Goal: Transaction & Acquisition: Purchase product/service

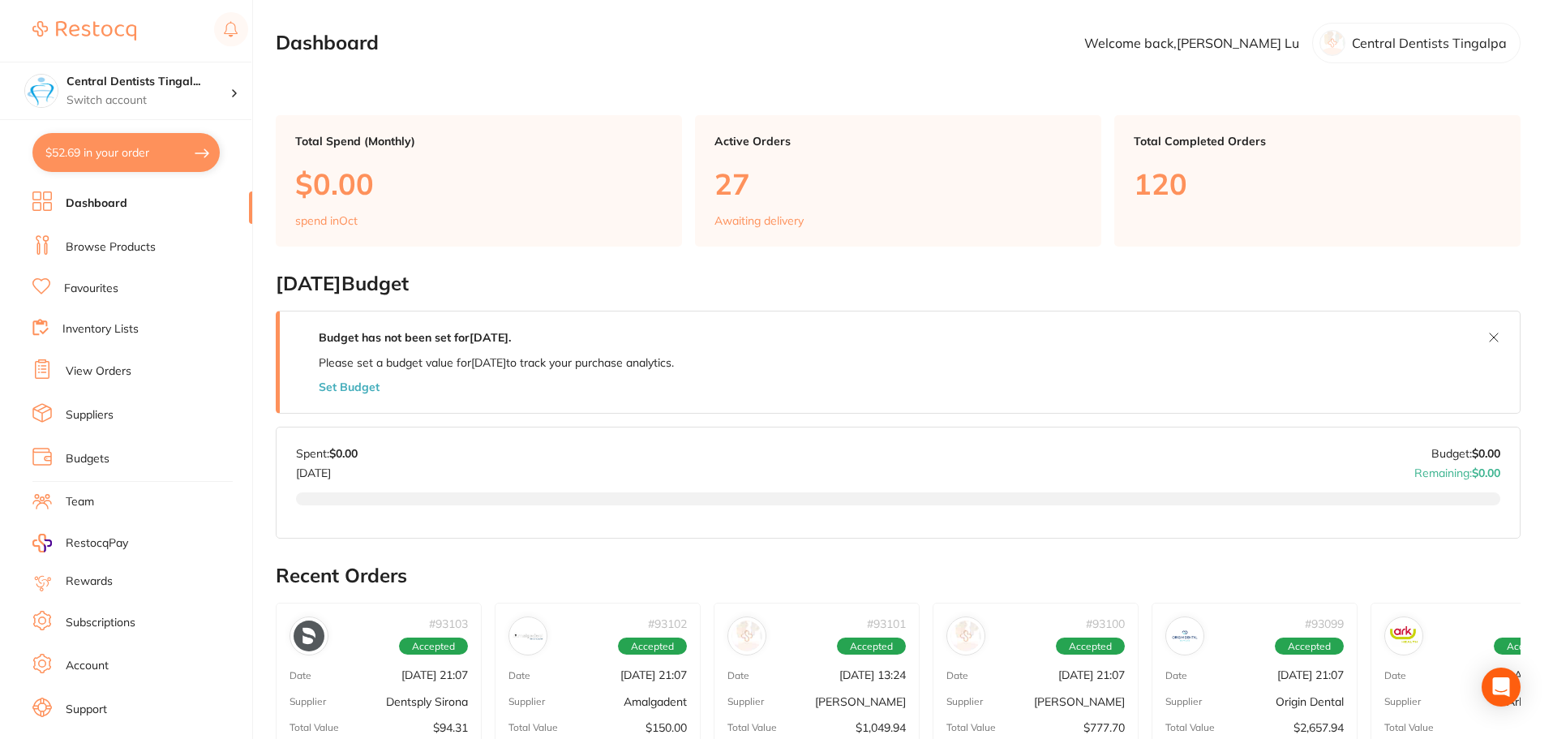
click at [120, 247] on link "Browse Products" at bounding box center [111, 247] width 90 height 16
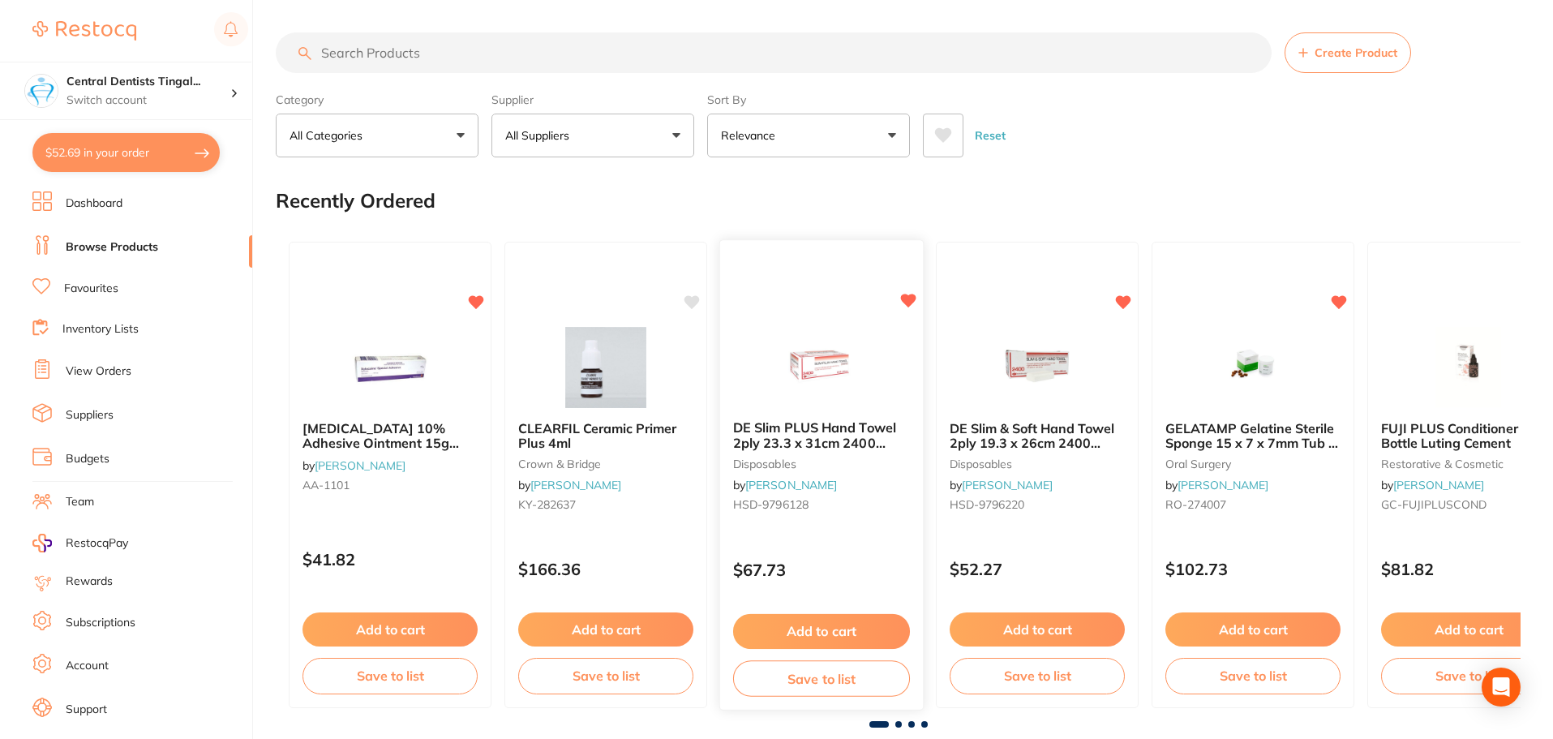
click at [846, 632] on button "Add to cart" at bounding box center [821, 631] width 177 height 35
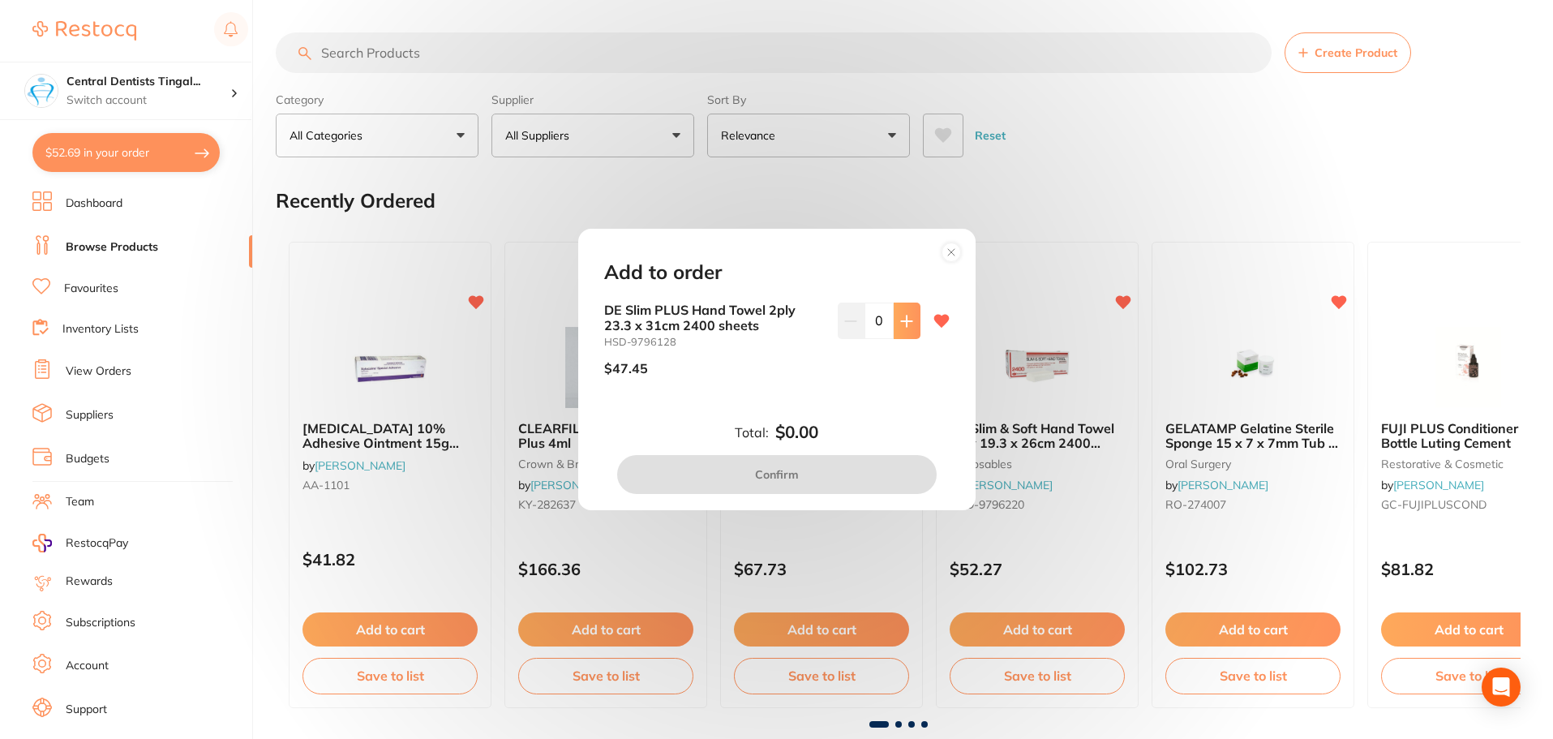
click at [899, 328] on button at bounding box center [906, 320] width 27 height 36
type input "1"
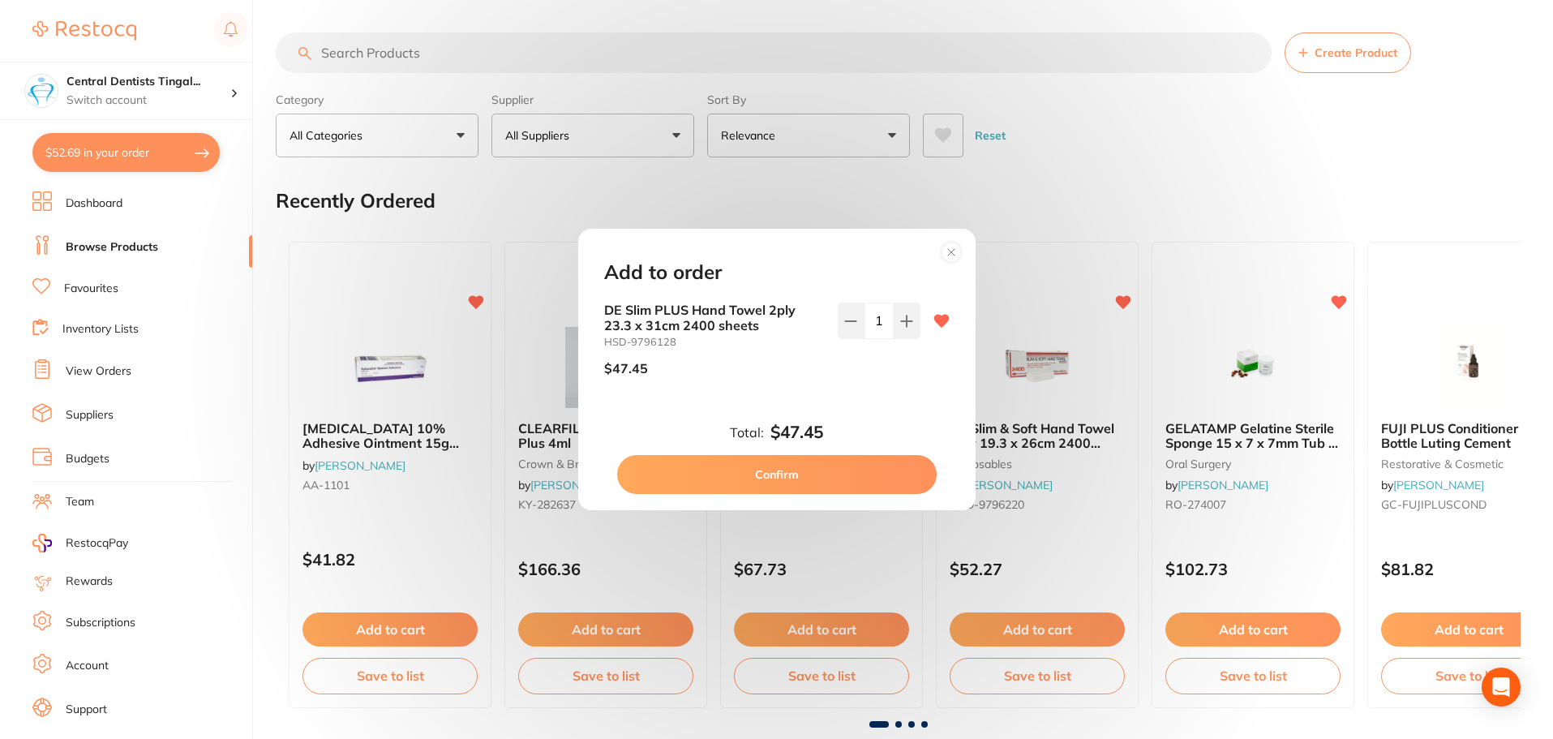
click at [845, 473] on button "Confirm" at bounding box center [776, 474] width 319 height 39
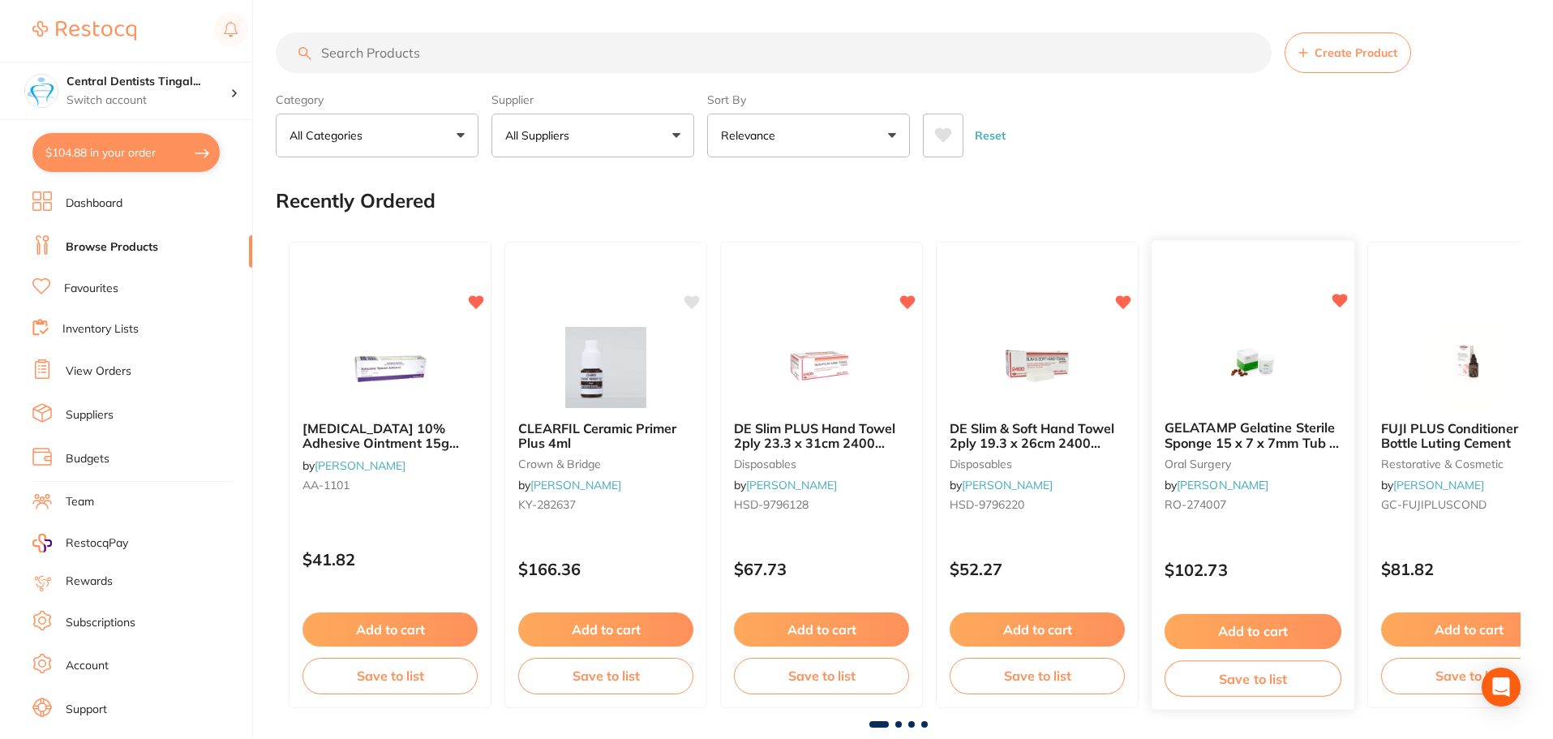
click at [1223, 632] on button "Add to cart" at bounding box center [1252, 631] width 177 height 35
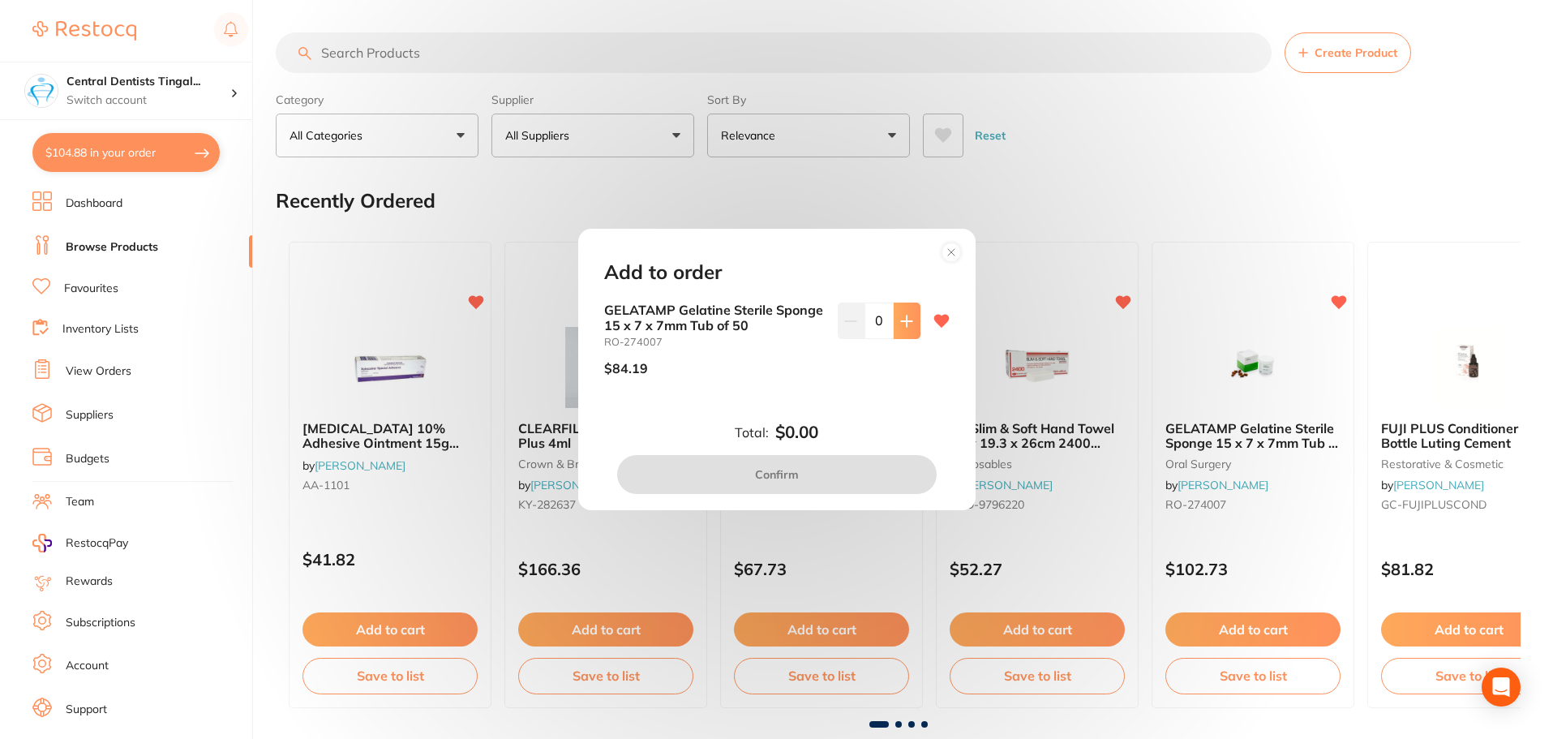
click at [900, 322] on icon at bounding box center [906, 321] width 13 height 13
type input "1"
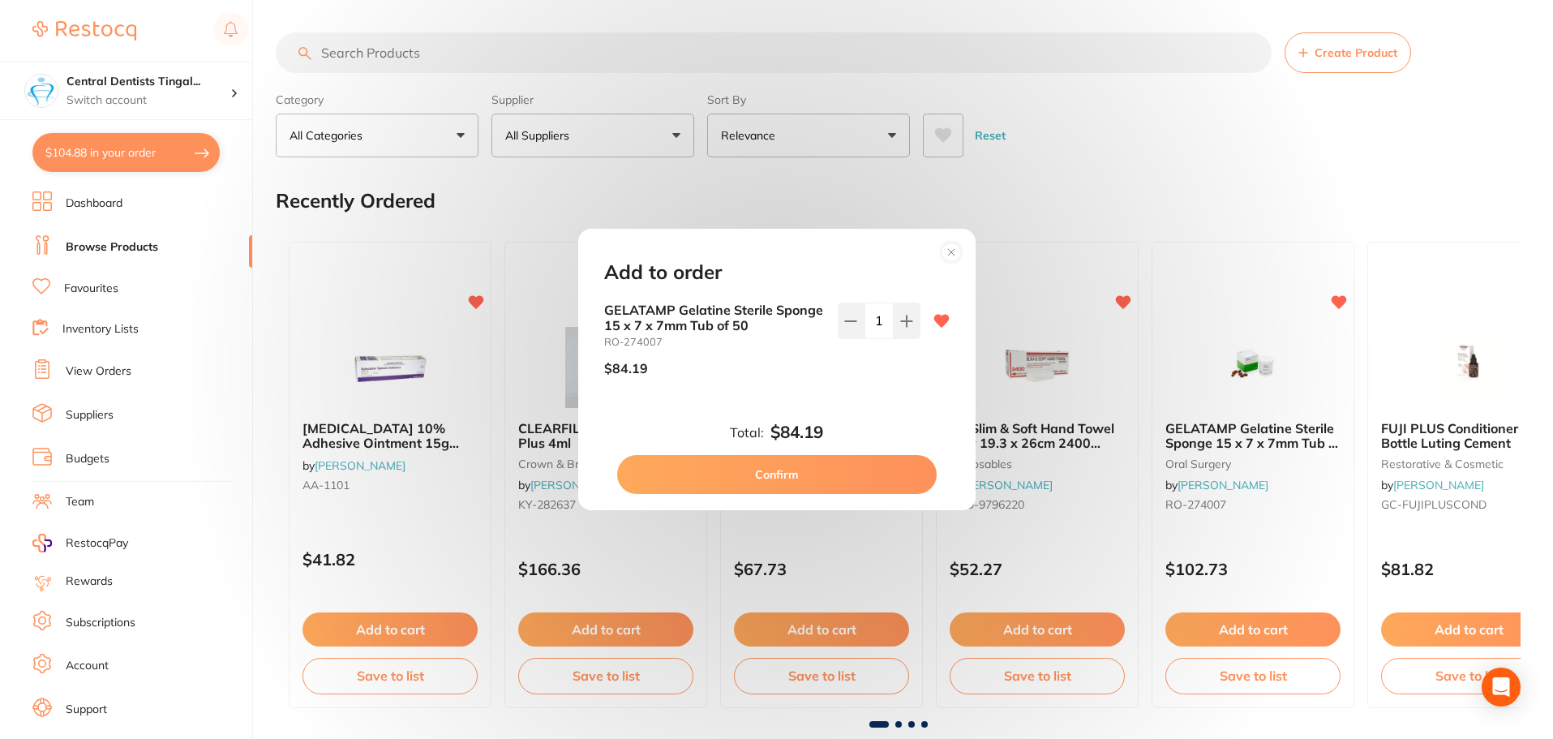
click at [855, 470] on button "Confirm" at bounding box center [776, 474] width 319 height 39
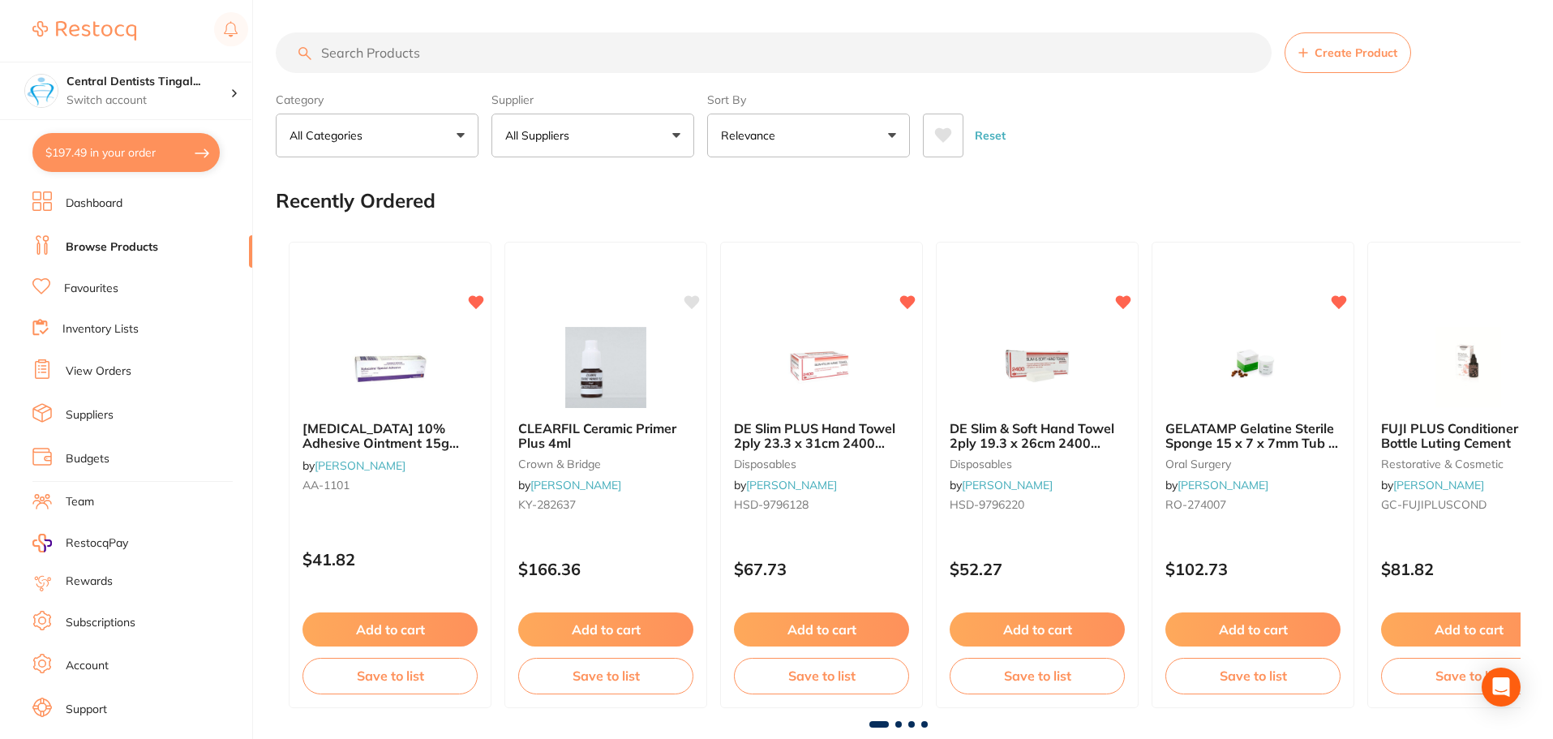
click at [573, 135] on p "All Suppliers" at bounding box center [540, 135] width 71 height 16
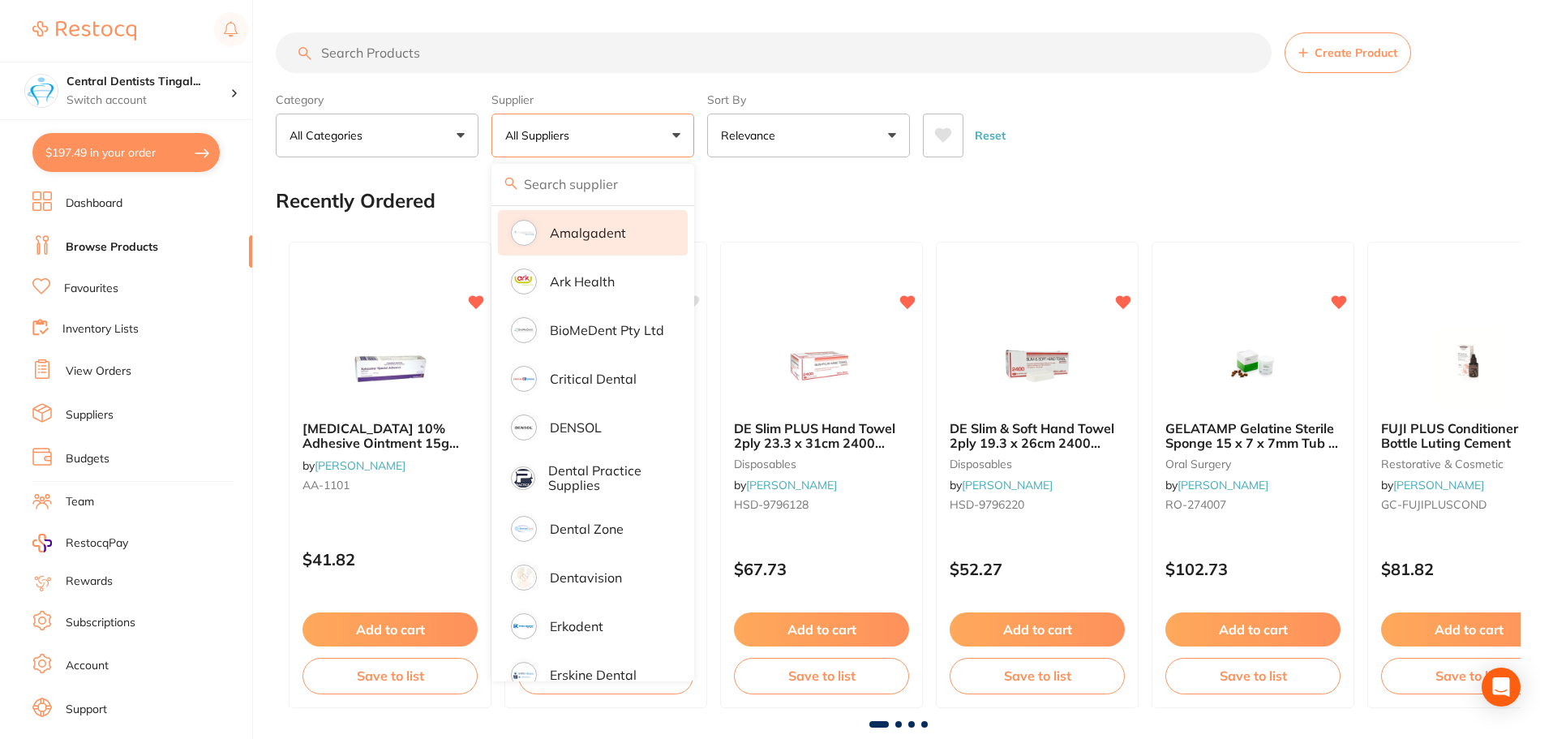
scroll to position [243, 0]
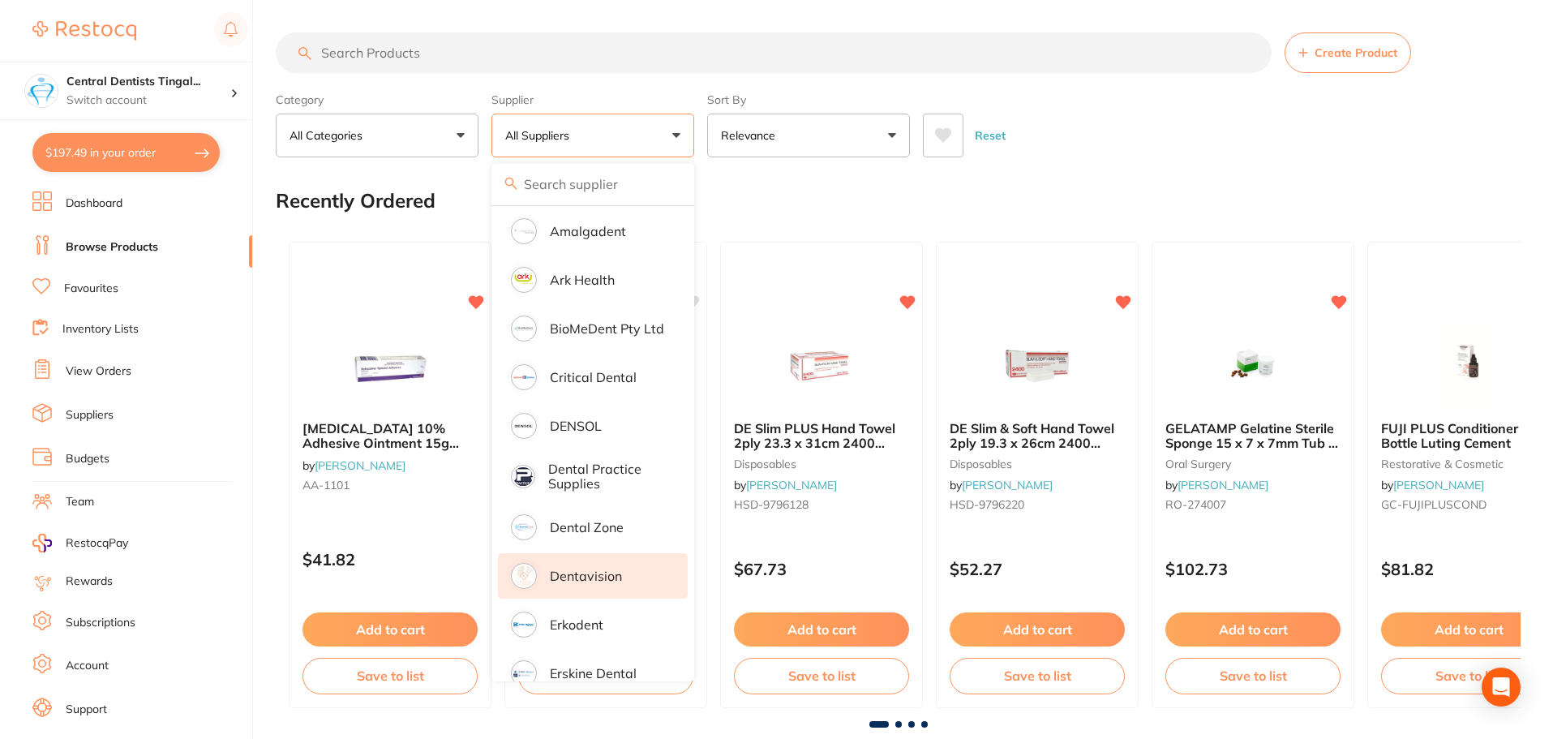
click at [611, 579] on p "Dentavision" at bounding box center [586, 575] width 72 height 15
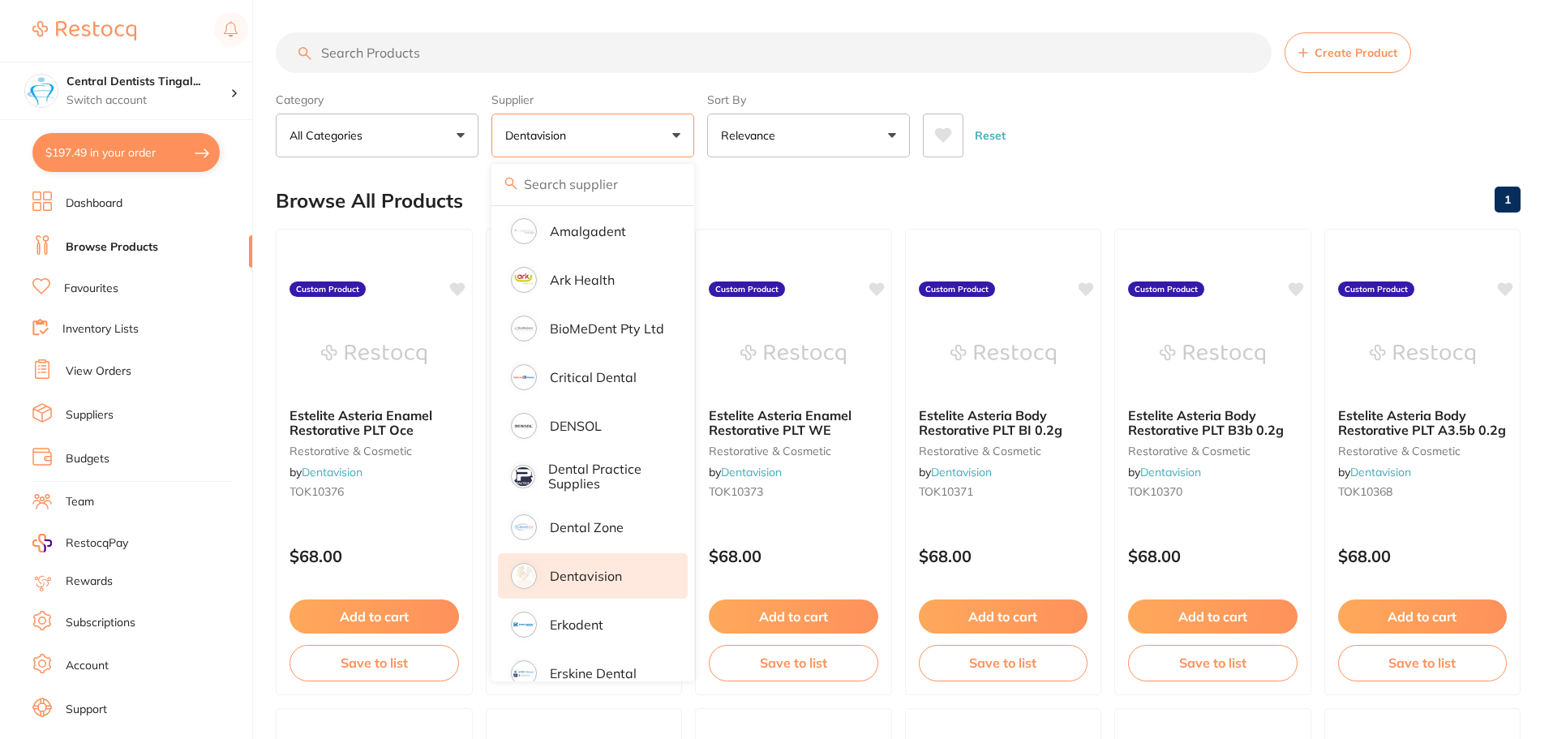
click at [515, 58] on input "search" at bounding box center [774, 52] width 996 height 41
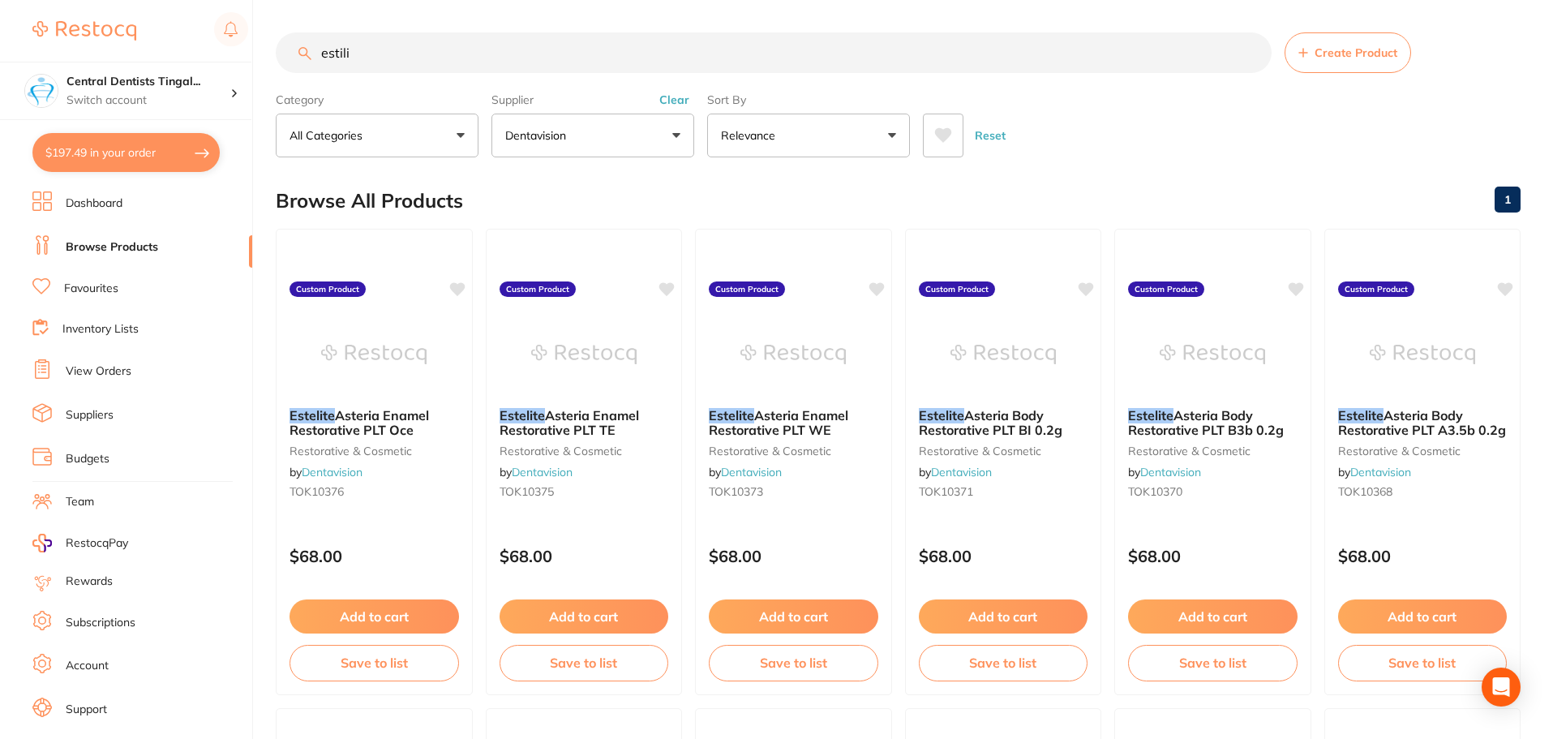
scroll to position [0, 0]
type input "e"
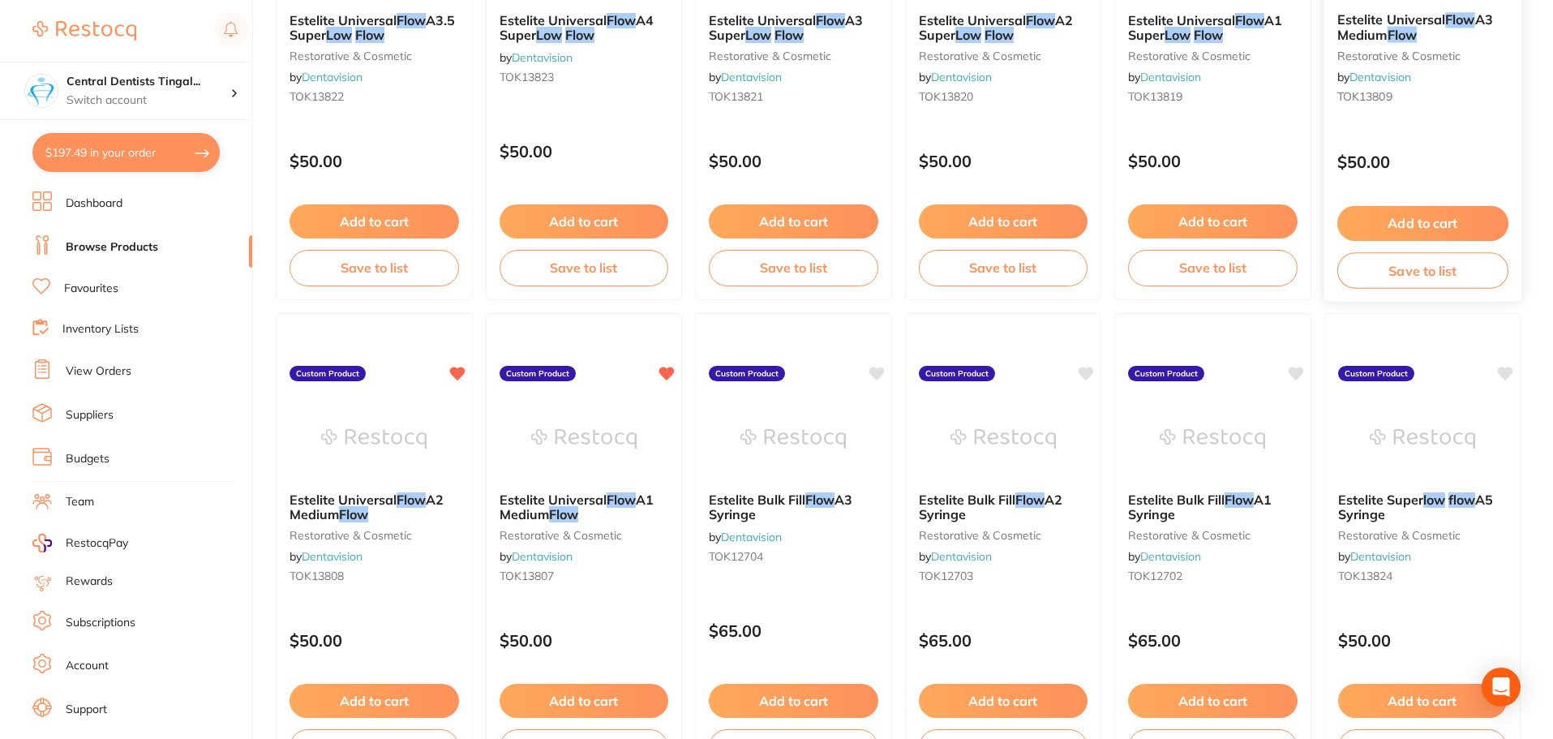
scroll to position [405, 0]
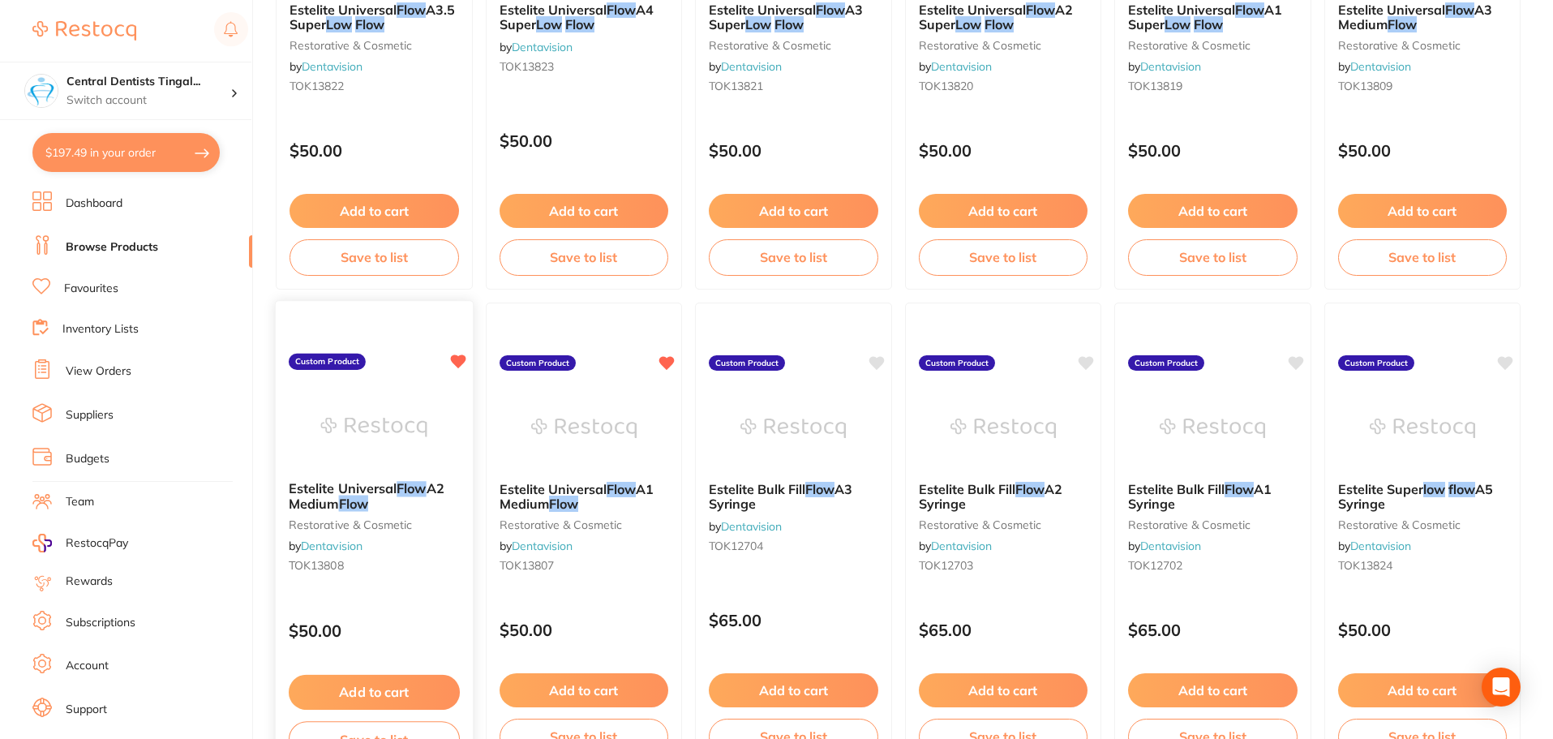
type input "flow"
click at [379, 680] on button "Add to cart" at bounding box center [374, 692] width 171 height 35
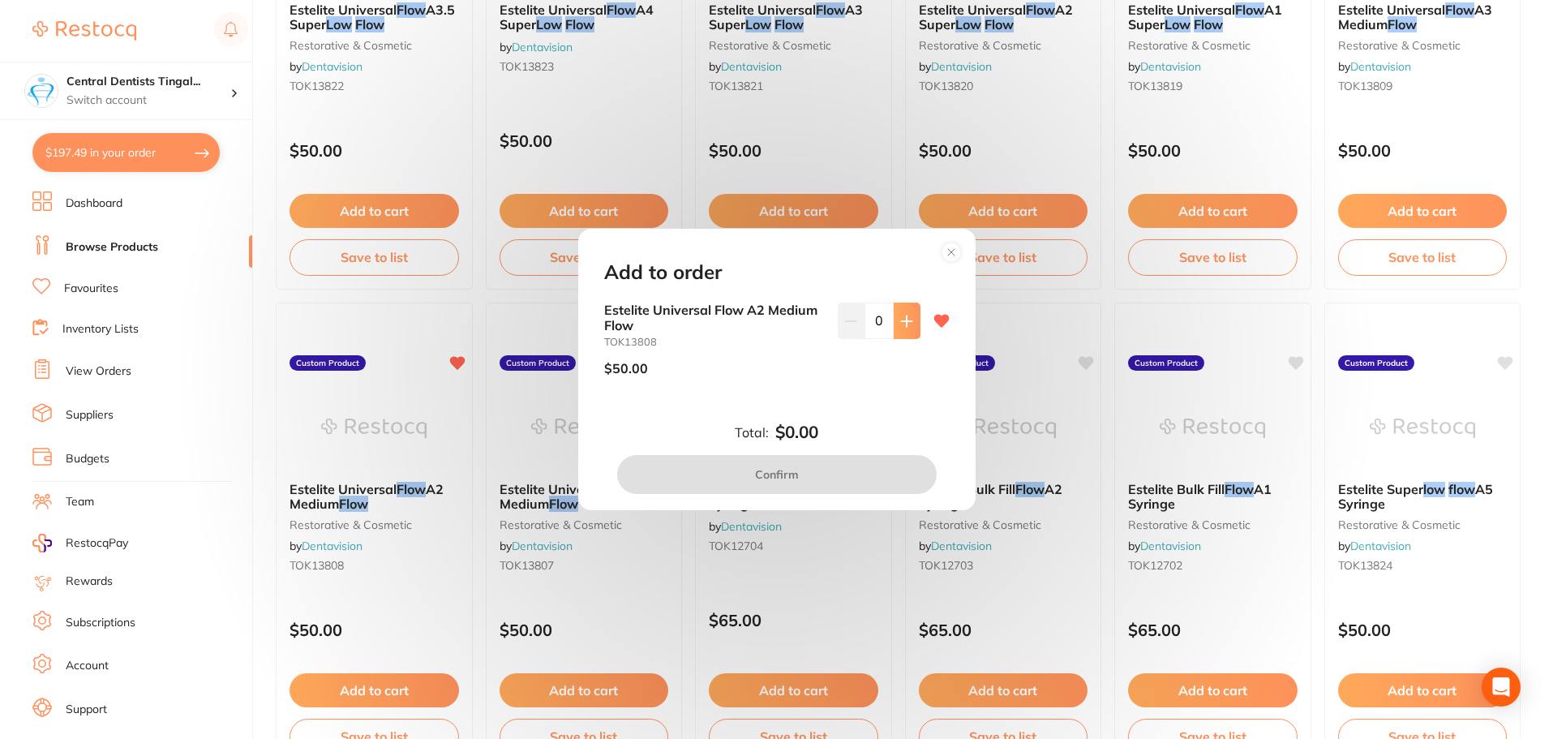
click at [905, 306] on button at bounding box center [906, 320] width 27 height 36
click at [902, 306] on button at bounding box center [906, 320] width 27 height 36
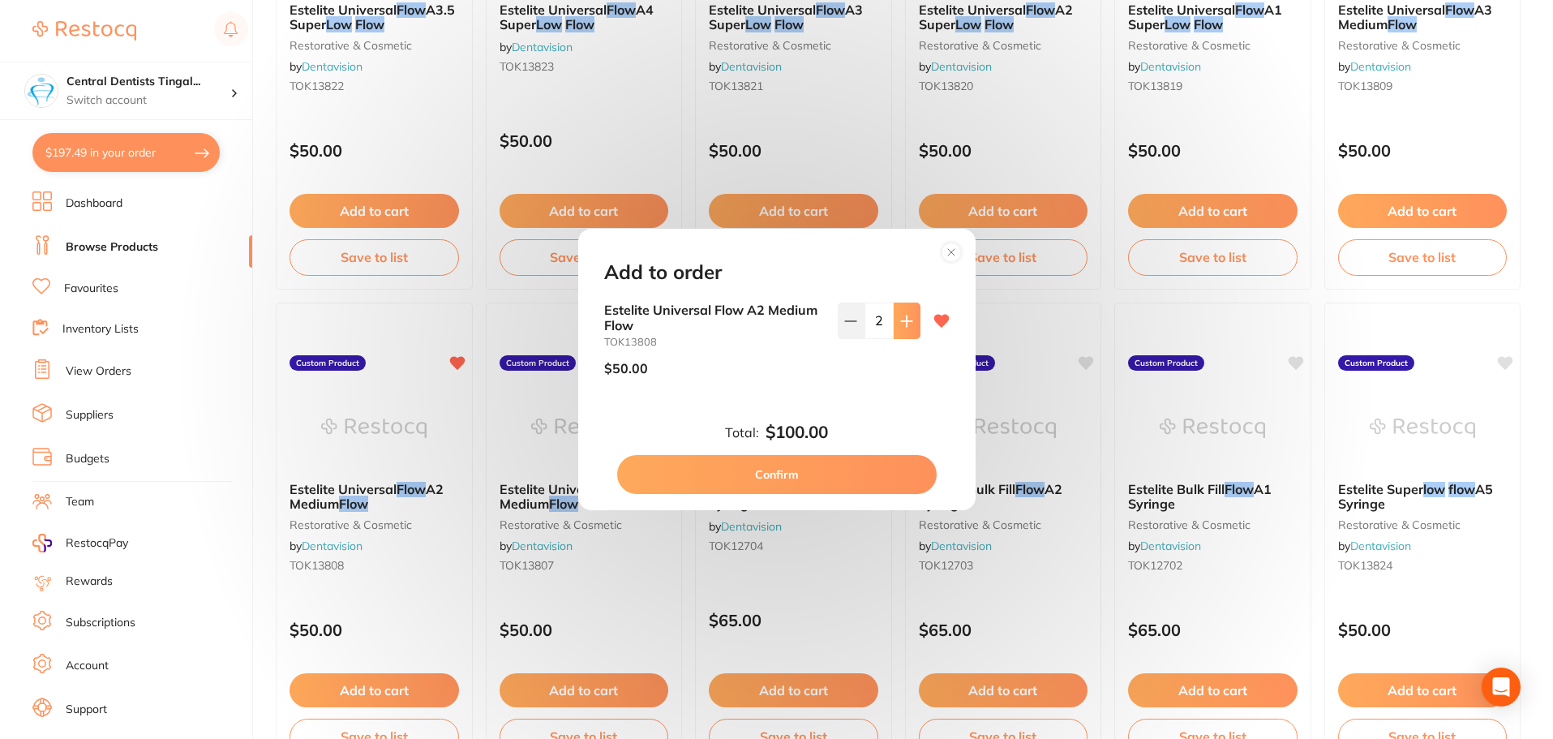
click at [902, 306] on button at bounding box center [906, 320] width 27 height 36
click at [899, 332] on button at bounding box center [906, 320] width 27 height 36
type input "6"
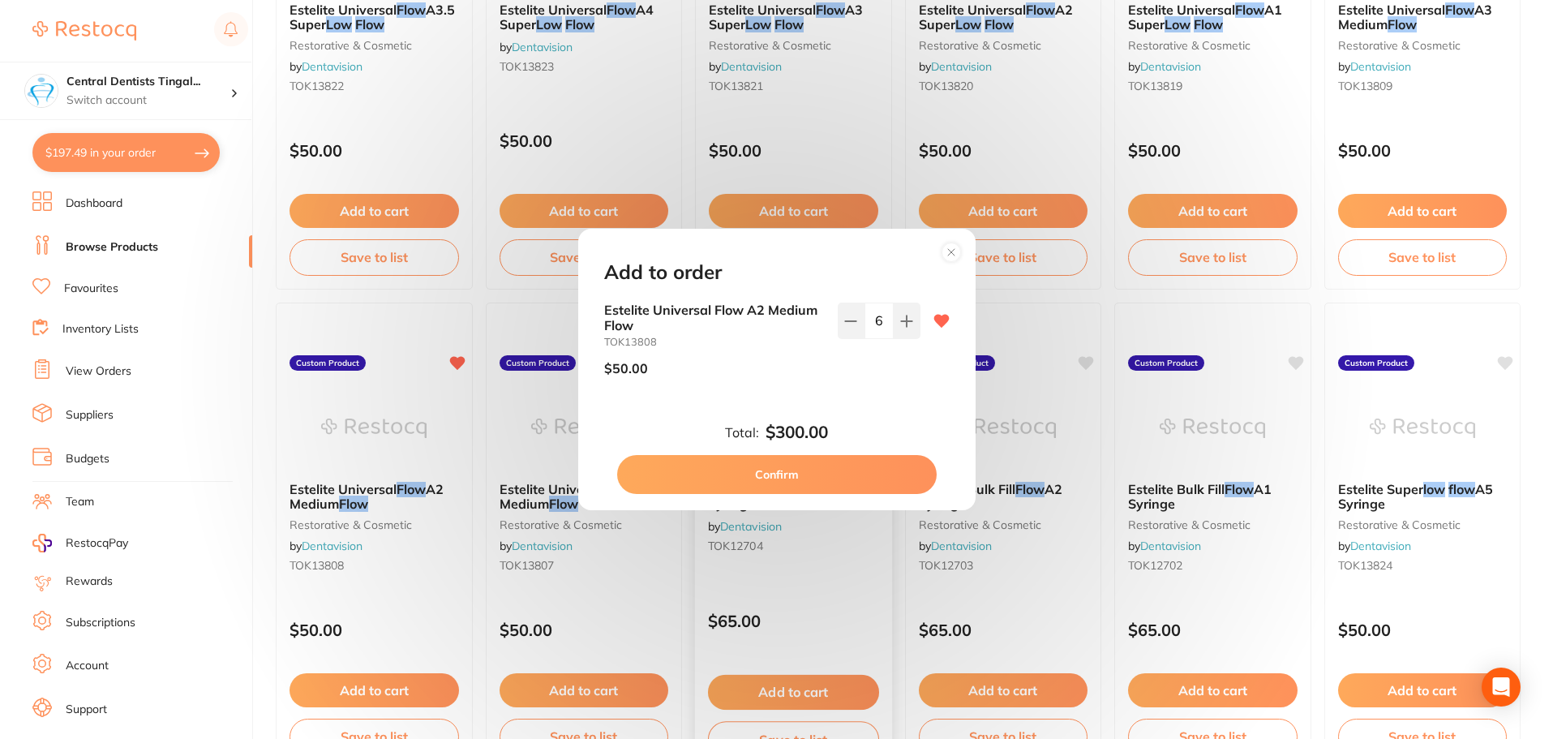
click at [816, 472] on button "Confirm" at bounding box center [776, 474] width 319 height 39
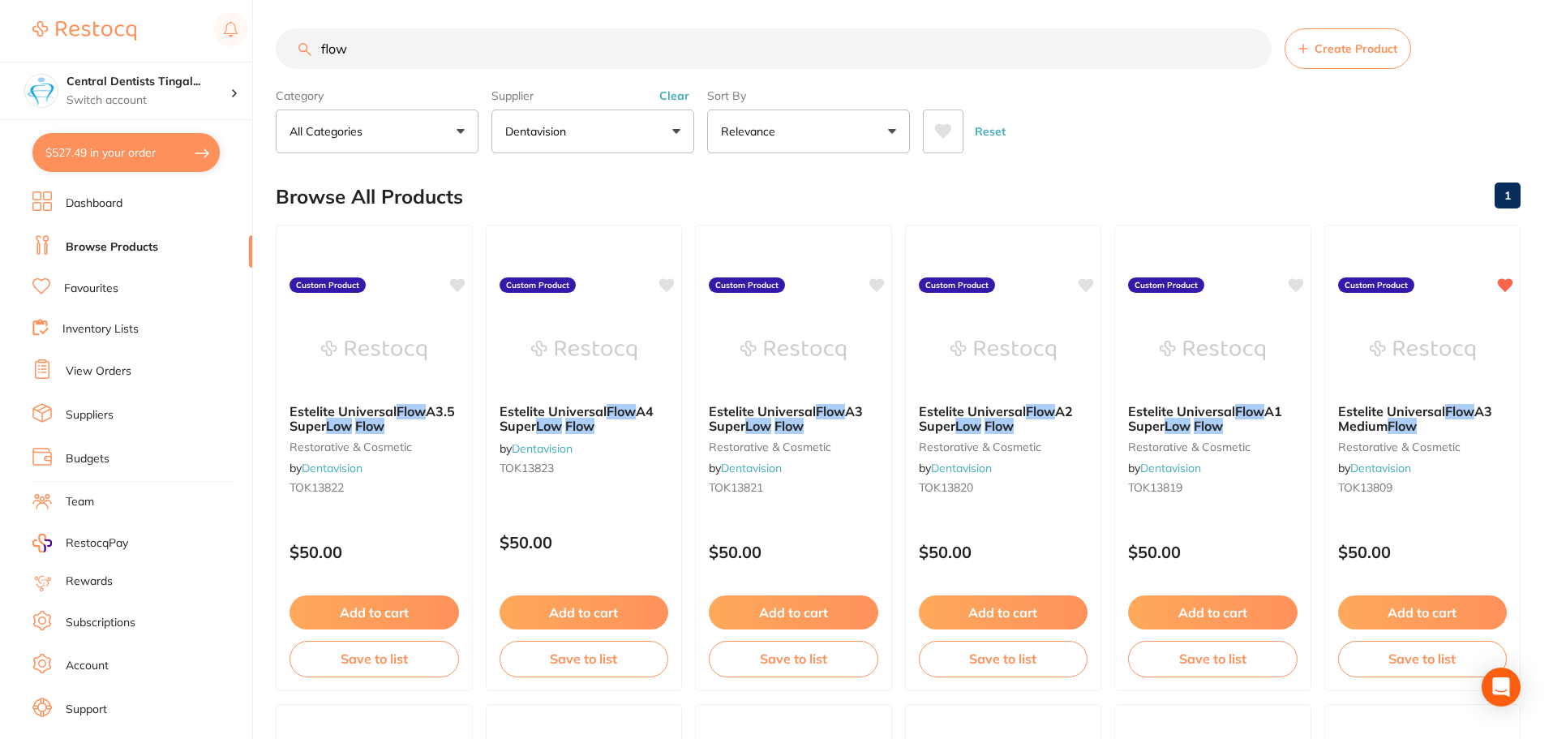
scroll to position [0, 0]
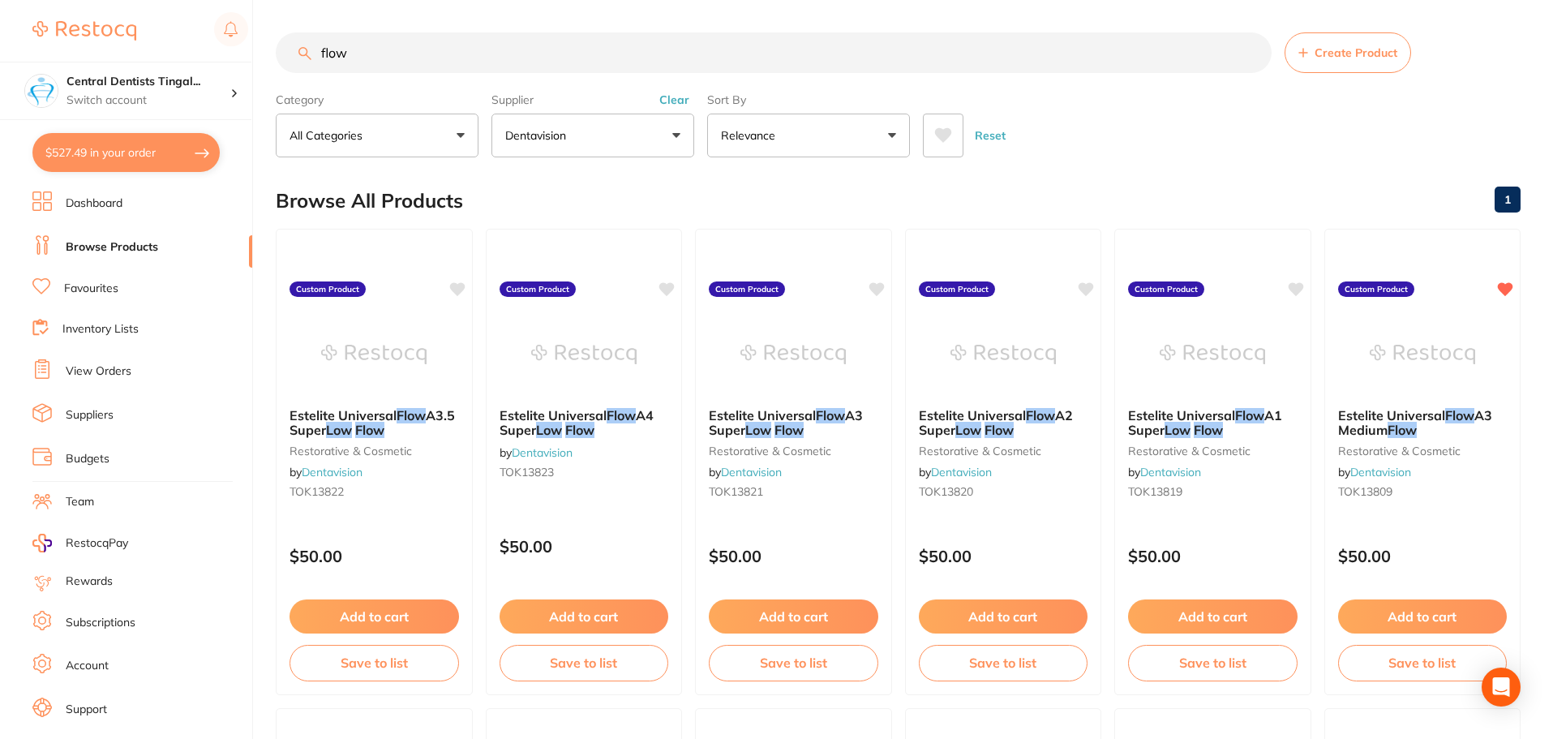
drag, startPoint x: 498, startPoint y: 45, endPoint x: 121, endPoint y: 144, distance: 389.8
click at [423, 61] on input "flow" at bounding box center [774, 52] width 996 height 41
click at [359, 36] on input "flow" at bounding box center [774, 52] width 996 height 41
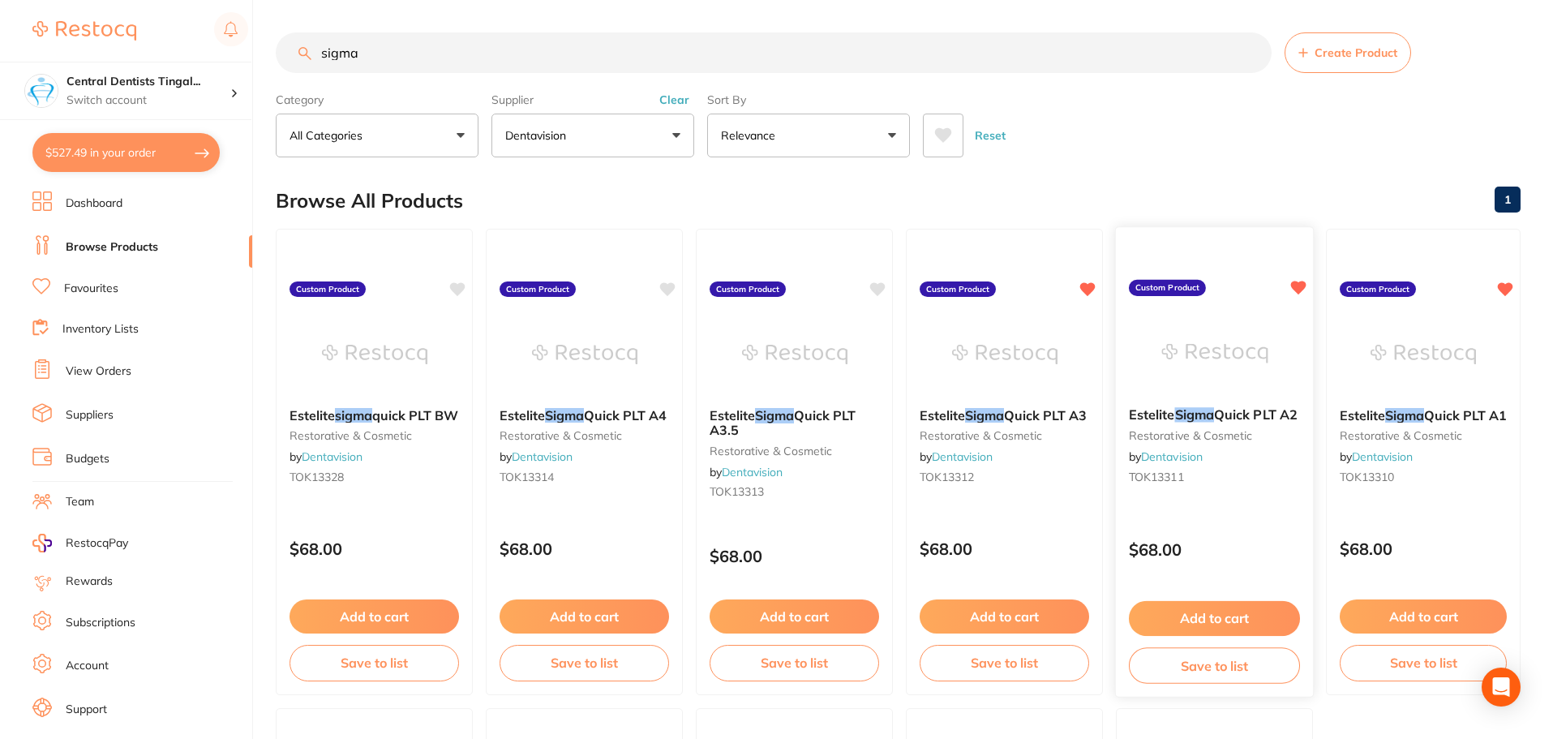
type input "sigma"
click at [1199, 616] on button "Add to cart" at bounding box center [1214, 618] width 171 height 35
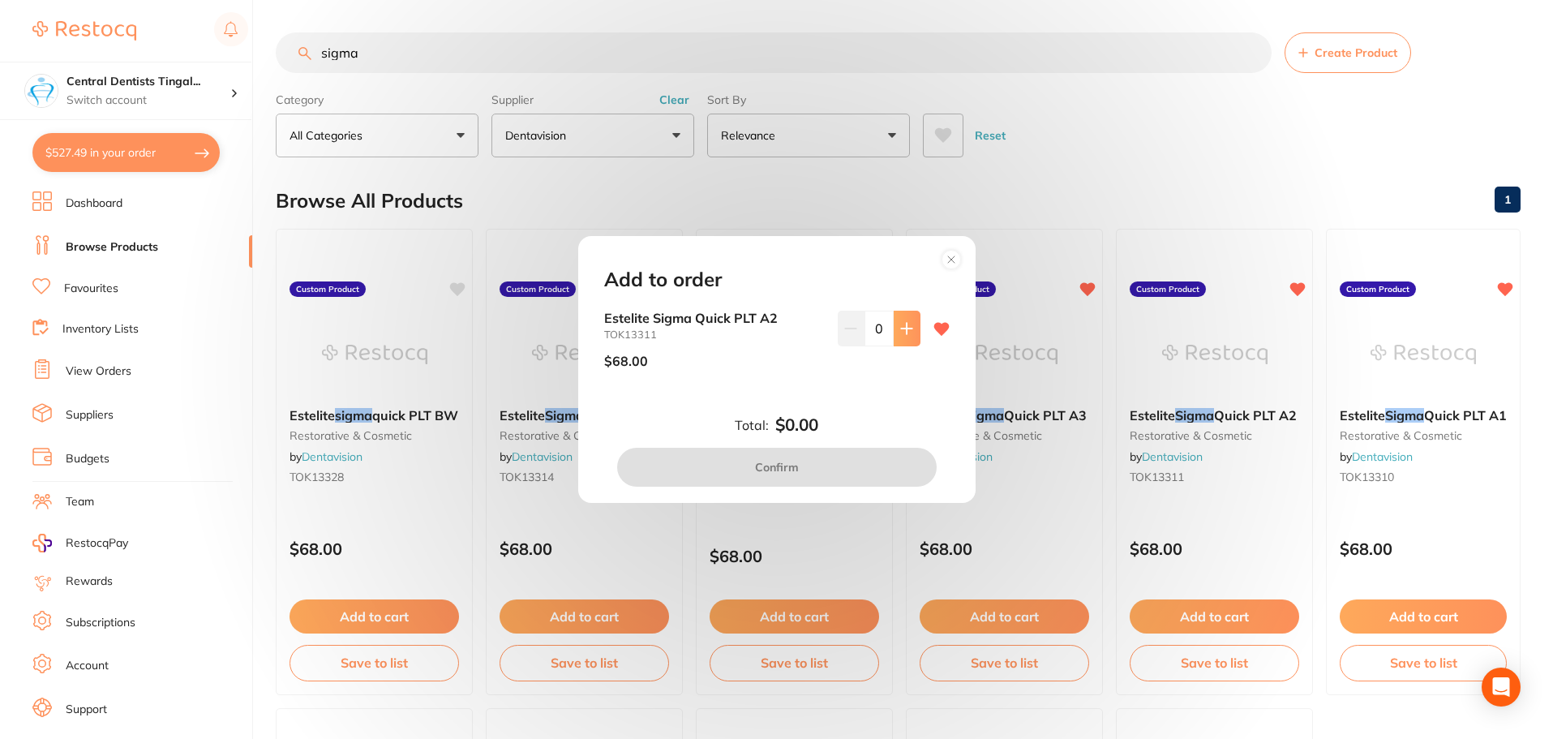
click at [907, 328] on icon at bounding box center [906, 328] width 11 height 11
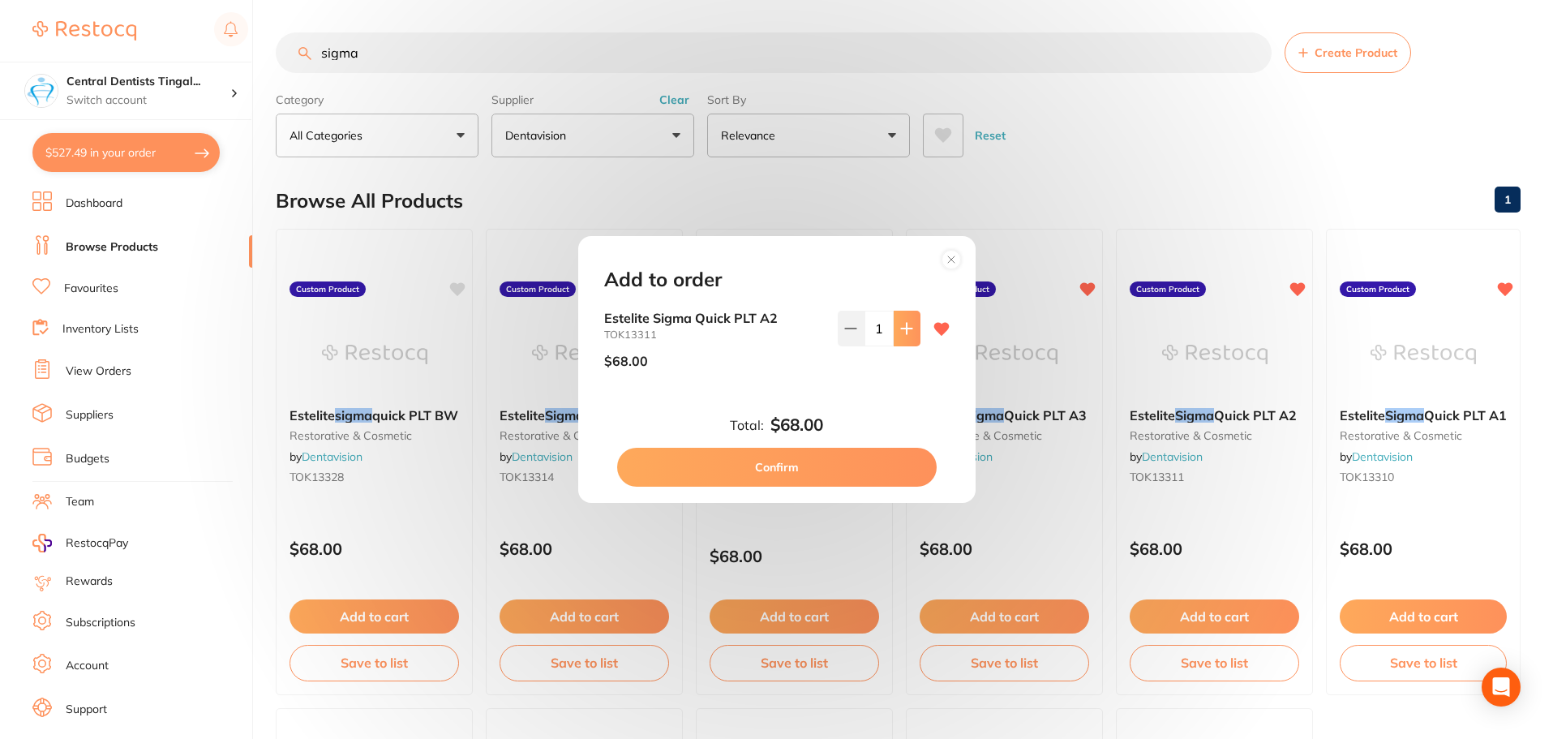
click at [907, 328] on icon at bounding box center [906, 328] width 11 height 11
type input "2"
click at [790, 462] on button "Confirm" at bounding box center [776, 467] width 319 height 39
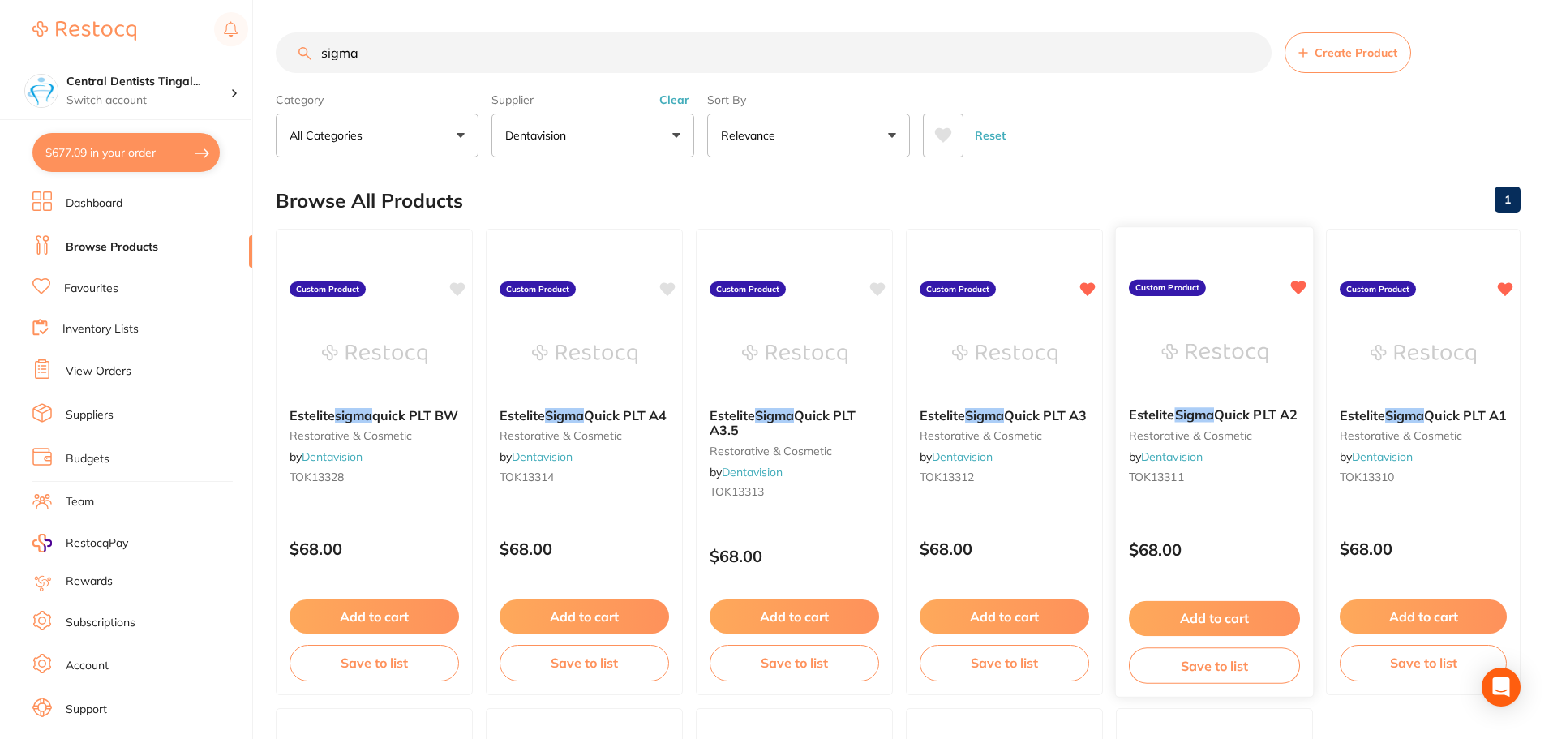
click at [1220, 606] on button "Add to cart" at bounding box center [1214, 618] width 171 height 35
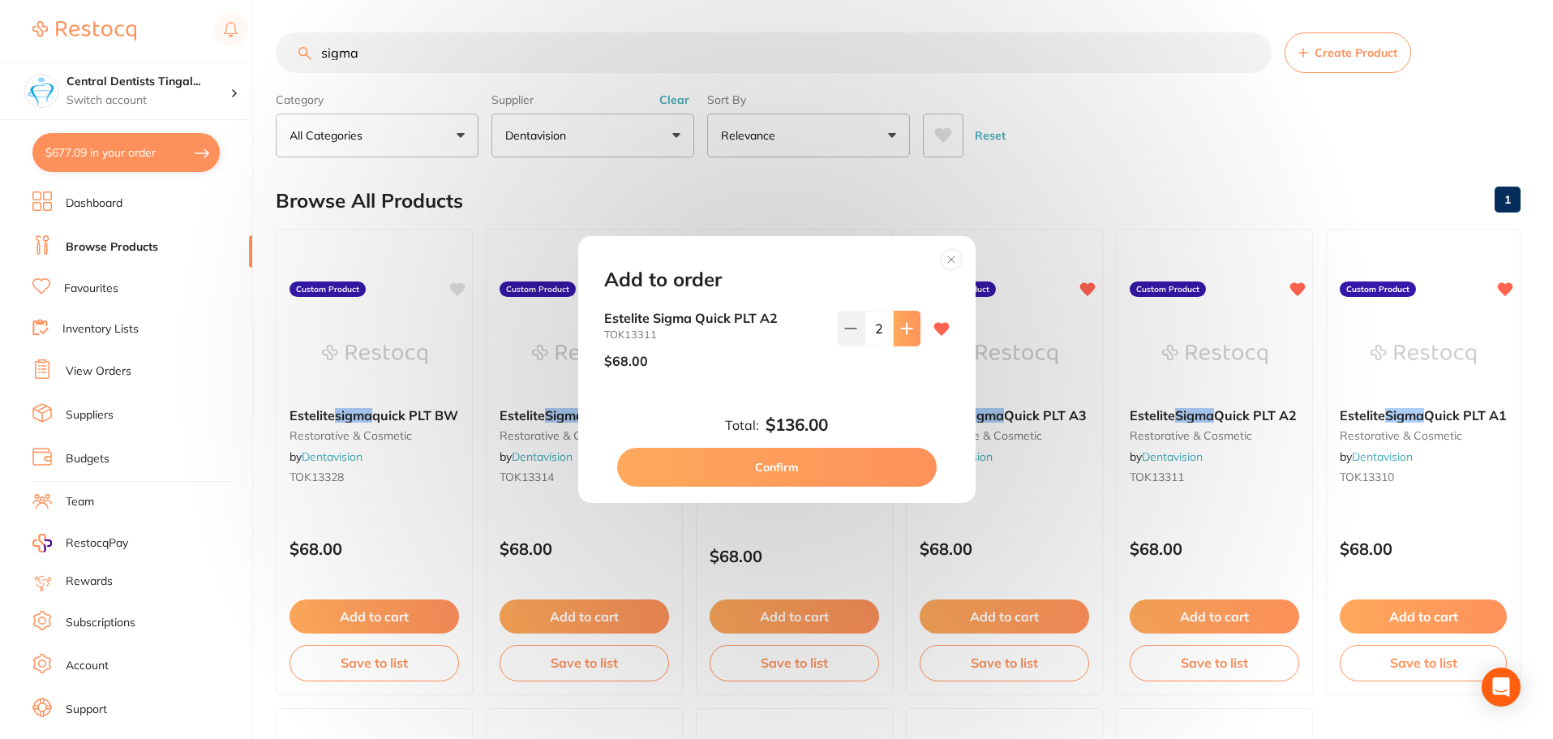
click at [904, 332] on icon at bounding box center [906, 328] width 13 height 13
type input "3"
click at [838, 466] on button "Confirm" at bounding box center [776, 467] width 319 height 39
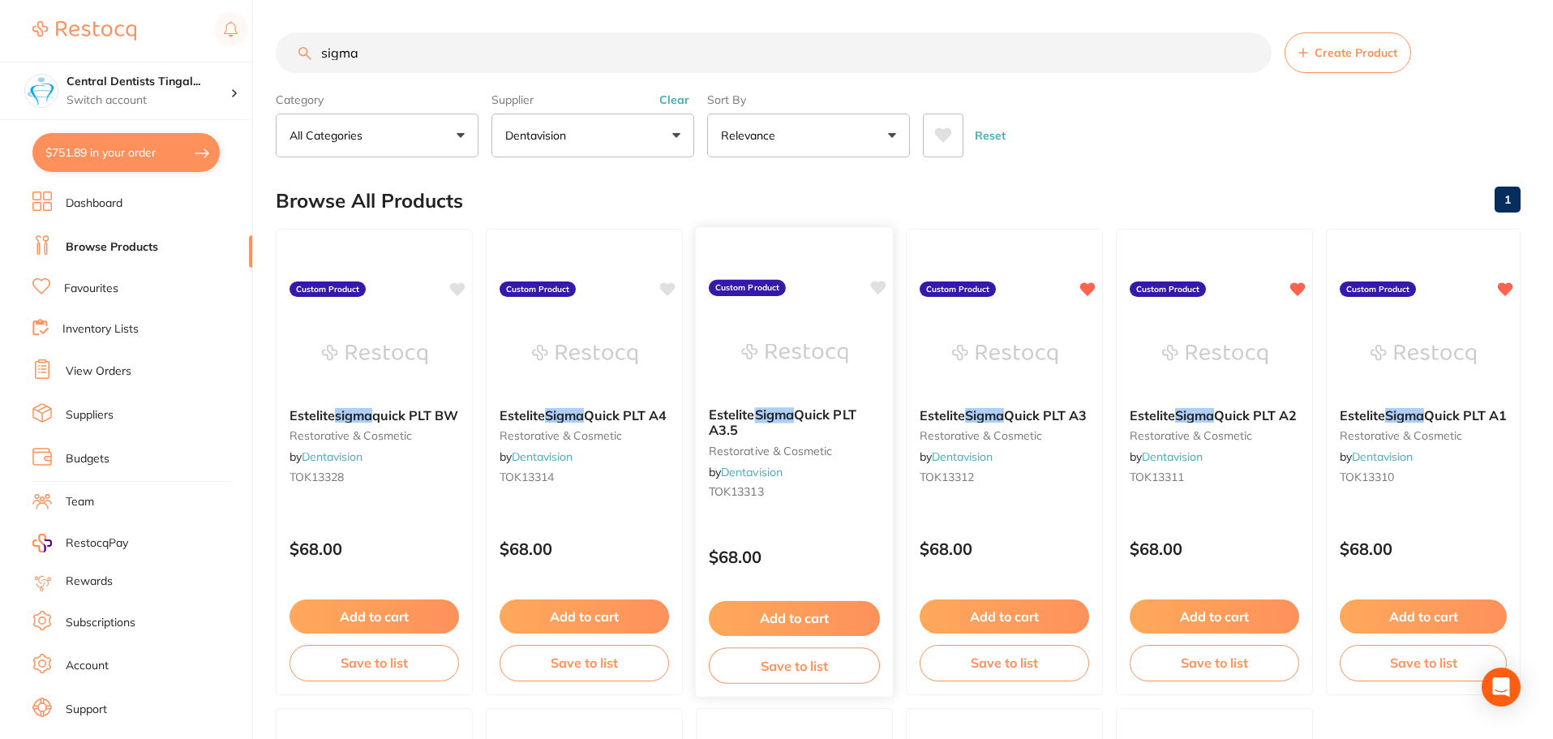
type input "3"
click at [678, 107] on button "Clear" at bounding box center [674, 99] width 40 height 15
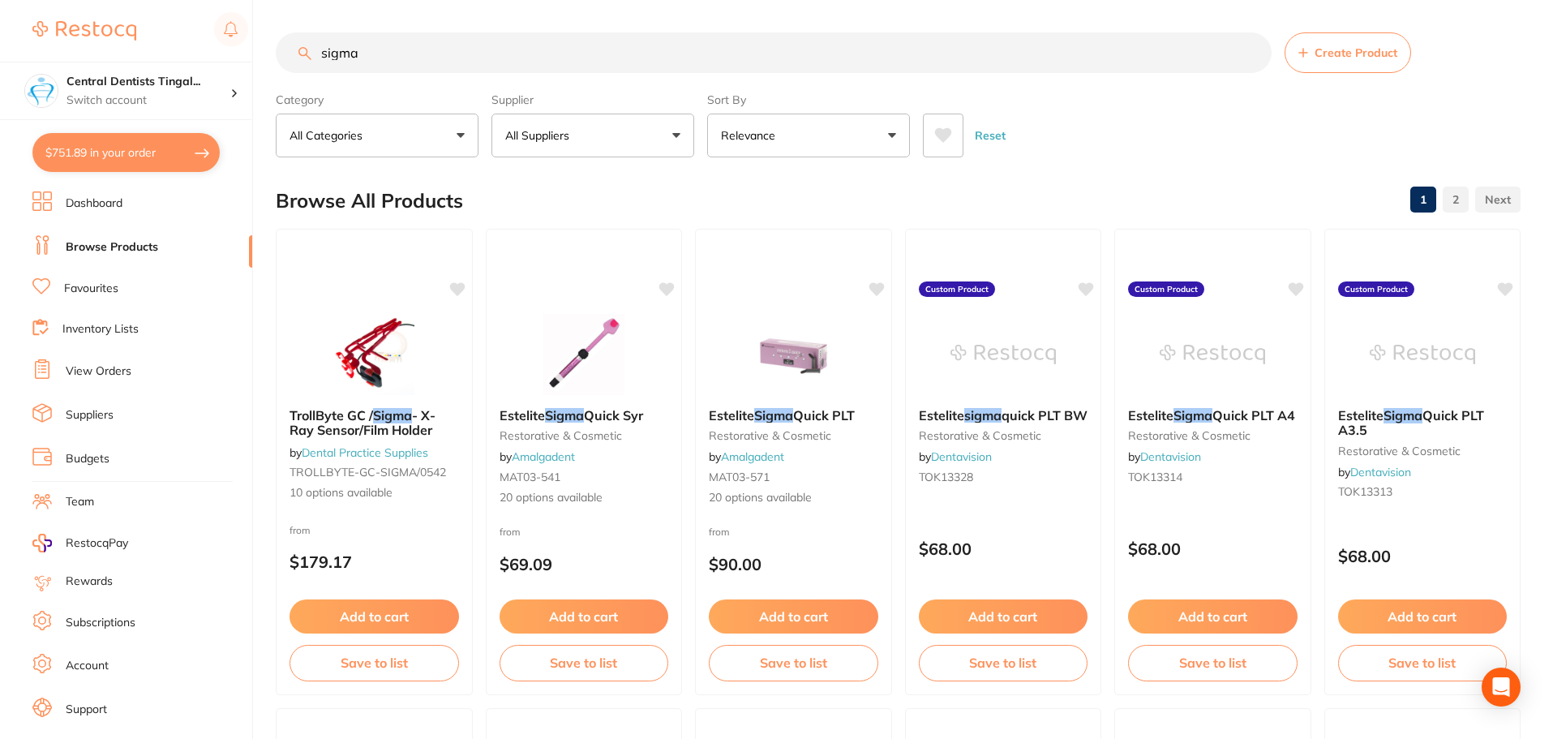
click at [645, 66] on input "sigma" at bounding box center [774, 52] width 996 height 41
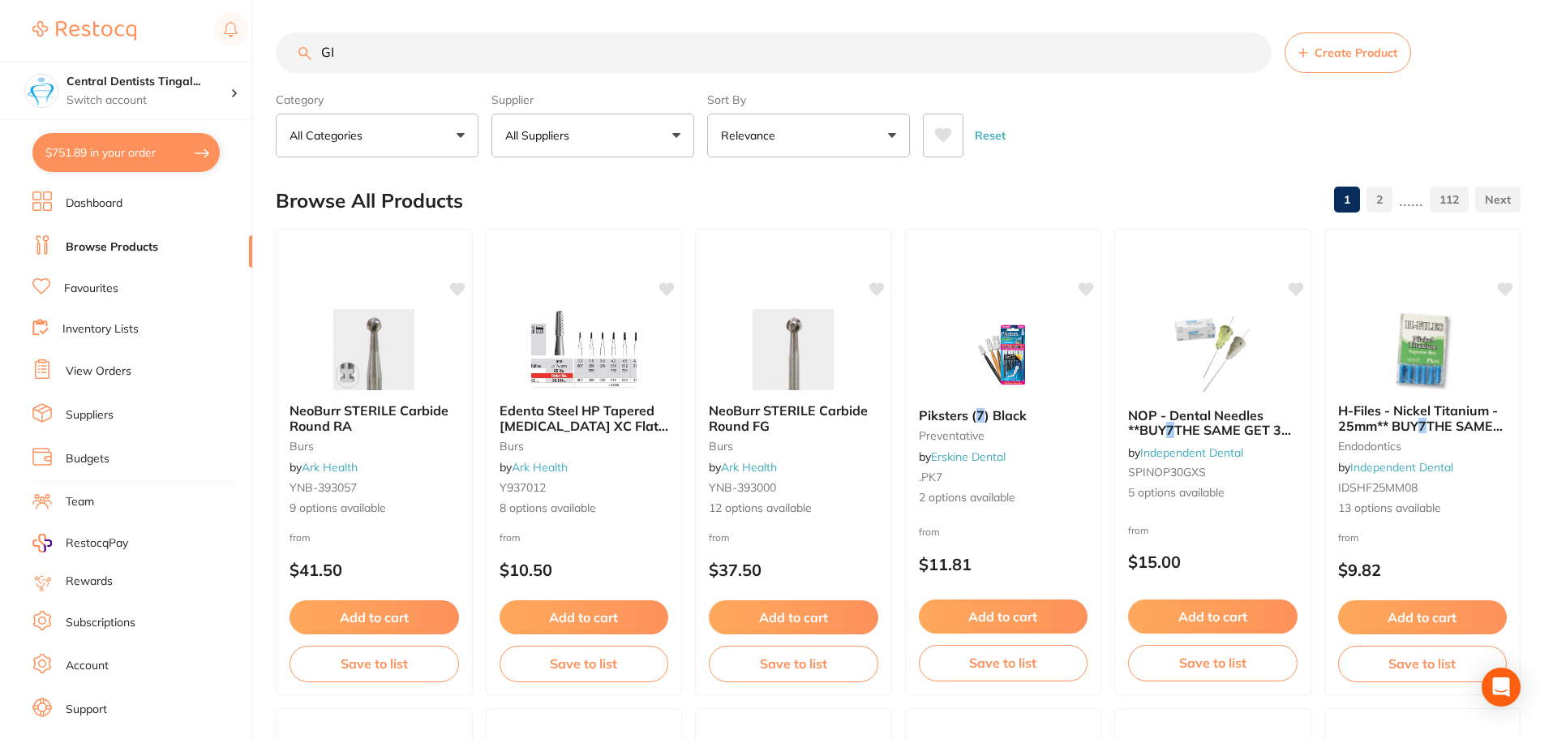
type input "G"
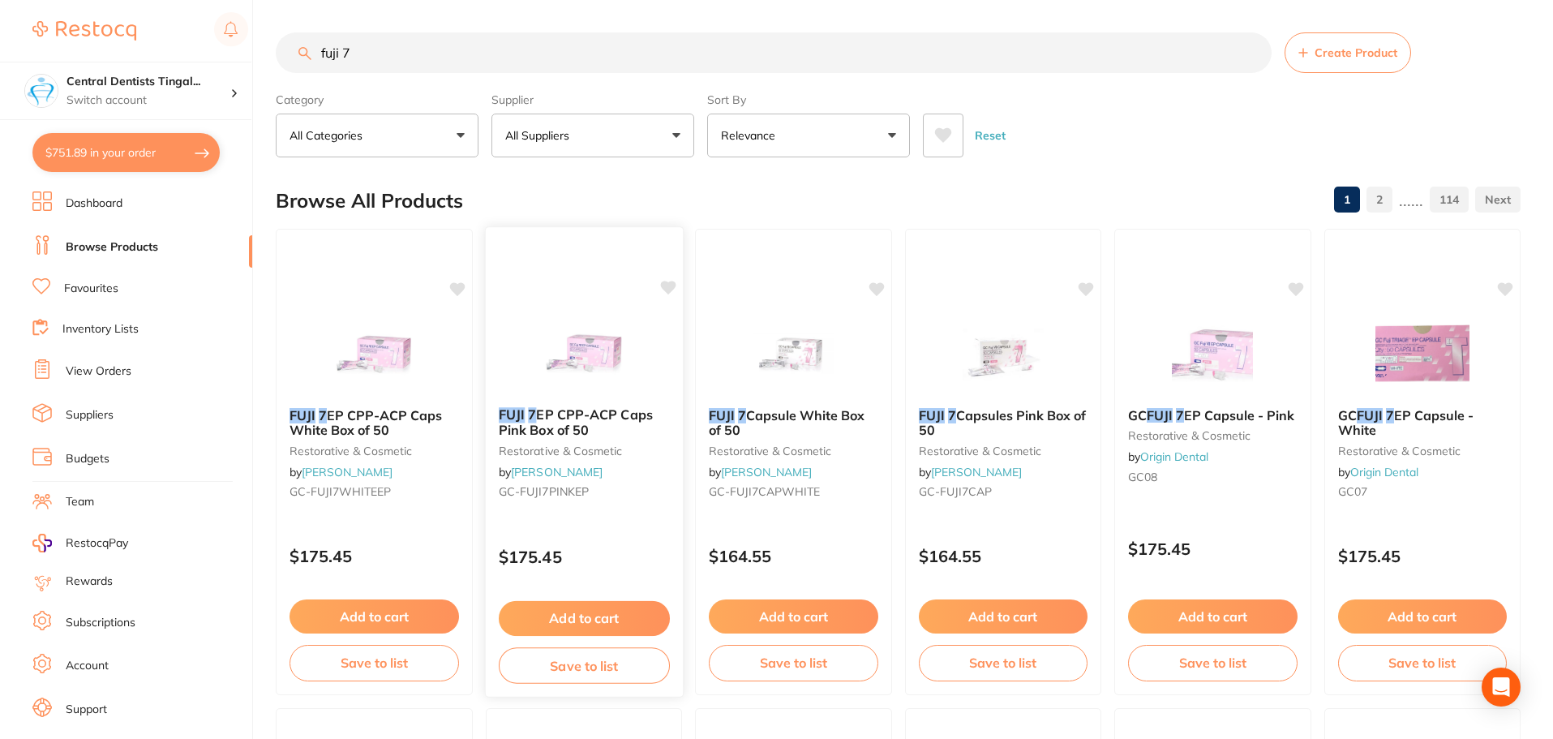
type input "fuji 7"
click at [619, 618] on button "Add to cart" at bounding box center [583, 618] width 171 height 35
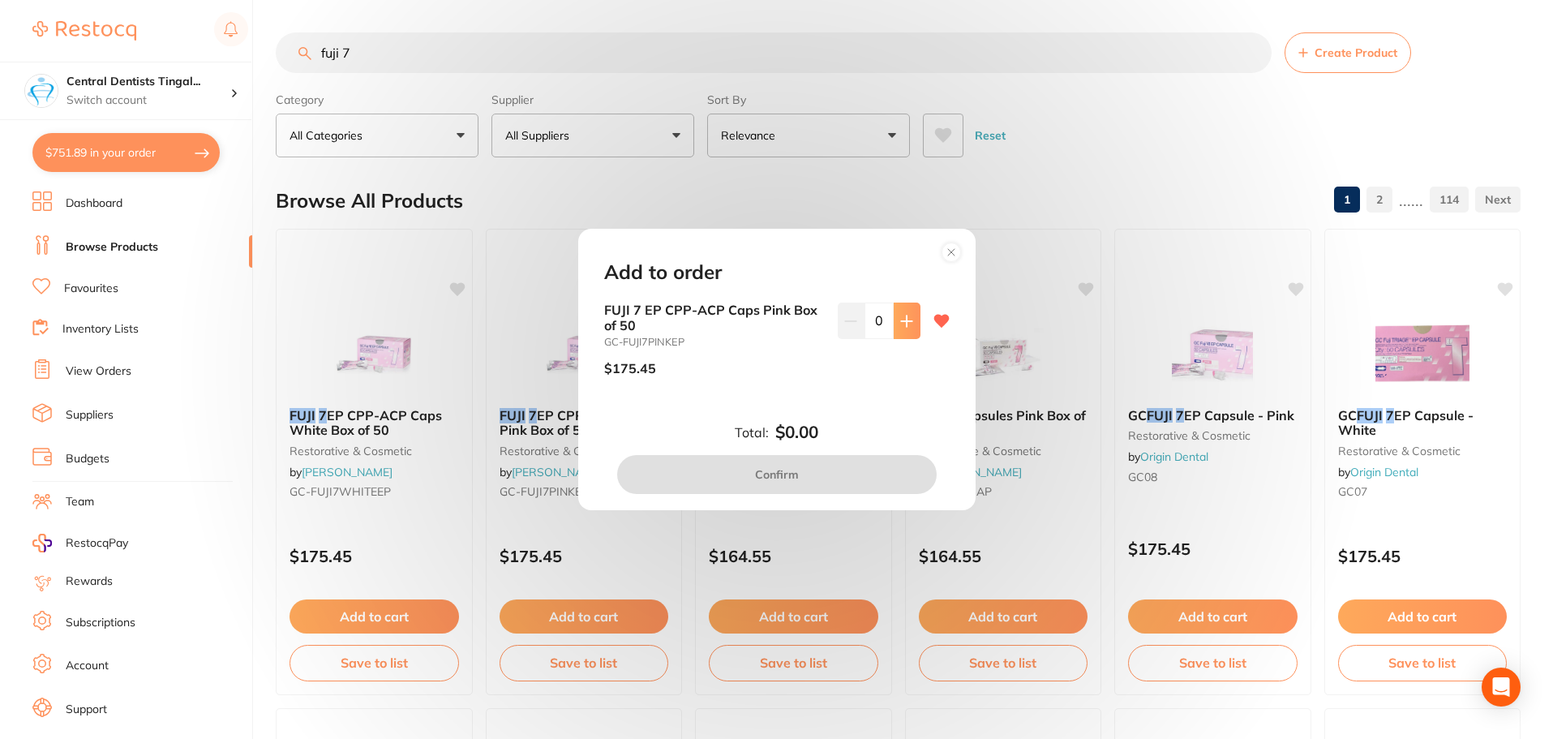
click at [893, 319] on button at bounding box center [906, 320] width 27 height 36
type input "1"
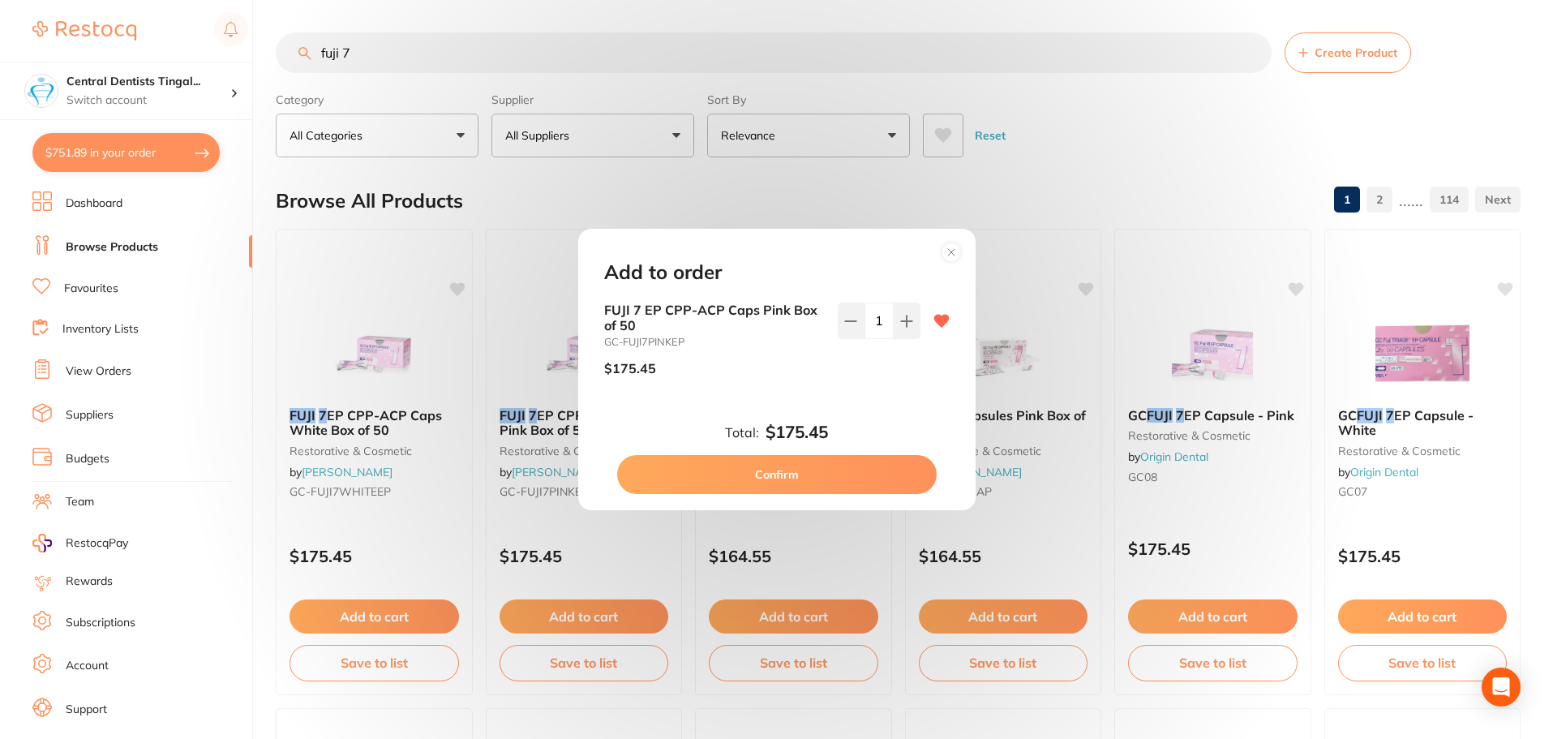
click at [857, 473] on button "Confirm" at bounding box center [776, 474] width 319 height 39
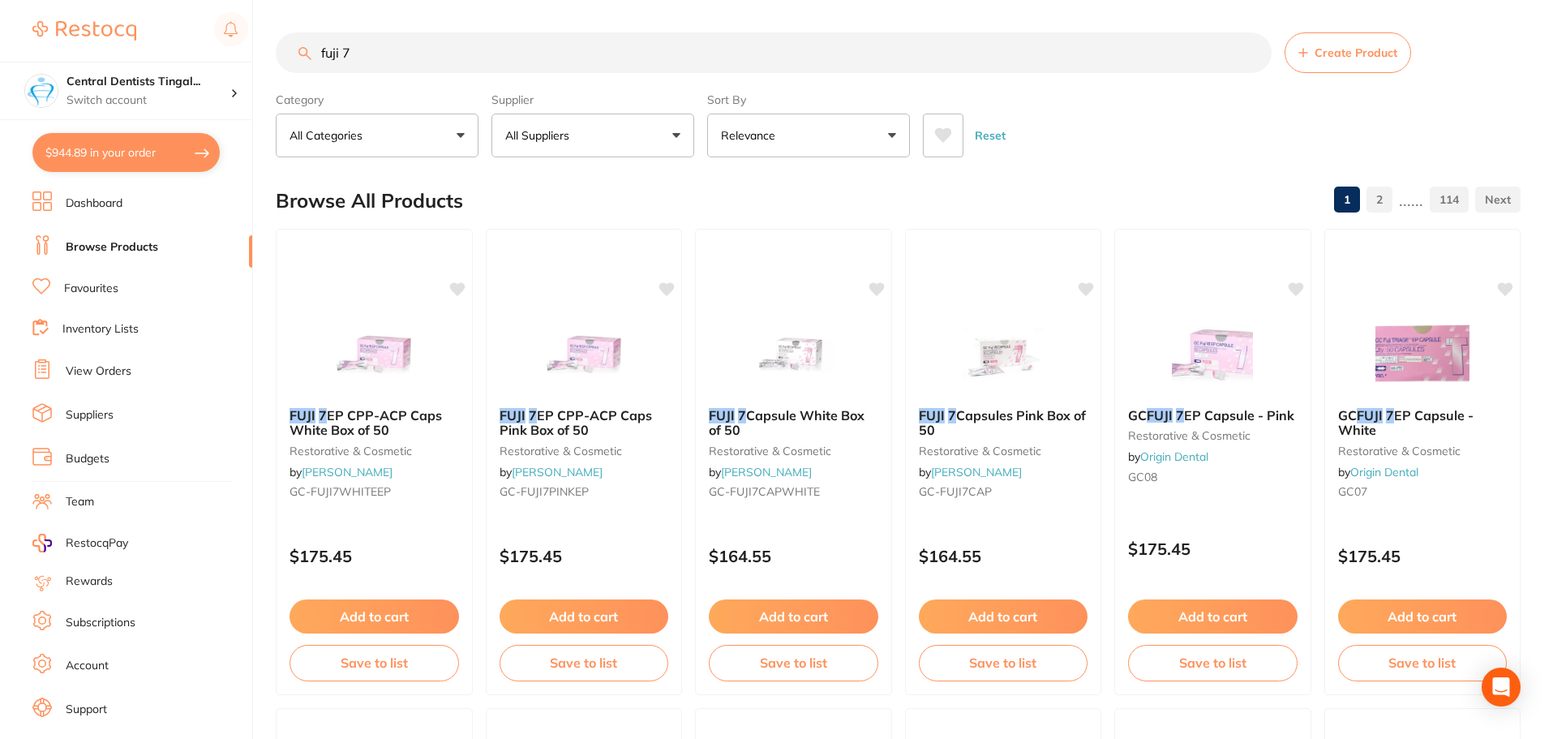
click at [435, 60] on input "fuji 7" at bounding box center [774, 52] width 996 height 41
click at [434, 60] on input "fuji 7" at bounding box center [774, 52] width 996 height 41
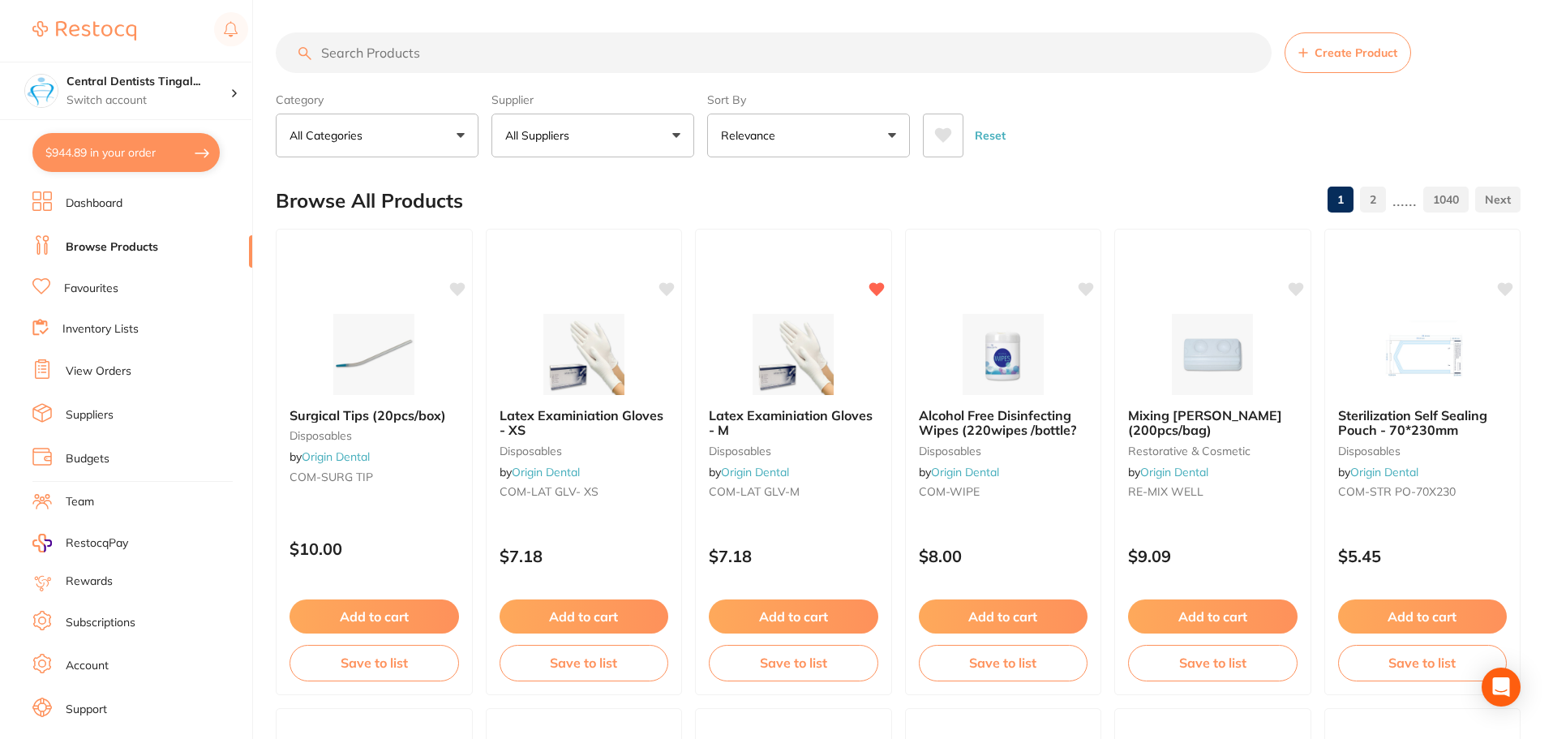
click at [579, 50] on input "search" at bounding box center [774, 52] width 996 height 41
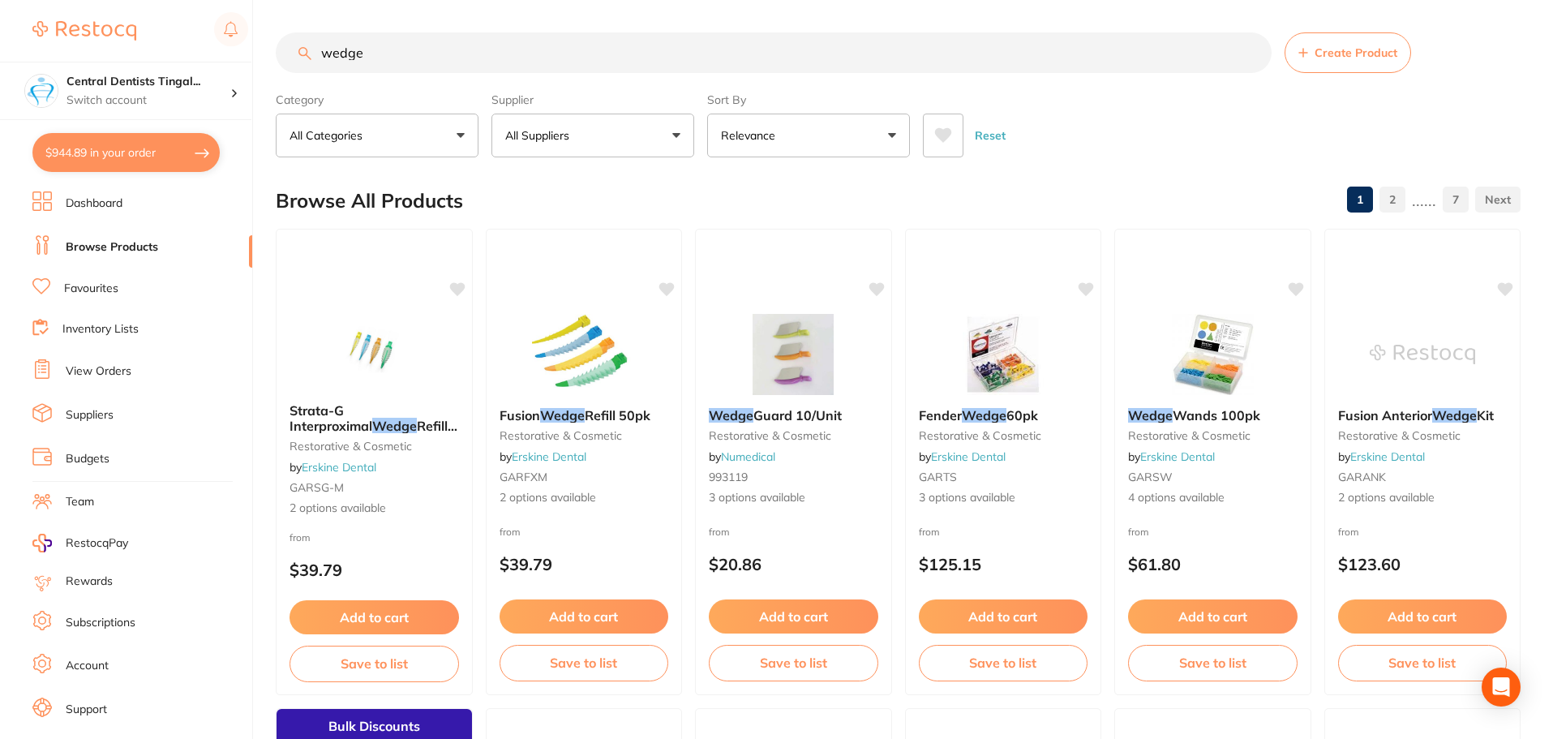
type input "wedge"
click at [676, 137] on button "All Suppliers" at bounding box center [592, 136] width 203 height 44
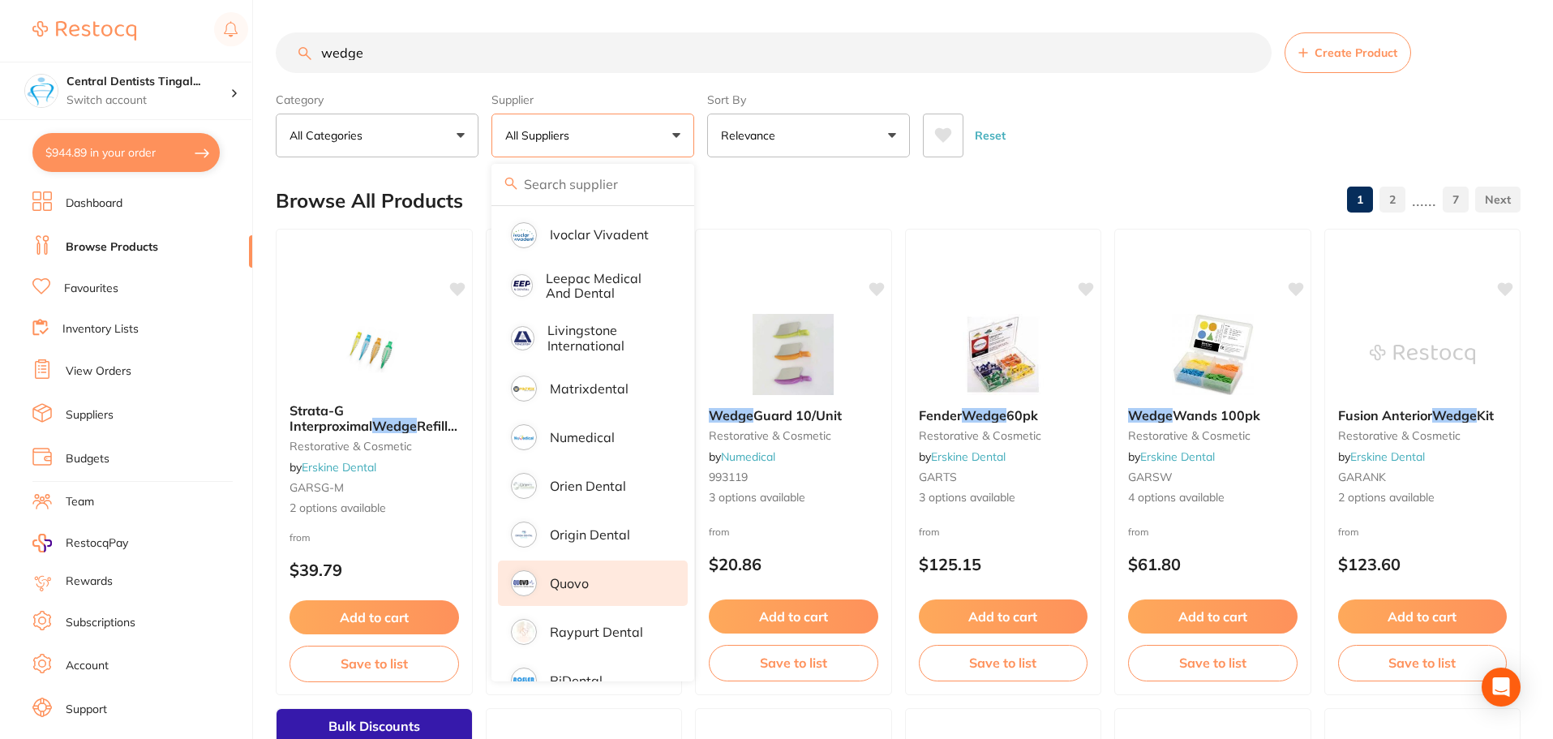
scroll to position [811, 0]
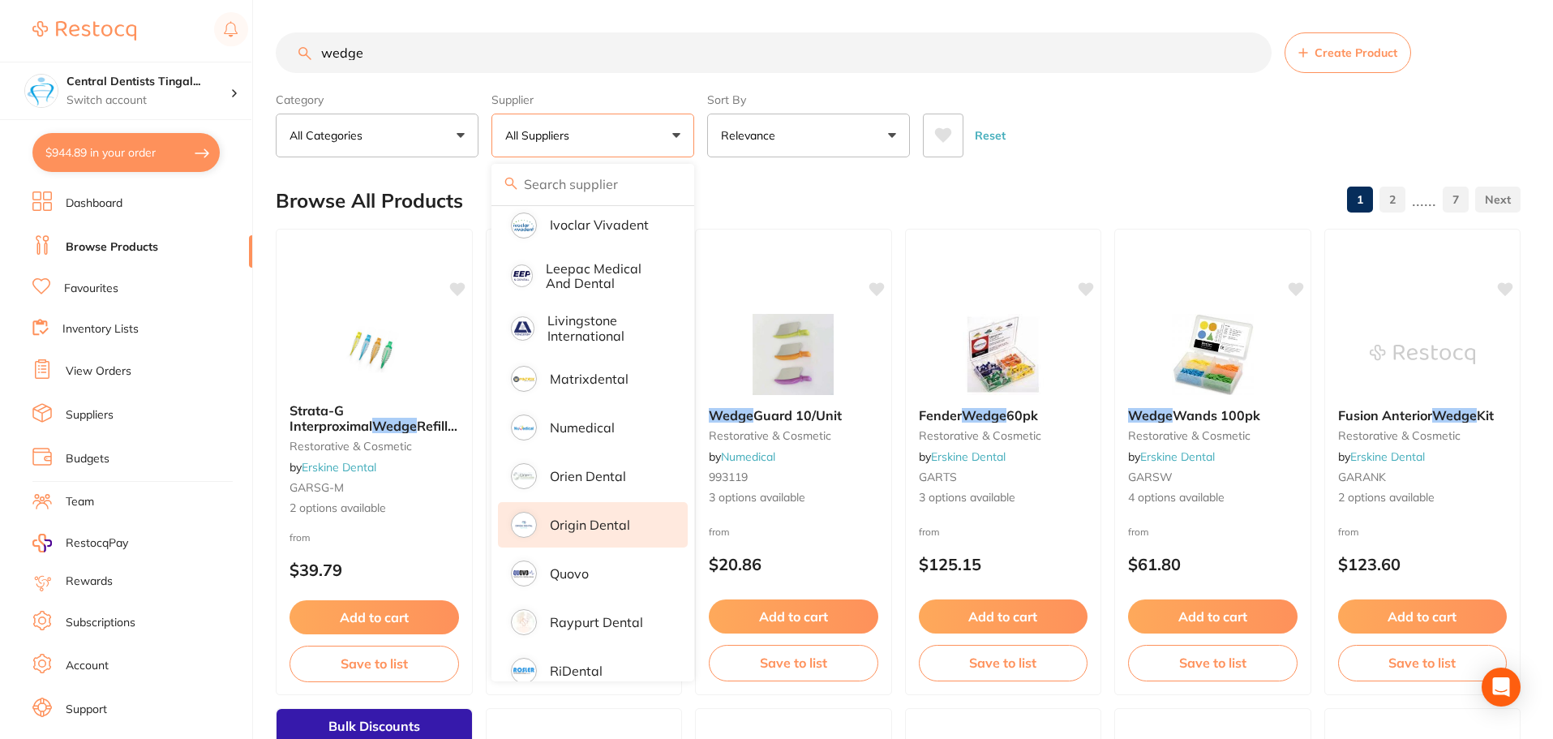
click at [578, 518] on p "Origin Dental" at bounding box center [590, 524] width 80 height 15
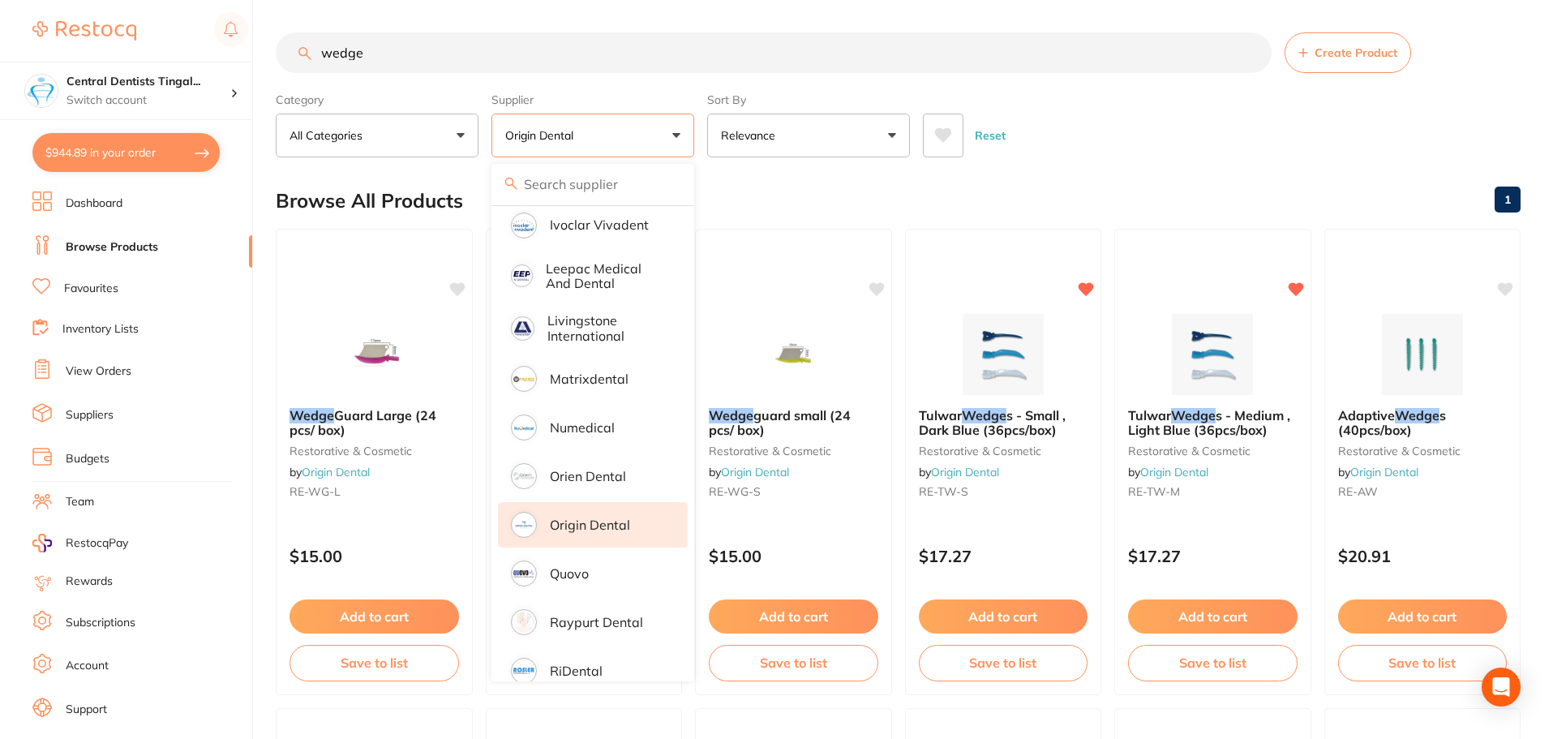
click at [1212, 174] on div "Browse All Products 1" at bounding box center [898, 201] width 1245 height 54
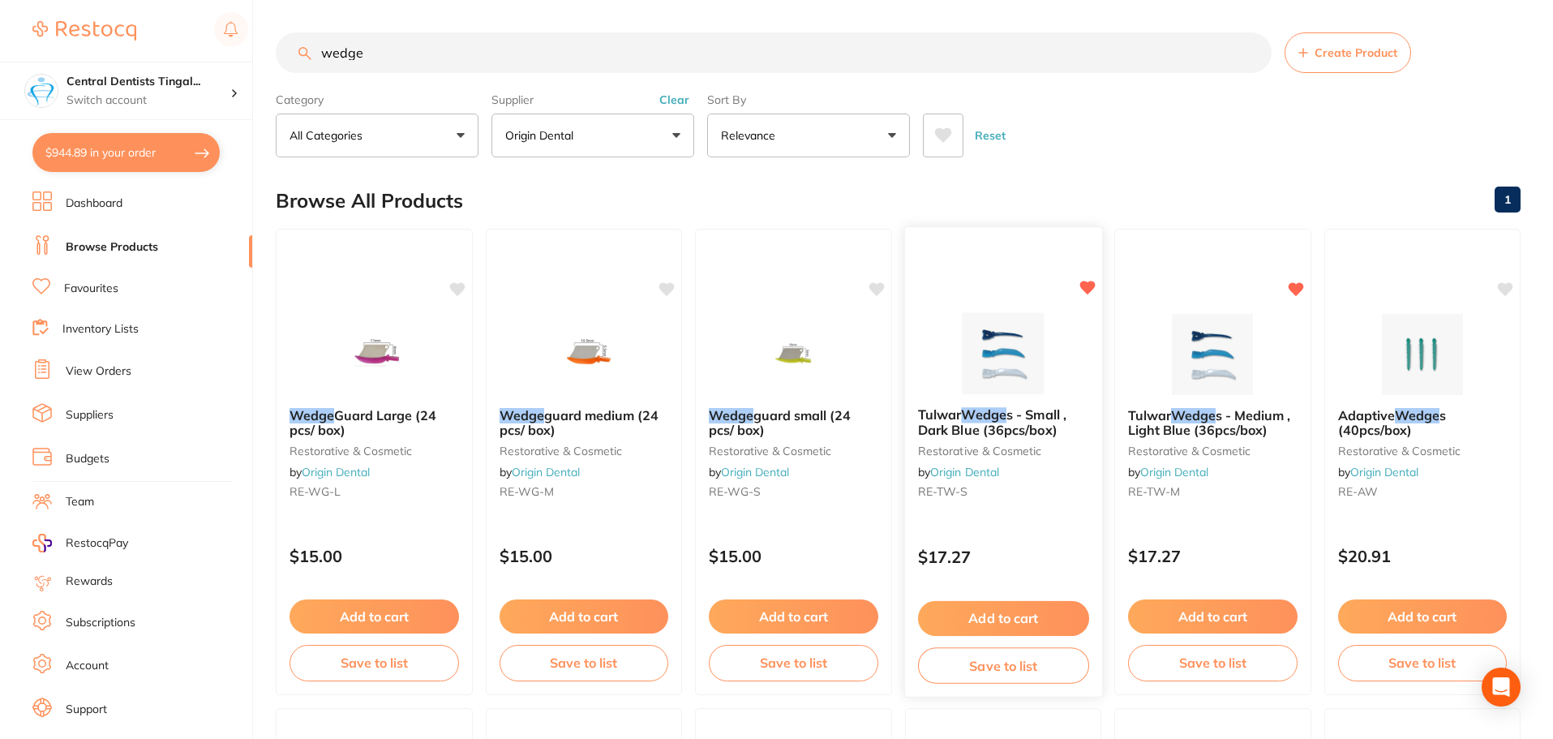
click at [996, 611] on button "Add to cart" at bounding box center [1002, 618] width 171 height 35
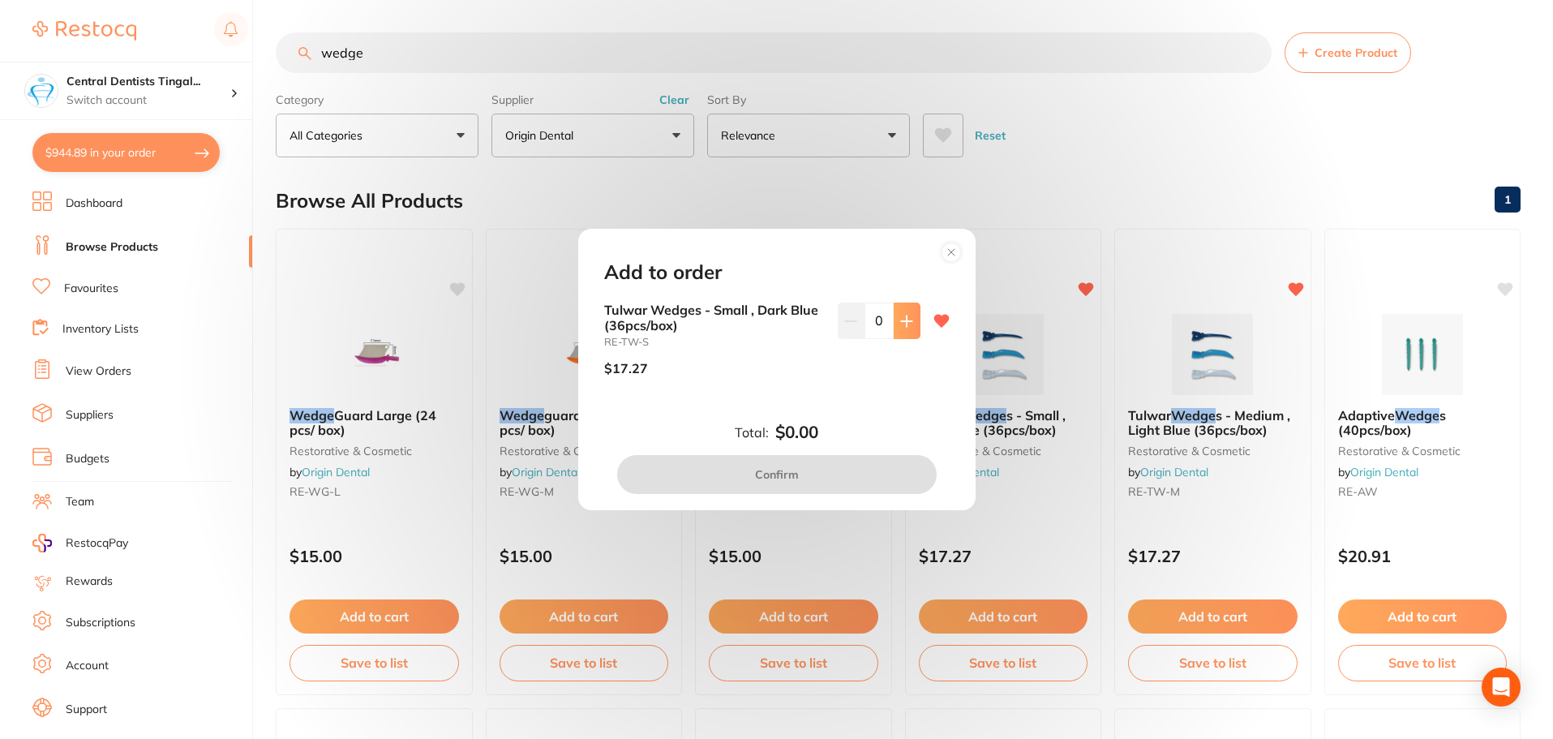
click at [908, 327] on icon at bounding box center [906, 321] width 13 height 13
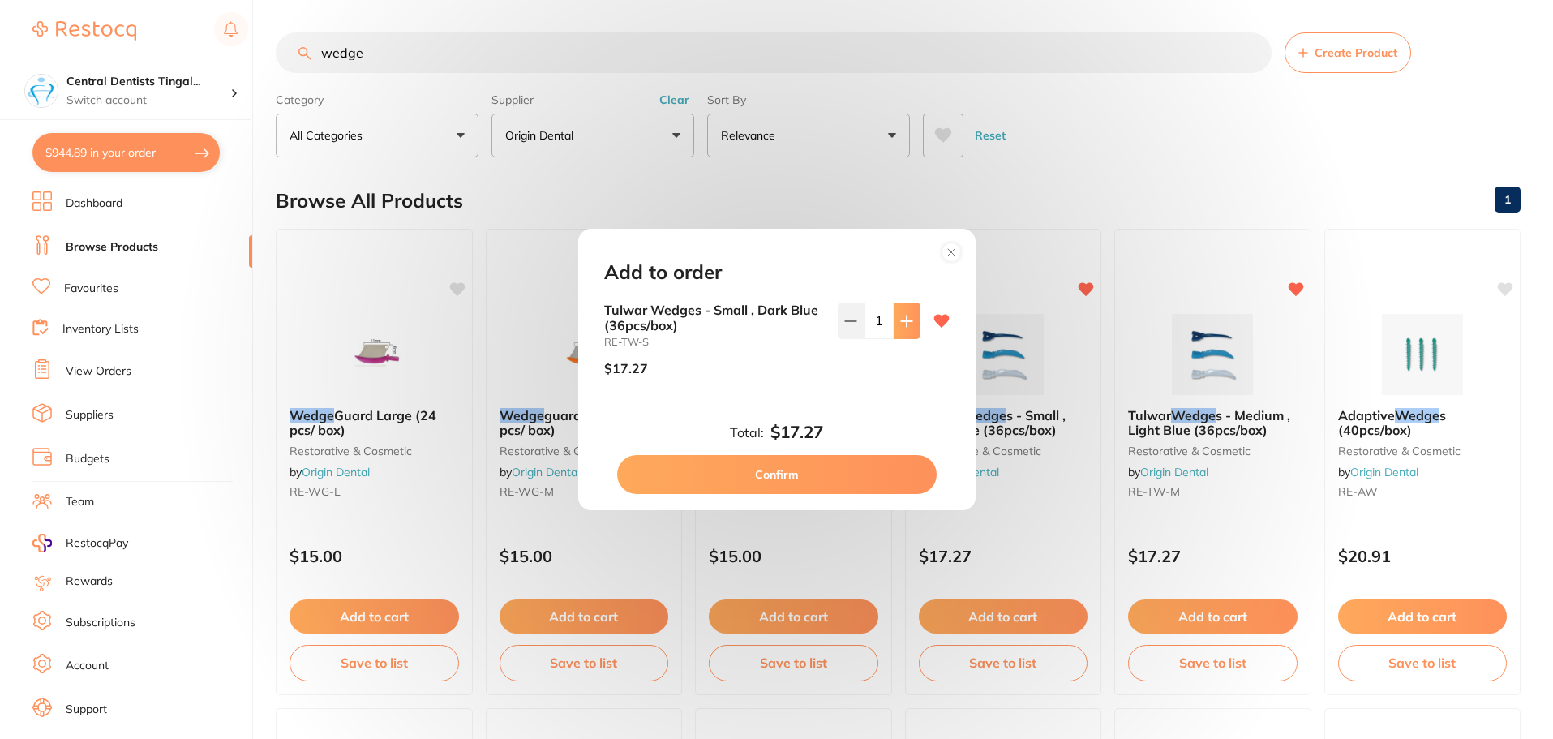
click at [908, 327] on icon at bounding box center [906, 321] width 13 height 13
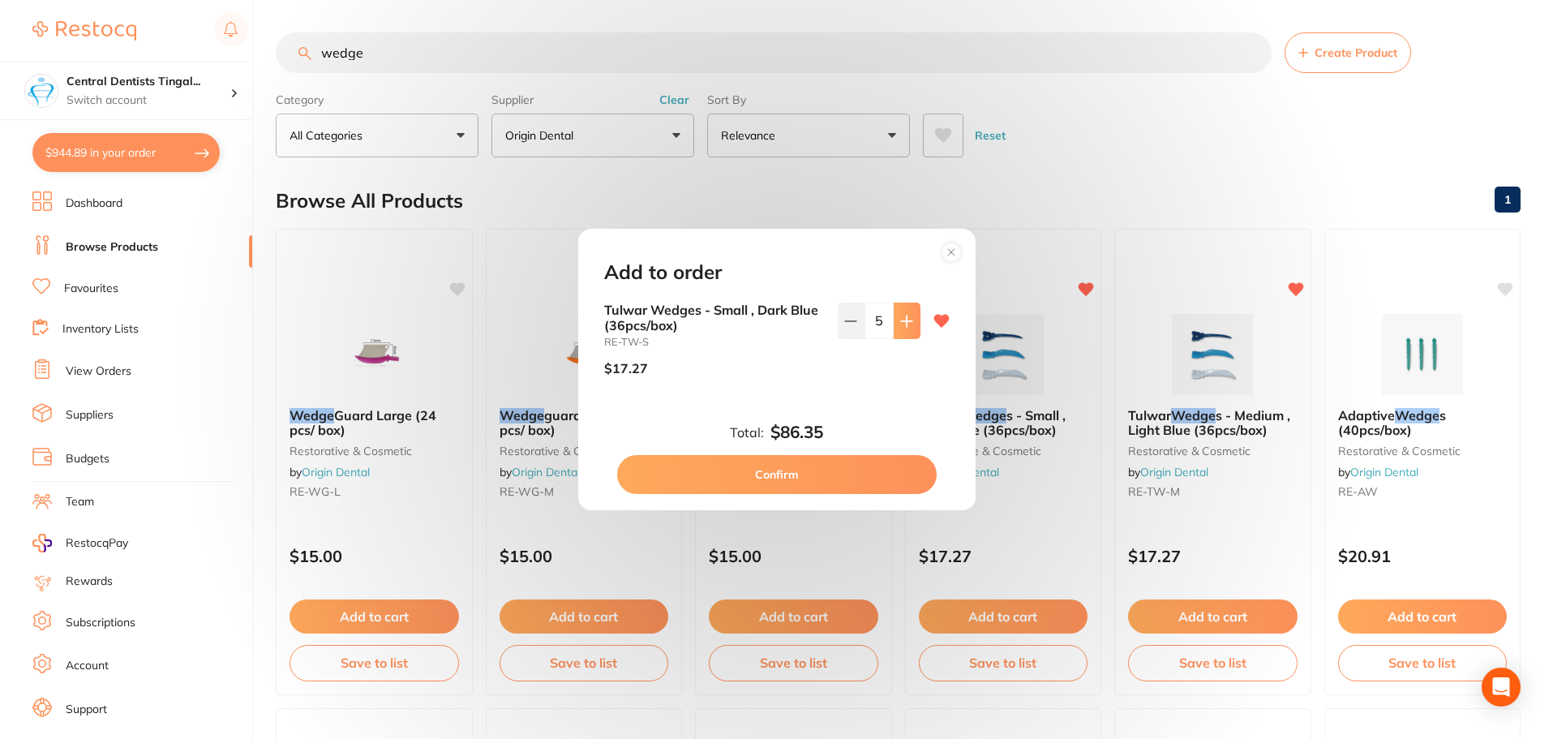
type input "6"
click at [876, 467] on button "Confirm" at bounding box center [776, 474] width 319 height 39
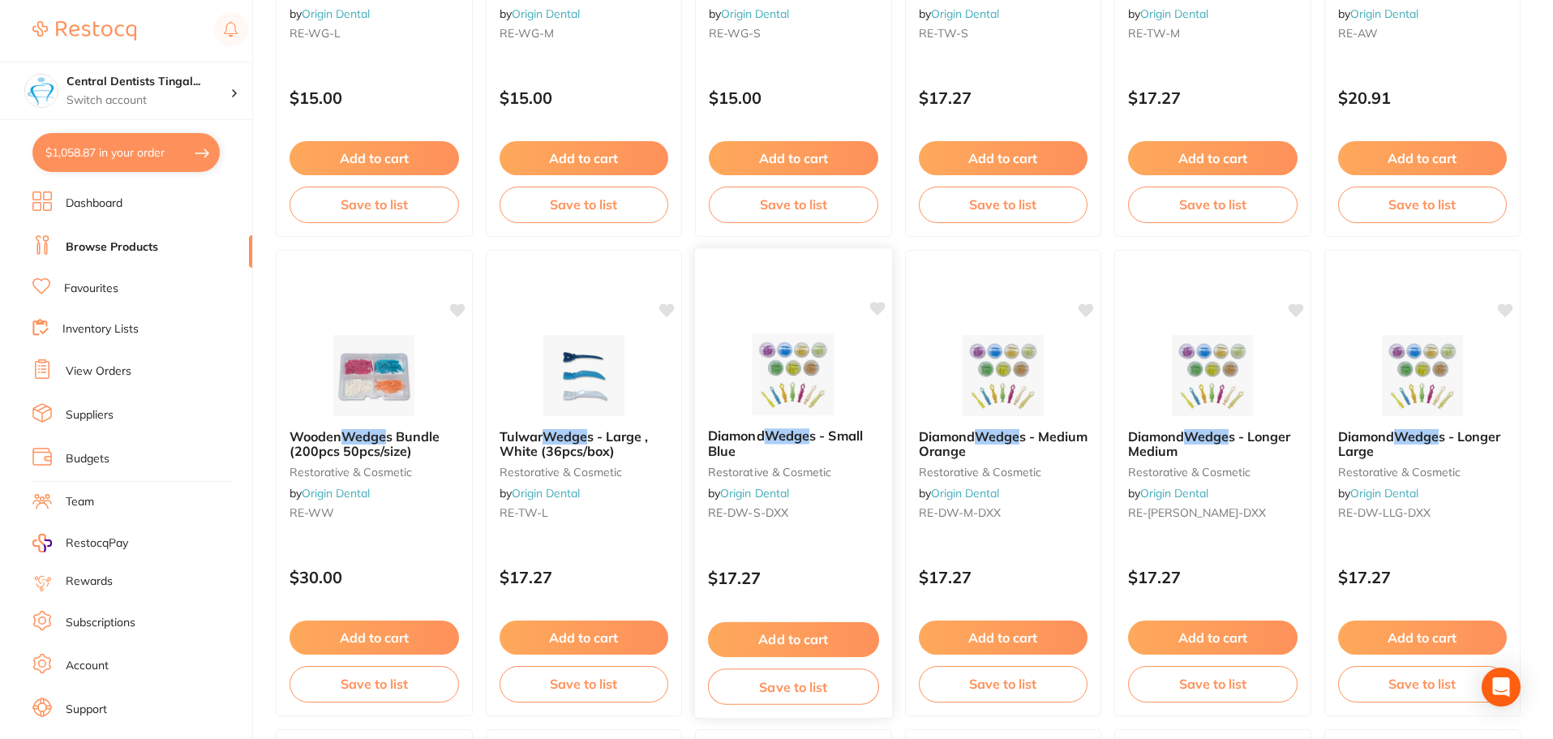
scroll to position [486, 0]
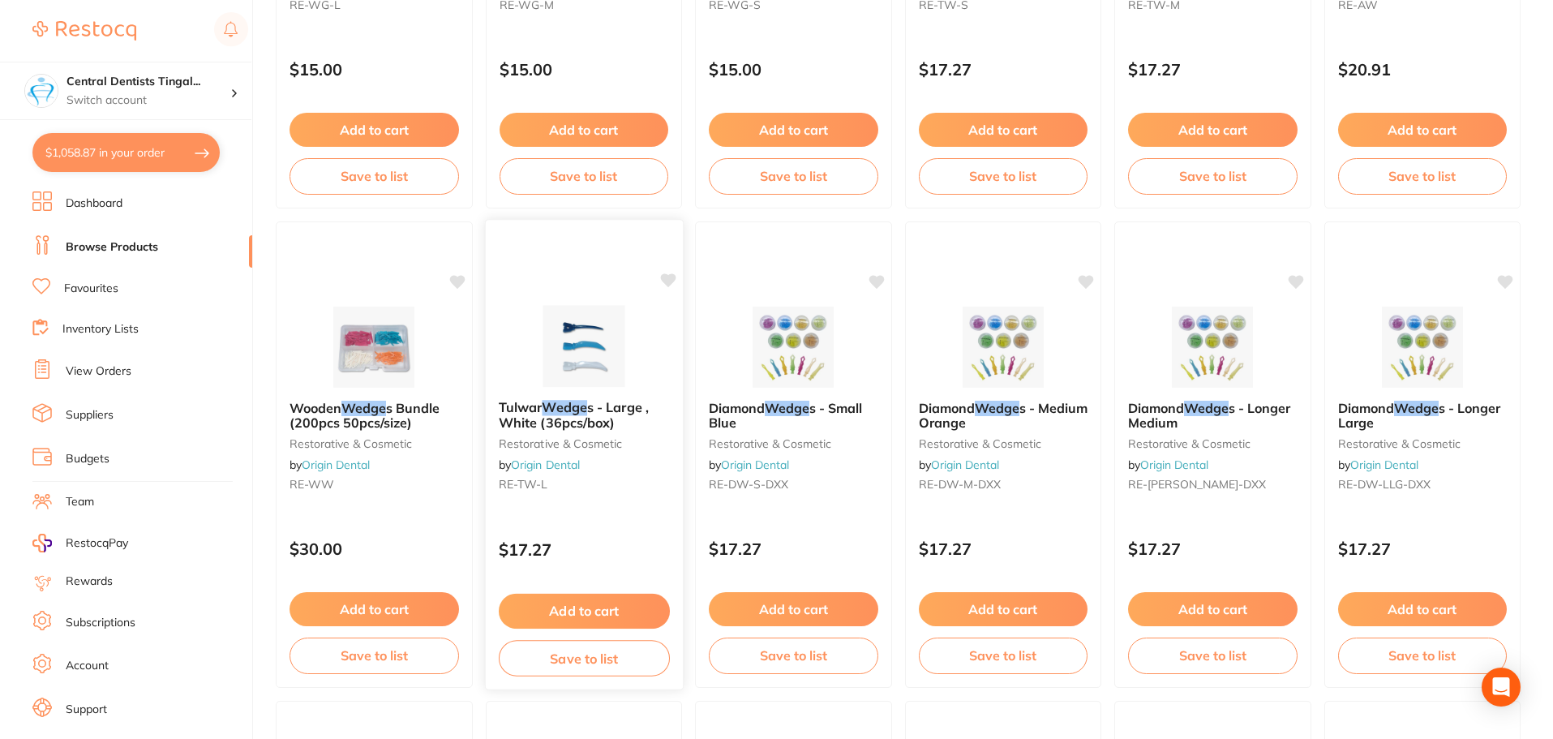
click at [595, 617] on button "Add to cart" at bounding box center [583, 610] width 171 height 35
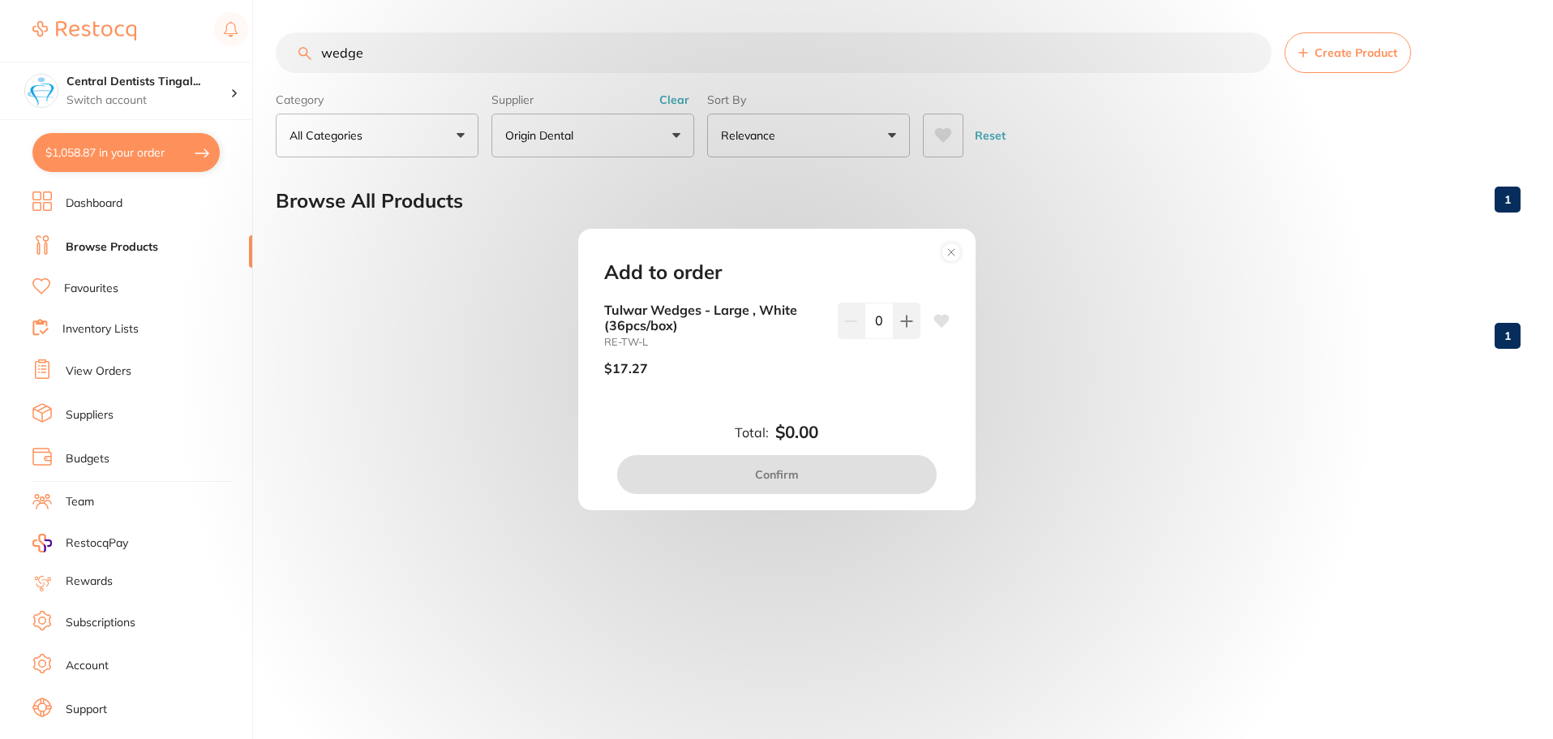
scroll to position [0, 0]
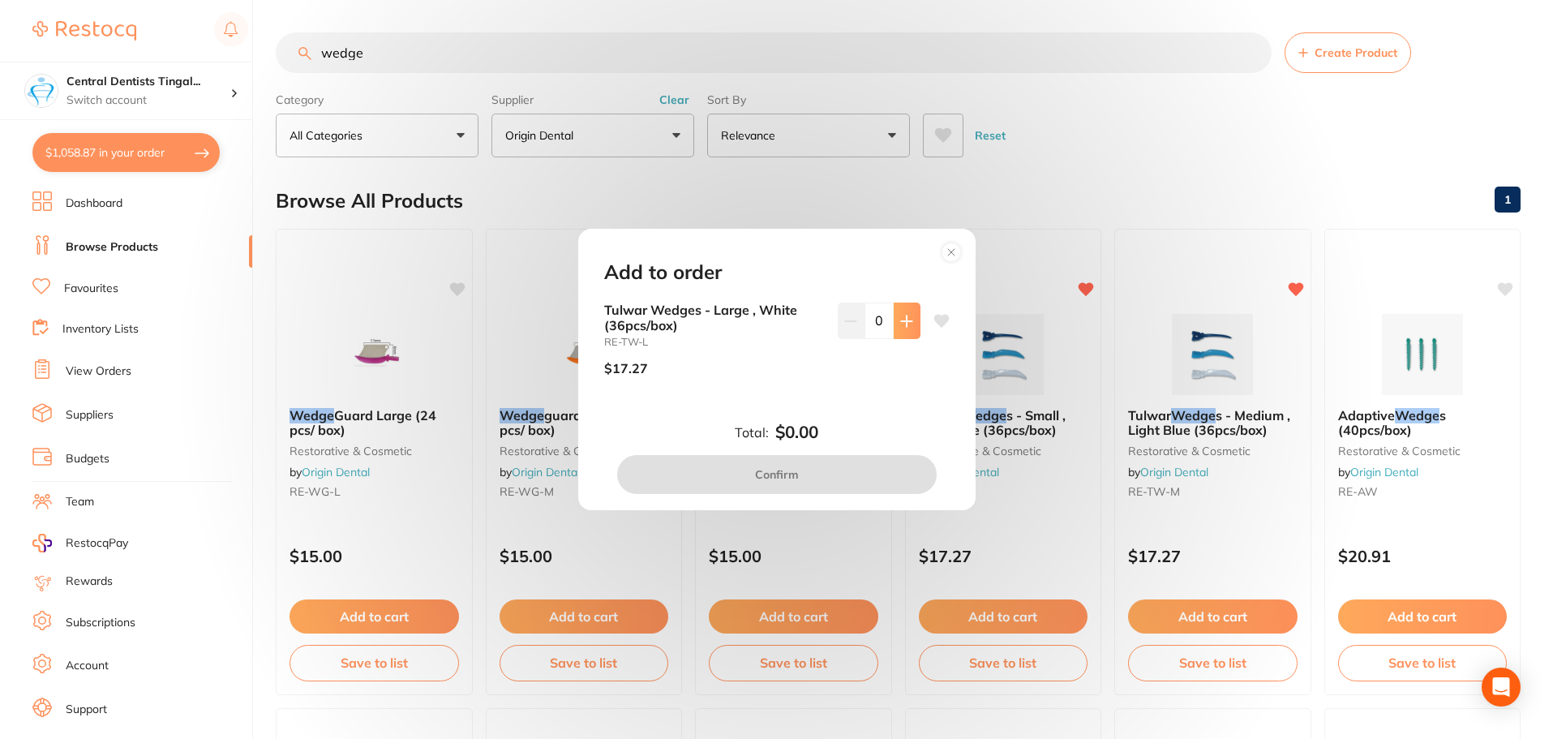
click at [900, 327] on icon at bounding box center [906, 321] width 13 height 13
type input "3"
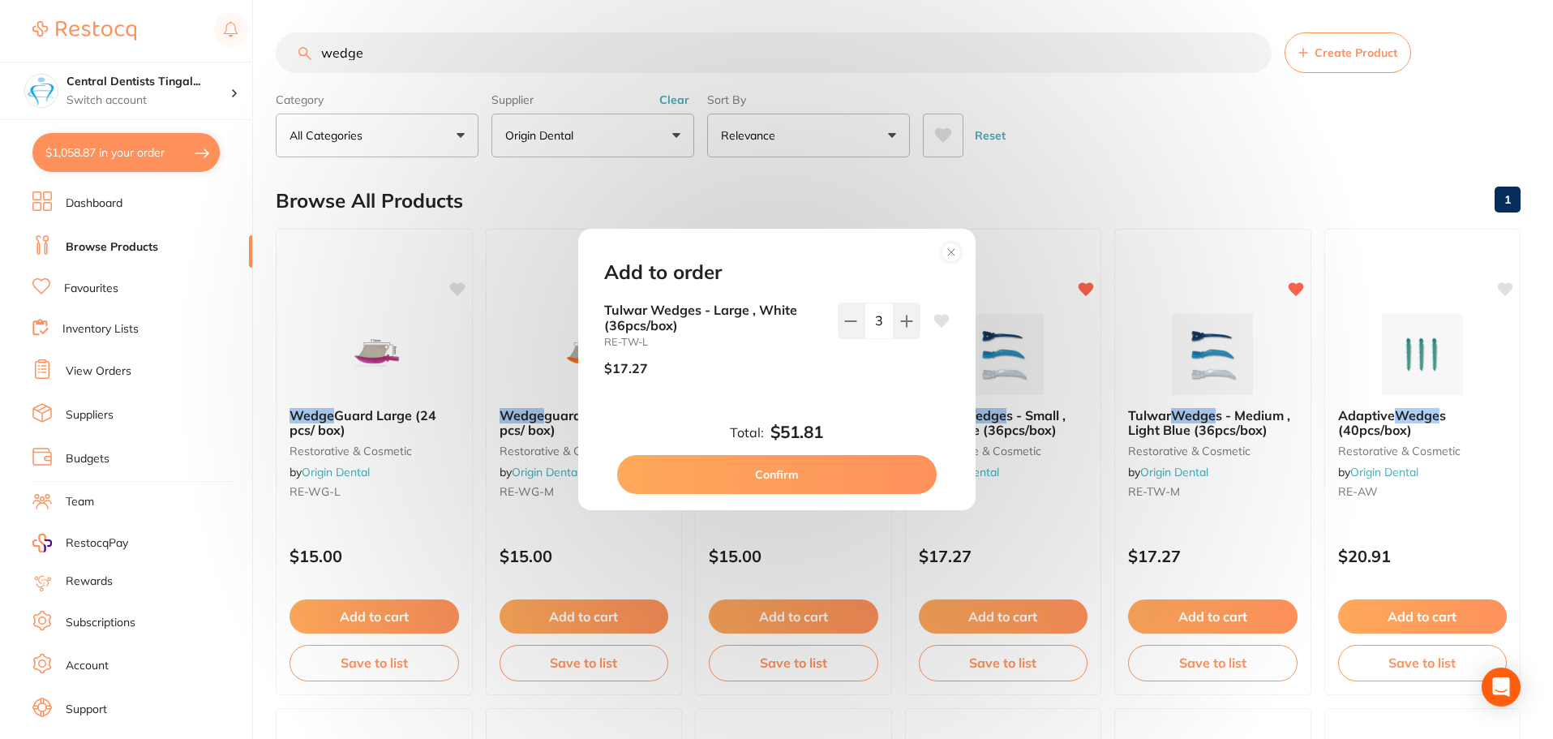
click at [851, 466] on button "Confirm" at bounding box center [776, 474] width 319 height 39
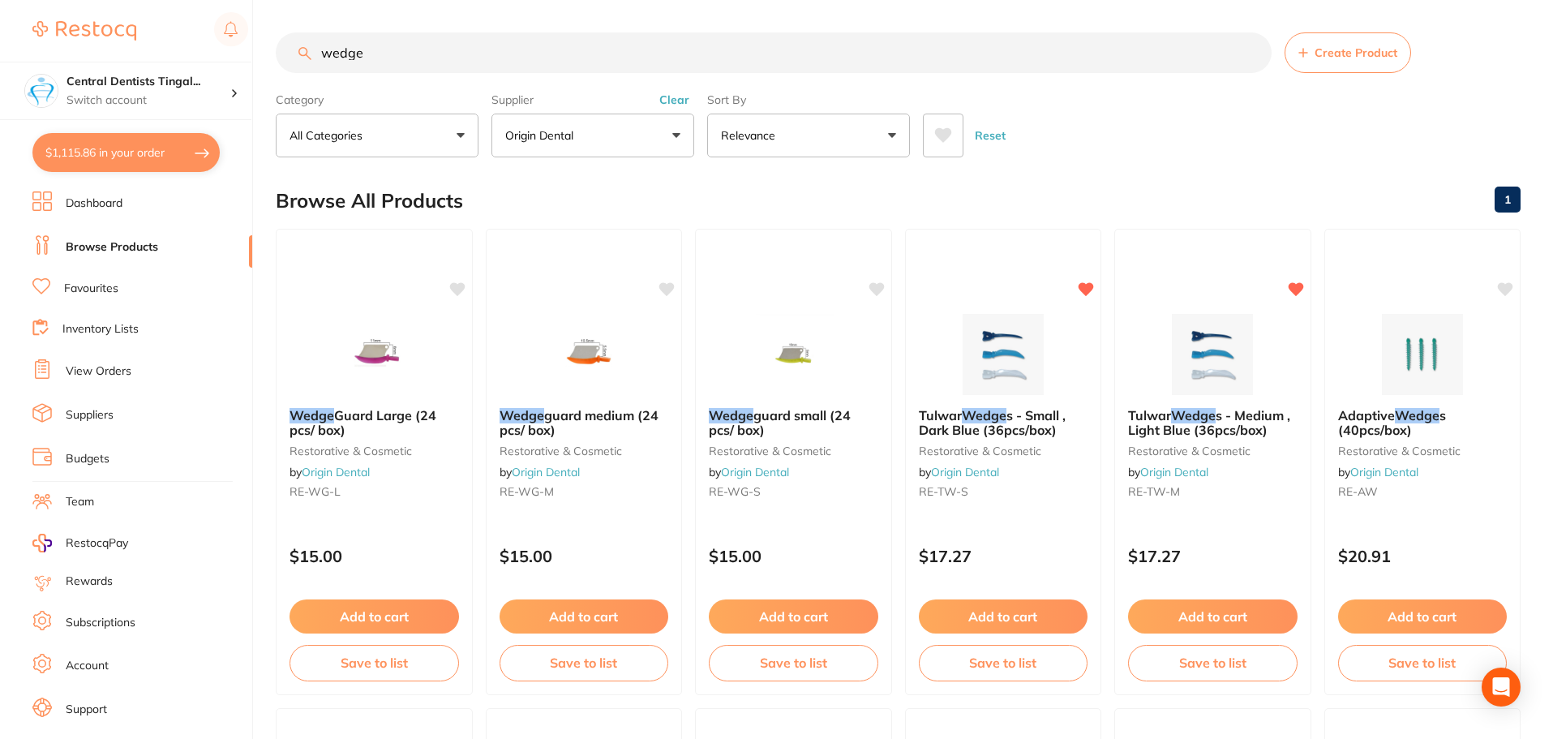
click at [1198, 615] on button "Add to cart" at bounding box center [1212, 616] width 169 height 34
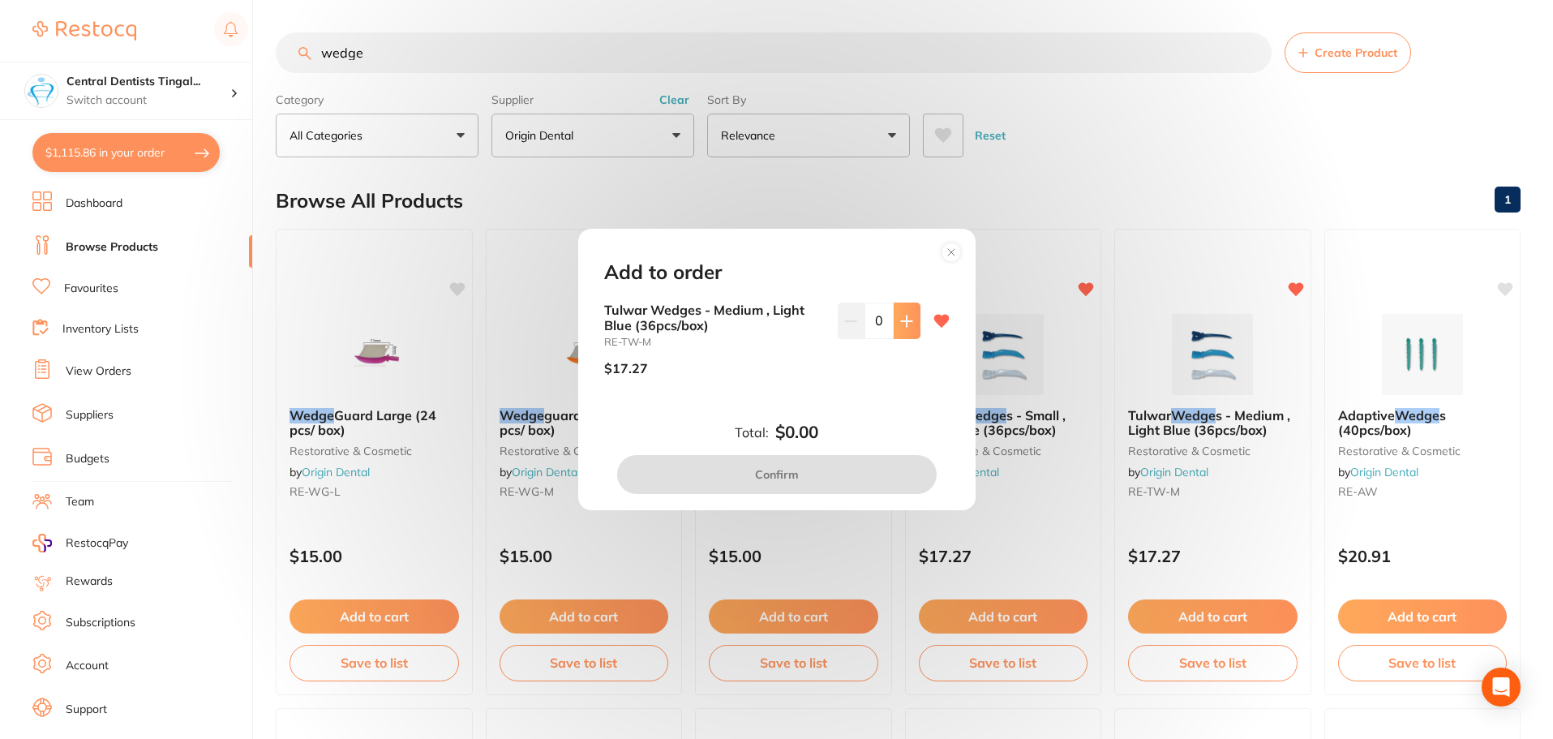
click at [893, 330] on button at bounding box center [906, 320] width 27 height 36
type input "2"
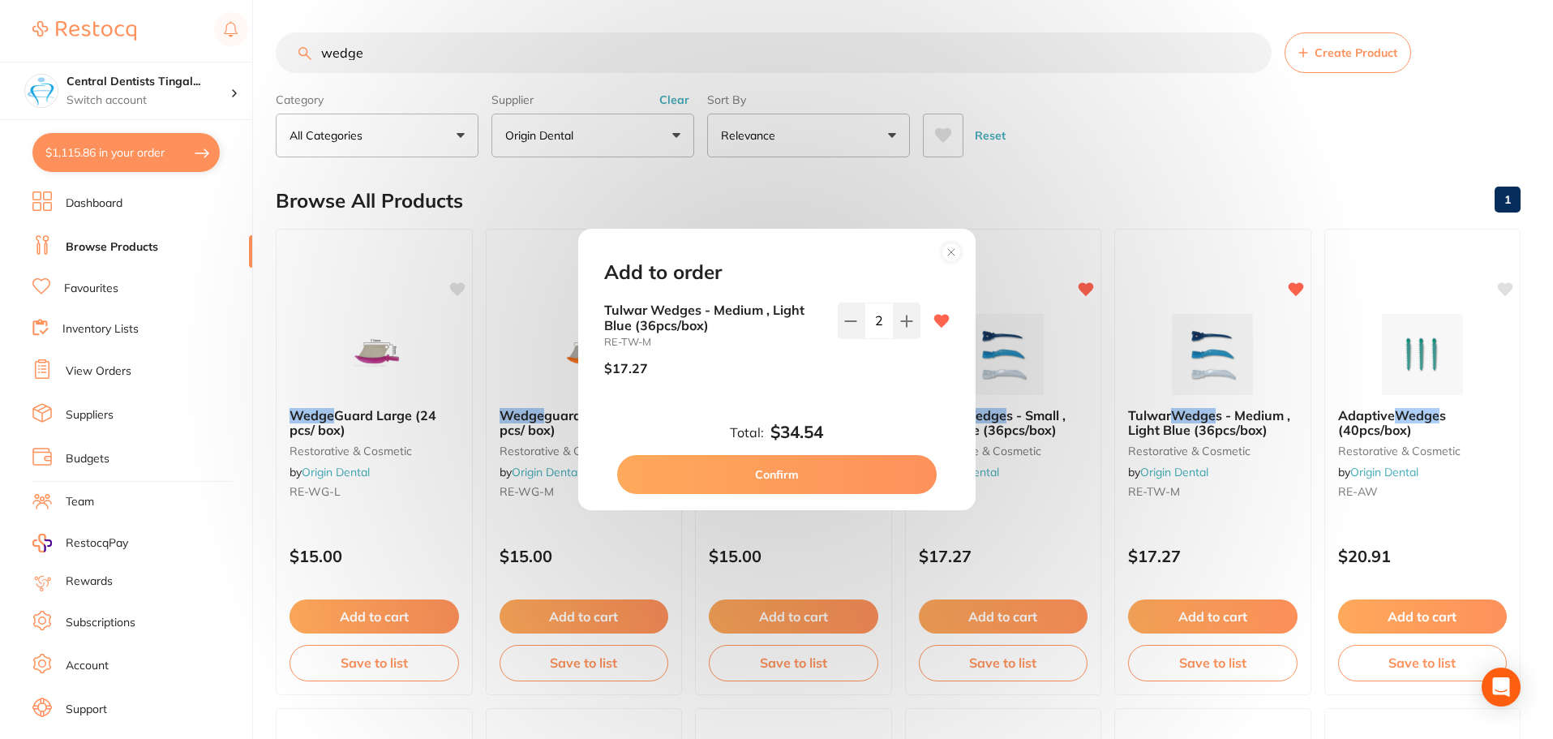
click at [872, 474] on button "Confirm" at bounding box center [776, 474] width 319 height 39
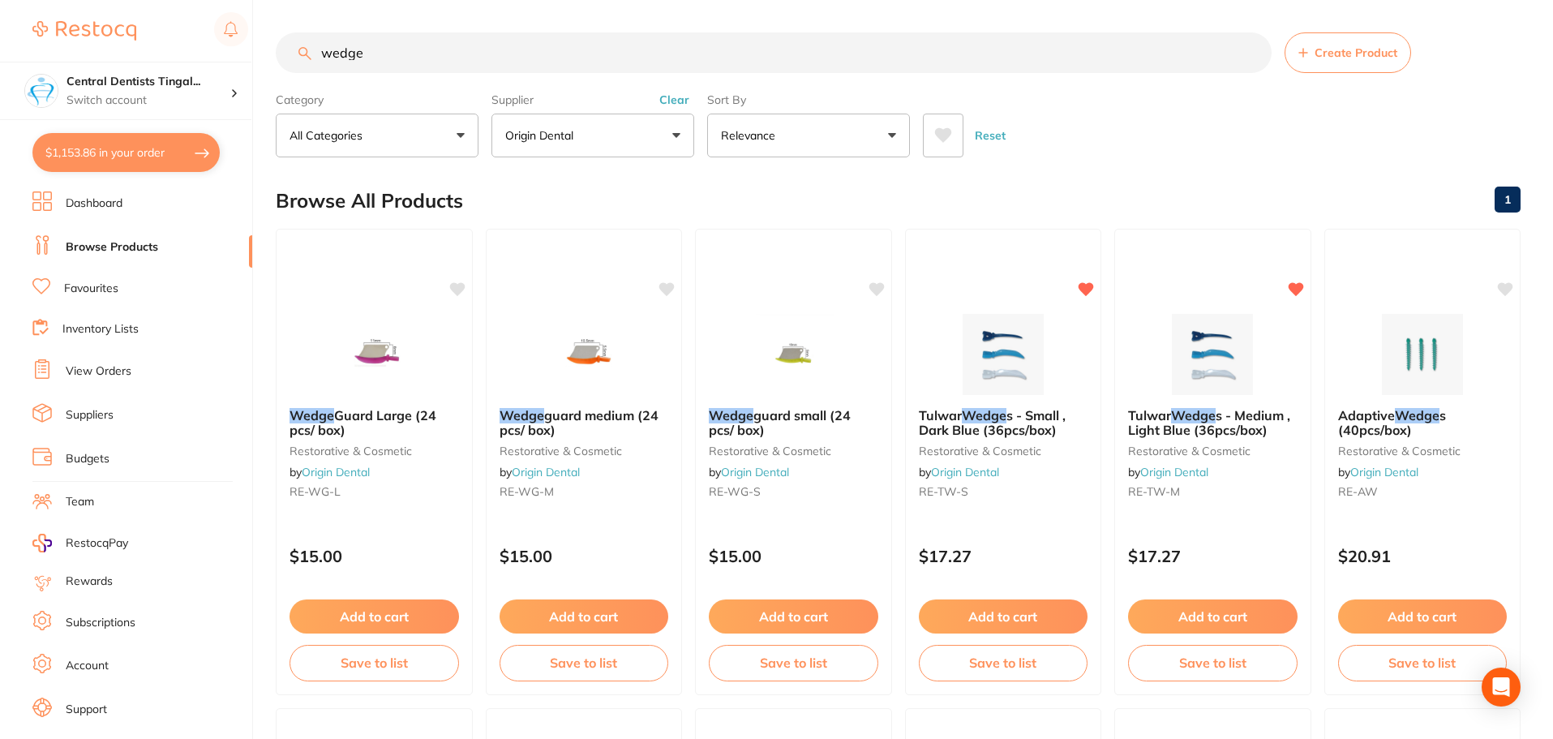
click at [591, 46] on input "wedge" at bounding box center [774, 52] width 996 height 41
click at [591, 49] on input "wedge" at bounding box center [774, 52] width 996 height 41
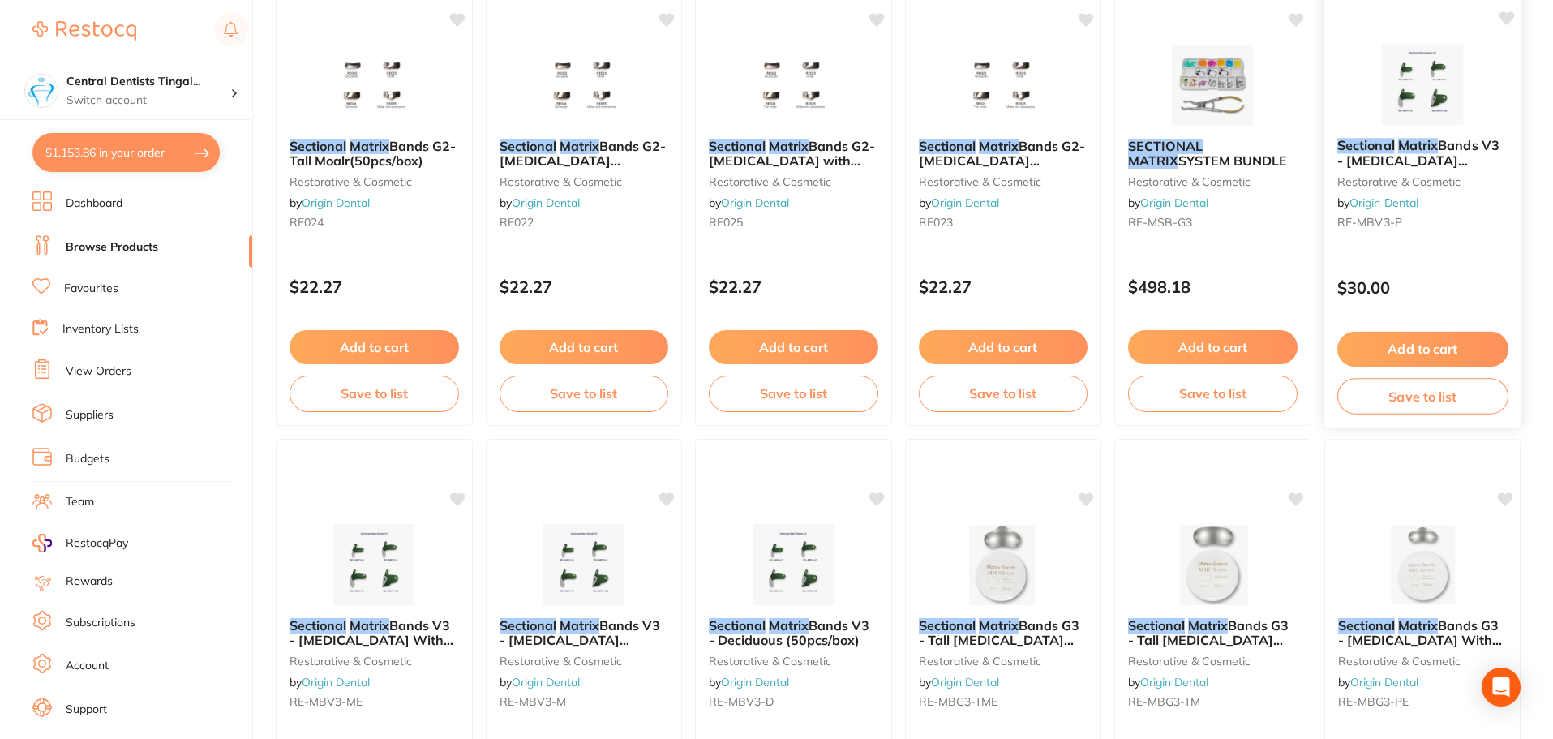
scroll to position [405, 0]
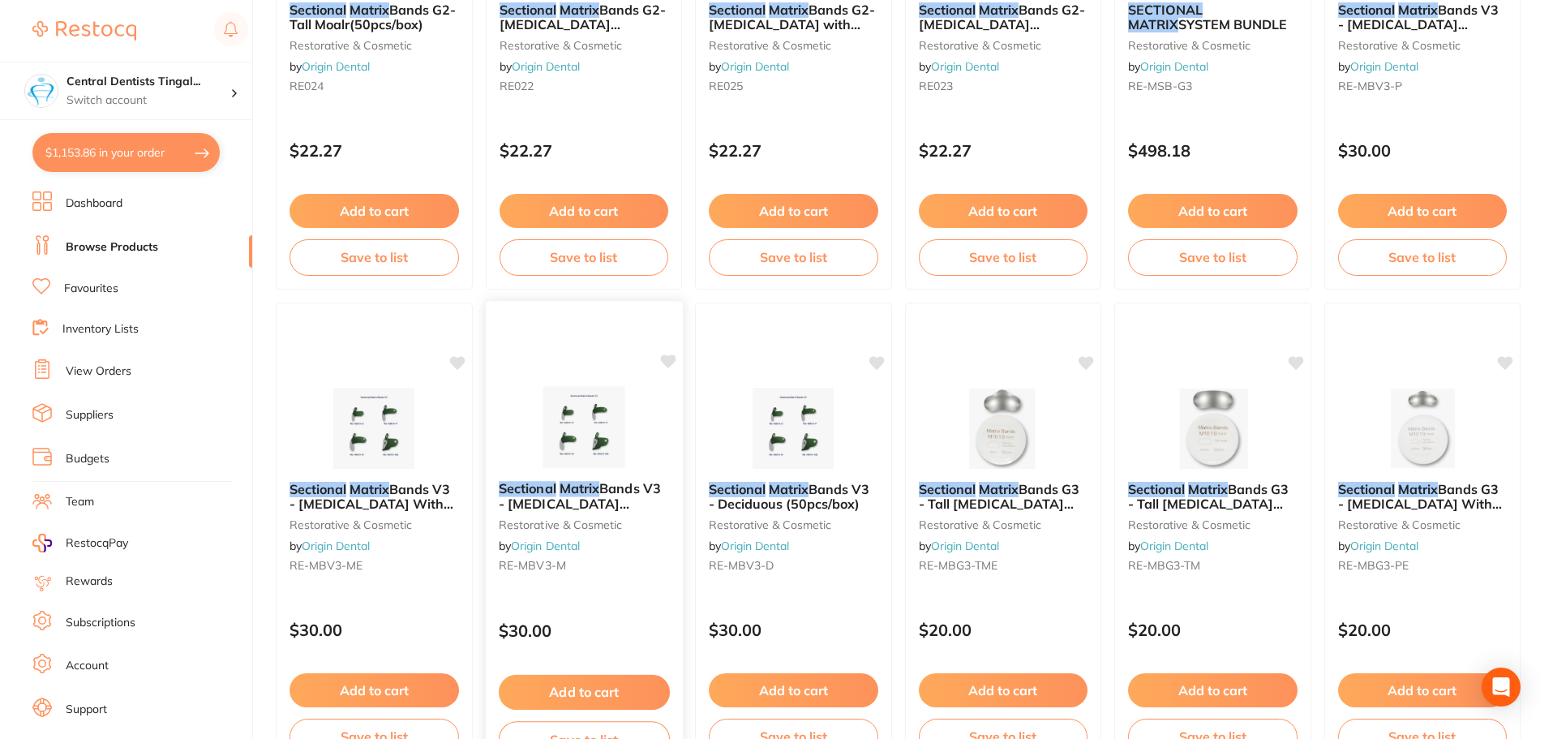
type input "sectional matrix"
click at [628, 581] on div "Sectional Matrix Bands V3 - [MEDICAL_DATA] (50pcs/box) restorative & cosmetic b…" at bounding box center [583, 530] width 197 height 124
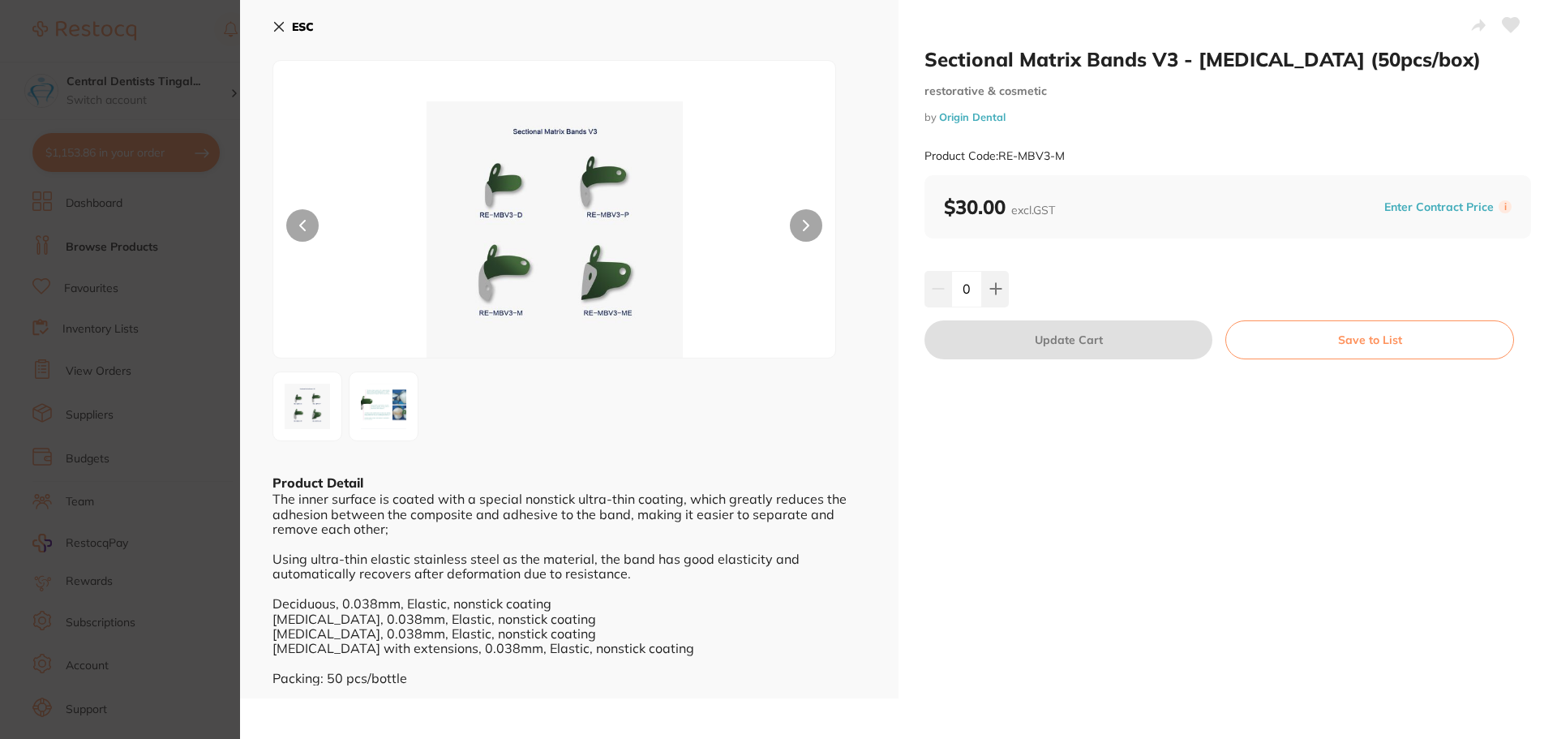
click at [363, 392] on img at bounding box center [383, 406] width 58 height 58
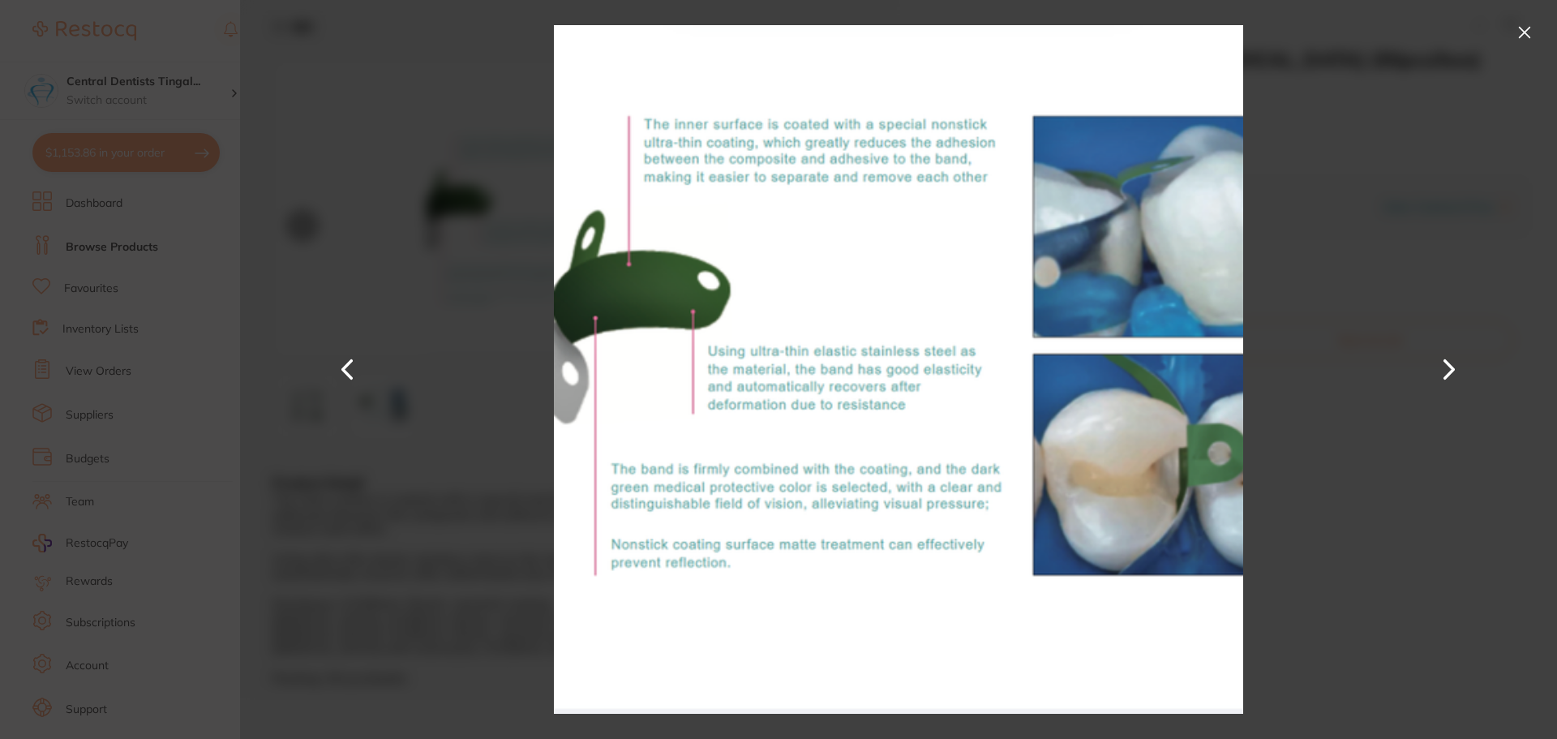
click at [380, 514] on div at bounding box center [898, 369] width 1317 height 739
click at [426, 195] on div at bounding box center [898, 369] width 1317 height 739
click at [1531, 29] on button at bounding box center [1524, 32] width 26 height 26
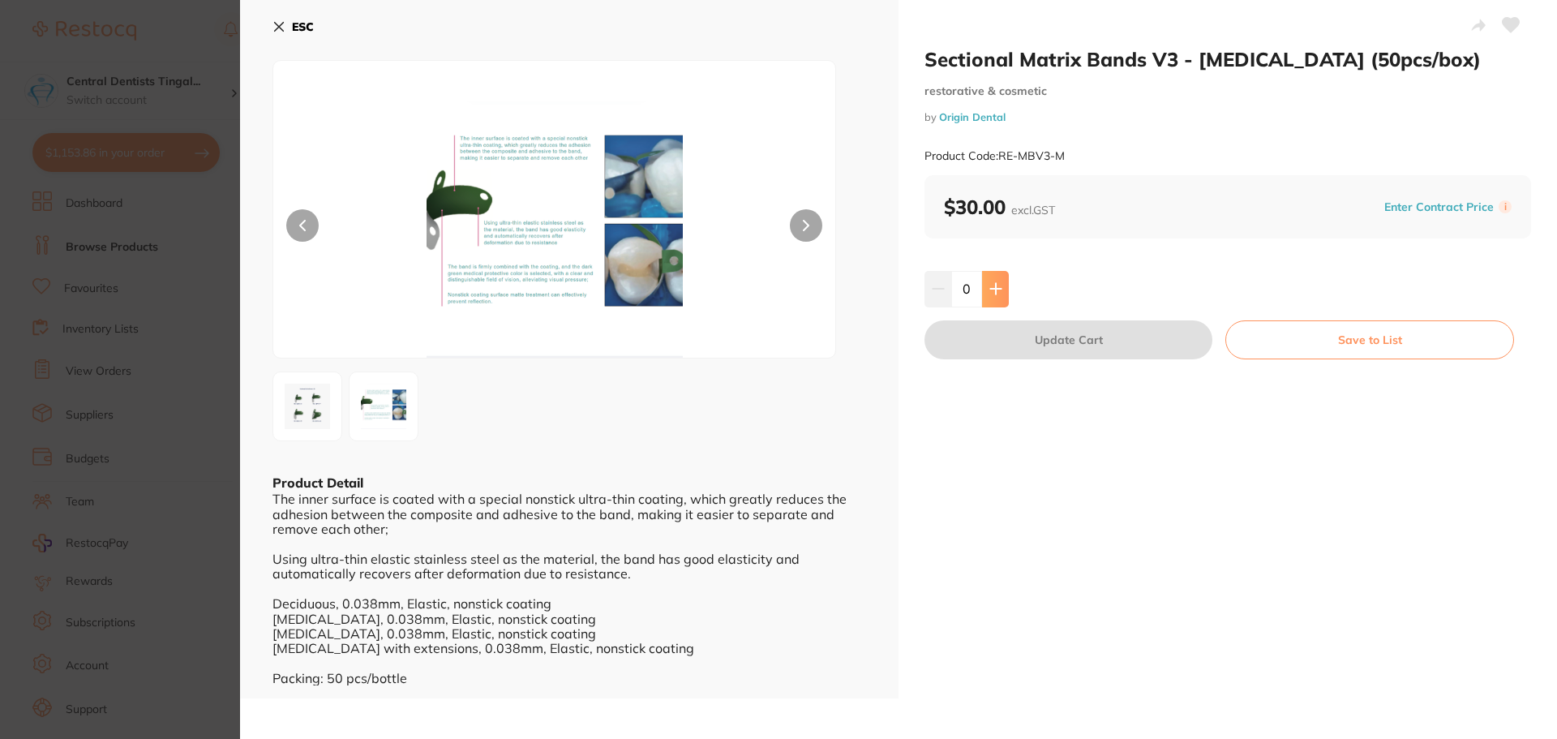
click at [1000, 289] on button at bounding box center [995, 289] width 27 height 36
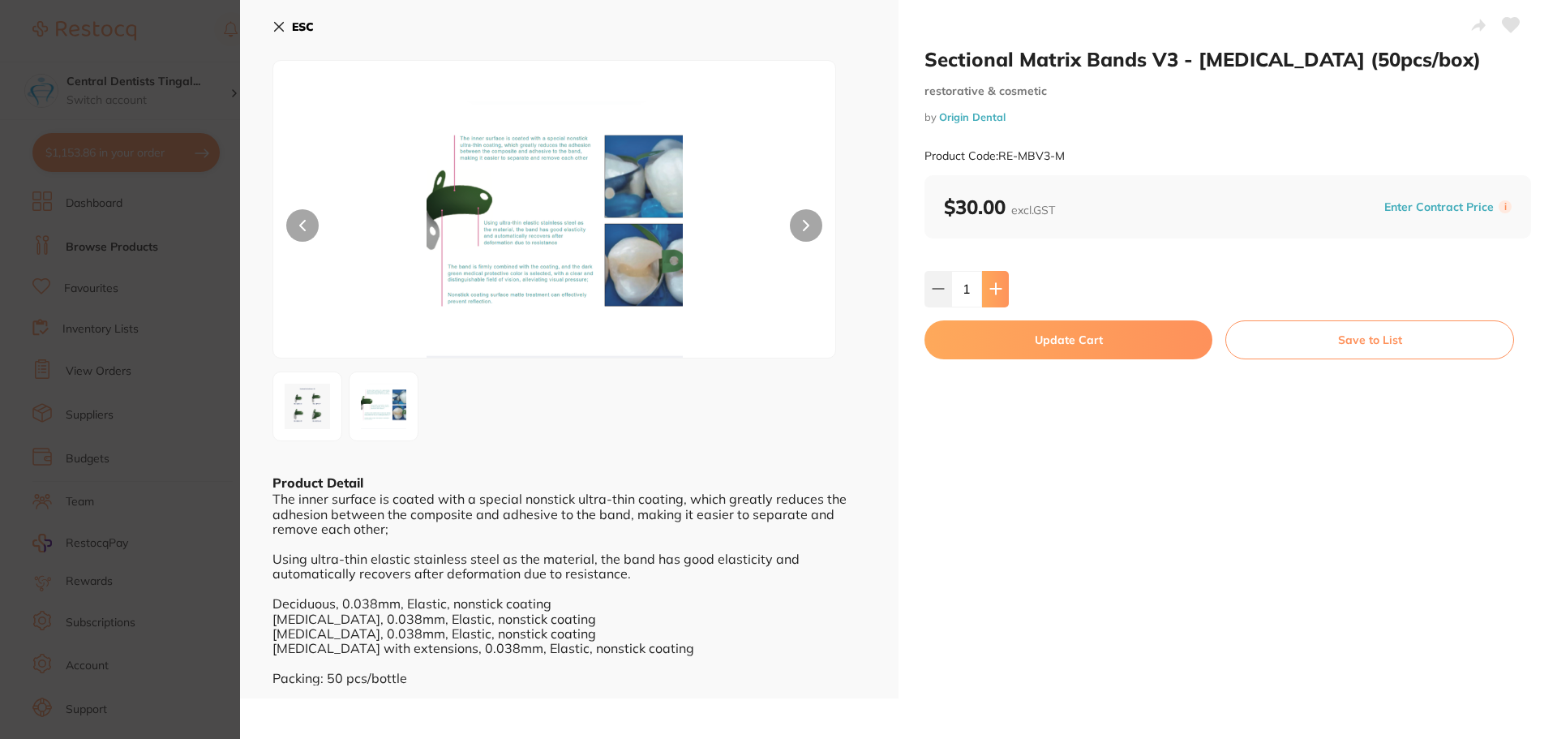
click at [1000, 289] on button at bounding box center [995, 289] width 27 height 36
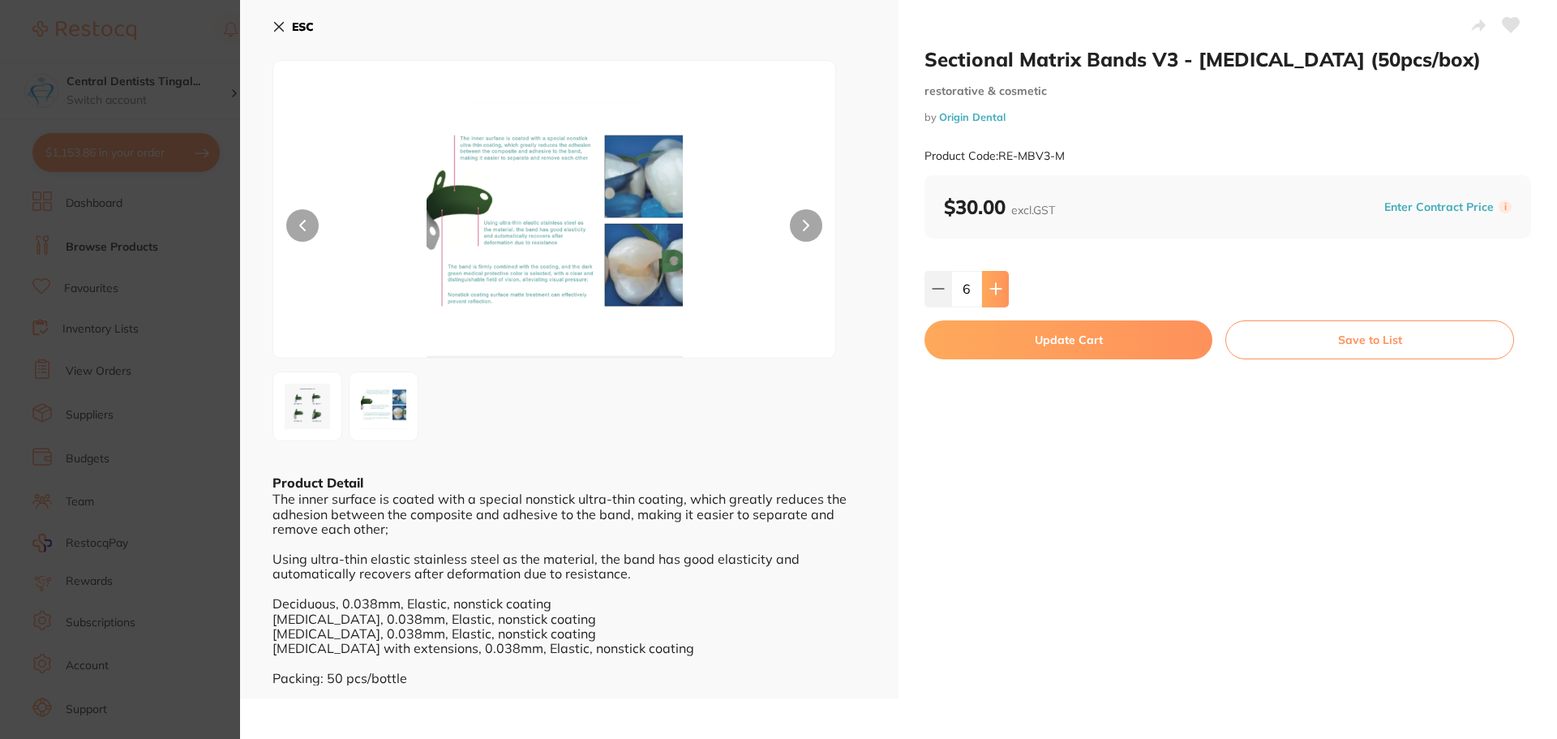
click at [1000, 289] on button at bounding box center [995, 289] width 27 height 36
click at [925, 298] on button at bounding box center [937, 289] width 27 height 36
type input "7"
click at [1048, 341] on button "Update Cart" at bounding box center [1068, 339] width 288 height 39
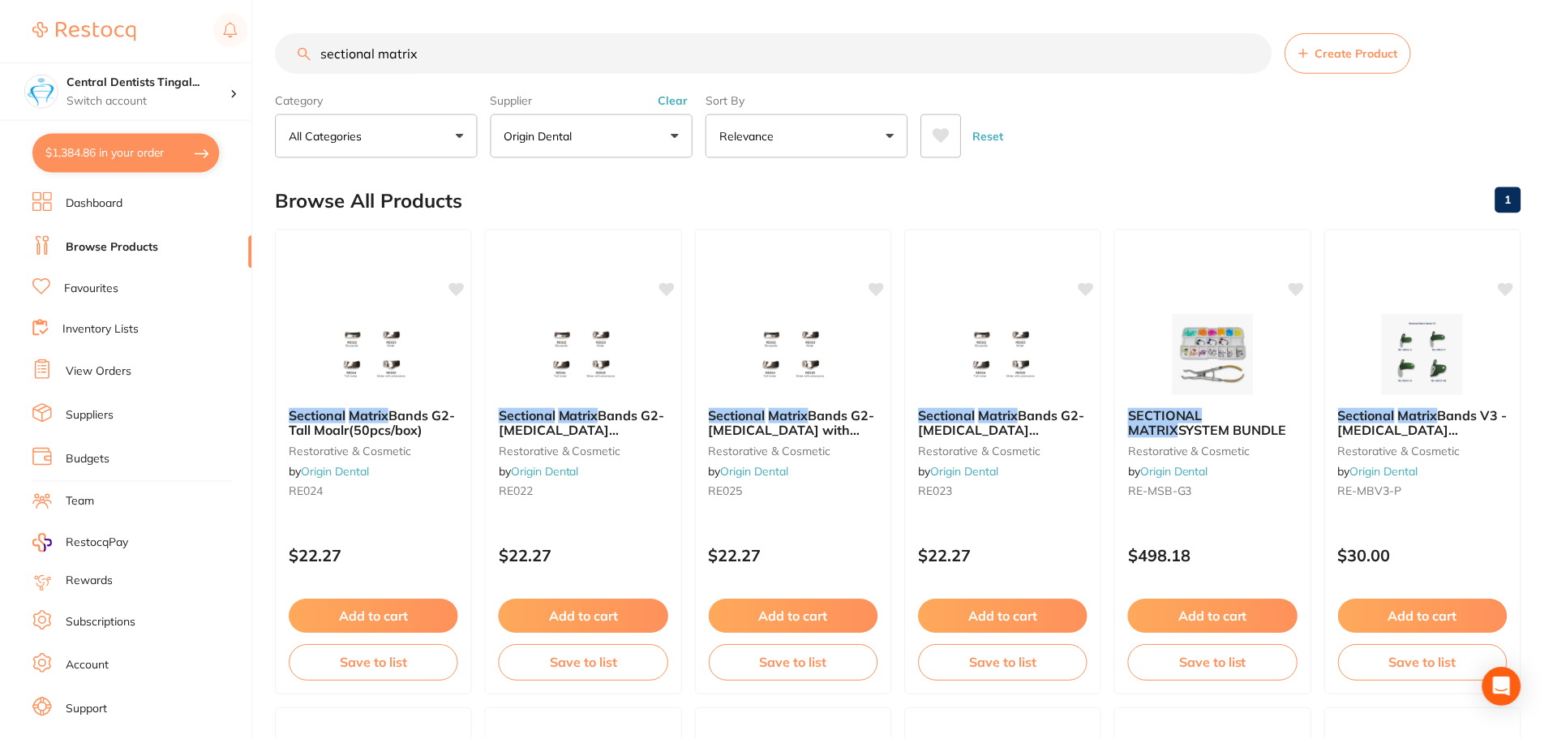
scroll to position [405, 0]
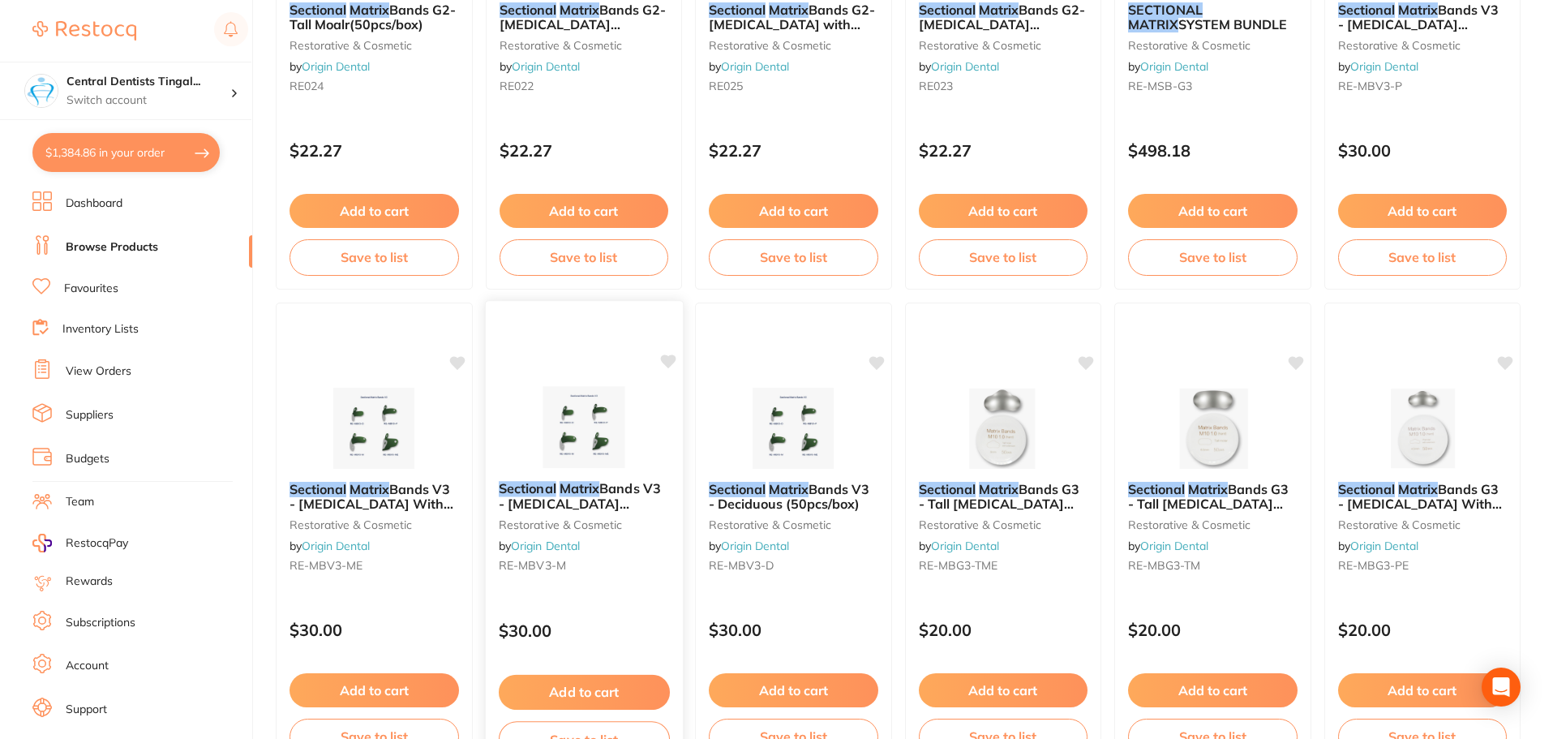
click at [549, 698] on button "Add to cart" at bounding box center [583, 692] width 171 height 35
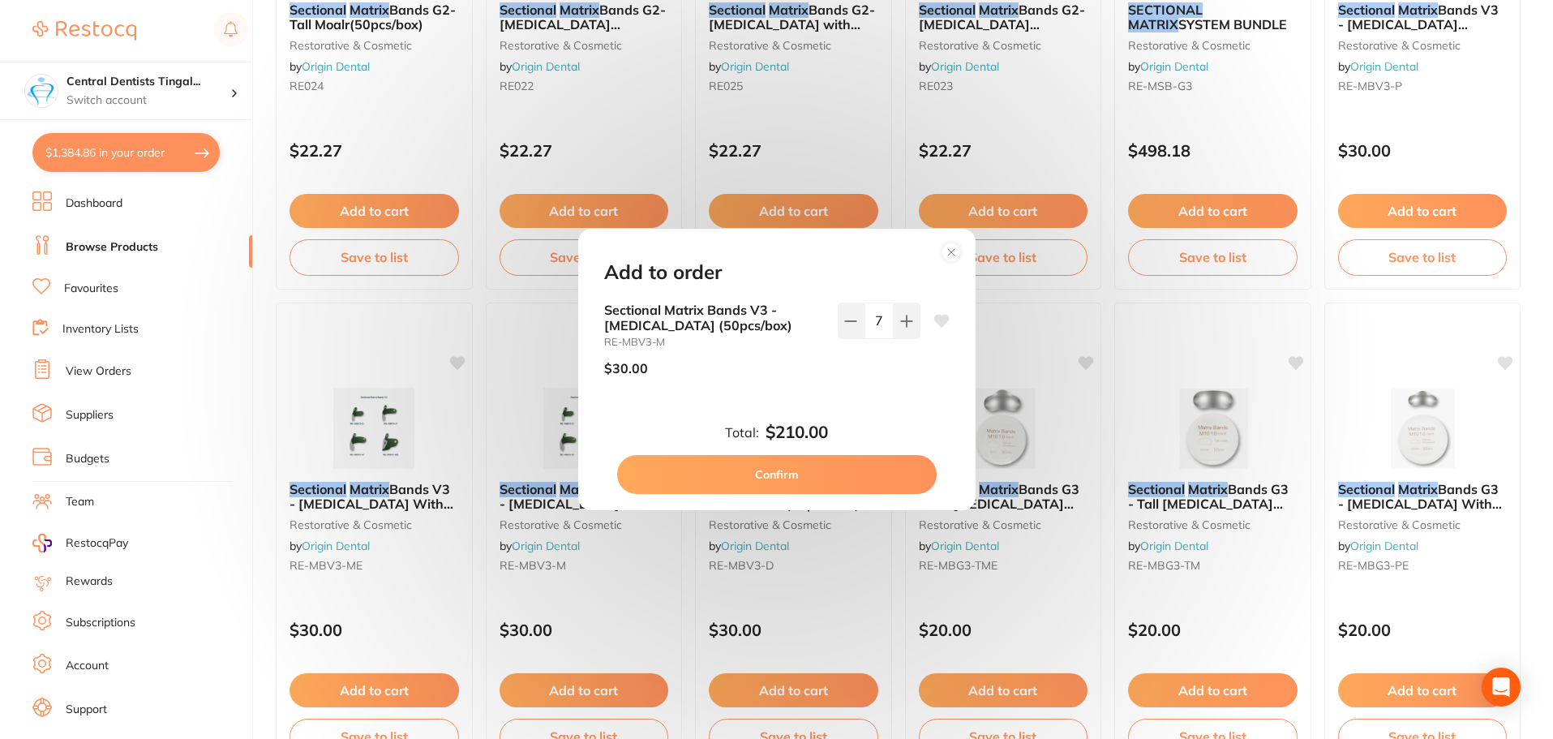
click at [958, 253] on circle at bounding box center [950, 251] width 19 height 19
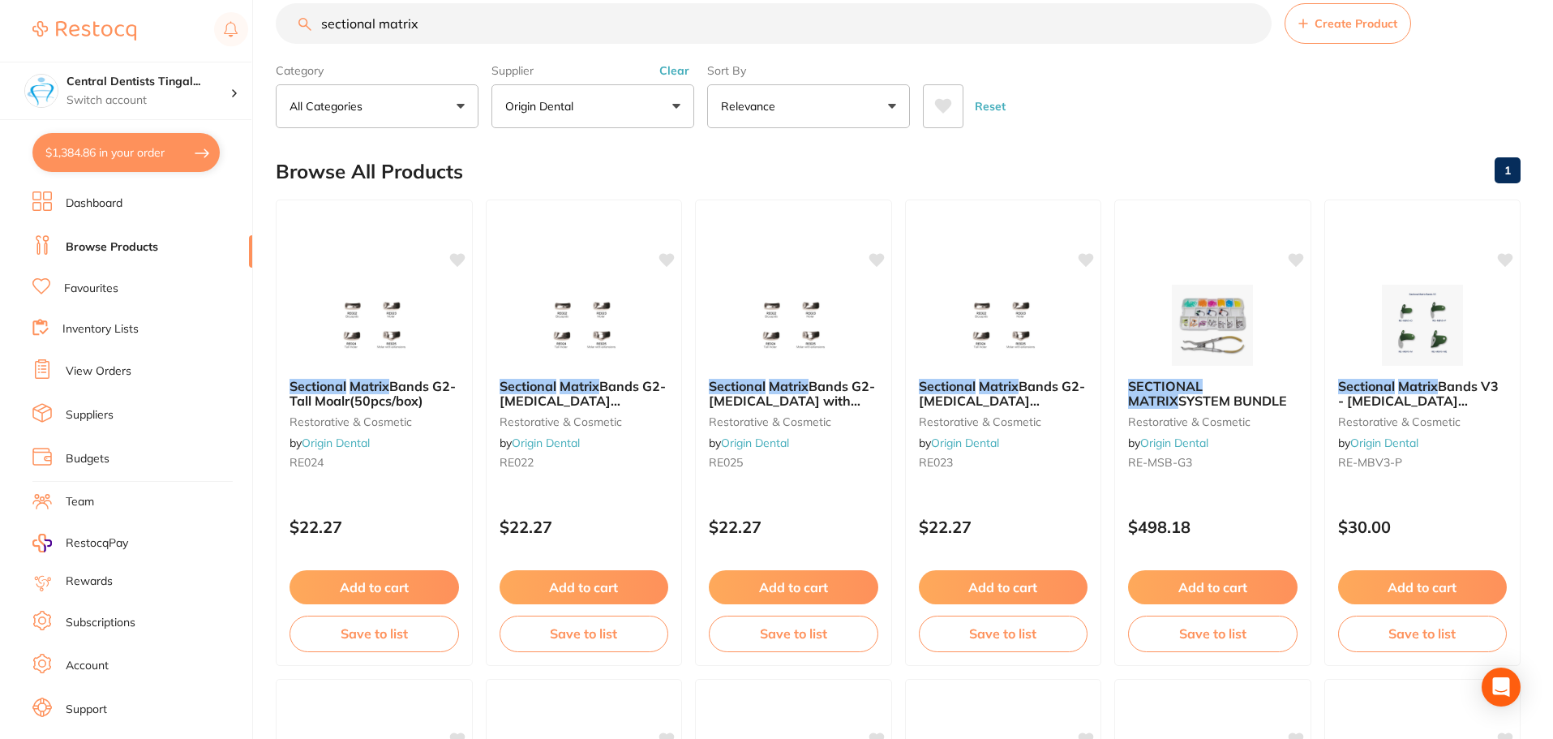
scroll to position [0, 0]
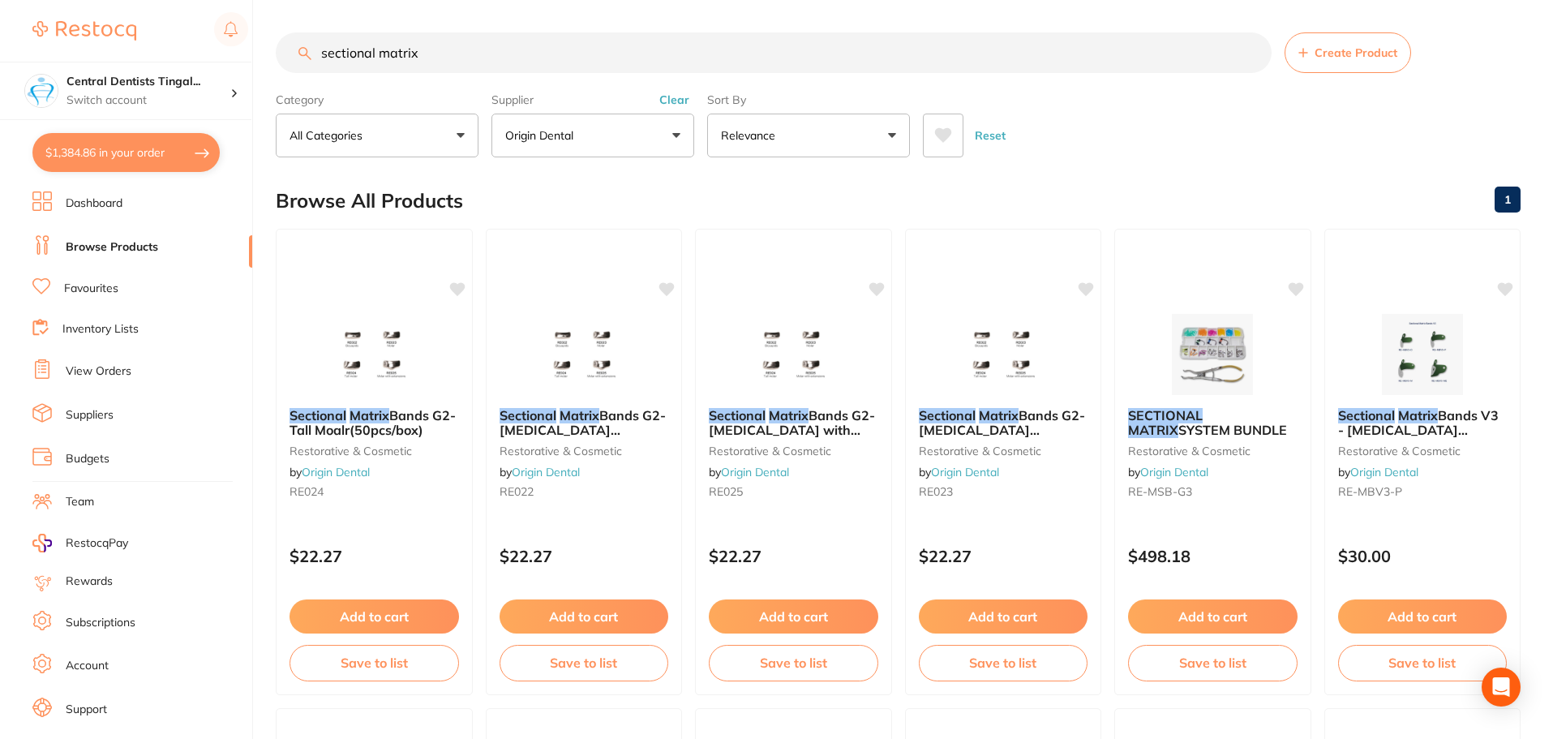
click at [665, 104] on button "Clear" at bounding box center [674, 99] width 40 height 15
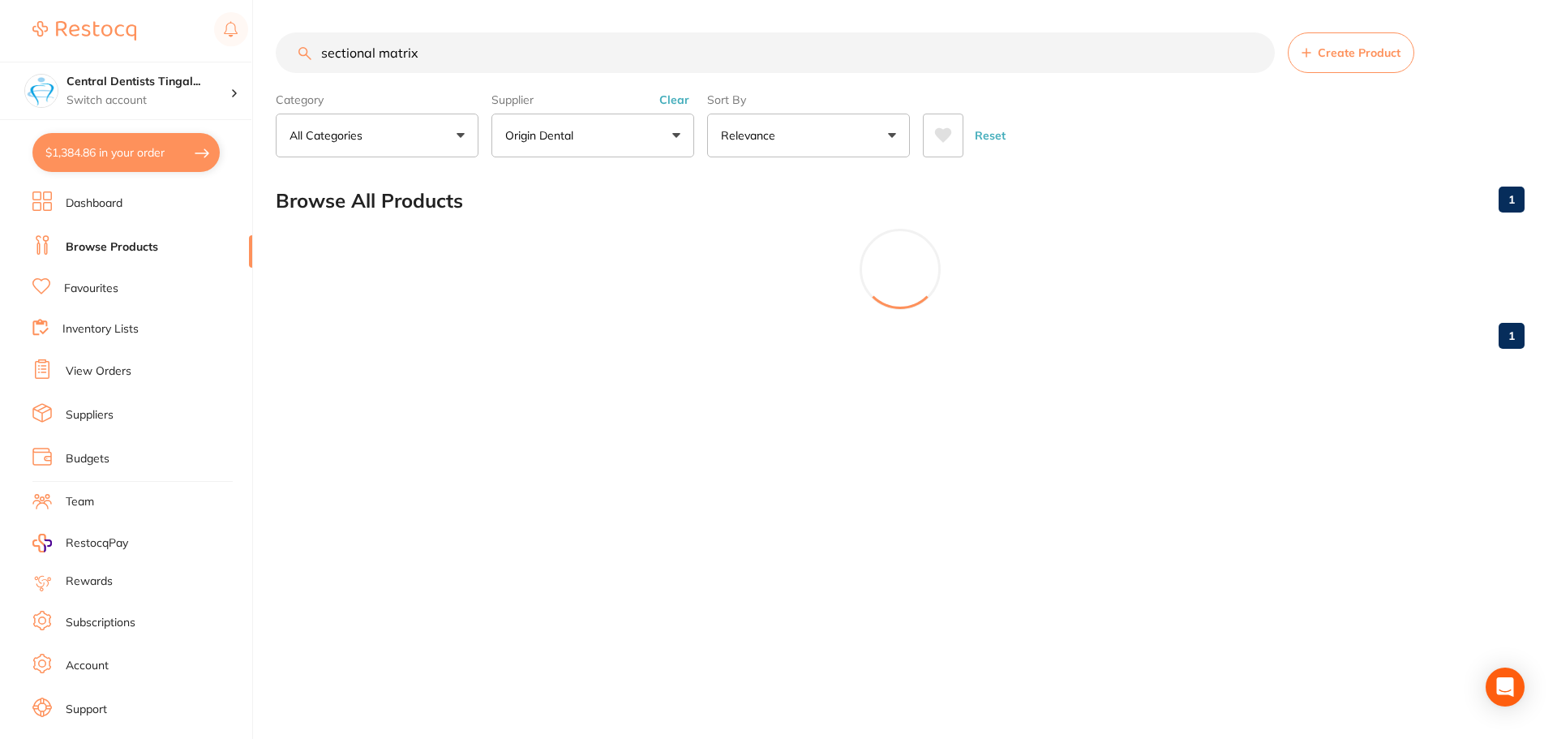
click at [643, 54] on input "sectional matrix" at bounding box center [775, 52] width 999 height 41
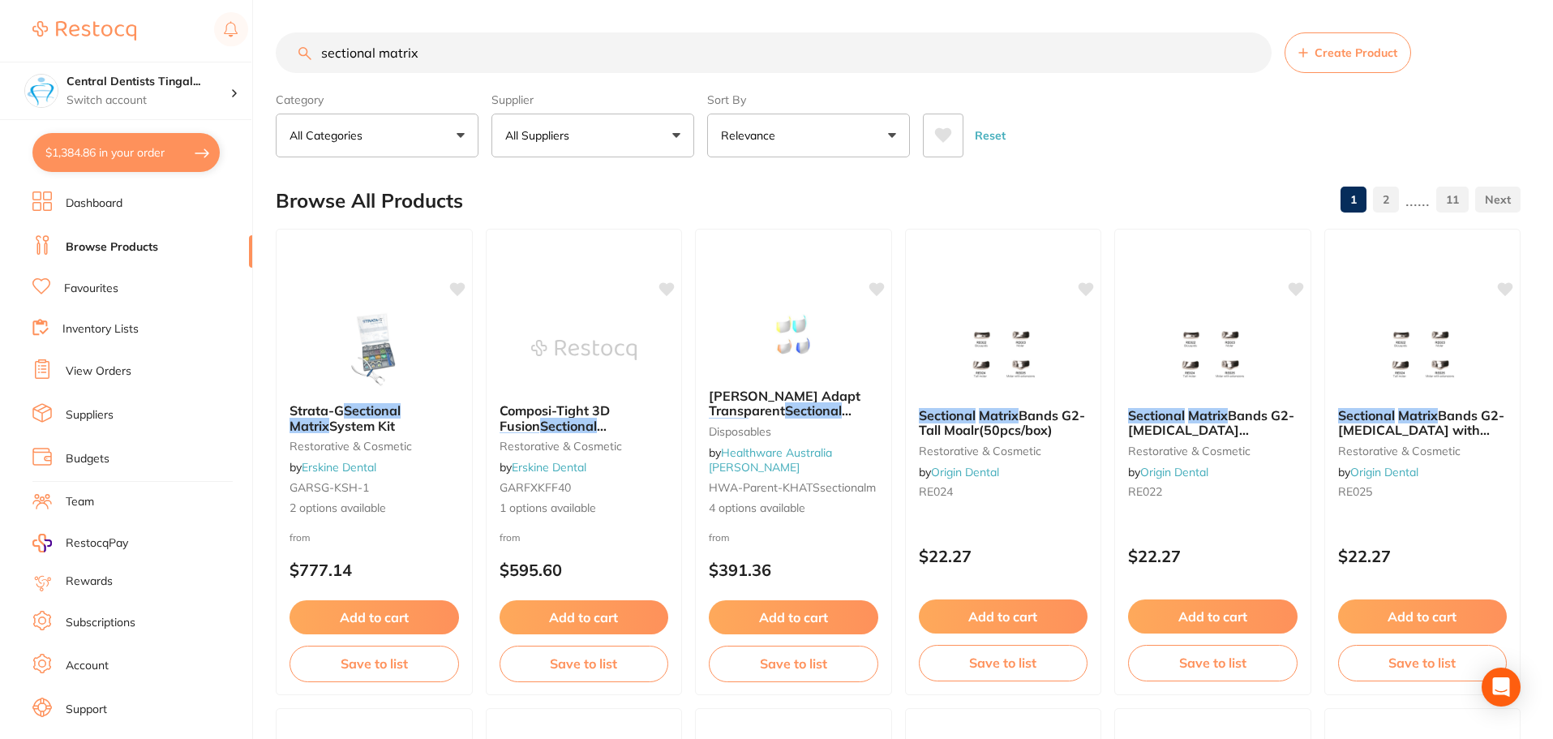
click at [643, 54] on input "sectional matrix" at bounding box center [774, 52] width 996 height 41
click at [636, 54] on input "sectional matrix" at bounding box center [774, 52] width 996 height 41
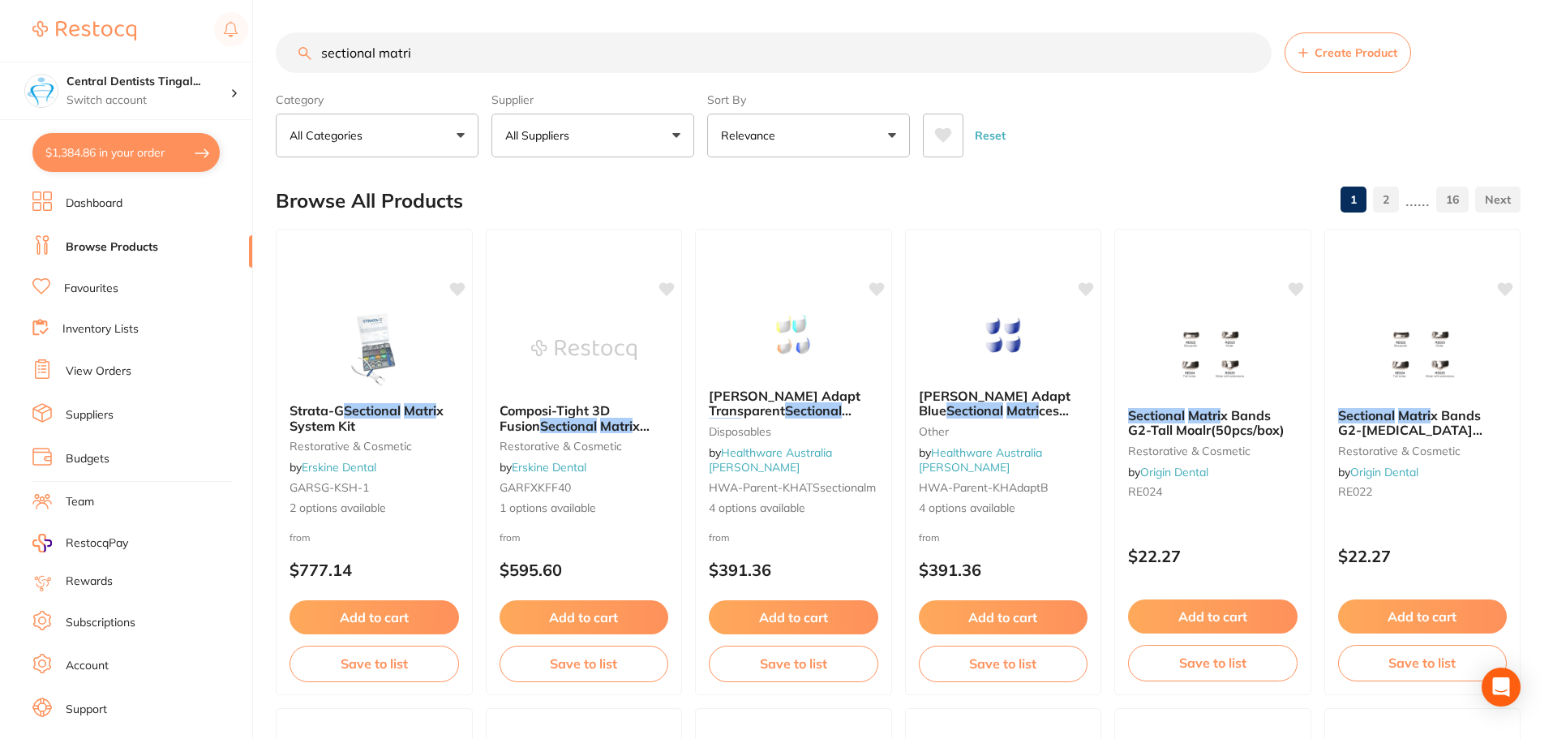
scroll to position [912, 0]
type input "sectional matr"
click at [615, 67] on input "sectional matr" at bounding box center [774, 52] width 996 height 41
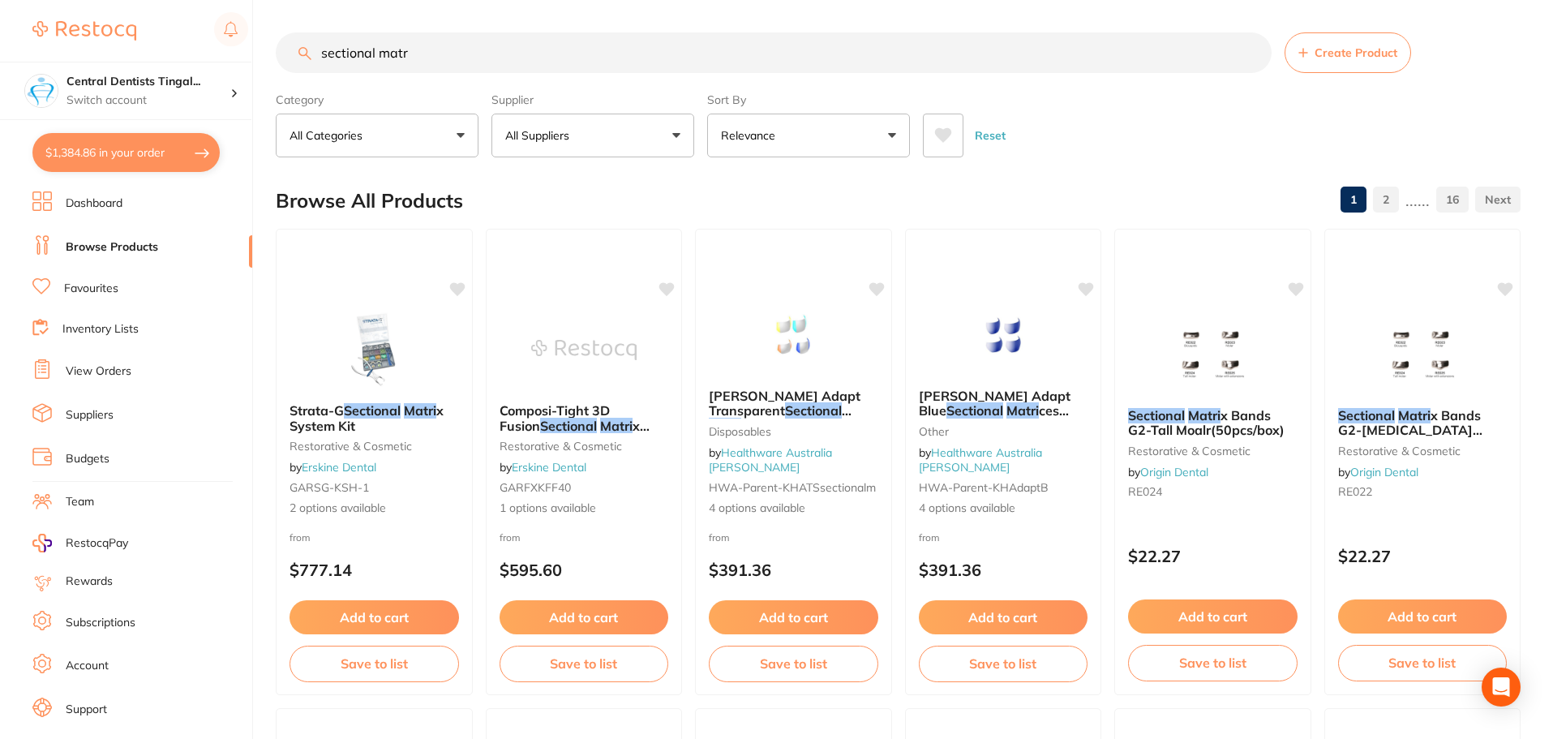
click at [615, 67] on input "sectional matr" at bounding box center [774, 52] width 996 height 41
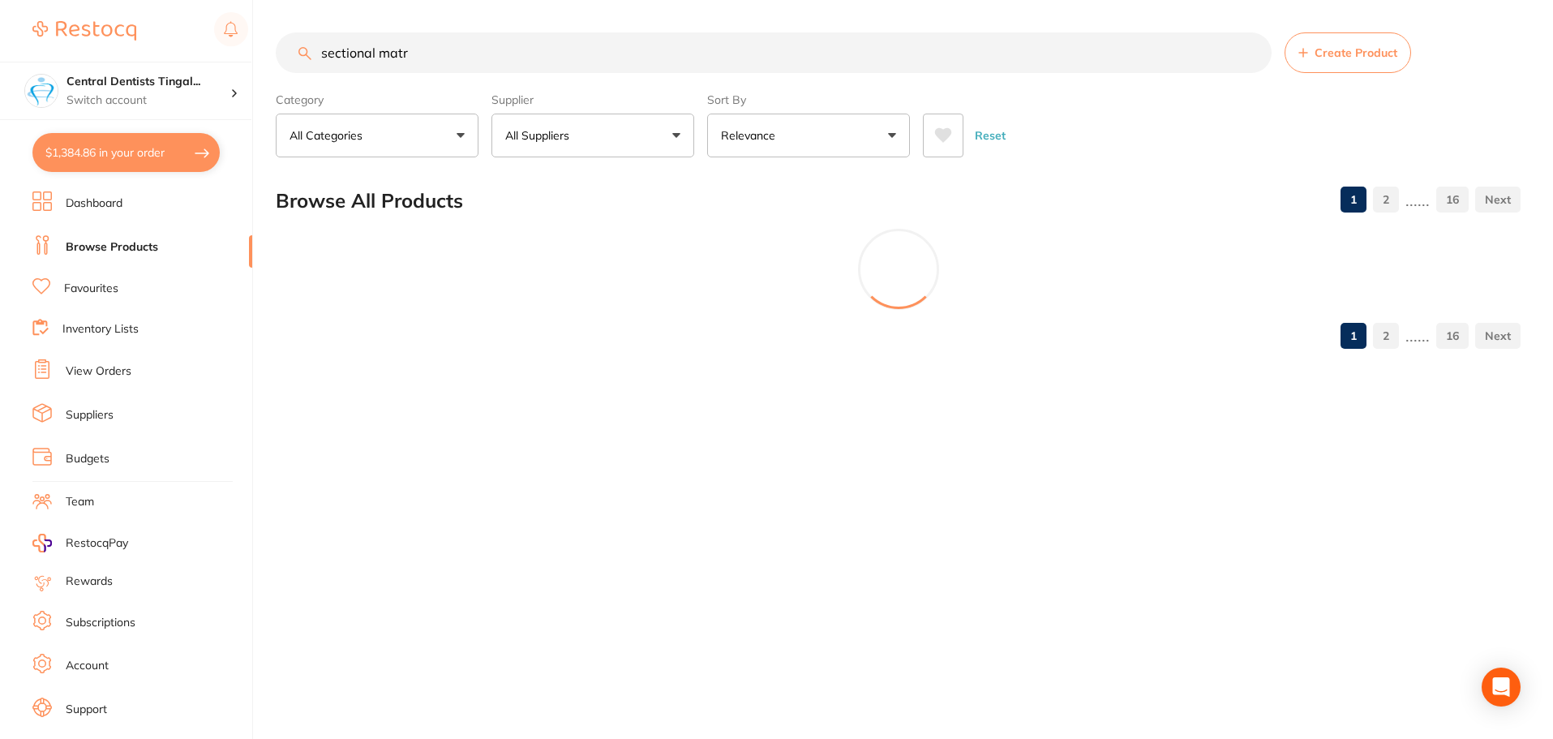
click at [615, 67] on input "sectional matr" at bounding box center [774, 52] width 996 height 41
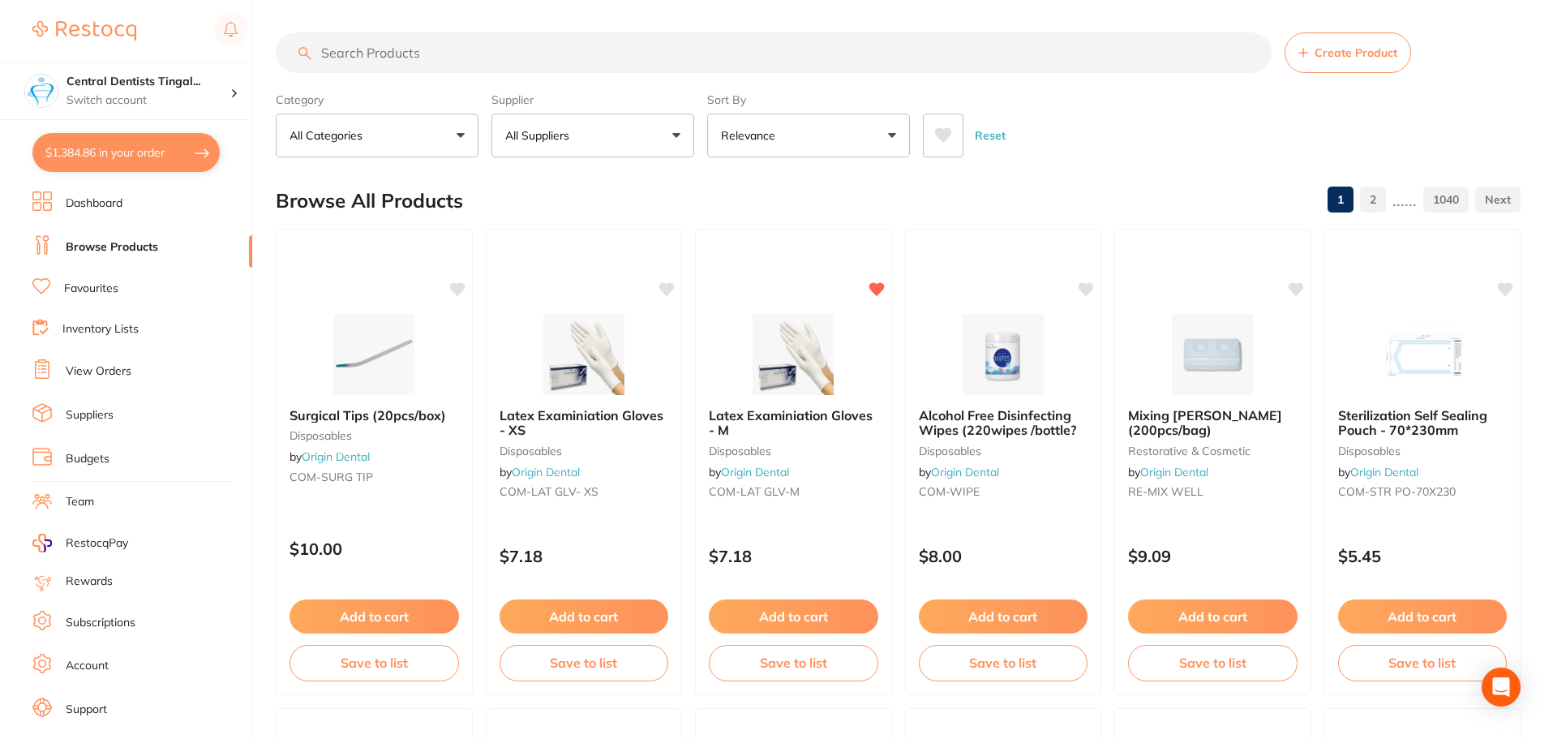
scroll to position [1062, 0]
click at [133, 289] on li "Favourites" at bounding box center [142, 288] width 220 height 21
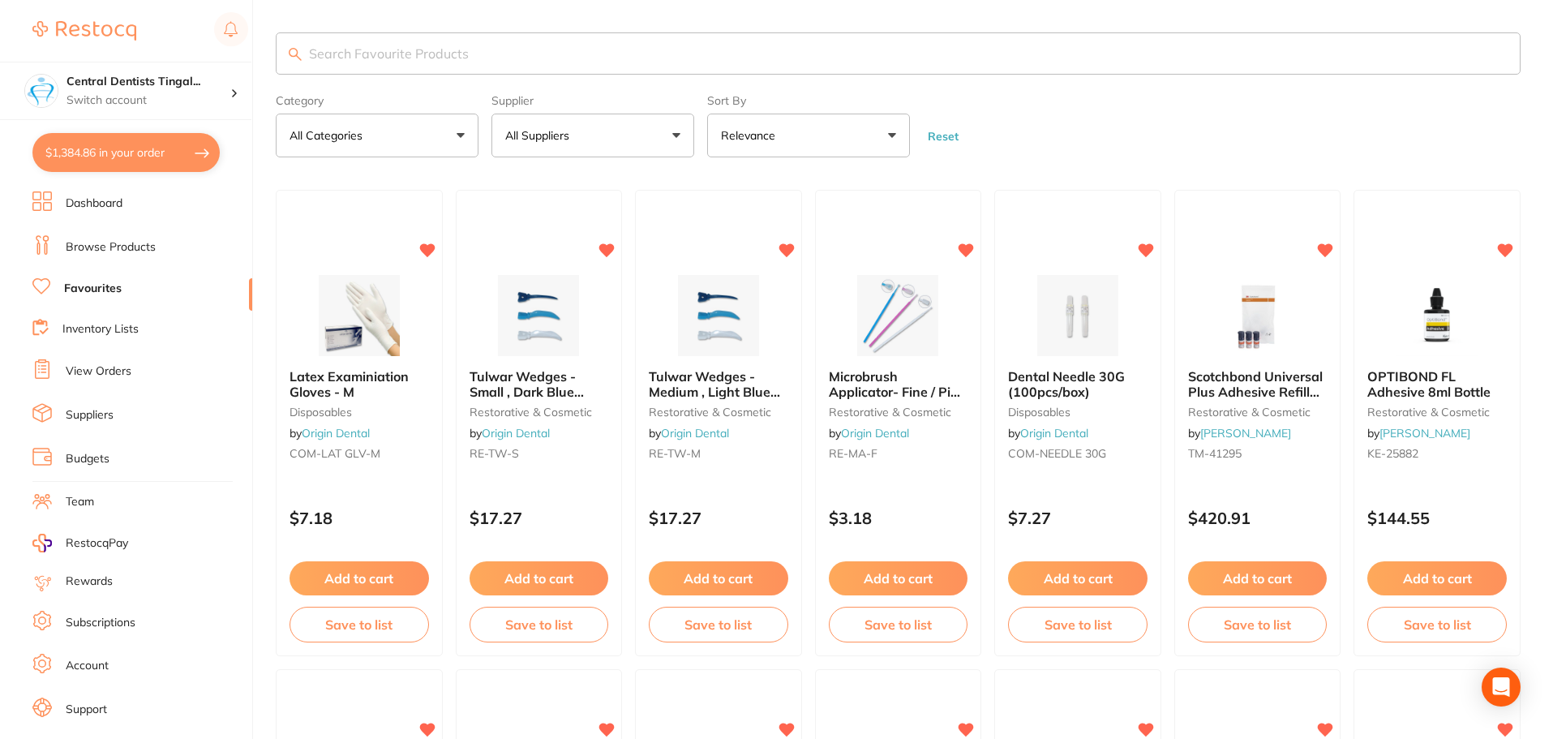
click at [592, 148] on button "All Suppliers" at bounding box center [592, 136] width 203 height 44
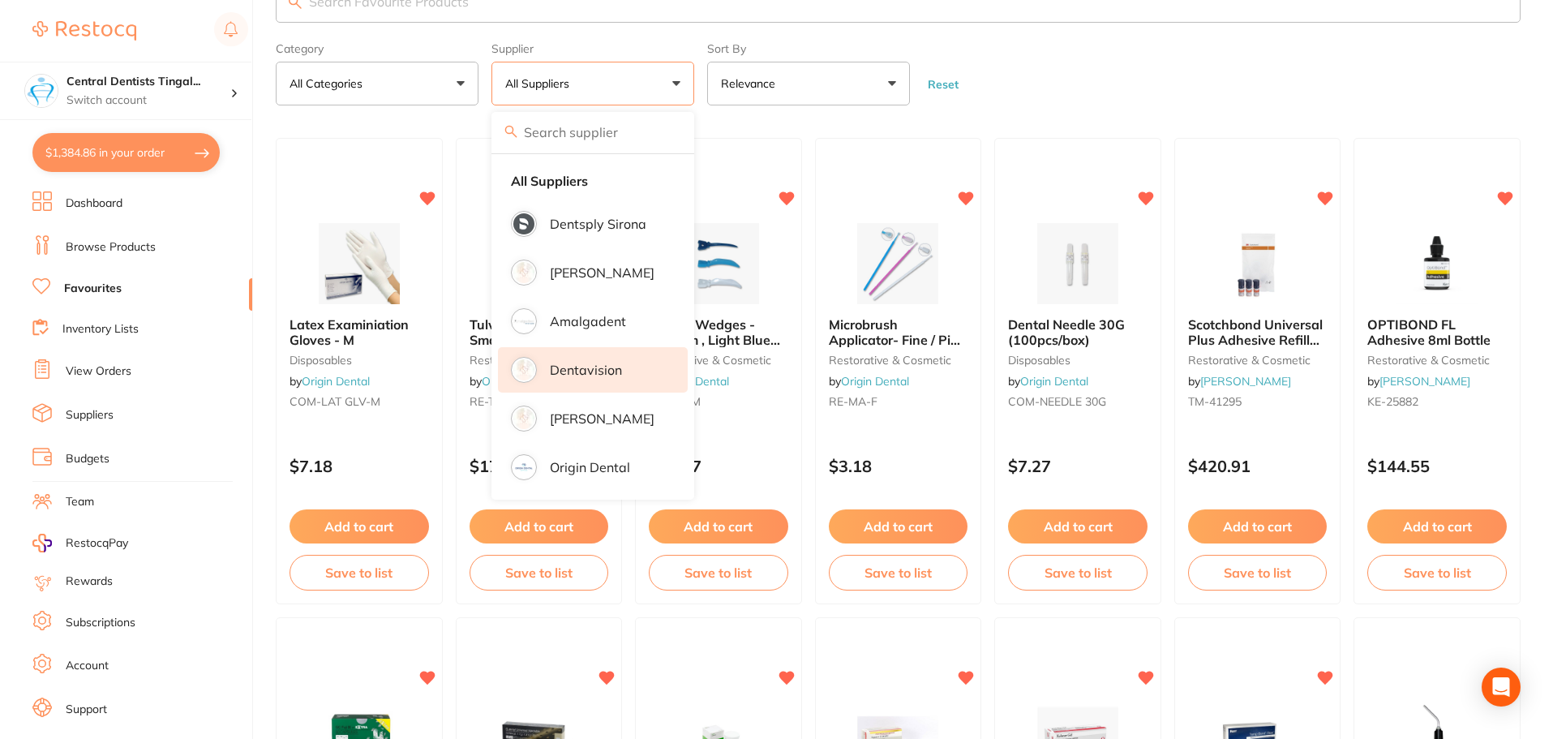
scroll to position [81, 0]
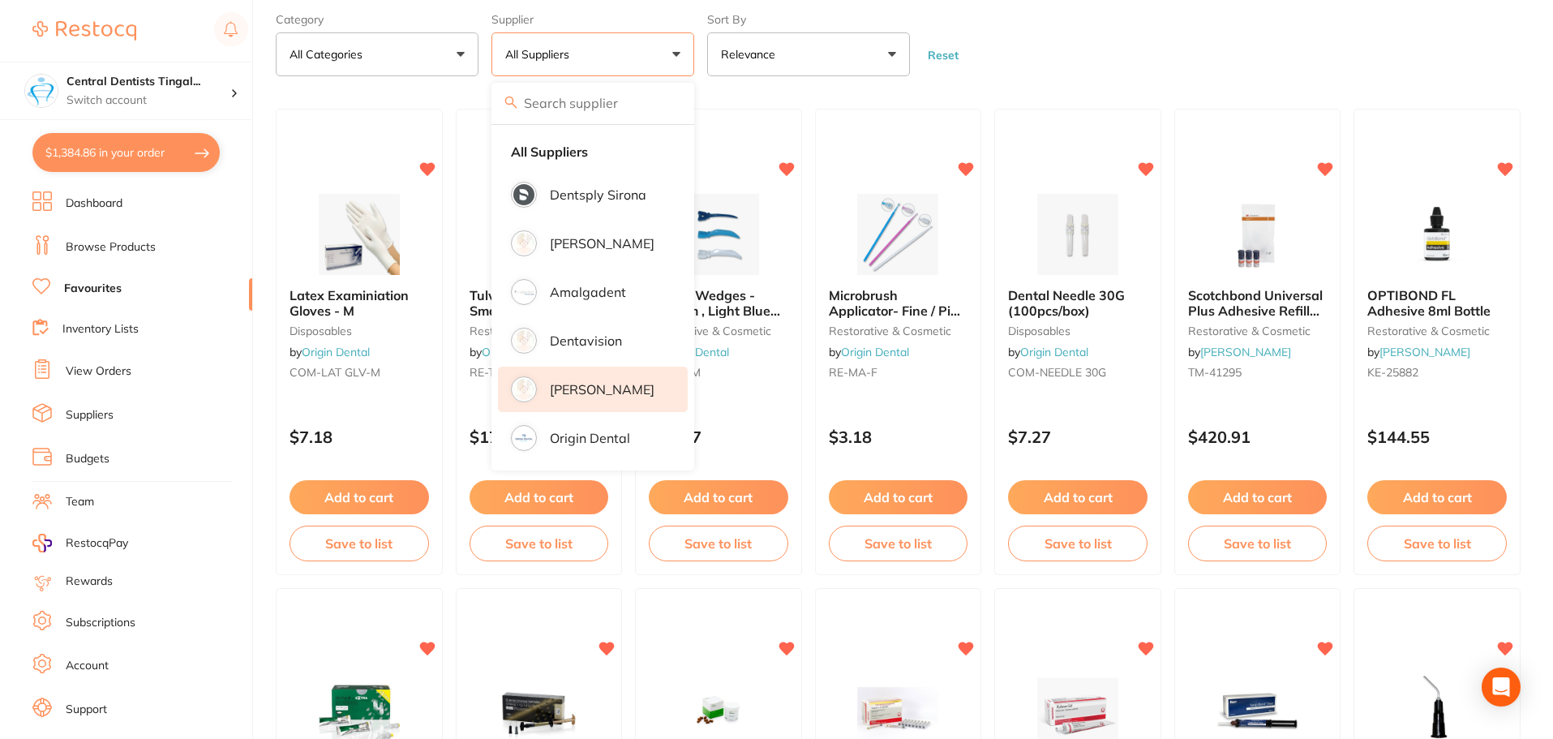
click at [588, 394] on p "[PERSON_NAME]" at bounding box center [602, 389] width 105 height 15
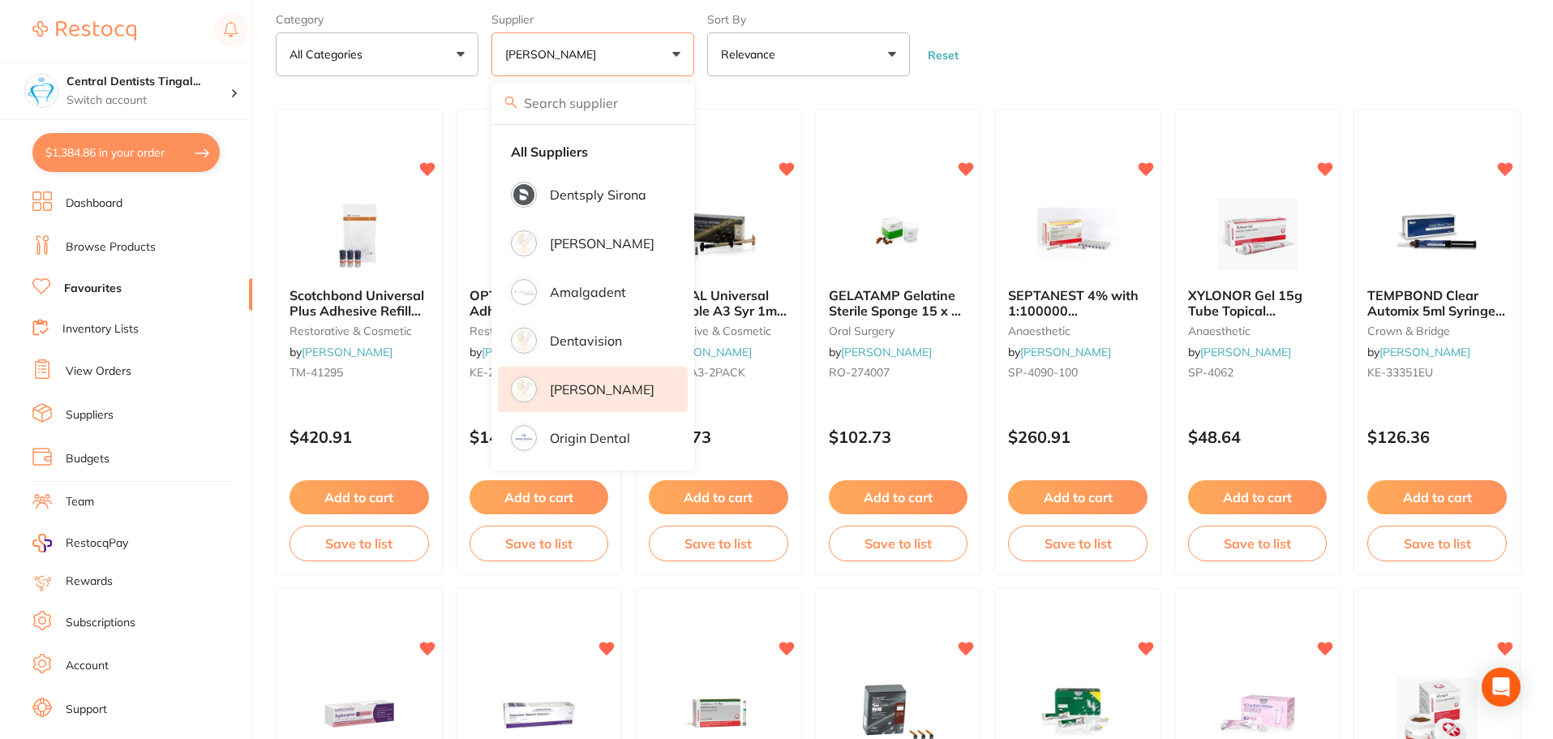
click at [1052, 72] on form "Category All Categories All Categories anaesthetic articulating CAD/CAM crown &…" at bounding box center [898, 41] width 1245 height 70
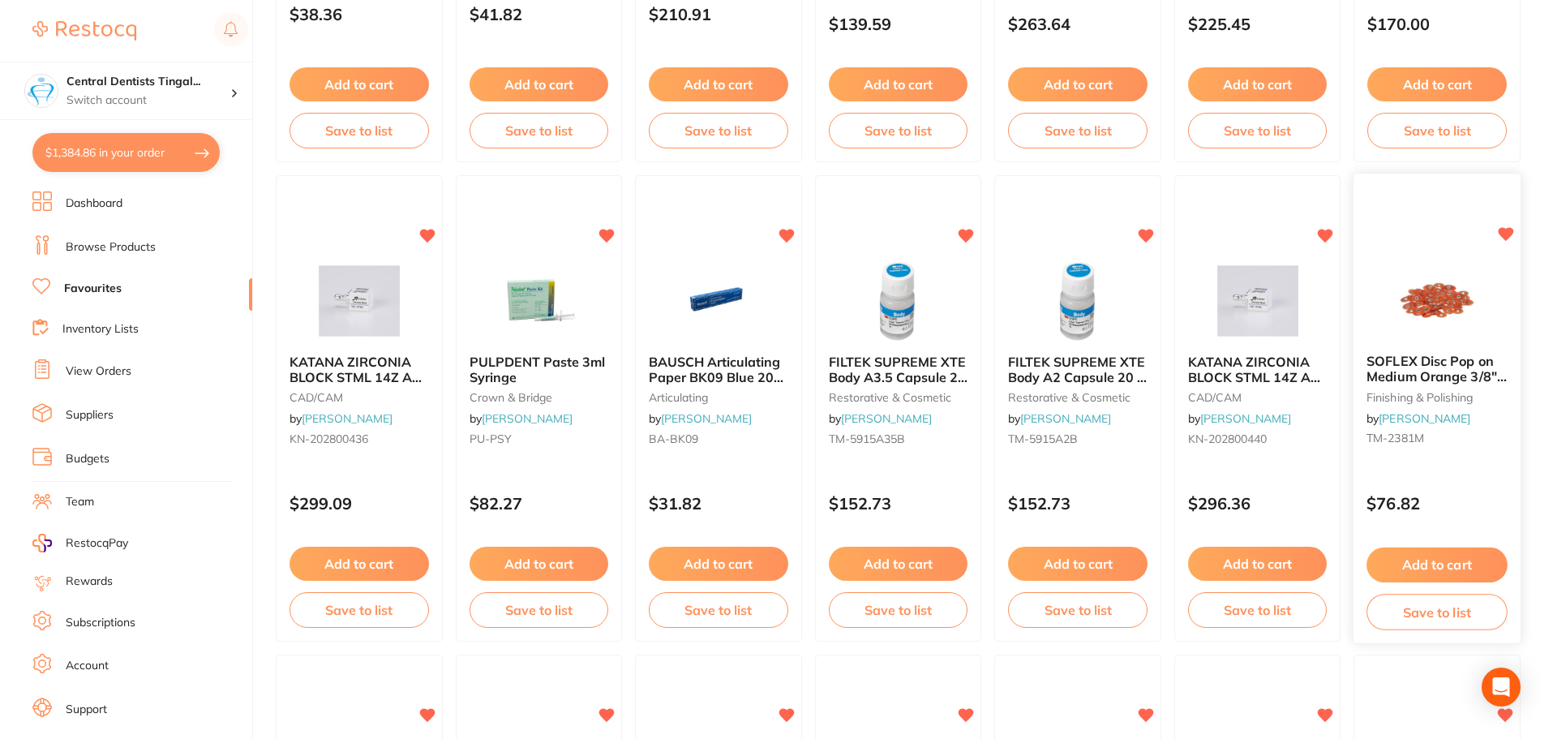
scroll to position [1054, 0]
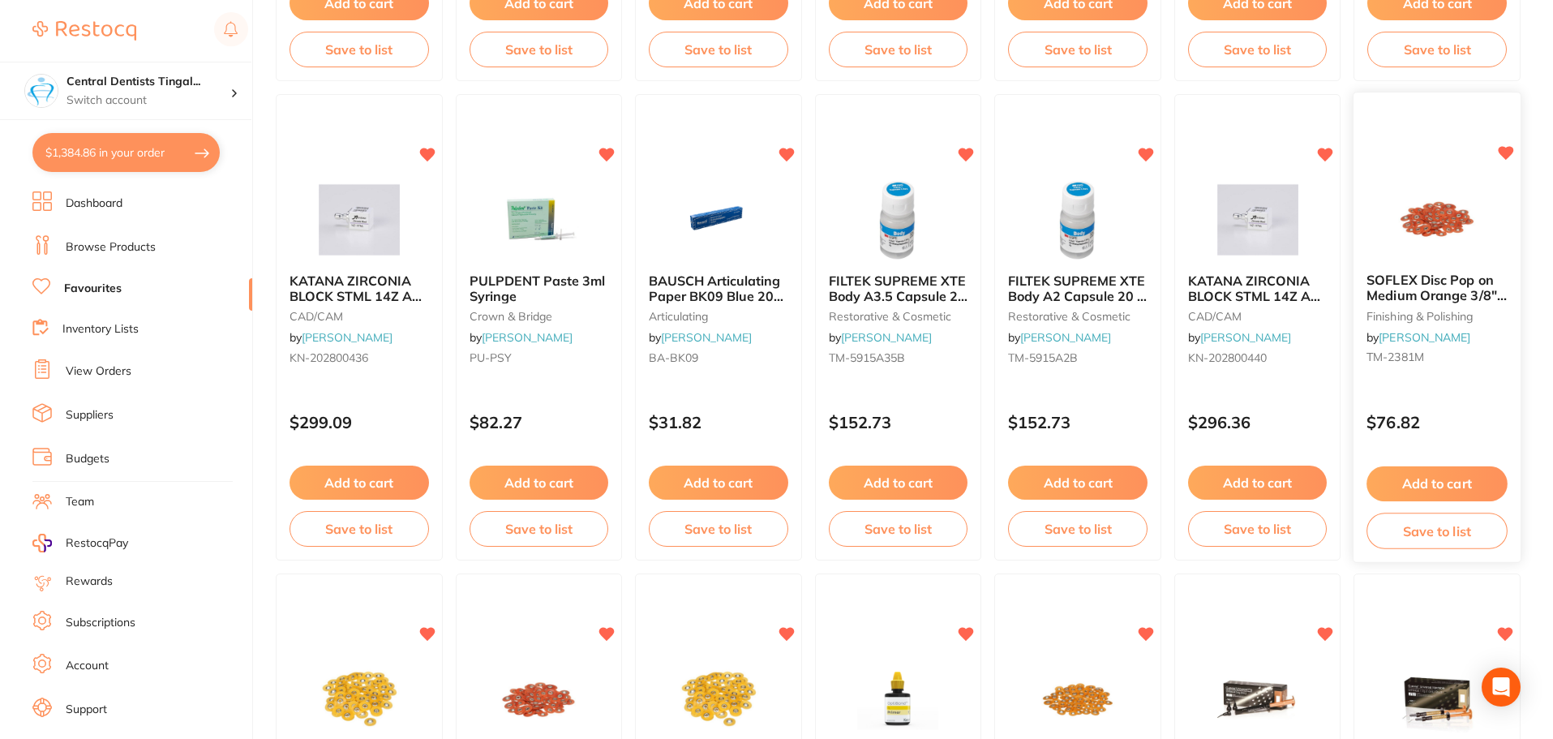
click at [1425, 264] on div "SOFLEX Disc Pop on Medium Orange 3/8" 9.5mm Pack of 85 finishing & polishing by…" at bounding box center [1436, 322] width 167 height 124
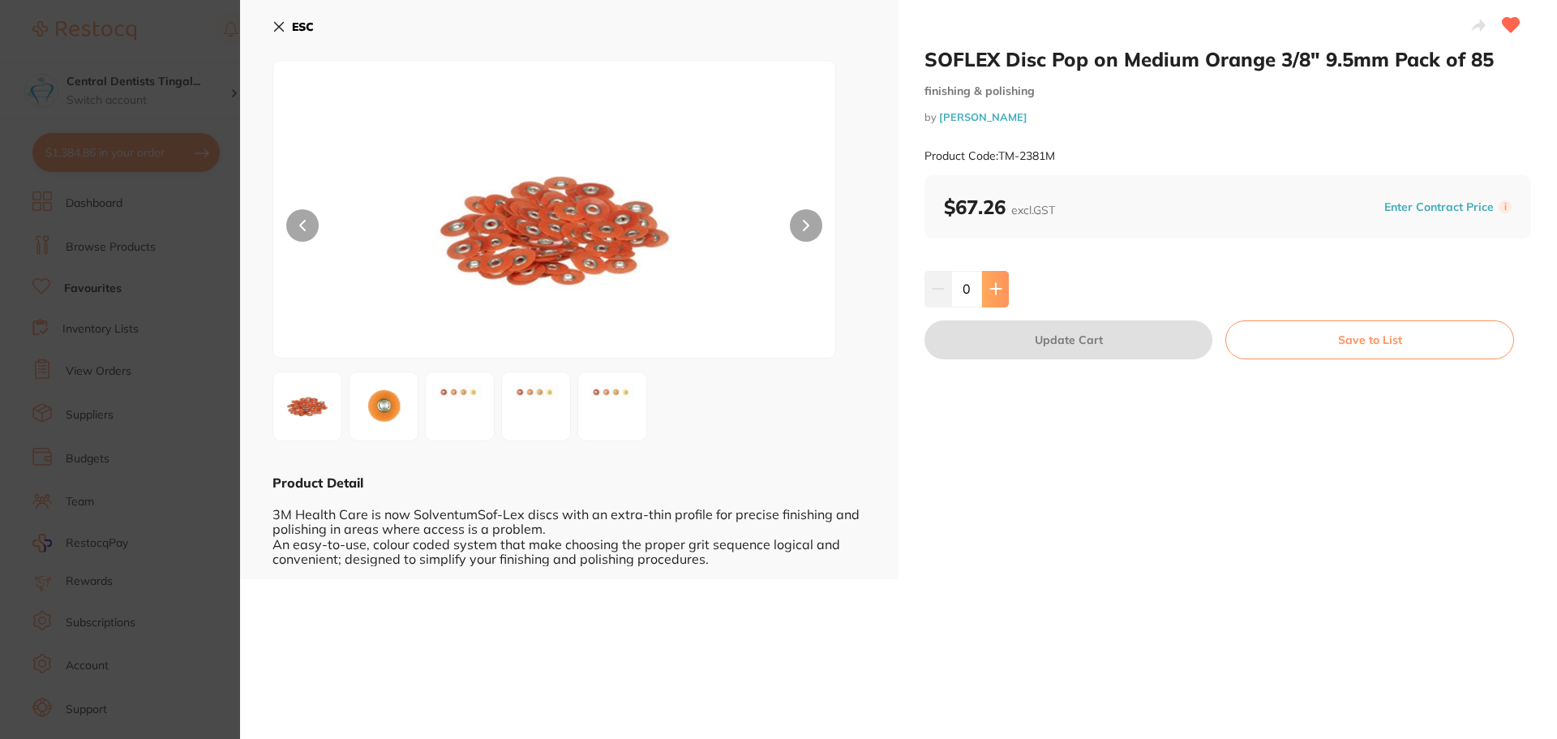
click at [994, 289] on icon at bounding box center [995, 289] width 11 height 11
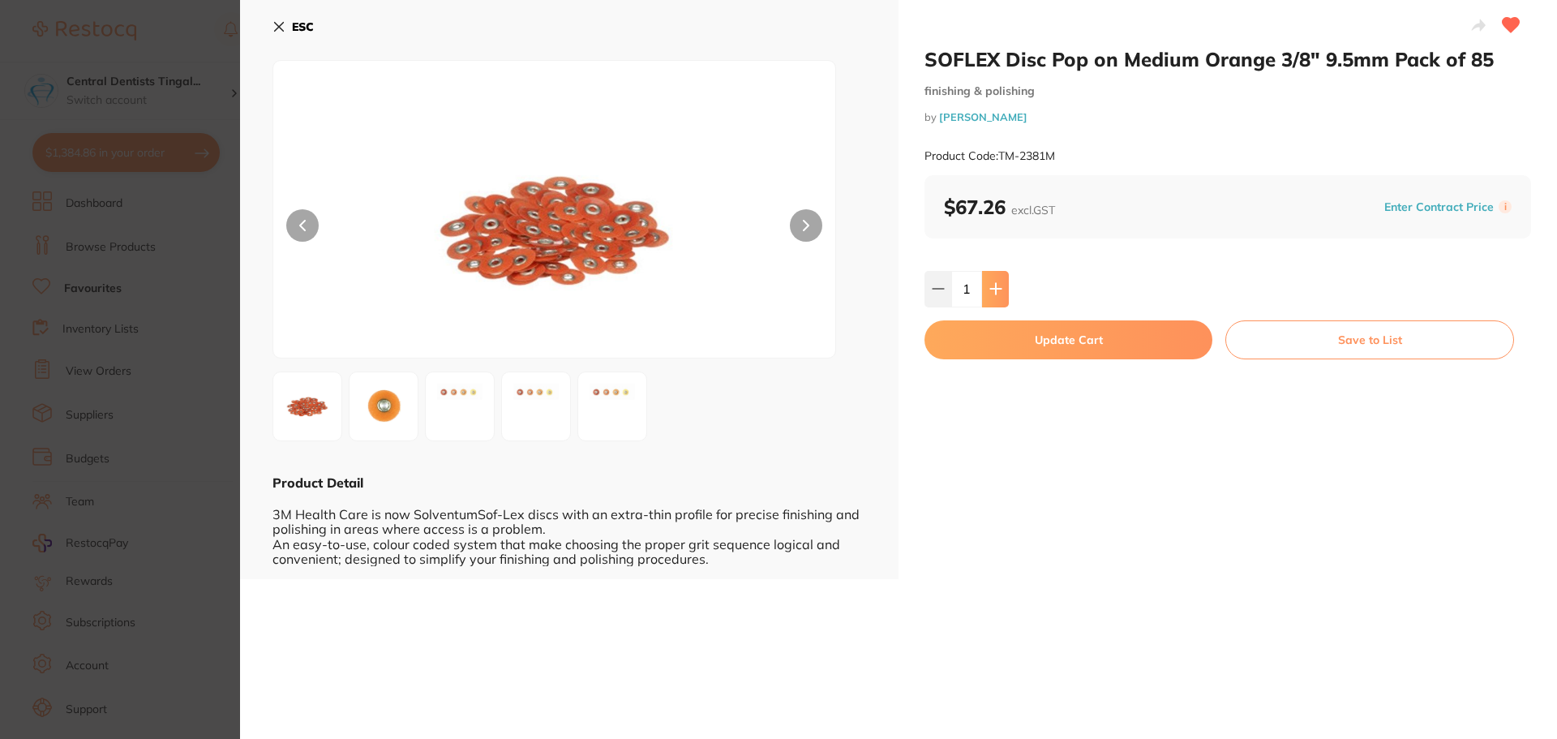
click at [994, 289] on icon at bounding box center [995, 289] width 11 height 11
type input "2"
click at [1074, 336] on button "Update Cart" at bounding box center [1068, 339] width 288 height 39
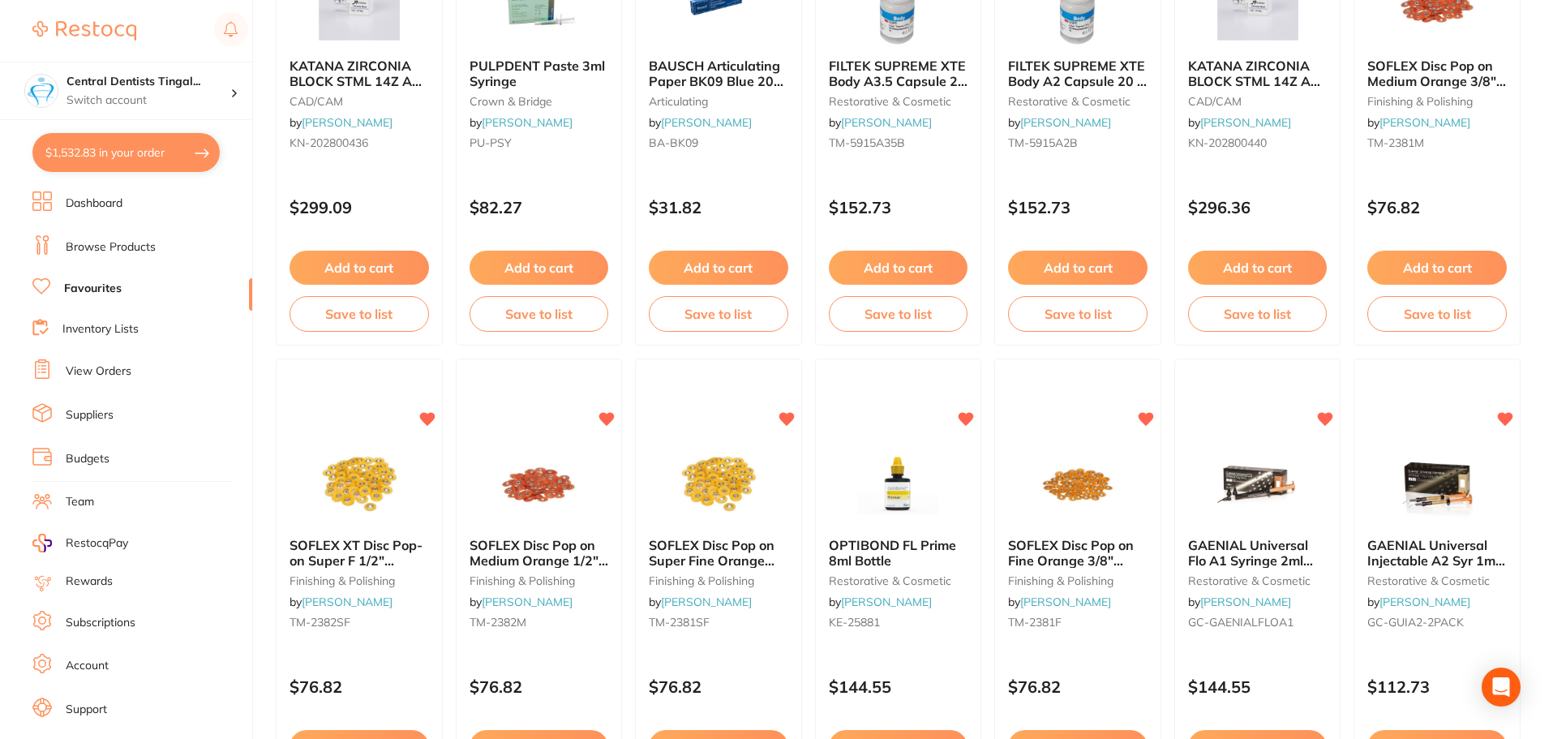
scroll to position [1297, 0]
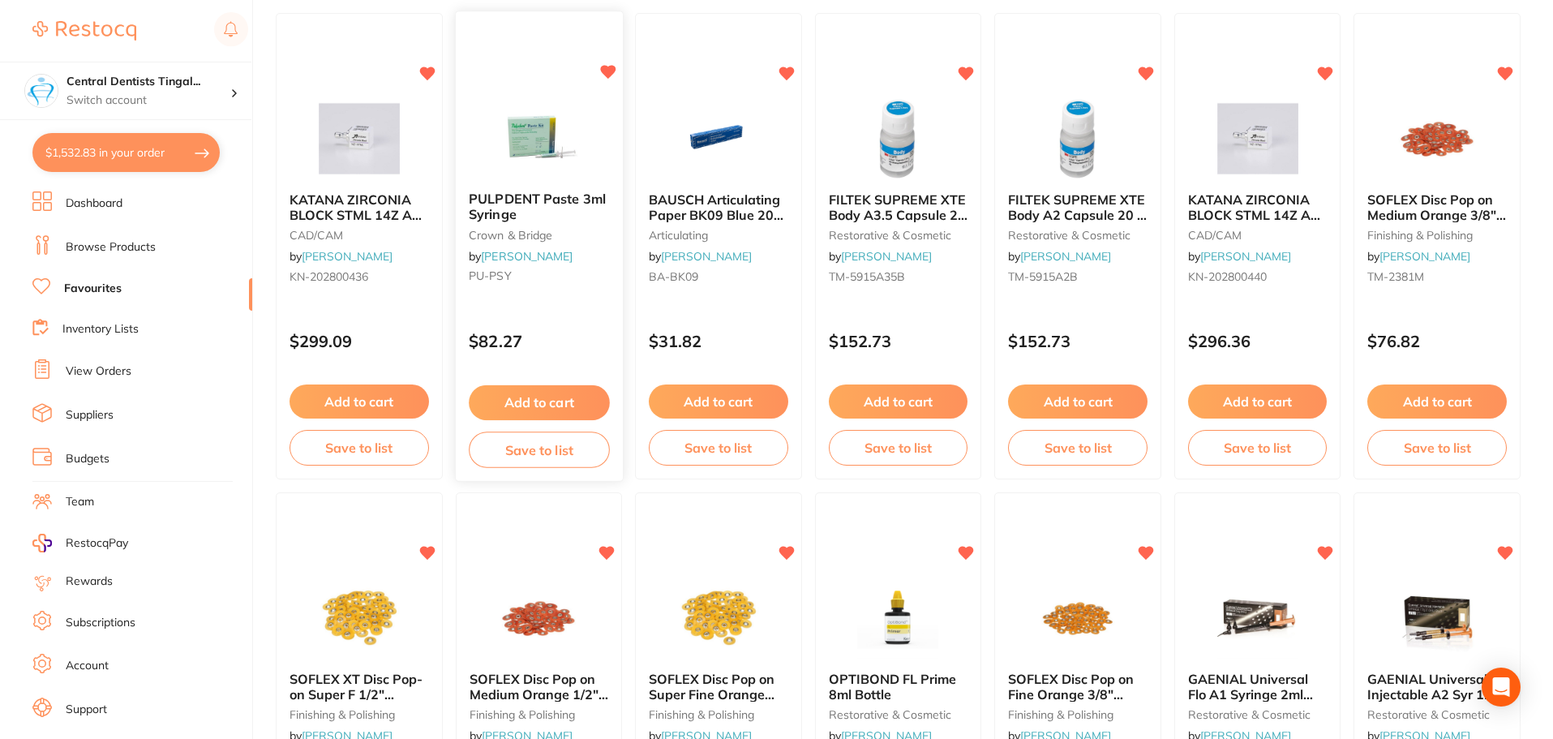
drag, startPoint x: 547, startPoint y: 491, endPoint x: 542, endPoint y: 473, distance: 17.7
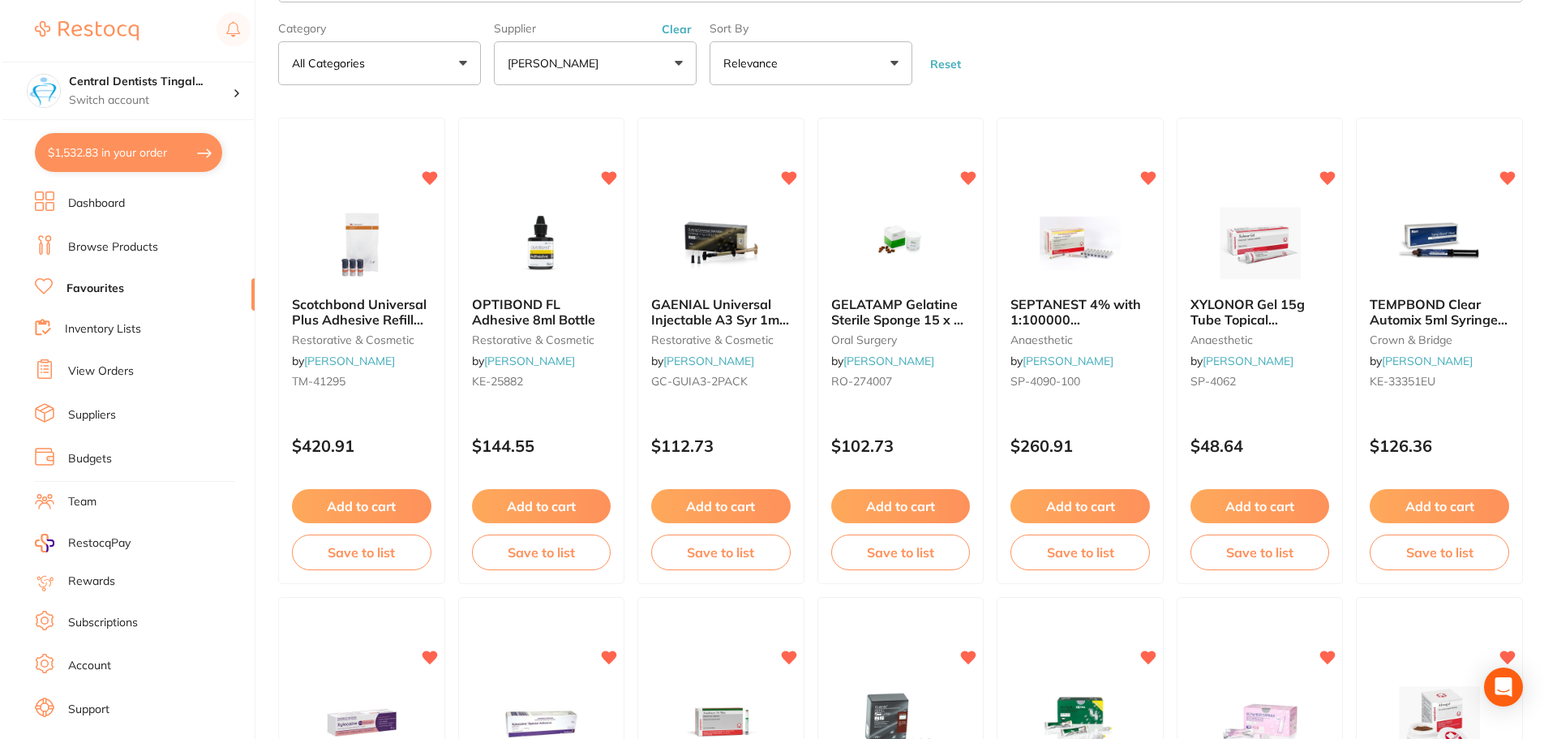
scroll to position [0, 0]
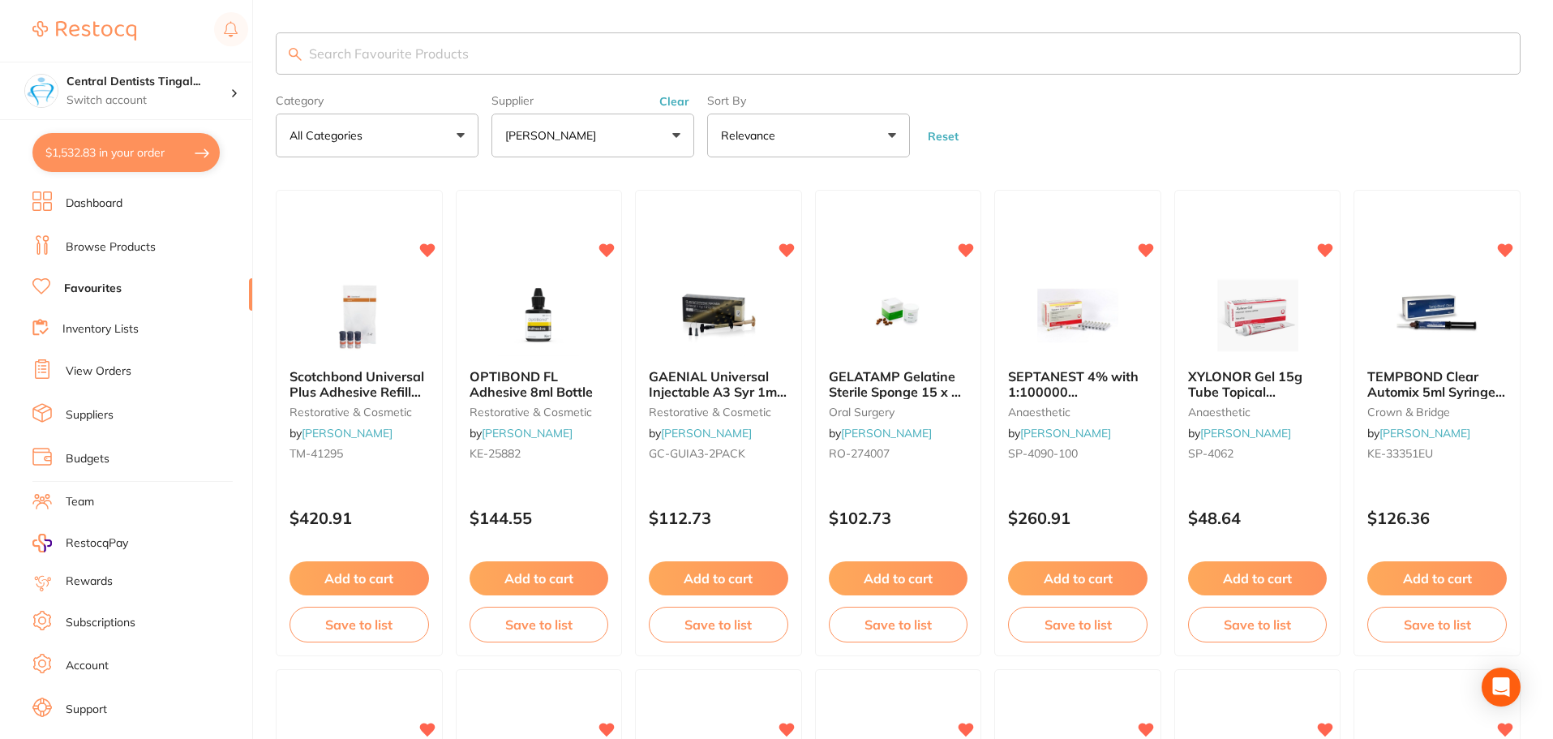
click at [87, 209] on link "Dashboard" at bounding box center [94, 203] width 57 height 16
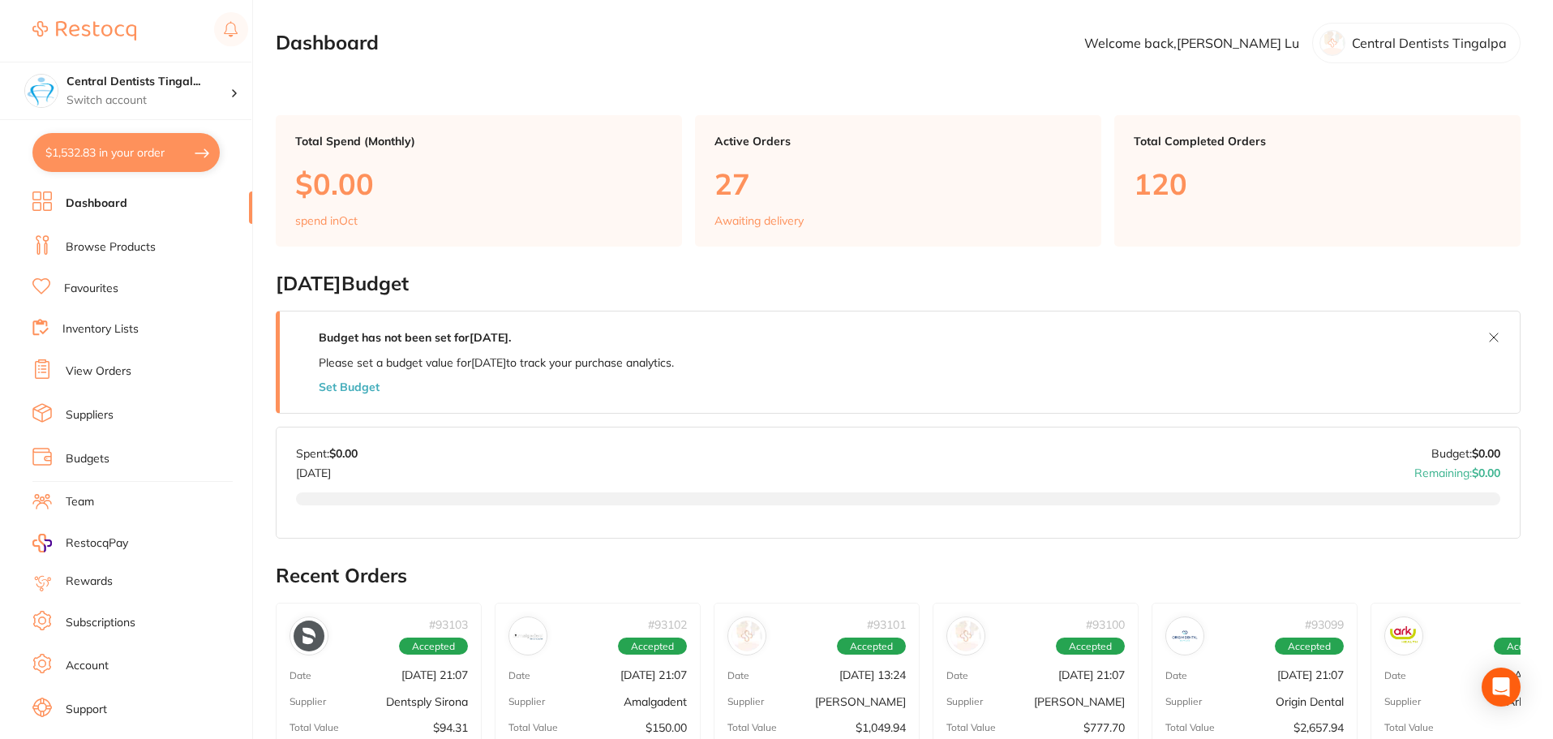
click at [161, 245] on li "Browse Products" at bounding box center [142, 247] width 220 height 24
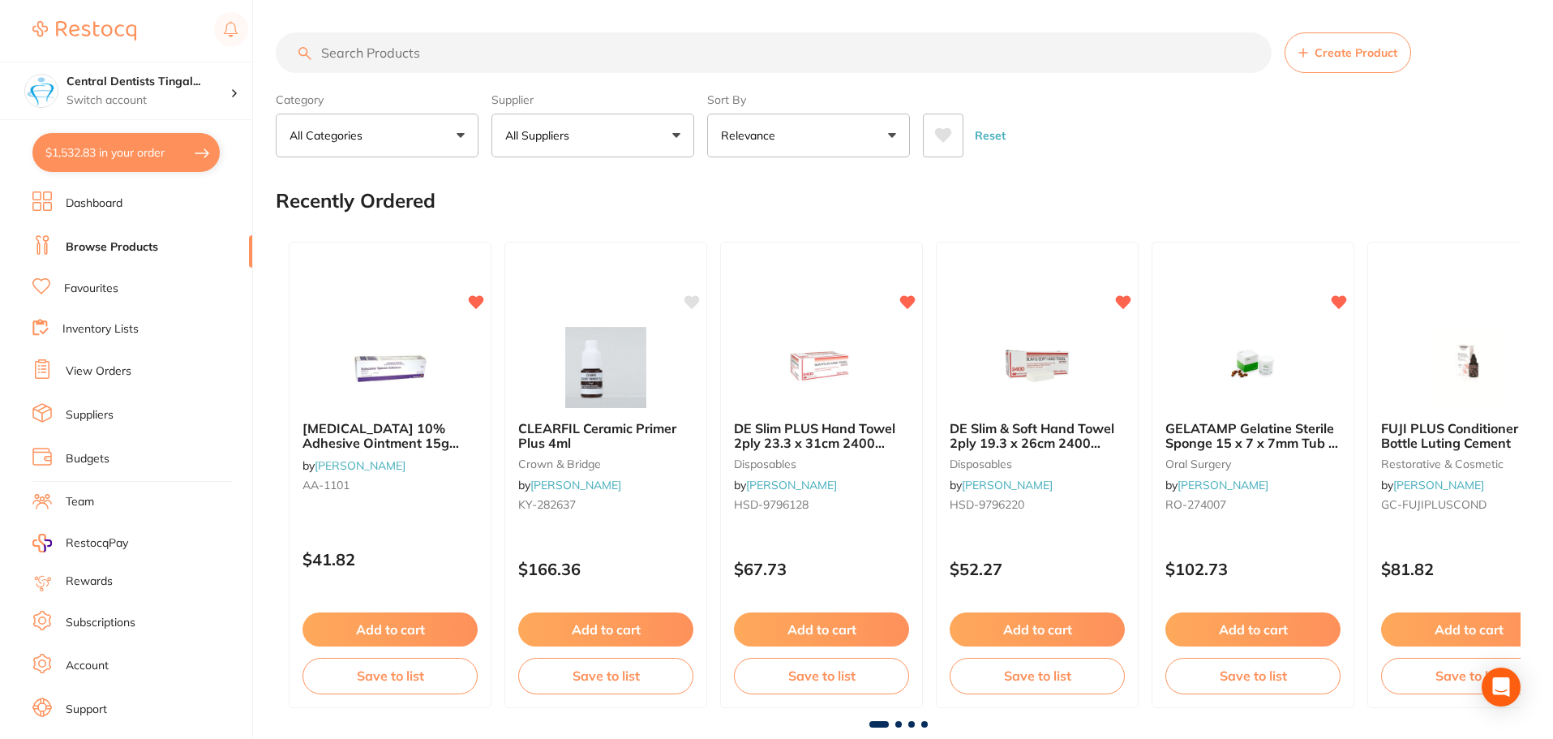
click at [500, 57] on input "search" at bounding box center [774, 52] width 996 height 41
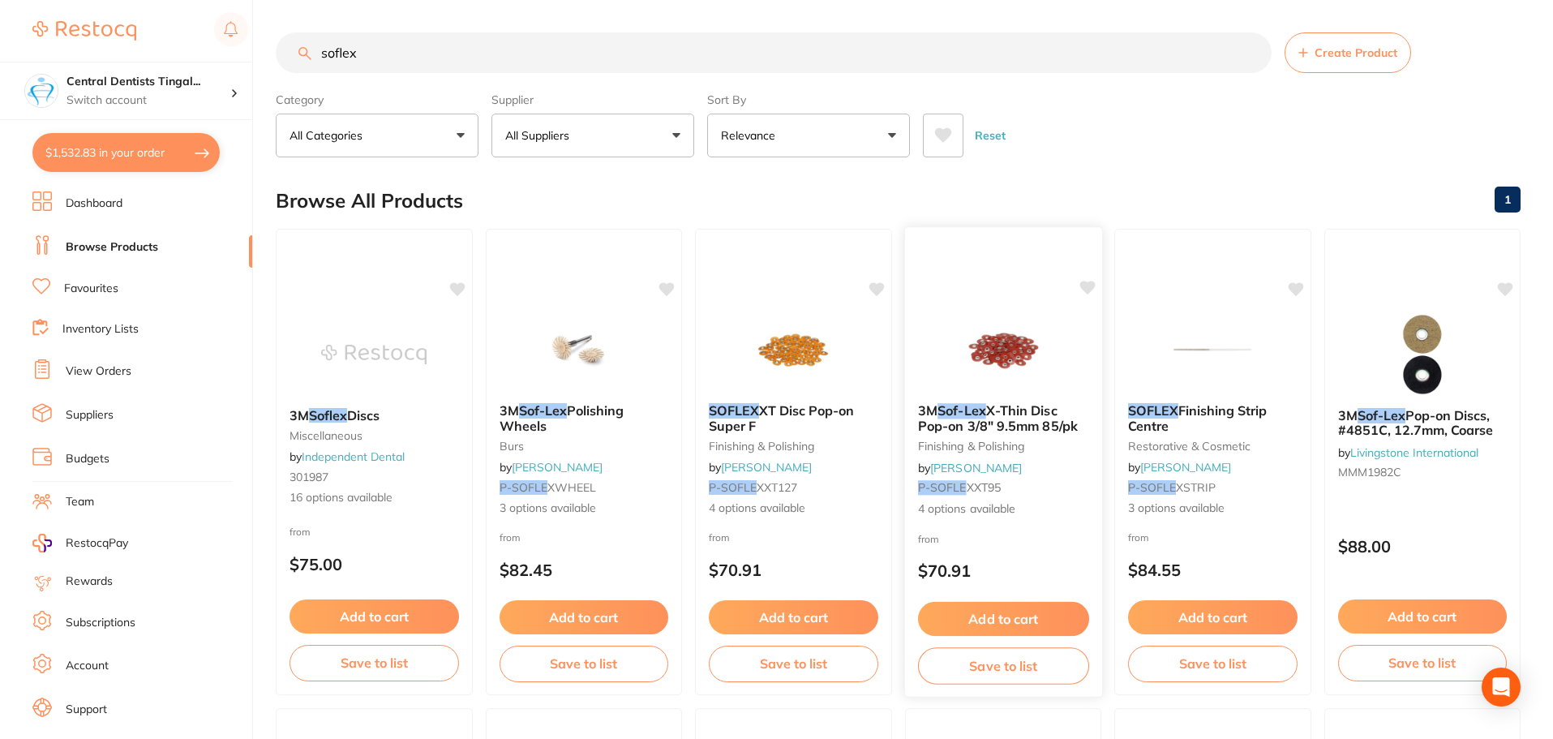
type input "soflex"
click at [991, 349] on img at bounding box center [1002, 349] width 106 height 82
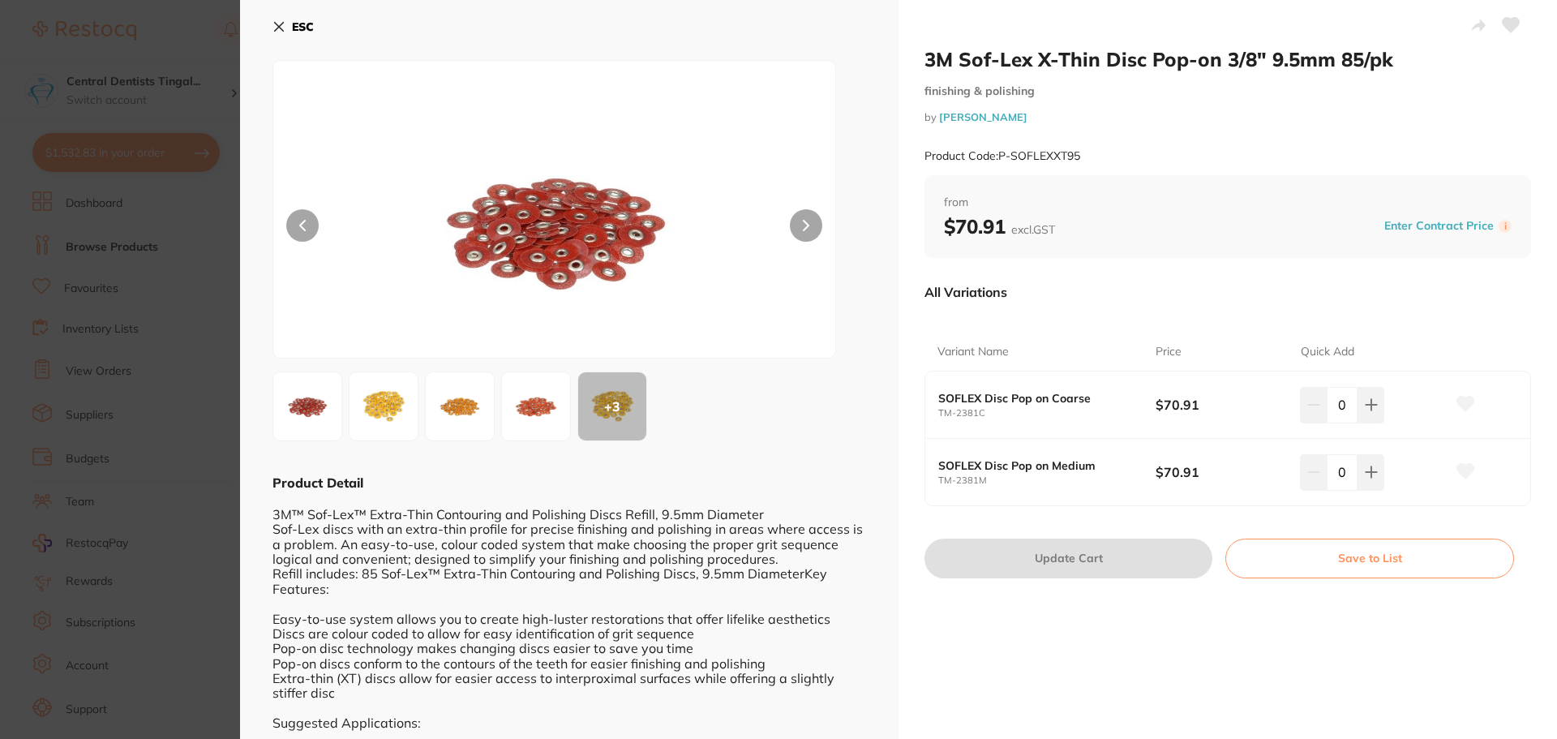
click at [282, 20] on icon at bounding box center [278, 26] width 13 height 13
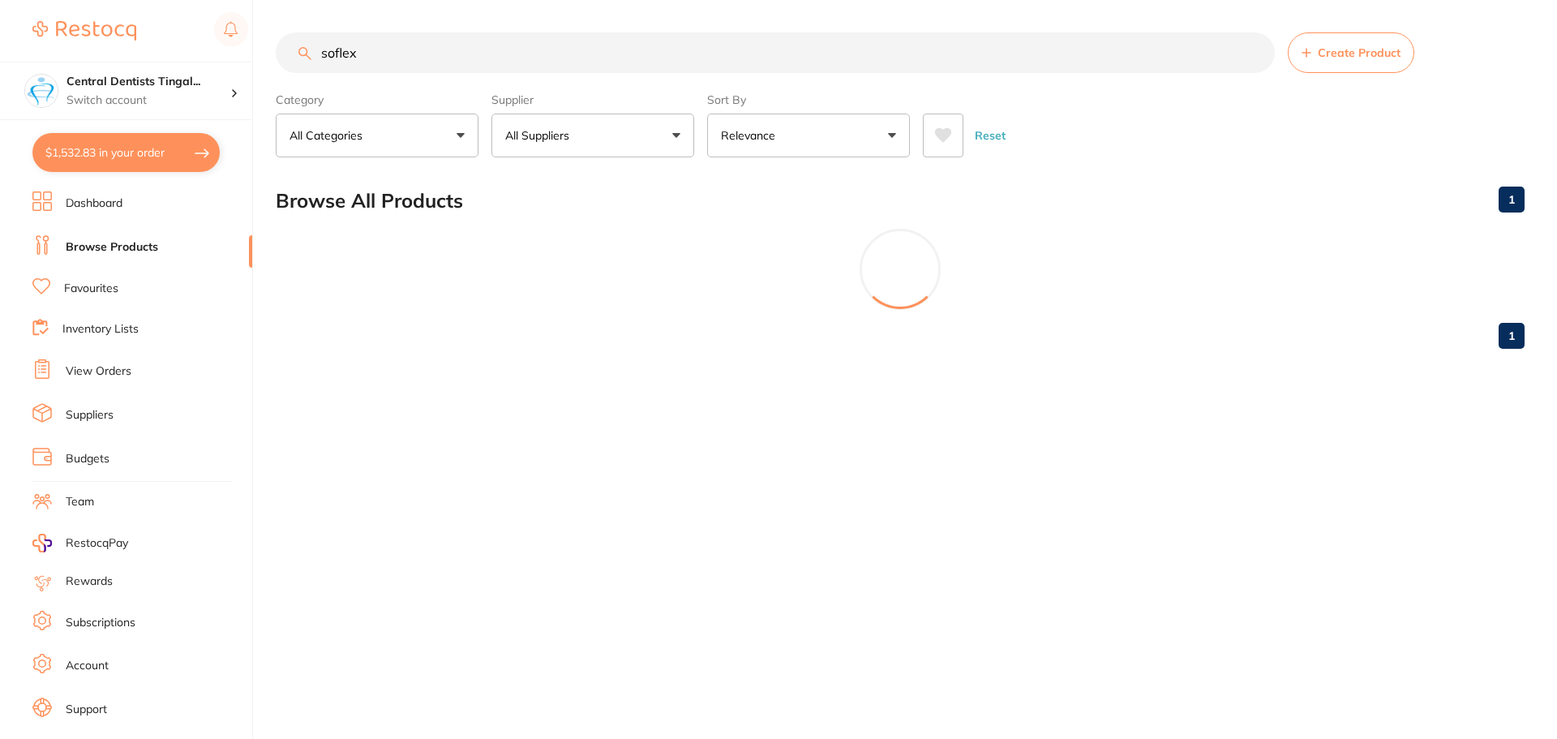
click at [598, 132] on button "All Suppliers" at bounding box center [592, 136] width 203 height 44
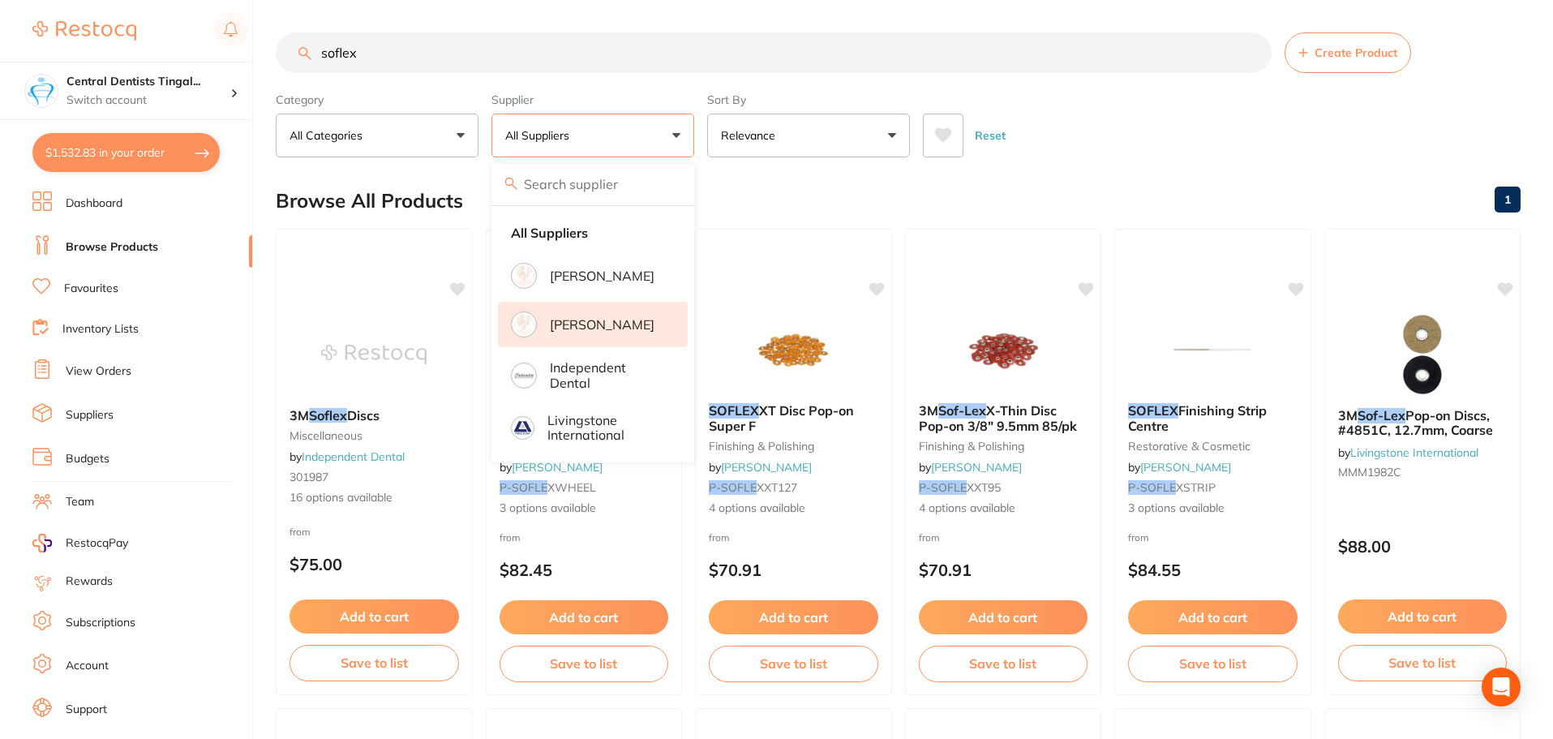
click at [578, 323] on p "[PERSON_NAME]" at bounding box center [602, 324] width 105 height 15
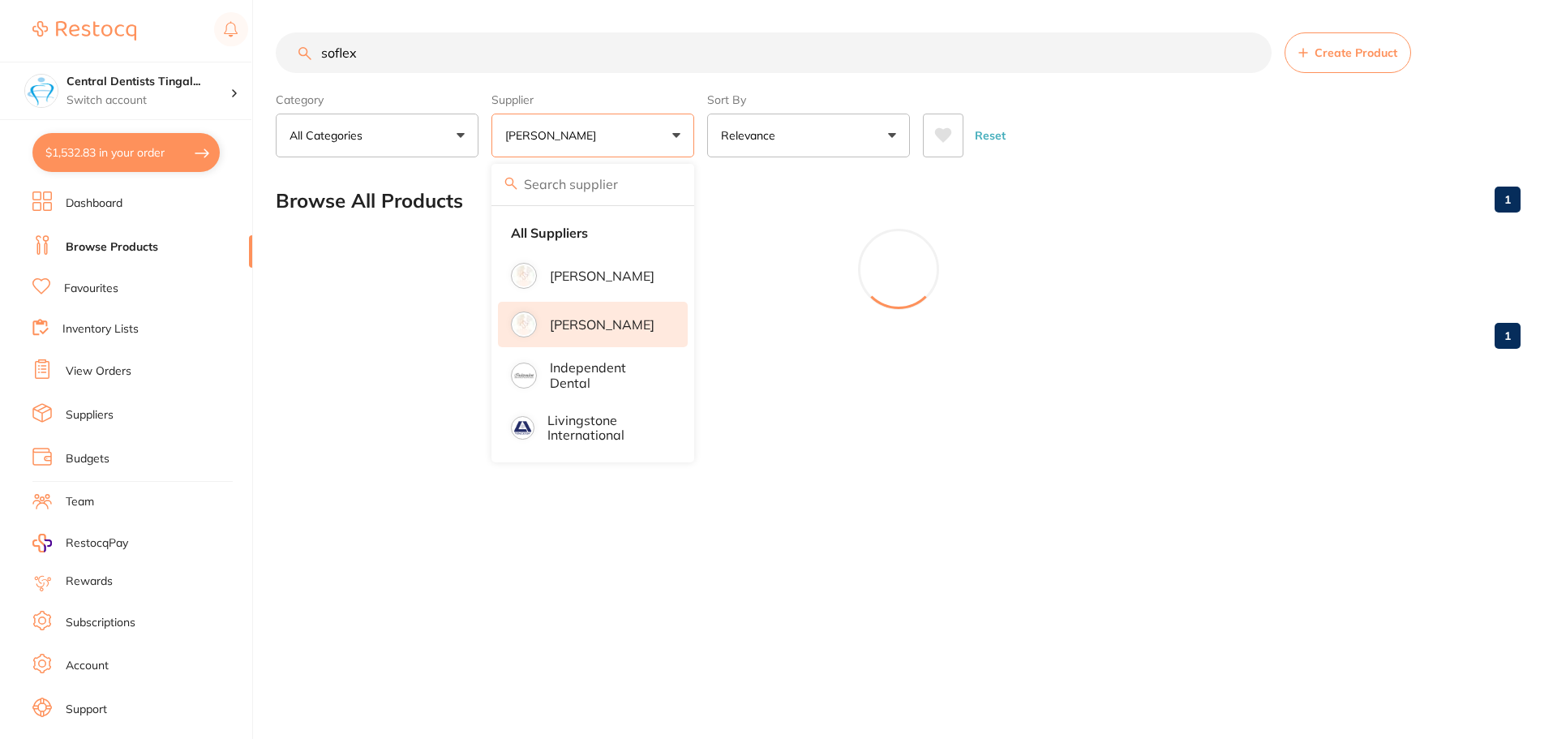
click at [1147, 123] on div "Reset" at bounding box center [1215, 129] width 585 height 57
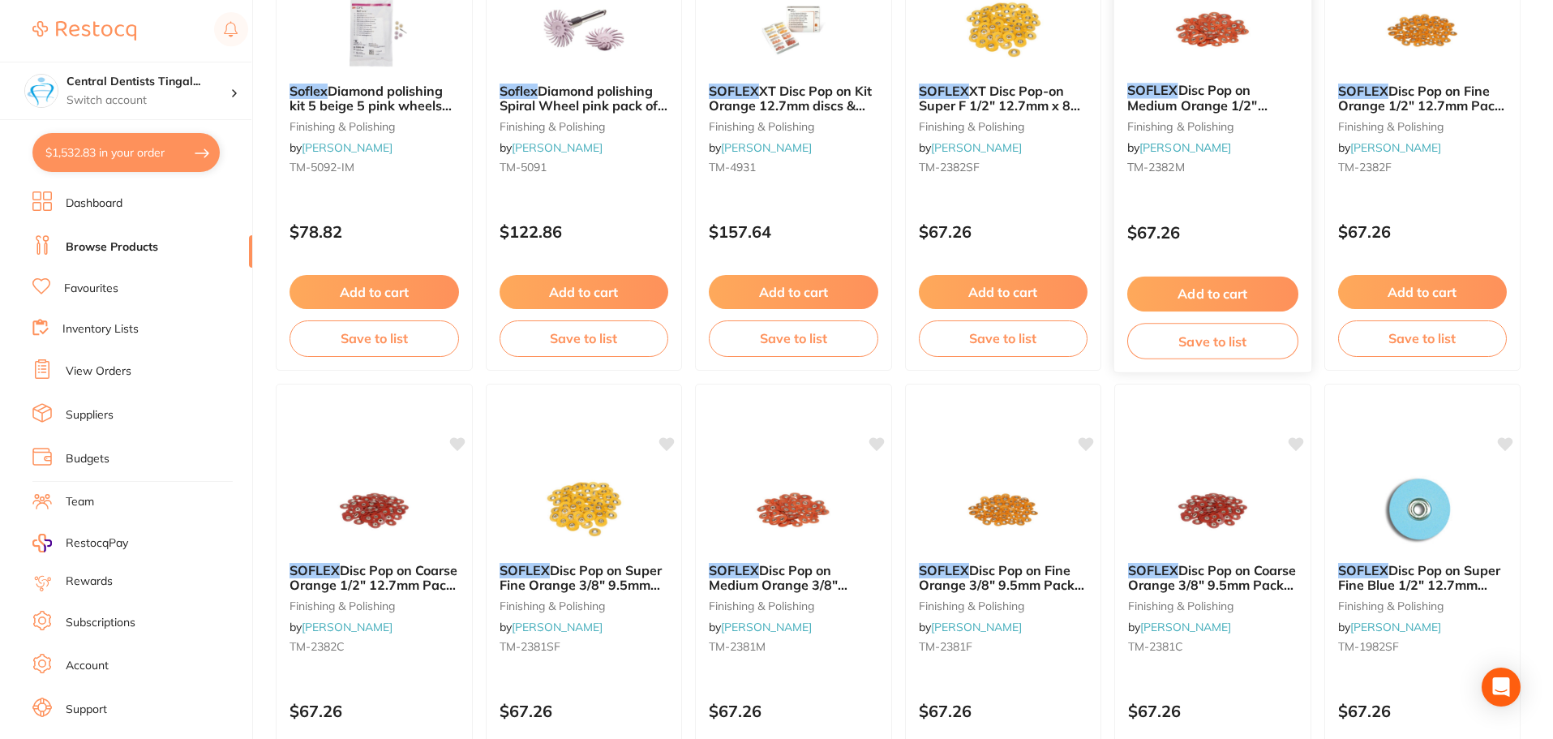
scroll to position [405, 0]
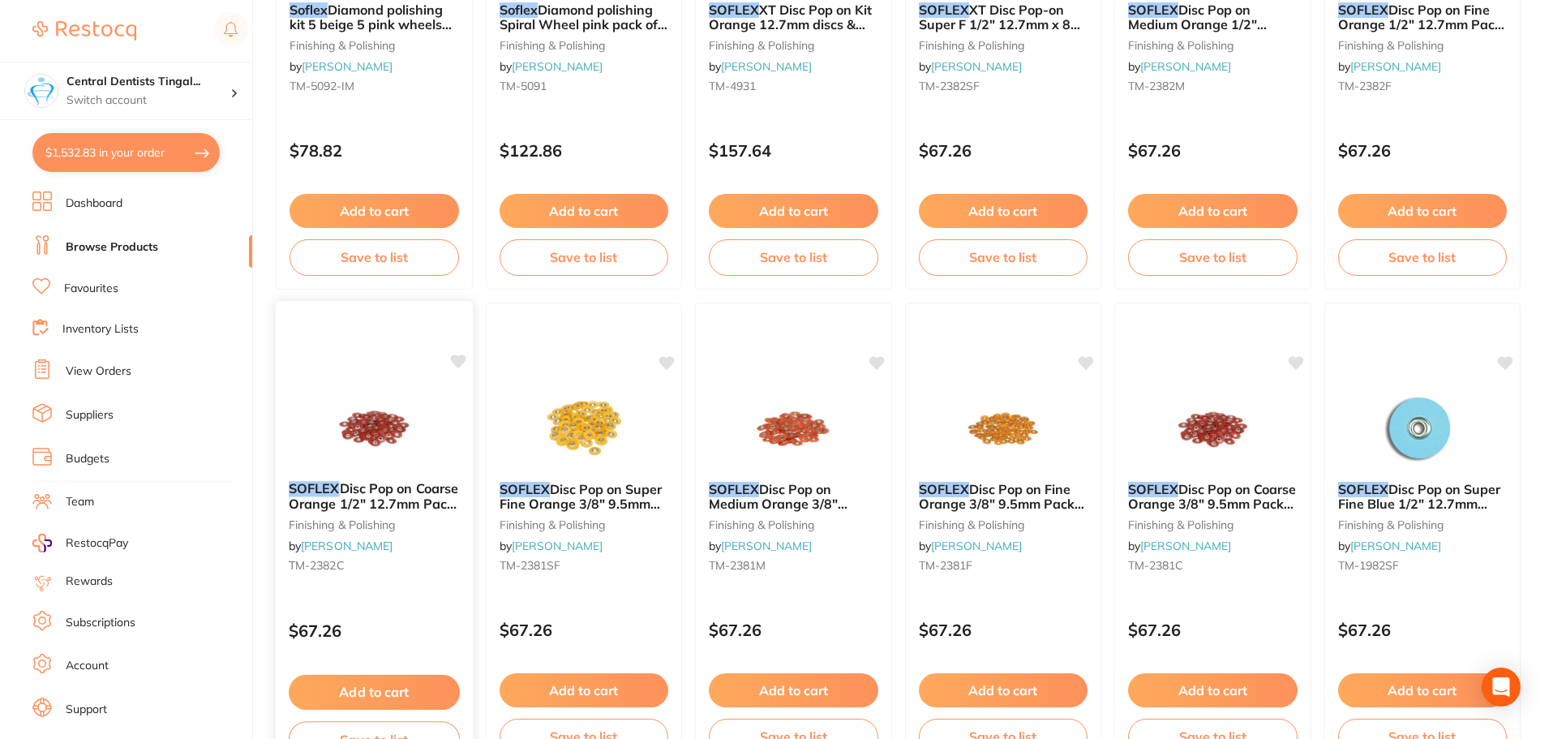
click at [350, 693] on button "Add to cart" at bounding box center [374, 692] width 171 height 35
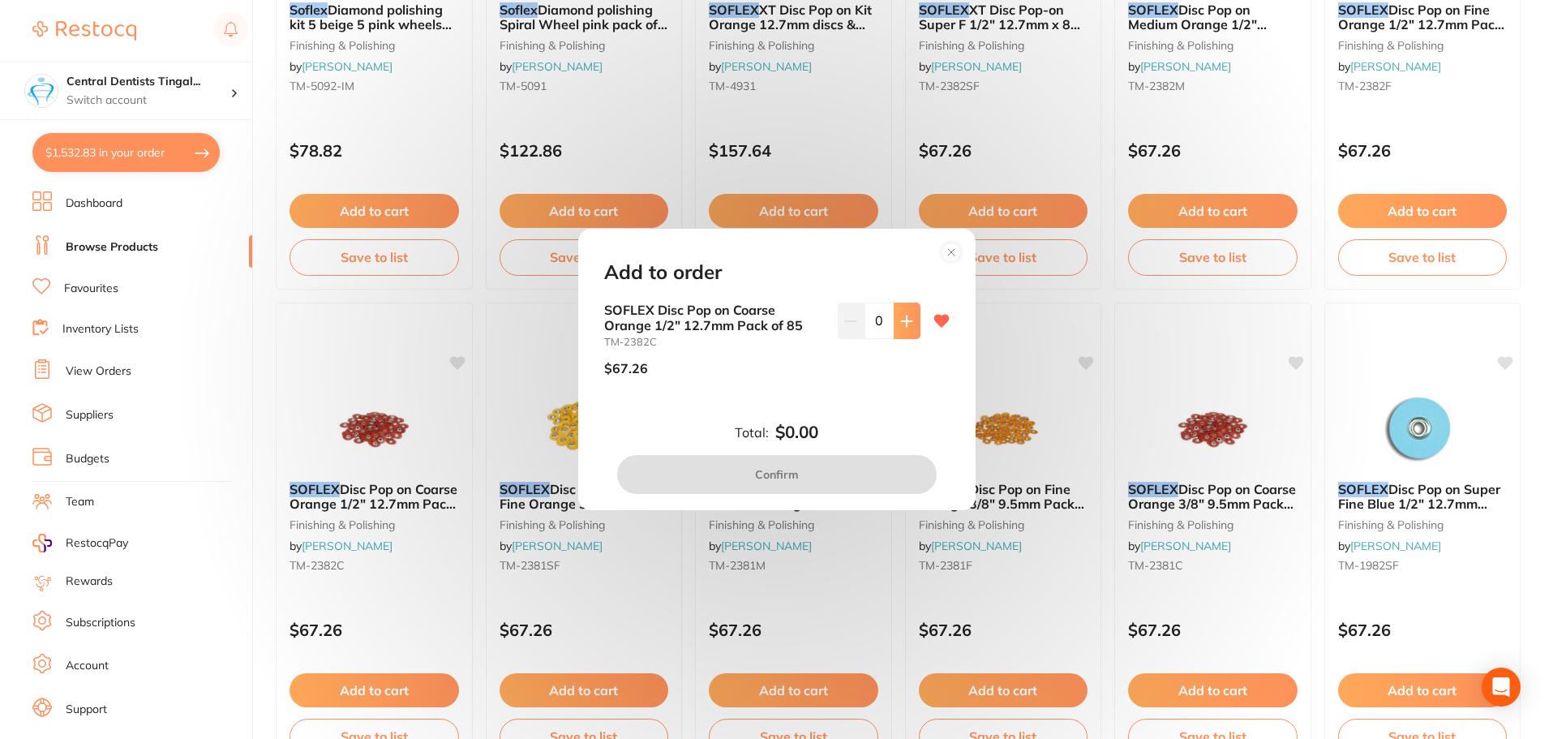
click at [902, 325] on icon at bounding box center [906, 320] width 11 height 11
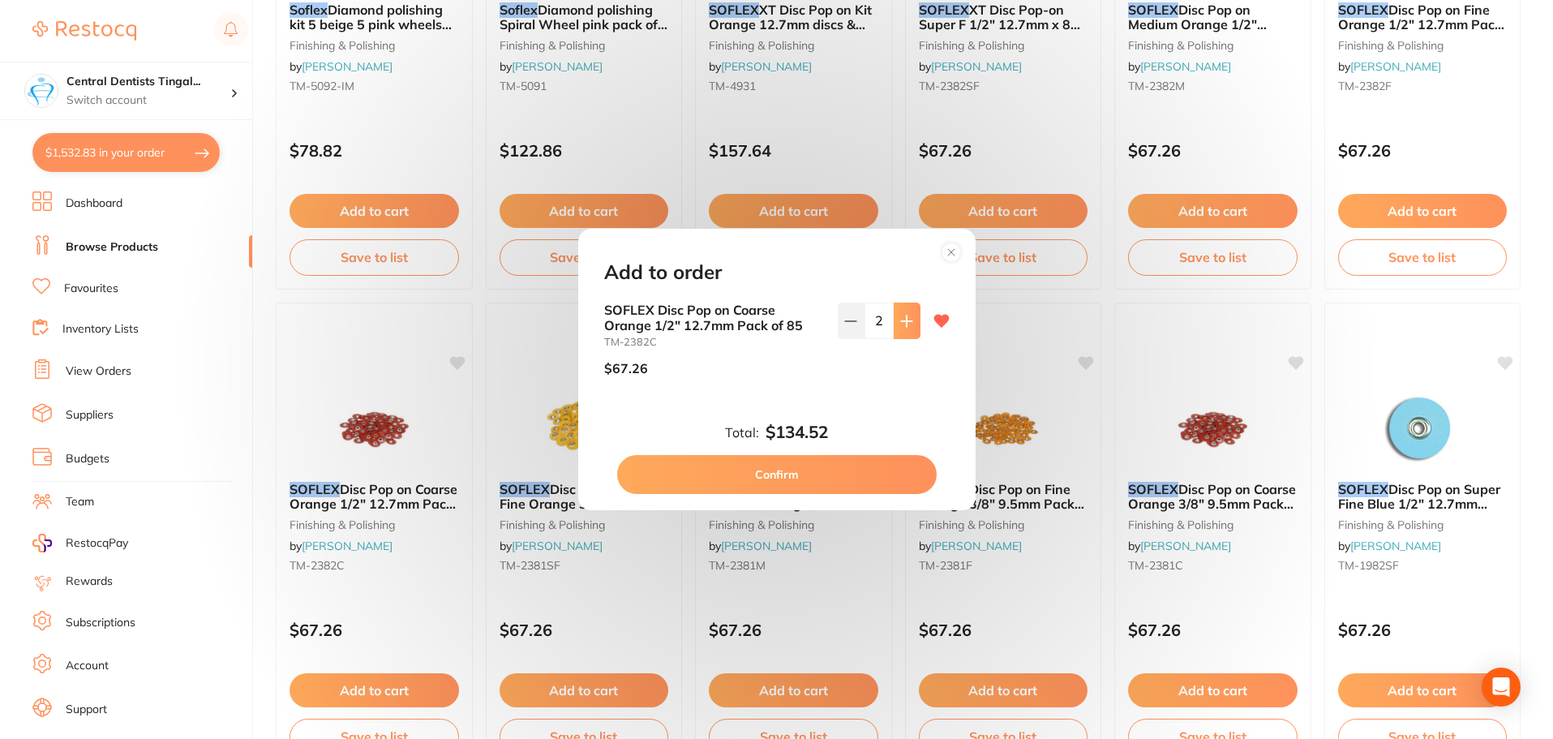
click at [902, 325] on icon at bounding box center [906, 320] width 11 height 11
type input "3"
click at [814, 469] on button "Confirm" at bounding box center [776, 474] width 319 height 39
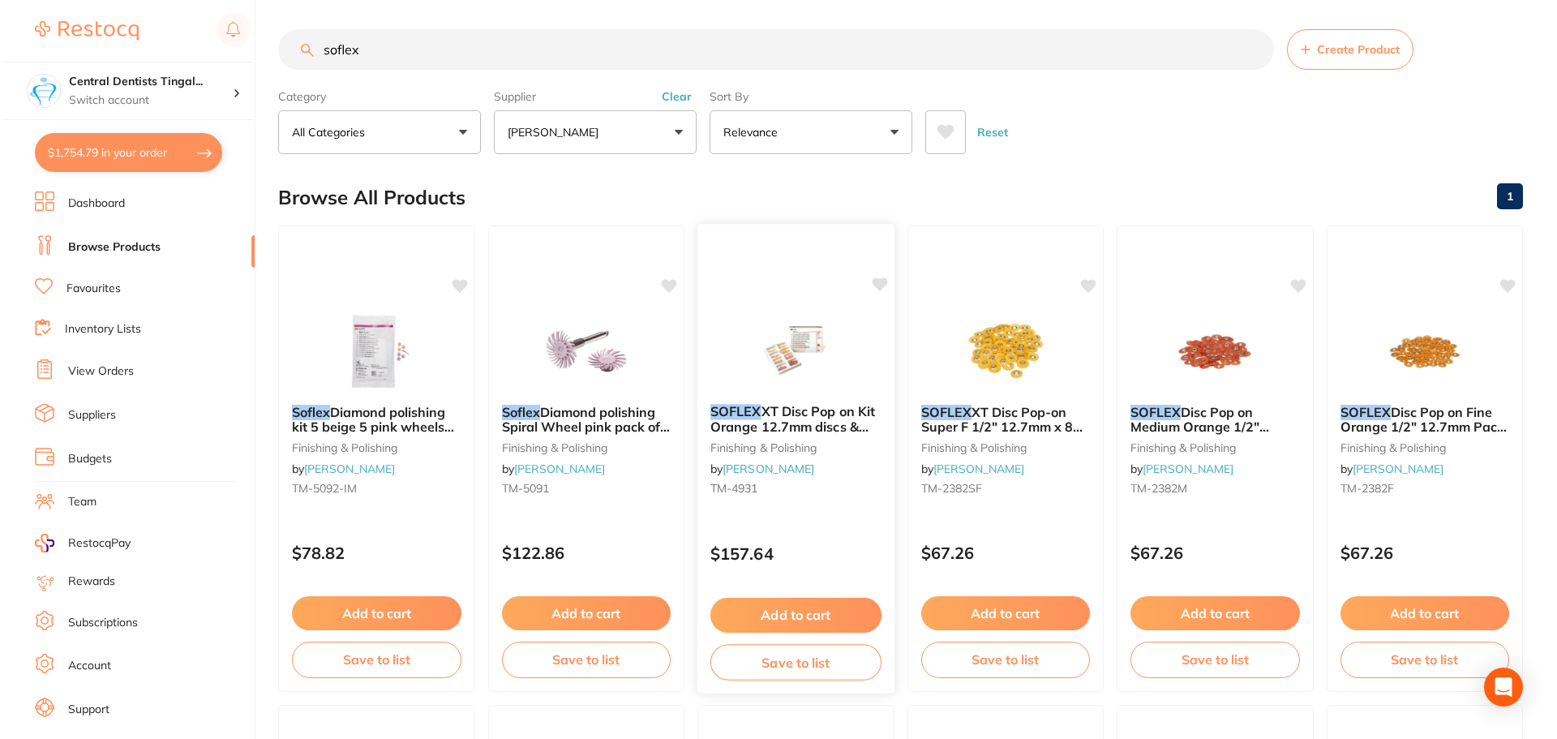
scroll to position [0, 0]
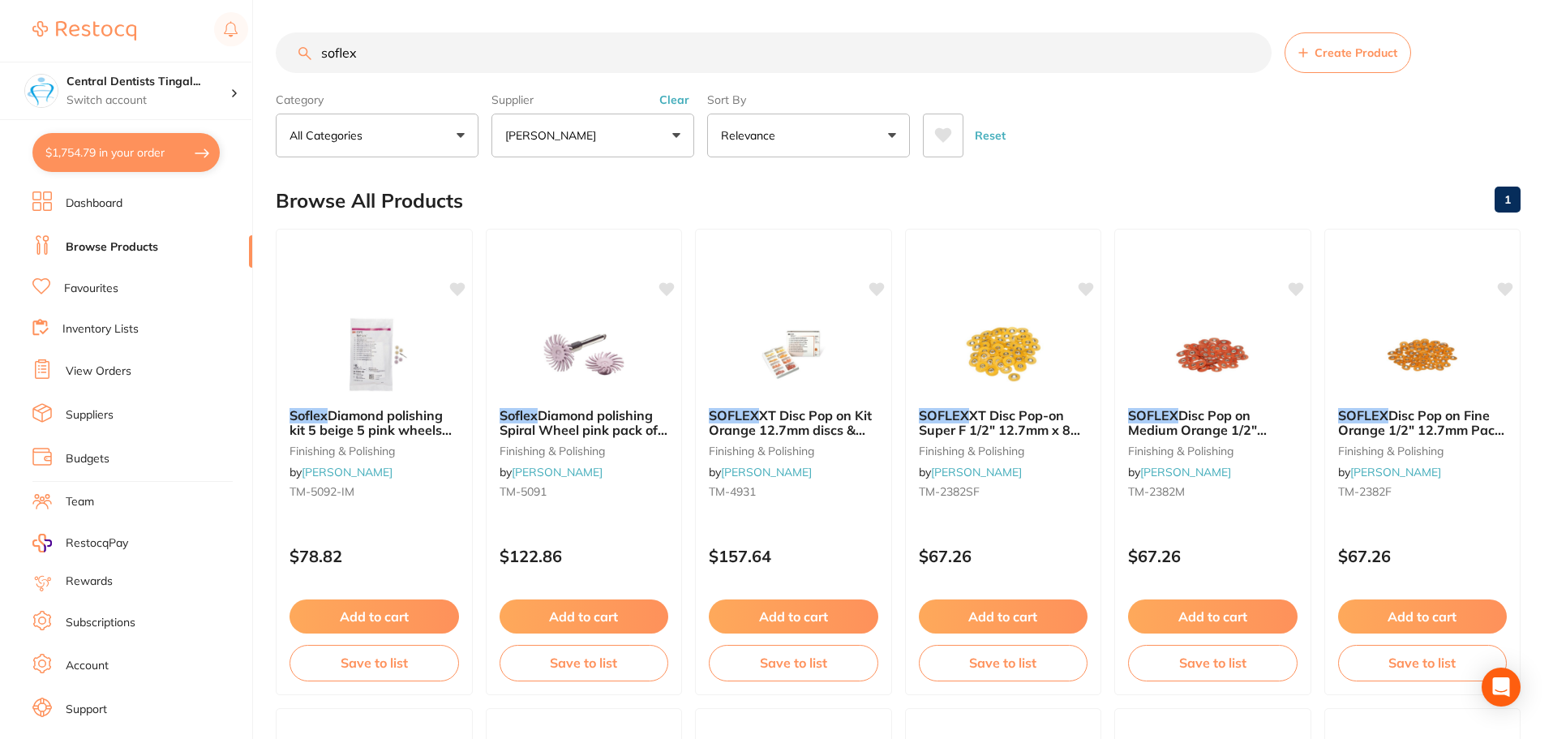
click at [667, 102] on button "Clear" at bounding box center [674, 99] width 40 height 15
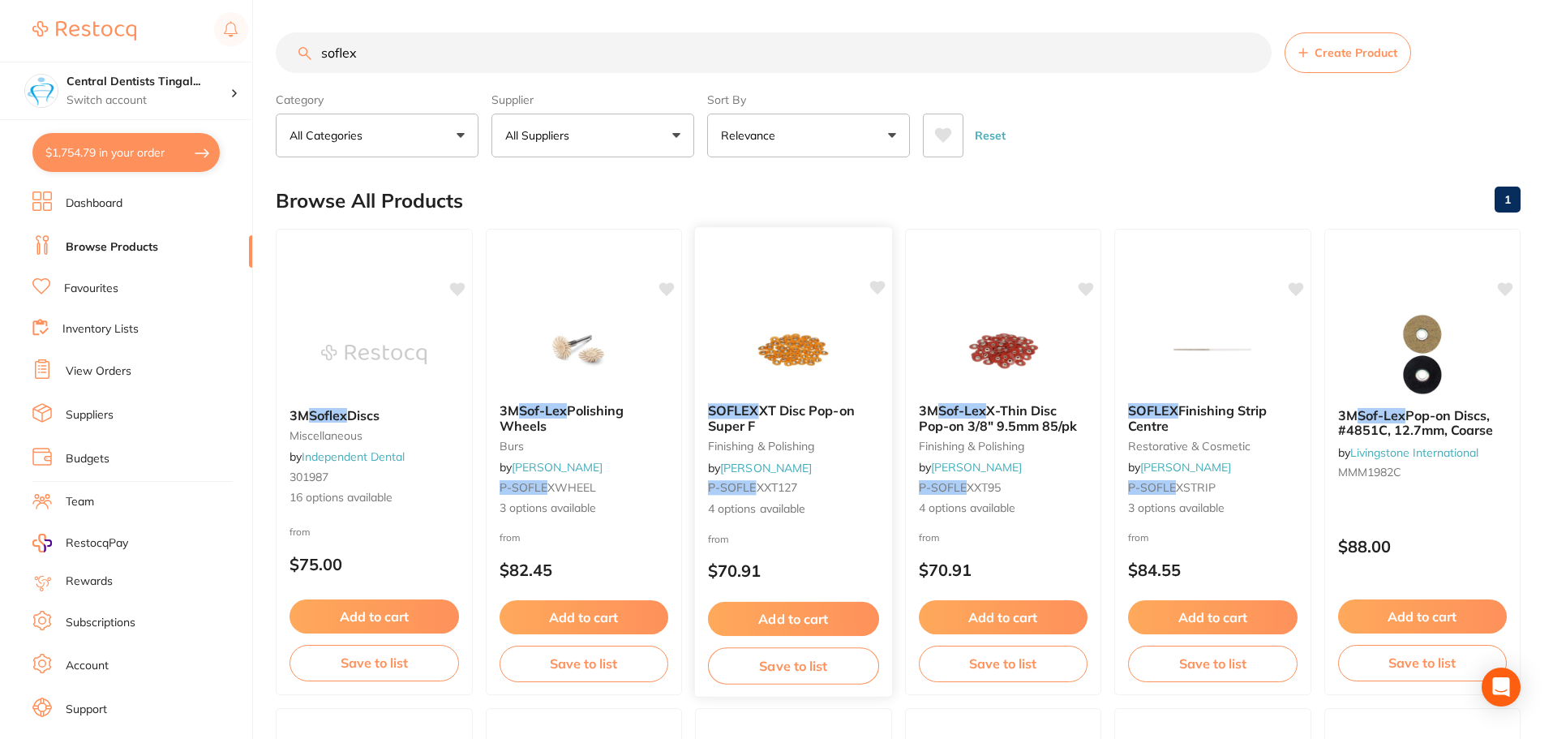
click at [796, 345] on img at bounding box center [793, 349] width 106 height 82
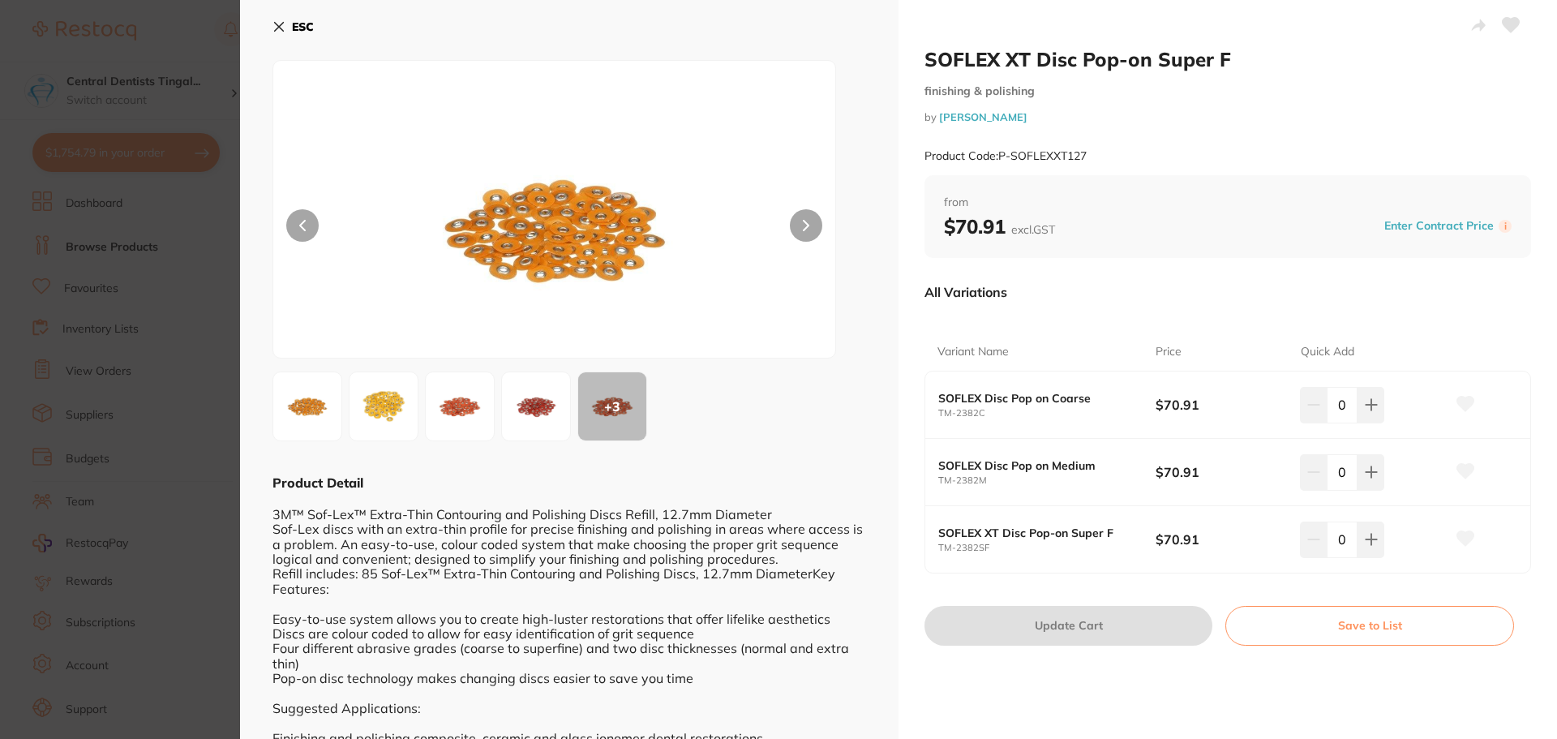
scroll to position [62, 0]
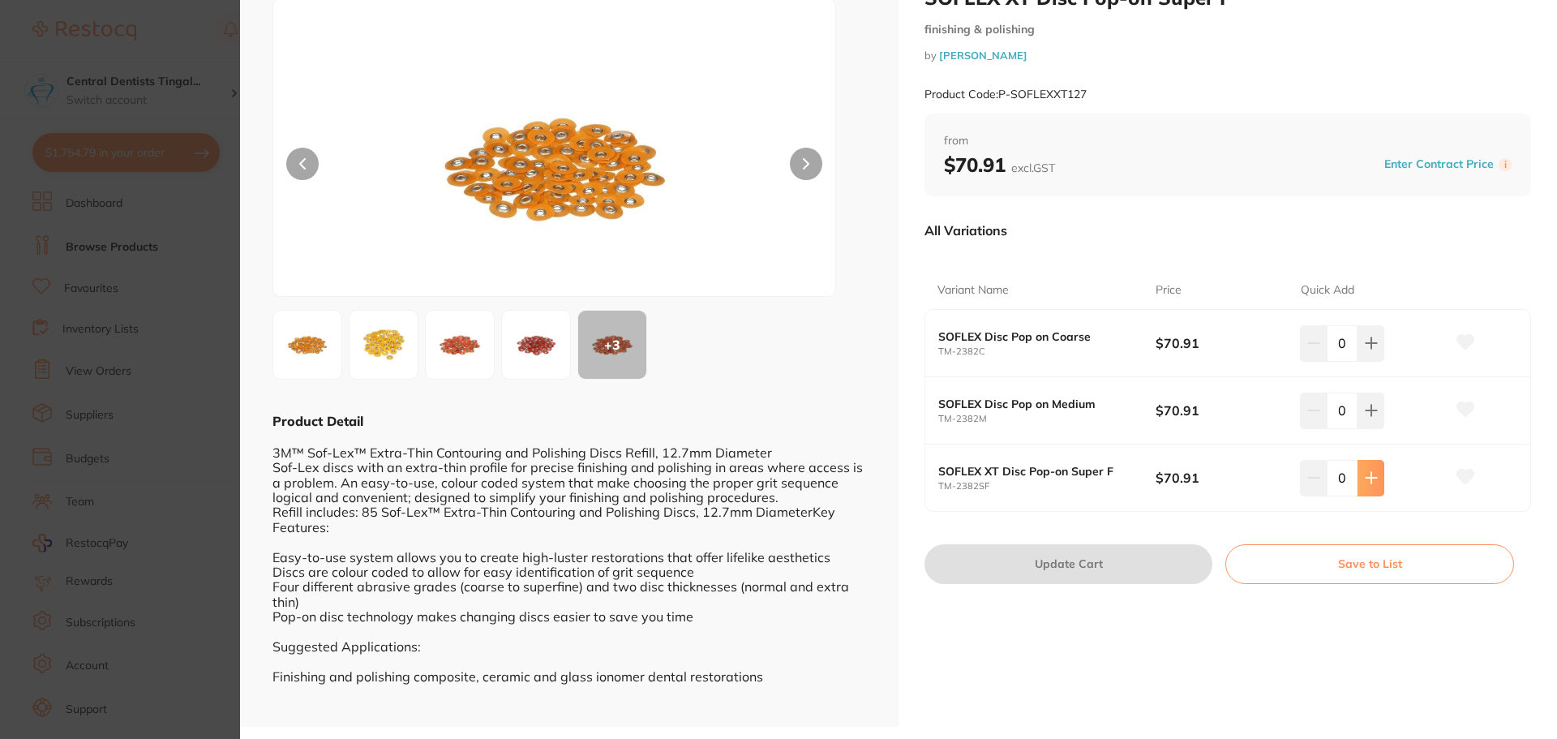
click at [1374, 474] on button at bounding box center [1370, 478] width 27 height 36
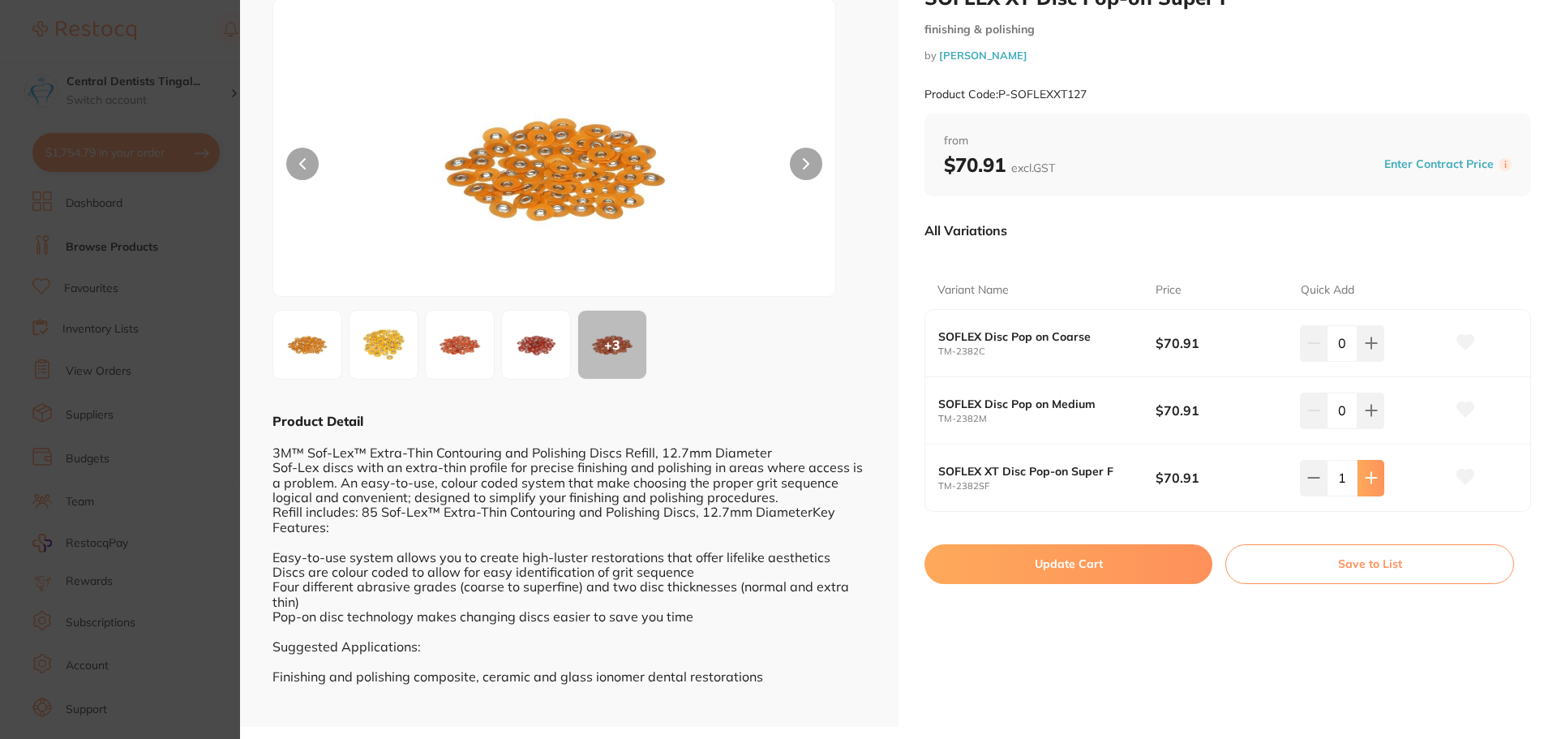
click at [1374, 474] on button at bounding box center [1370, 478] width 27 height 36
click at [1313, 482] on icon at bounding box center [1313, 477] width 13 height 13
type input "1"
click at [1166, 571] on button "Update Cart" at bounding box center [1068, 563] width 288 height 39
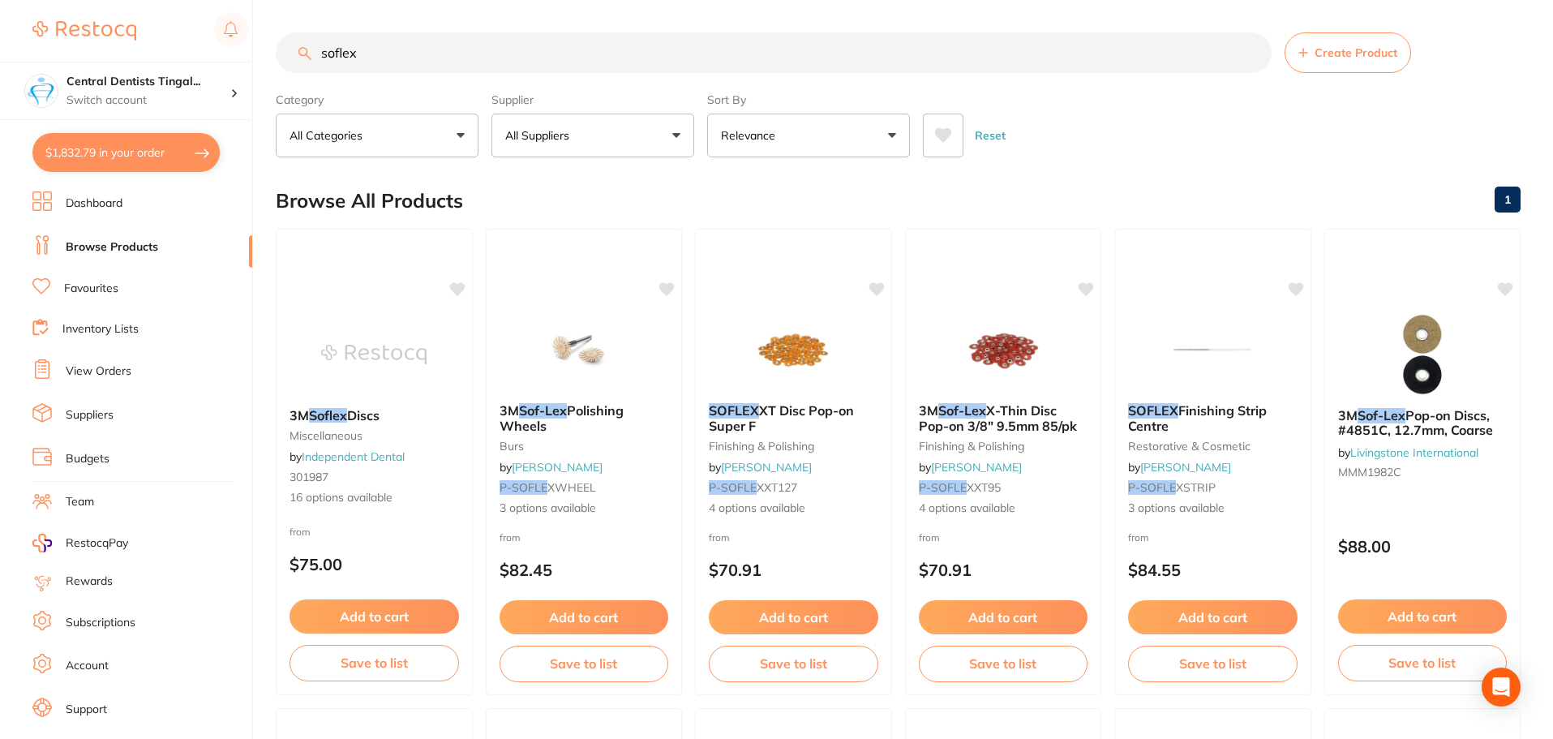
click at [448, 51] on input "soflex" at bounding box center [774, 52] width 996 height 41
click at [448, 52] on input "soflex" at bounding box center [774, 52] width 996 height 41
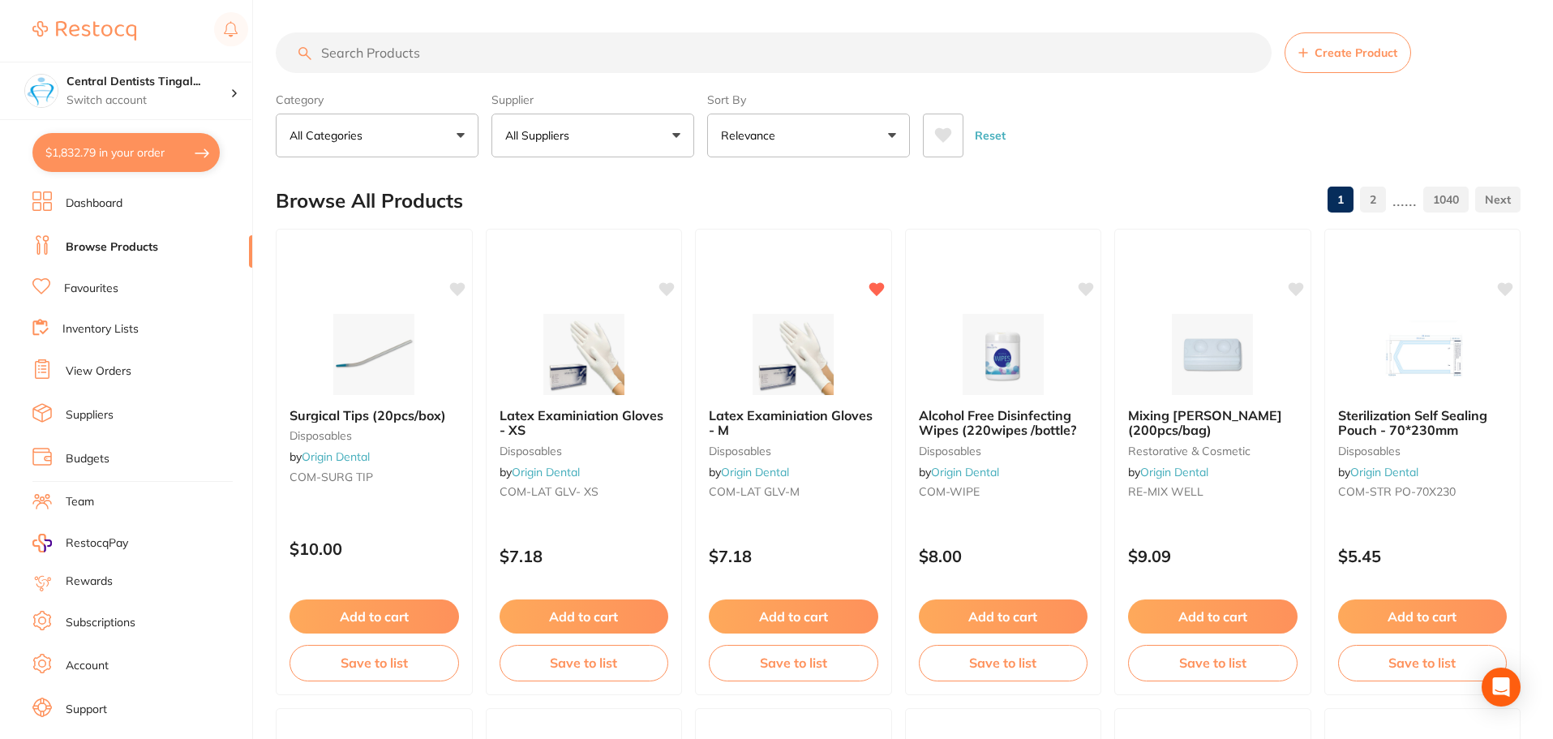
click at [576, 62] on input "search" at bounding box center [774, 52] width 996 height 41
click at [558, 52] on input "search" at bounding box center [774, 52] width 996 height 41
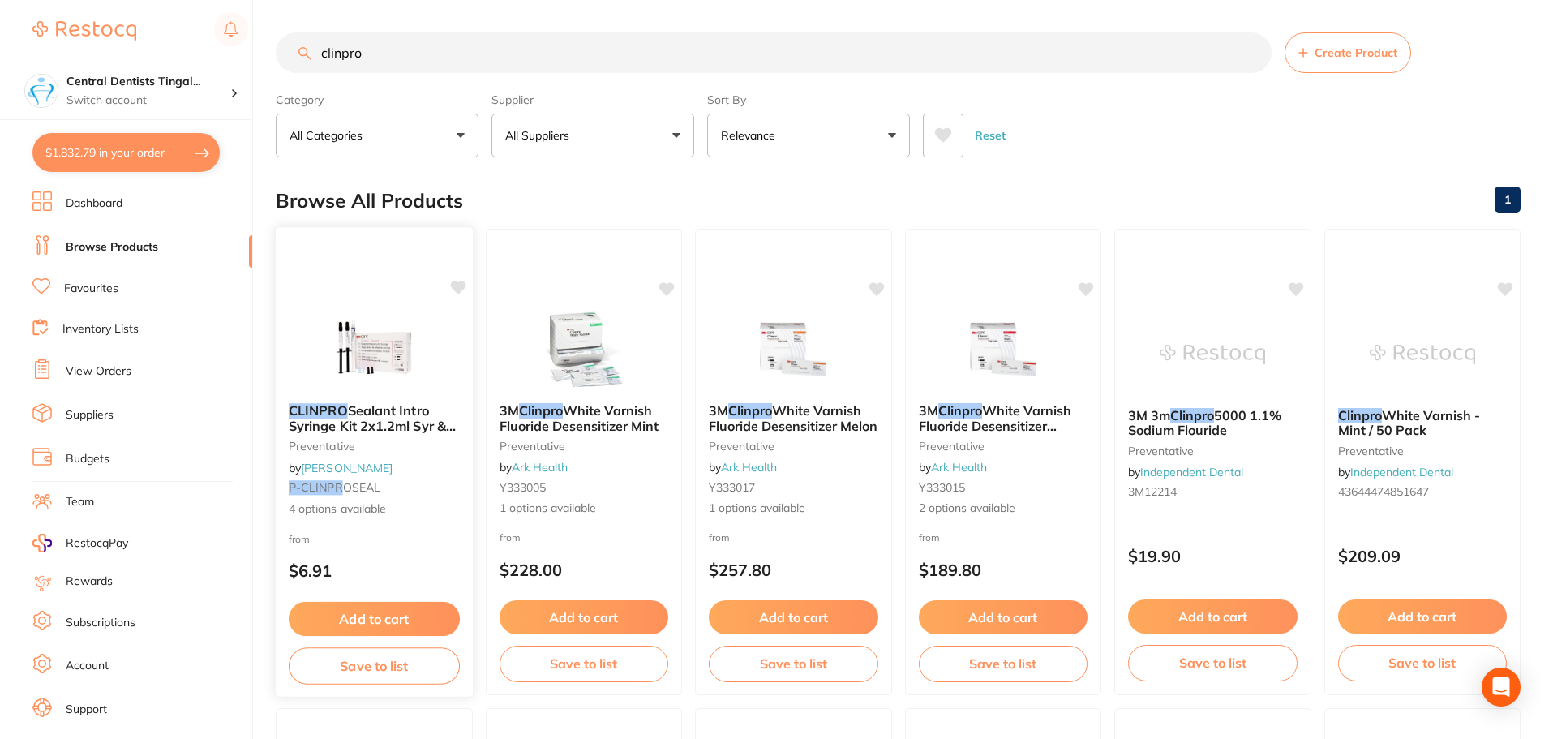
type input "clinpro"
click at [361, 625] on button "Add to cart" at bounding box center [374, 619] width 171 height 35
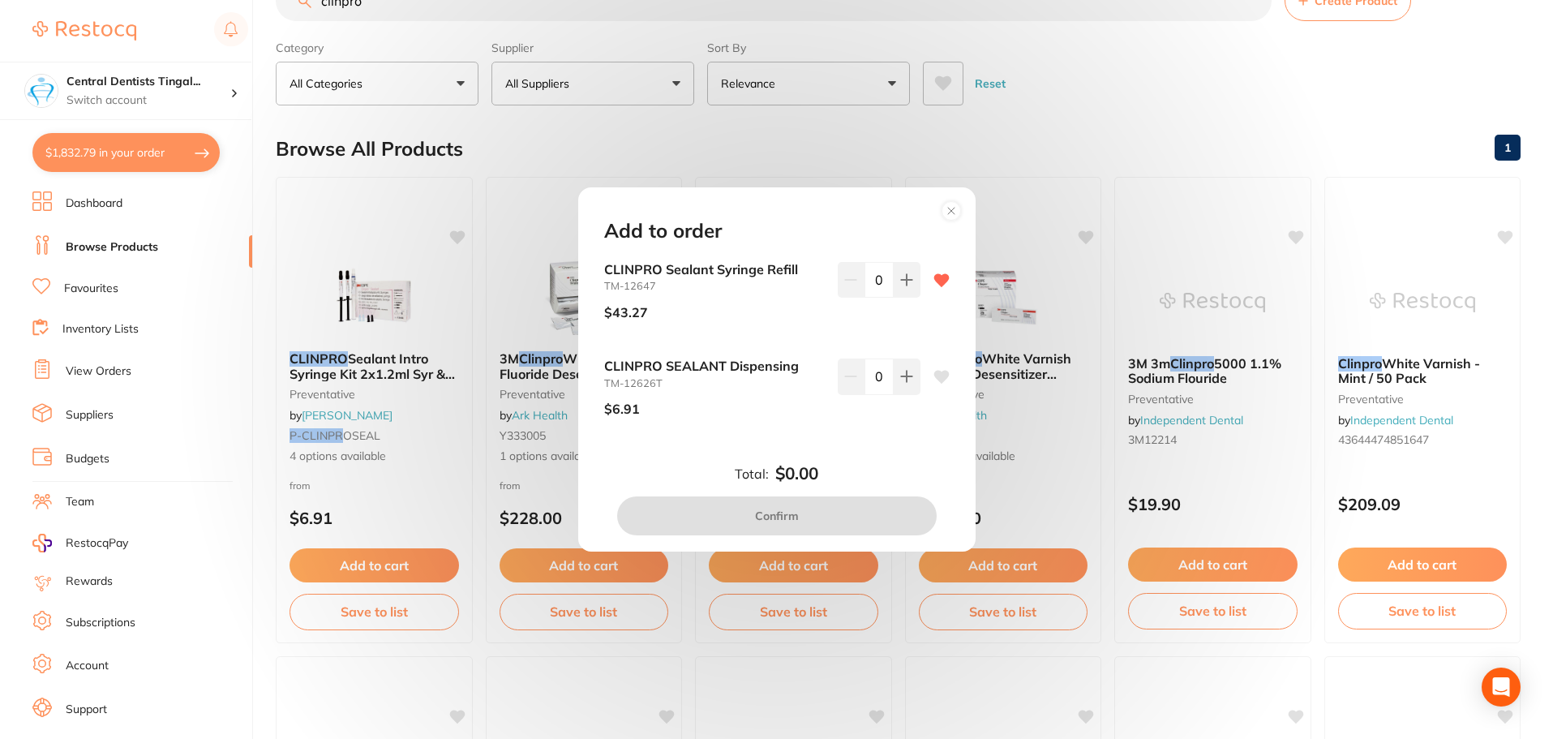
scroll to position [81, 0]
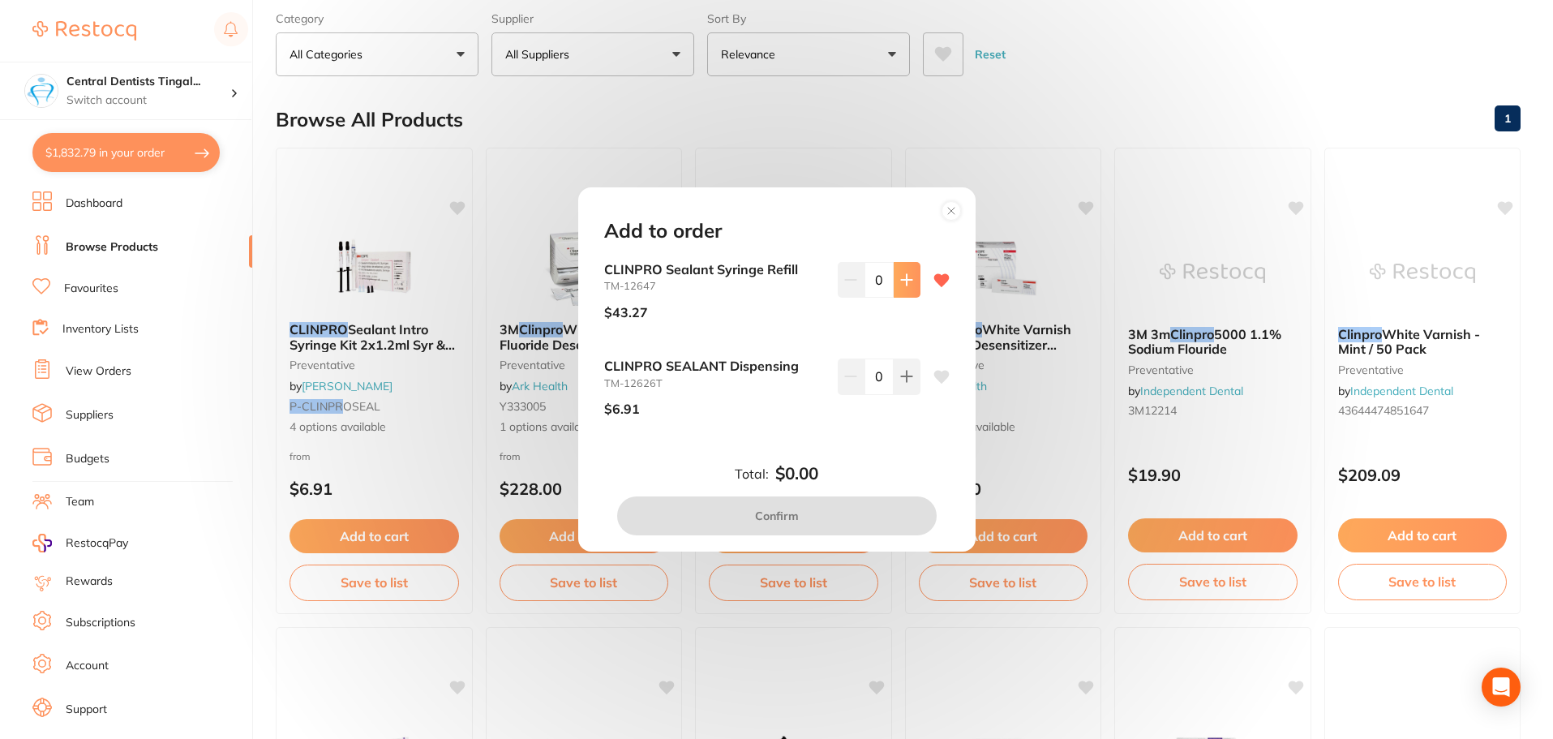
click at [901, 276] on icon at bounding box center [906, 279] width 13 height 13
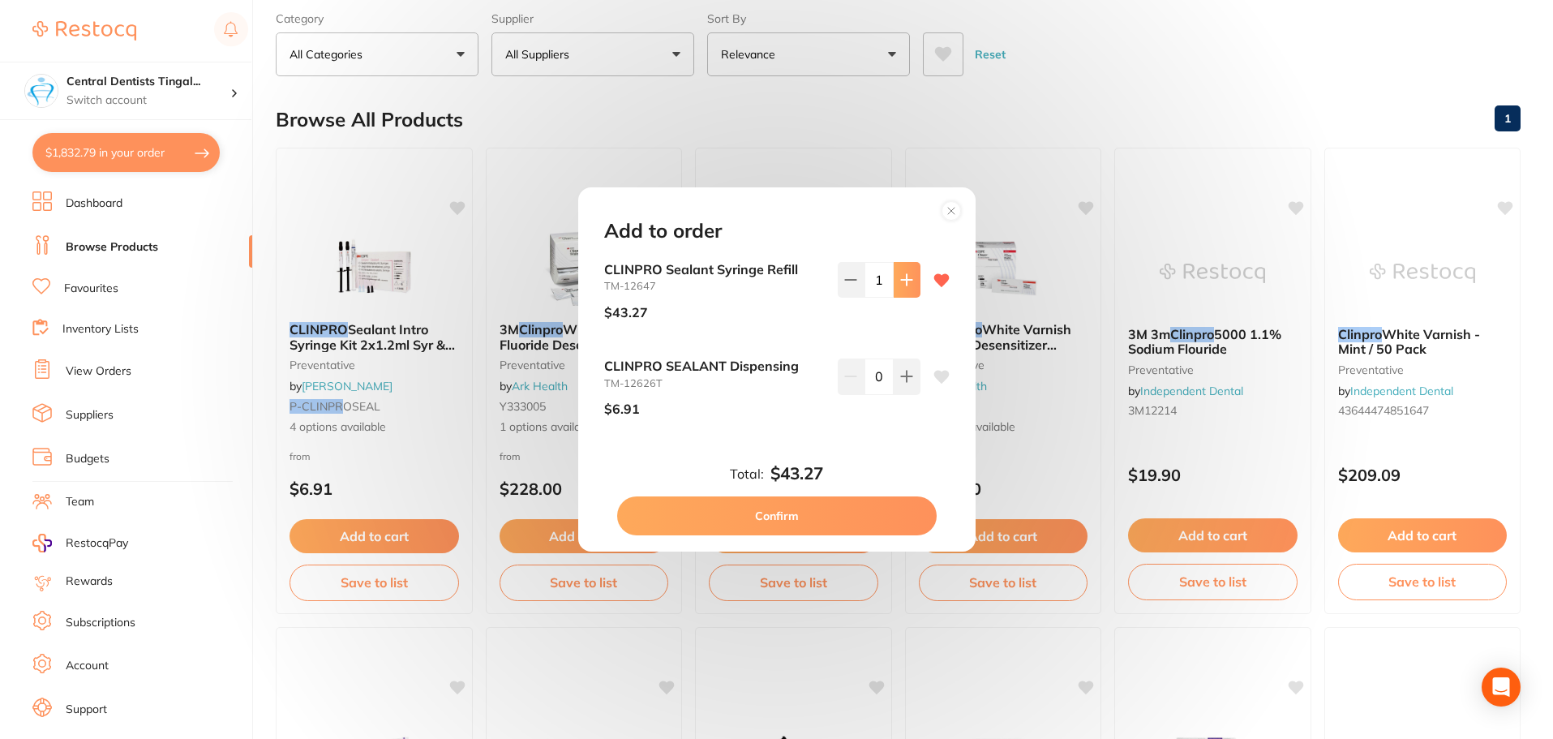
click at [901, 276] on icon at bounding box center [906, 279] width 13 height 13
click at [901, 278] on icon at bounding box center [906, 279] width 13 height 13
type input "4"
click at [841, 513] on button "Confirm" at bounding box center [776, 515] width 319 height 39
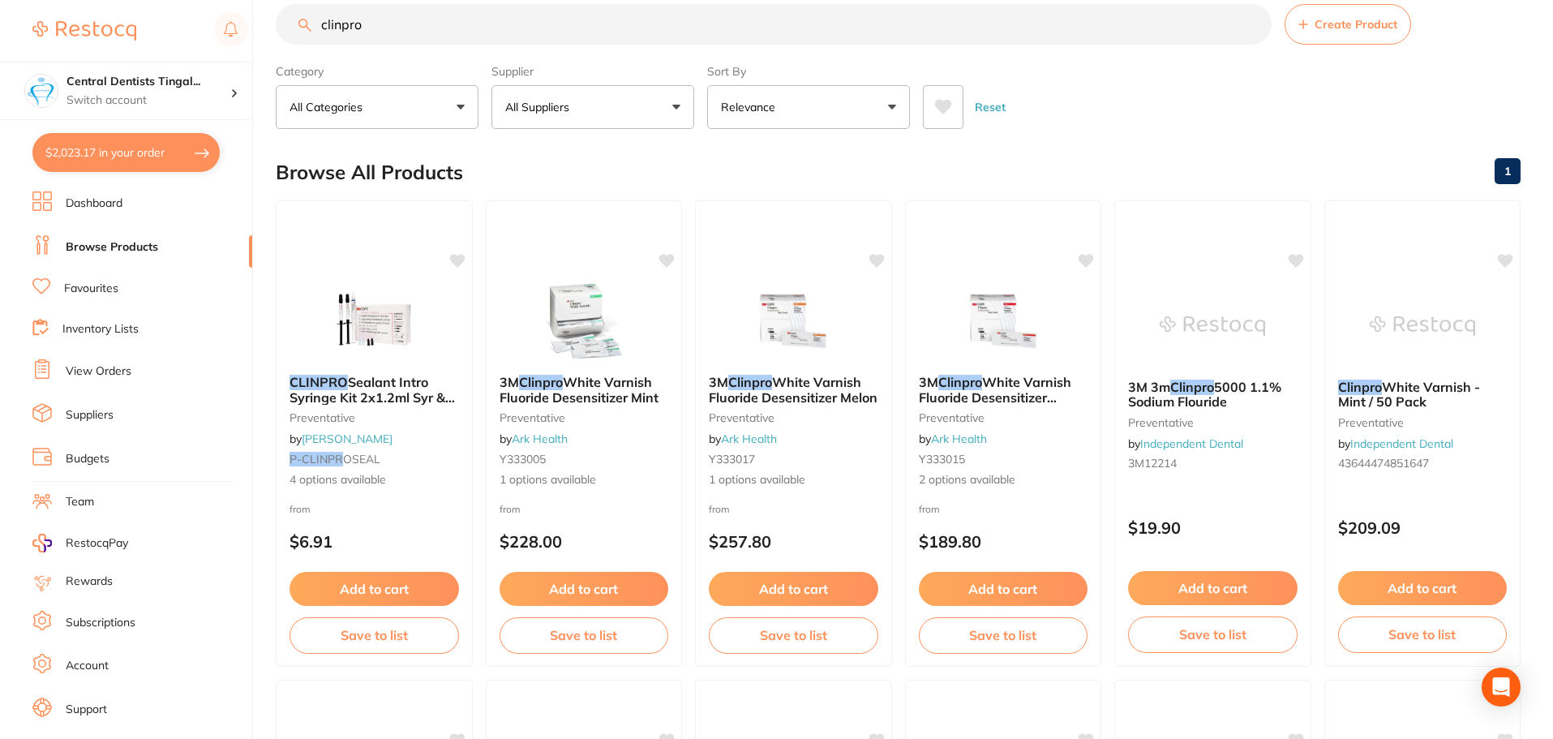
scroll to position [0, 0]
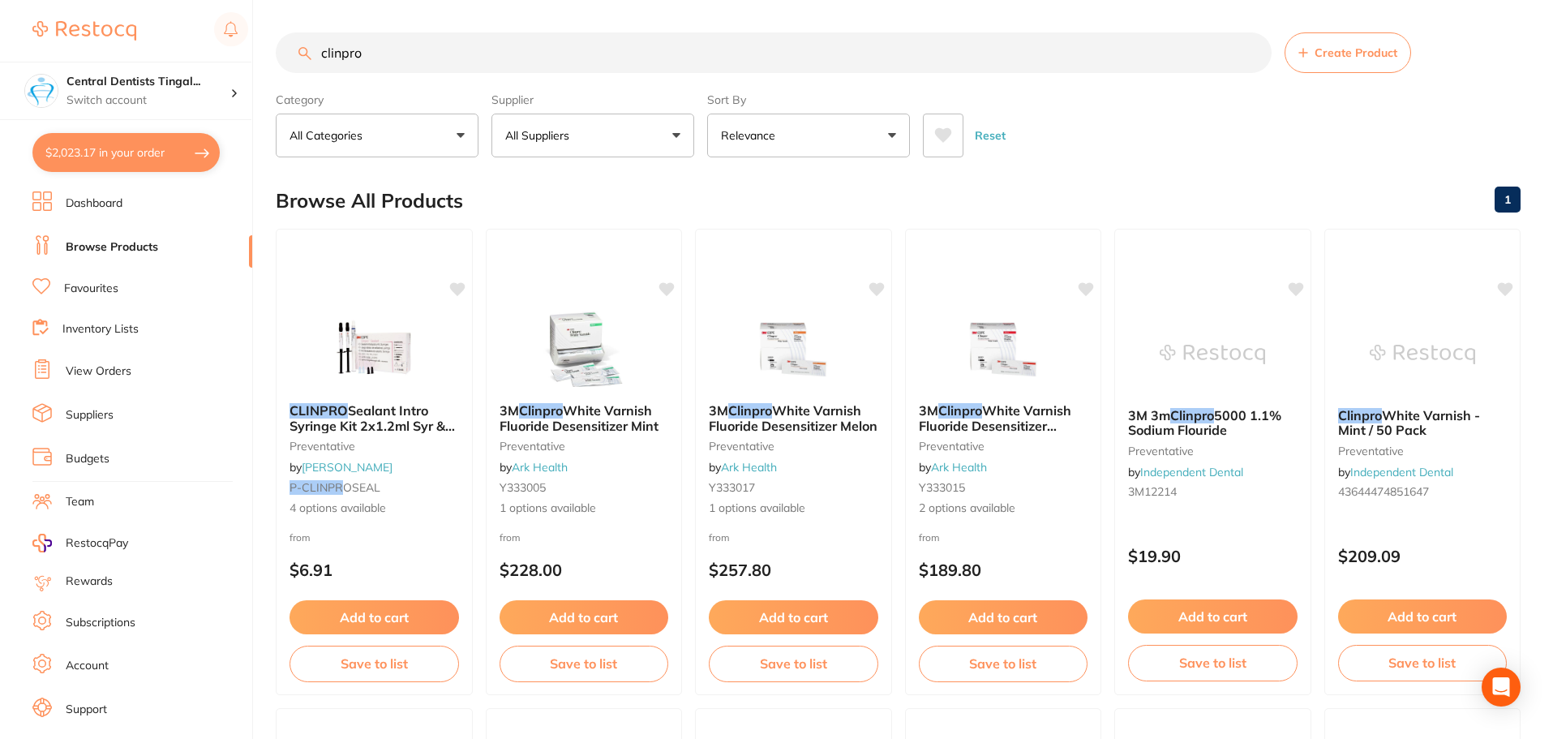
click at [525, 52] on input "clinpro" at bounding box center [774, 52] width 996 height 41
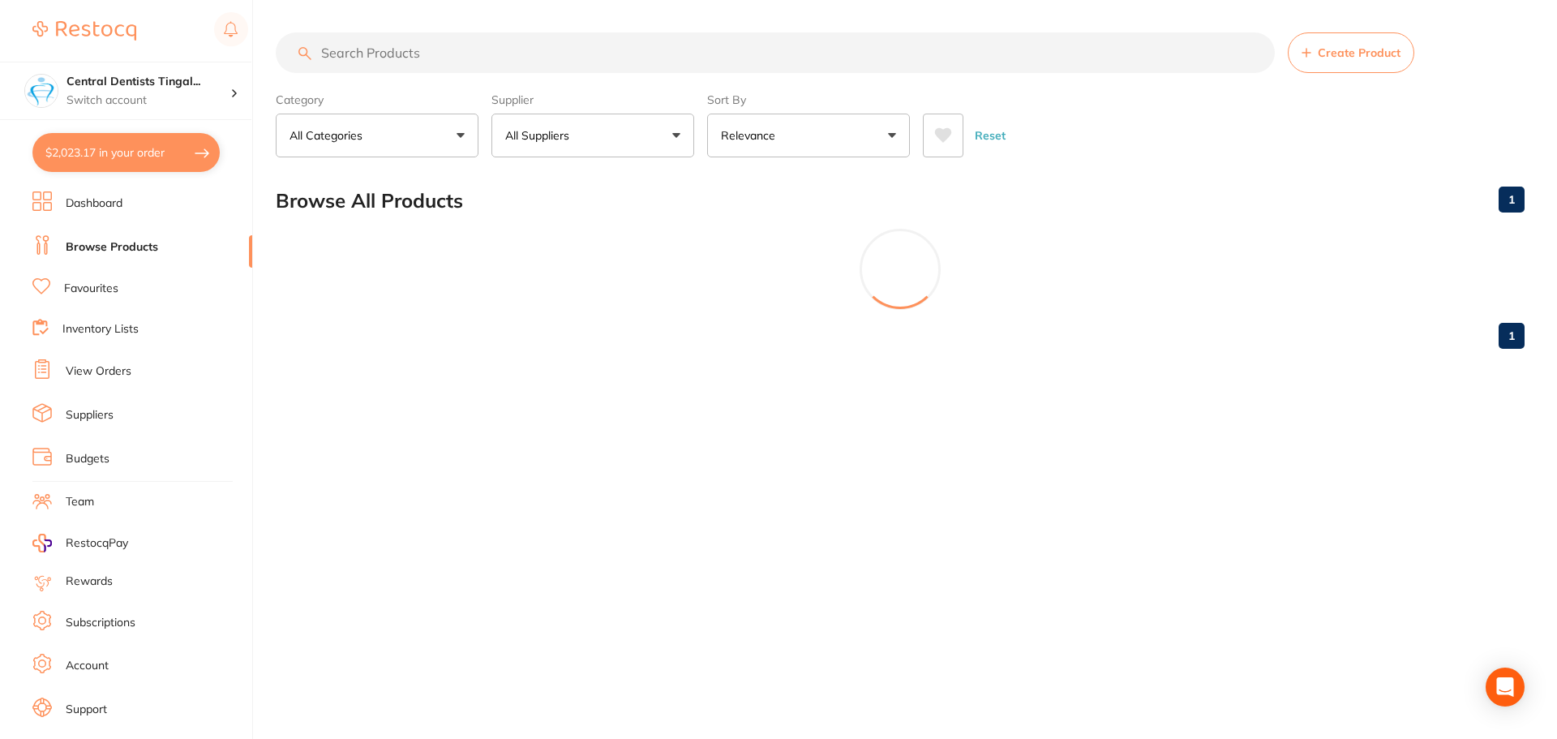
click at [609, 135] on button "All Suppliers" at bounding box center [592, 136] width 203 height 44
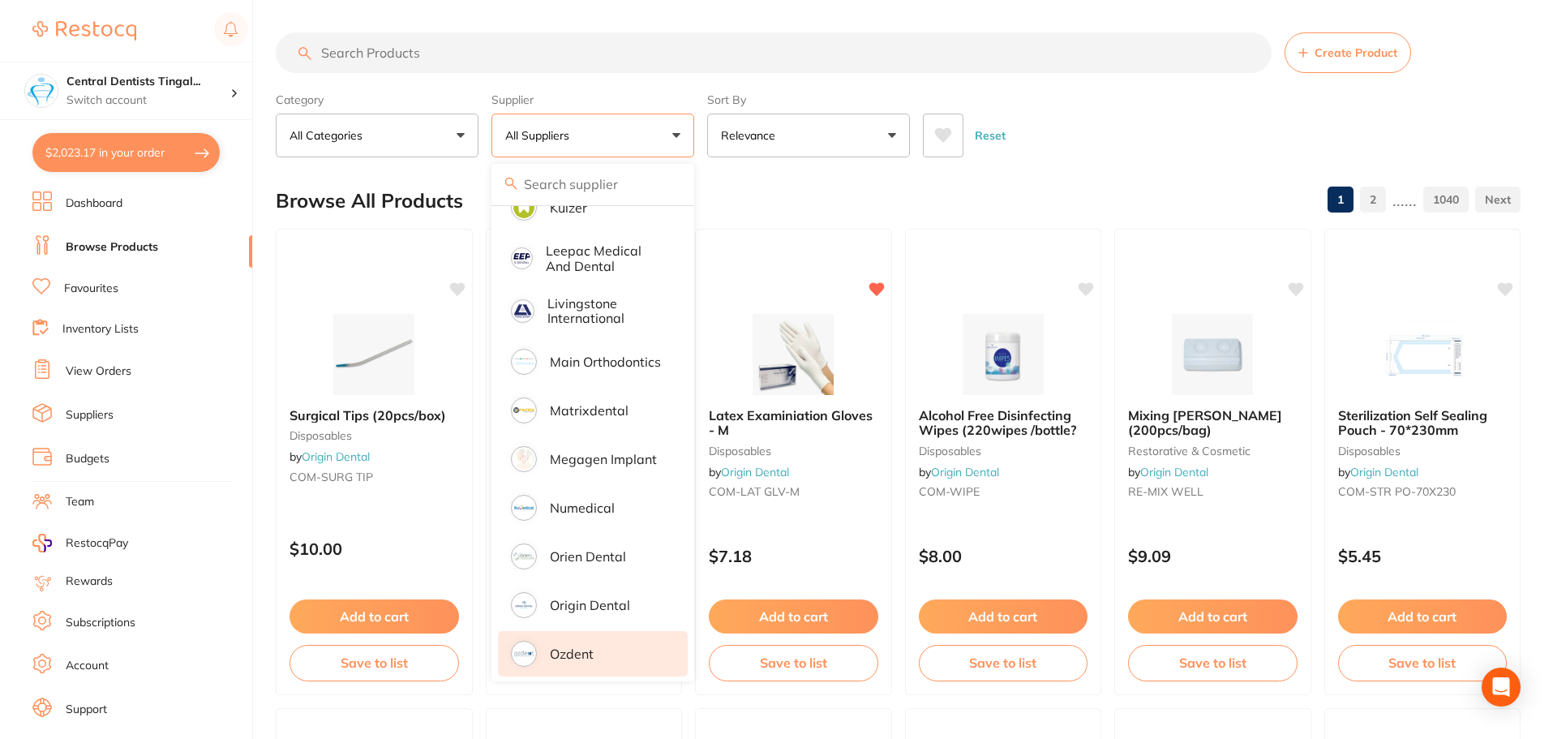
scroll to position [1135, 0]
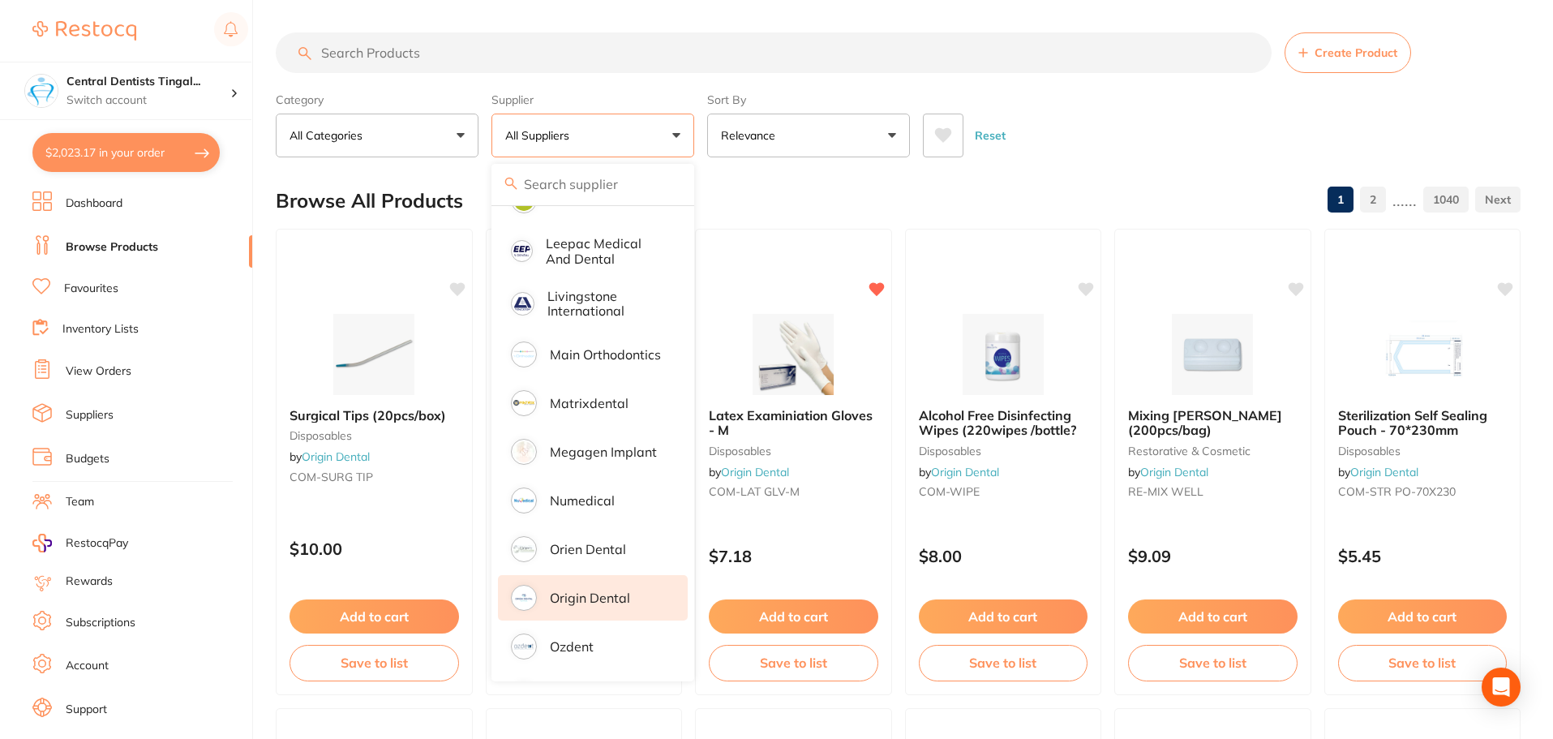
click at [596, 590] on p "Origin Dental" at bounding box center [590, 597] width 80 height 15
click at [452, 59] on input "search" at bounding box center [774, 52] width 996 height 41
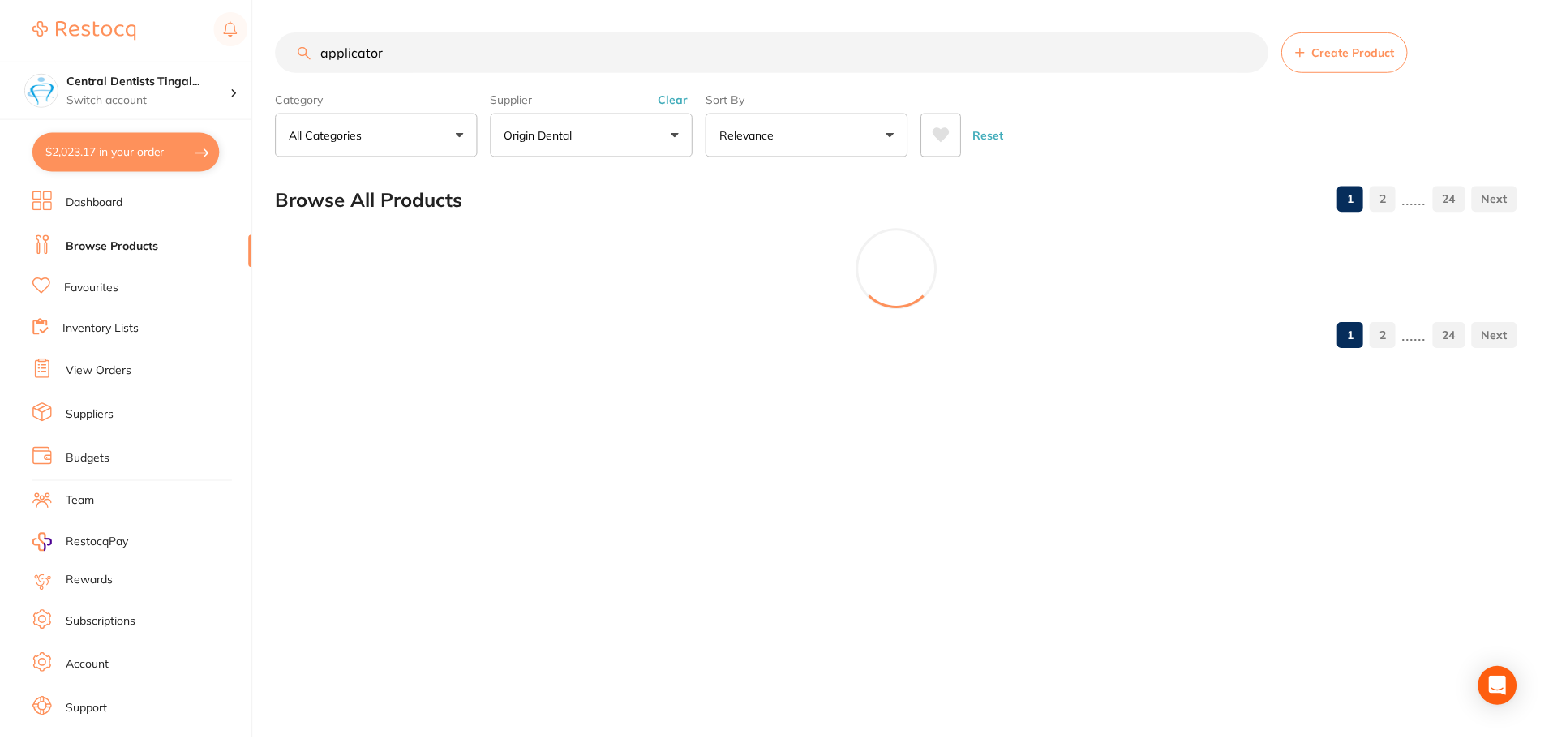
scroll to position [836, 0]
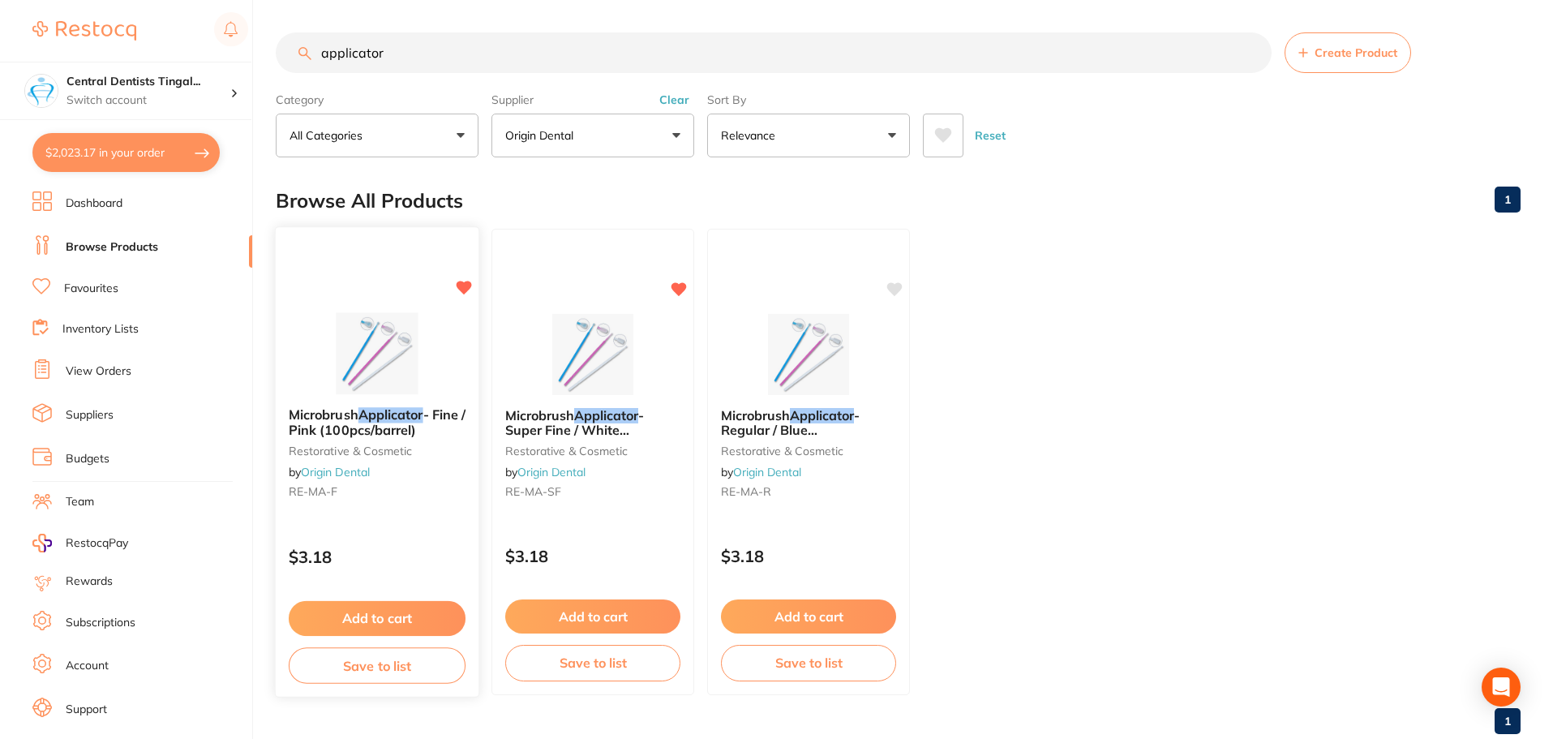
type input "applicator"
click at [410, 623] on button "Add to cart" at bounding box center [377, 618] width 177 height 35
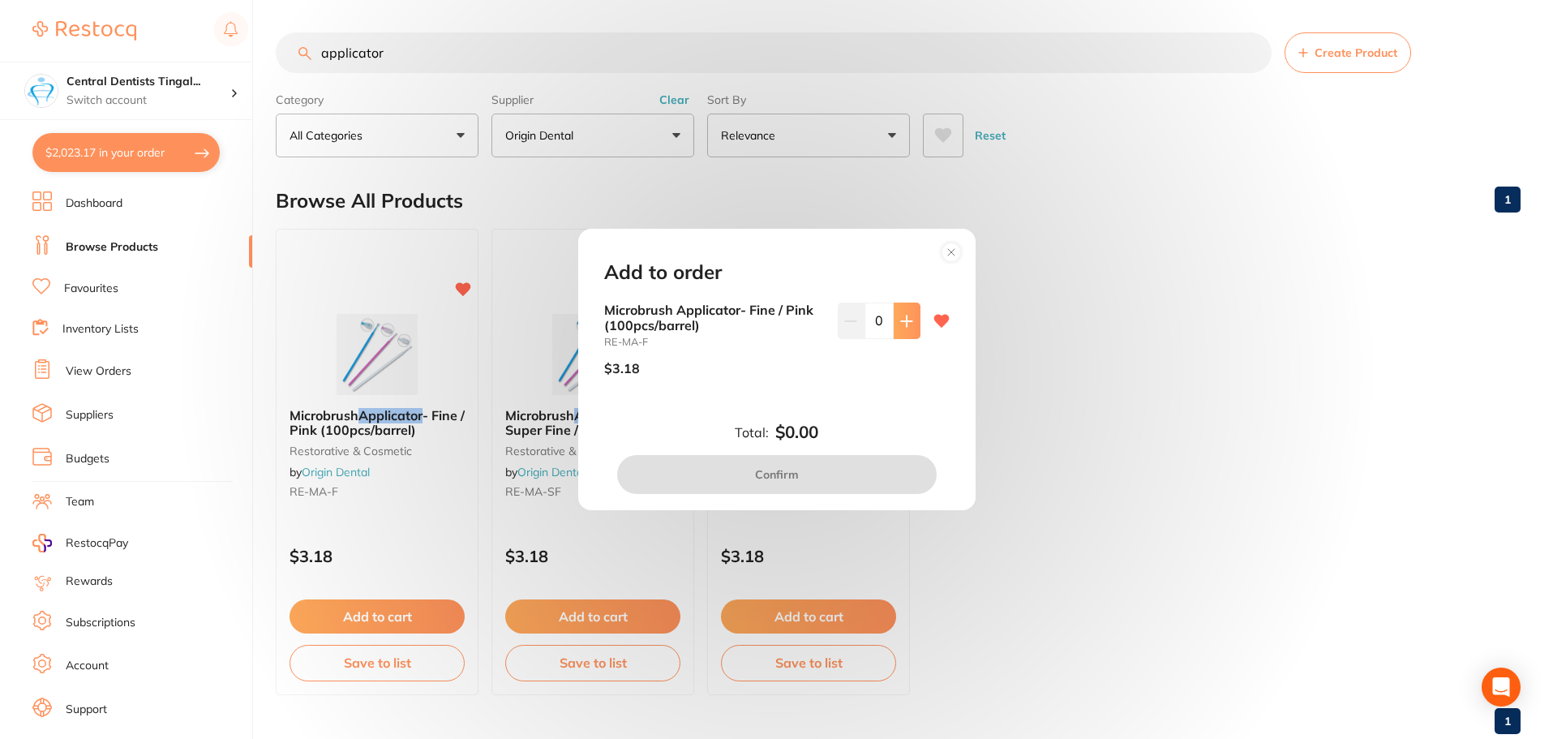
click at [900, 331] on button at bounding box center [906, 320] width 27 height 36
type input "3"
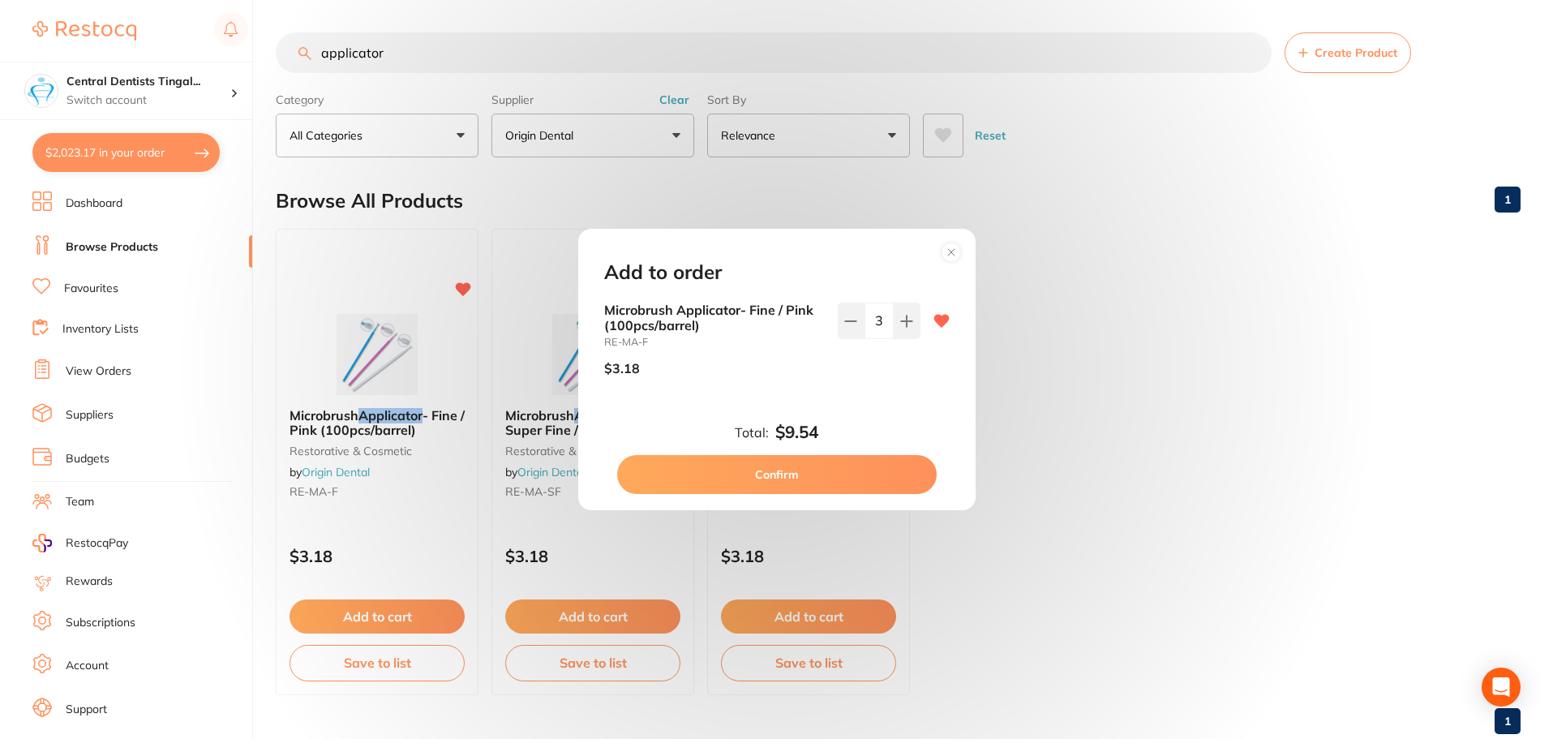
click at [860, 466] on button "Confirm" at bounding box center [776, 474] width 319 height 39
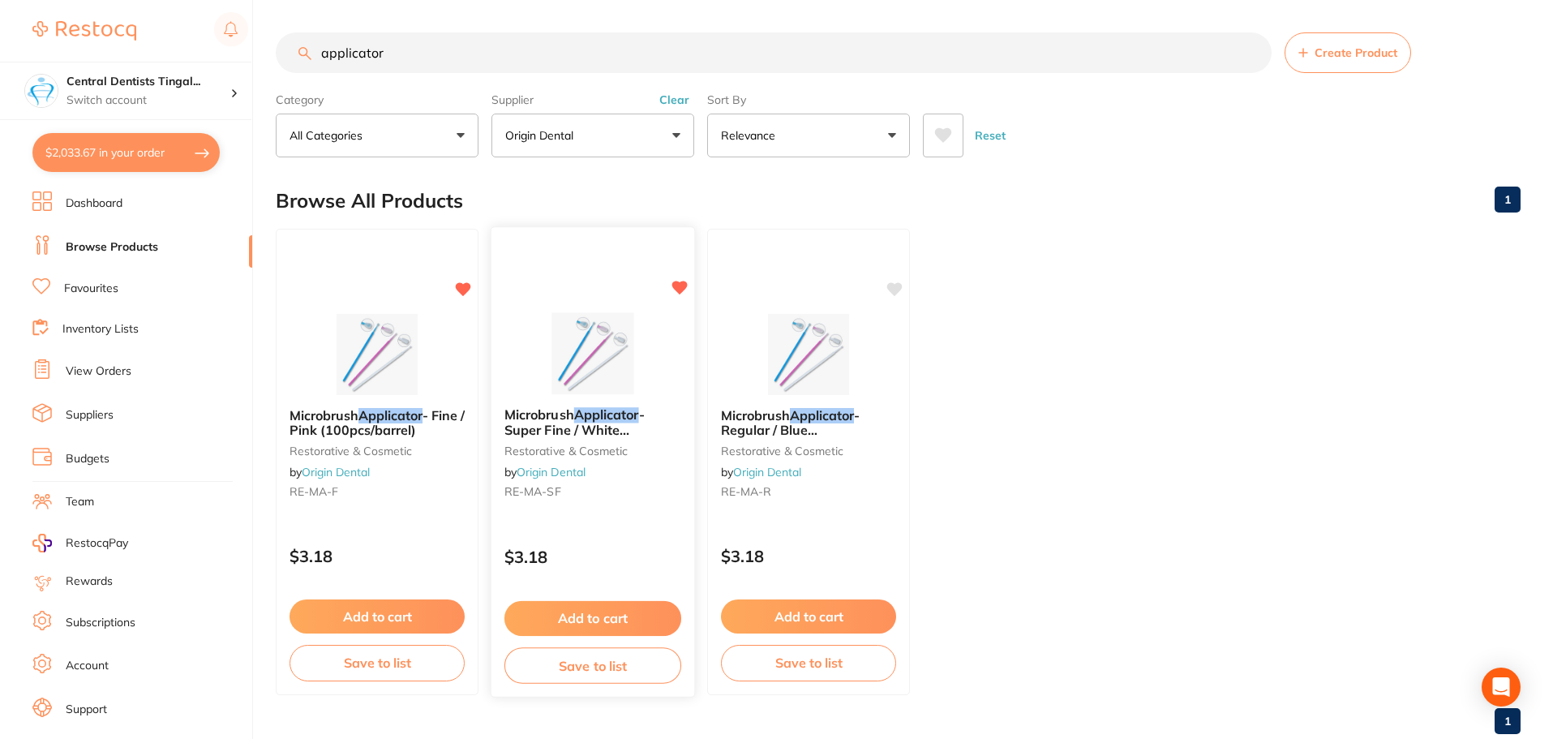
click at [559, 619] on button "Add to cart" at bounding box center [592, 618] width 177 height 35
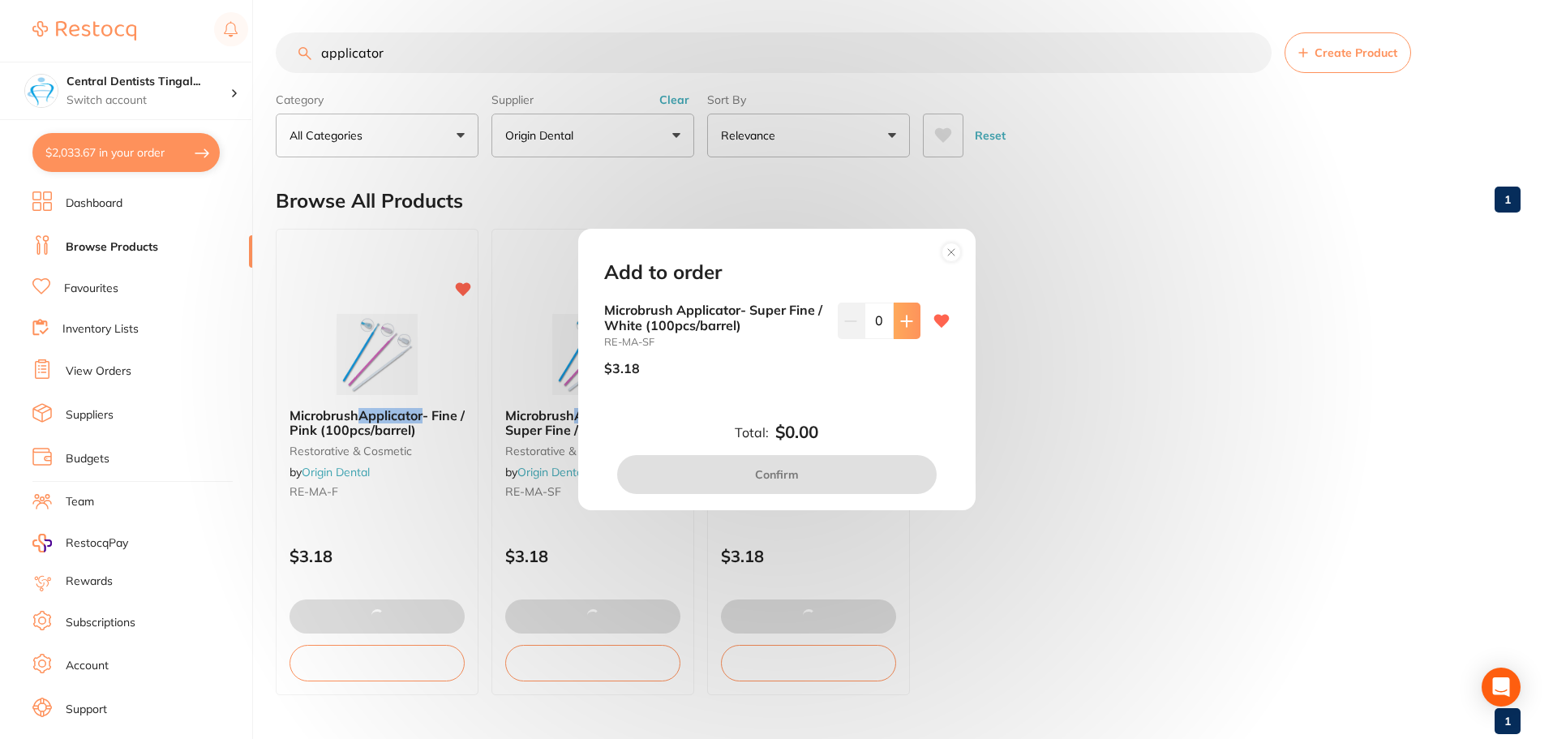
click at [901, 319] on icon at bounding box center [906, 321] width 13 height 13
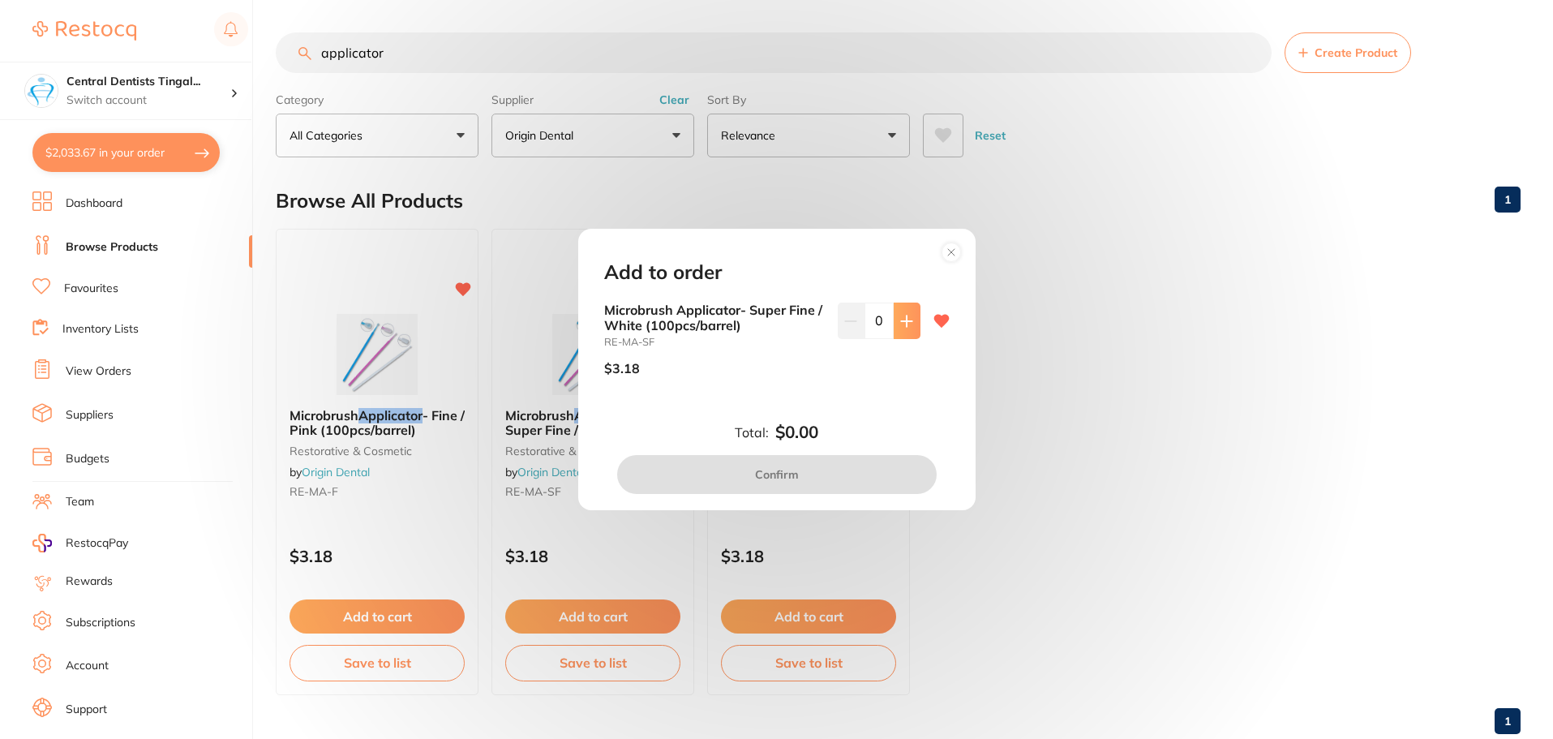
click at [901, 319] on icon at bounding box center [906, 321] width 13 height 13
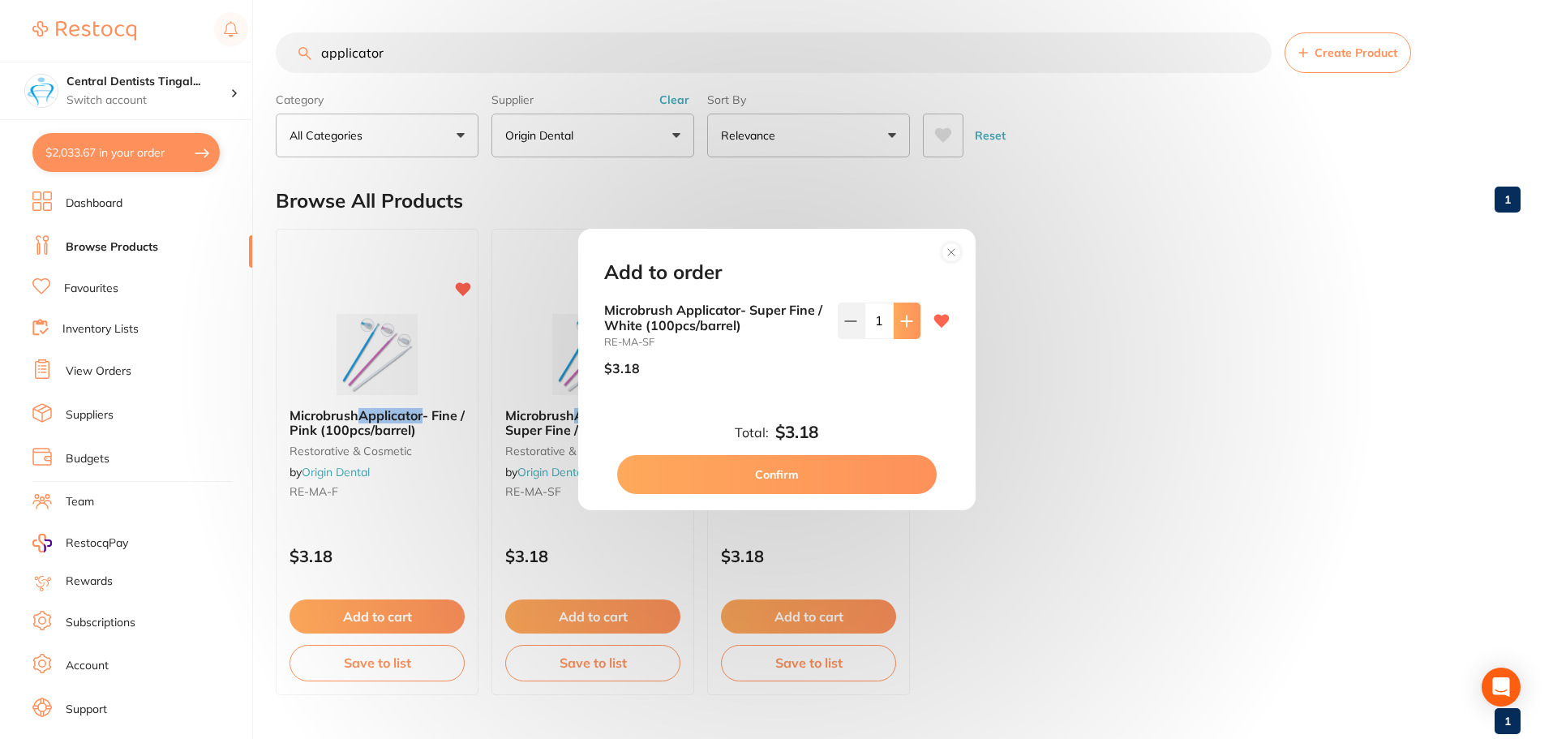
click at [901, 319] on icon at bounding box center [906, 321] width 13 height 13
type input "4"
click at [836, 478] on button "Confirm" at bounding box center [776, 474] width 319 height 39
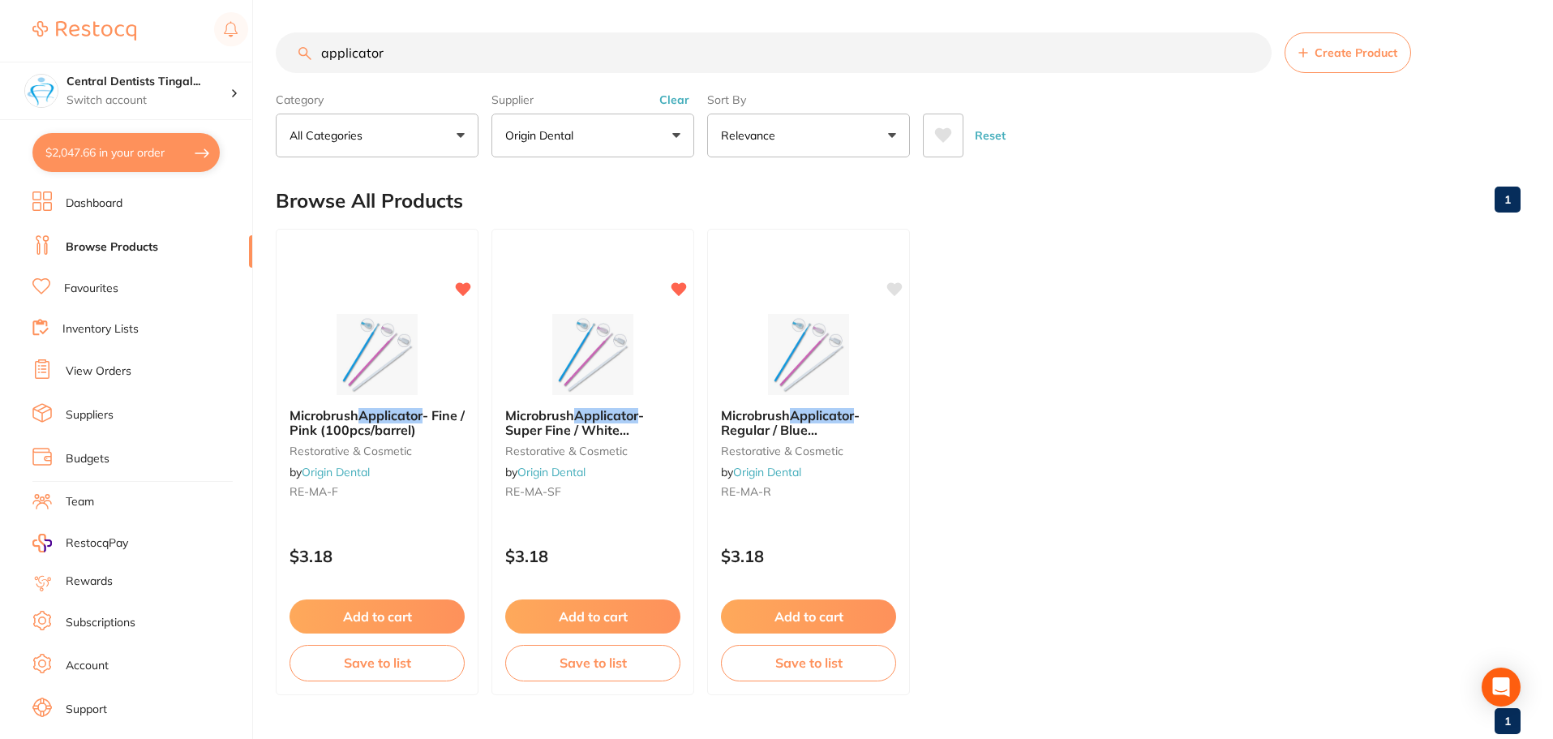
click at [478, 62] on input "applicator" at bounding box center [774, 52] width 996 height 41
click at [477, 60] on input "applicator" at bounding box center [774, 52] width 996 height 41
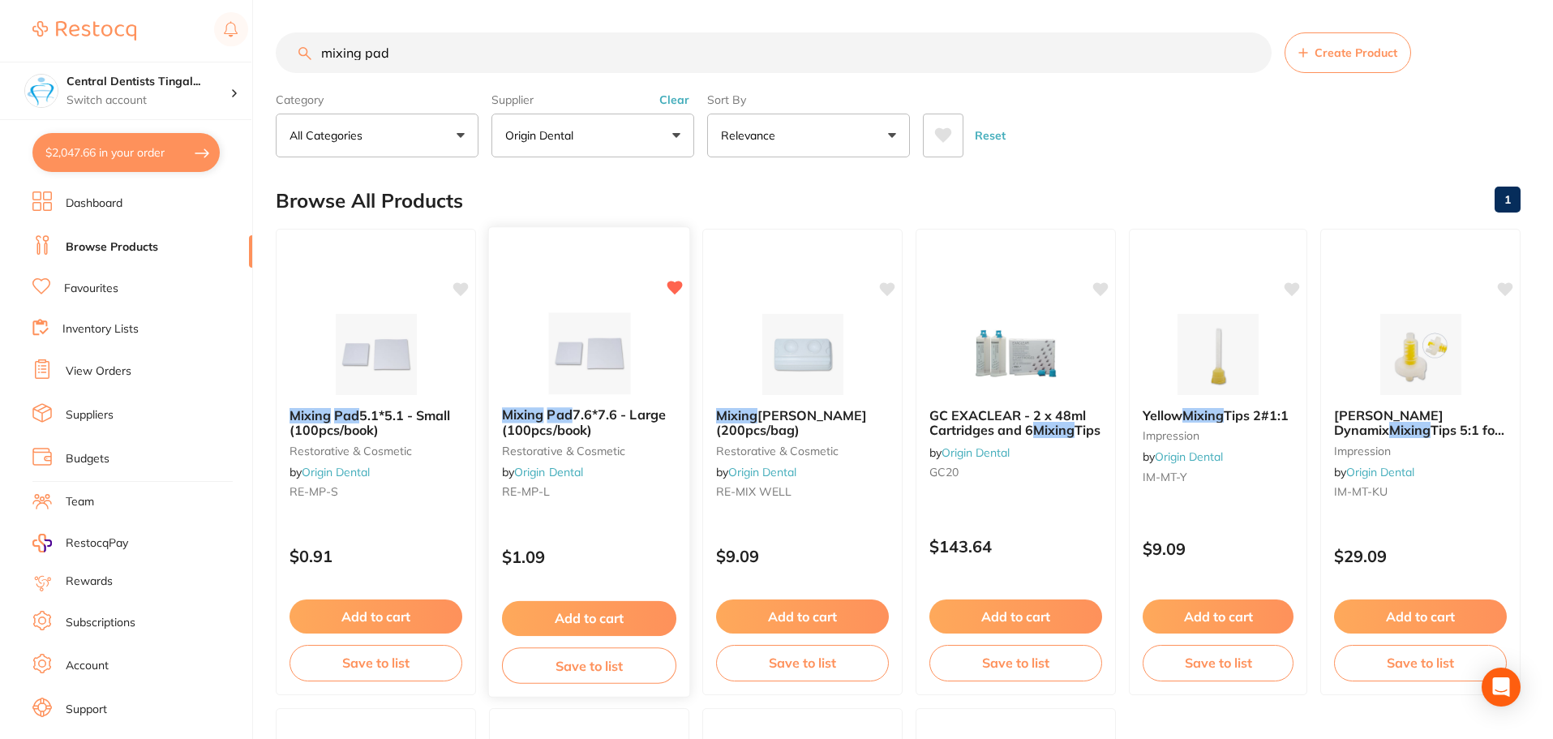
type input "mixing pad"
click at [586, 608] on button "Add to cart" at bounding box center [589, 618] width 174 height 35
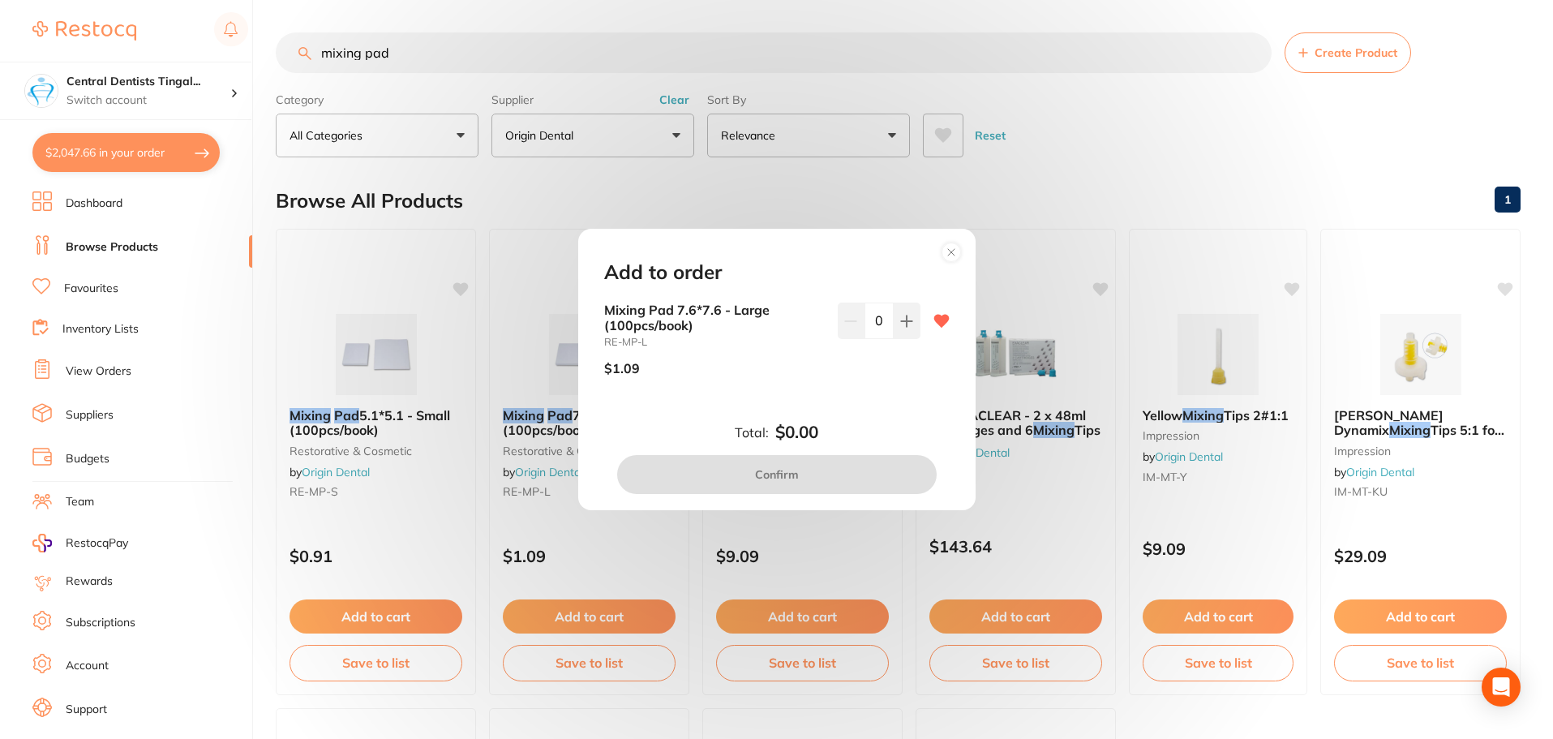
click at [887, 319] on input "0" at bounding box center [878, 320] width 29 height 36
click at [894, 320] on button at bounding box center [906, 320] width 27 height 36
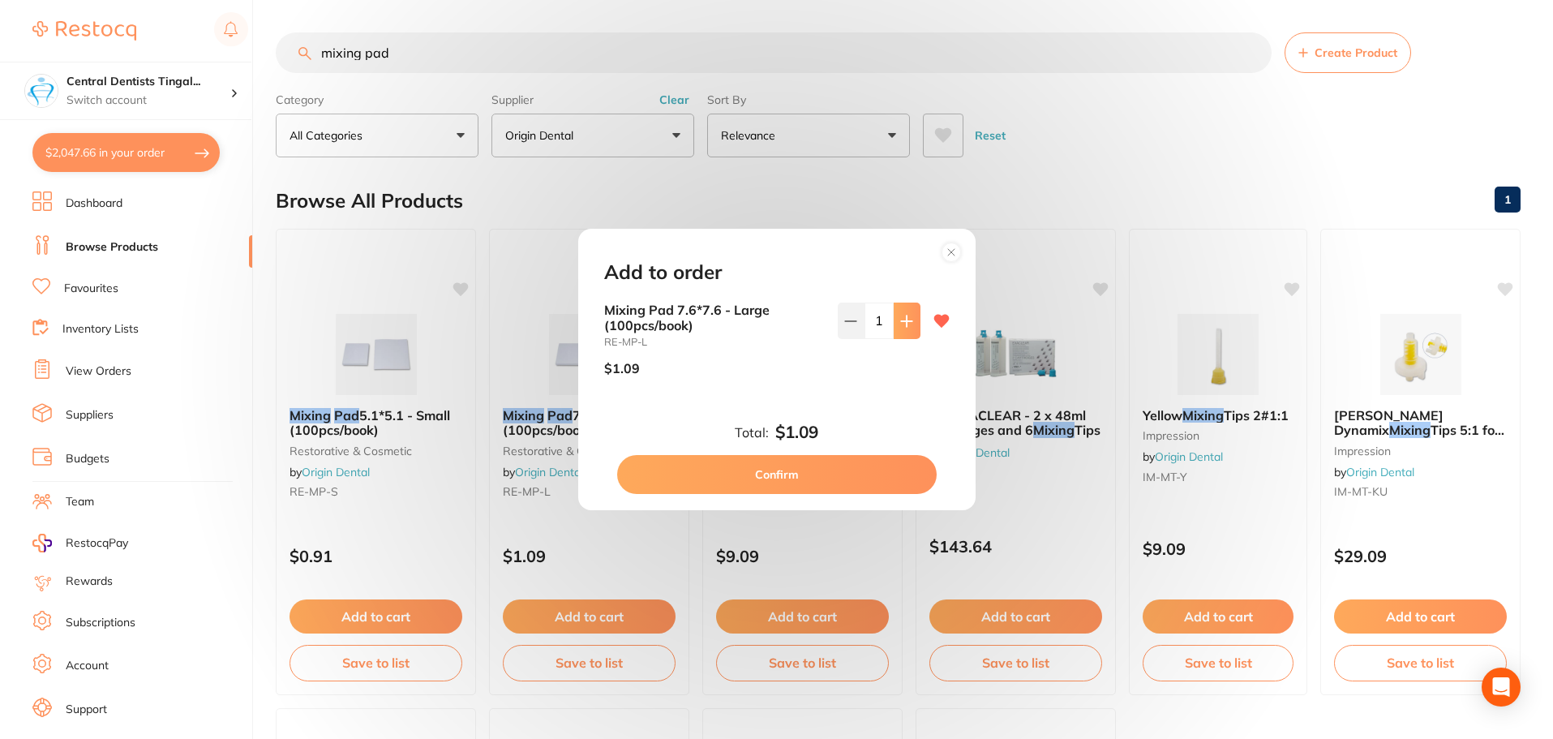
click at [894, 320] on button at bounding box center [906, 320] width 27 height 36
click at [894, 325] on button at bounding box center [906, 320] width 27 height 36
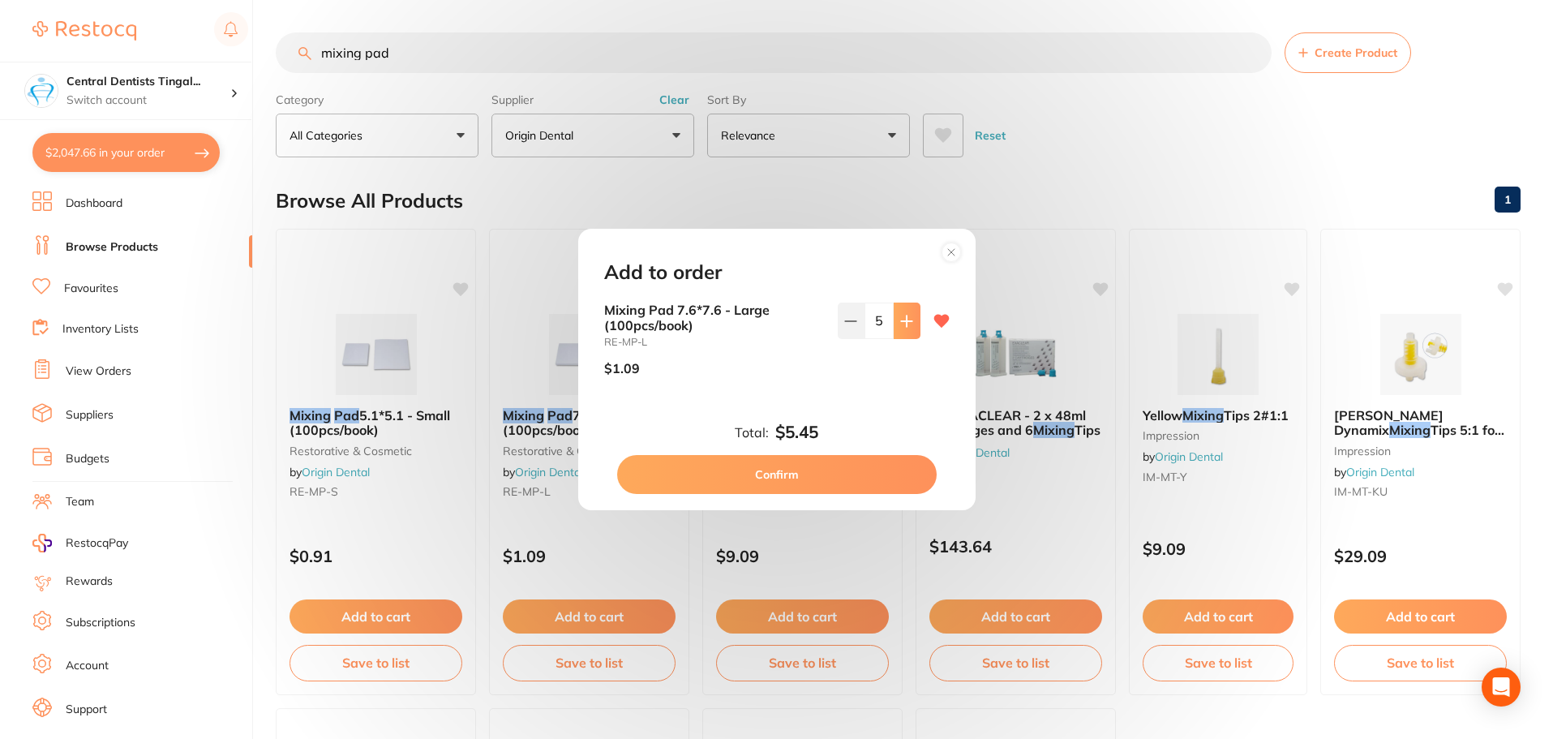
type input "6"
click at [830, 469] on button "Confirm" at bounding box center [776, 474] width 319 height 39
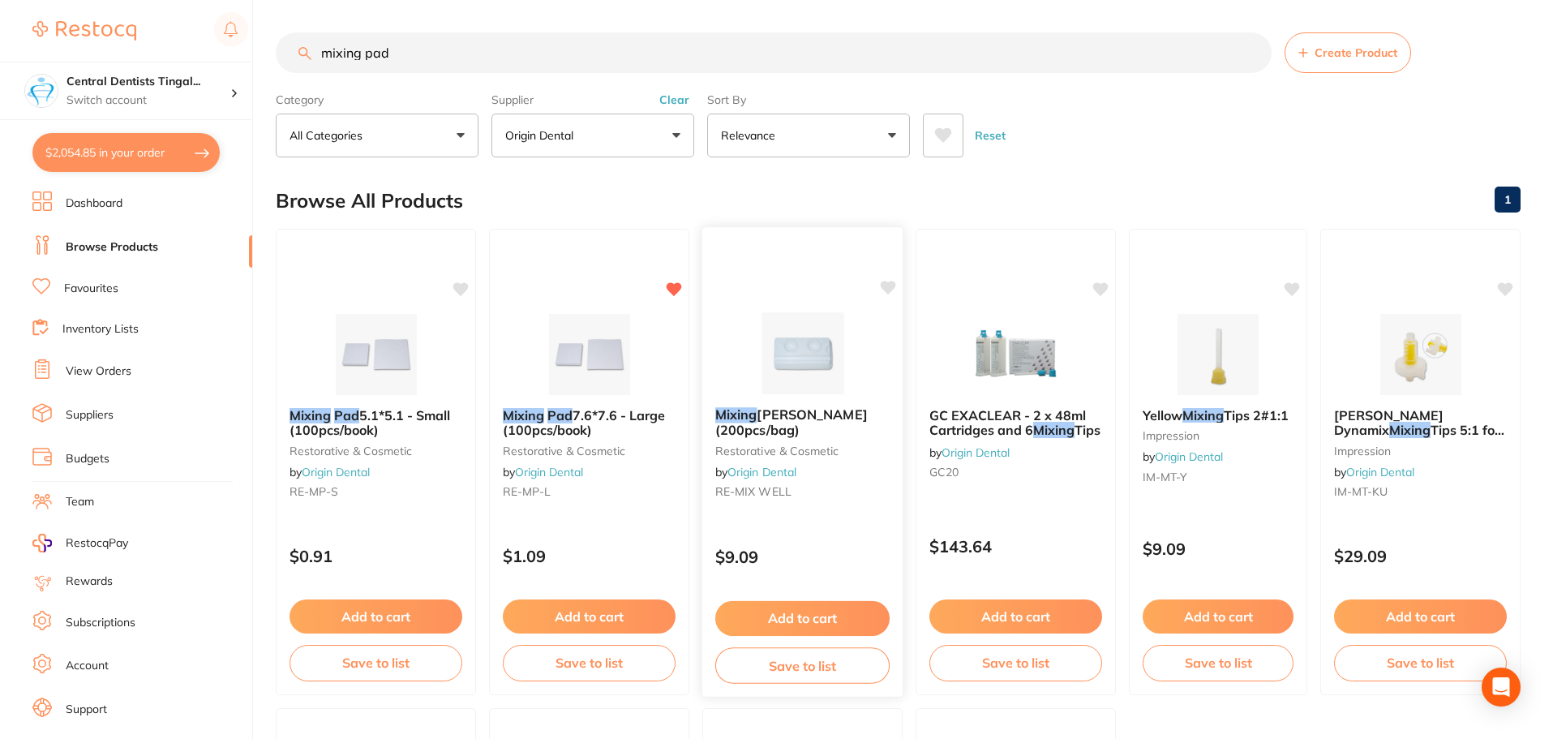
click at [821, 612] on button "Add to cart" at bounding box center [802, 618] width 174 height 35
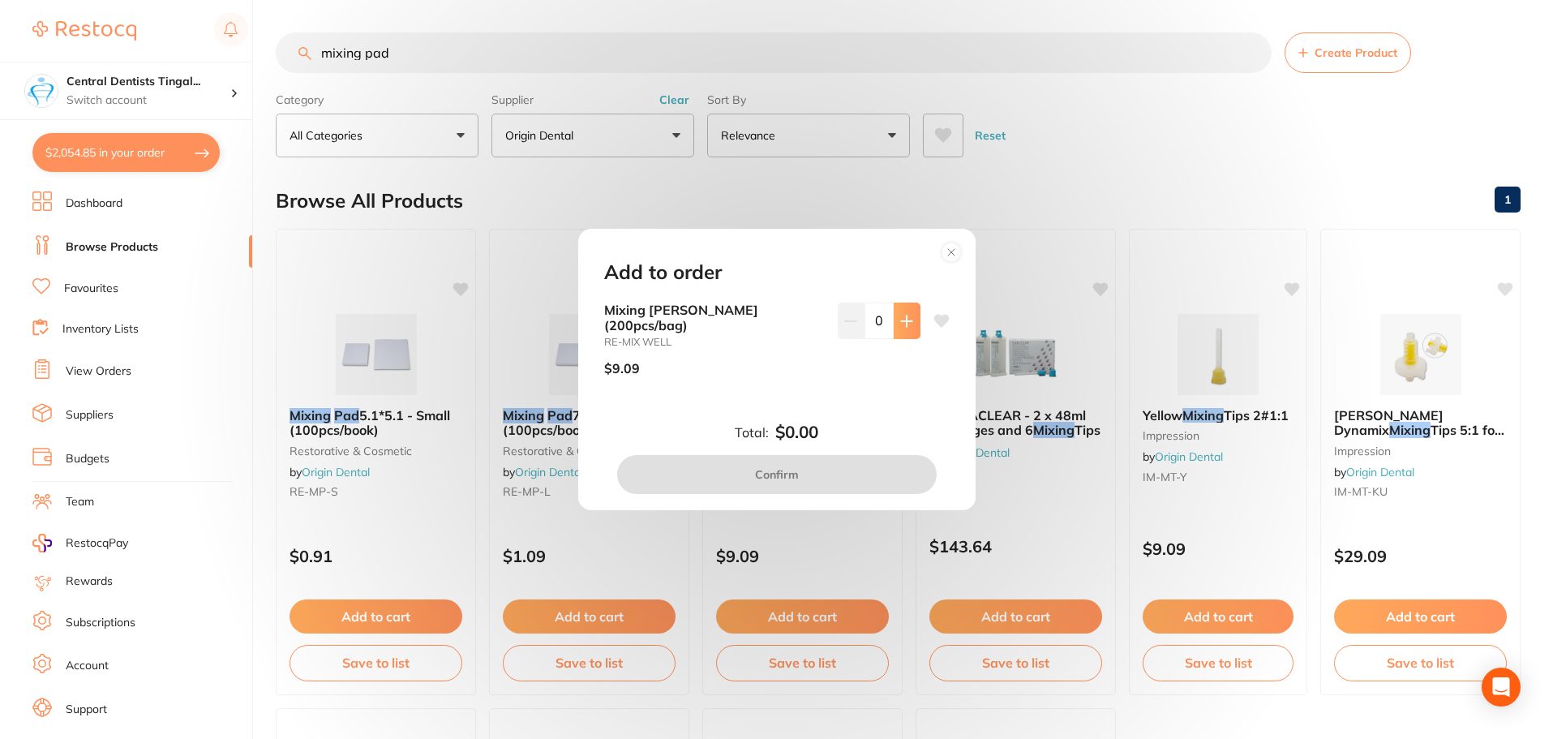
click at [908, 328] on icon at bounding box center [906, 321] width 13 height 13
type input "1"
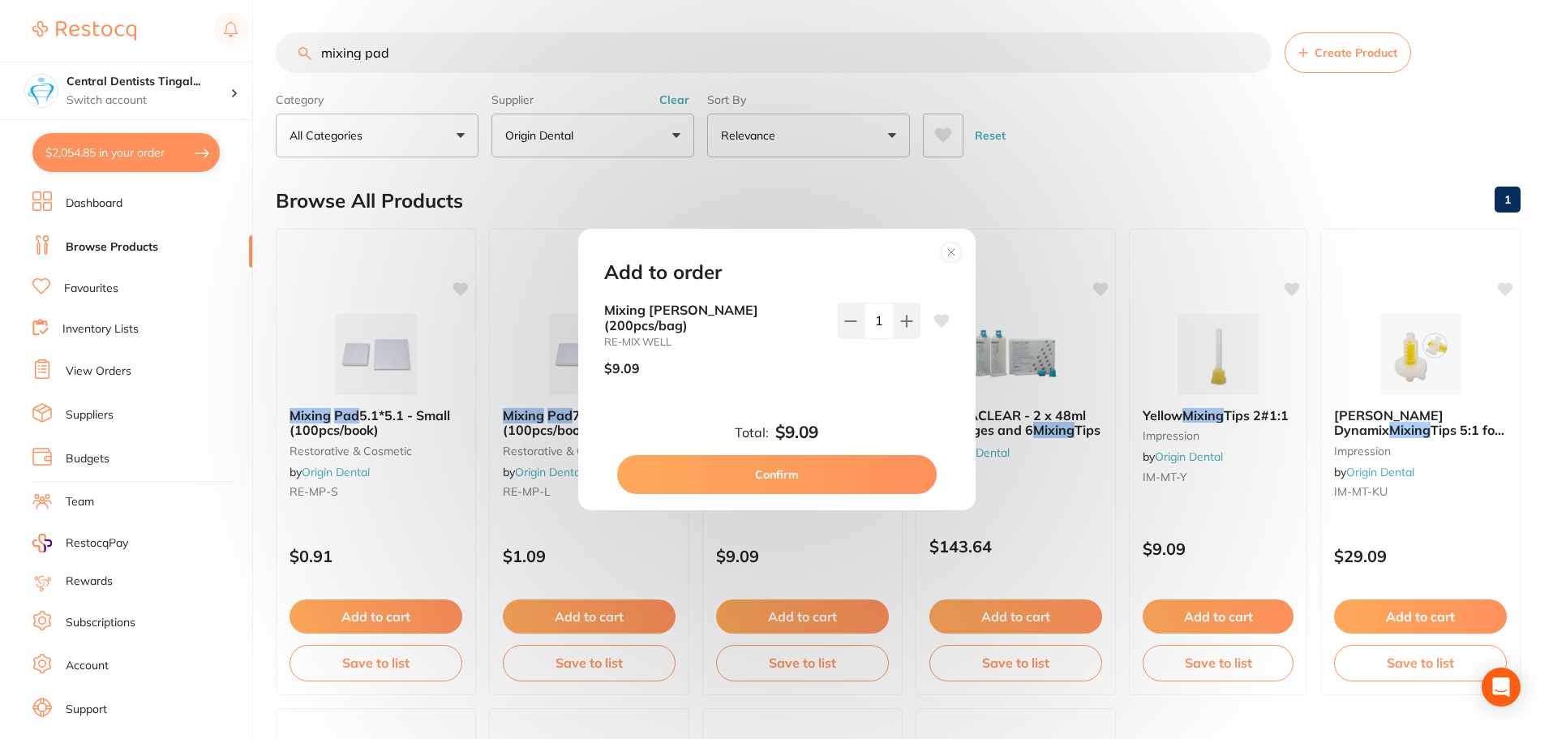
click at [808, 469] on button "Confirm" at bounding box center [776, 474] width 319 height 39
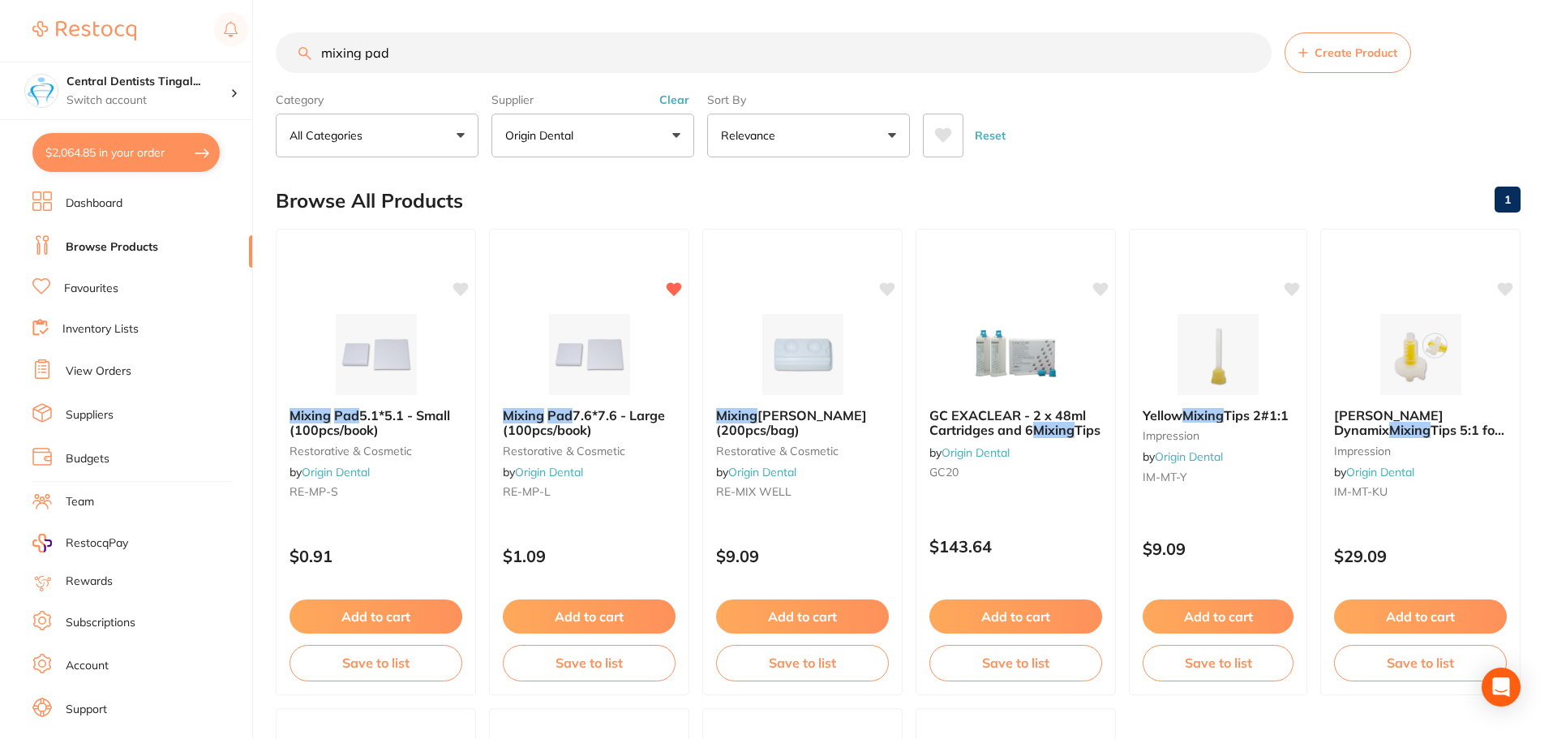
click at [693, 99] on button "Clear" at bounding box center [674, 99] width 40 height 15
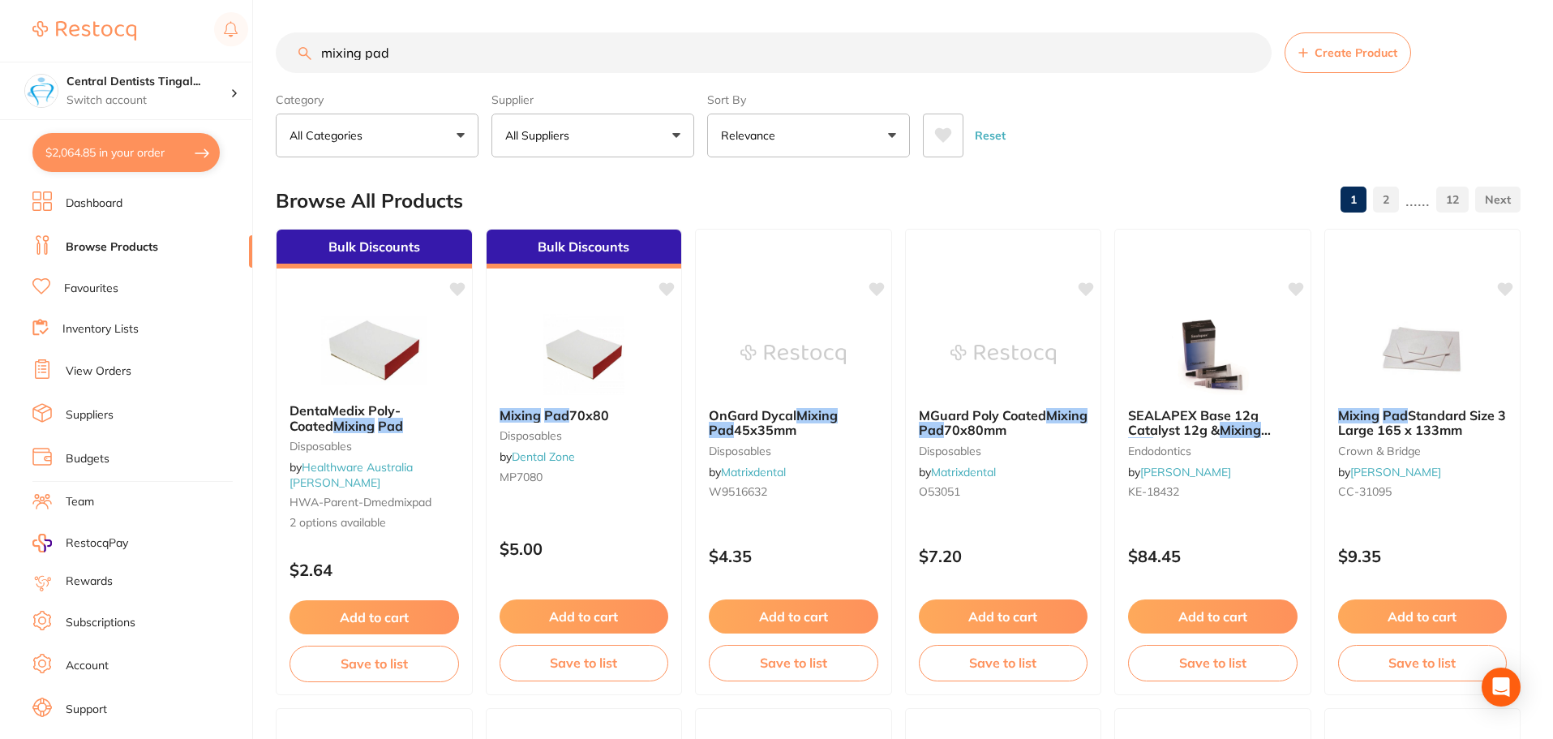
click at [633, 75] on section "mixing pad Create Product Category All Categories All Categories crown & bridge…" at bounding box center [898, 94] width 1245 height 125
click at [630, 68] on input "mixing pad" at bounding box center [774, 52] width 996 height 41
click at [628, 67] on input "mixing pad" at bounding box center [774, 52] width 996 height 41
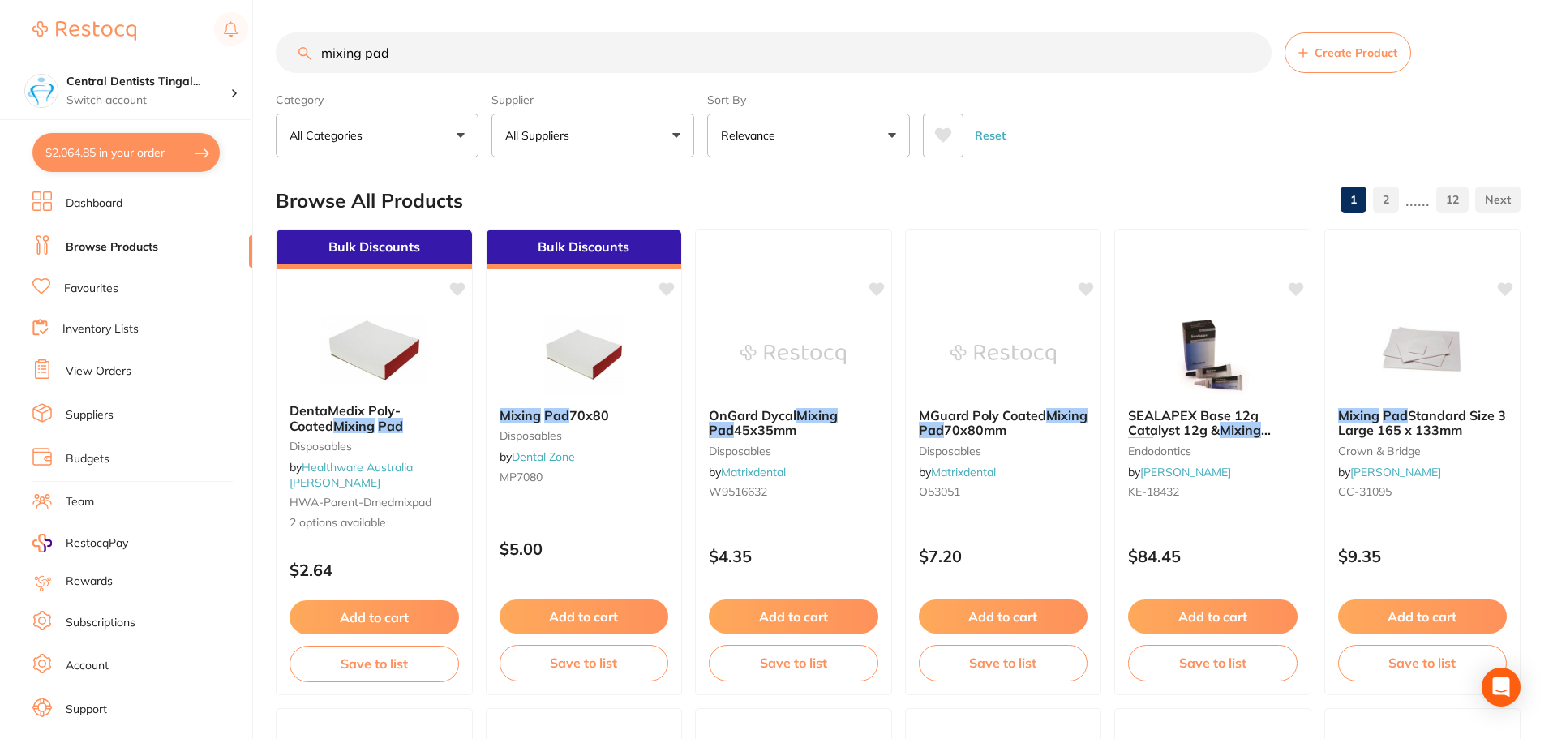
click at [628, 67] on input "mixing pad" at bounding box center [774, 52] width 996 height 41
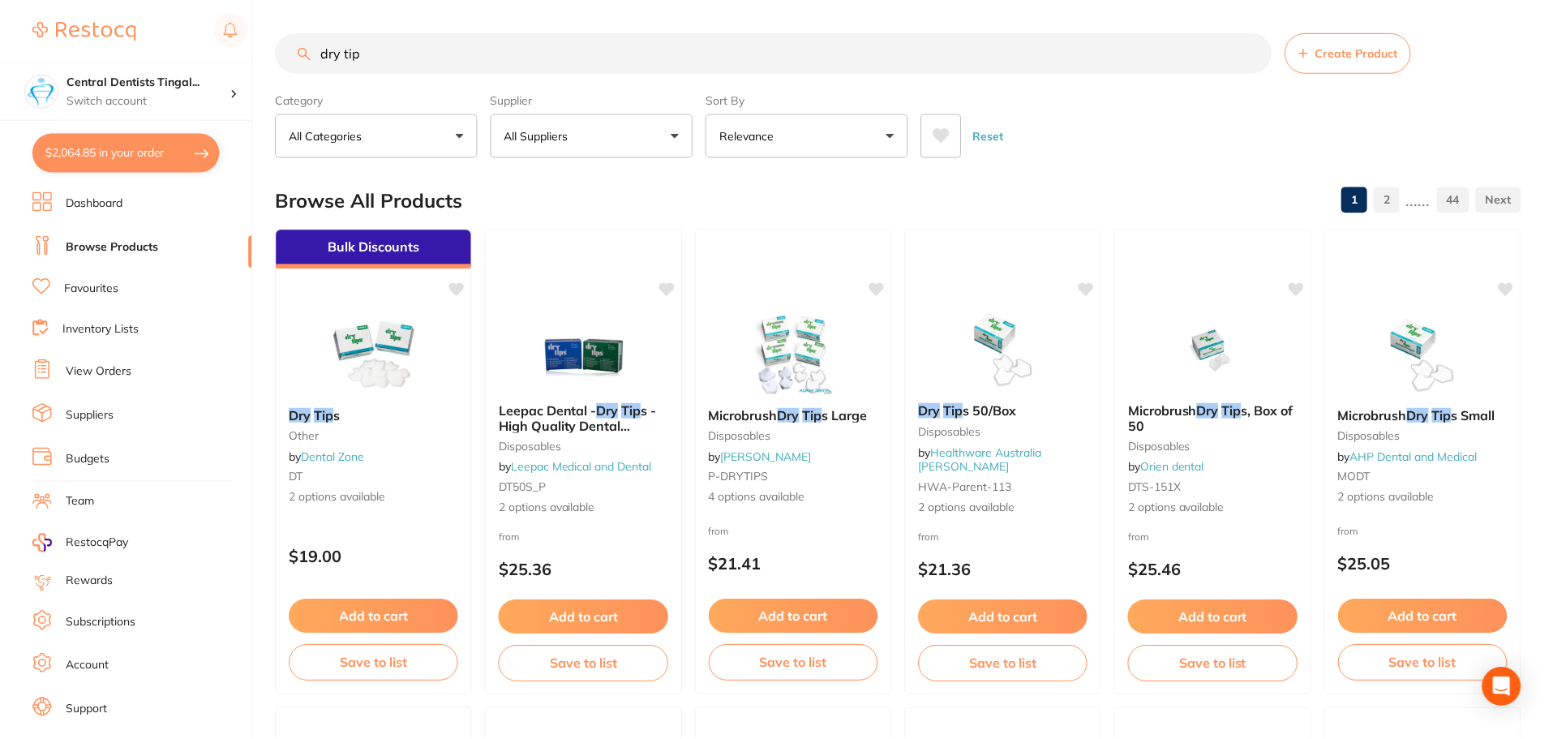
scroll to position [936, 0]
type input "dry tip"
click at [622, 124] on button "All Suppliers" at bounding box center [592, 136] width 203 height 44
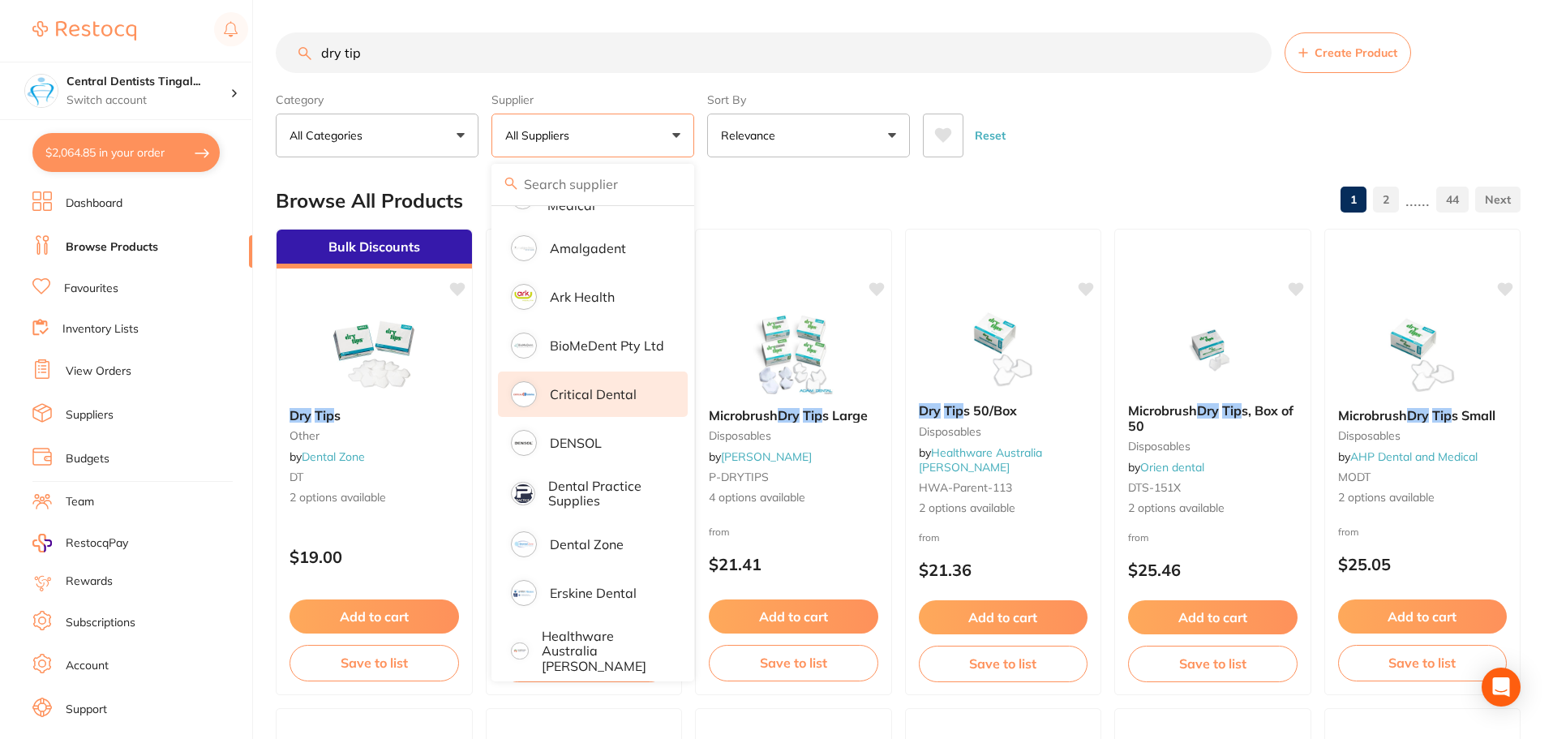
scroll to position [45, 0]
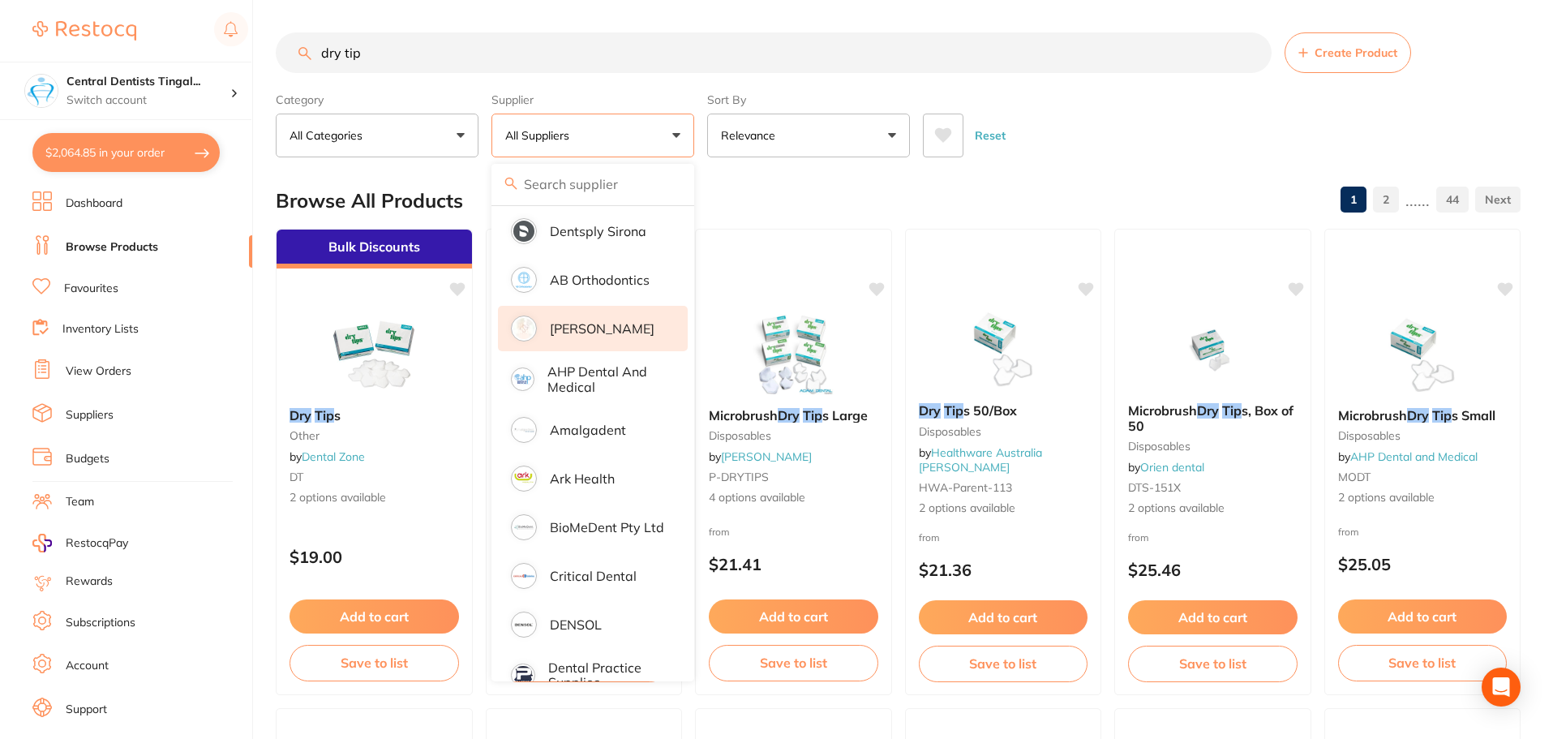
click at [611, 334] on p "[PERSON_NAME]" at bounding box center [602, 328] width 105 height 15
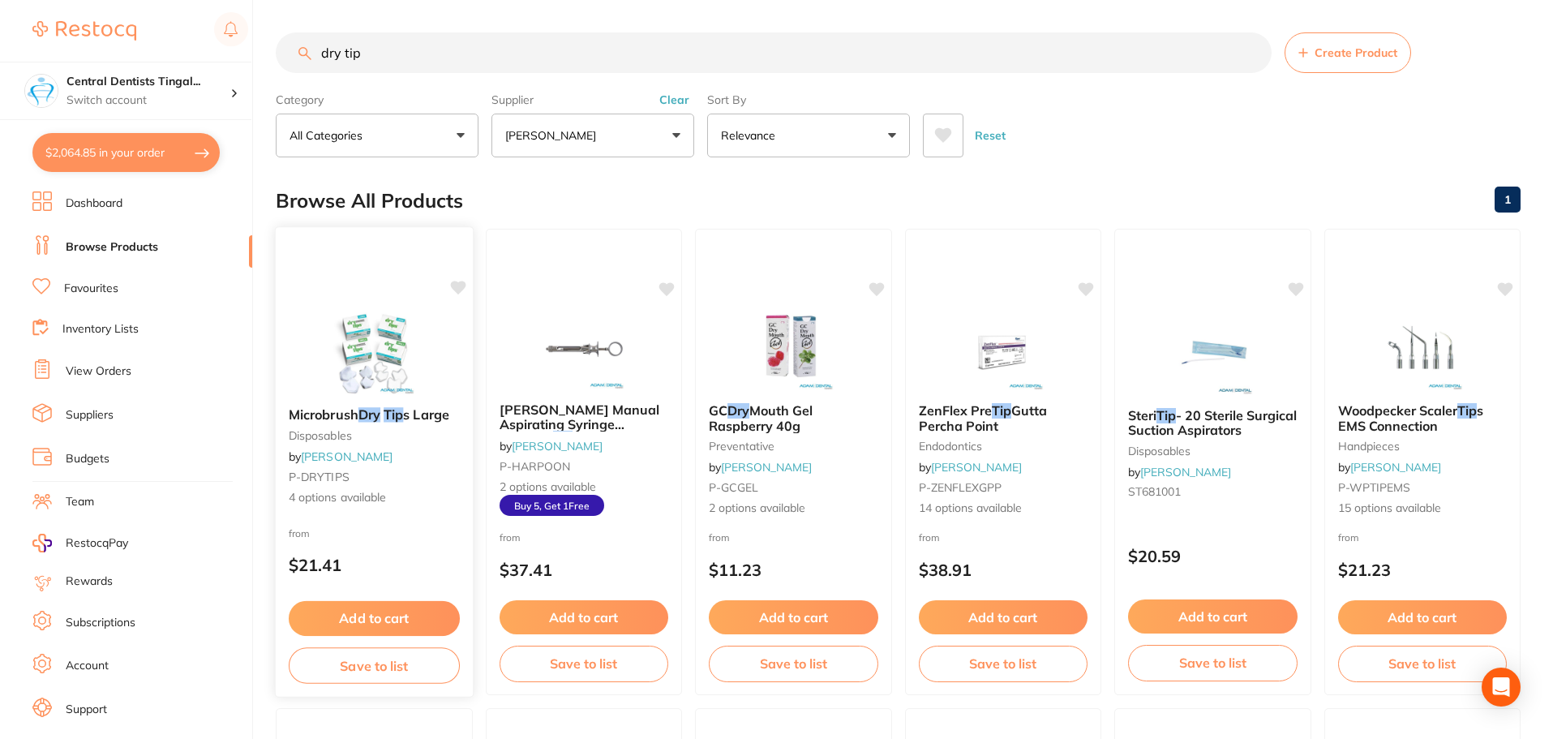
click at [357, 615] on button "Add to cart" at bounding box center [374, 618] width 171 height 35
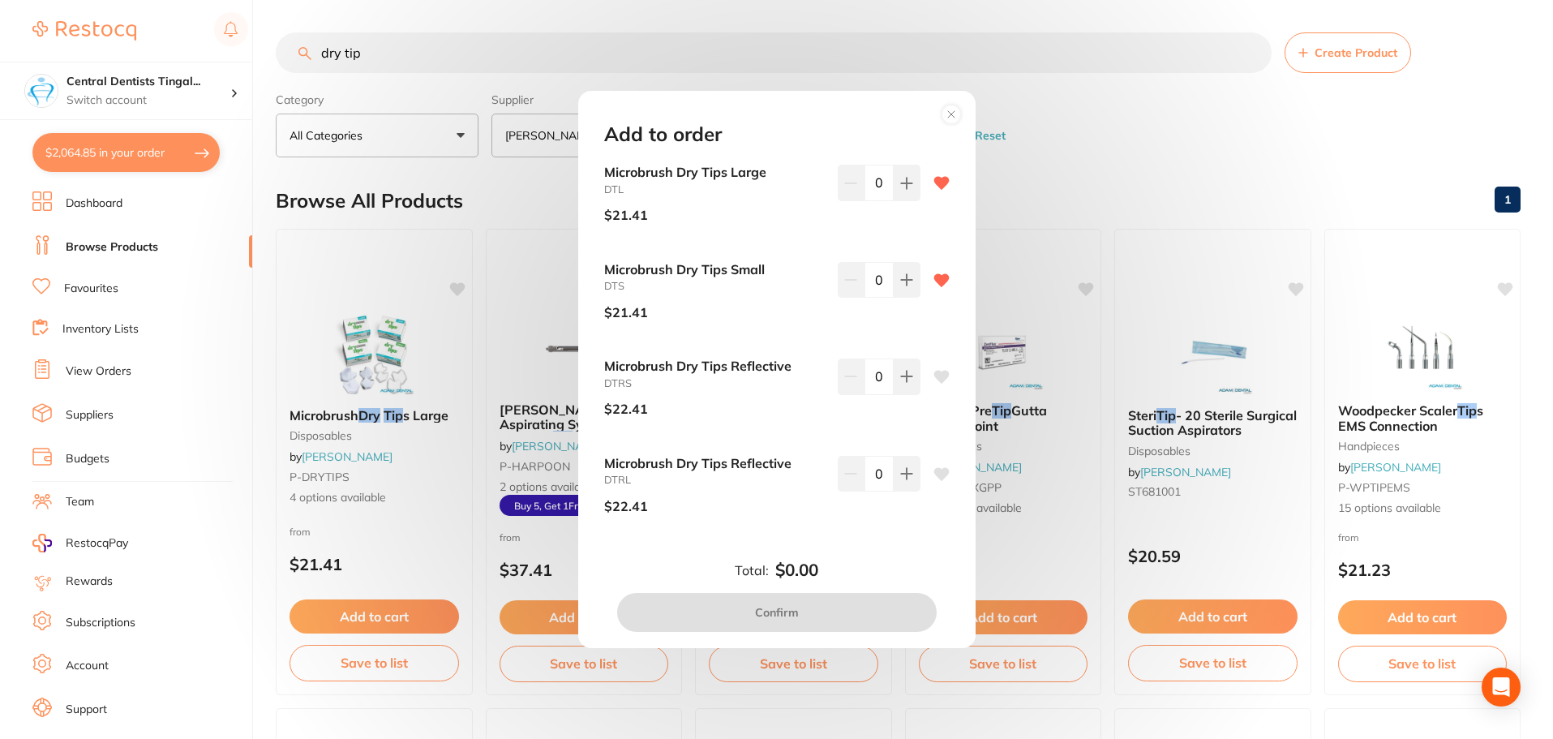
click at [919, 186] on div "Microbrush Dry Tips Large DTL $21.41 0" at bounding box center [776, 200] width 345 height 71
click at [915, 186] on button at bounding box center [906, 183] width 27 height 36
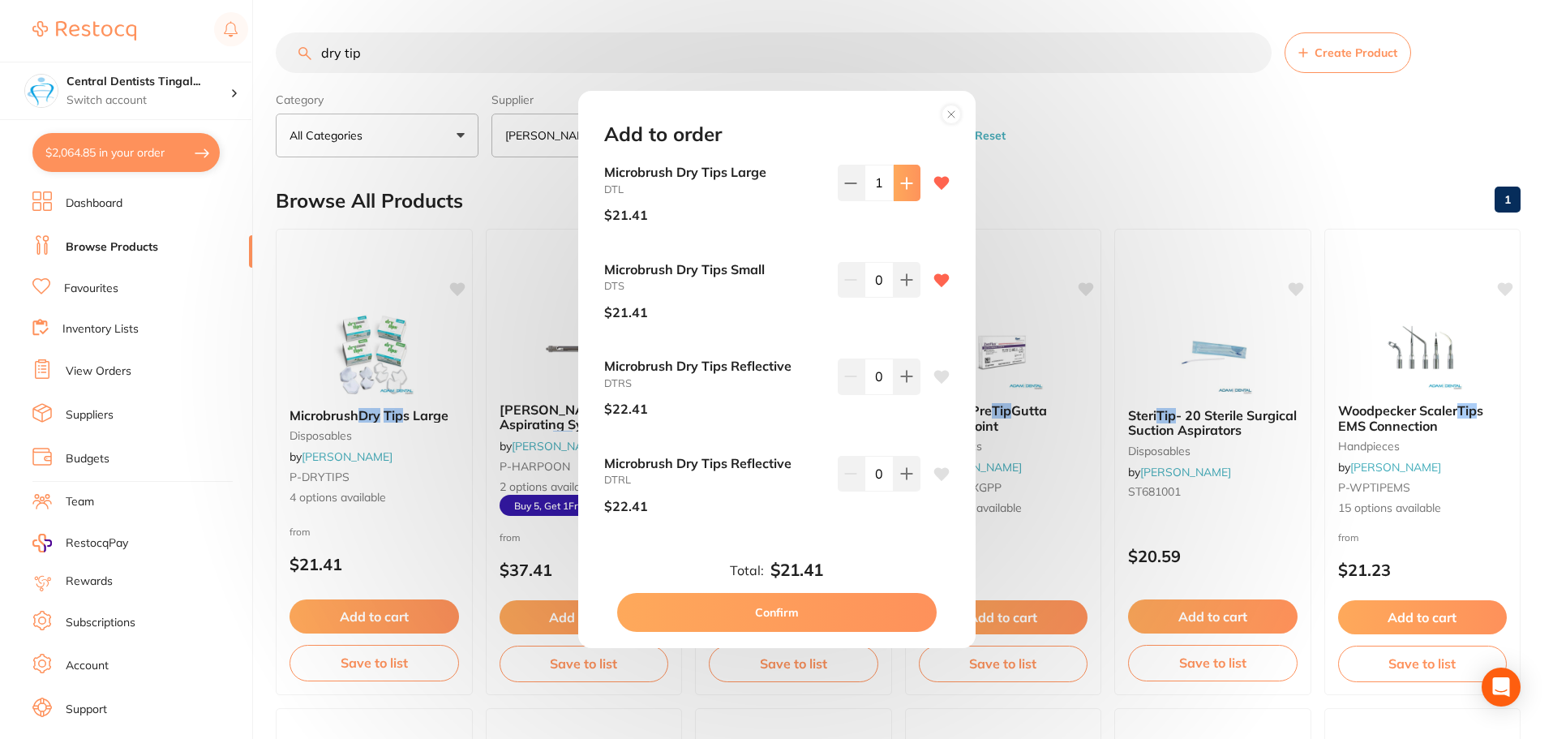
click at [915, 186] on button at bounding box center [906, 183] width 27 height 36
click at [914, 186] on button at bounding box center [906, 183] width 27 height 36
type input "3"
click at [868, 606] on button "Confirm" at bounding box center [776, 612] width 319 height 39
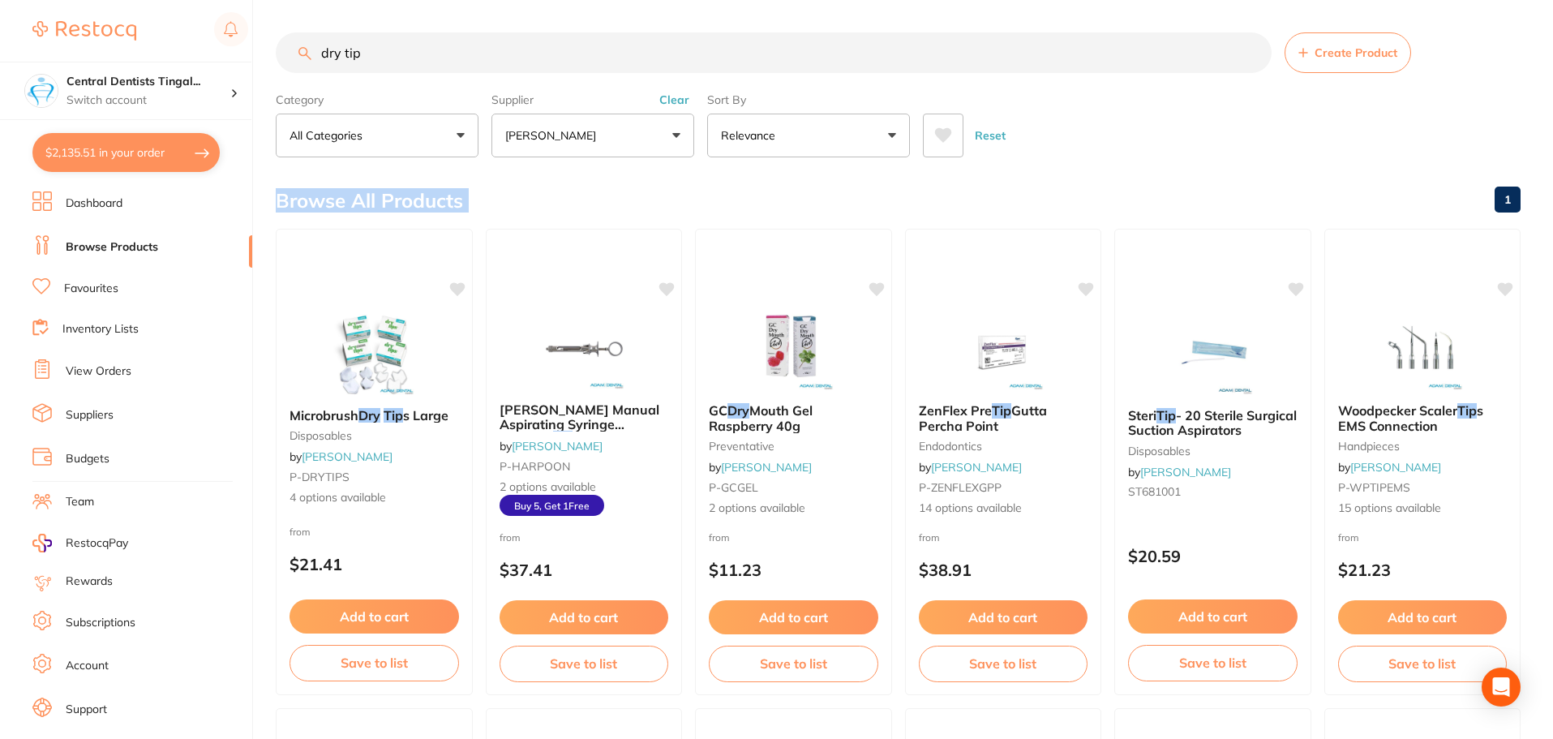
click at [675, 99] on button "Clear" at bounding box center [674, 99] width 40 height 15
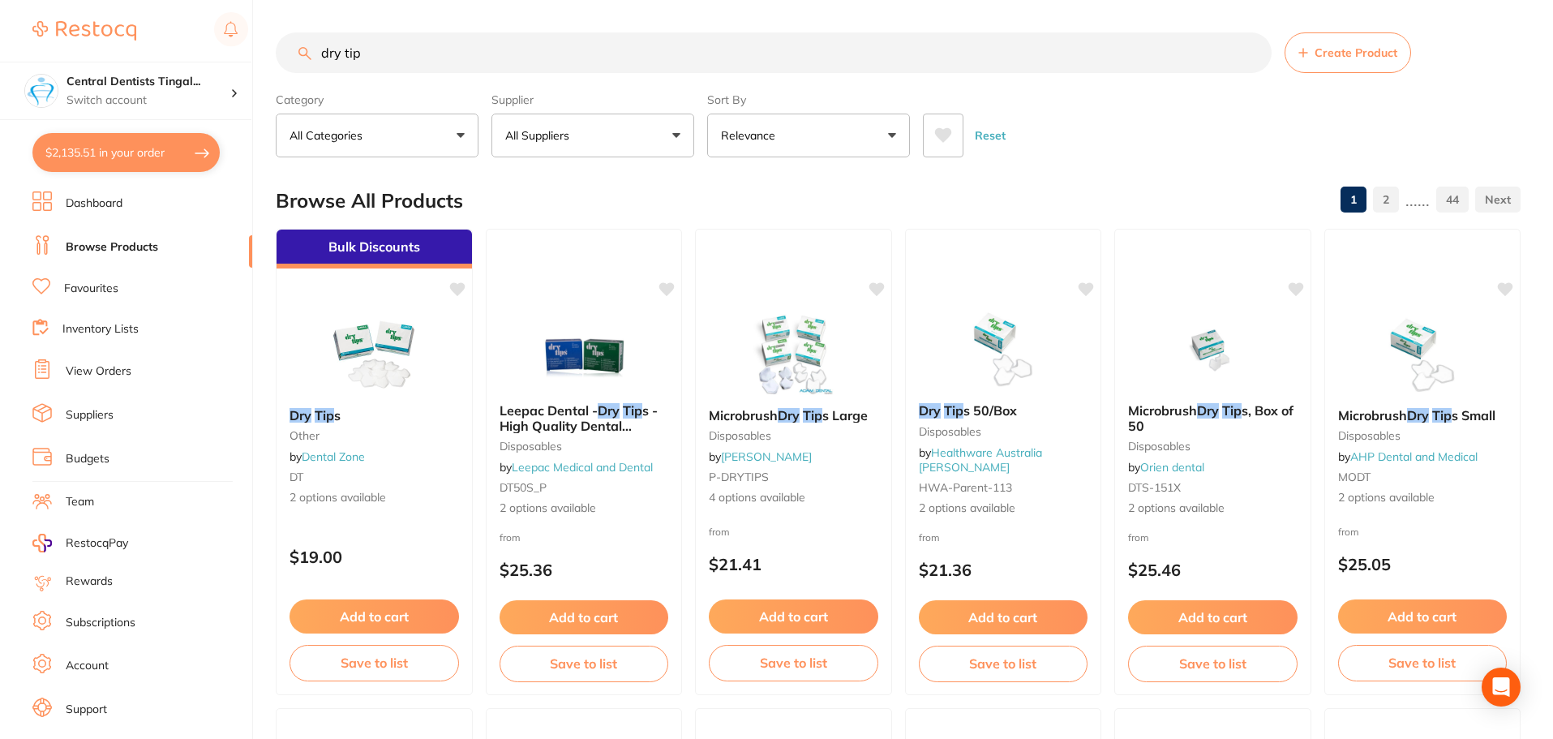
click at [606, 65] on input "dry tip" at bounding box center [774, 52] width 996 height 41
click at [662, 135] on button "All Suppliers" at bounding box center [592, 136] width 203 height 44
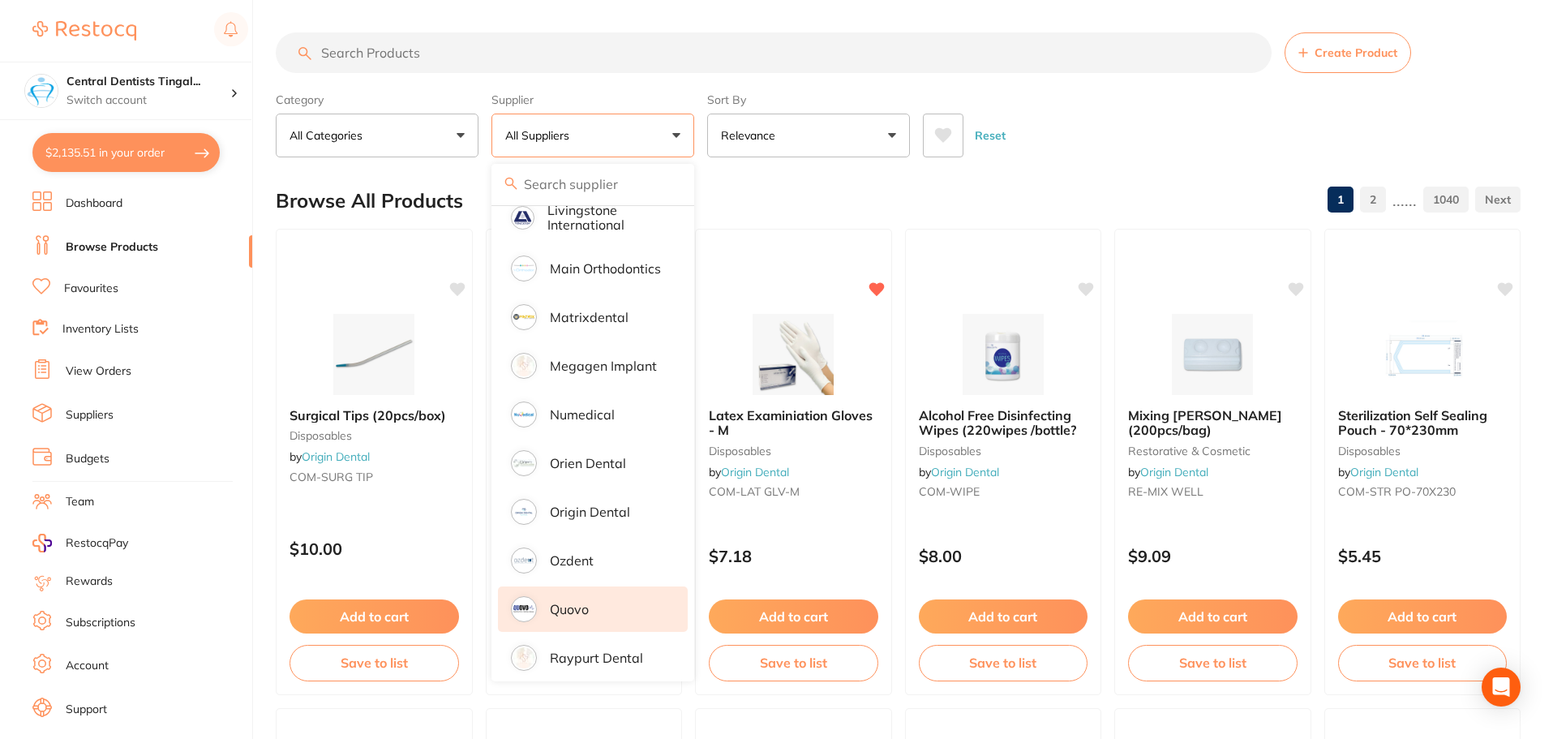
scroll to position [1261, 0]
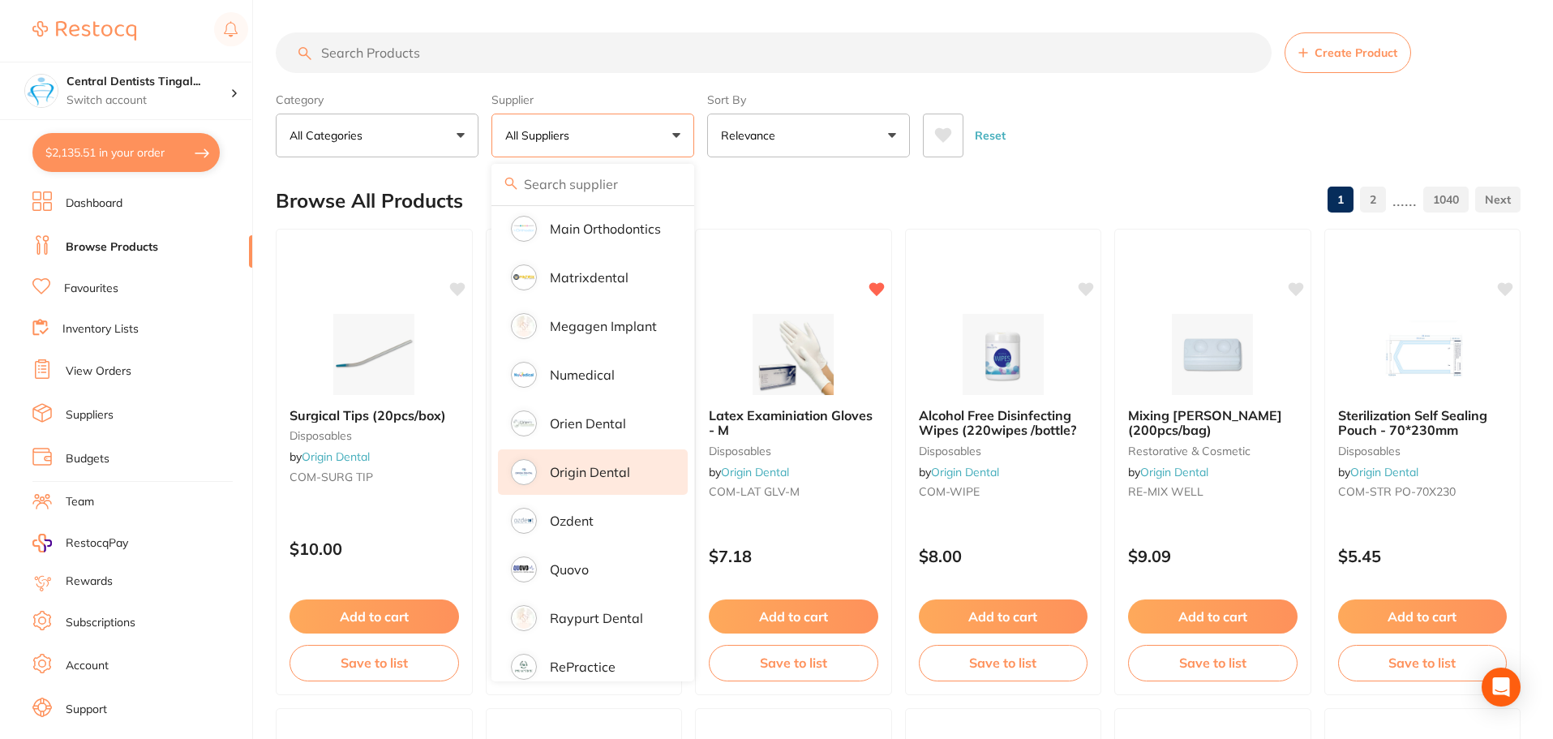
click at [604, 472] on li "Origin Dental" at bounding box center [593, 471] width 190 height 45
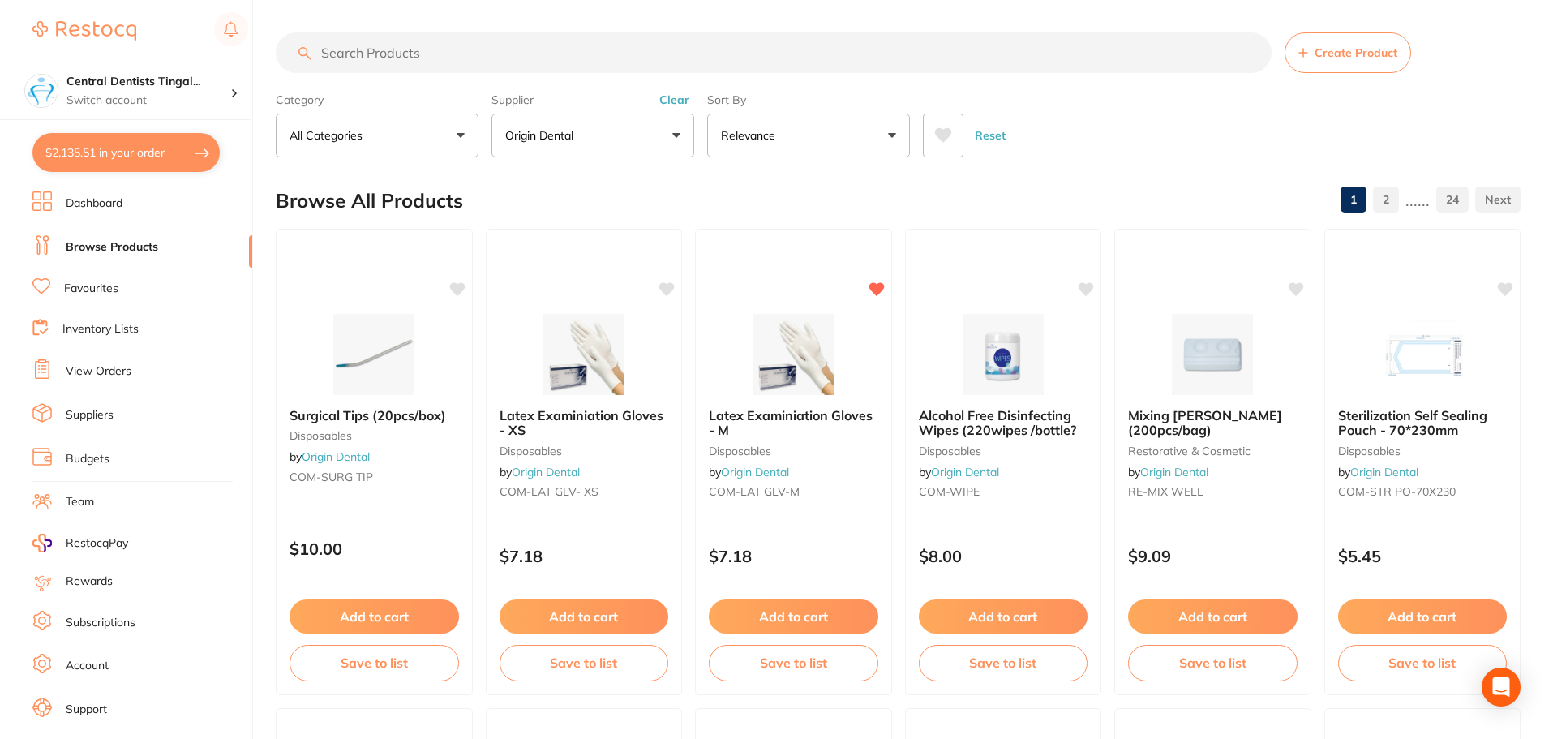
click at [426, 126] on button "All Categories" at bounding box center [377, 136] width 203 height 44
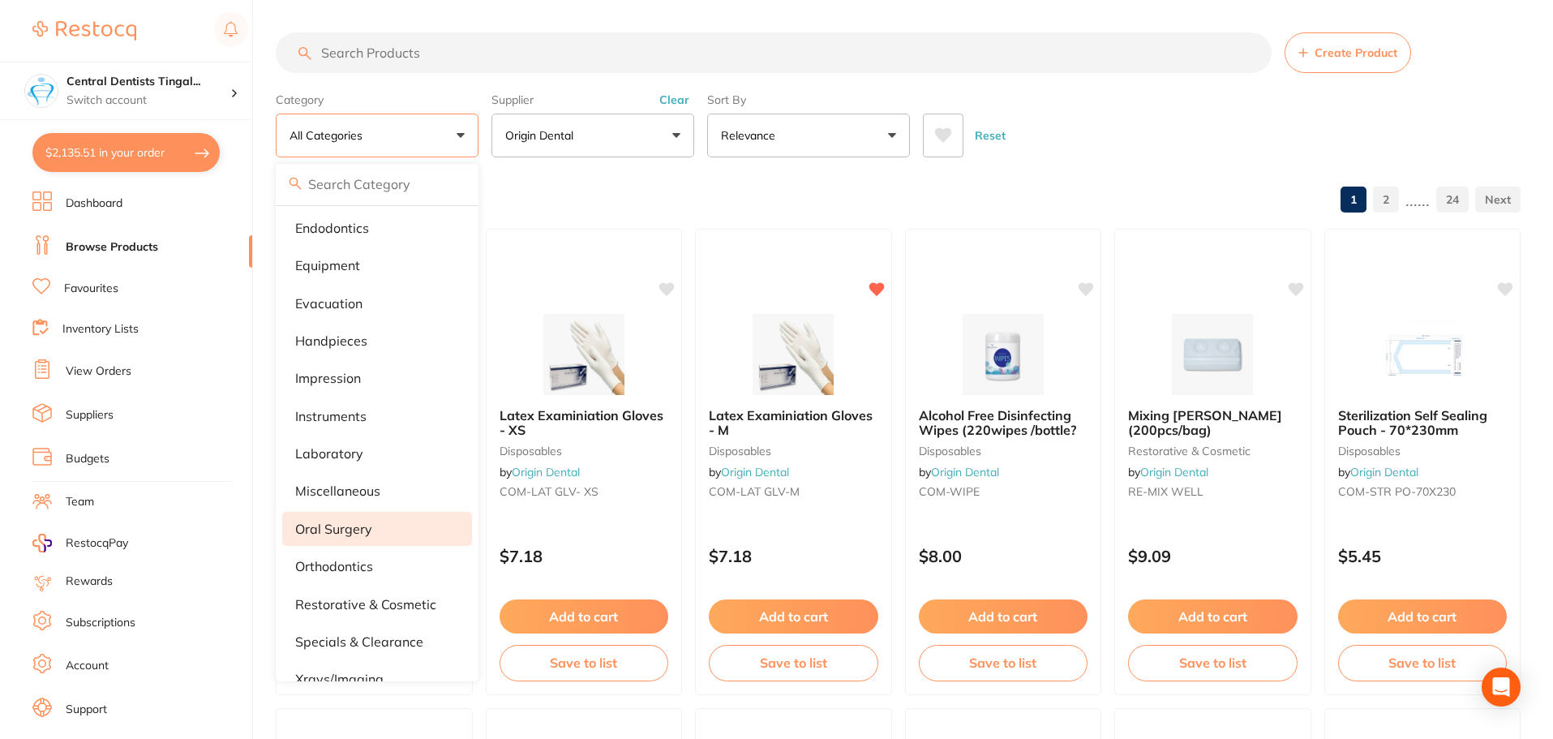
scroll to position [221, 0]
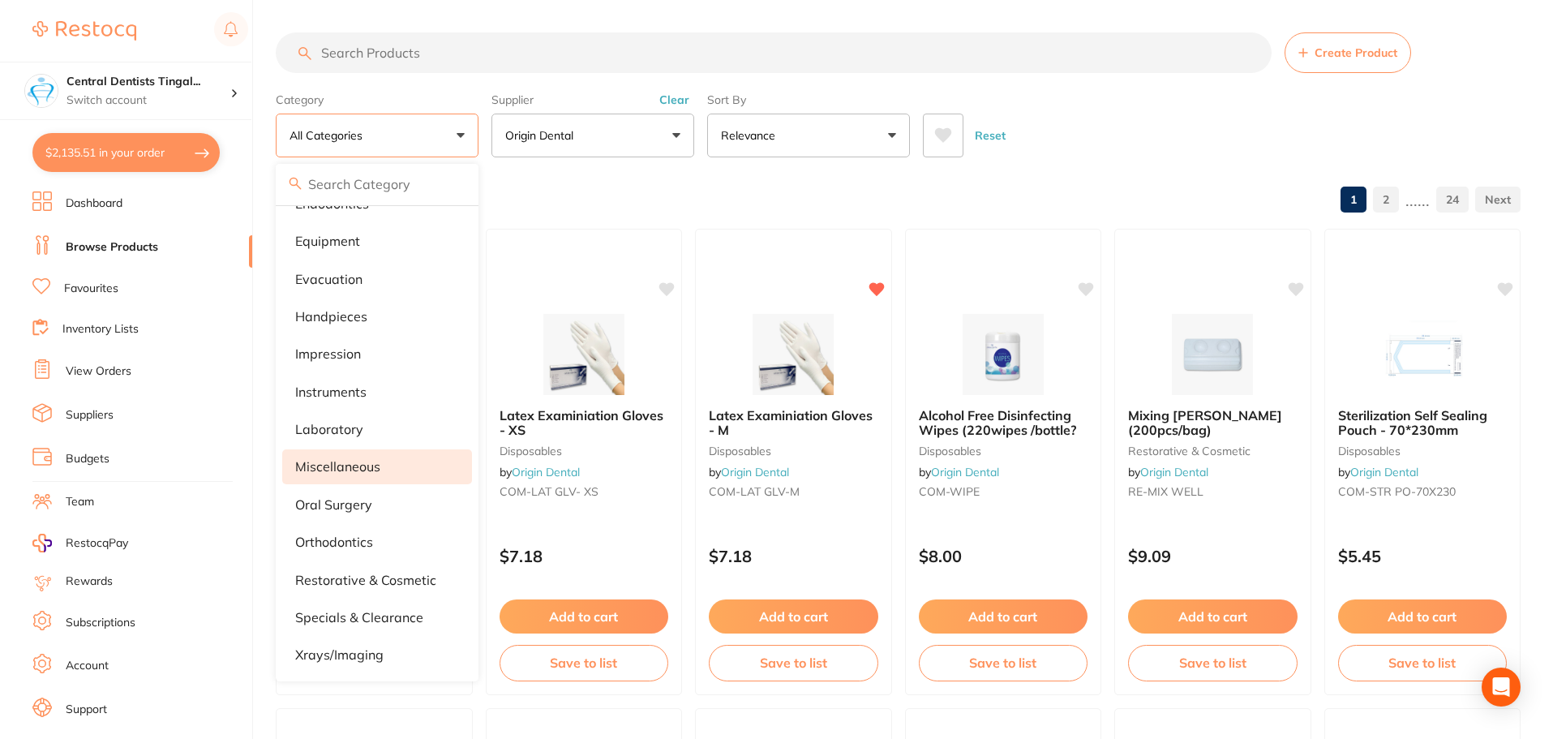
click at [347, 464] on p "miscellaneous" at bounding box center [337, 466] width 85 height 15
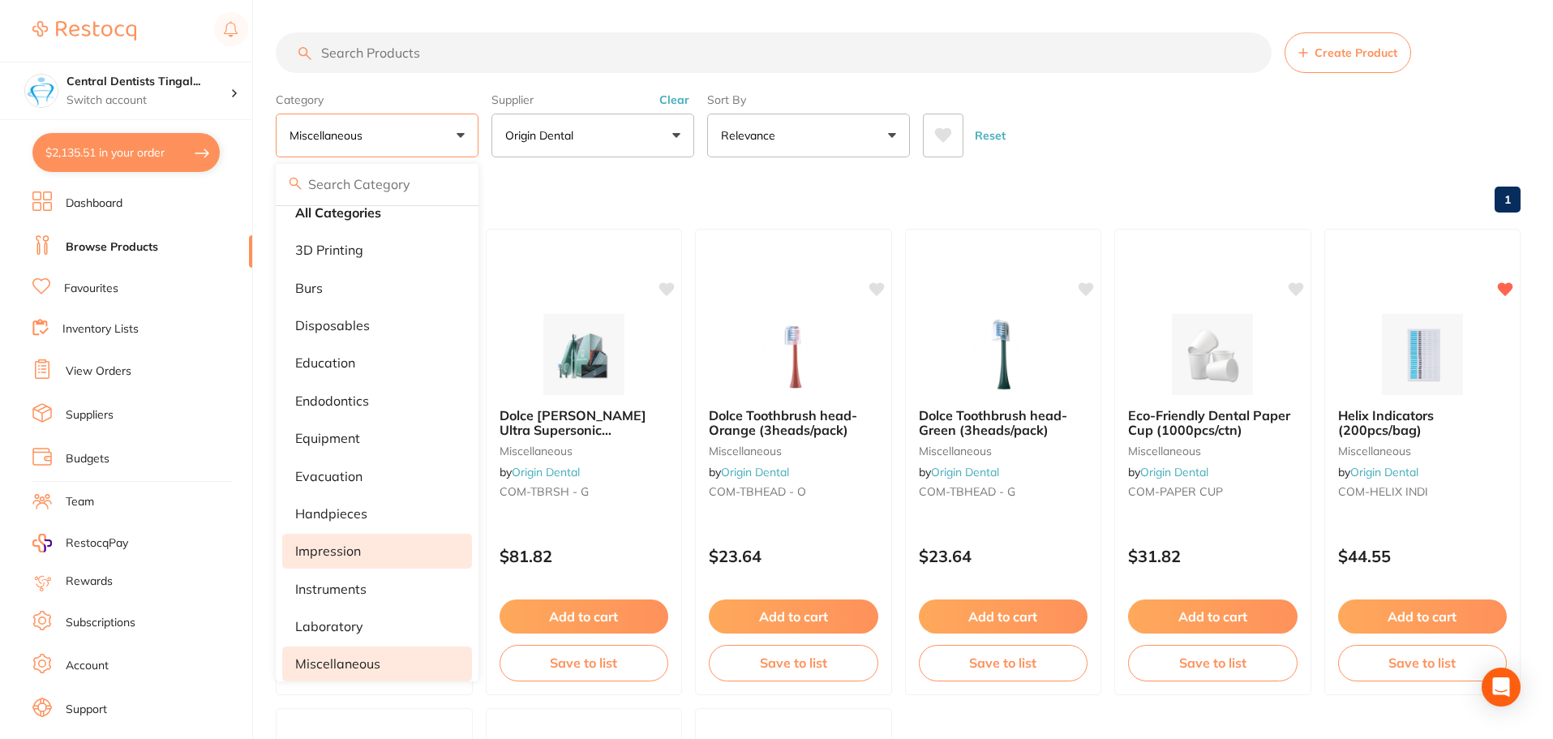
scroll to position [0, 0]
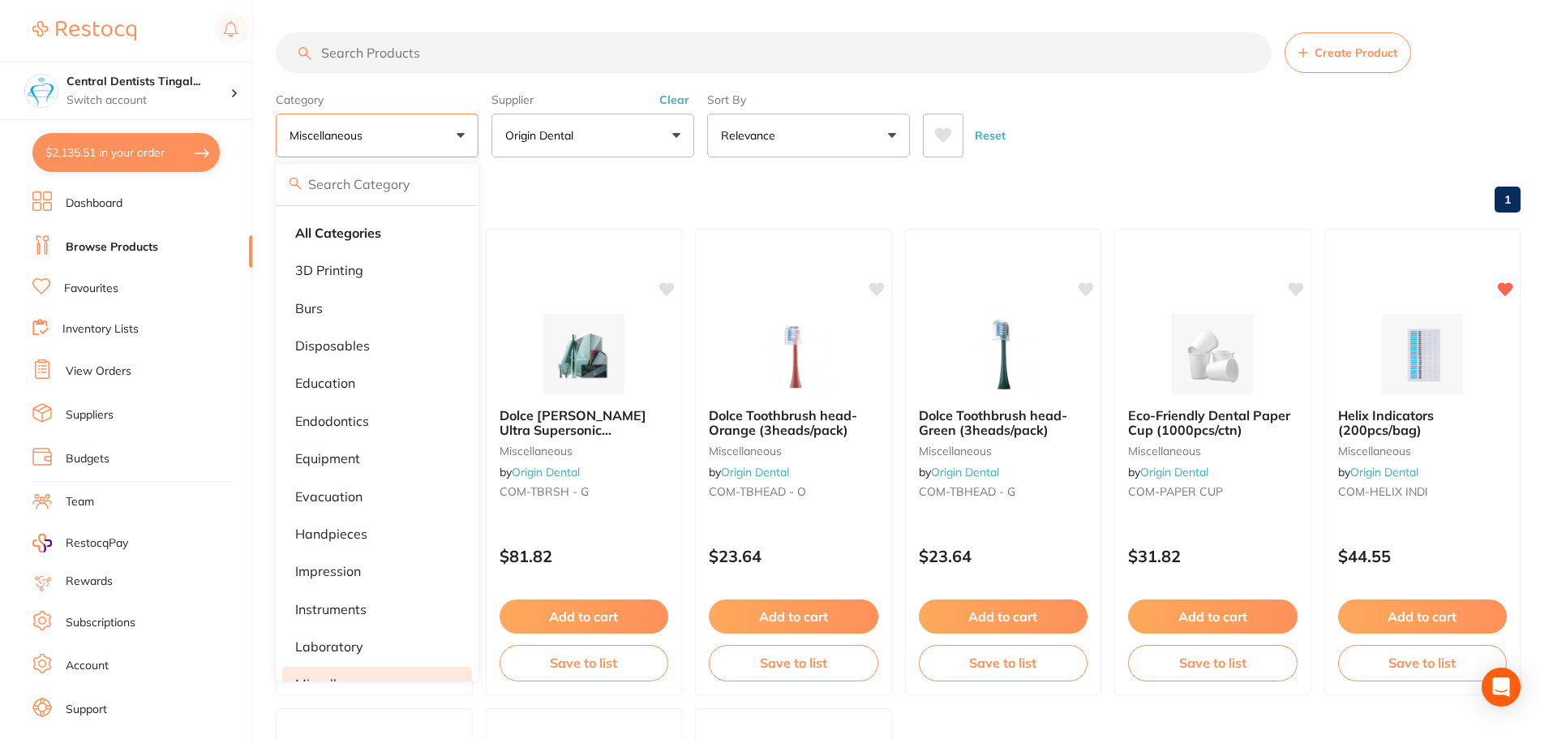
click at [1012, 191] on div "Browse All Products 1" at bounding box center [898, 201] width 1245 height 54
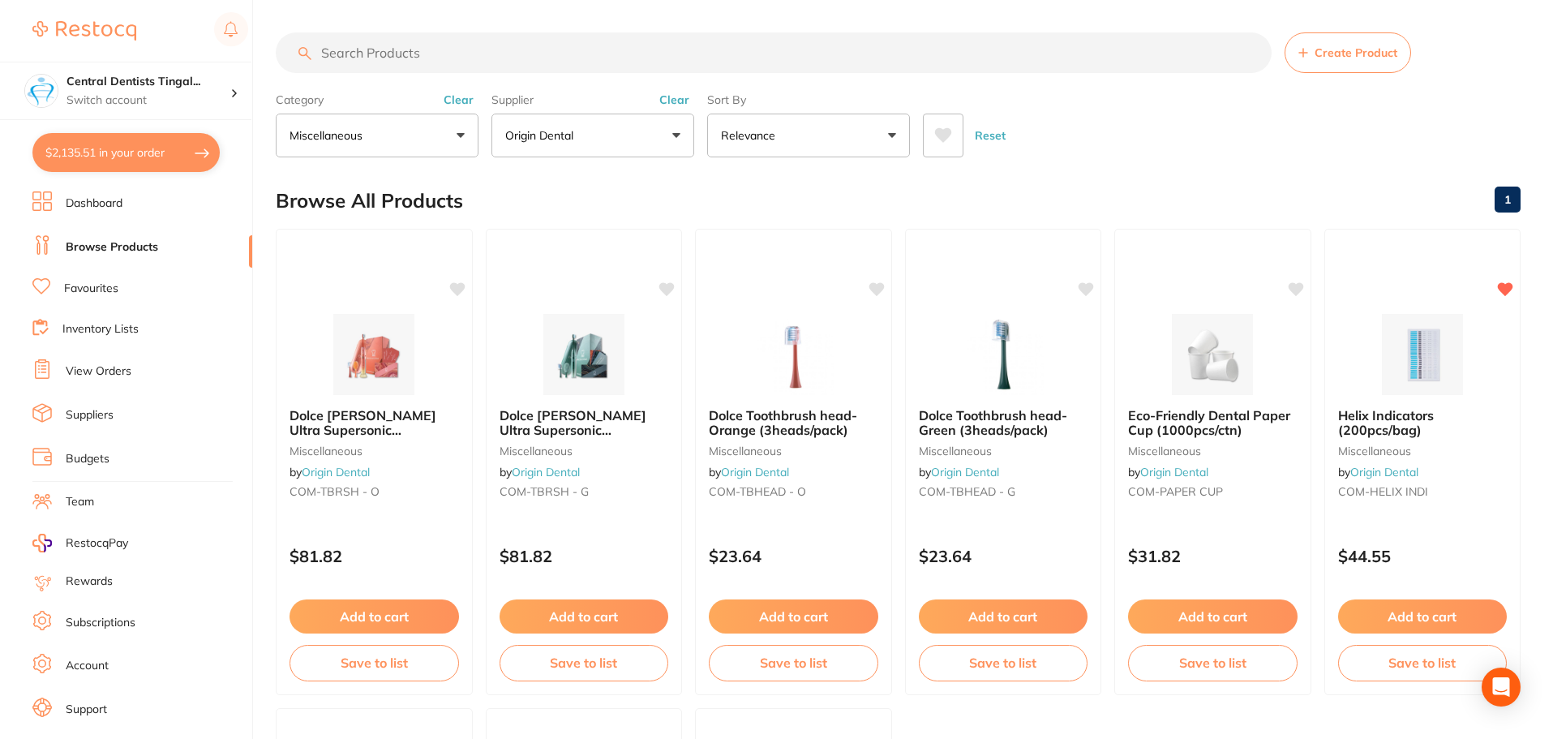
click at [380, 126] on button "miscellaneous" at bounding box center [377, 136] width 203 height 44
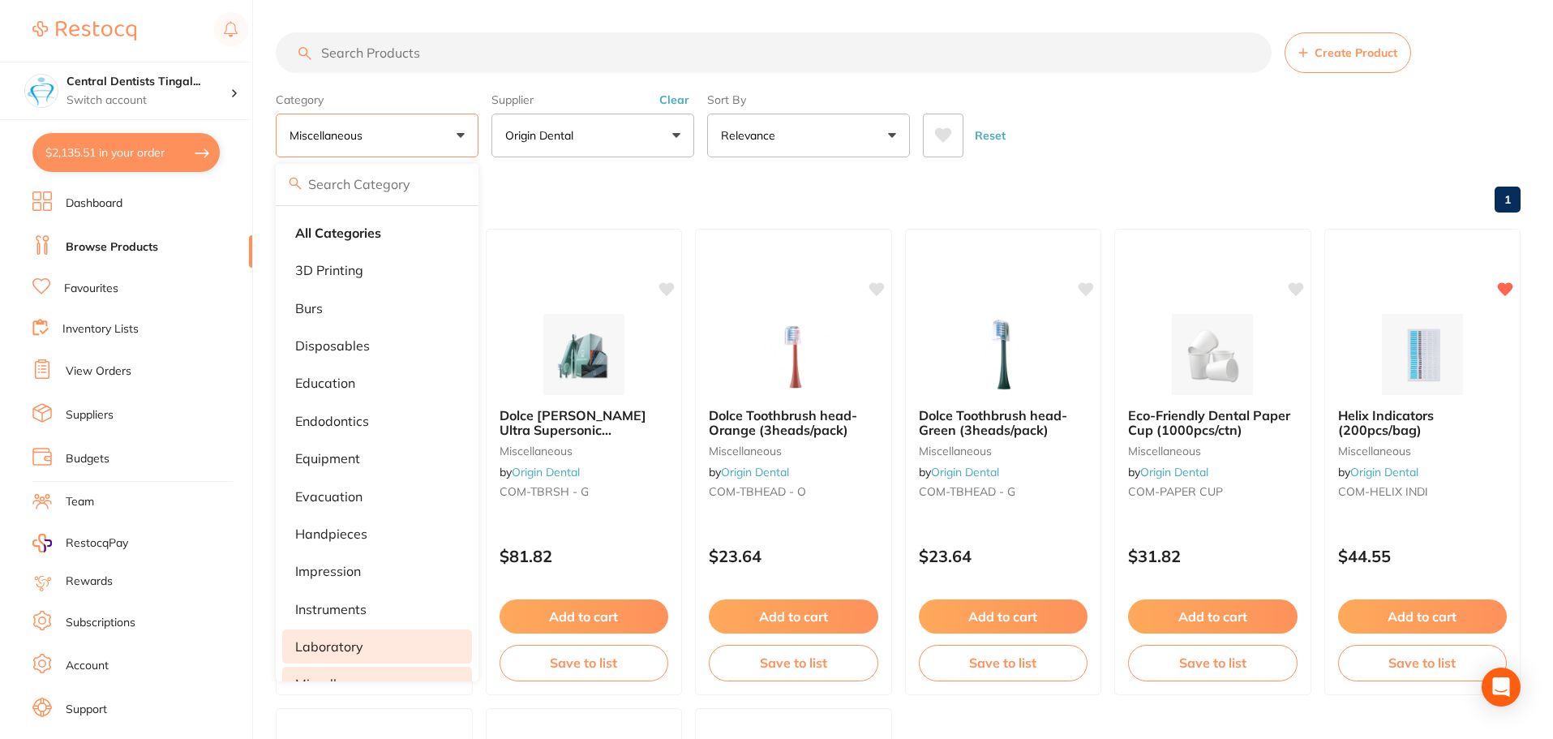
click at [327, 642] on p "laboratory" at bounding box center [329, 646] width 68 height 15
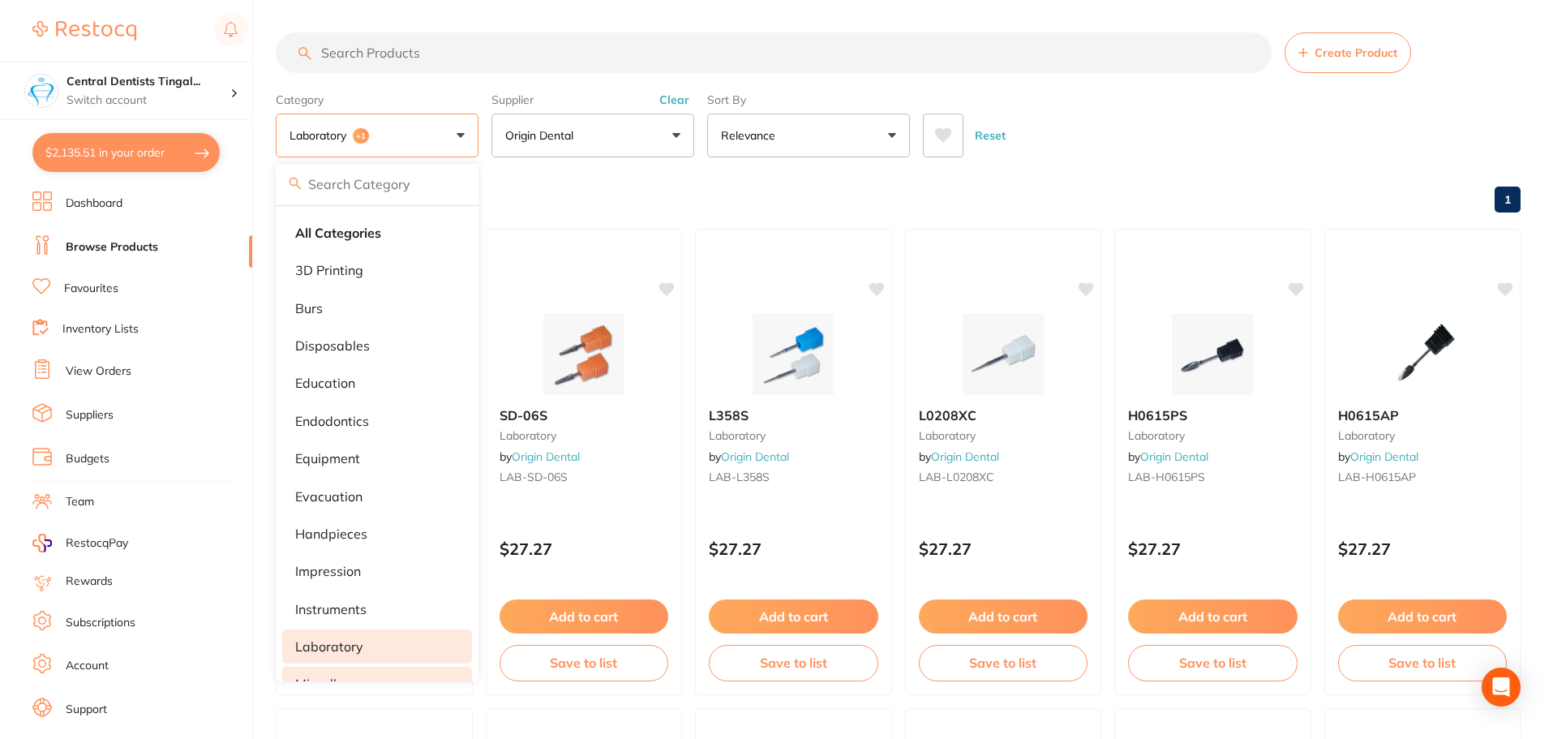
click at [463, 135] on button "laboratory +1" at bounding box center [377, 136] width 203 height 44
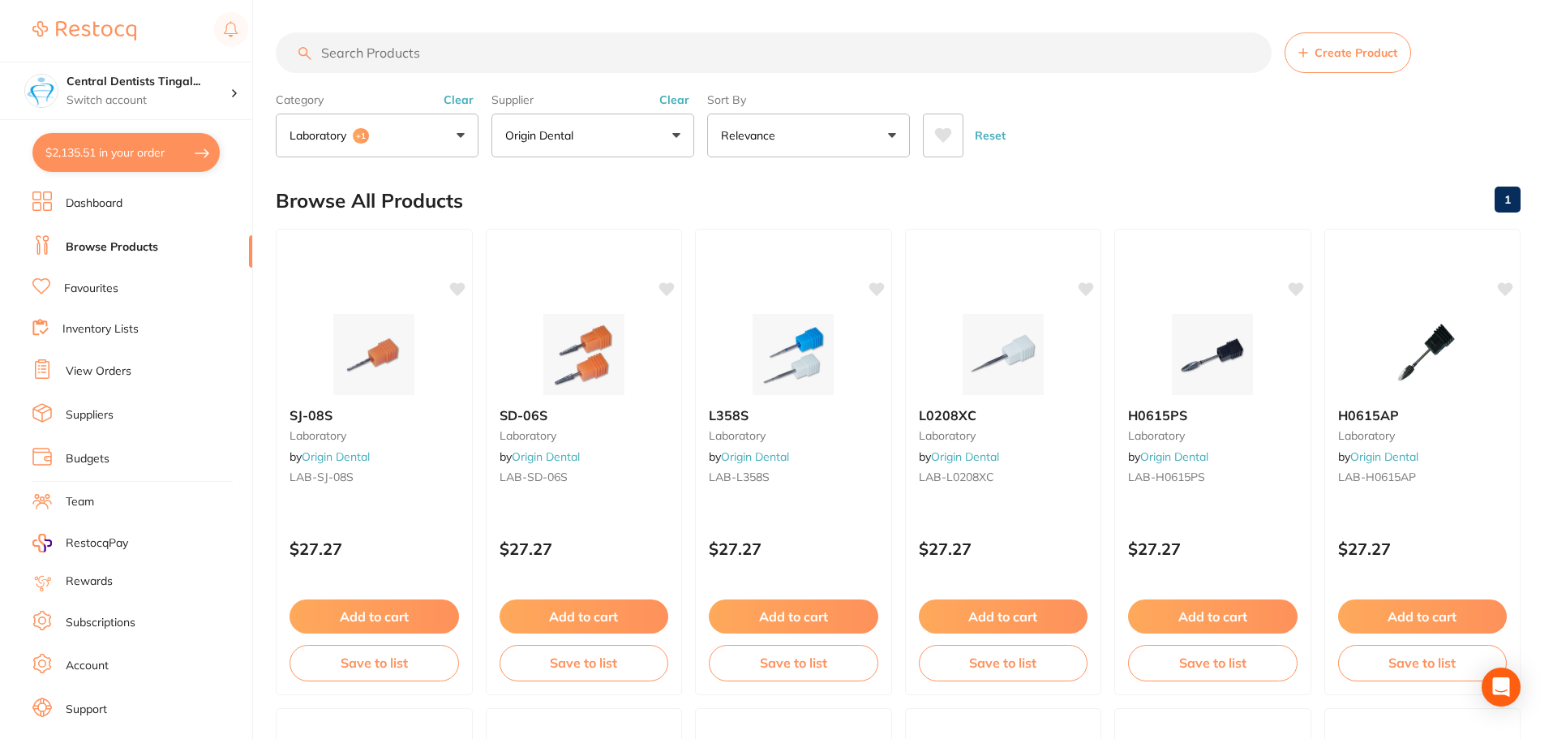
click at [405, 148] on button "laboratory +1" at bounding box center [377, 136] width 203 height 44
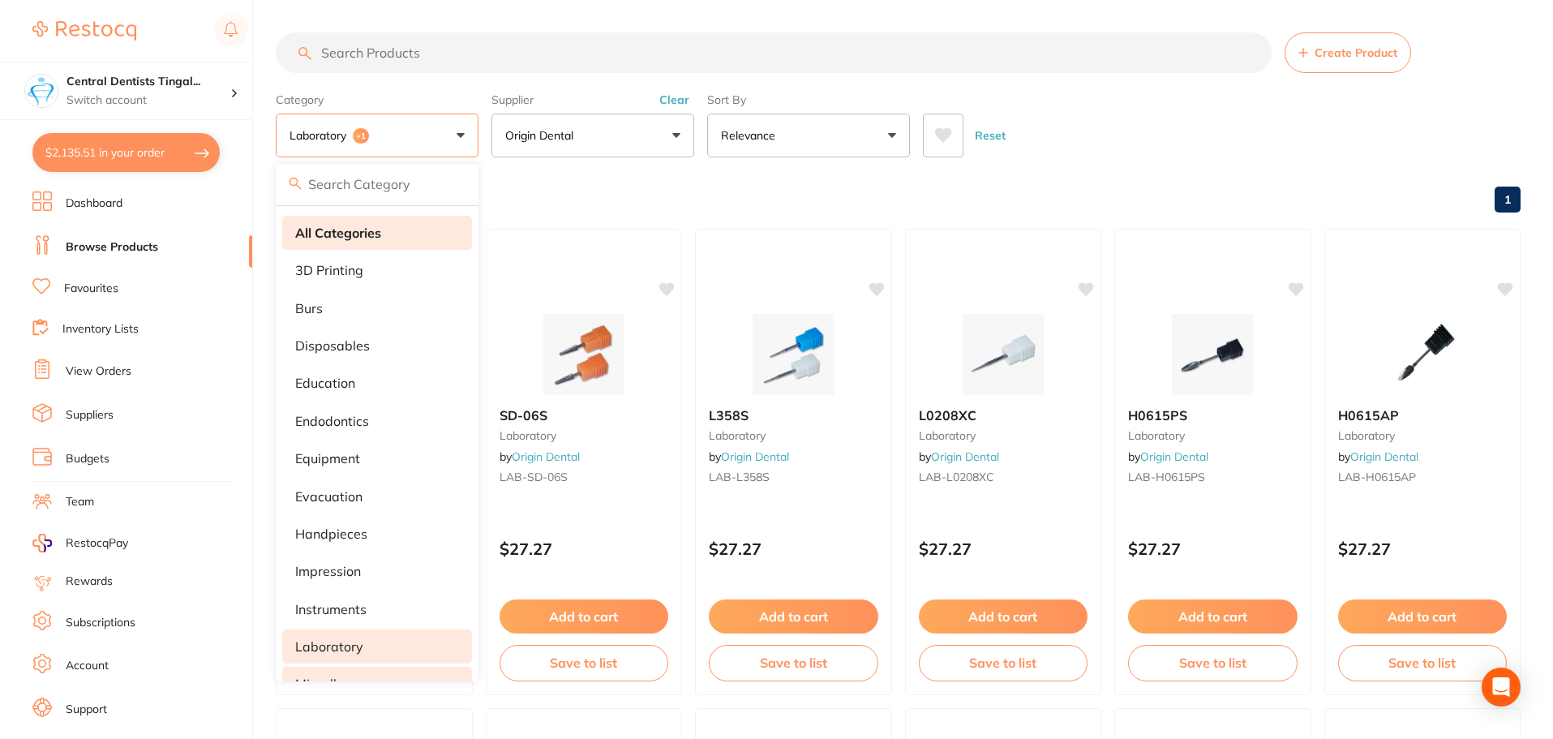
click at [332, 242] on li "All Categories" at bounding box center [377, 233] width 190 height 34
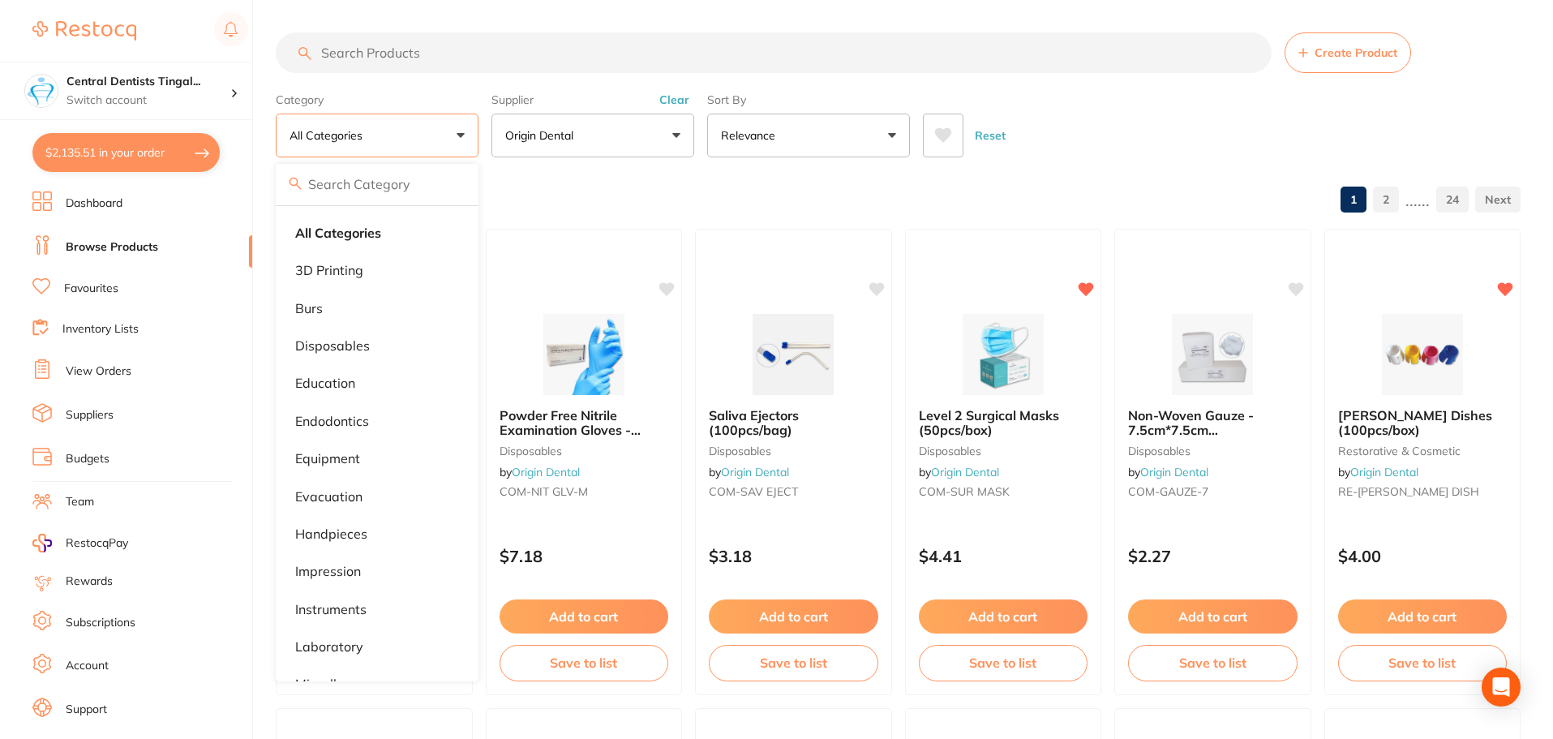
click at [650, 200] on div "Browse All Products 1 2 ...... 24" at bounding box center [898, 201] width 1245 height 54
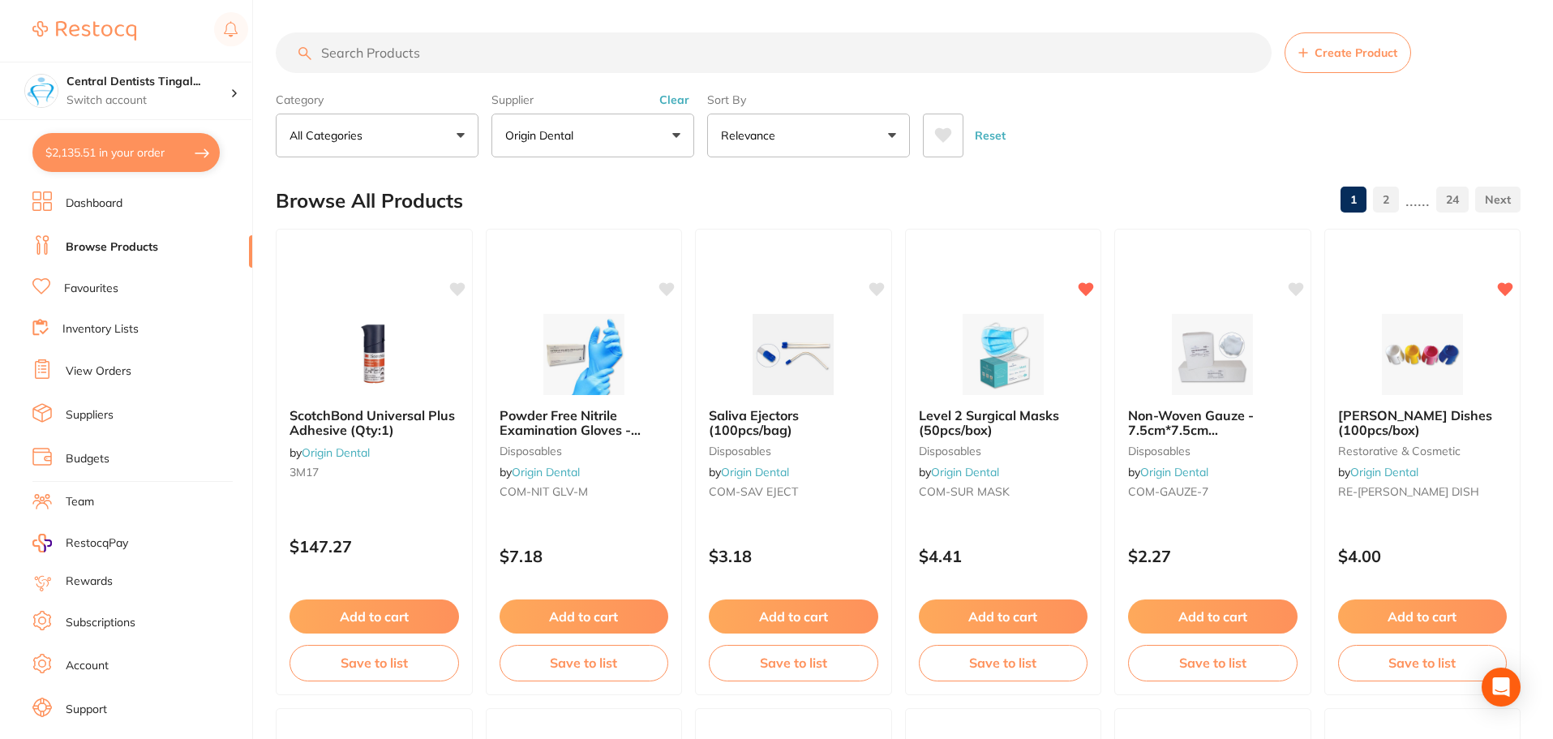
click at [551, 44] on input "search" at bounding box center [774, 52] width 996 height 41
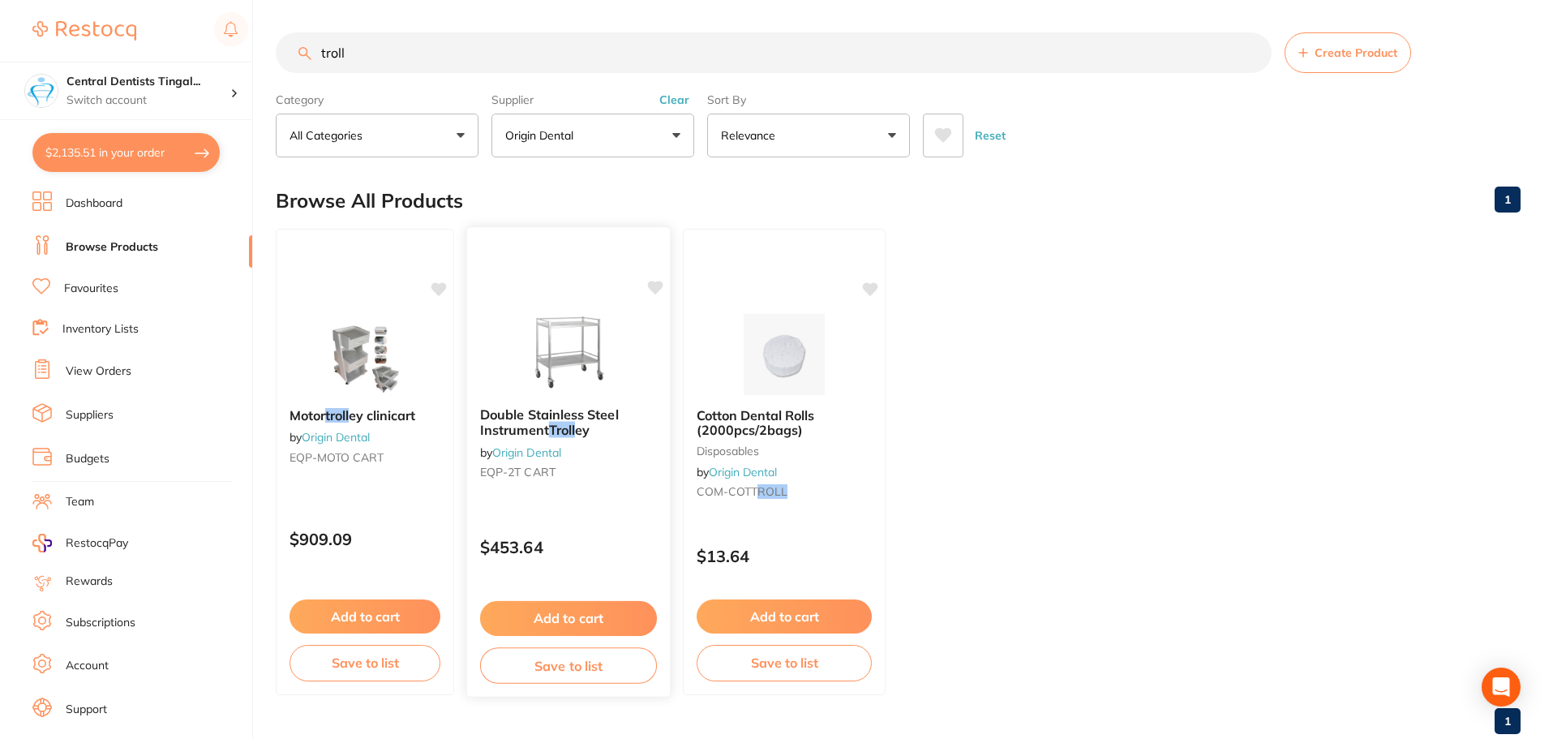
type input "troll"
click at [568, 612] on button "Add to cart" at bounding box center [568, 618] width 177 height 35
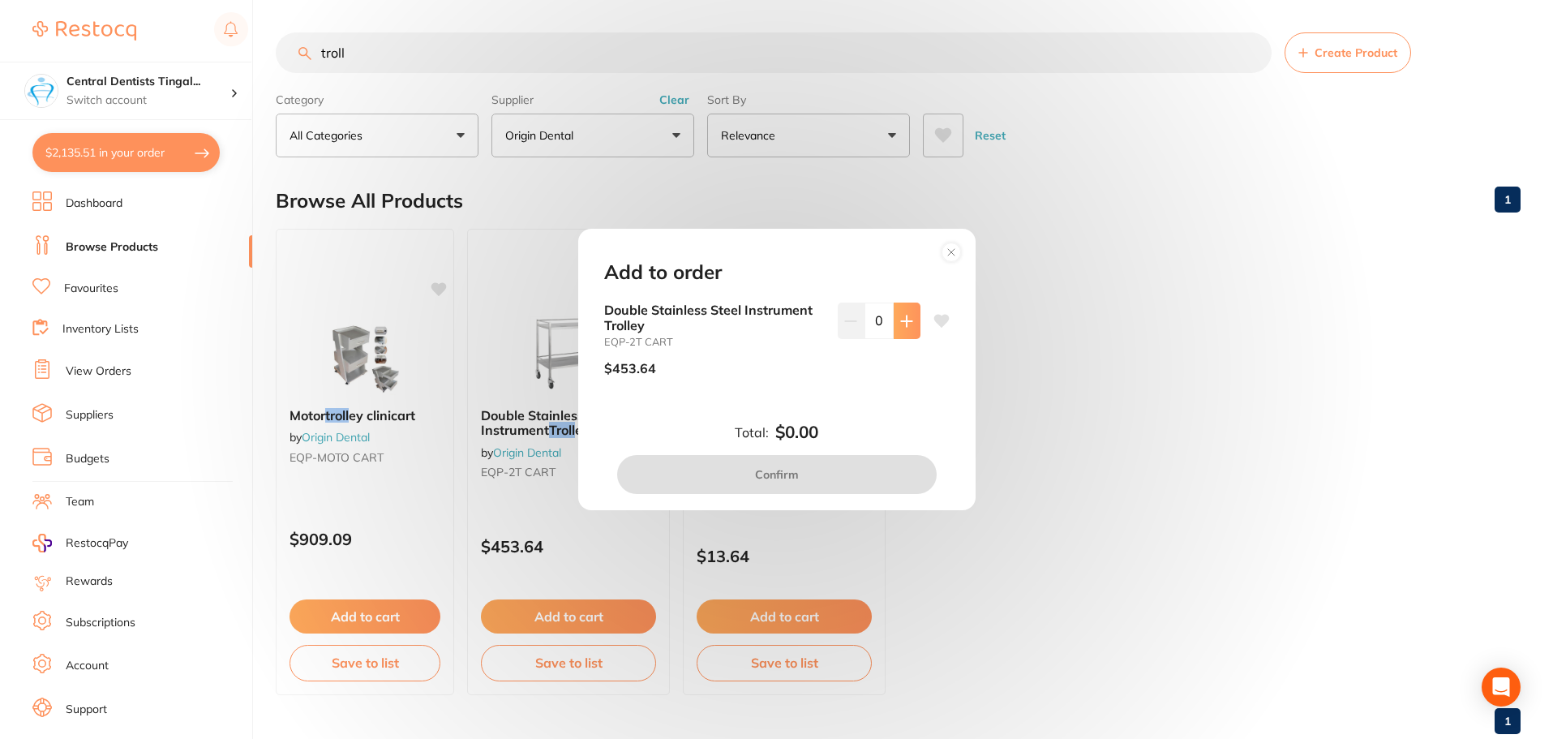
click at [900, 315] on icon at bounding box center [906, 321] width 13 height 13
type input "1"
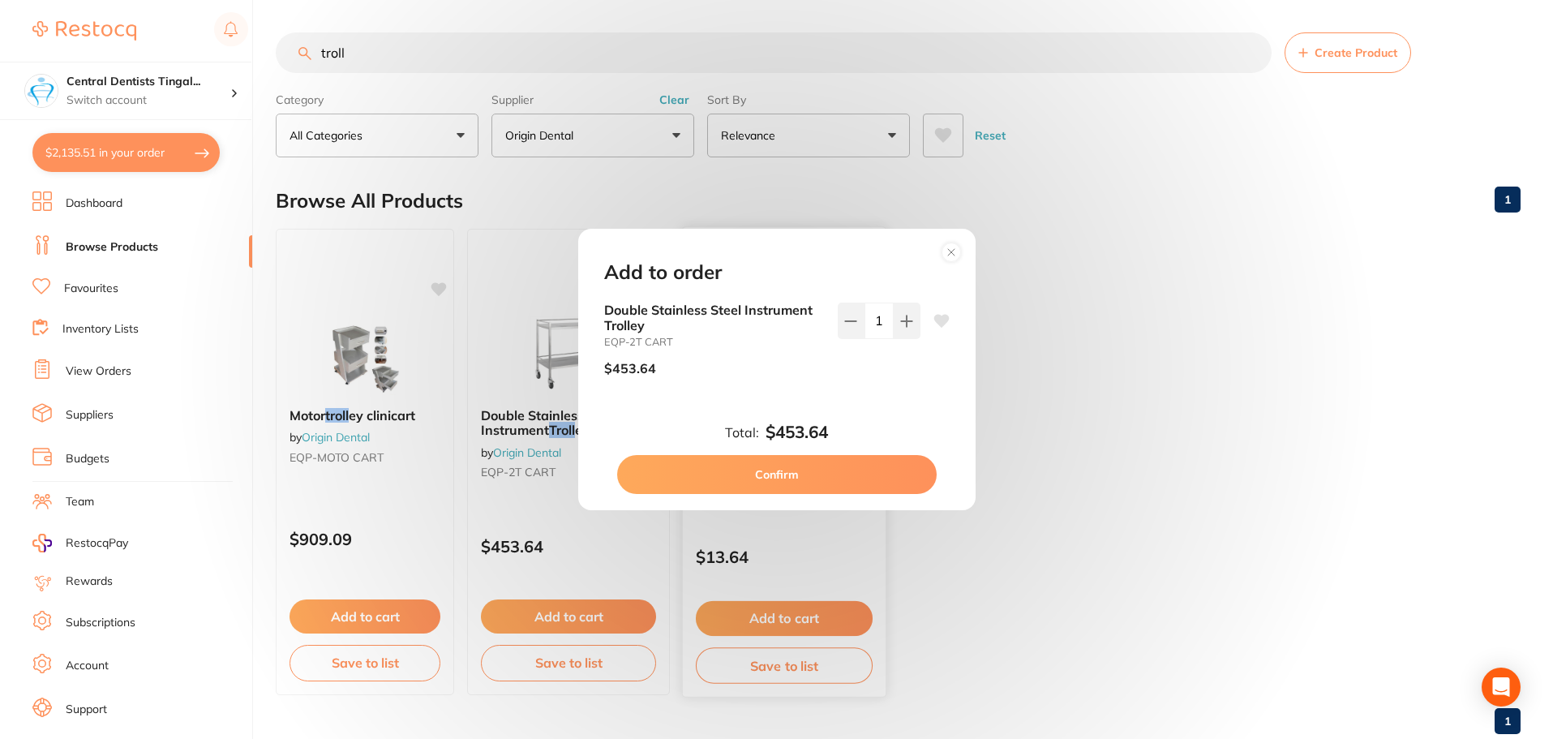
click at [847, 469] on button "Confirm" at bounding box center [776, 474] width 319 height 39
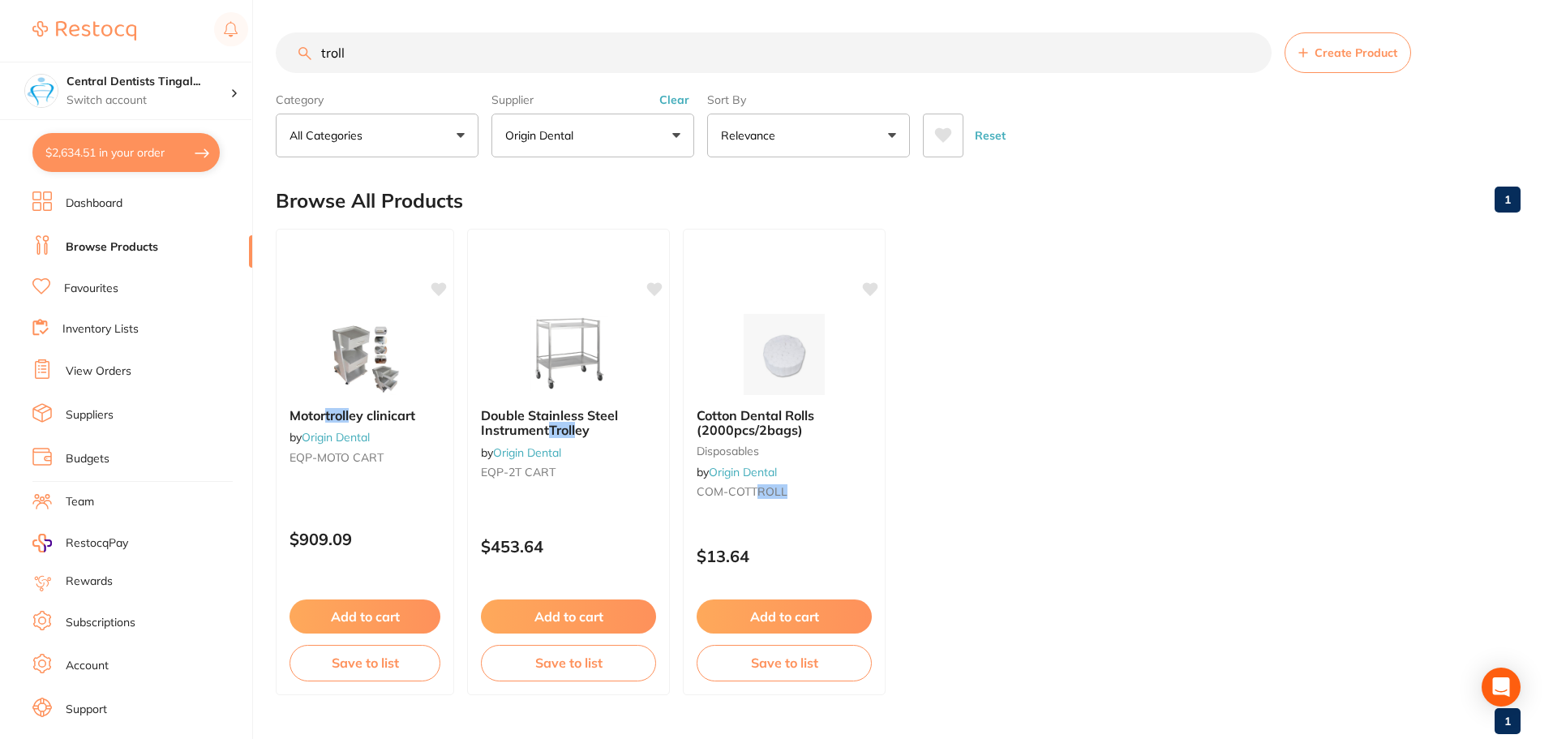
click at [662, 99] on button "Clear" at bounding box center [674, 99] width 40 height 15
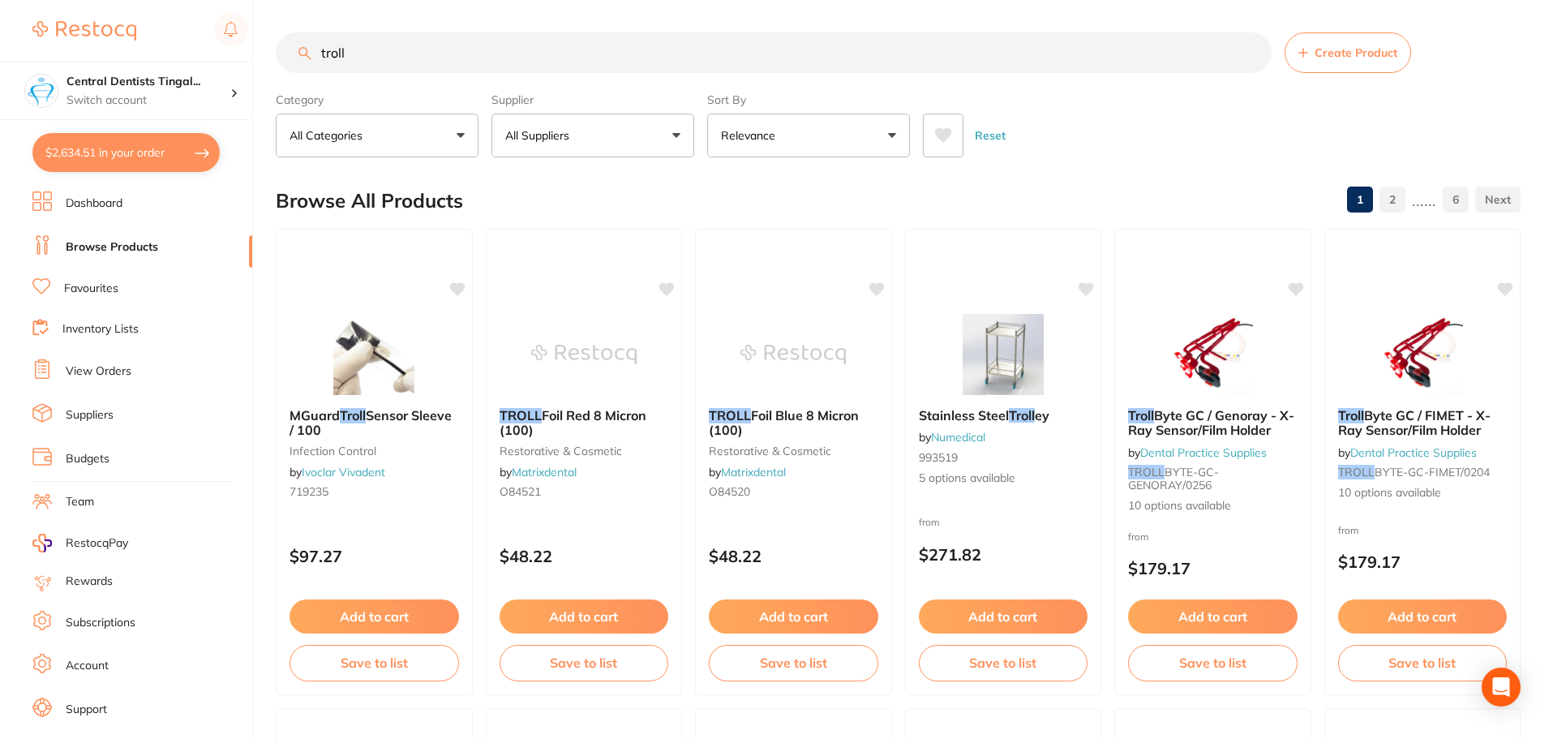
click at [576, 61] on input "troll" at bounding box center [774, 52] width 996 height 41
click at [573, 56] on input "troll" at bounding box center [774, 52] width 996 height 41
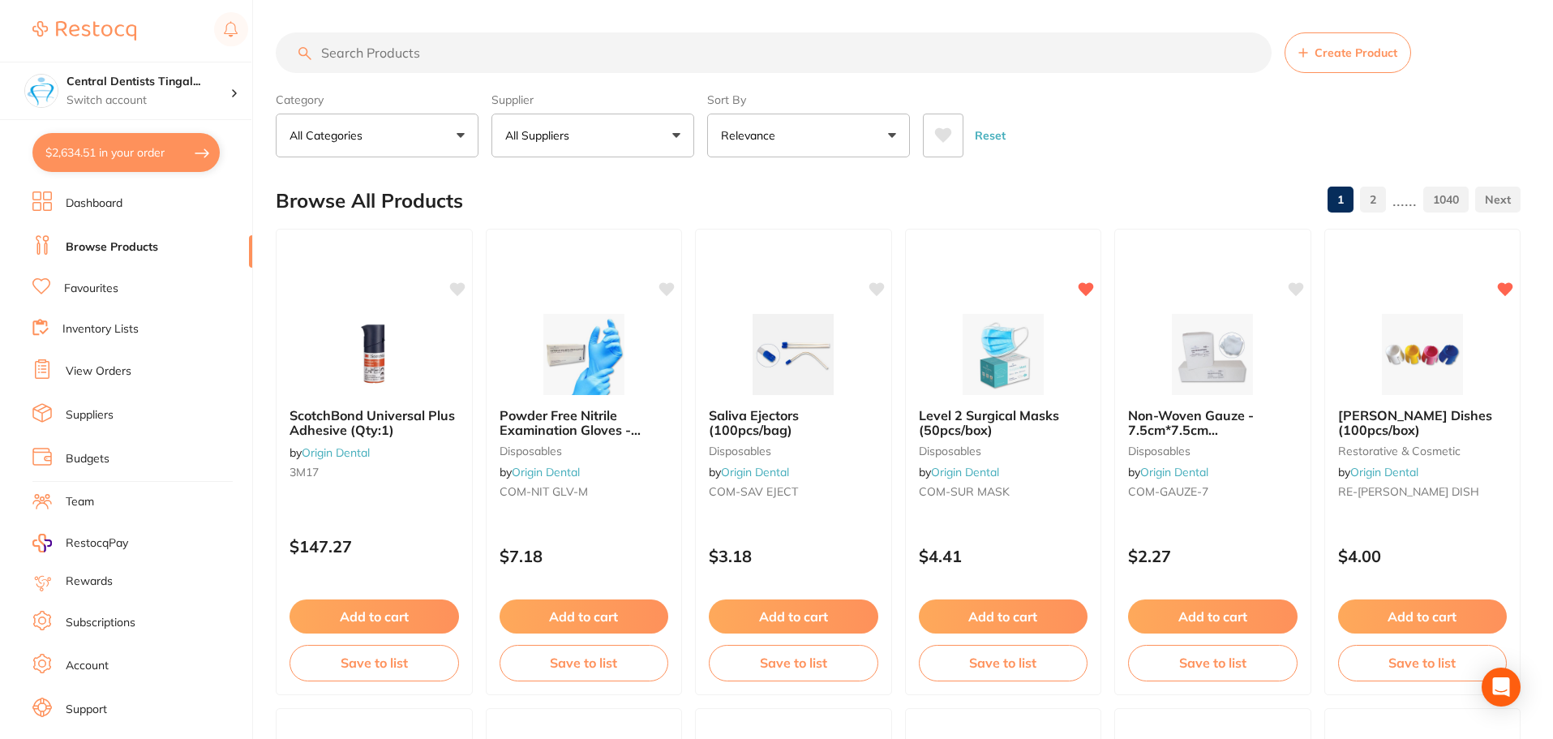
click at [484, 74] on section "Create Product Category All Categories All Categories 3D Printing anaesthetic a…" at bounding box center [898, 94] width 1245 height 125
drag, startPoint x: 469, startPoint y: 55, endPoint x: 451, endPoint y: 52, distance: 18.9
click at [469, 56] on input "search" at bounding box center [774, 52] width 996 height 41
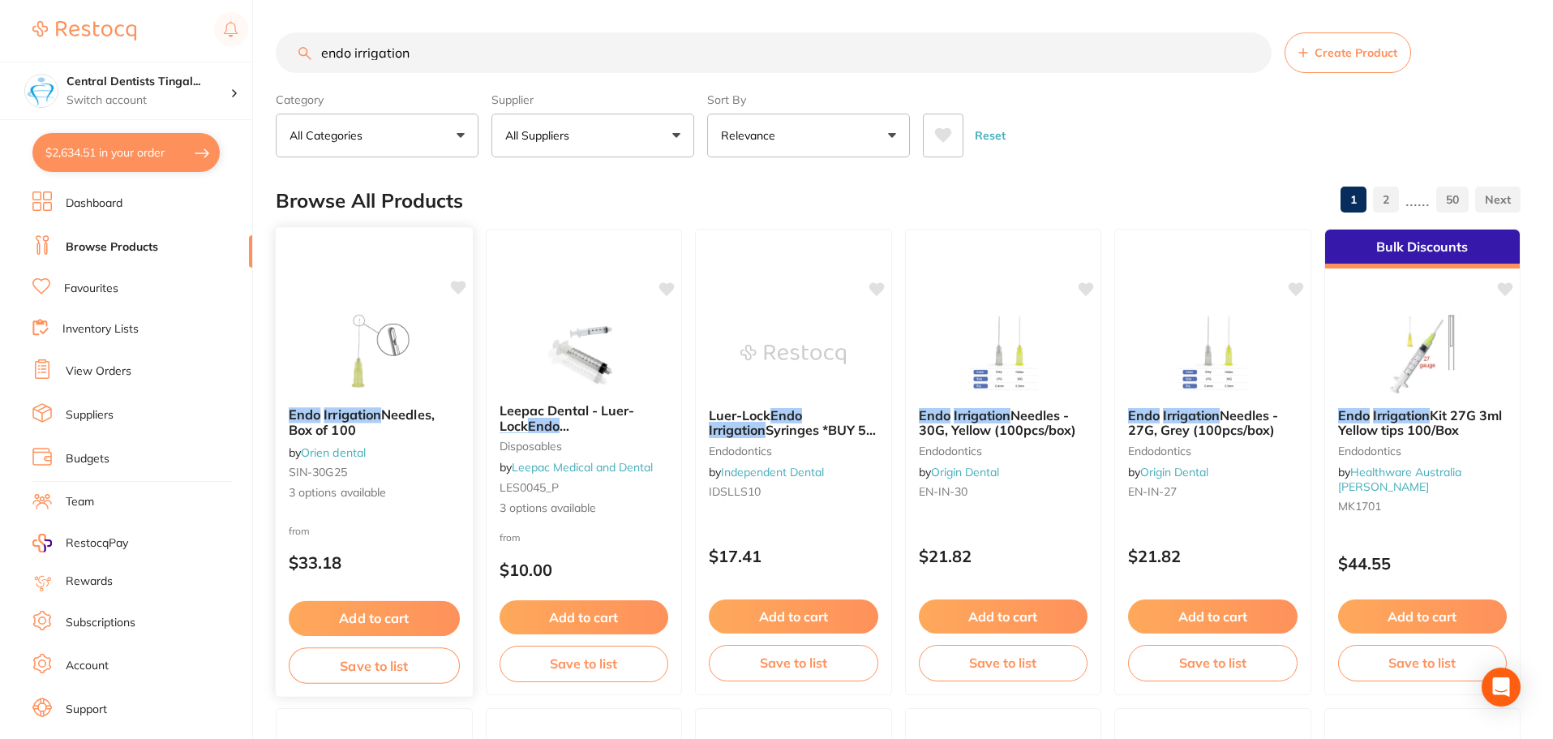
type input "endo irrigation"
click at [361, 612] on button "Add to cart" at bounding box center [374, 618] width 171 height 35
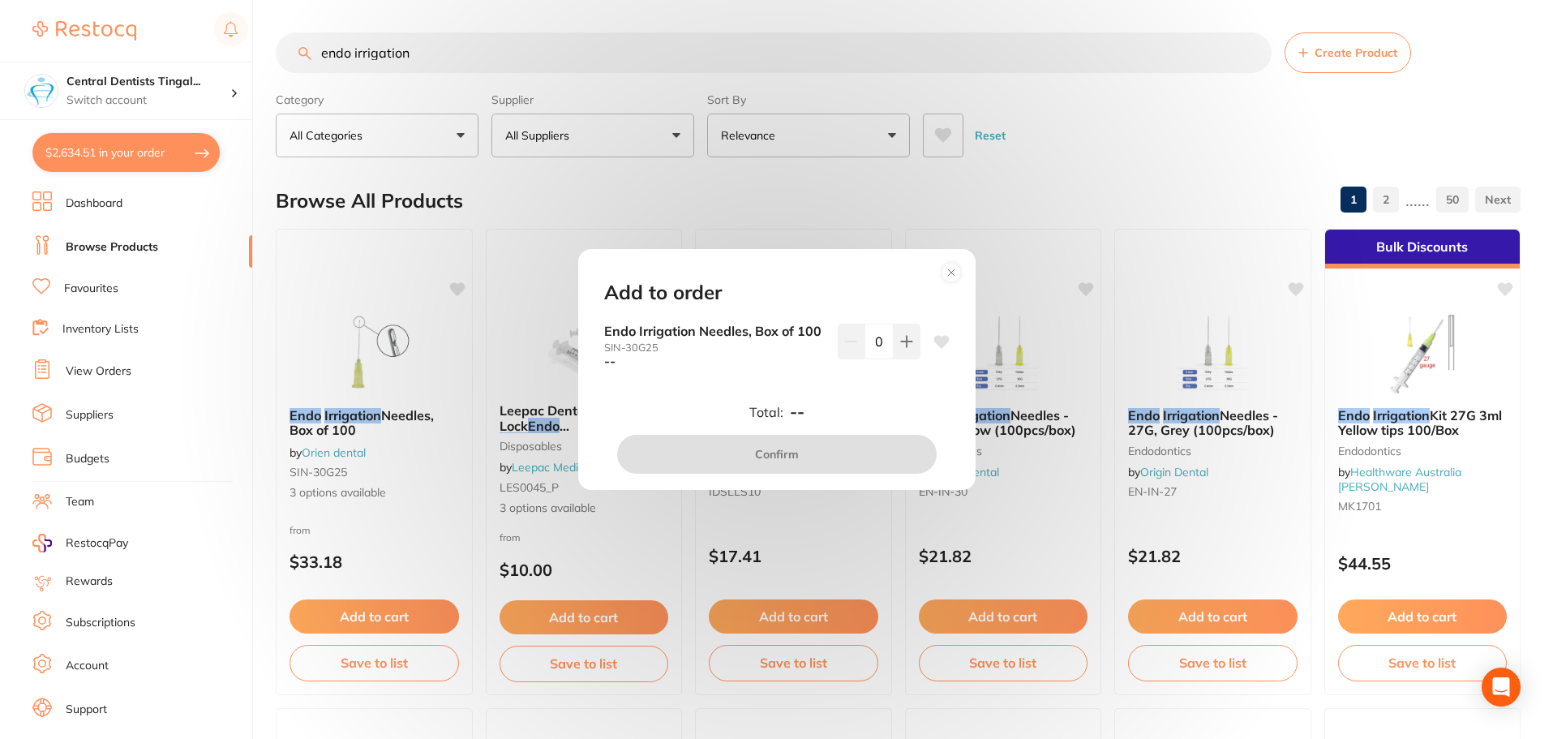
click at [958, 263] on circle at bounding box center [950, 272] width 19 height 19
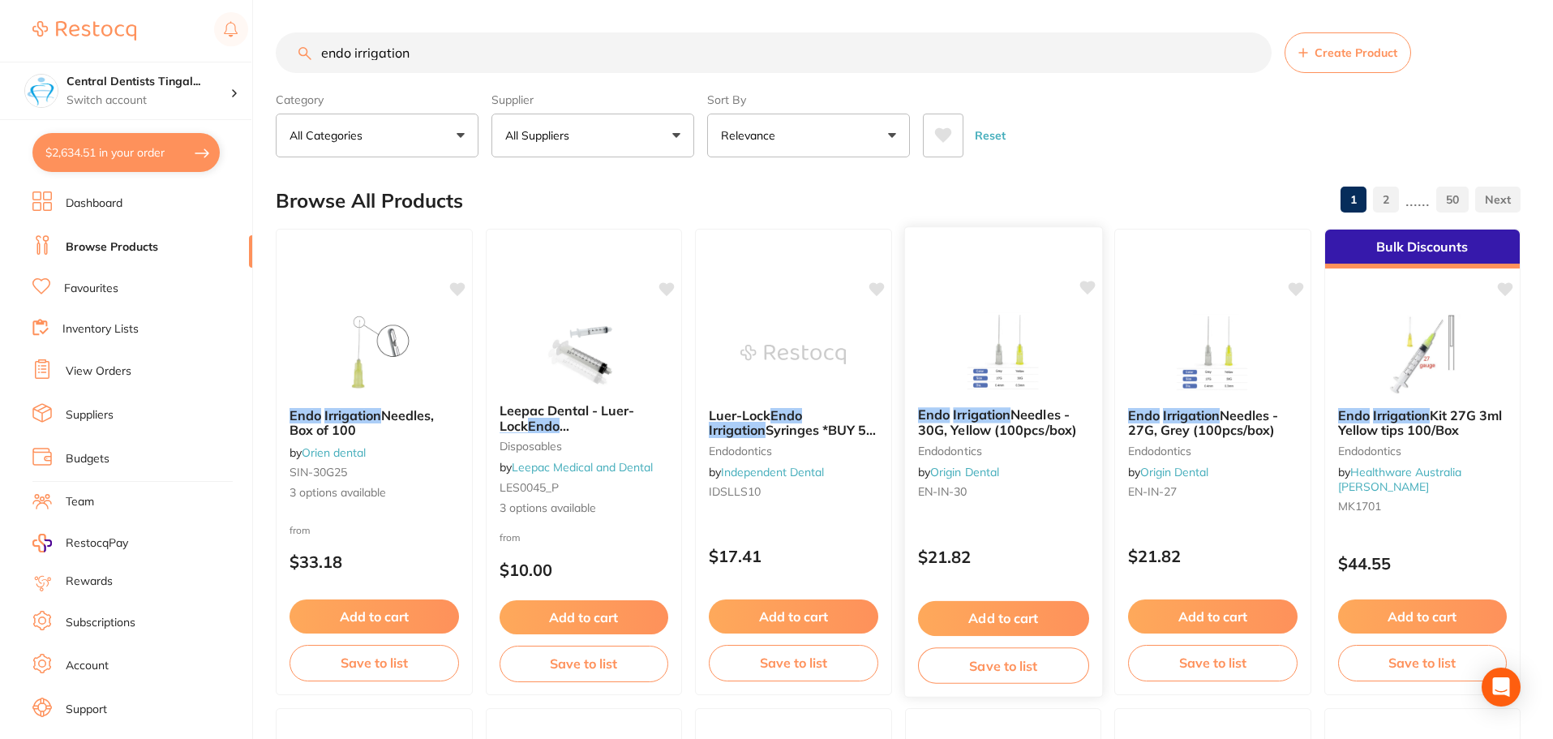
click at [993, 614] on button "Add to cart" at bounding box center [1002, 618] width 171 height 35
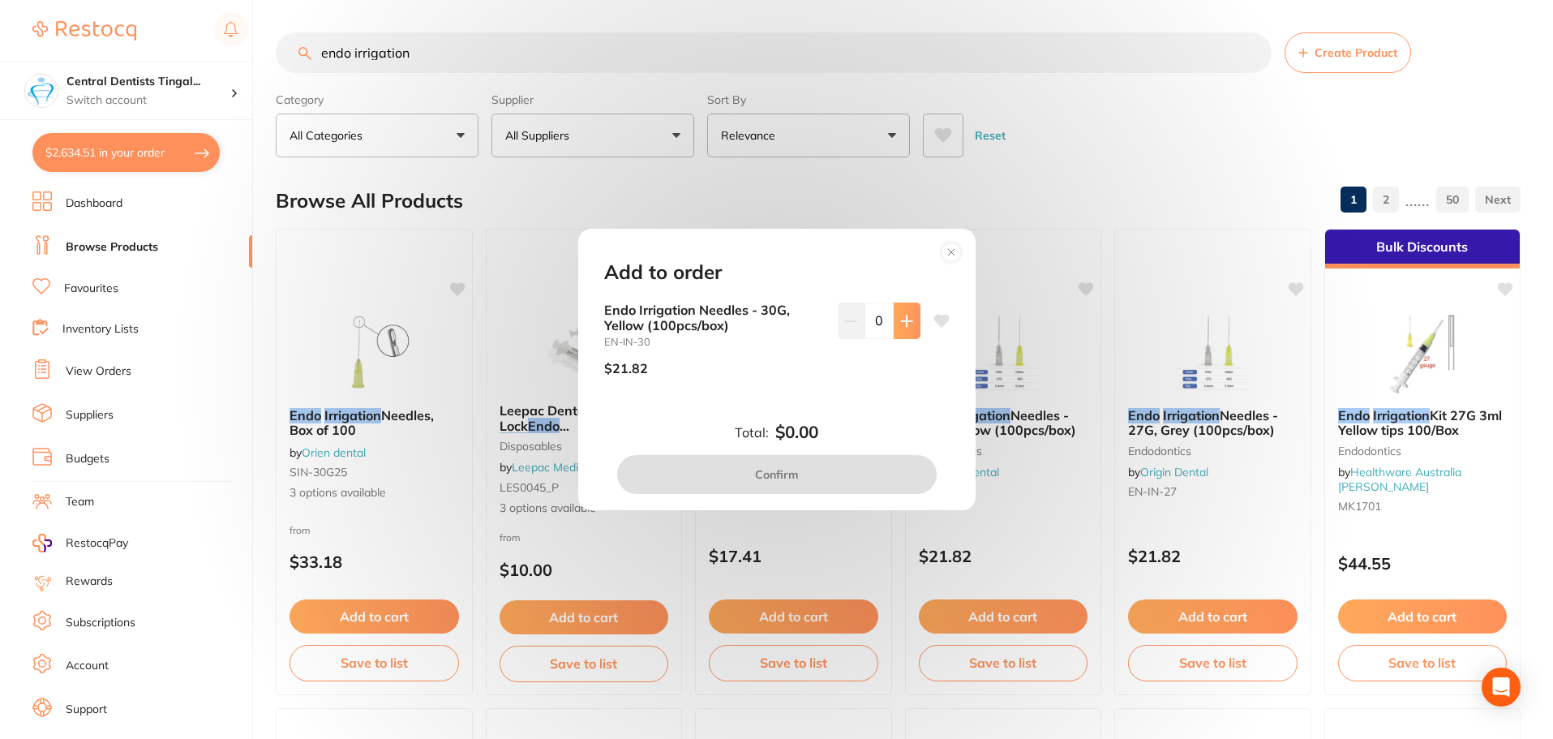
click at [899, 332] on button at bounding box center [906, 320] width 27 height 36
type input "1"
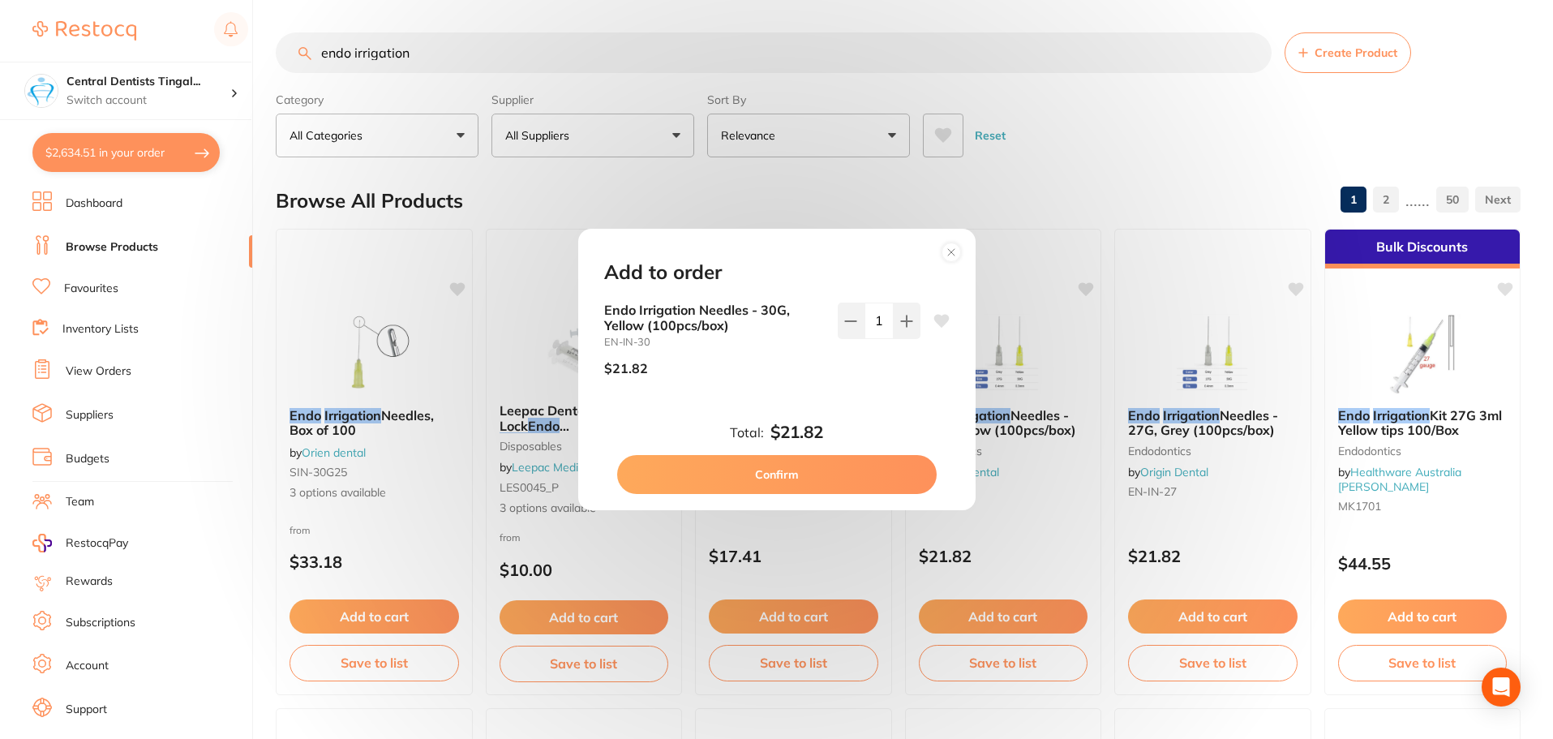
click at [874, 473] on button "Confirm" at bounding box center [776, 474] width 319 height 39
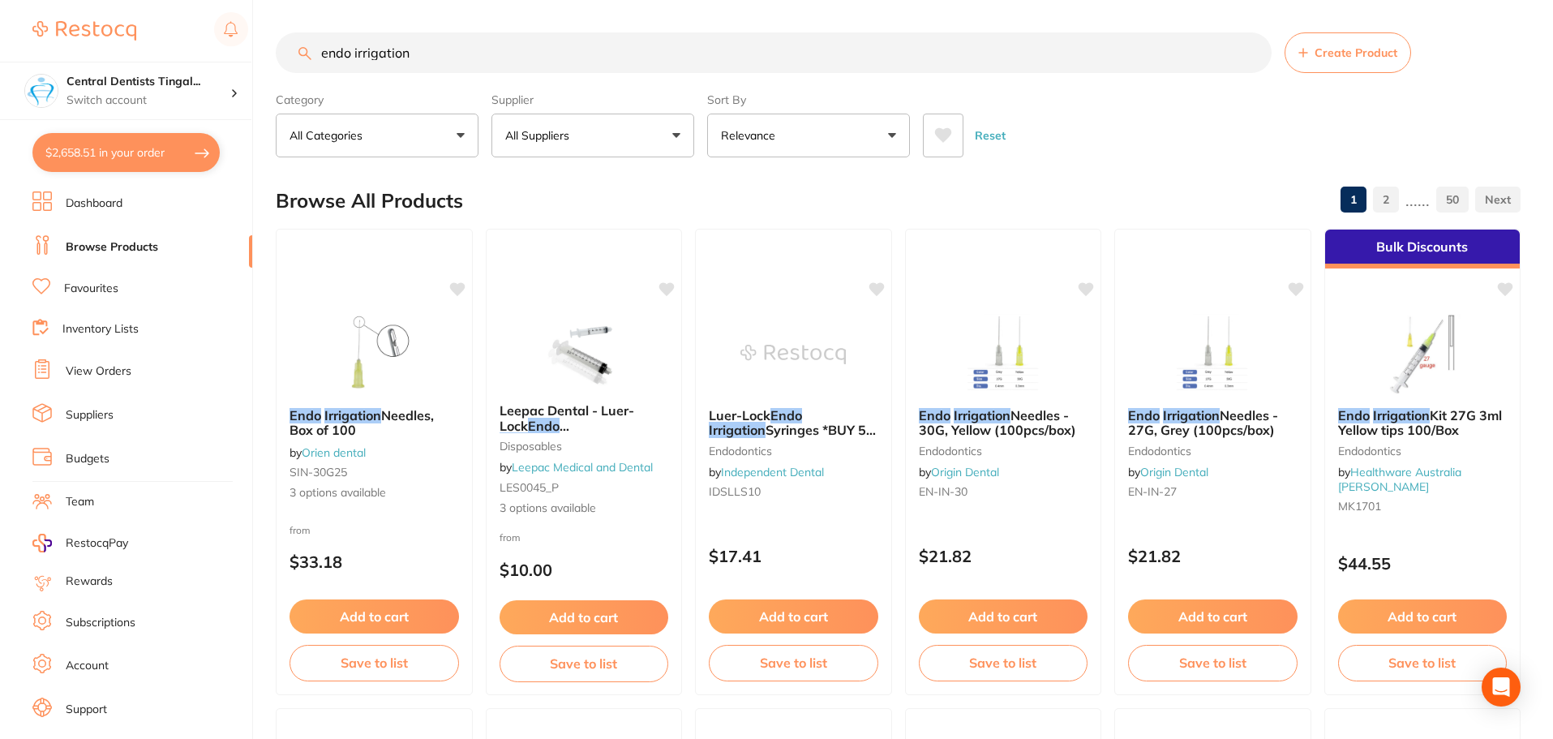
click at [496, 45] on input "endo irrigation" at bounding box center [774, 52] width 996 height 41
type input "g"
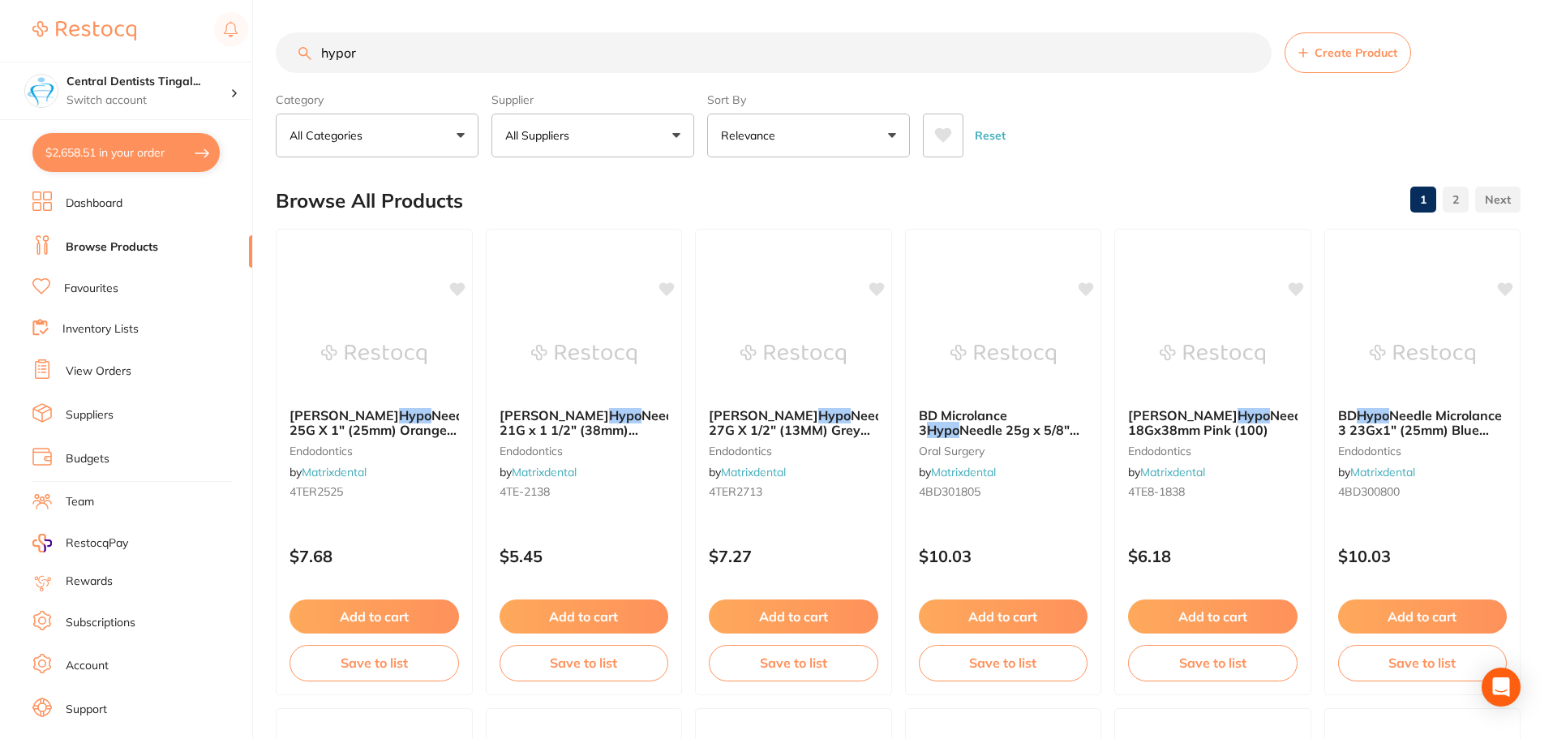
type input "hypor"
click at [594, 141] on button "All Suppliers" at bounding box center [592, 136] width 203 height 44
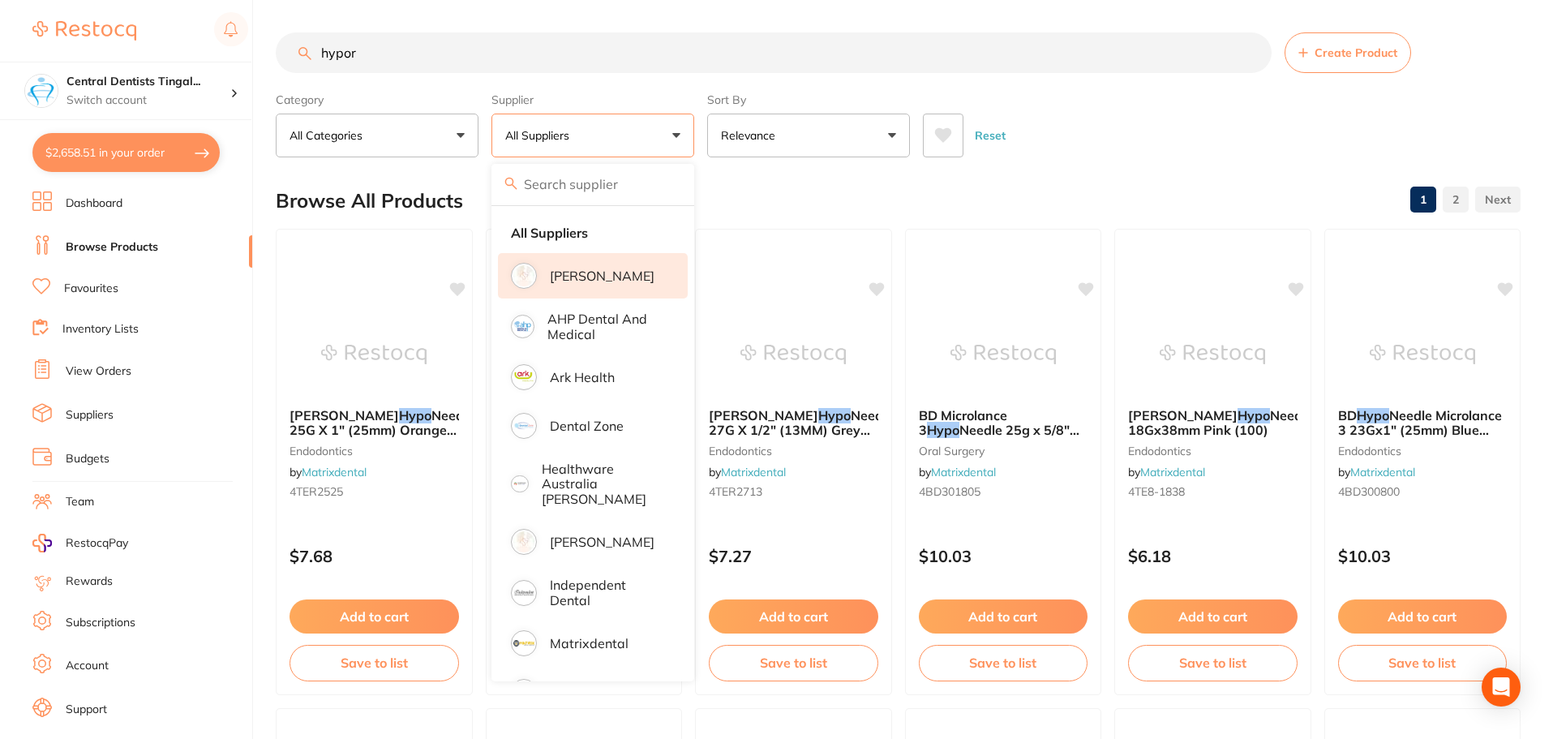
click at [593, 273] on p "[PERSON_NAME]" at bounding box center [602, 275] width 105 height 15
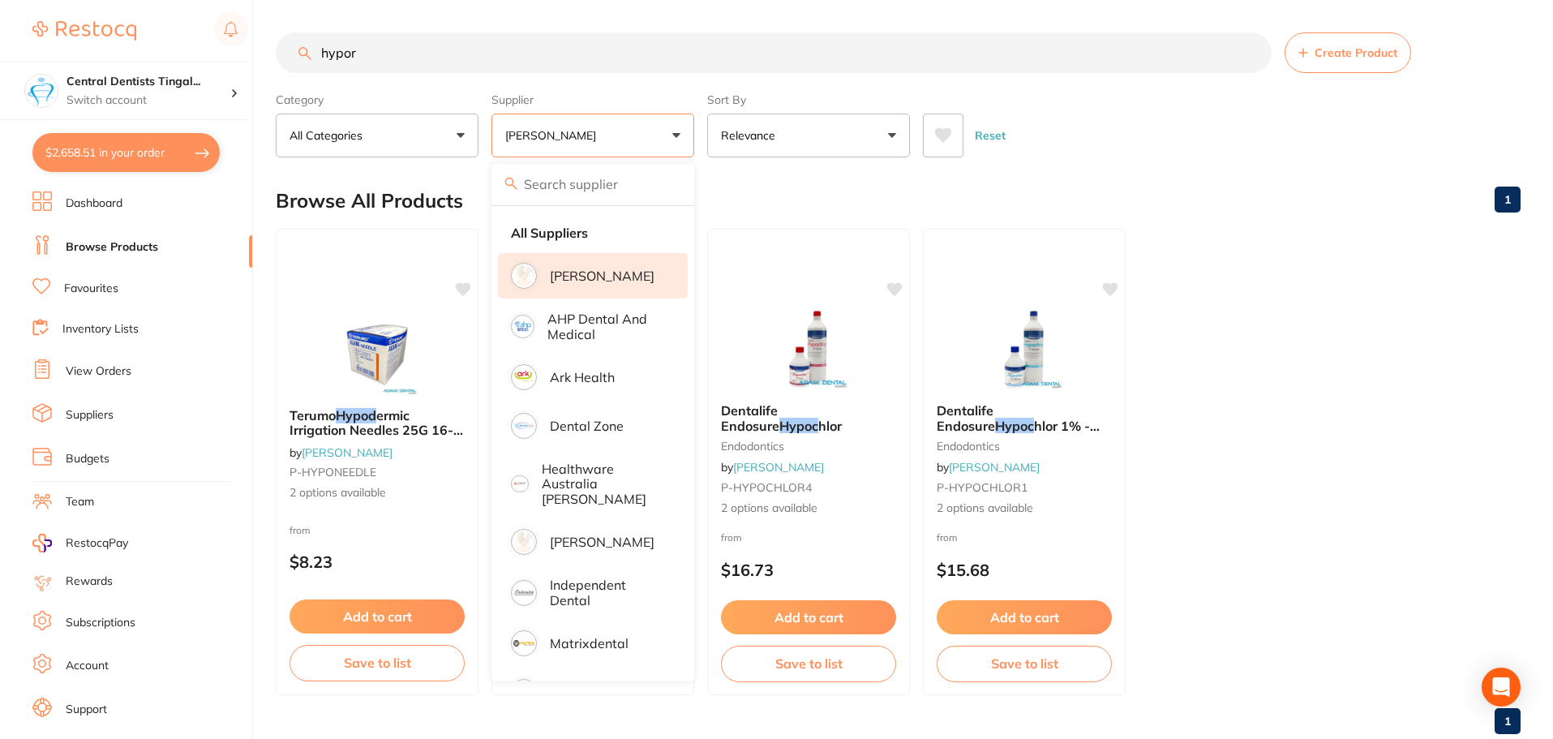
click at [1086, 144] on div "Reset" at bounding box center [1215, 129] width 585 height 57
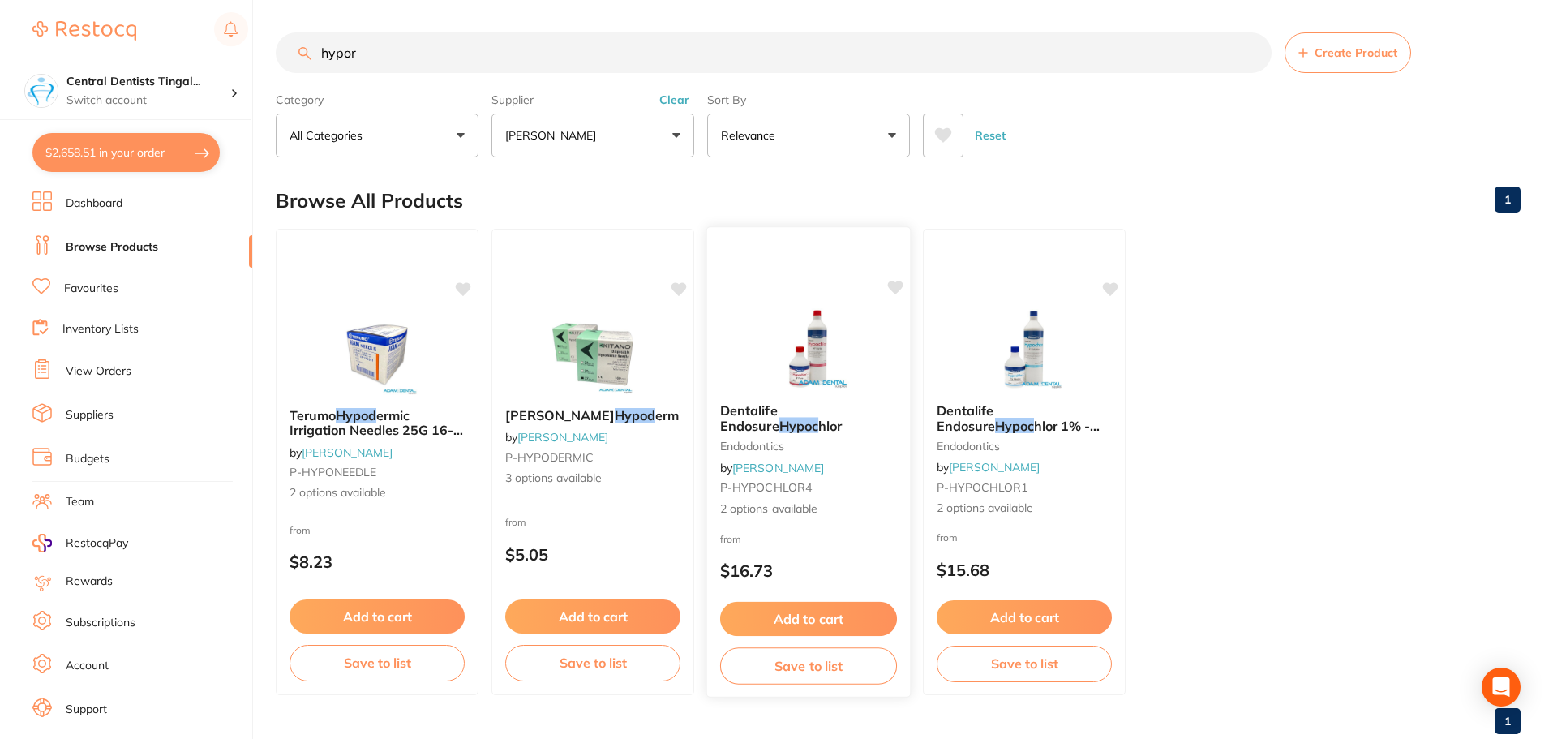
click at [782, 623] on button "Add to cart" at bounding box center [808, 619] width 177 height 35
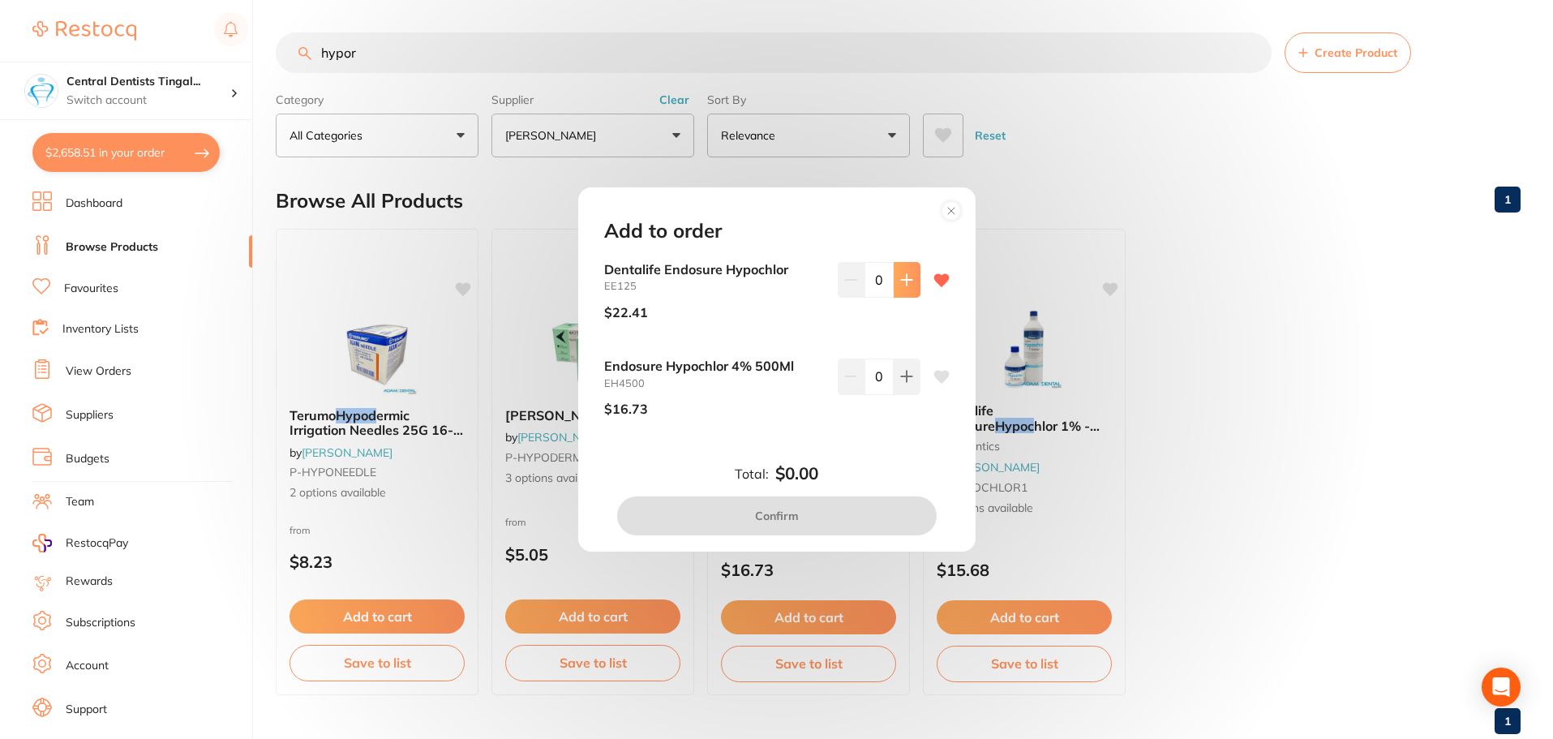
click at [911, 282] on button at bounding box center [906, 280] width 27 height 36
type input "1"
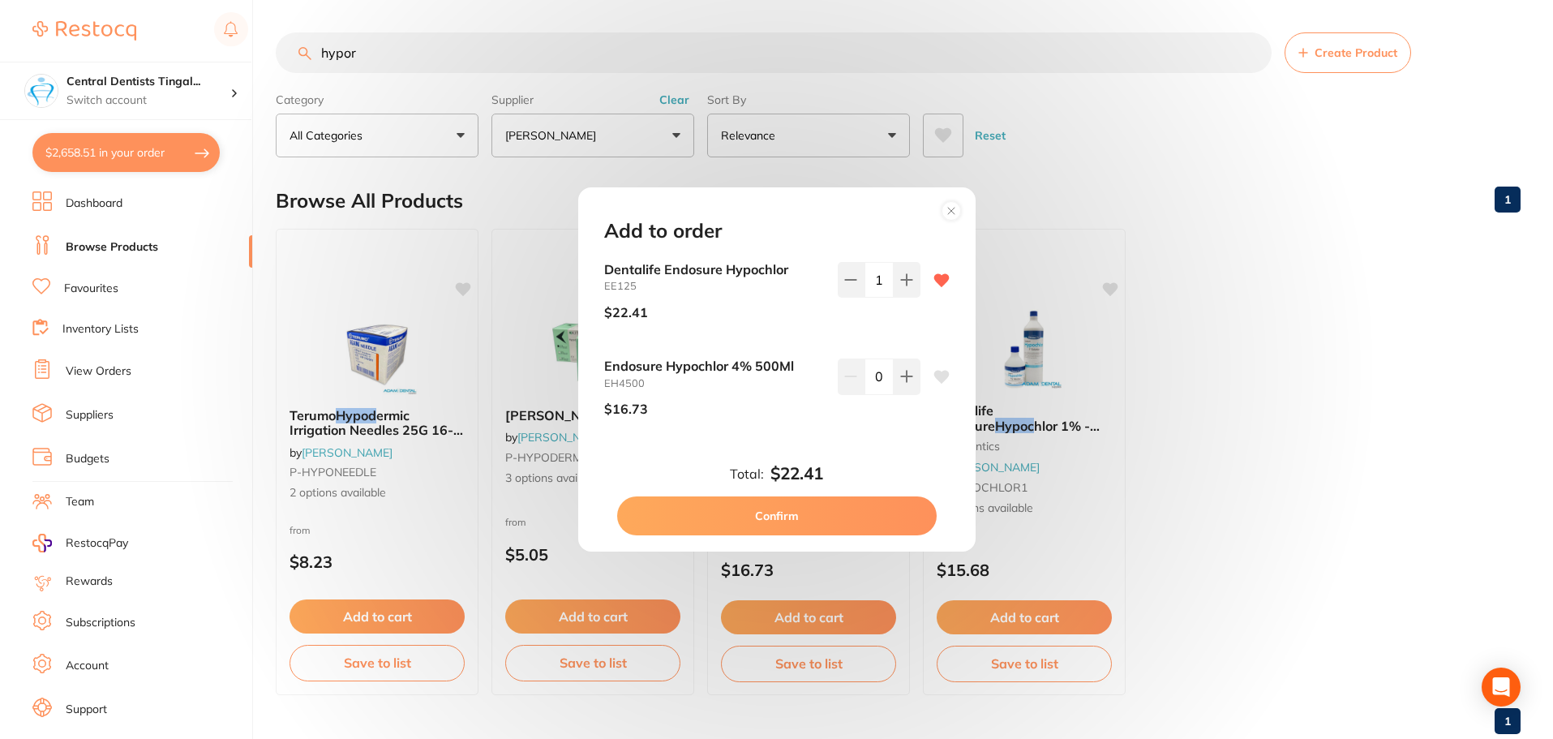
click at [825, 512] on button "Confirm" at bounding box center [776, 515] width 319 height 39
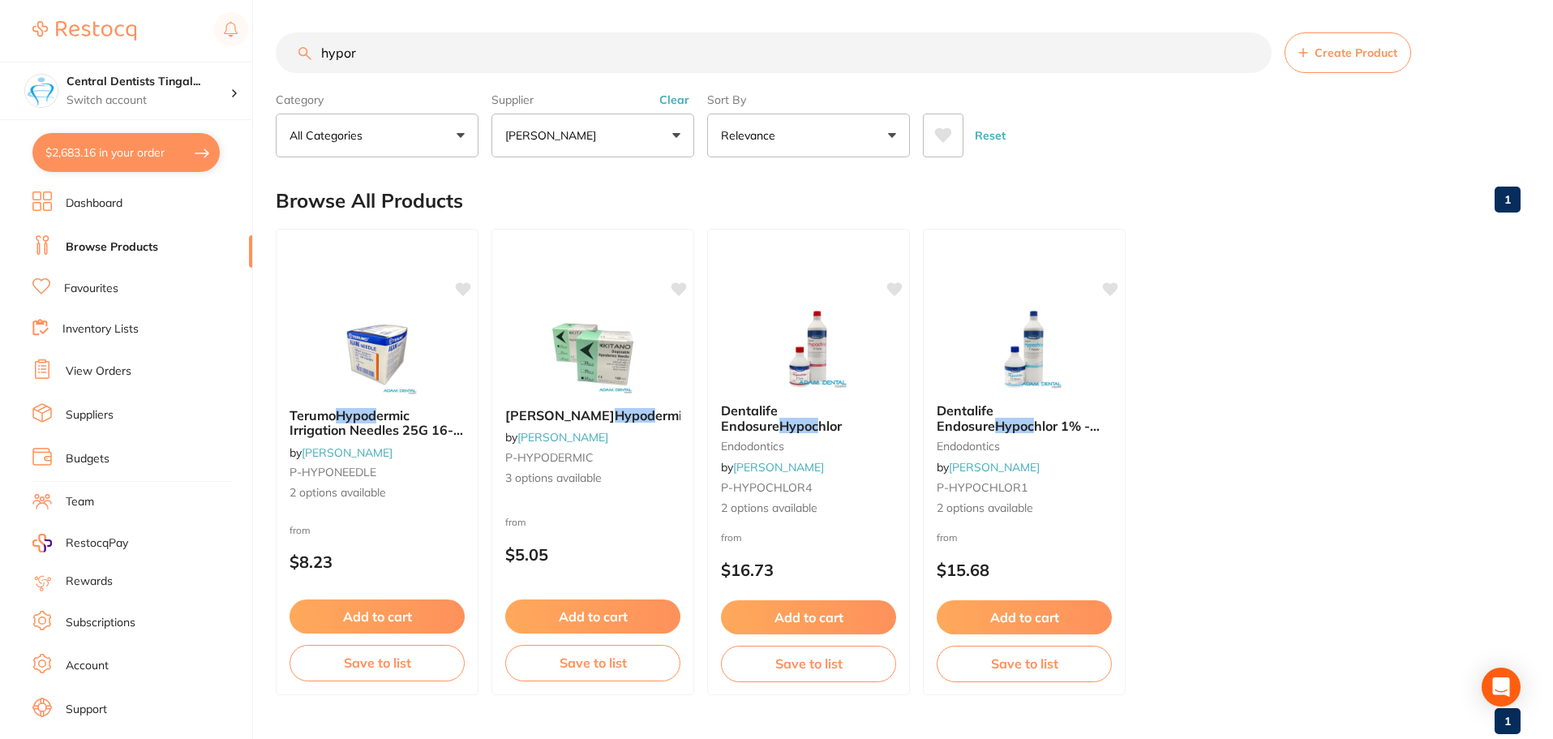
click at [541, 68] on input "hypor" at bounding box center [774, 52] width 996 height 41
click at [542, 68] on input "hypor" at bounding box center [774, 52] width 996 height 41
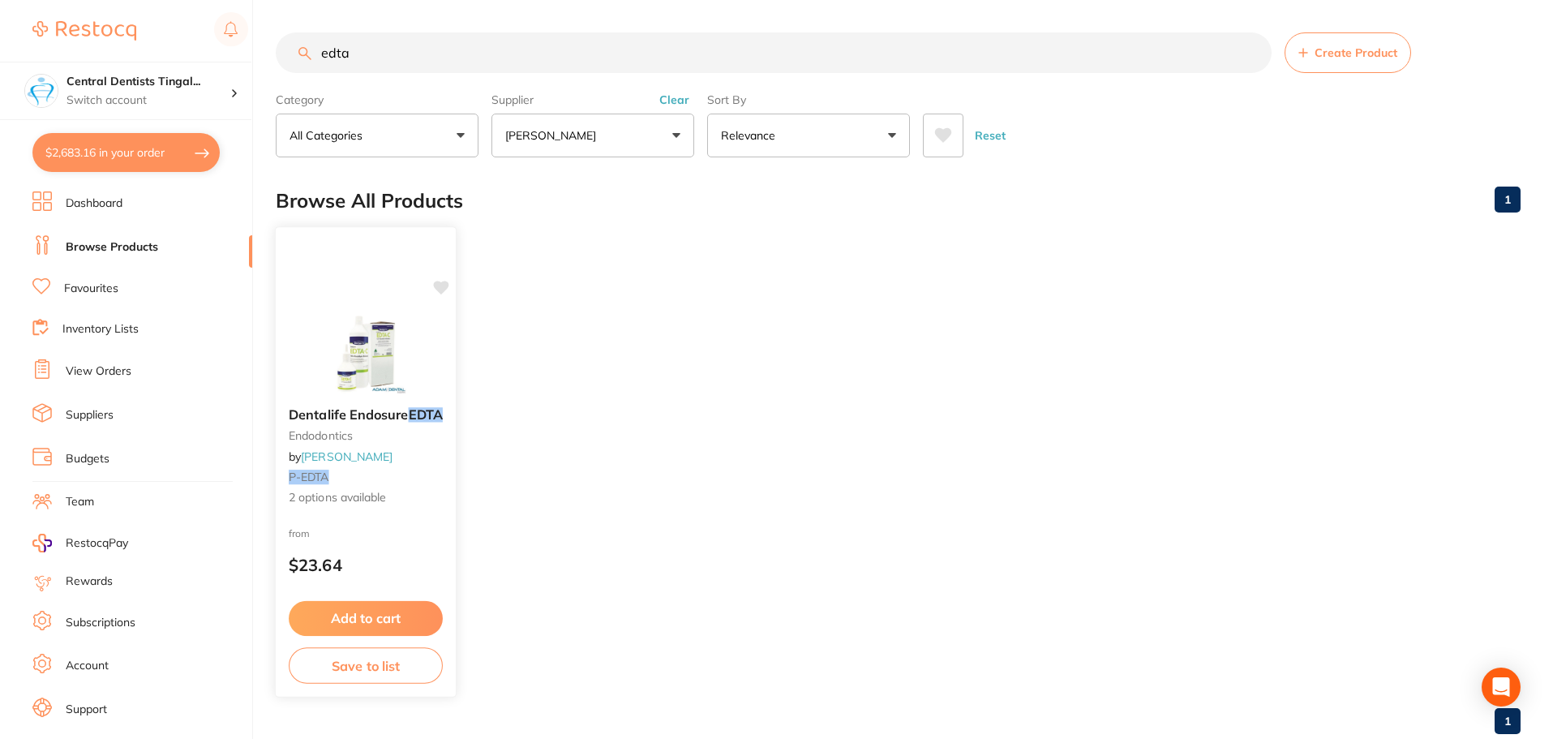
type input "edta"
click at [389, 611] on button "Add to cart" at bounding box center [366, 618] width 154 height 35
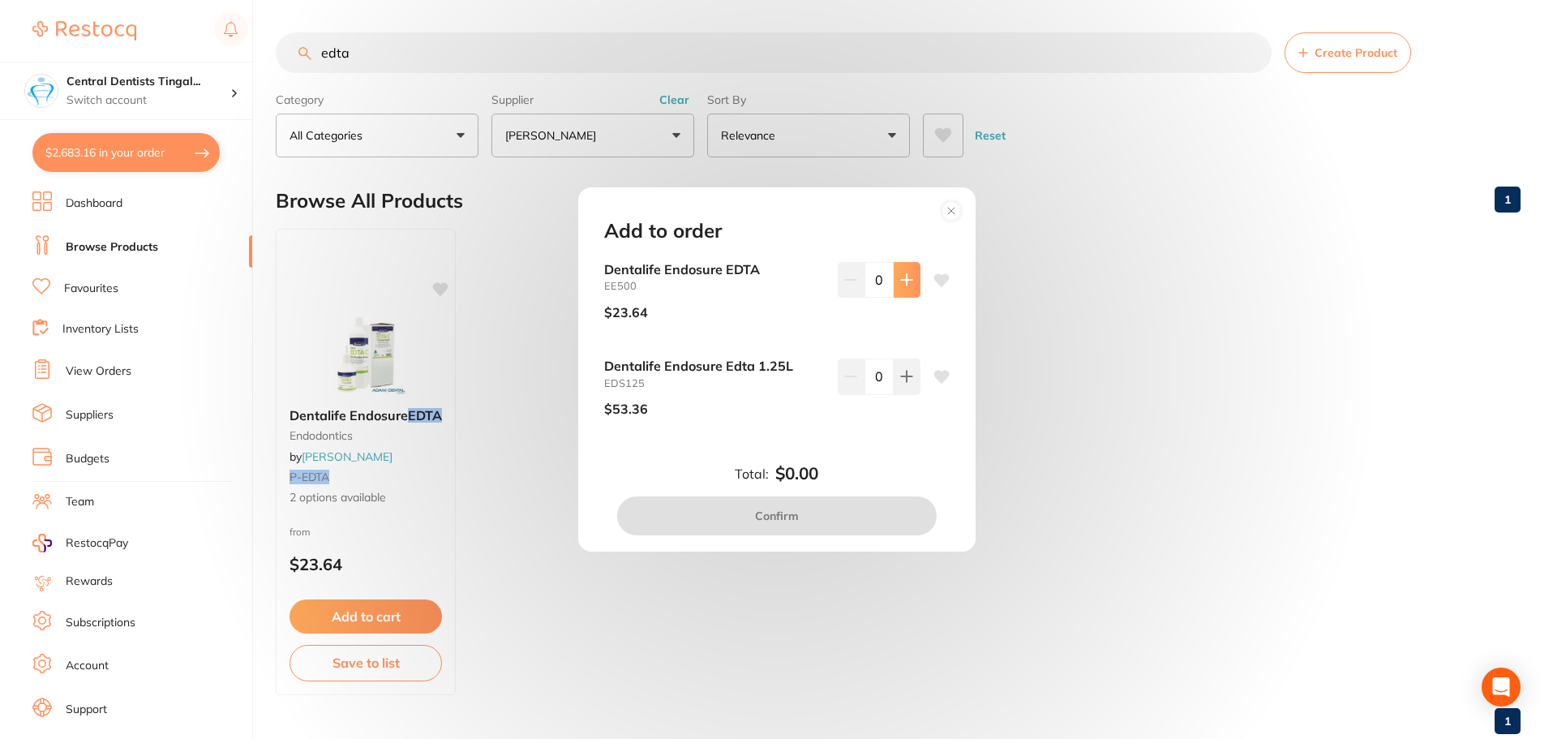
click at [902, 281] on icon at bounding box center [906, 279] width 11 height 11
type input "1"
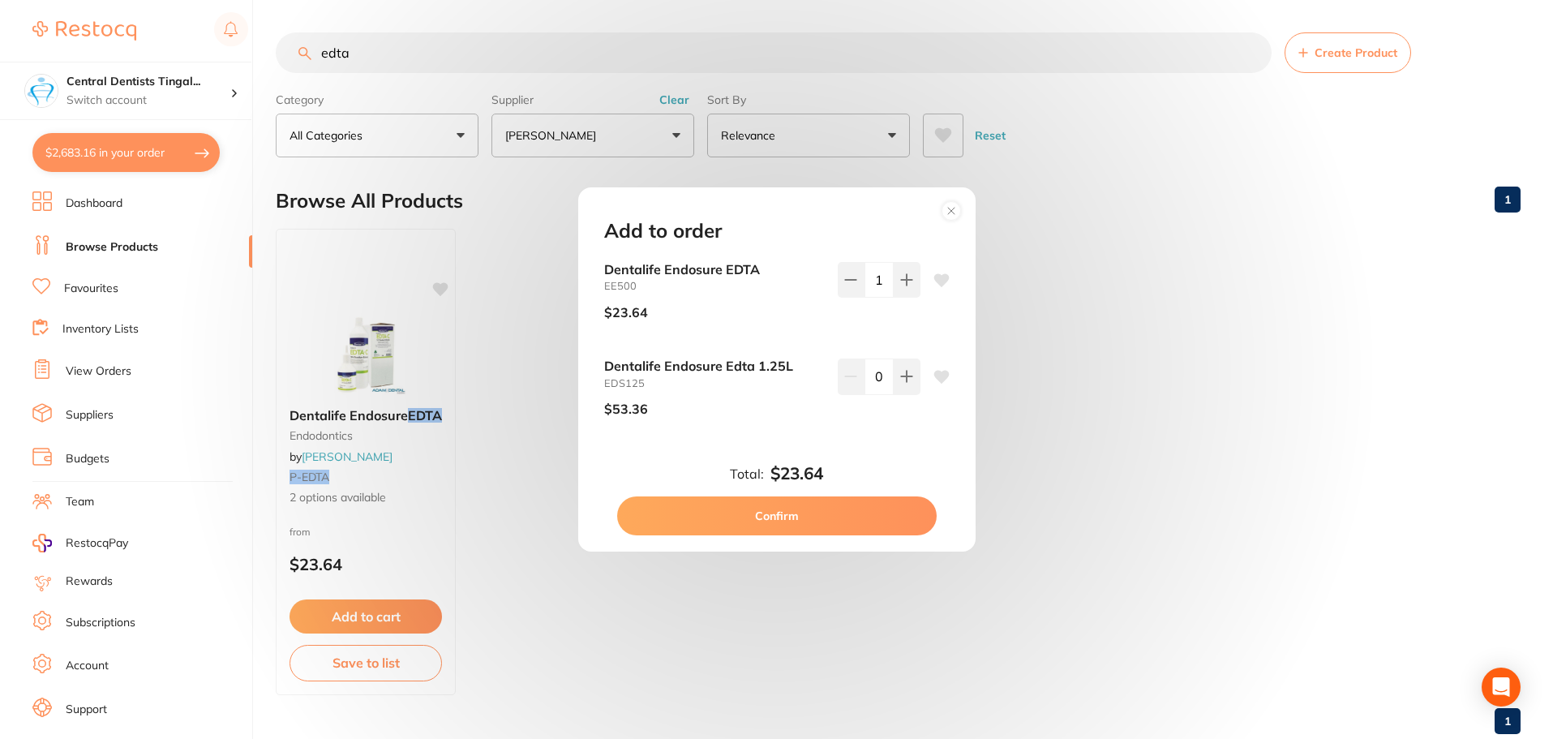
click at [823, 518] on button "Confirm" at bounding box center [776, 515] width 319 height 39
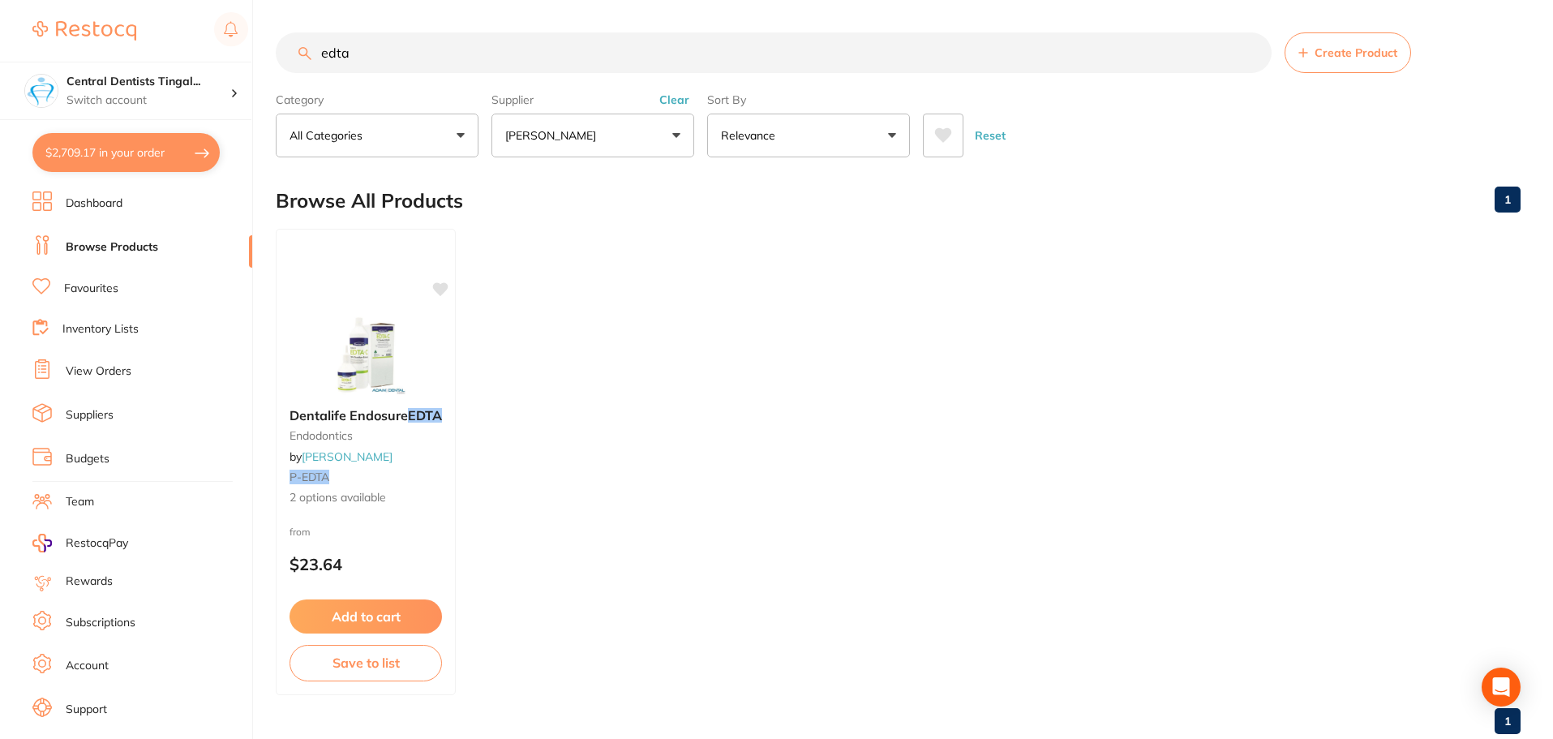
click at [823, 517] on ul "Dentalife Endosure EDTA endodontics by [PERSON_NAME] P-EDTA 2 options available…" at bounding box center [898, 462] width 1245 height 466
click at [675, 97] on button "Clear" at bounding box center [674, 99] width 40 height 15
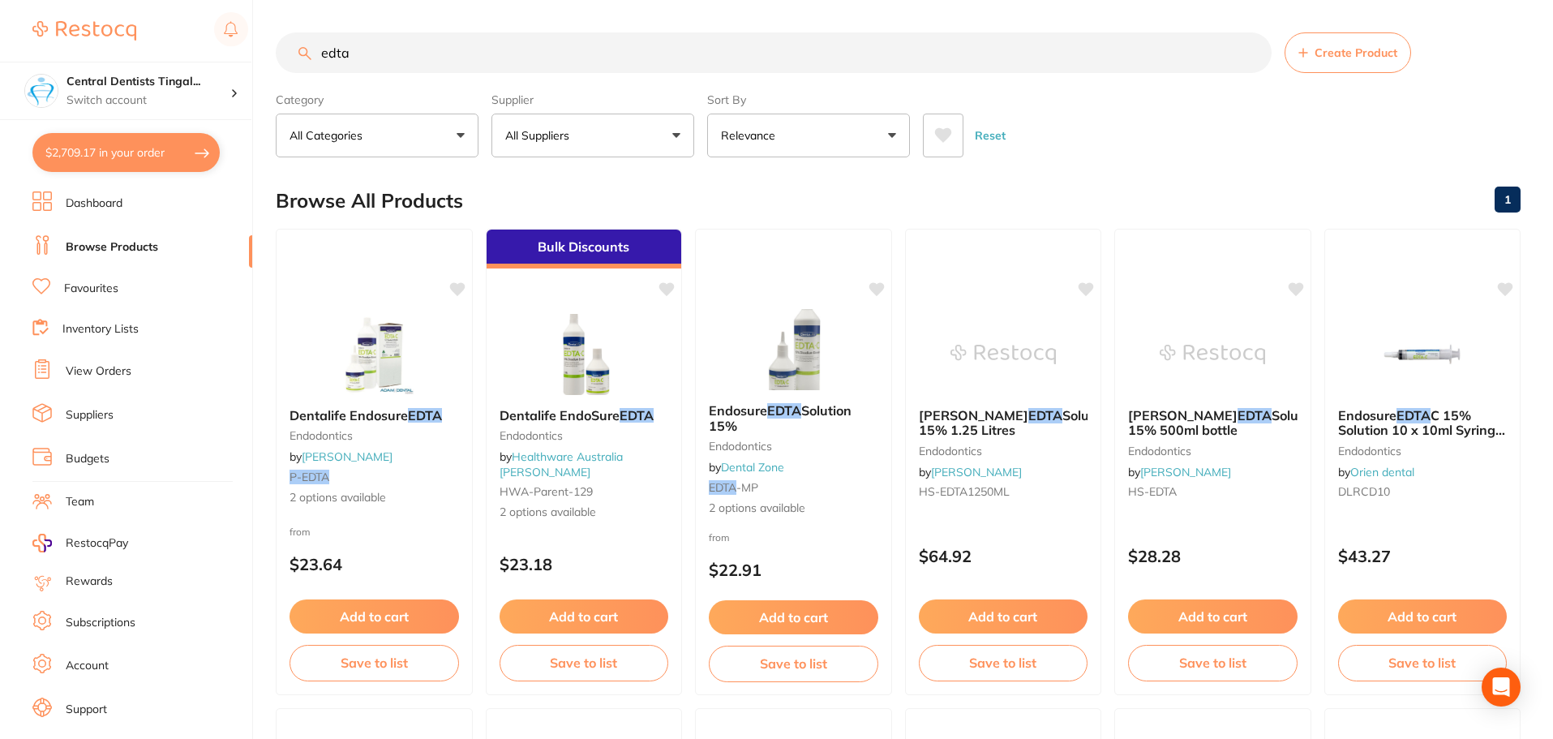
click at [621, 66] on input "edta" at bounding box center [774, 52] width 996 height 41
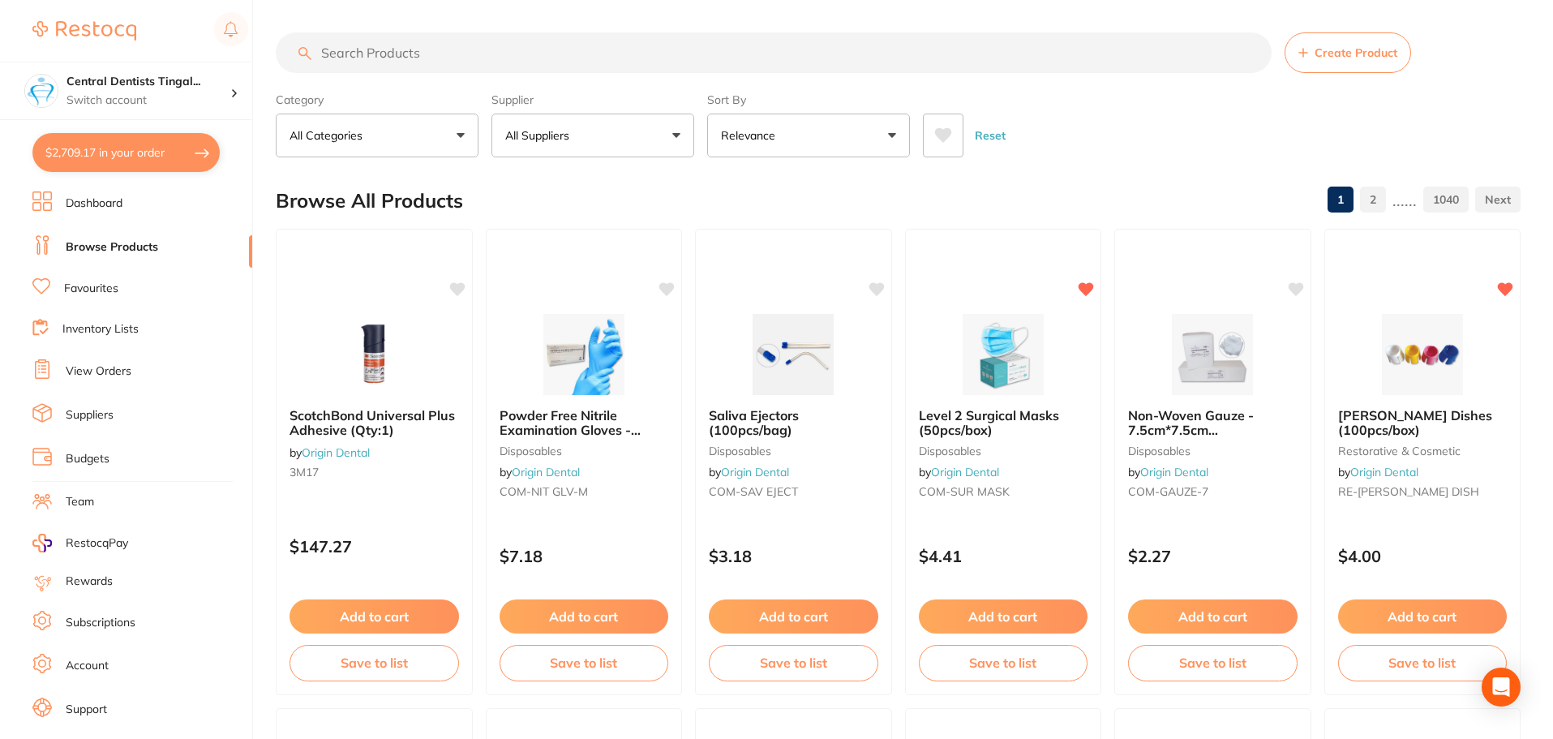
click at [453, 61] on input "search" at bounding box center [774, 52] width 996 height 41
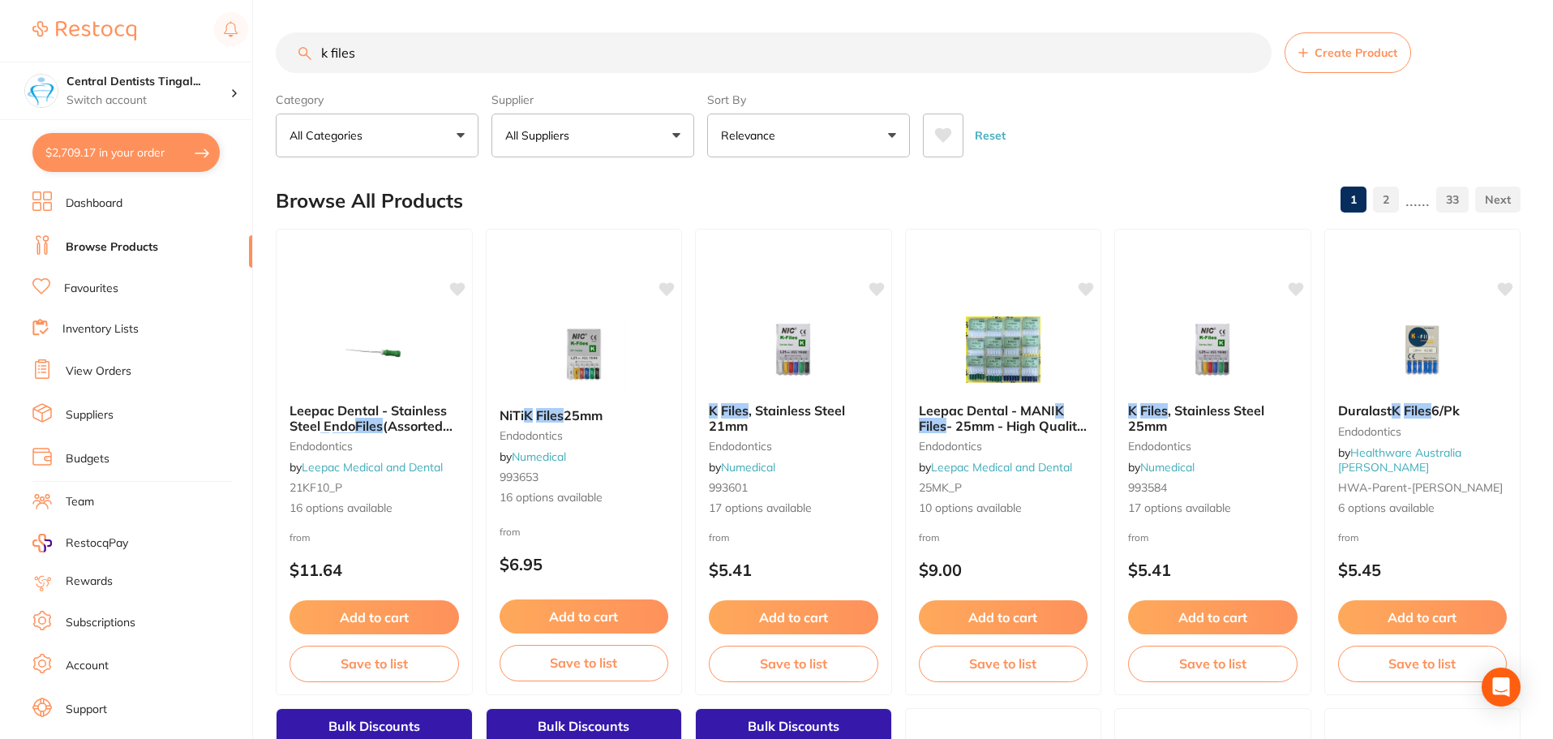
click at [585, 125] on button "All Suppliers" at bounding box center [592, 136] width 203 height 44
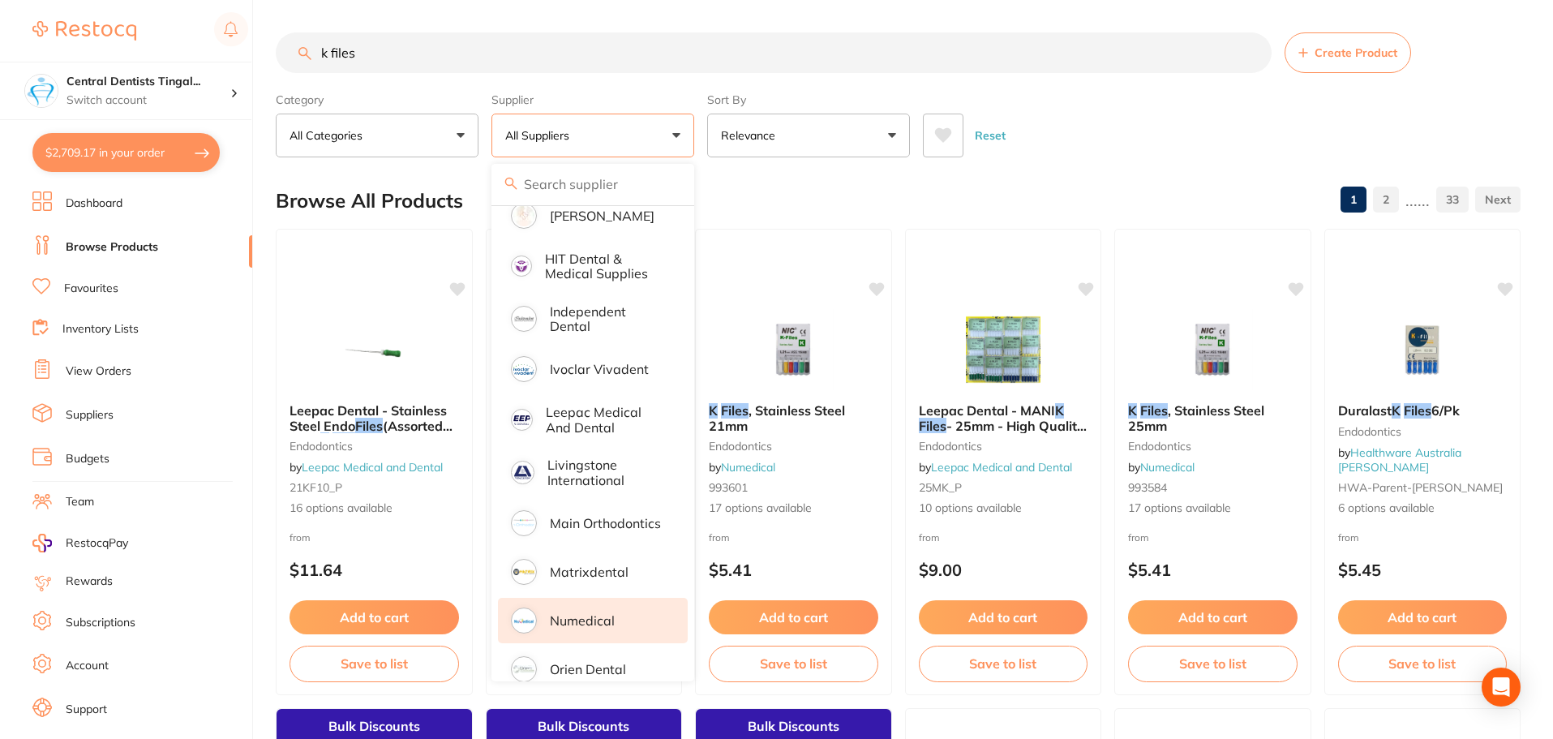
scroll to position [730, 0]
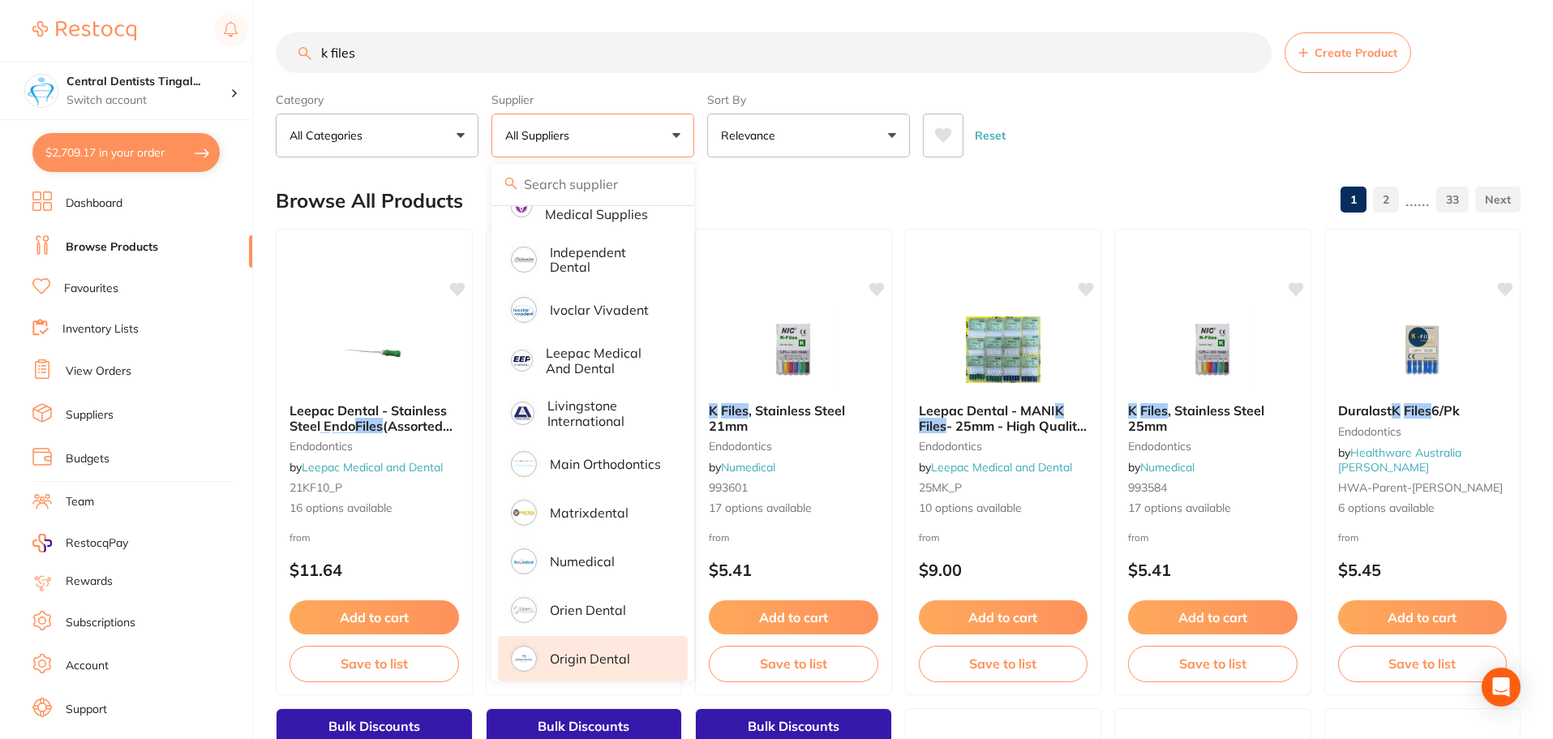
click at [615, 651] on p "Origin Dental" at bounding box center [590, 658] width 80 height 15
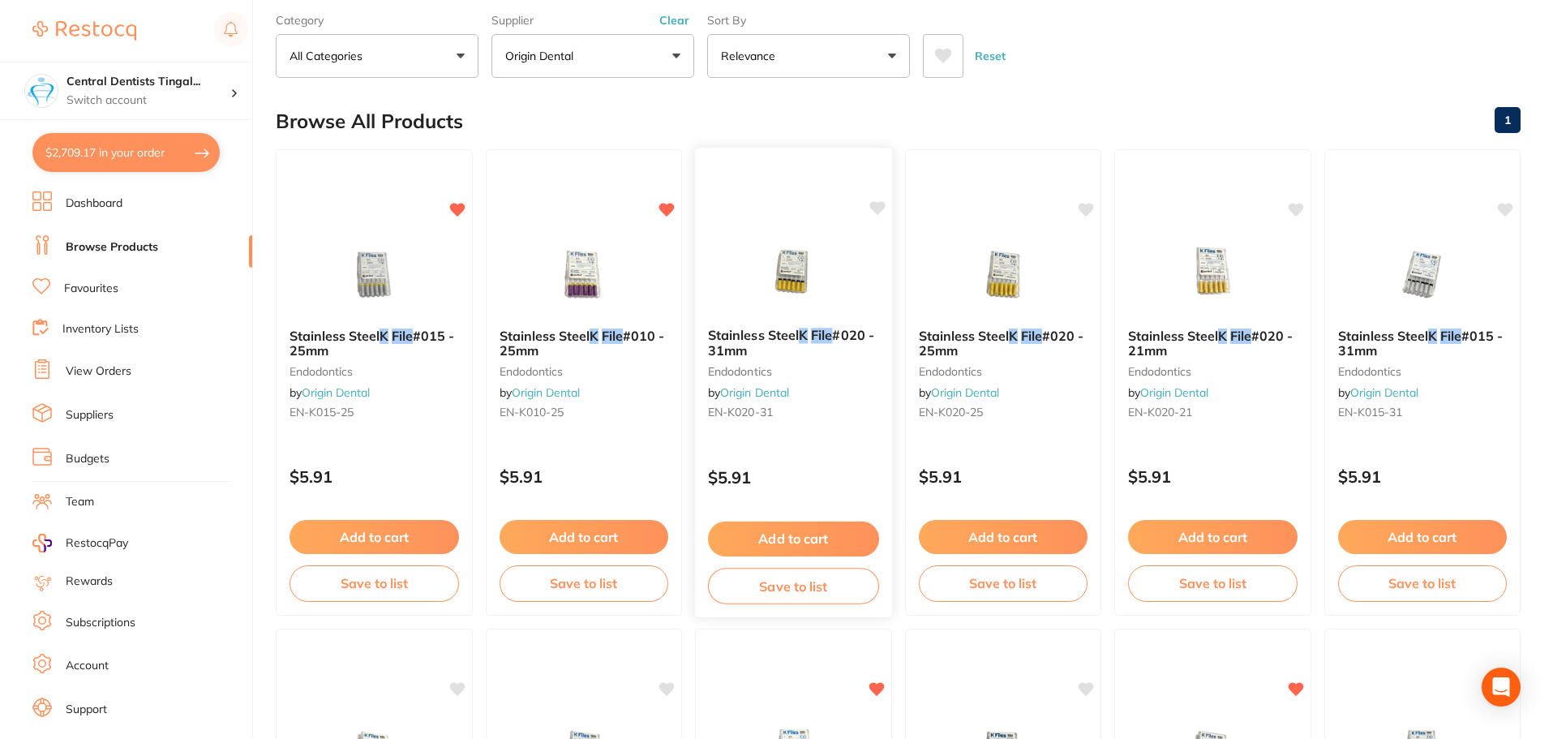
scroll to position [0, 0]
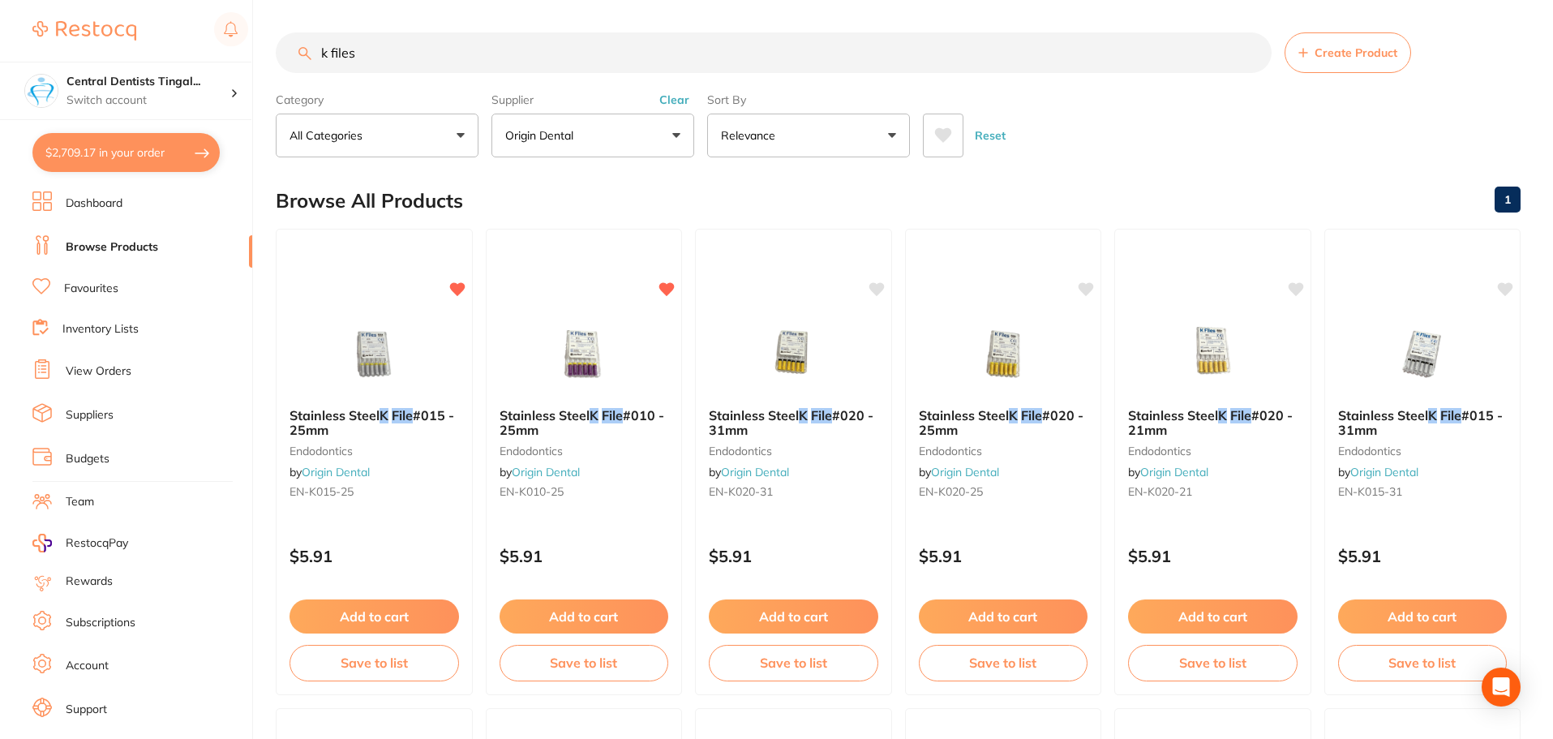
click at [550, 54] on input "k files" at bounding box center [774, 52] width 996 height 41
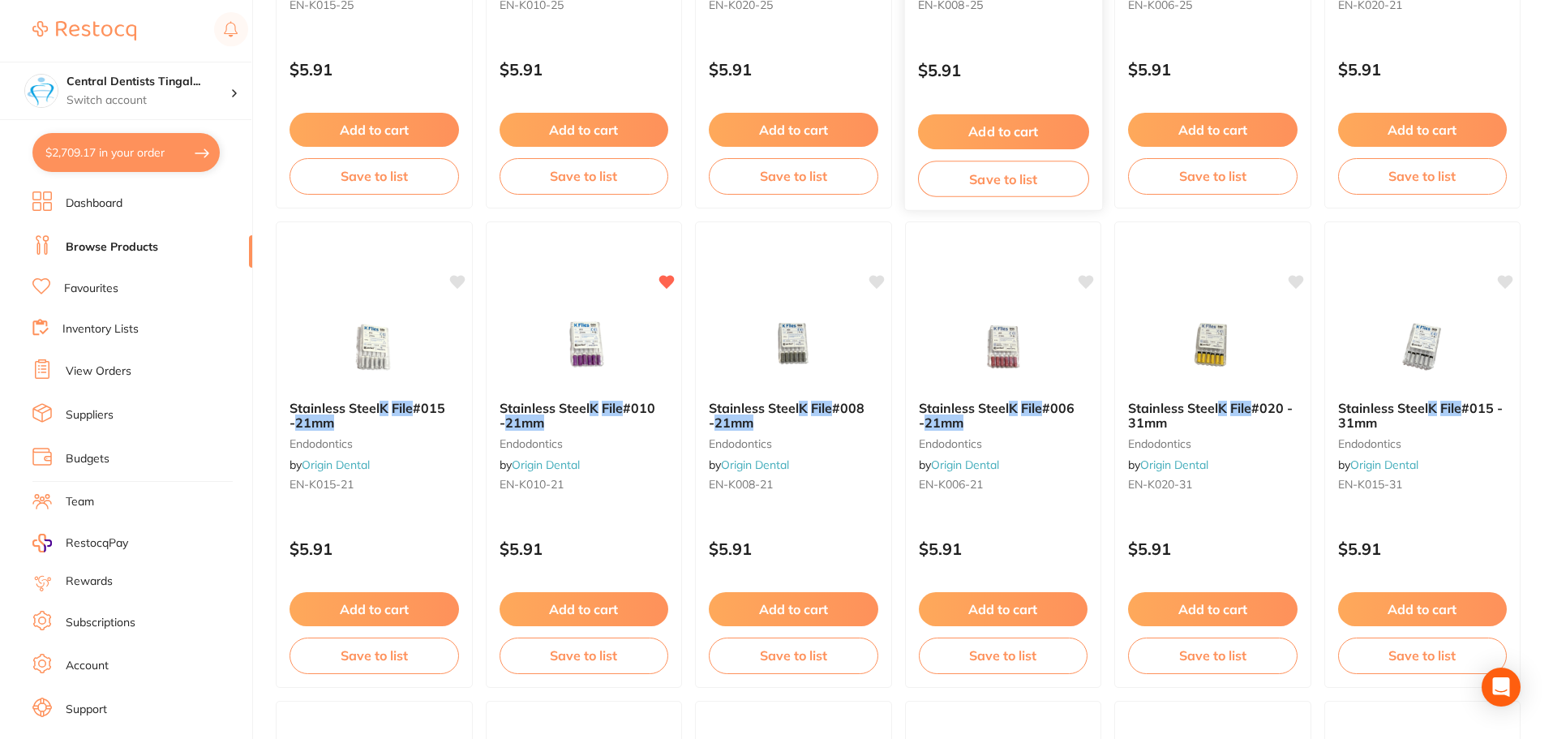
scroll to position [162, 0]
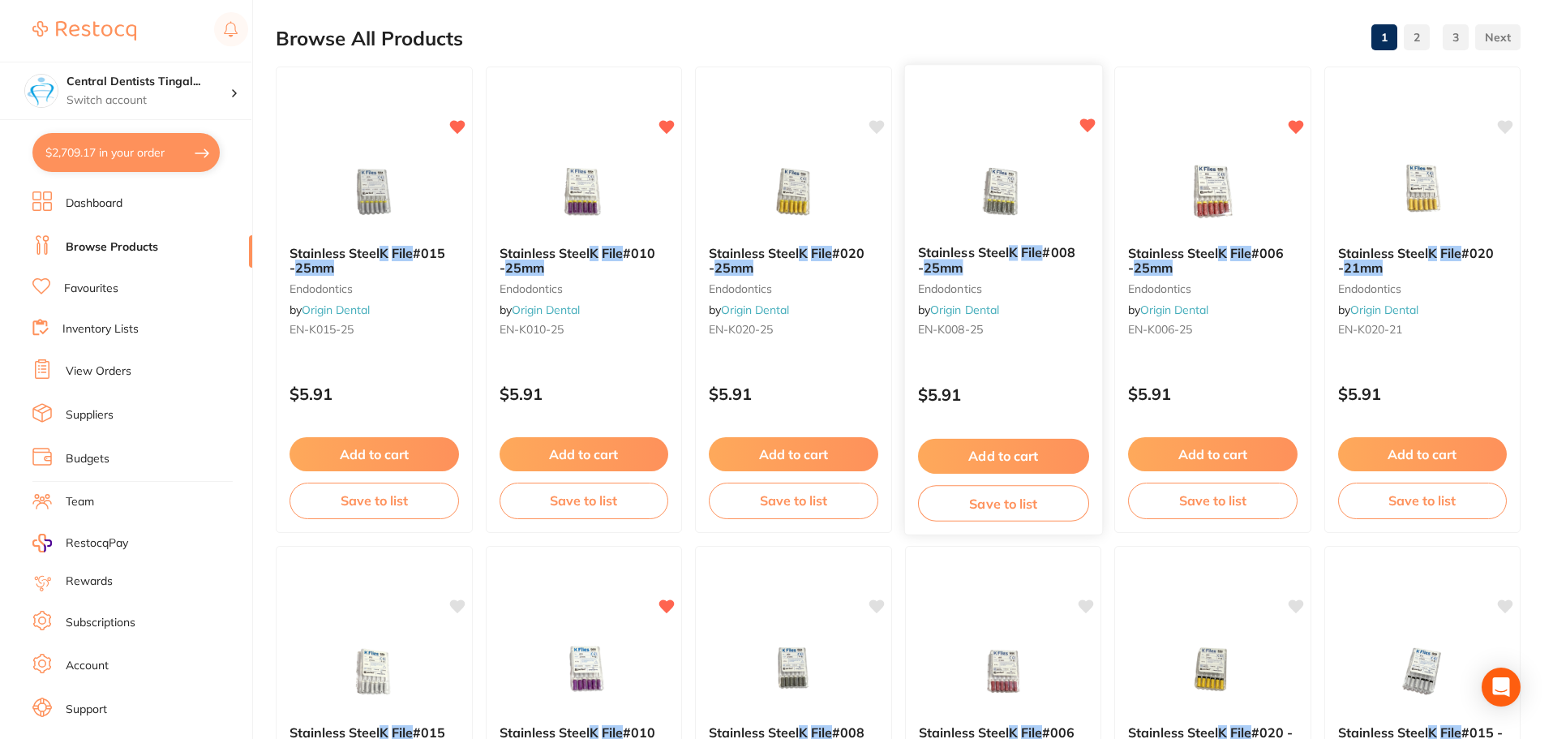
type input "k files 25mm"
click at [997, 456] on button "Add to cart" at bounding box center [1002, 456] width 171 height 35
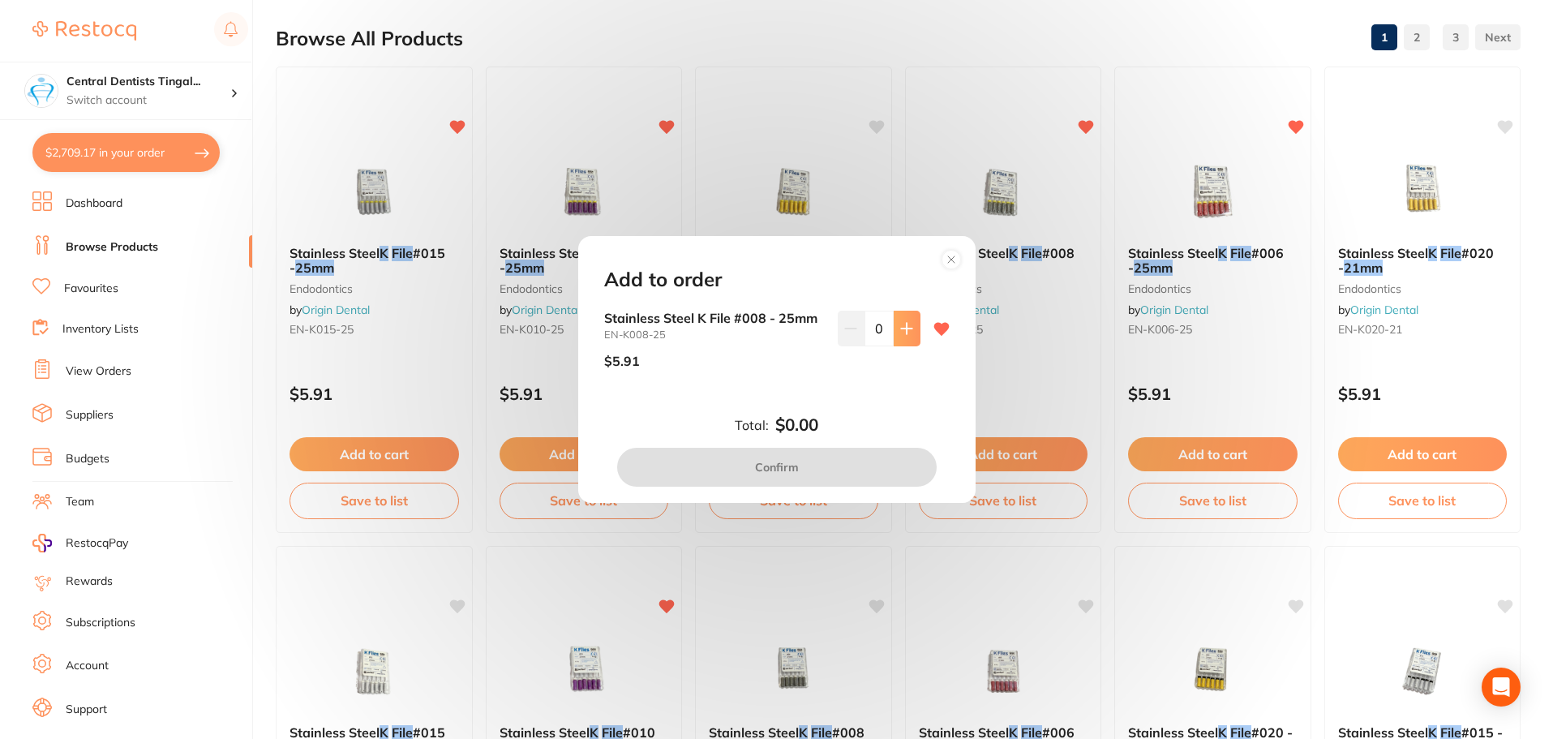
click at [900, 333] on icon at bounding box center [906, 328] width 13 height 13
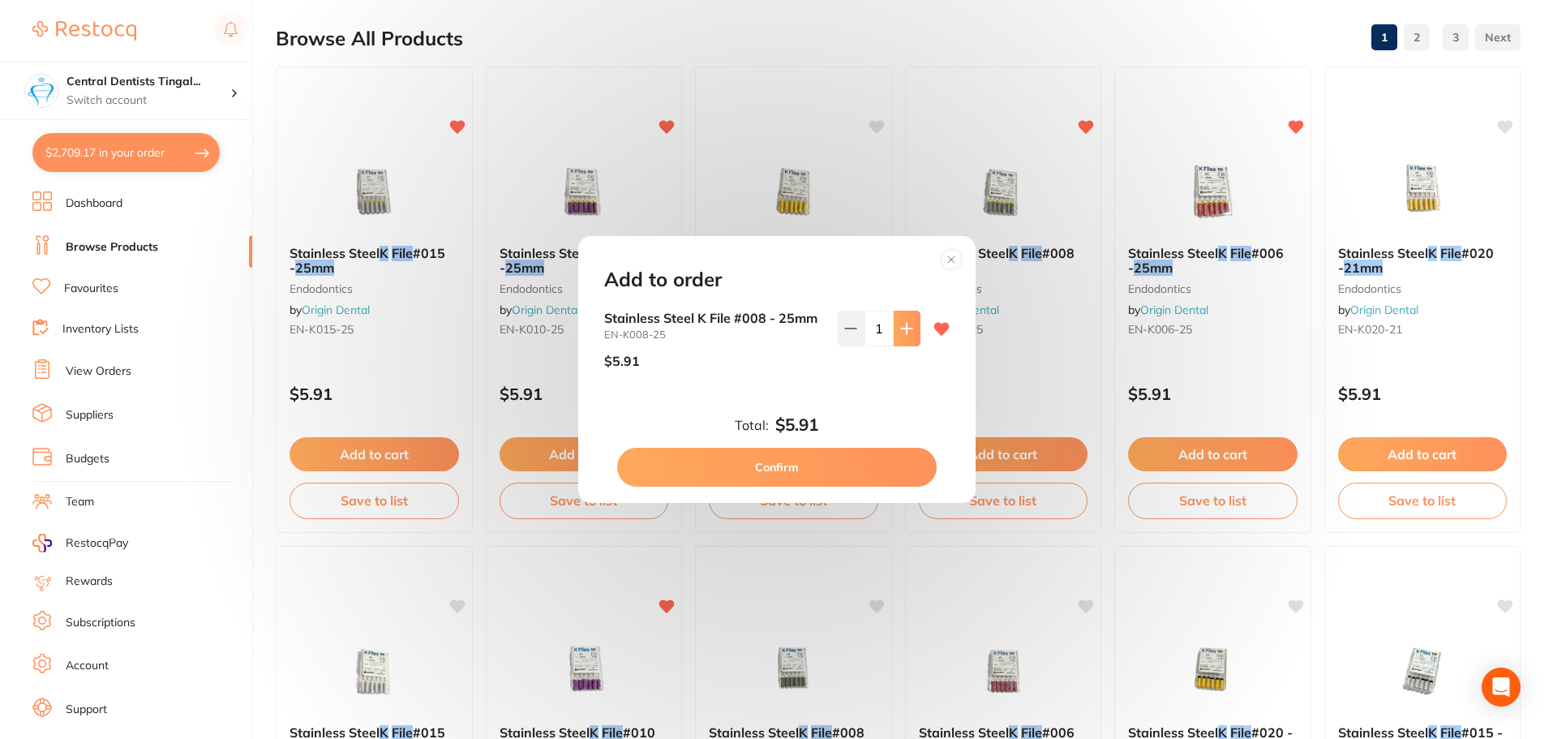
click at [900, 333] on icon at bounding box center [906, 328] width 13 height 13
type input "3"
click at [878, 461] on button "Confirm" at bounding box center [776, 467] width 319 height 39
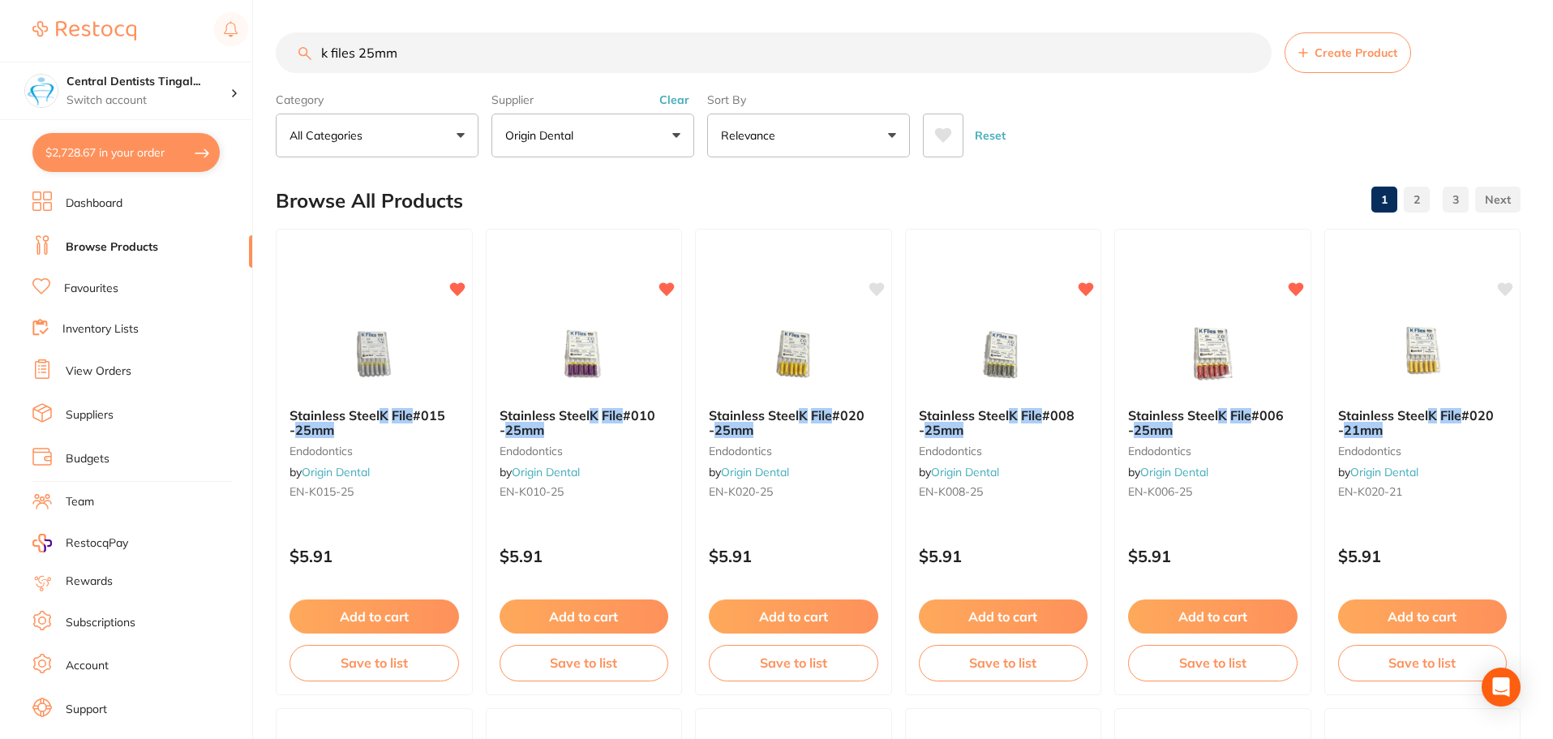
click at [599, 55] on input "k files 25mm" at bounding box center [774, 52] width 996 height 41
click at [671, 101] on button "Clear" at bounding box center [674, 99] width 40 height 15
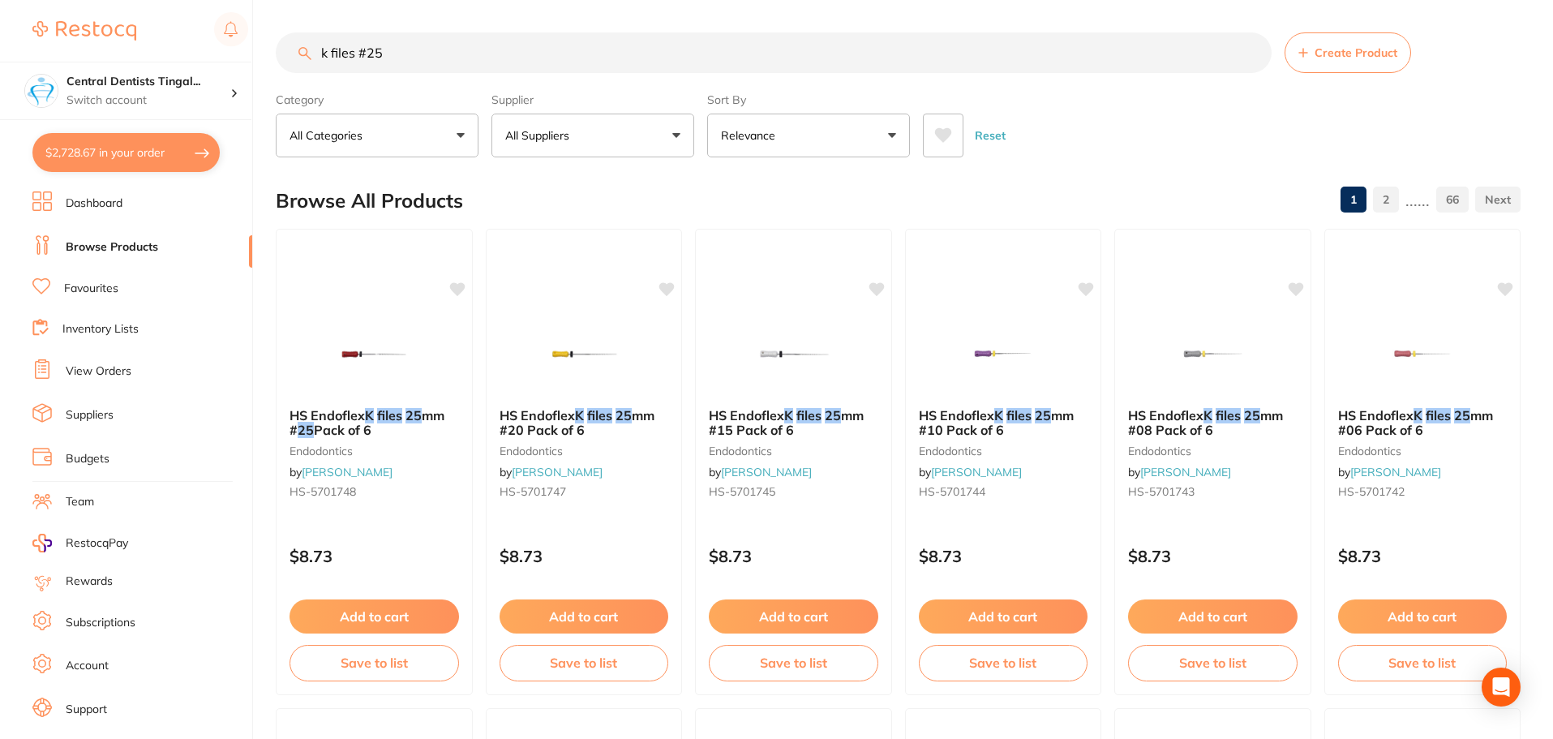
click at [357, 58] on input "k files #25" at bounding box center [774, 52] width 996 height 41
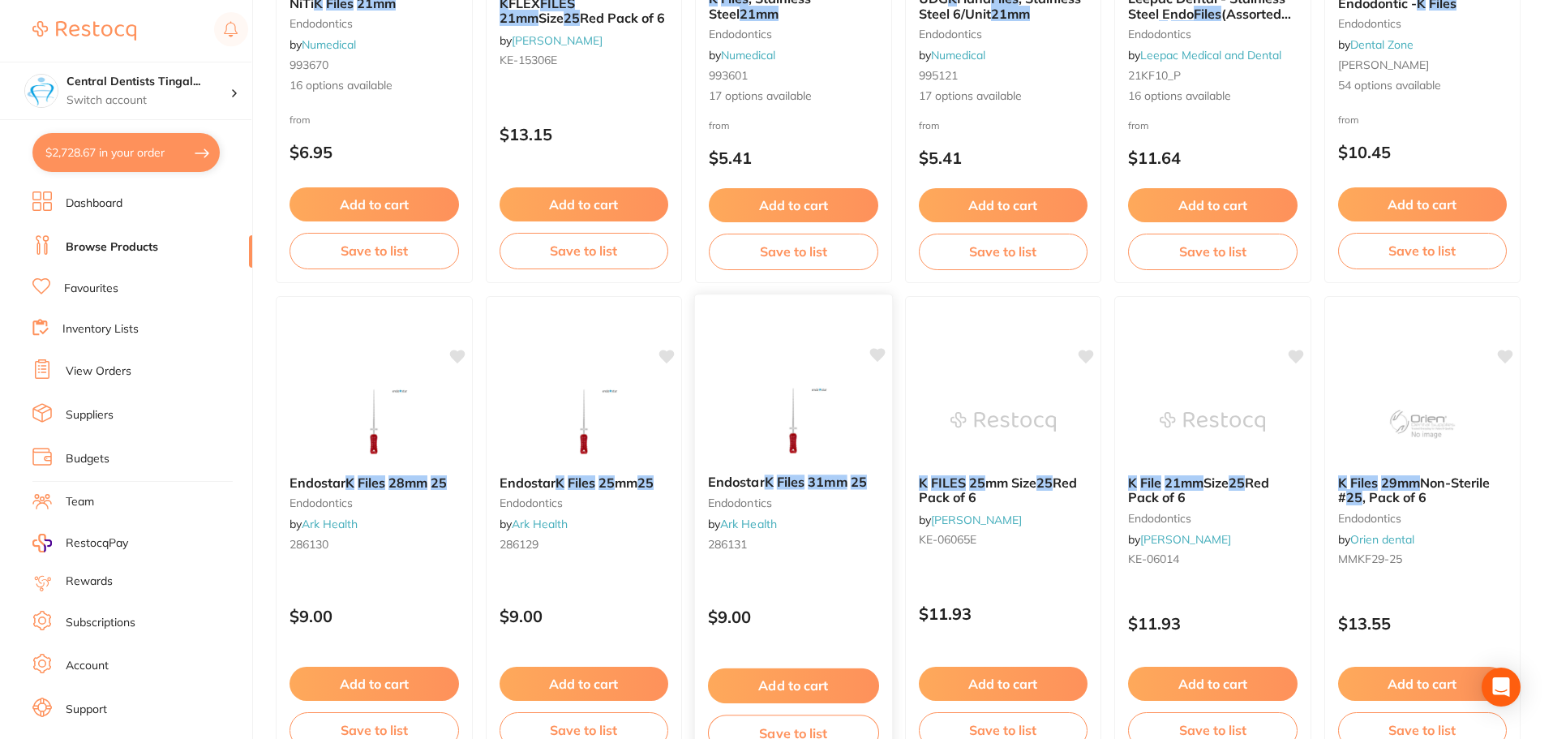
scroll to position [892, 0]
type input "k files 21mm #25"
click at [999, 677] on button "Add to cart" at bounding box center [1002, 684] width 171 height 35
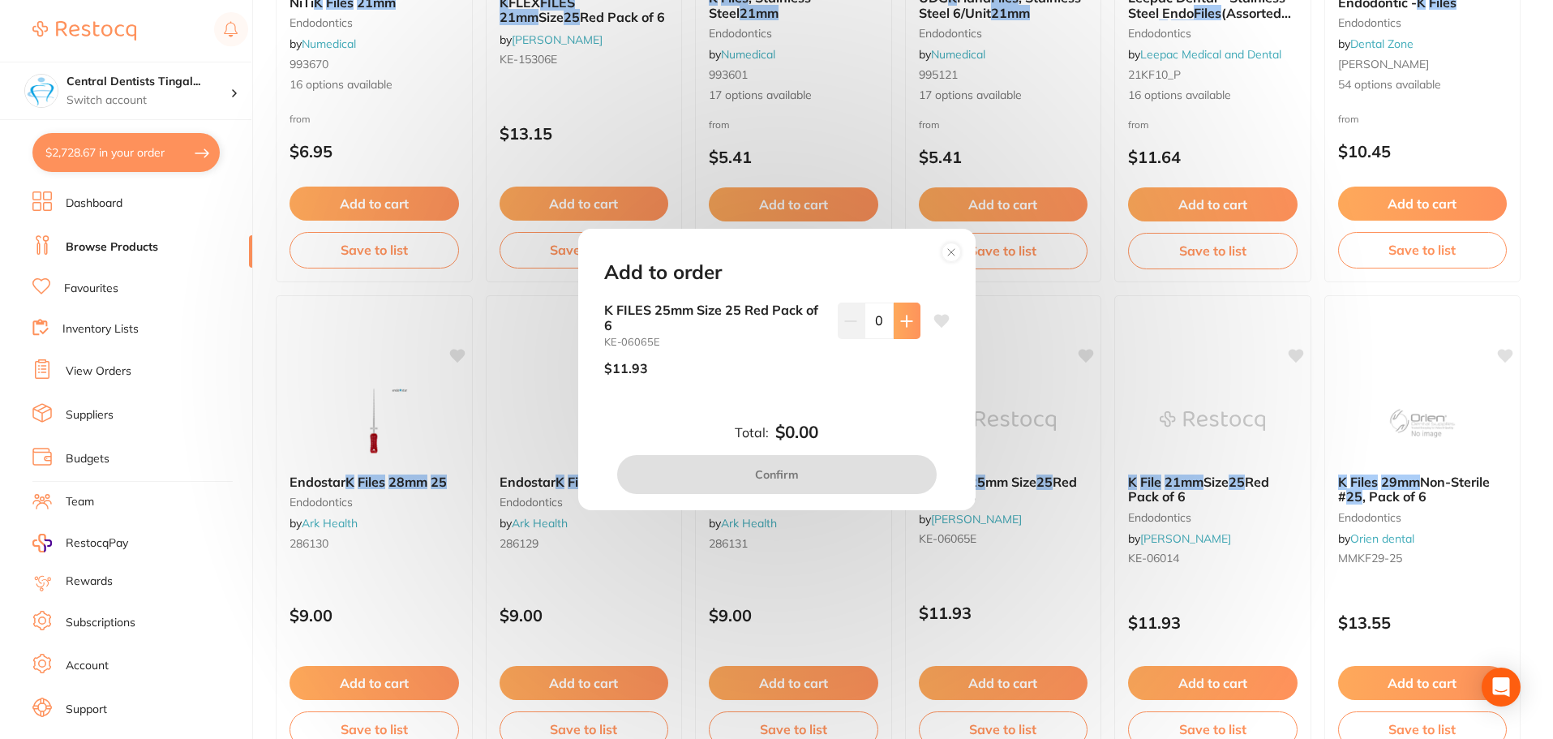
click at [903, 325] on icon at bounding box center [906, 320] width 11 height 11
type input "2"
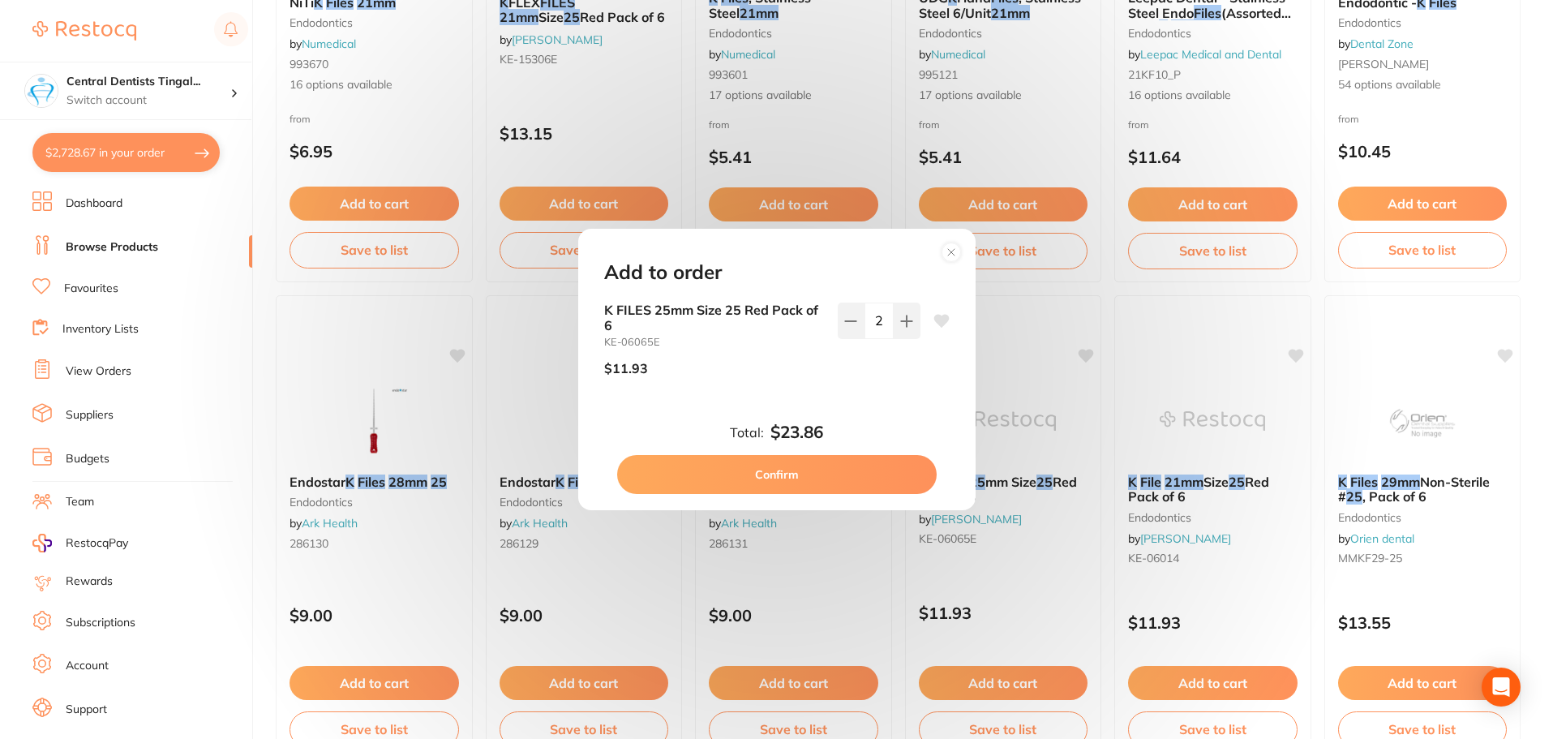
click at [851, 482] on button "Confirm" at bounding box center [776, 474] width 319 height 39
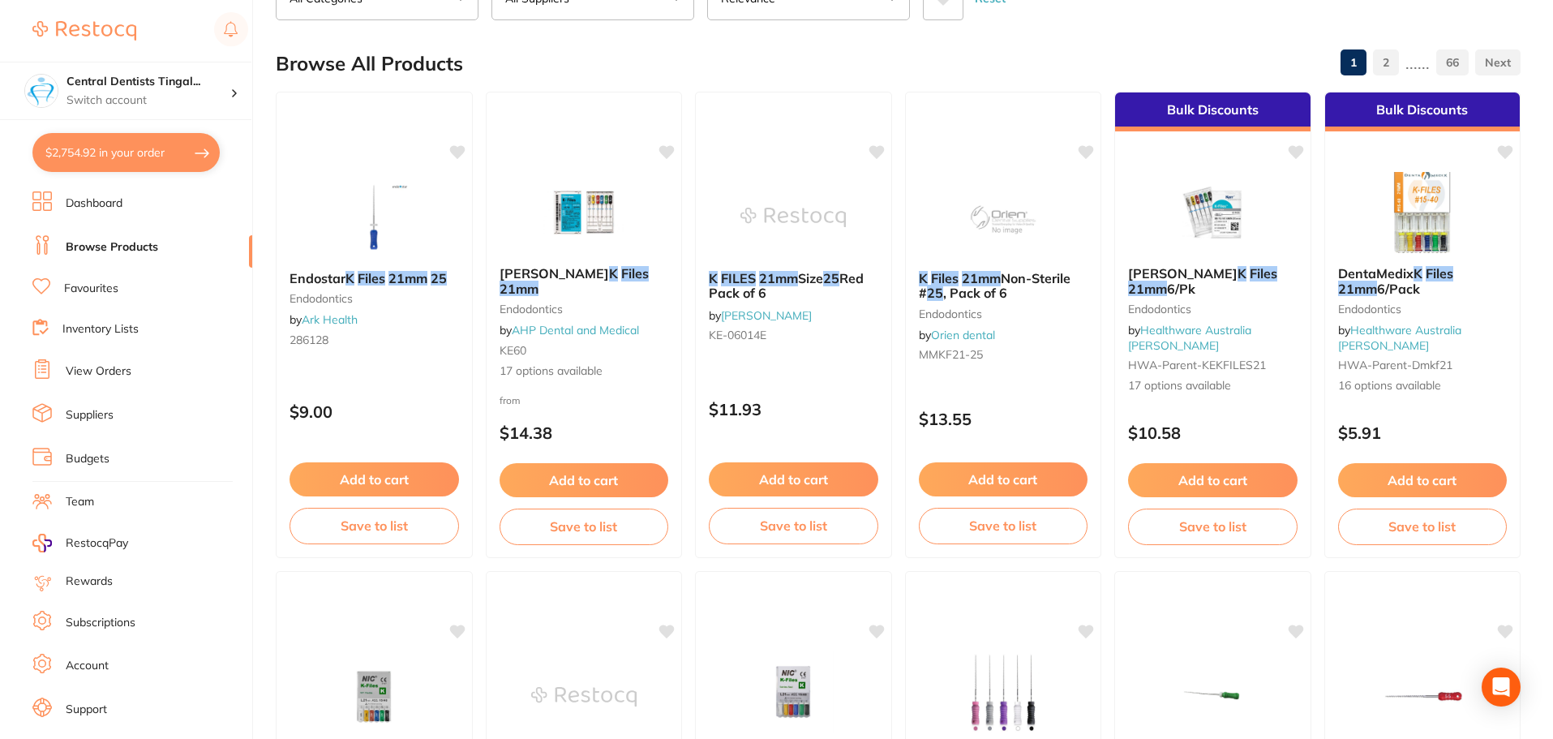
scroll to position [0, 0]
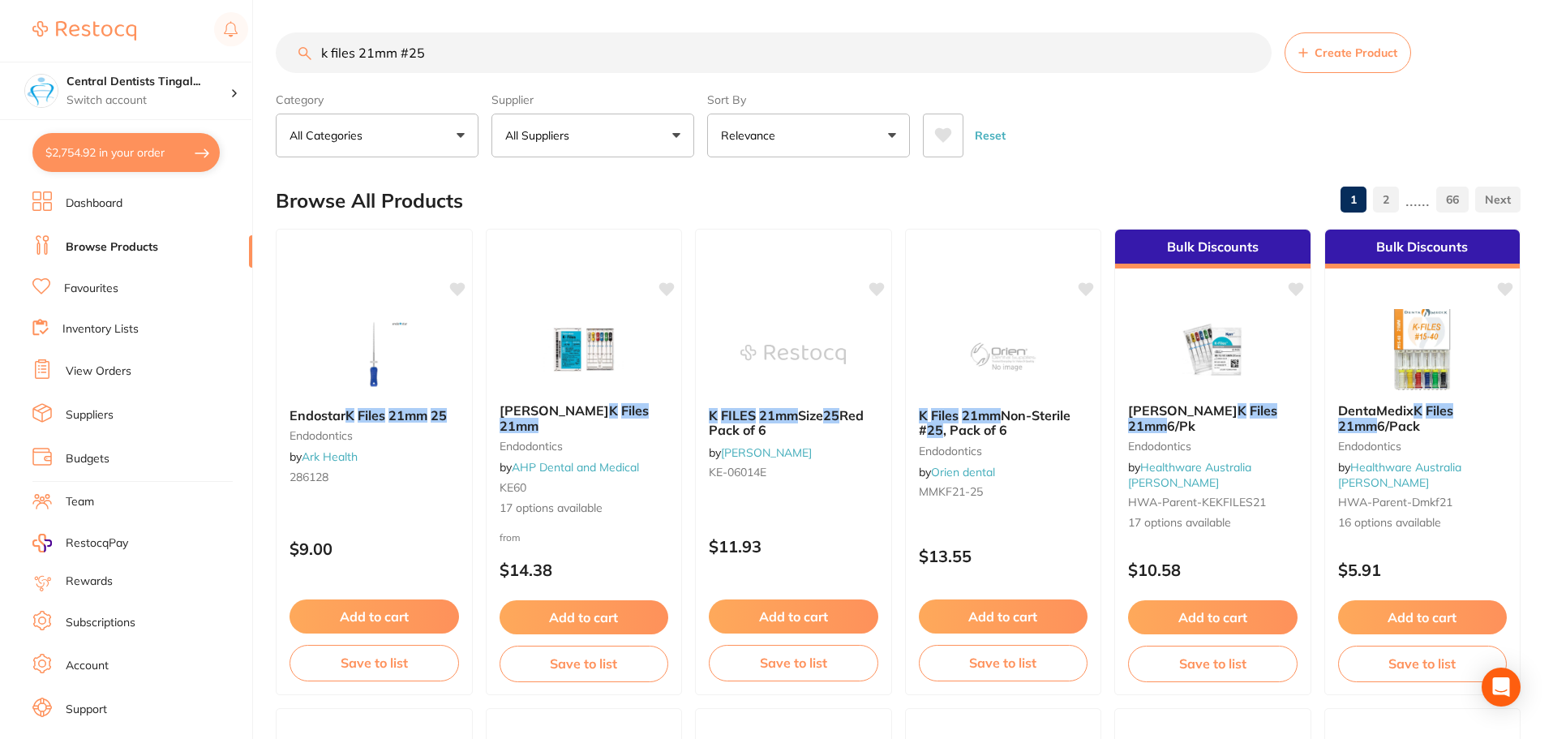
click at [371, 55] on input "k files 21mm #25" at bounding box center [774, 52] width 996 height 41
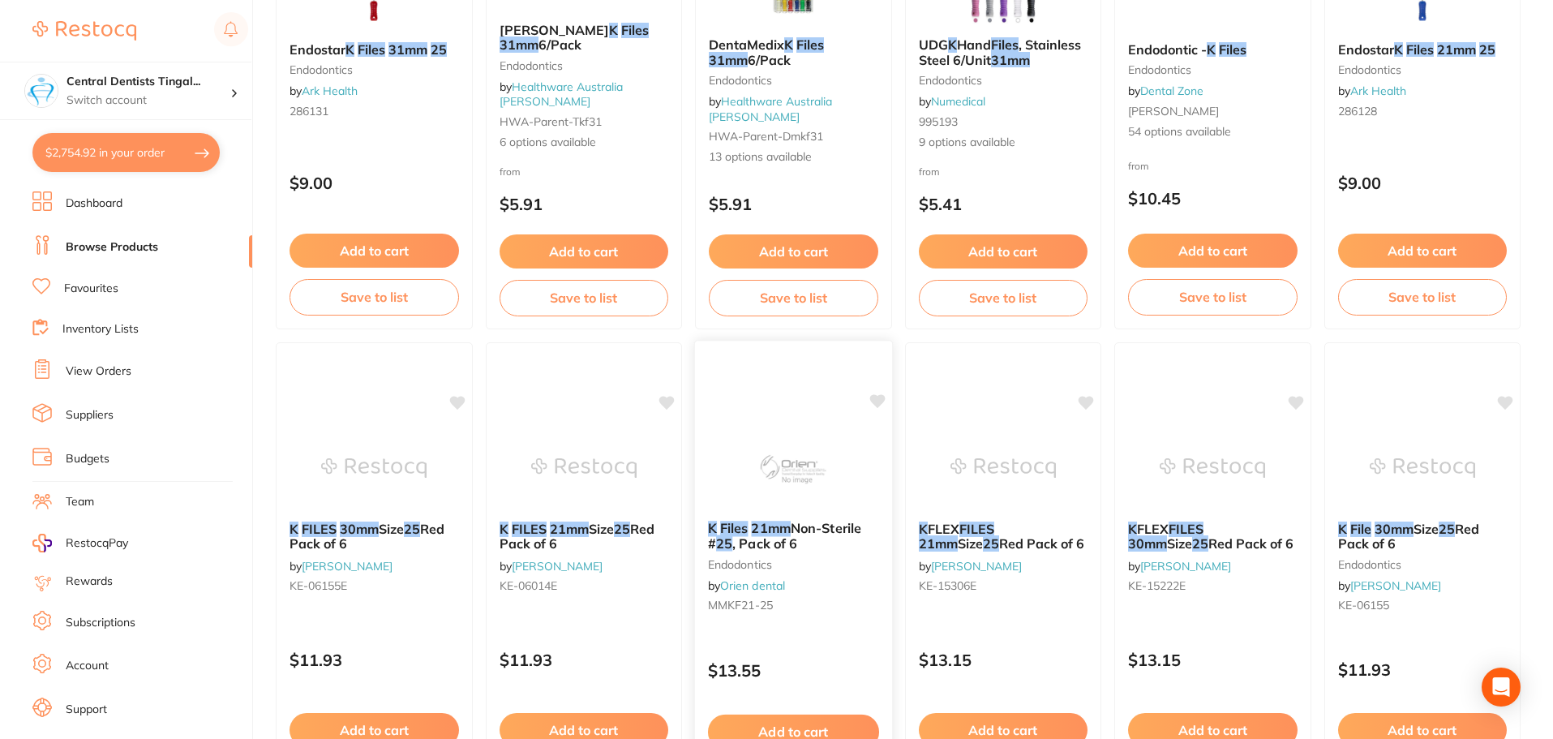
scroll to position [568, 0]
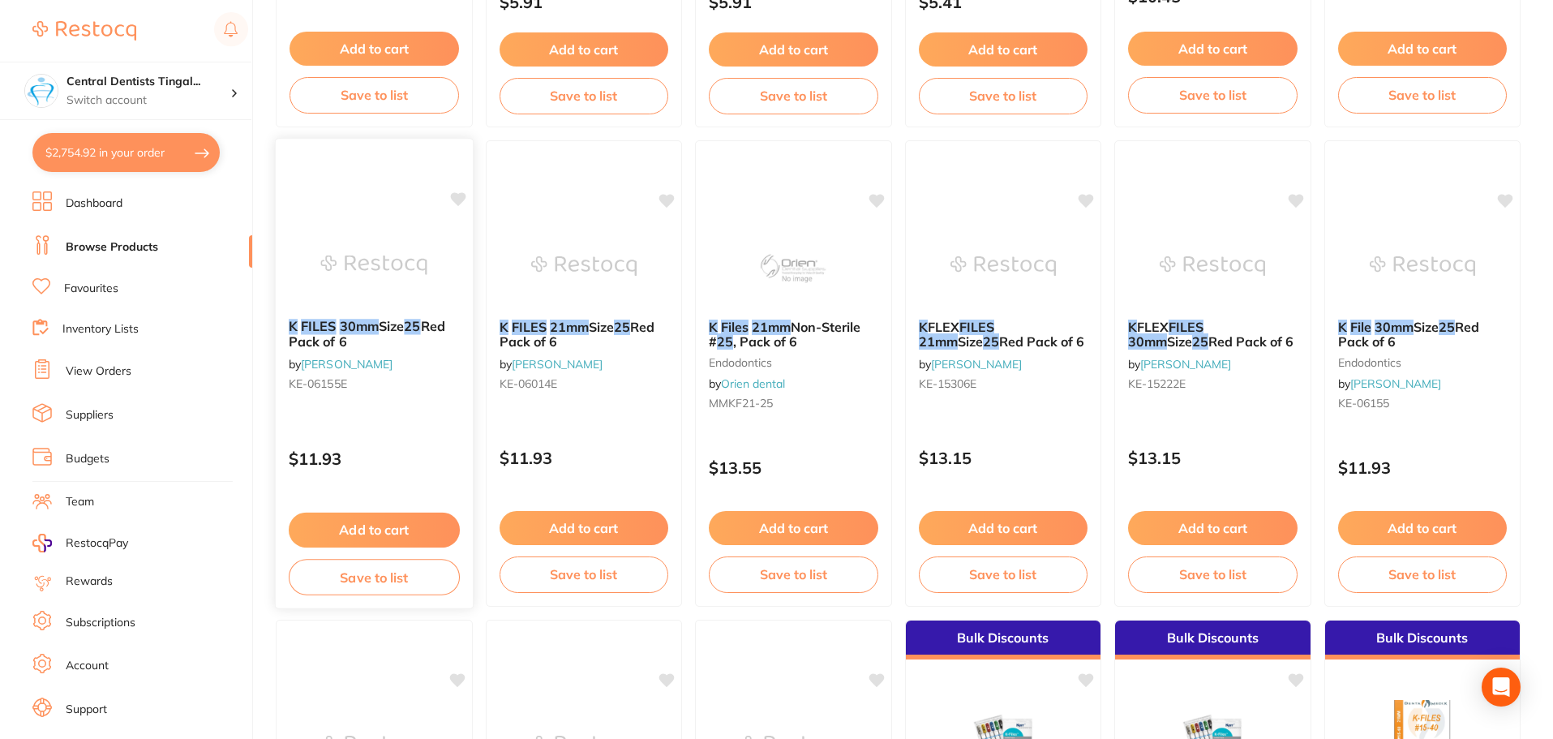
type input "k files 31mm #25"
click at [346, 527] on button "Add to cart" at bounding box center [374, 529] width 171 height 35
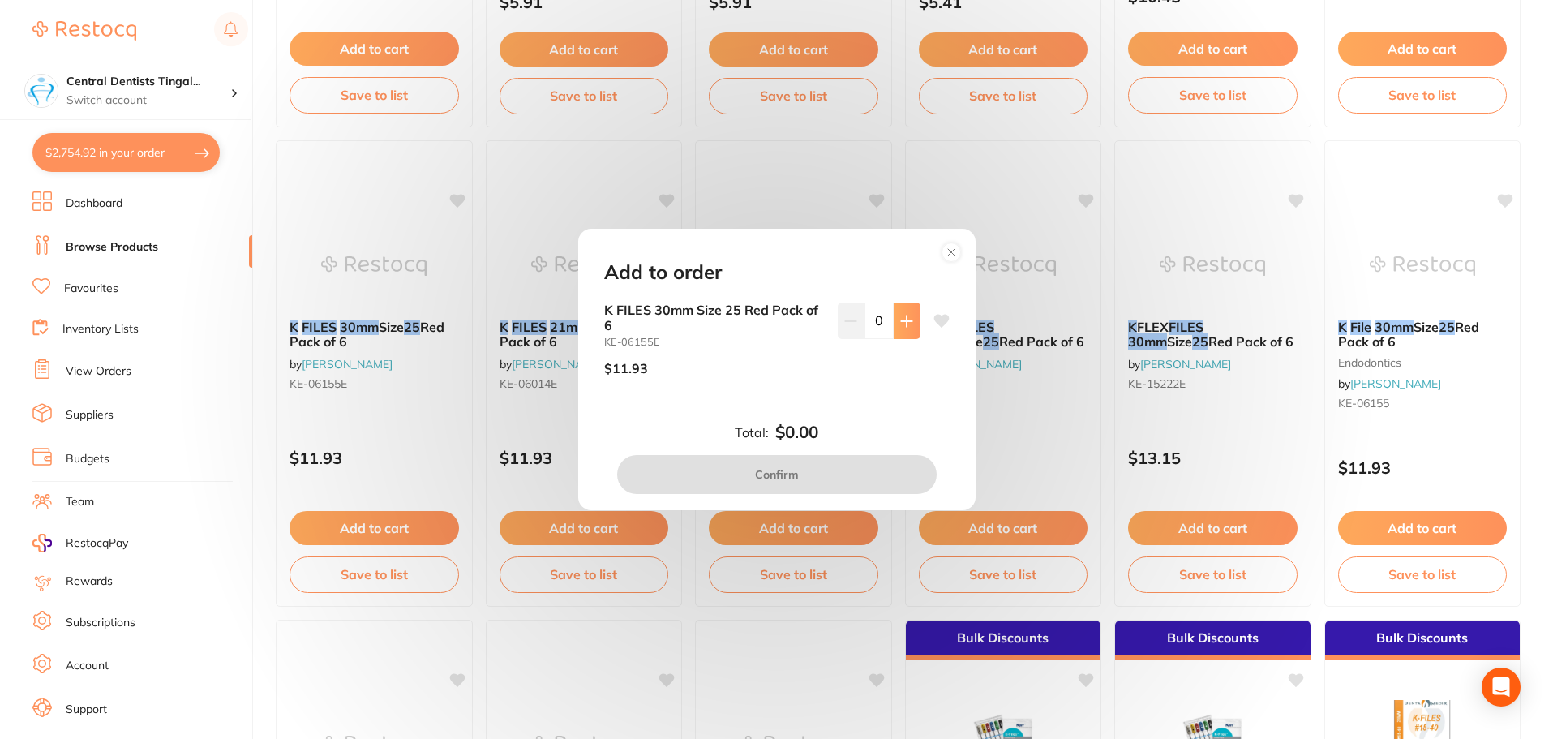
click at [904, 324] on icon at bounding box center [906, 321] width 13 height 13
drag, startPoint x: 904, startPoint y: 324, endPoint x: 872, endPoint y: 377, distance: 62.2
click at [903, 323] on icon at bounding box center [906, 321] width 13 height 13
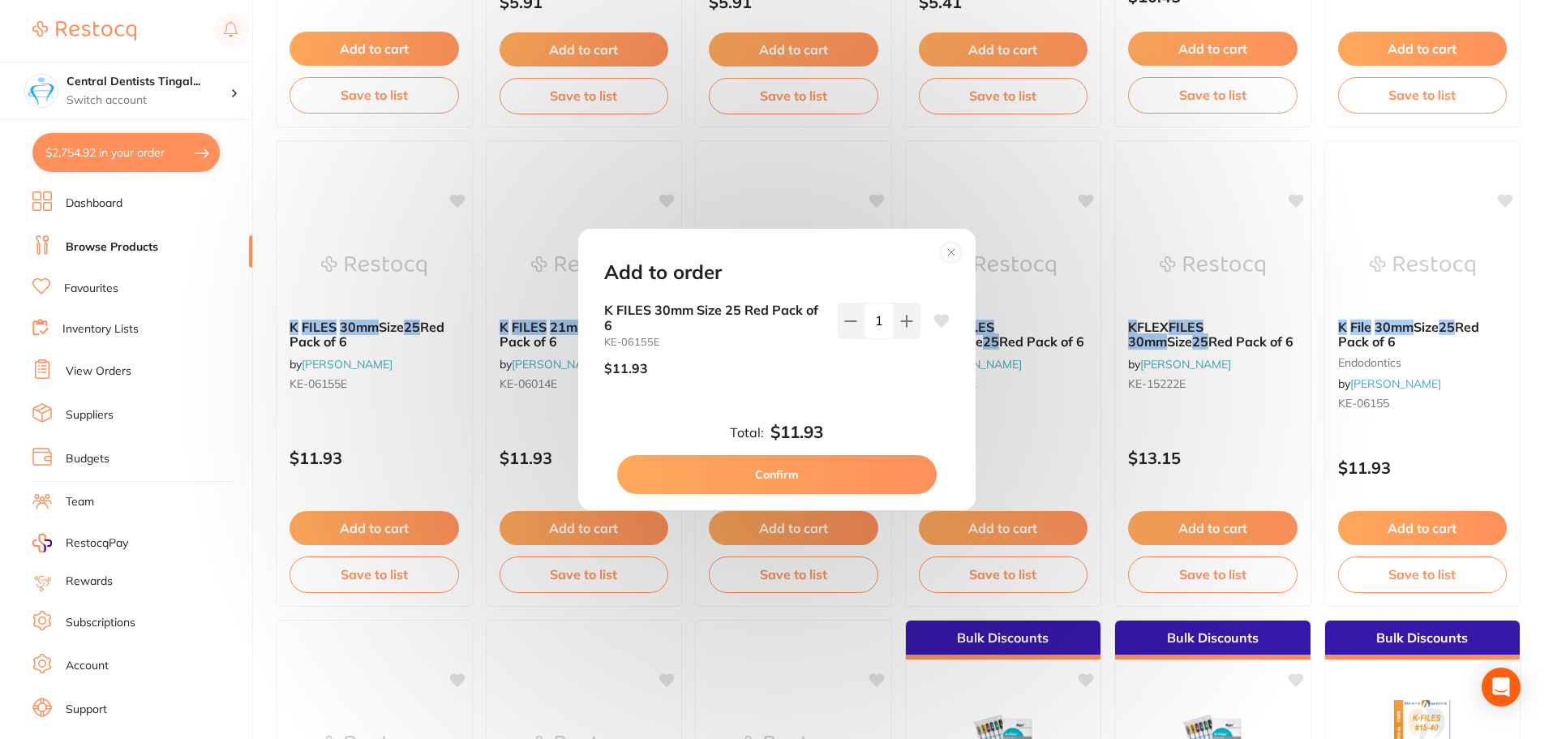
type input "2"
click at [833, 472] on button "Confirm" at bounding box center [776, 474] width 319 height 39
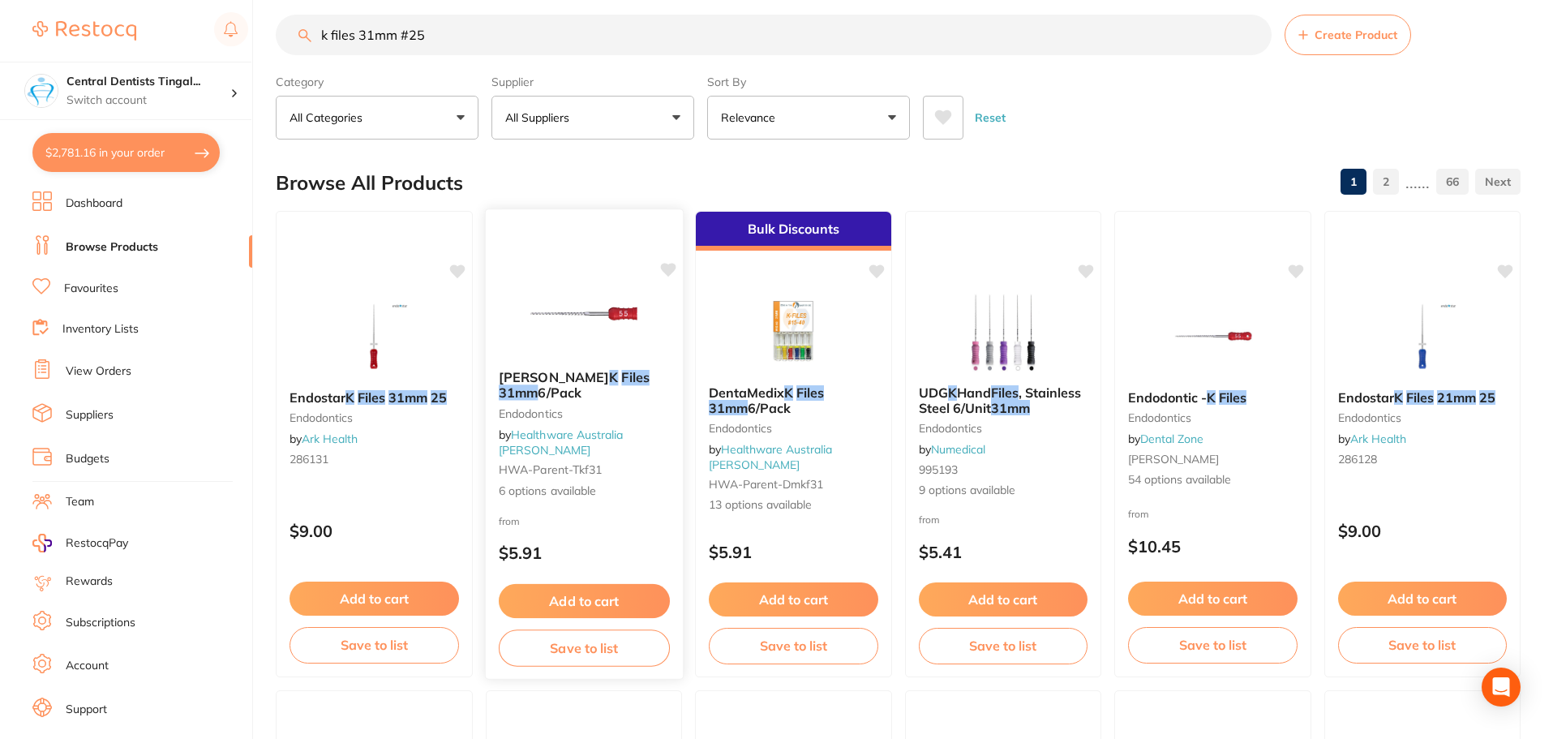
scroll to position [0, 0]
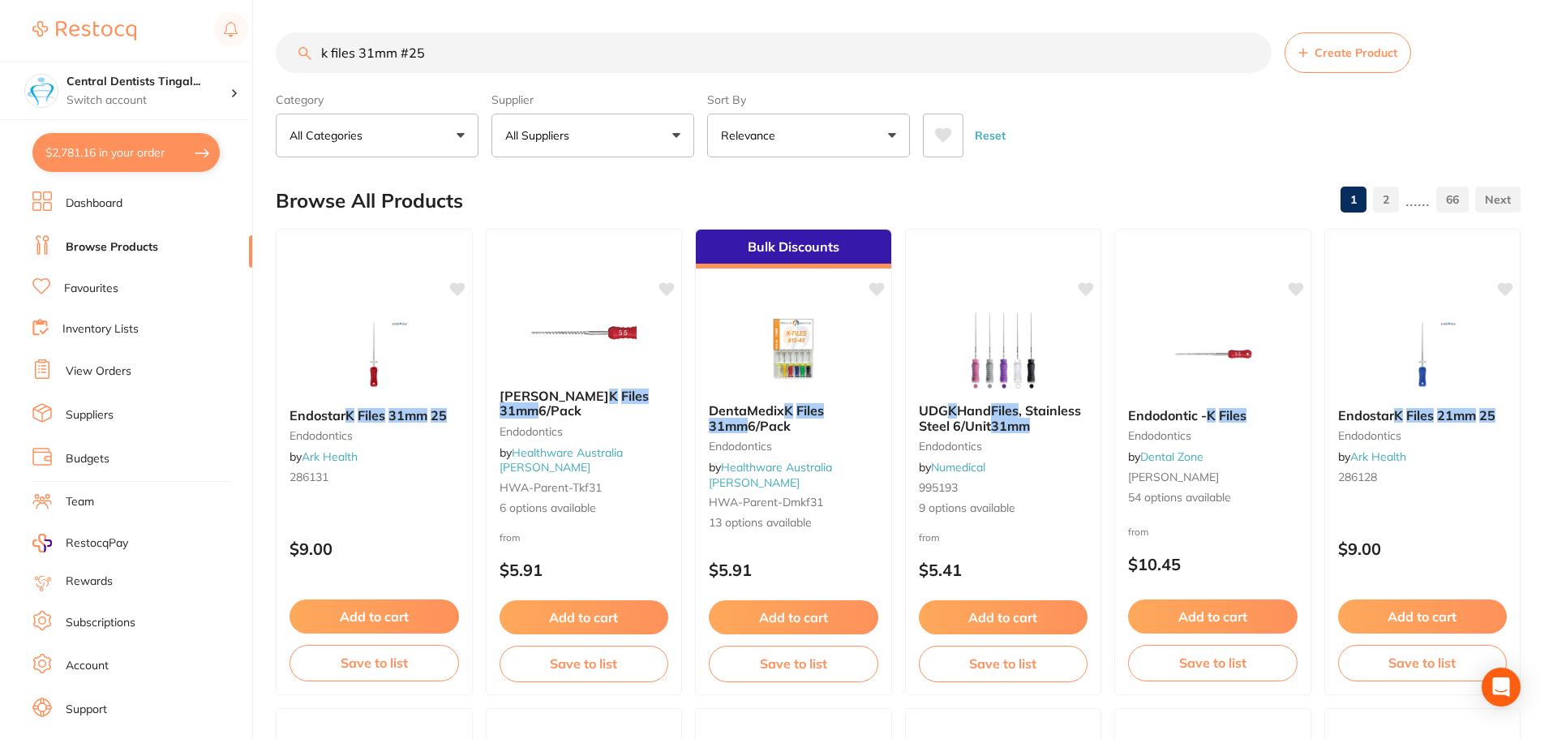
click at [619, 52] on input "k files 31mm #25" at bounding box center [774, 52] width 996 height 41
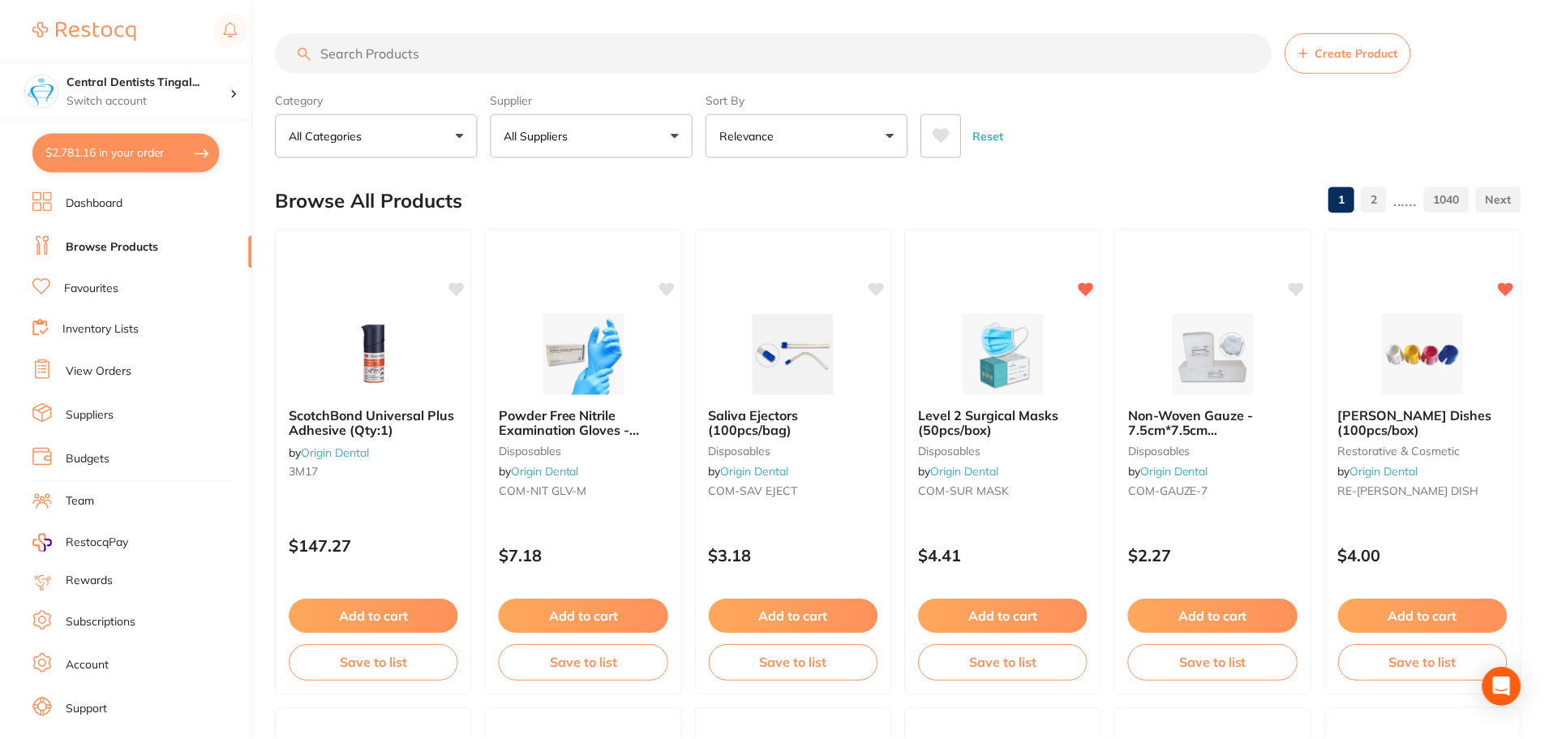
scroll to position [977, 0]
click at [1024, 620] on button "Add to cart" at bounding box center [1002, 618] width 171 height 35
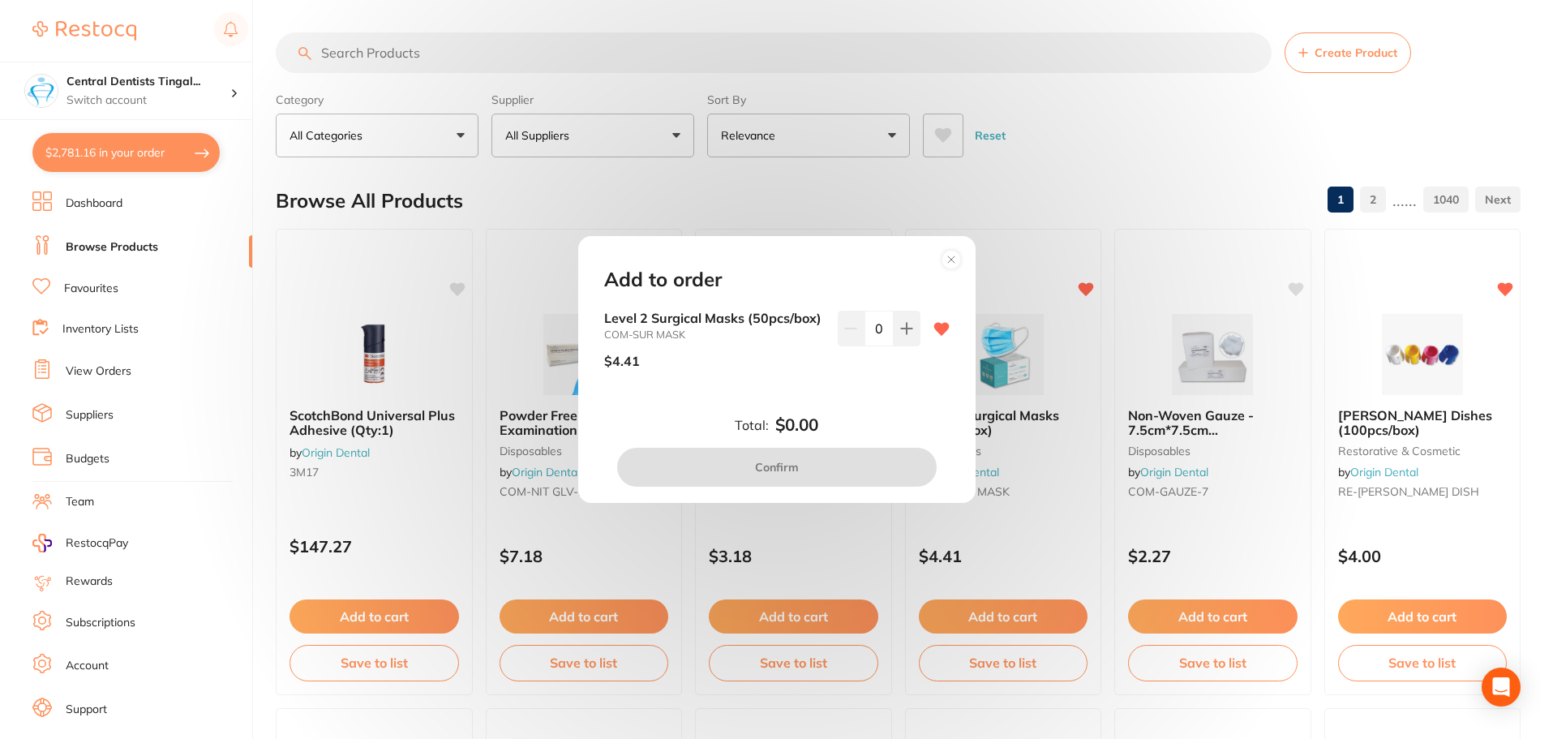
click at [884, 317] on input "0" at bounding box center [878, 329] width 29 height 36
type input "20"
click at [911, 404] on div "Level 2 Surgical Masks (50pcs/box) COM-SUR MASK $4.41 20" at bounding box center [777, 359] width 384 height 96
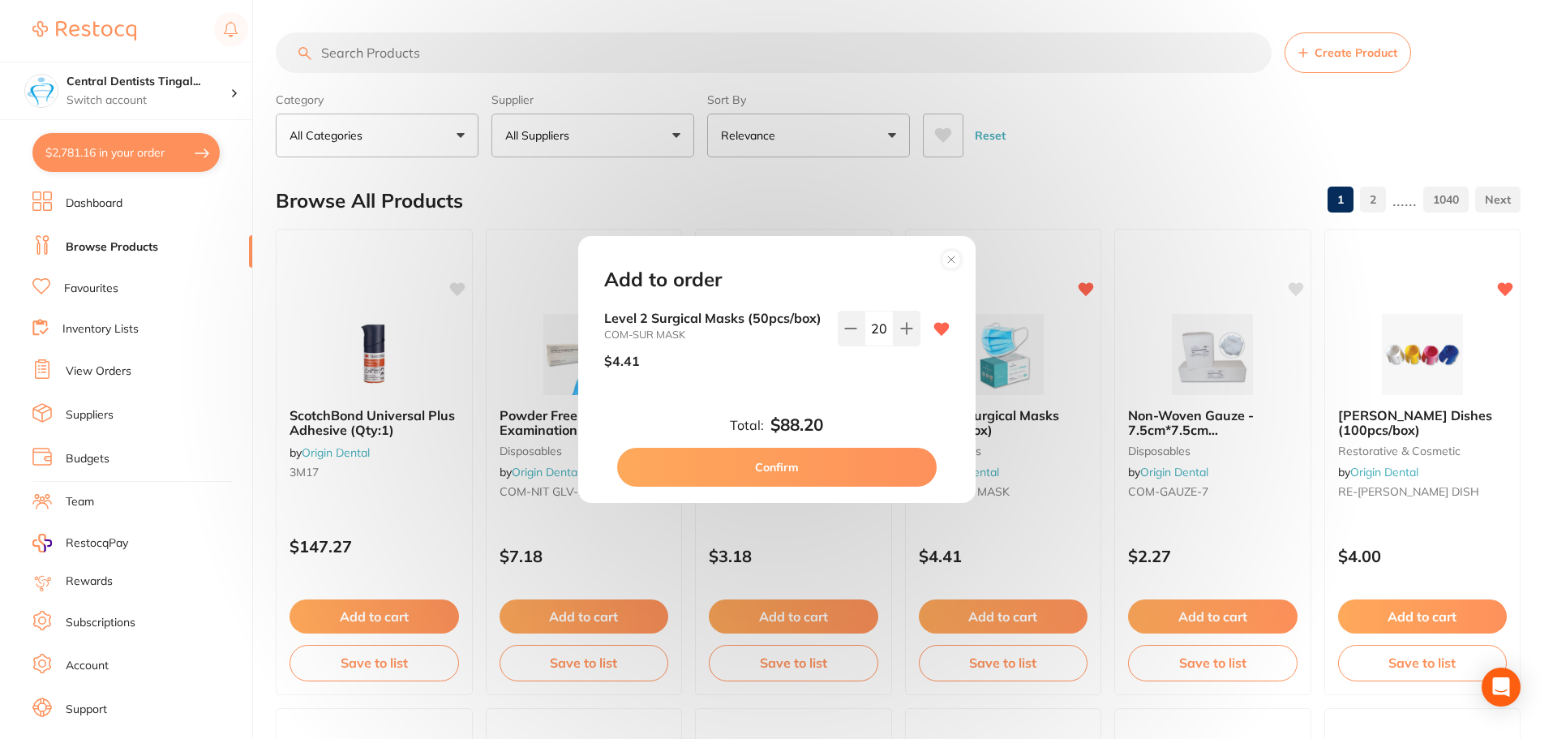
click at [831, 474] on button "Confirm" at bounding box center [776, 467] width 319 height 39
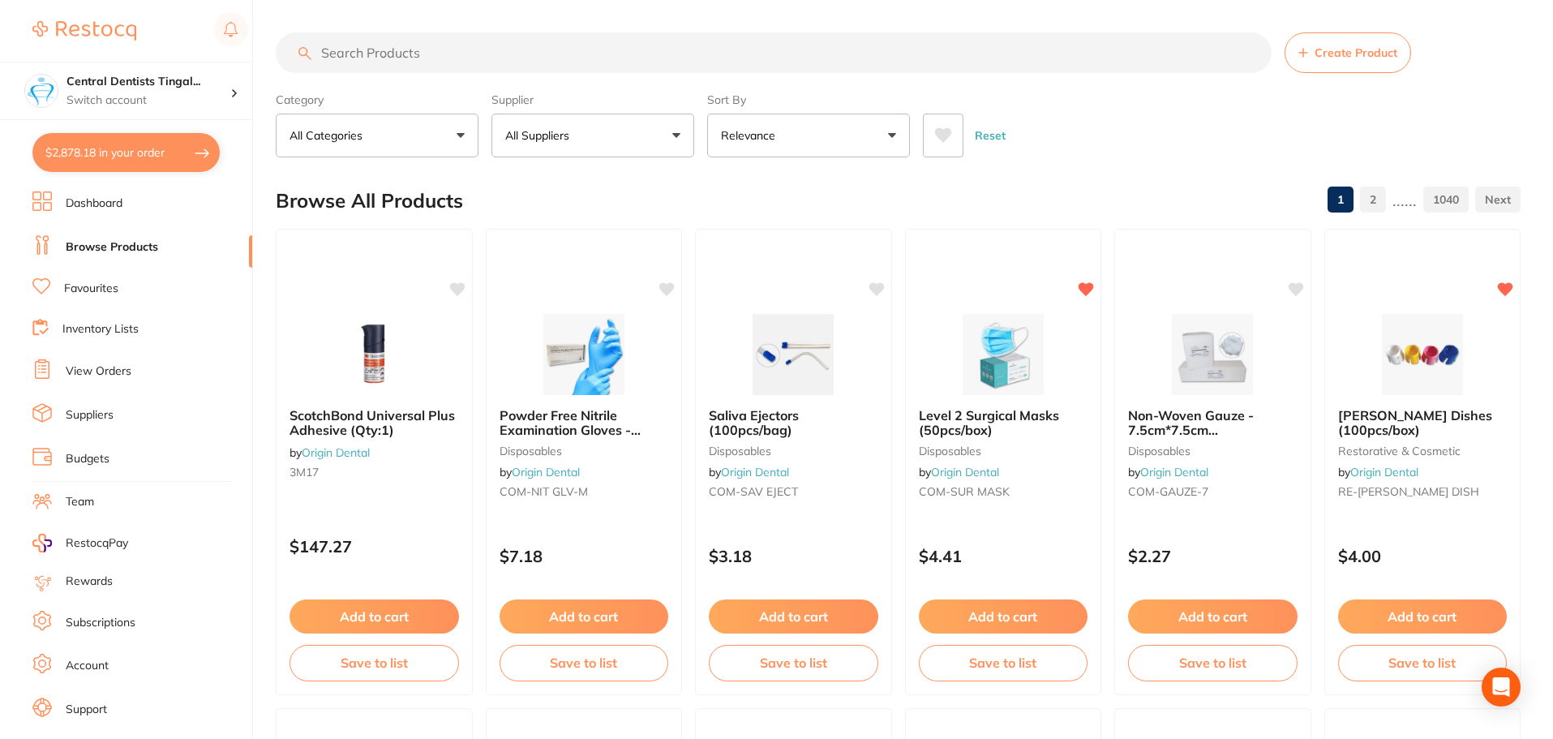
click at [474, 62] on input "search" at bounding box center [774, 52] width 996 height 41
click at [476, 63] on input "search" at bounding box center [774, 52] width 996 height 41
click at [1429, 617] on button "Add to cart" at bounding box center [1421, 618] width 171 height 35
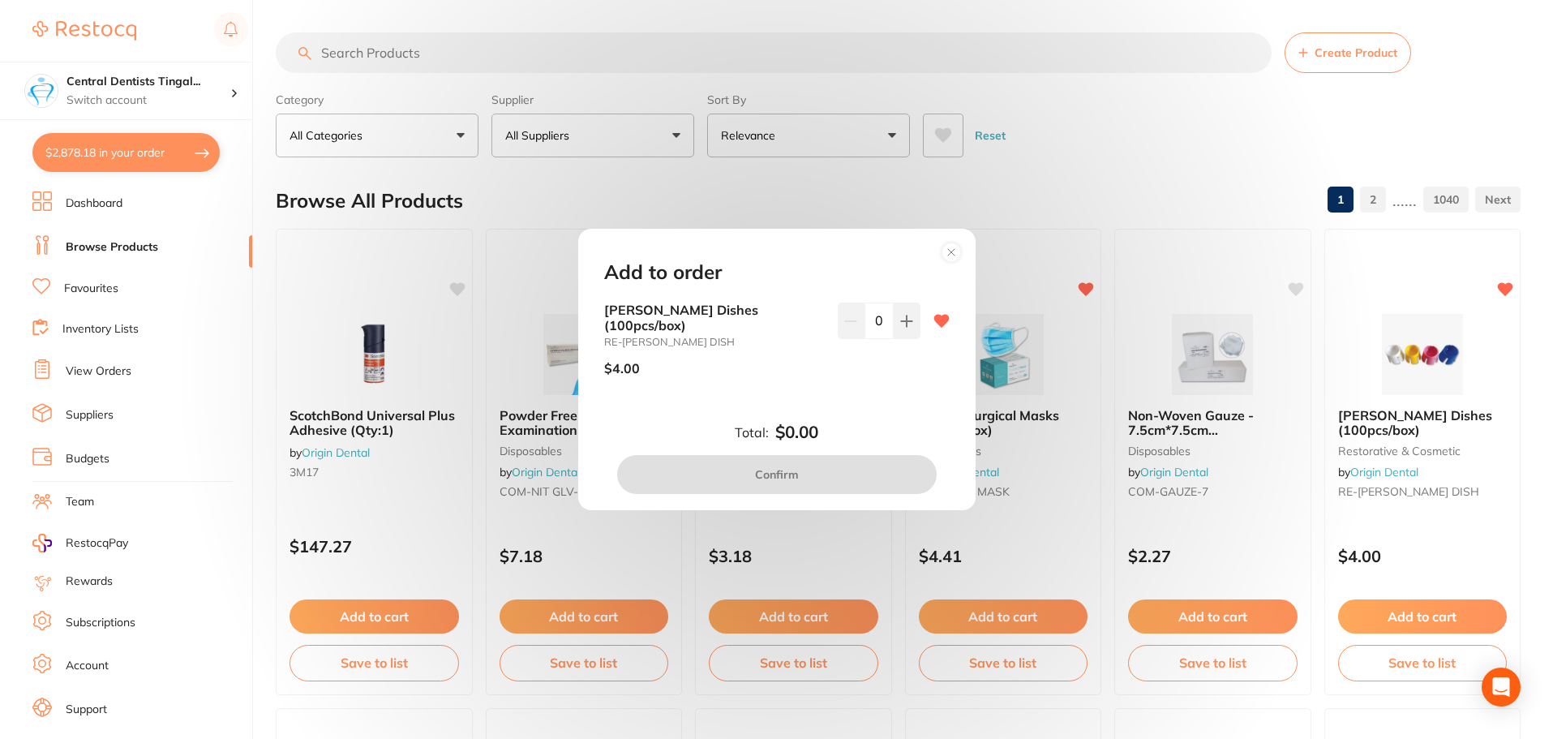
click at [875, 331] on input "0" at bounding box center [878, 320] width 29 height 36
click at [857, 338] on button at bounding box center [851, 320] width 27 height 36
type input "5"
click at [858, 444] on div "Total: $20.00 Confirm" at bounding box center [777, 457] width 384 height 71
click at [863, 456] on button "Confirm" at bounding box center [776, 474] width 319 height 39
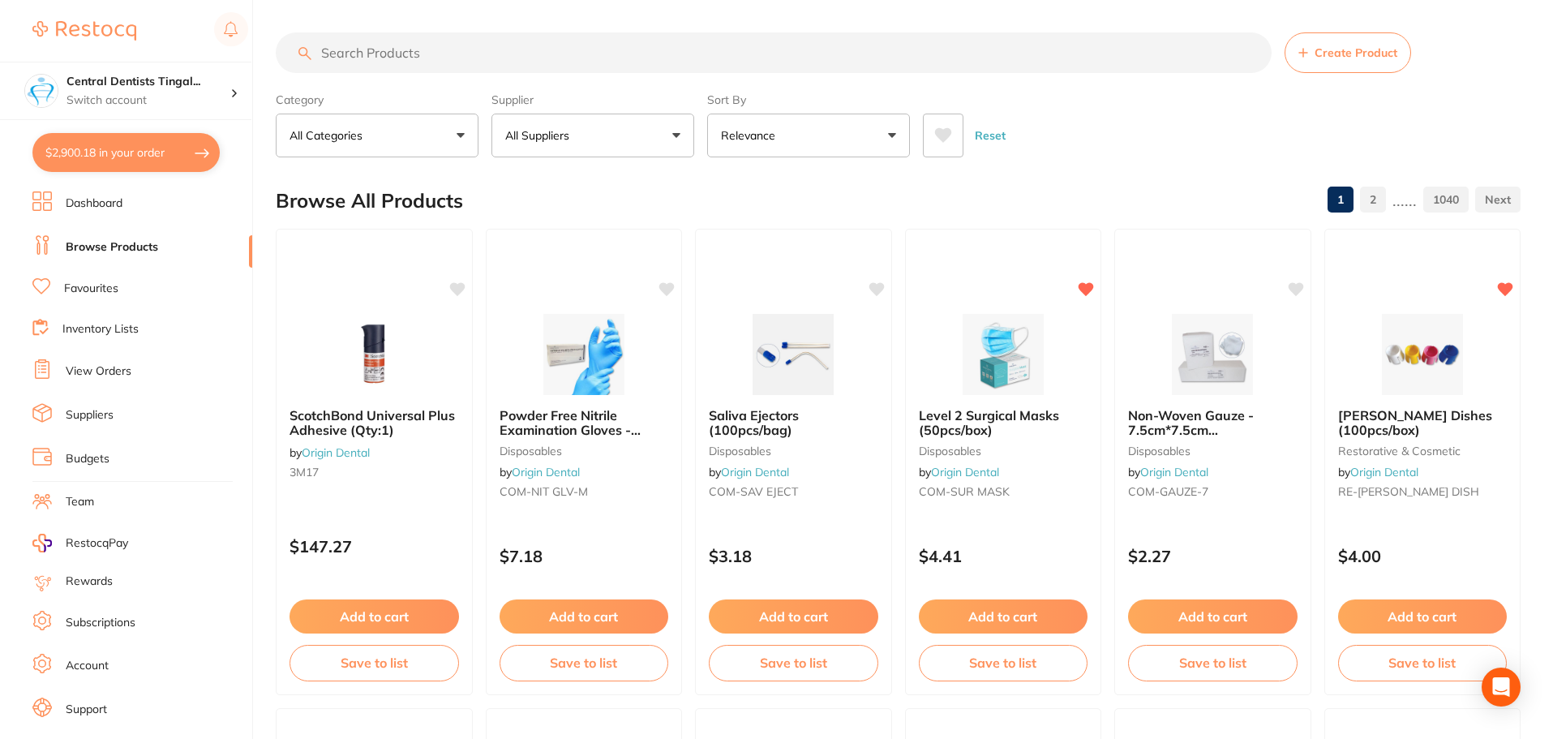
click at [601, 135] on button "All Suppliers" at bounding box center [592, 136] width 203 height 44
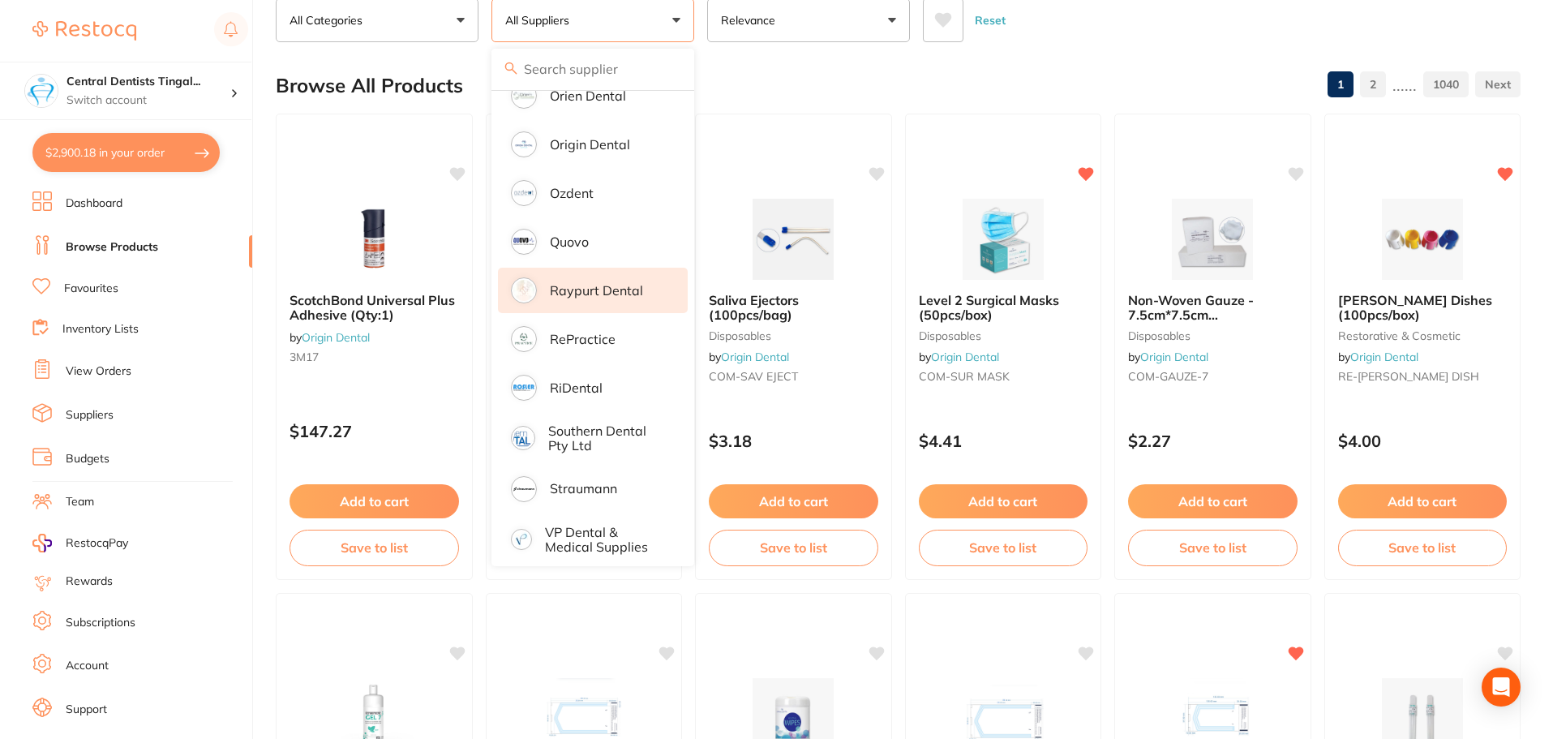
scroll to position [0, 0]
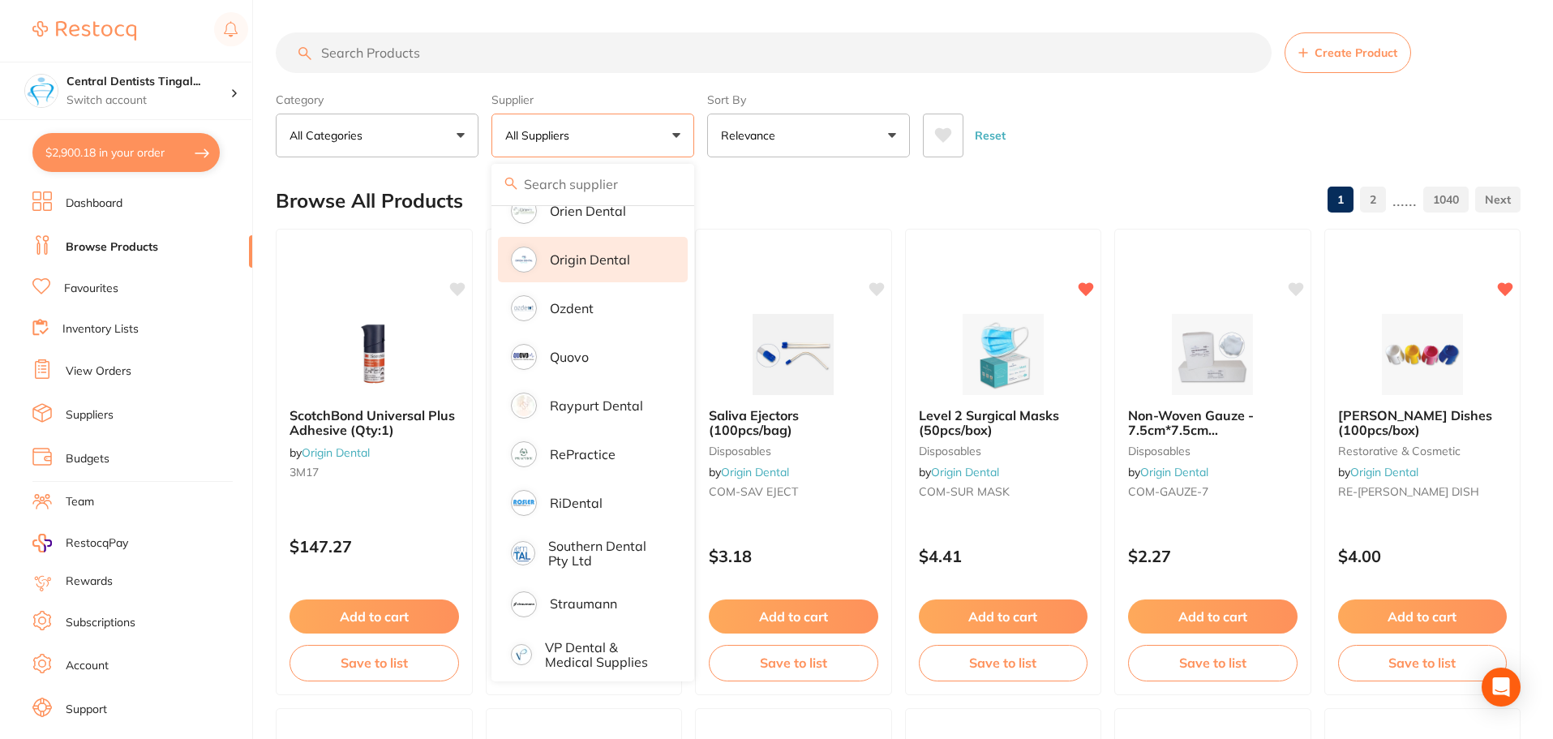
click at [593, 252] on p "Origin Dental" at bounding box center [590, 259] width 80 height 15
click at [535, 54] on input "search" at bounding box center [774, 52] width 996 height 41
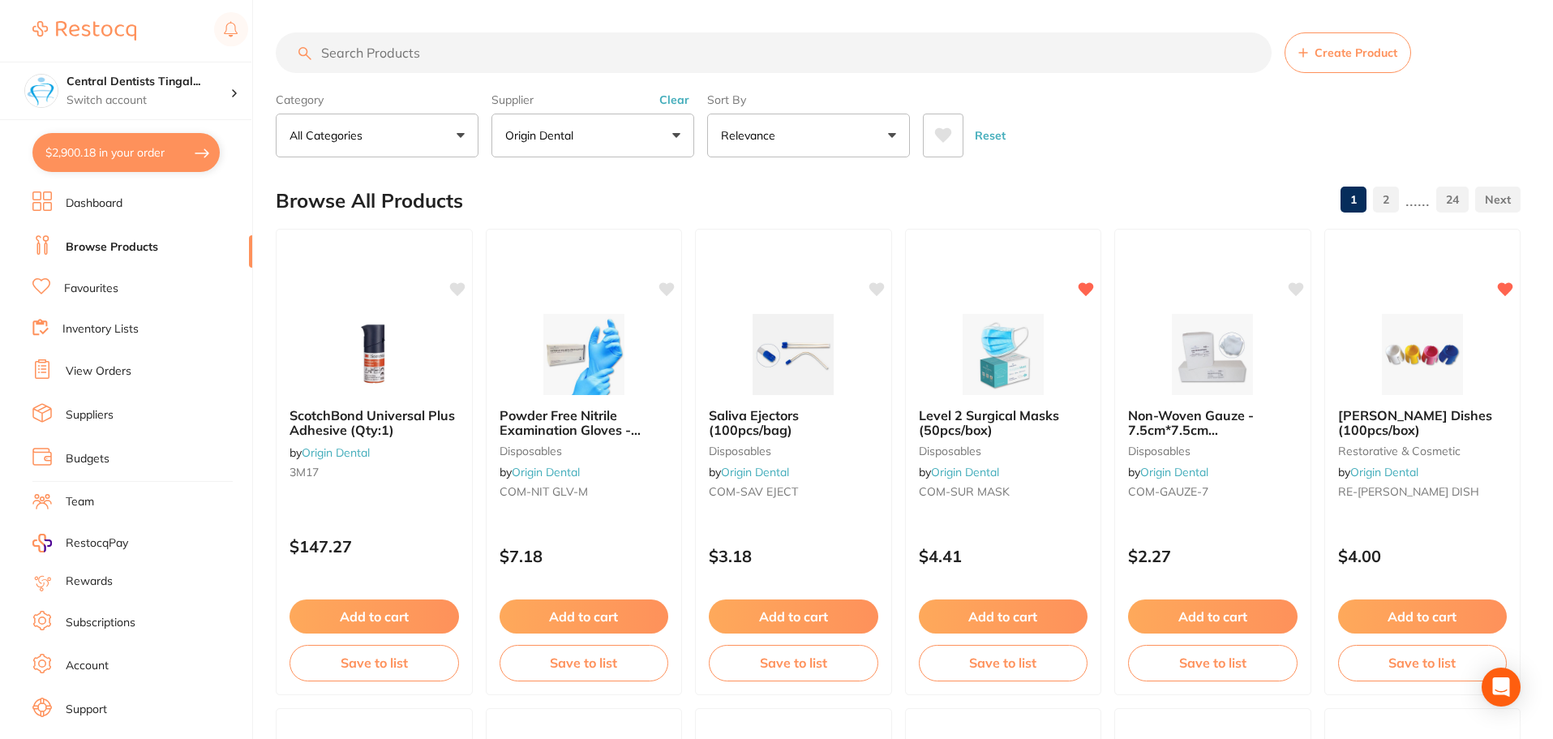
click at [519, 56] on input "search" at bounding box center [774, 52] width 996 height 41
type input "Q"
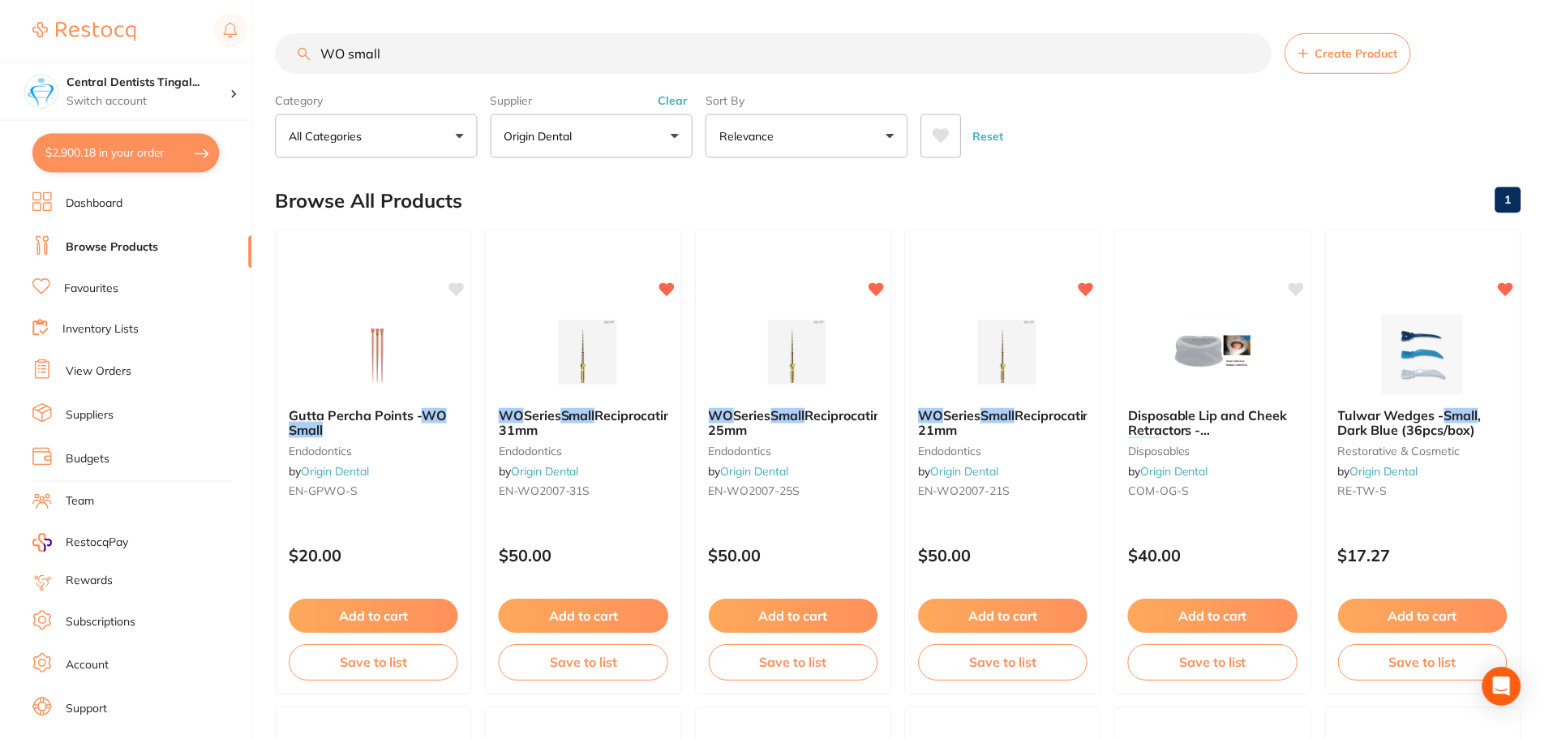
scroll to position [979, 0]
type input "WO small"
click at [1004, 614] on button "Add to cart" at bounding box center [1002, 618] width 171 height 35
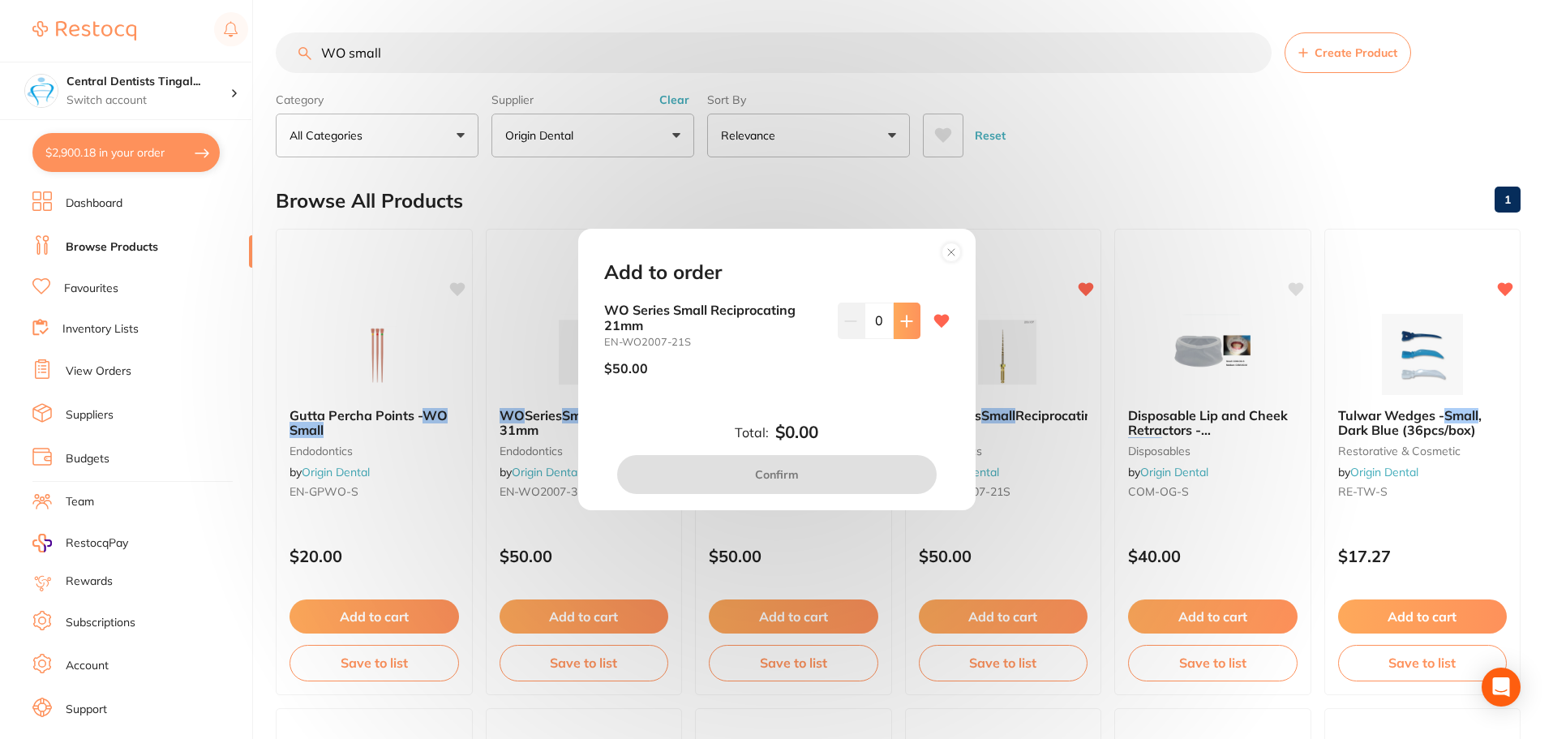
click at [906, 328] on button at bounding box center [906, 320] width 27 height 36
type input "2"
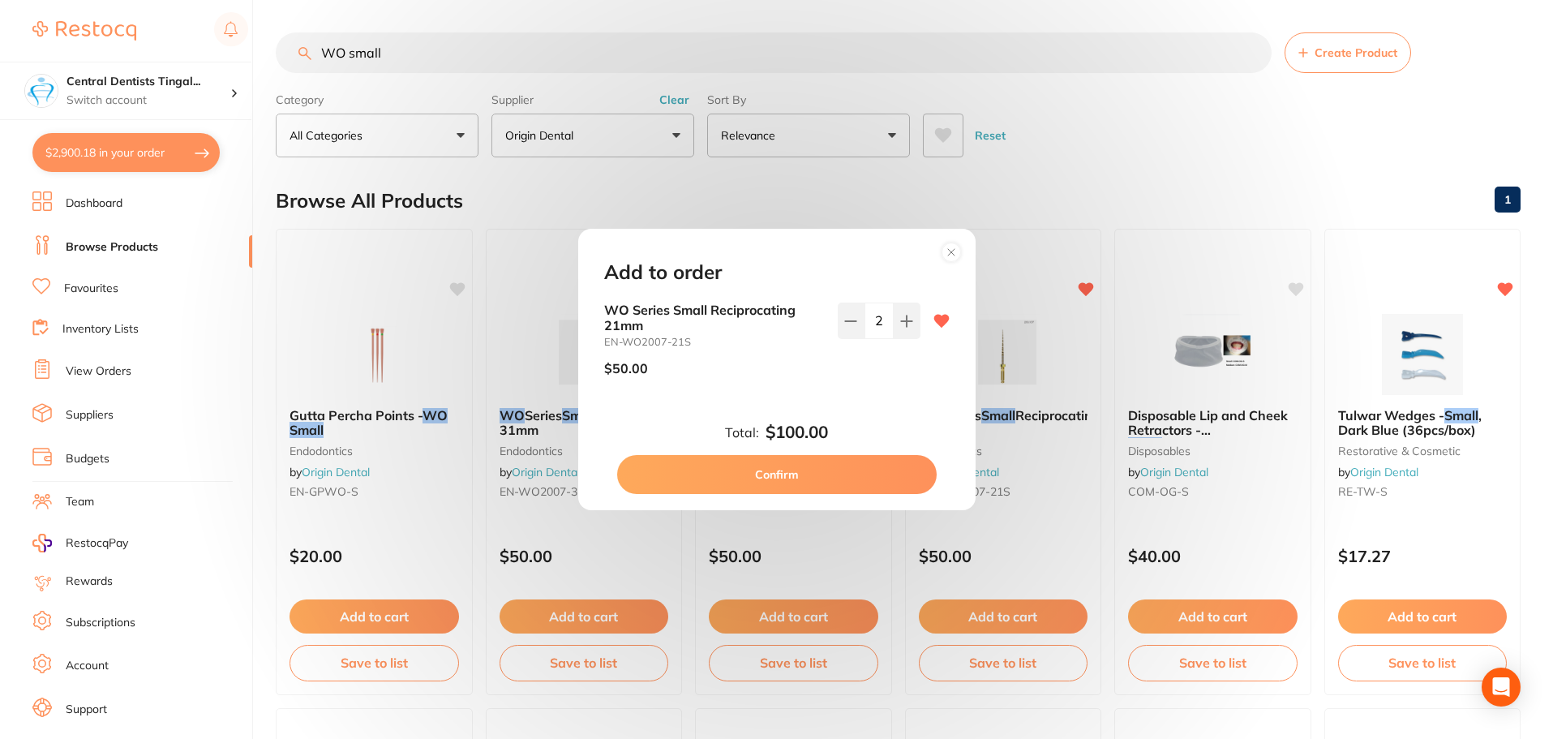
click at [843, 469] on button "Confirm" at bounding box center [776, 474] width 319 height 39
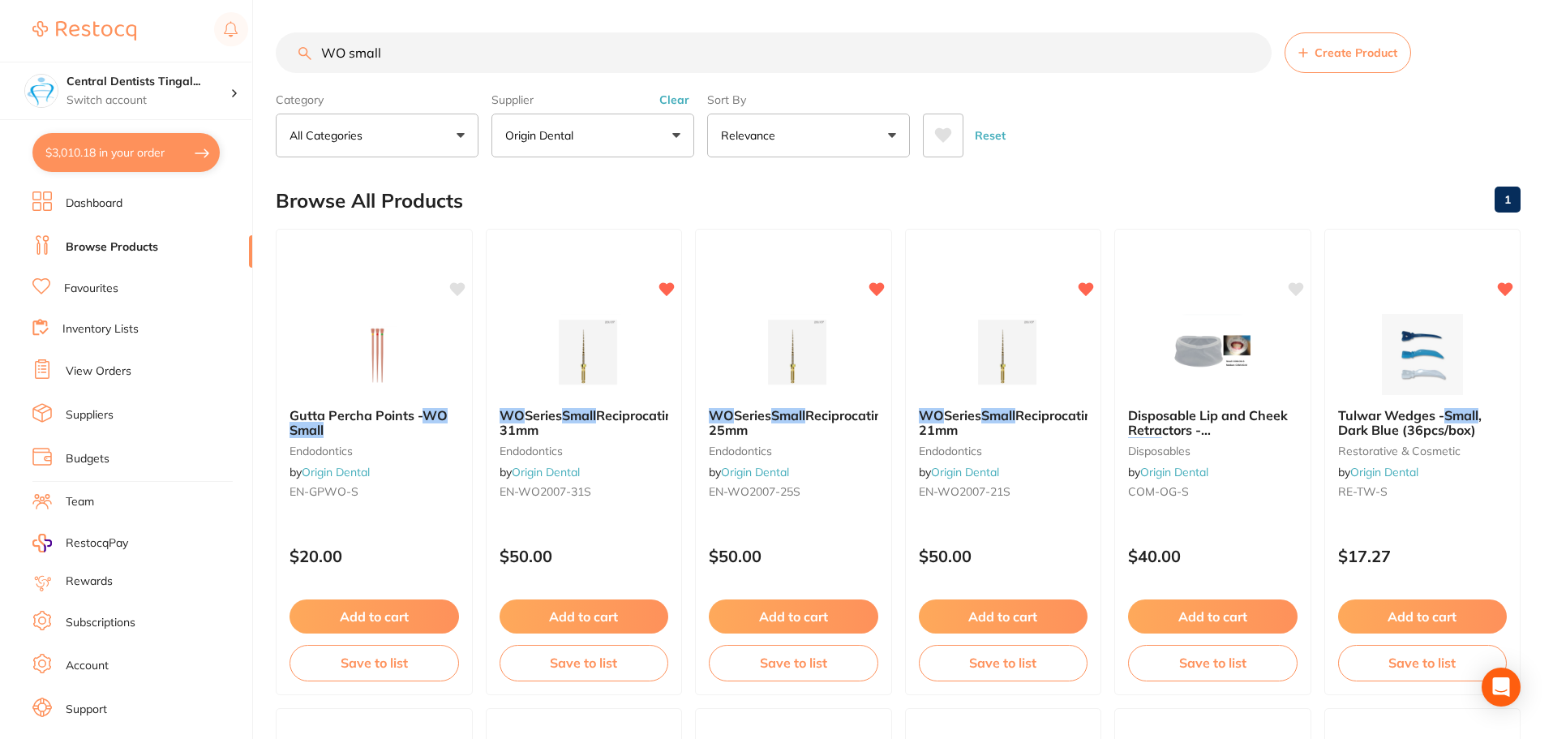
click at [474, 46] on input "WO small" at bounding box center [774, 52] width 996 height 41
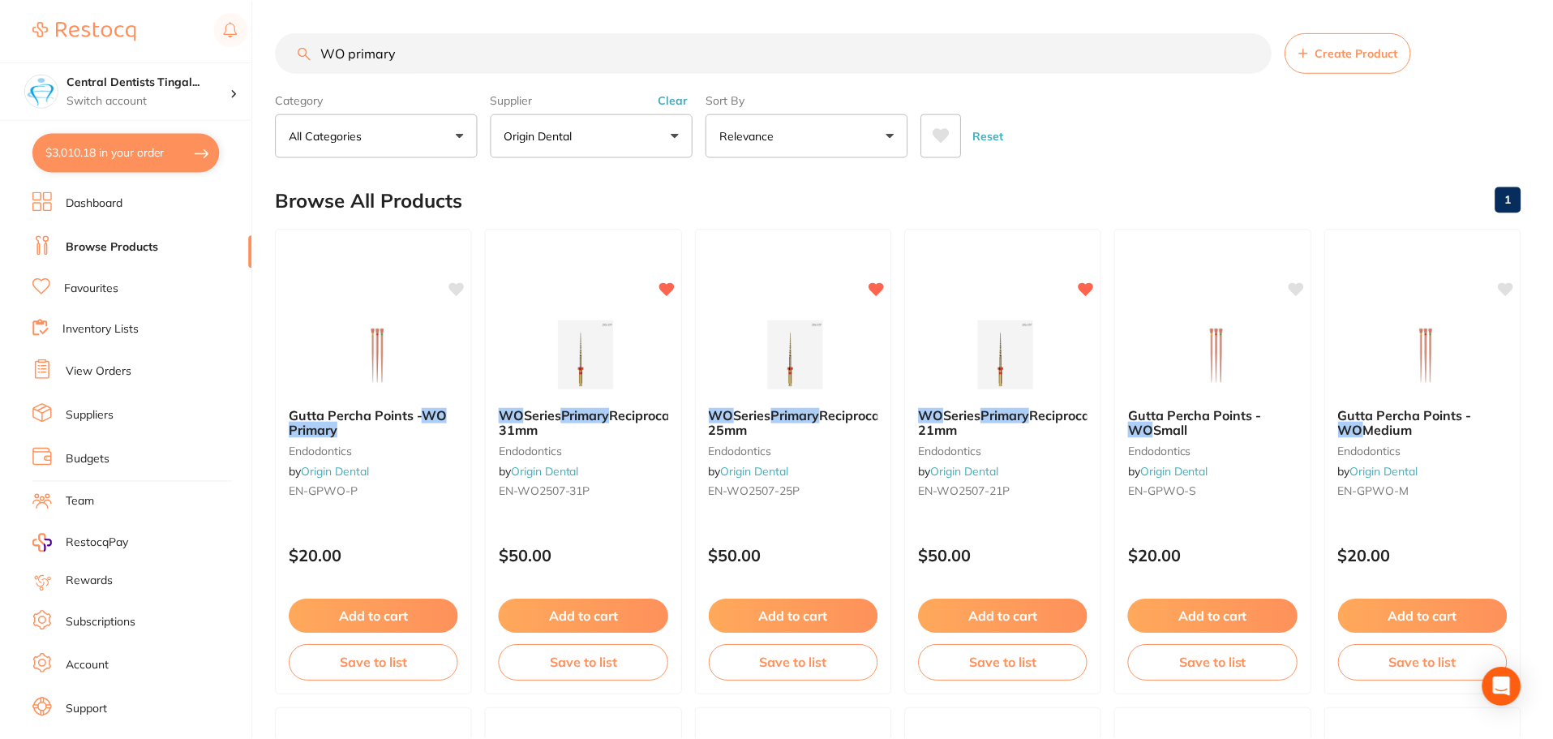
scroll to position [529, 0]
type input "WO primary"
click at [1016, 607] on button "Add to cart" at bounding box center [1002, 618] width 171 height 35
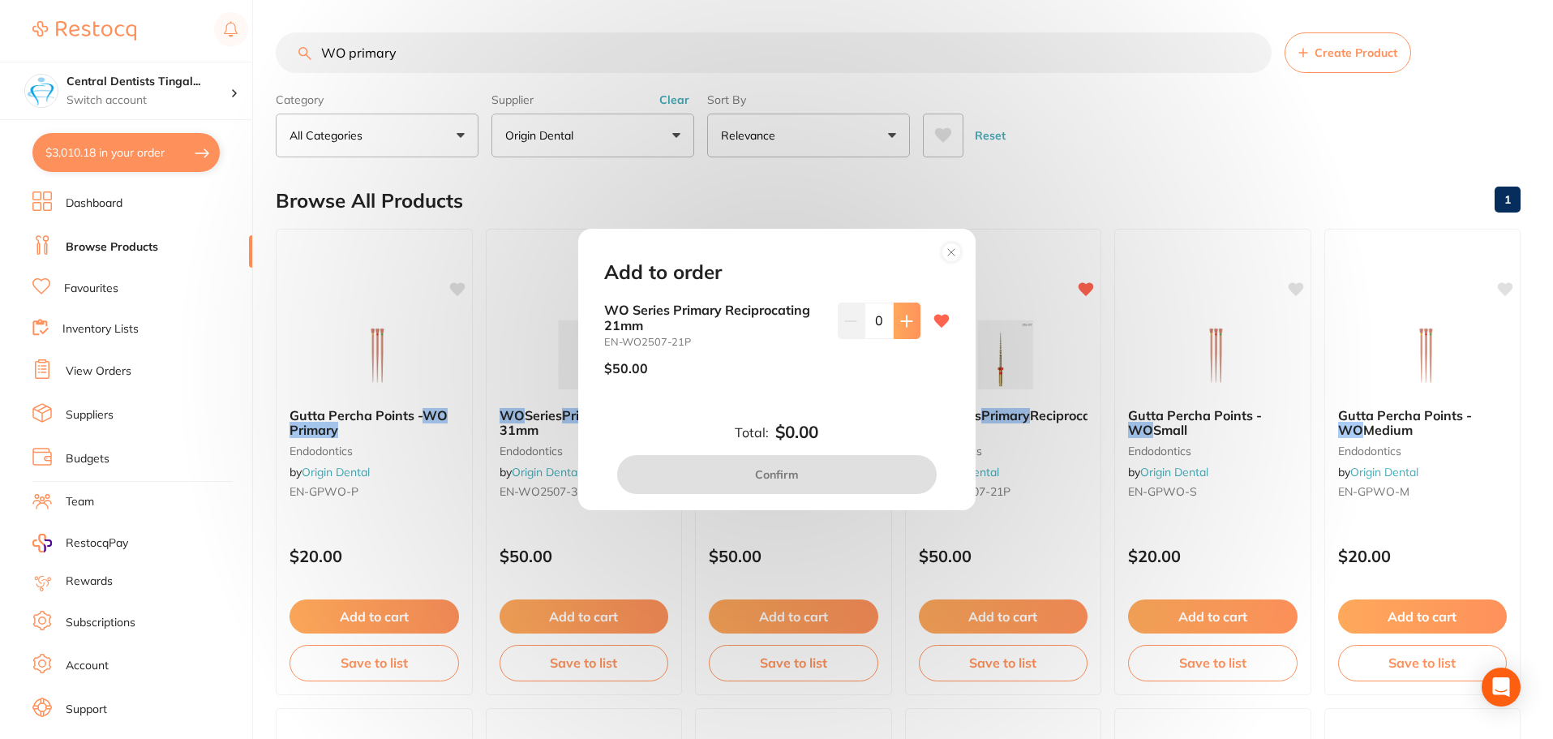
click at [906, 326] on icon at bounding box center [906, 321] width 13 height 13
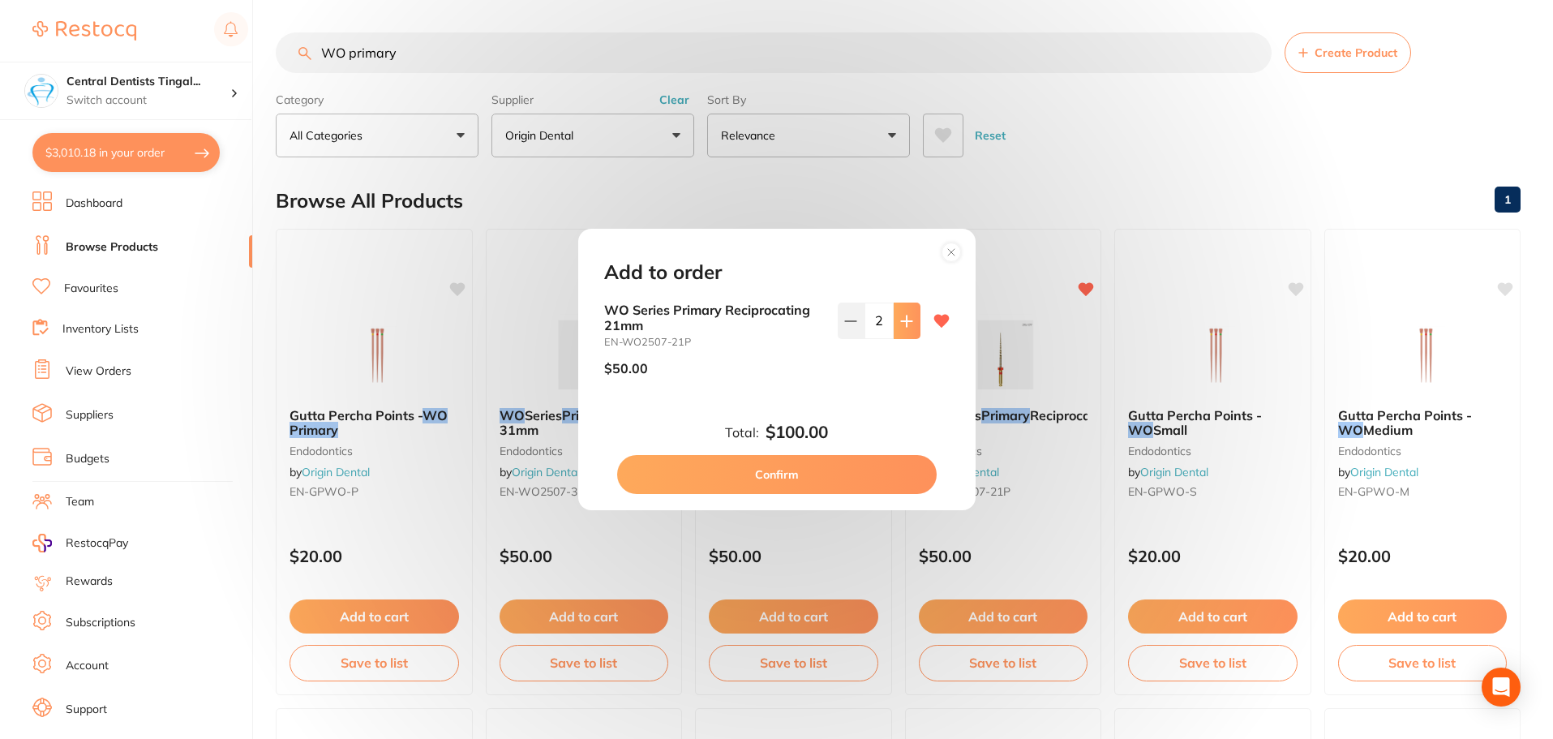
click at [906, 326] on icon at bounding box center [906, 321] width 13 height 13
type input "3"
click at [888, 464] on button "Confirm" at bounding box center [776, 474] width 319 height 39
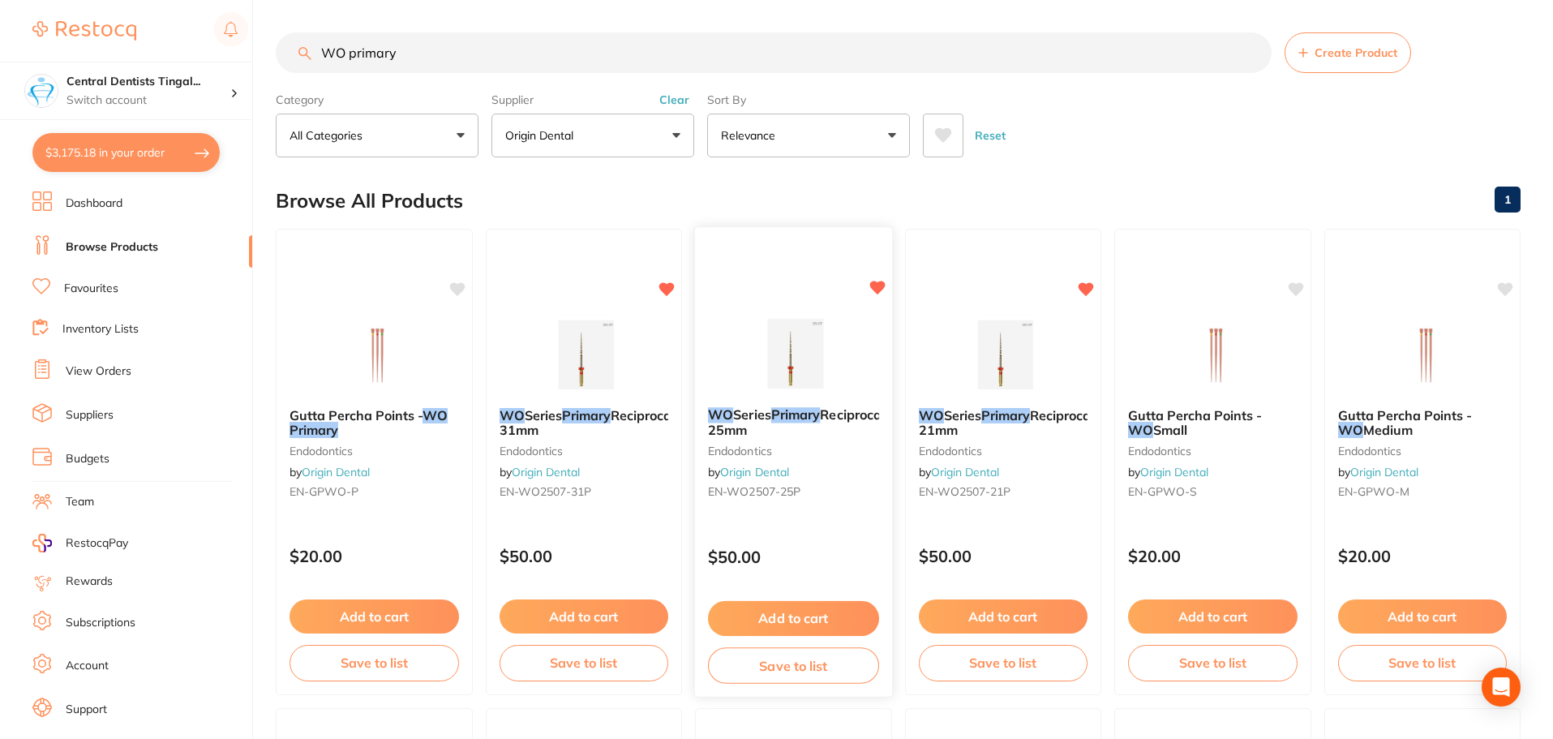
click at [822, 620] on button "Add to cart" at bounding box center [793, 618] width 171 height 35
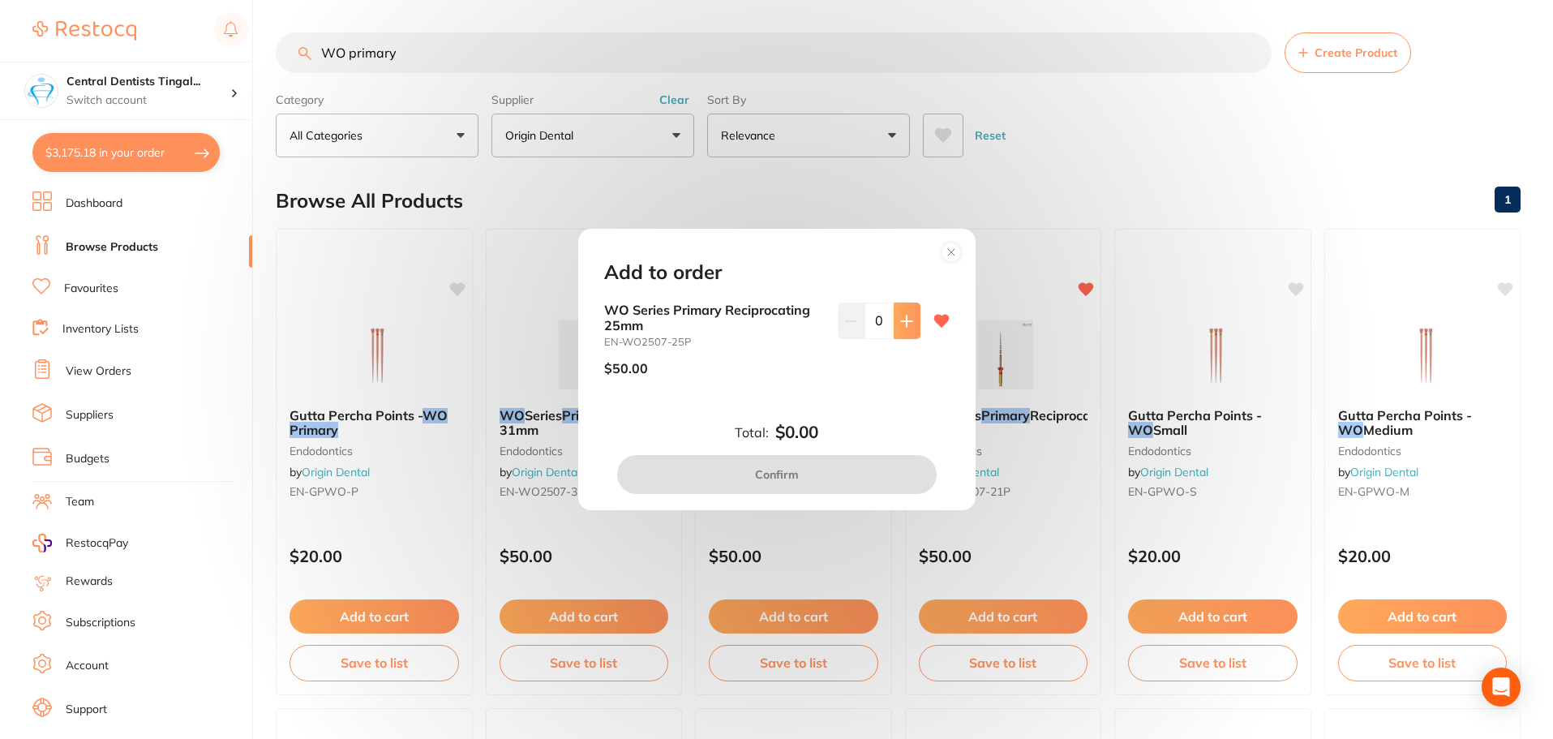
click at [907, 319] on icon at bounding box center [906, 321] width 13 height 13
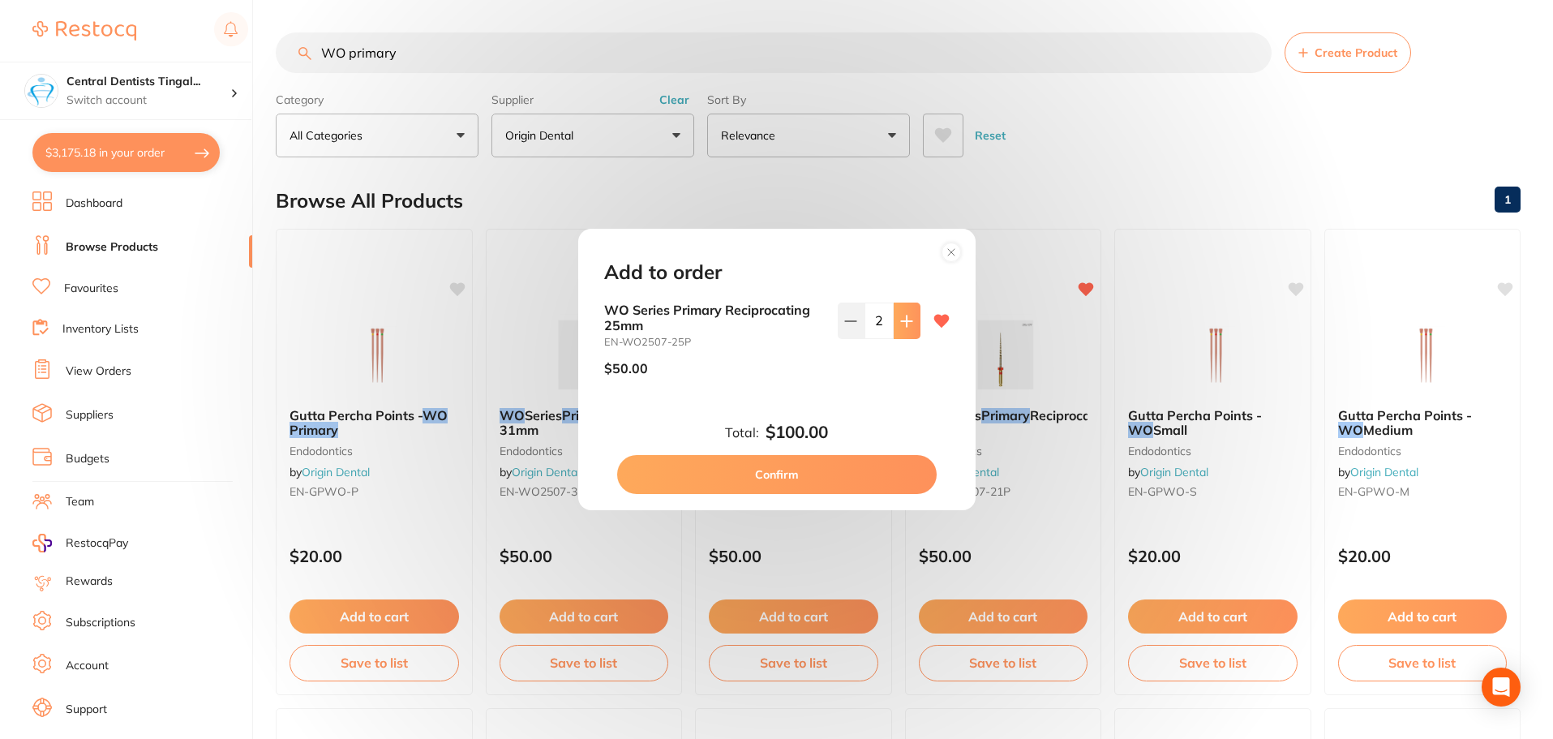
click at [907, 319] on icon at bounding box center [906, 321] width 13 height 13
type input "4"
click at [863, 478] on button "Confirm" at bounding box center [776, 474] width 319 height 39
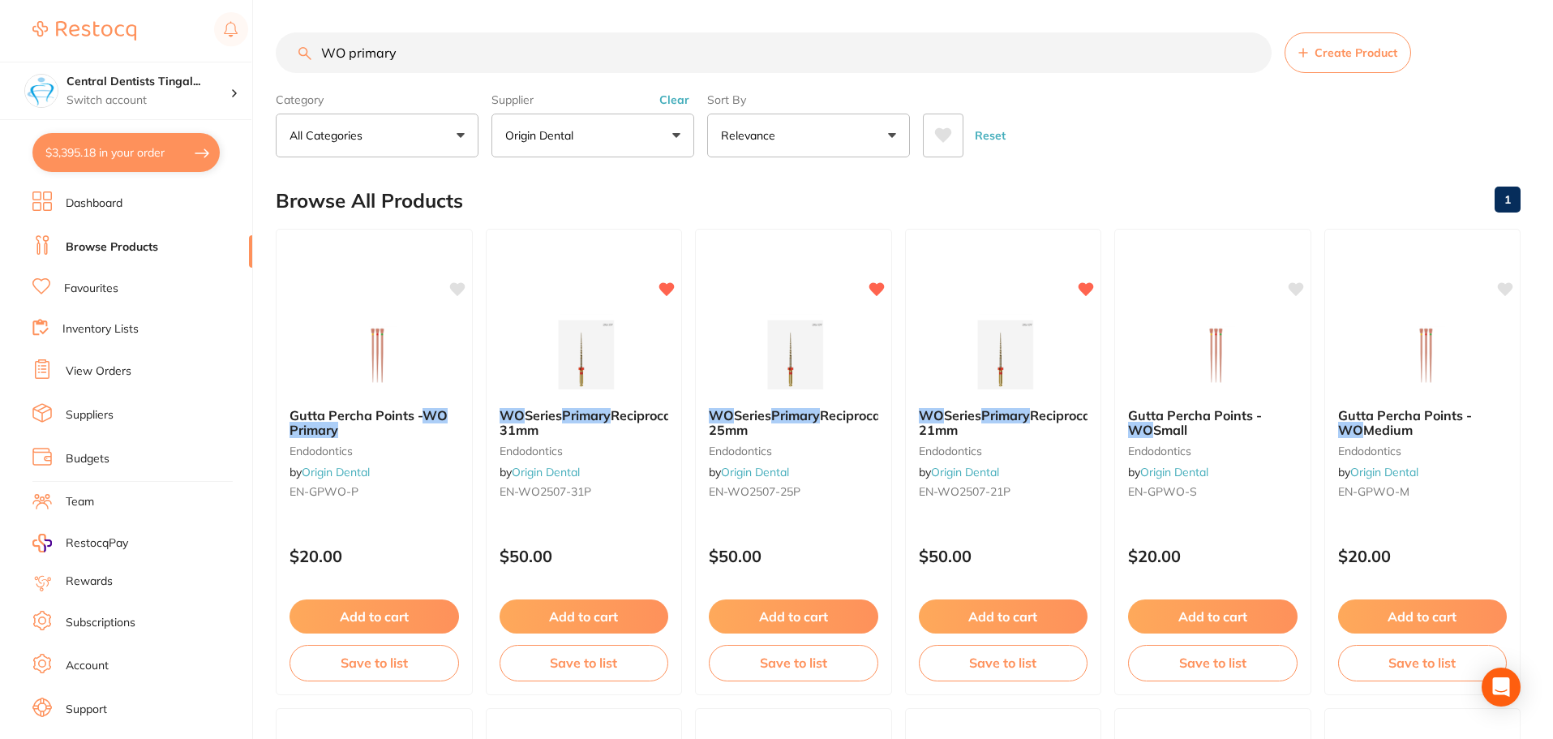
click at [428, 59] on input "WO primary" at bounding box center [774, 52] width 996 height 41
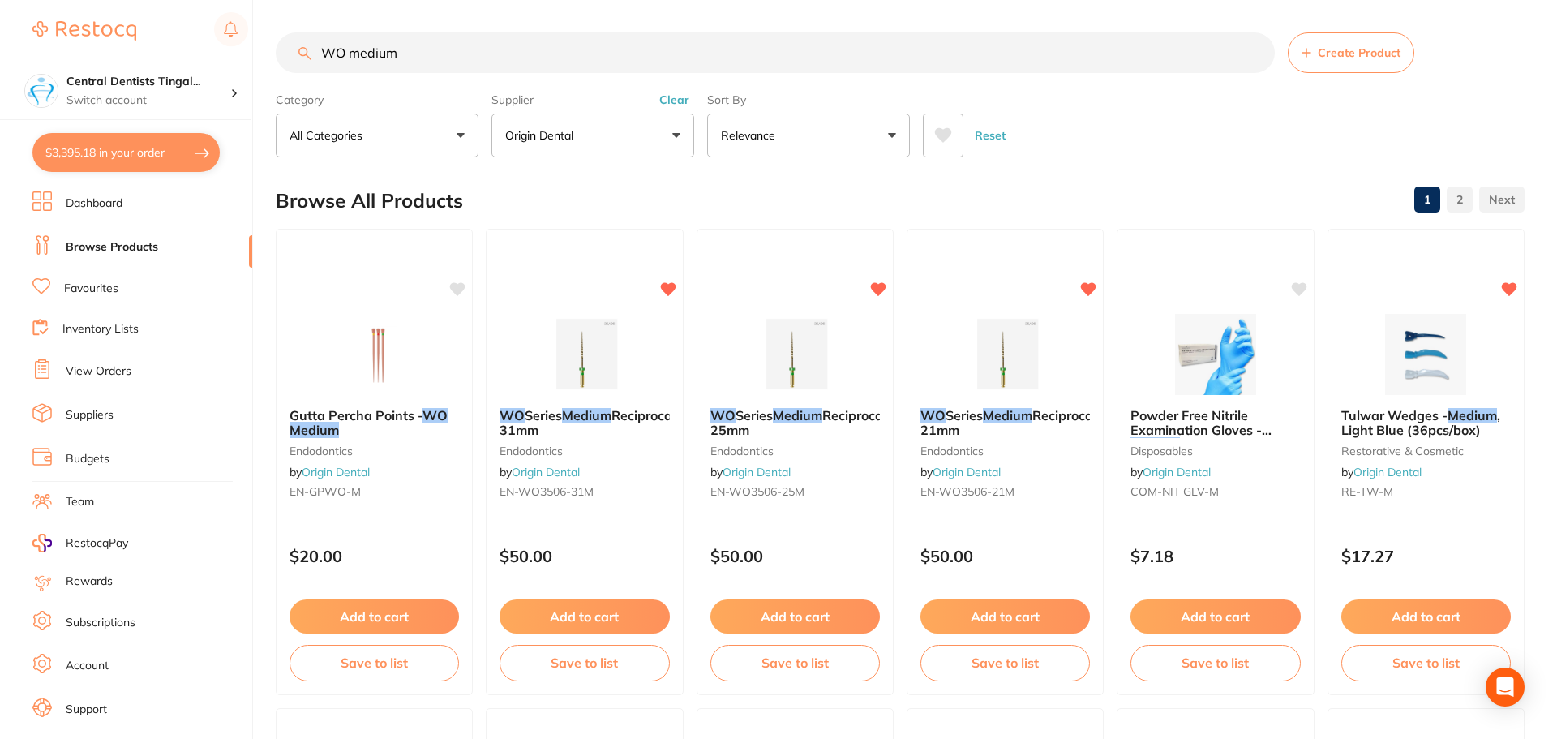
scroll to position [1125, 0]
type input "WO medium"
click at [805, 615] on button "Add to cart" at bounding box center [793, 618] width 171 height 35
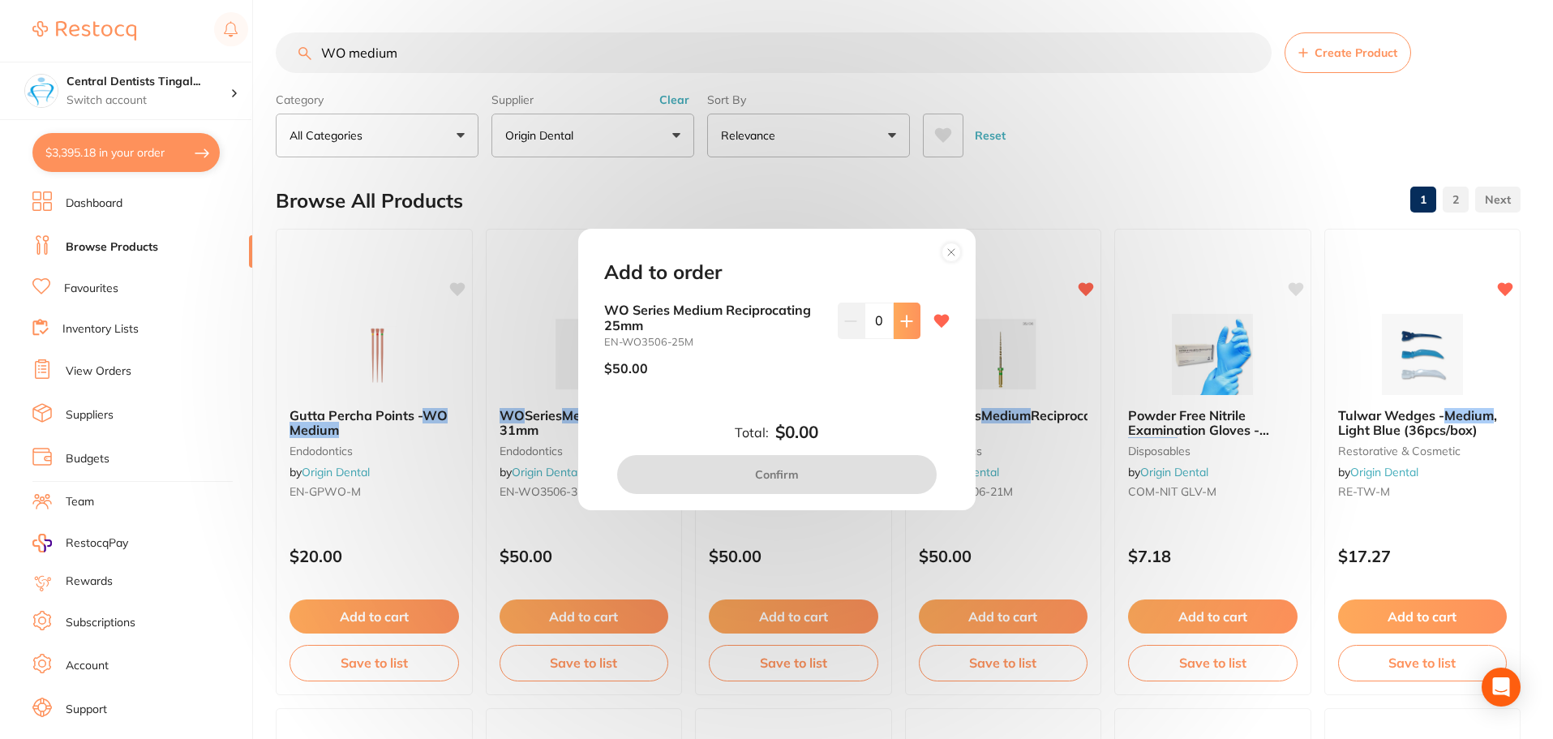
click at [904, 324] on icon at bounding box center [906, 321] width 13 height 13
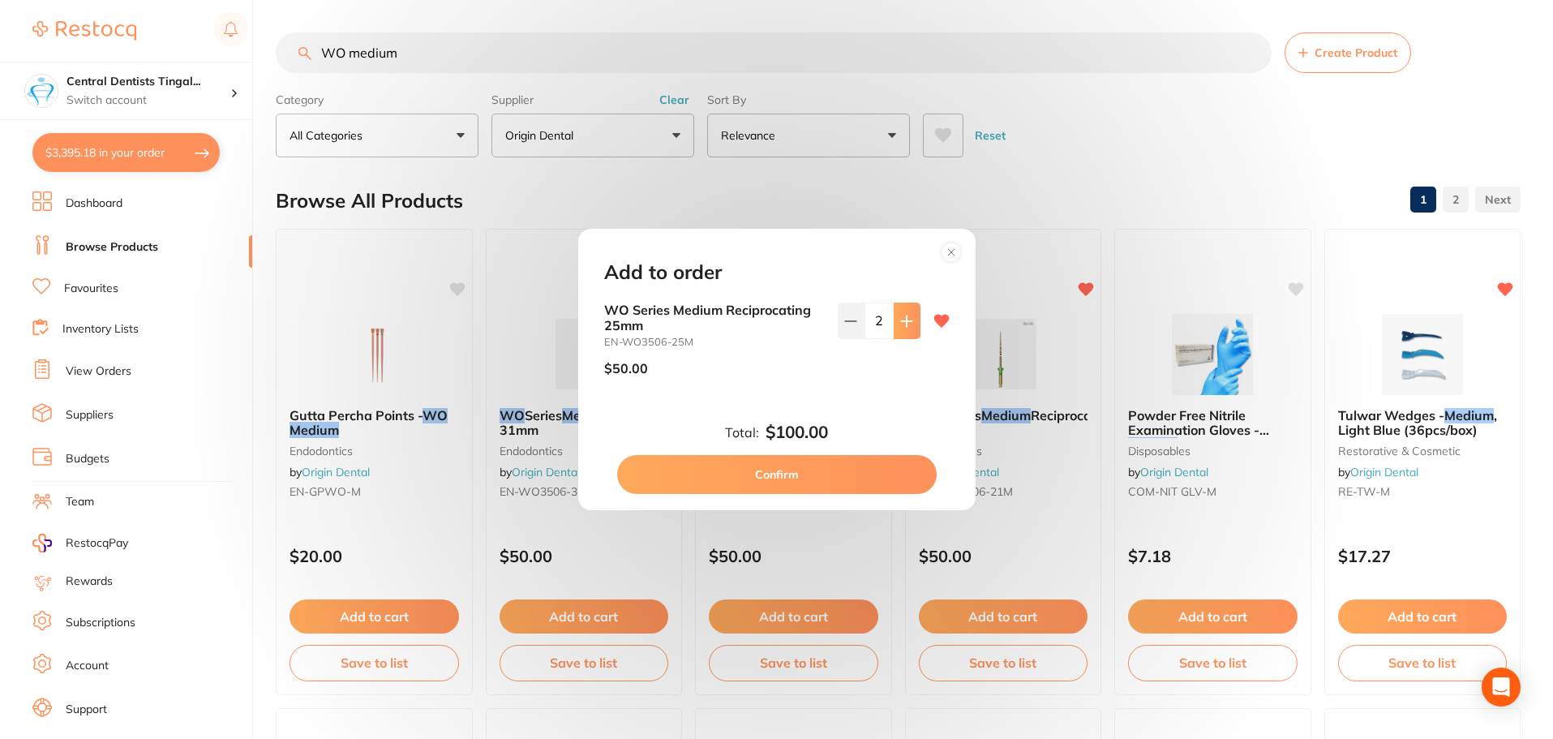
click at [904, 324] on icon at bounding box center [906, 321] width 13 height 13
type input "4"
click at [827, 479] on button "Confirm" at bounding box center [776, 474] width 319 height 39
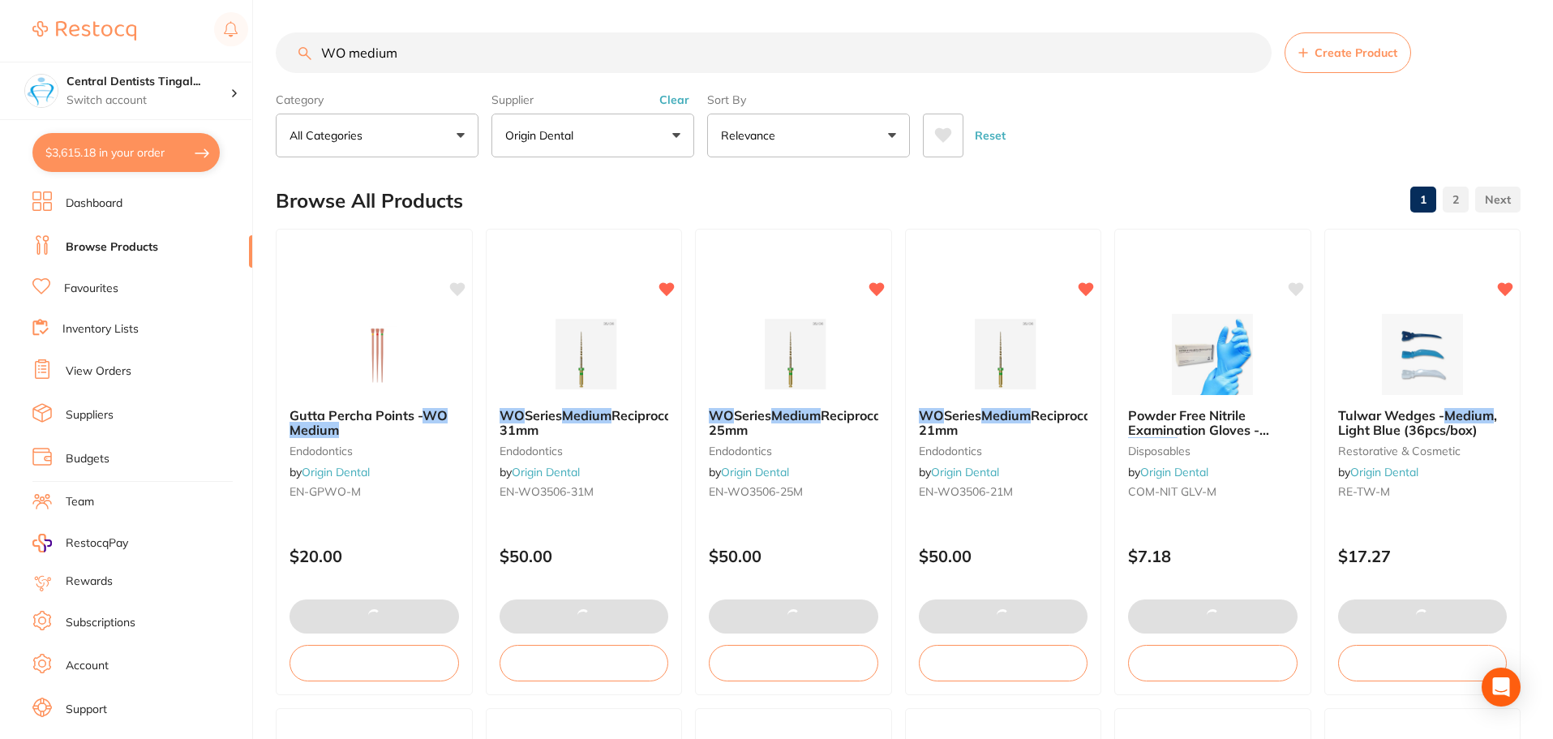
click at [116, 154] on button "$3,615.18 in your order" at bounding box center [125, 152] width 187 height 39
checkbox input "true"
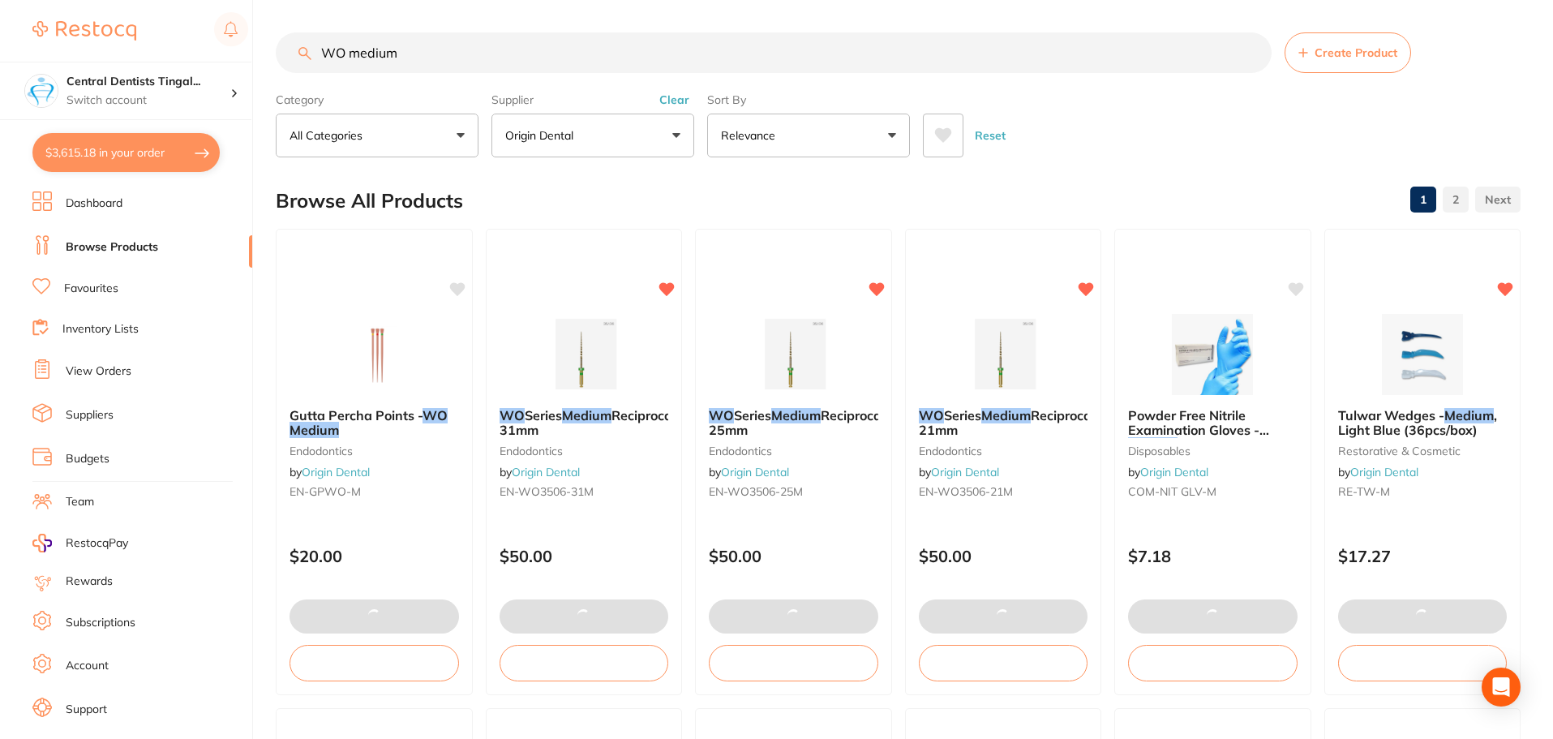
checkbox input "true"
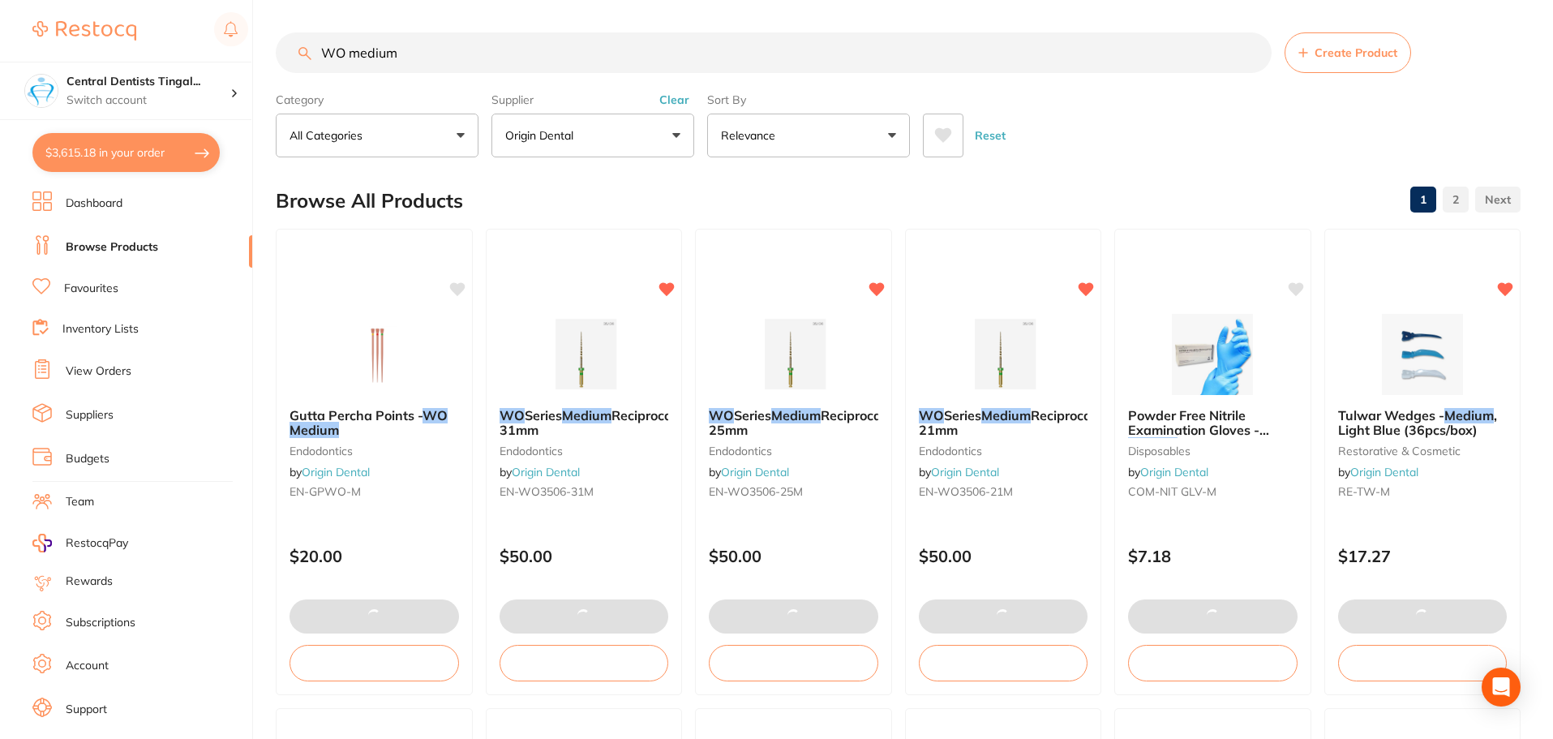
checkbox input "true"
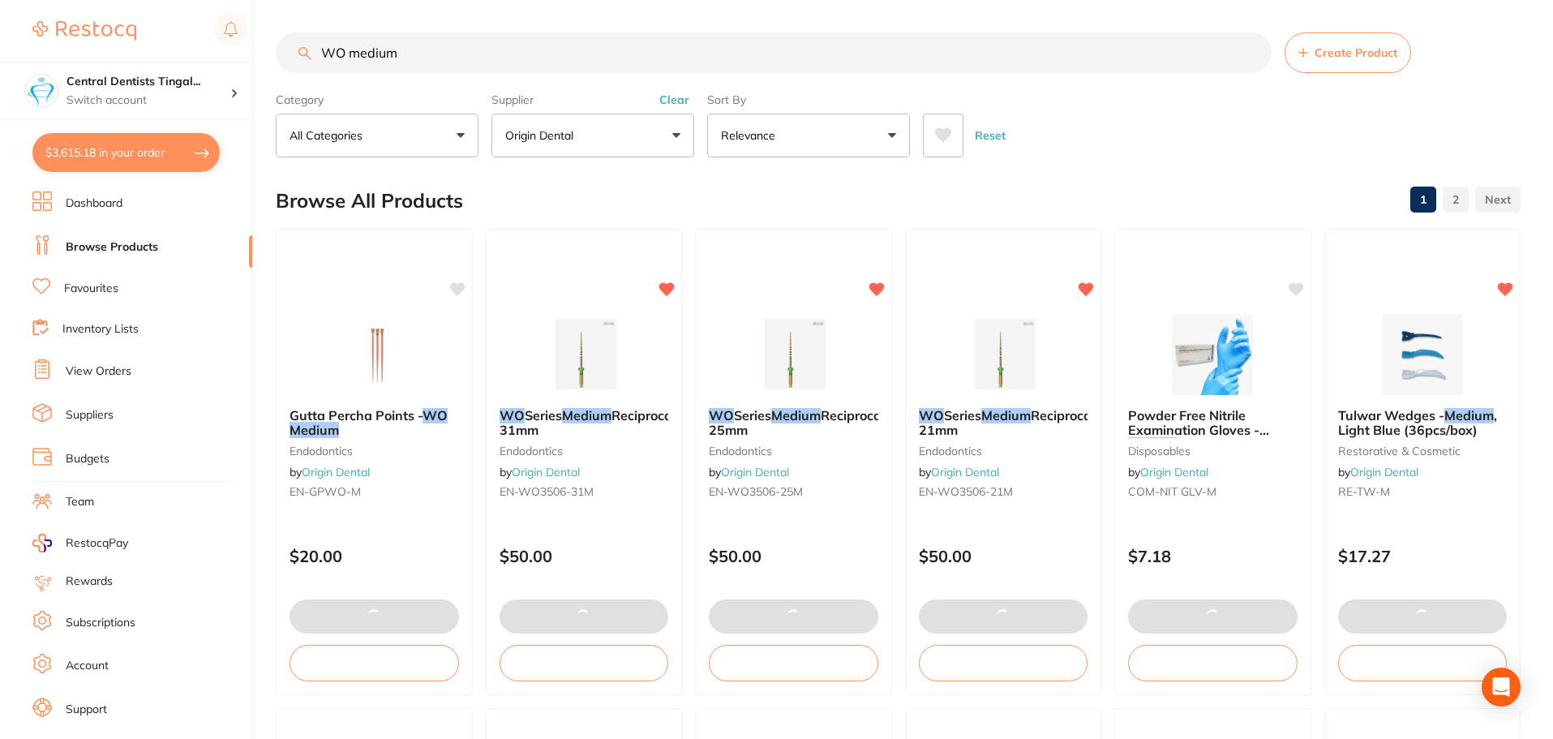
checkbox input "true"
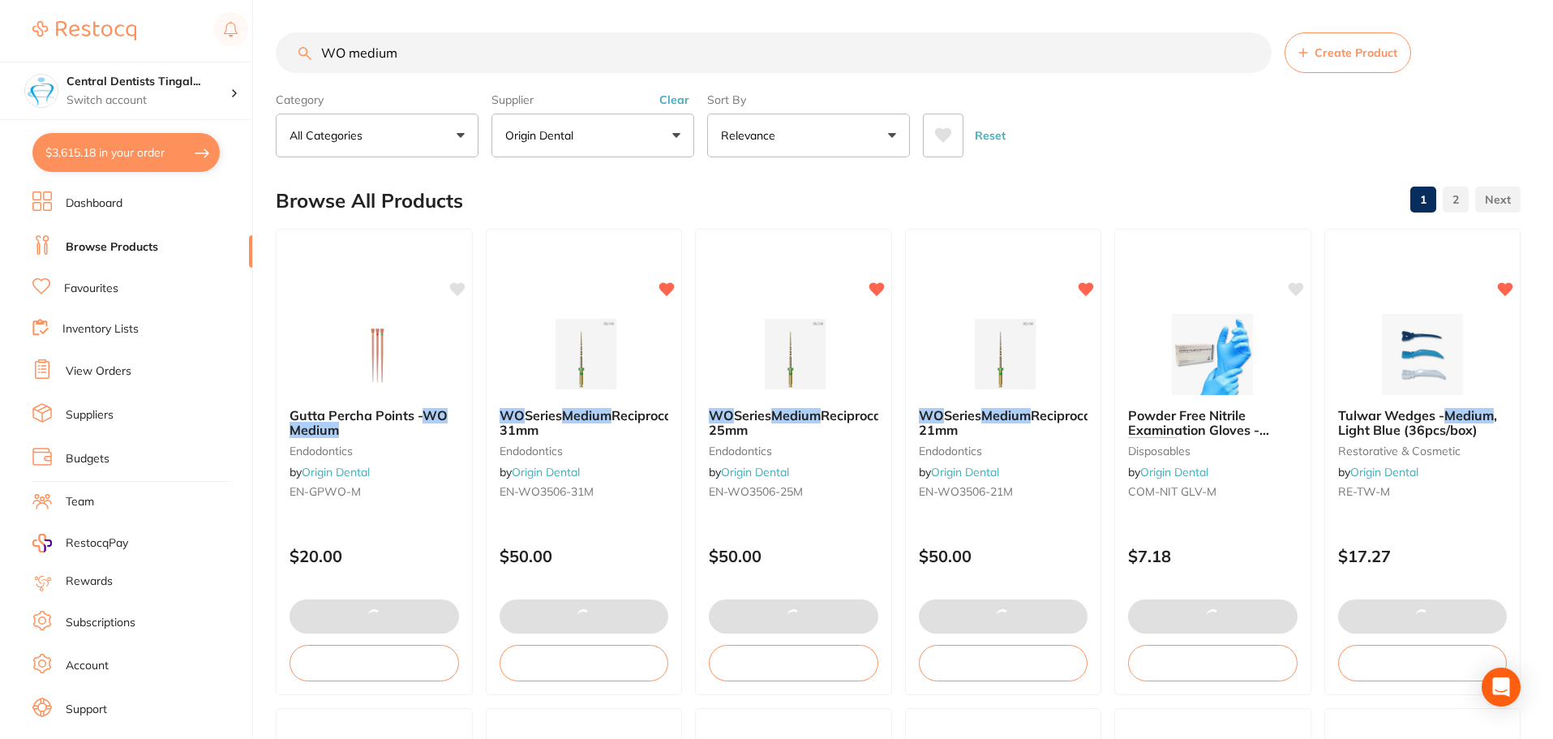
checkbox input "true"
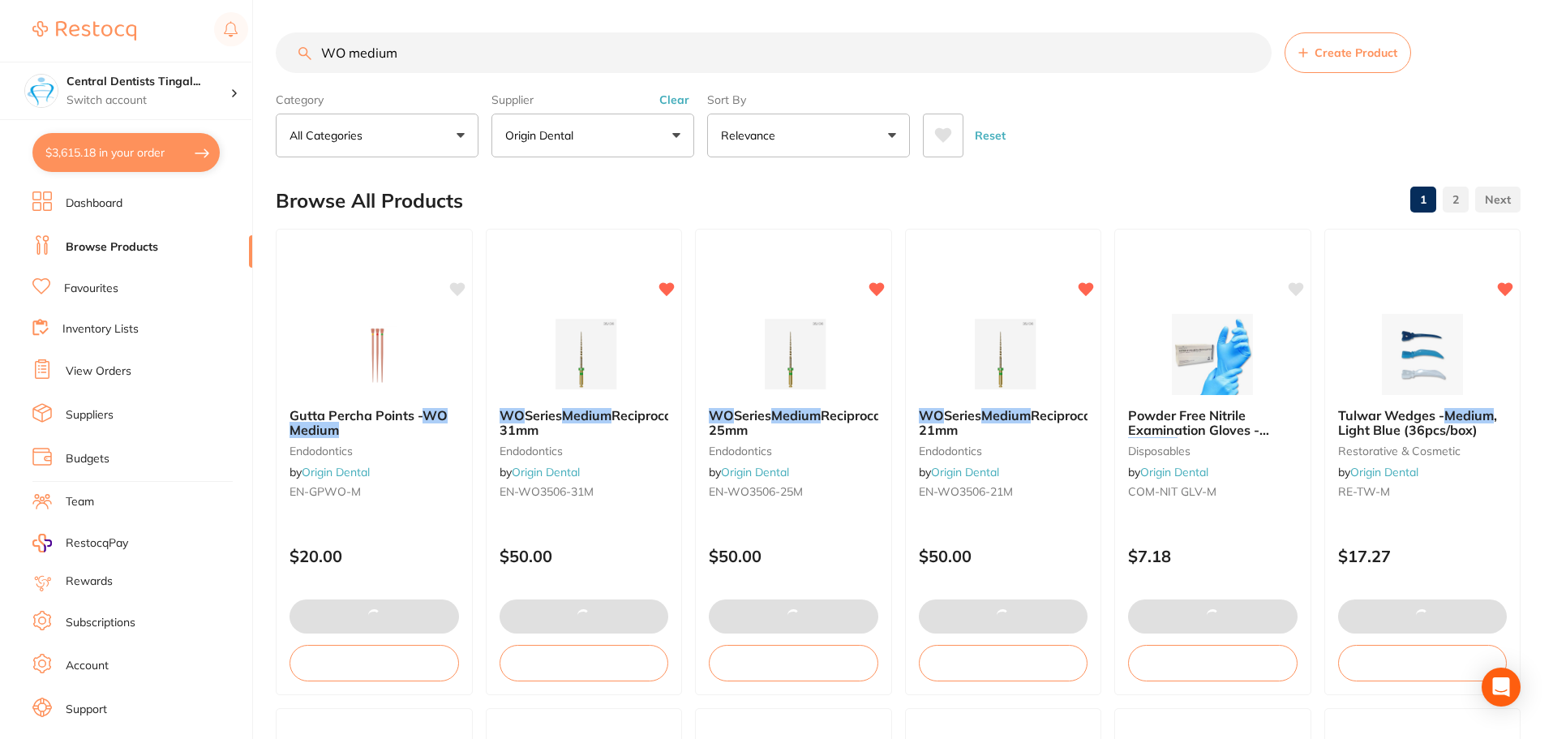
checkbox input "true"
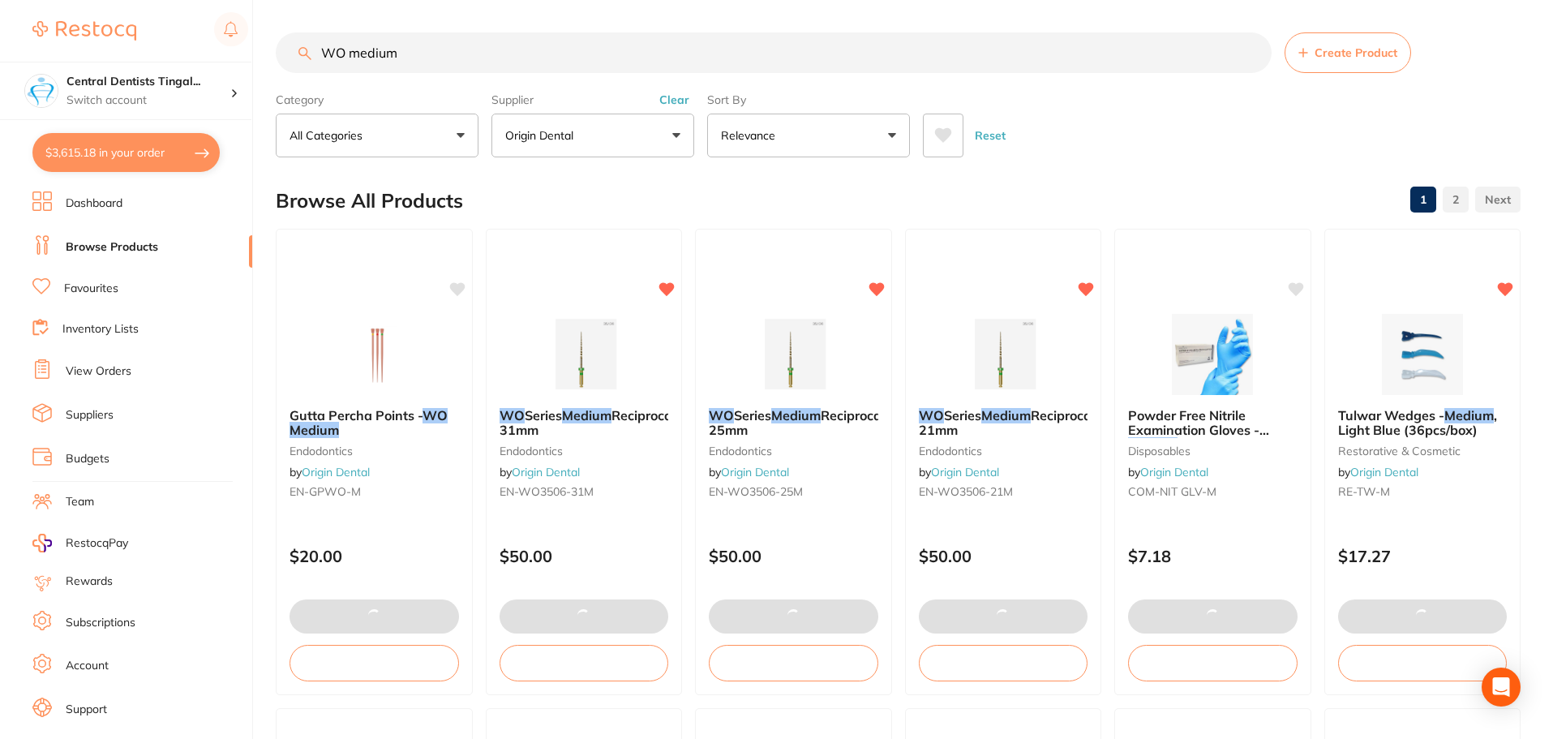
checkbox input "true"
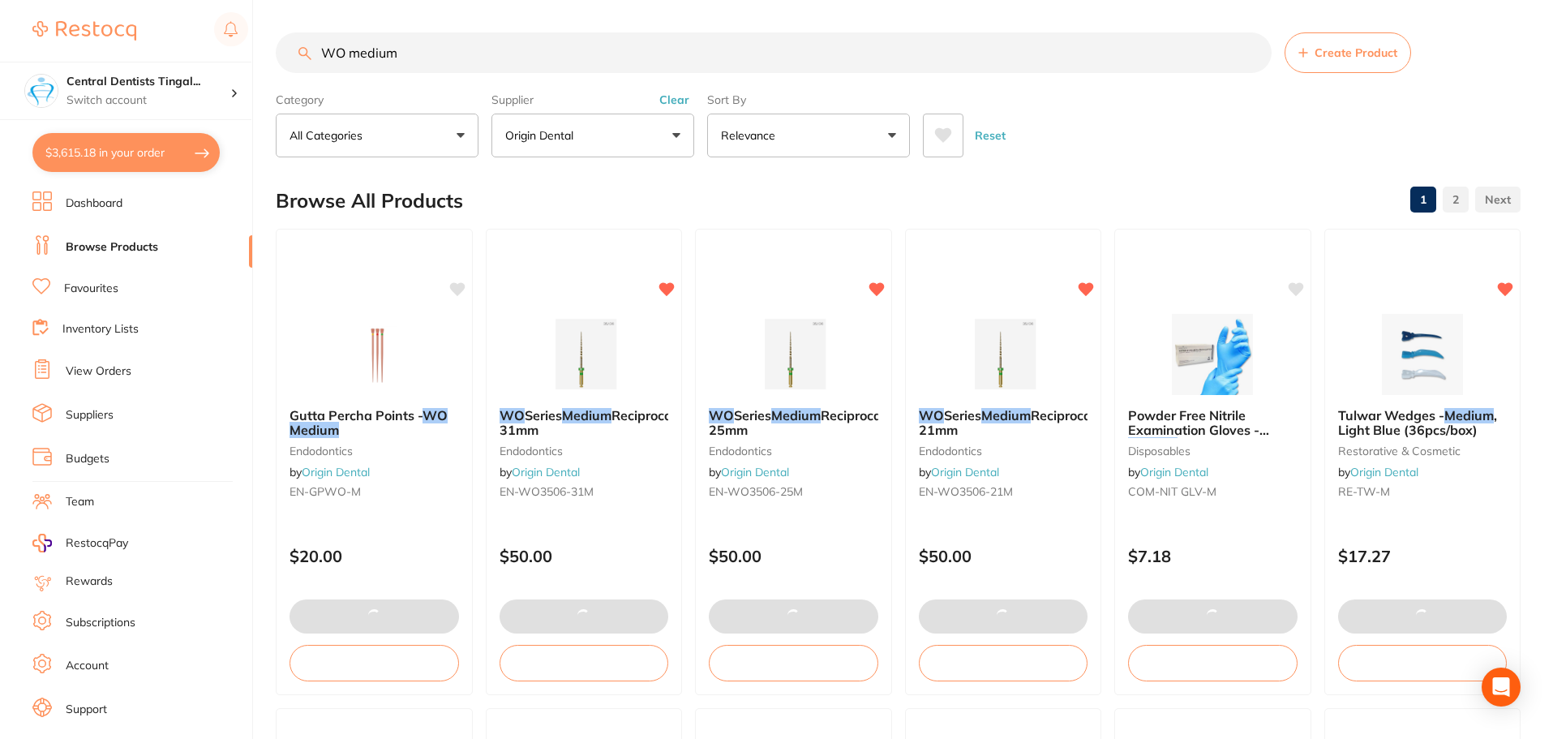
checkbox input "true"
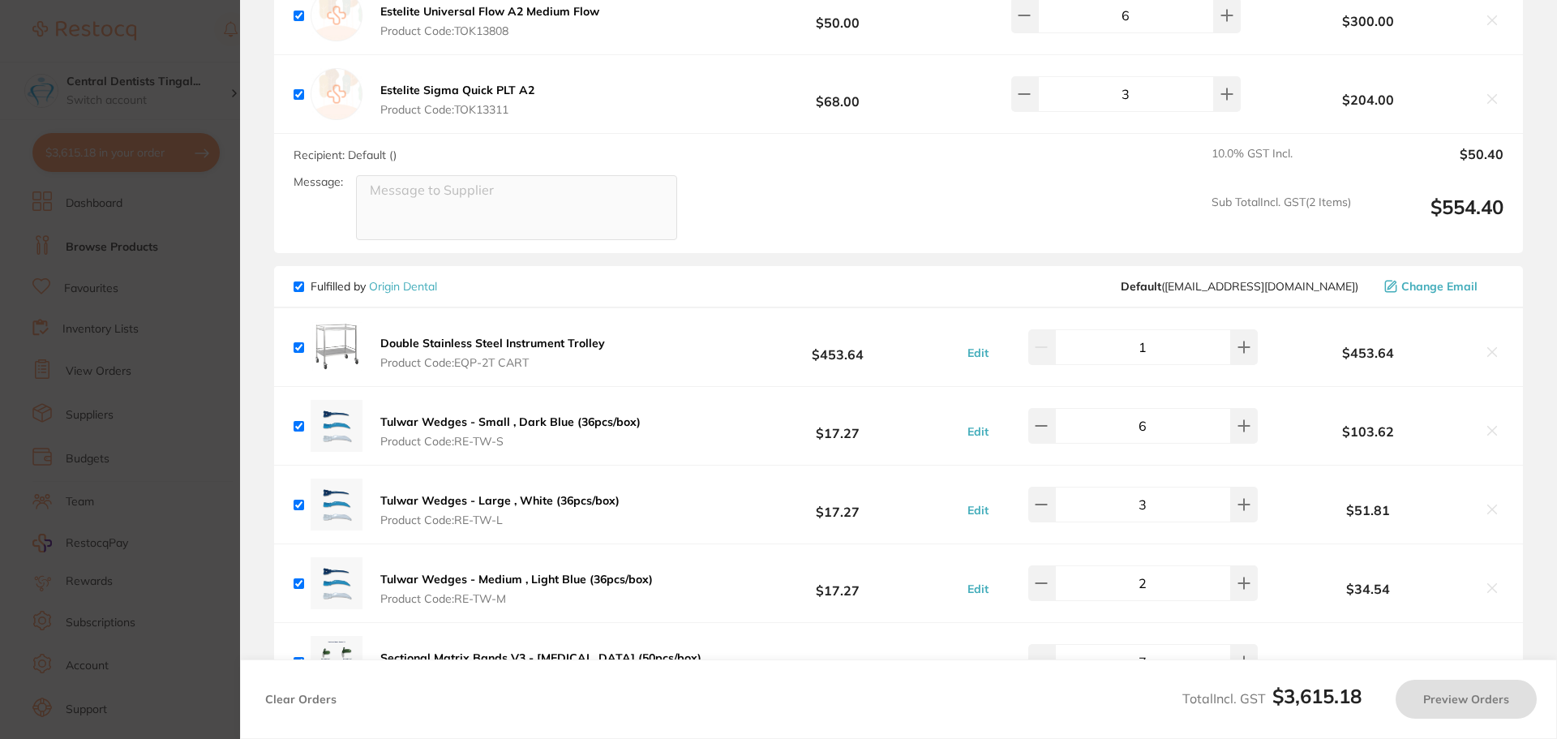
checkbox input "true"
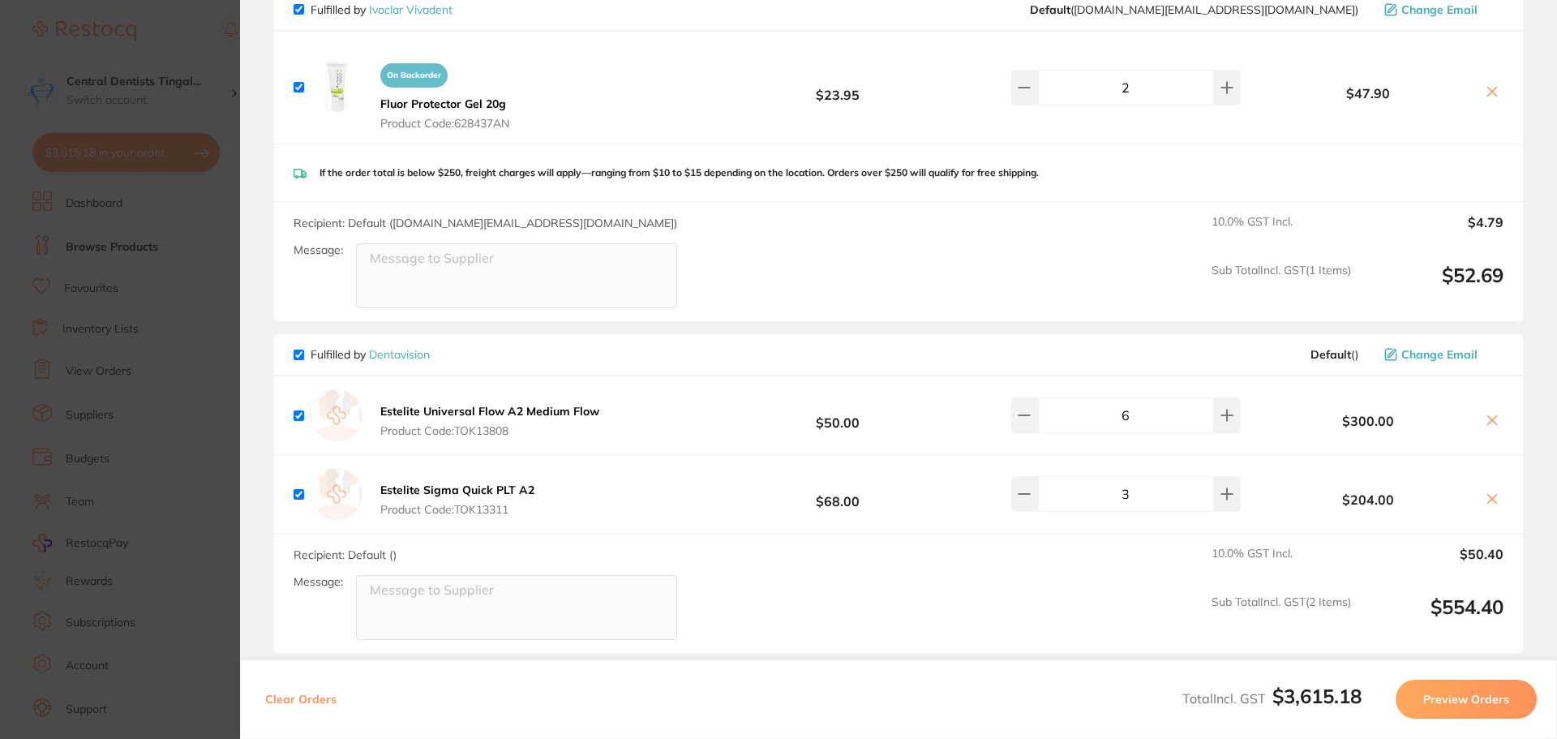
scroll to position [162, 0]
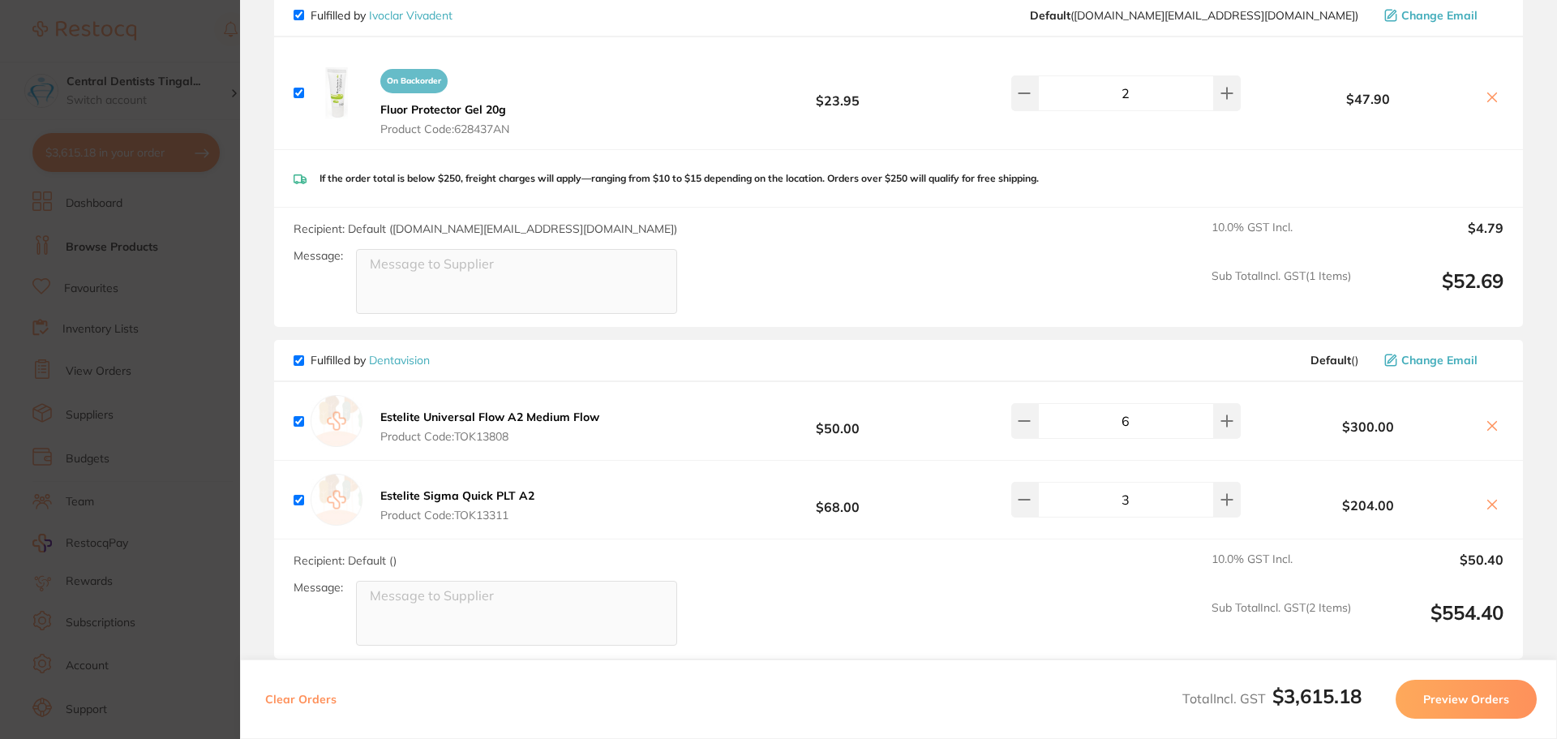
click at [204, 199] on section "Update RRP Set your pre negotiated price for this item. Item Agreed RRP (excl. …" at bounding box center [778, 369] width 1557 height 739
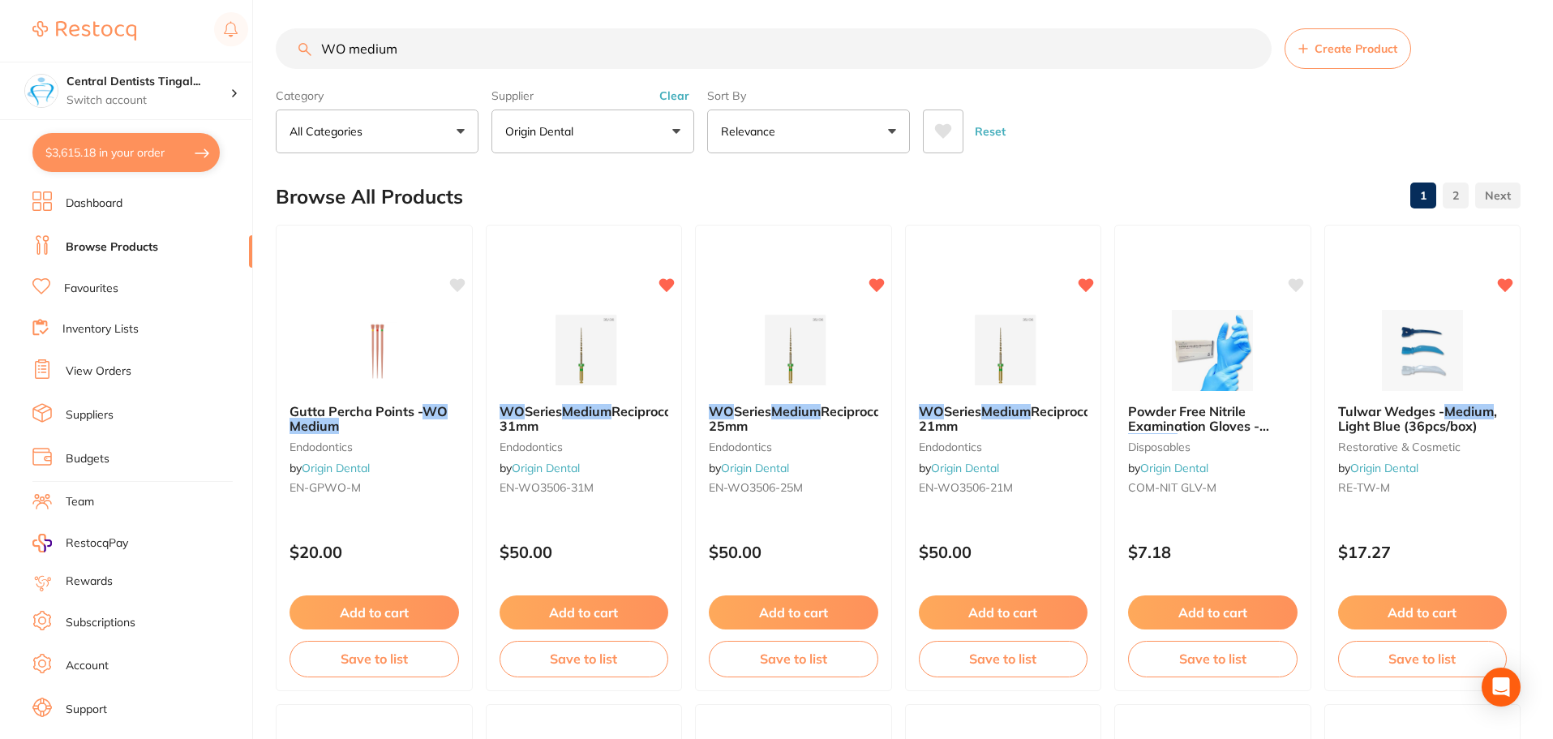
drag, startPoint x: 388, startPoint y: 62, endPoint x: 403, endPoint y: 51, distance: 18.7
click at [388, 62] on input "WO medium" at bounding box center [774, 48] width 996 height 41
click at [411, 50] on input "WO medium" at bounding box center [774, 48] width 996 height 41
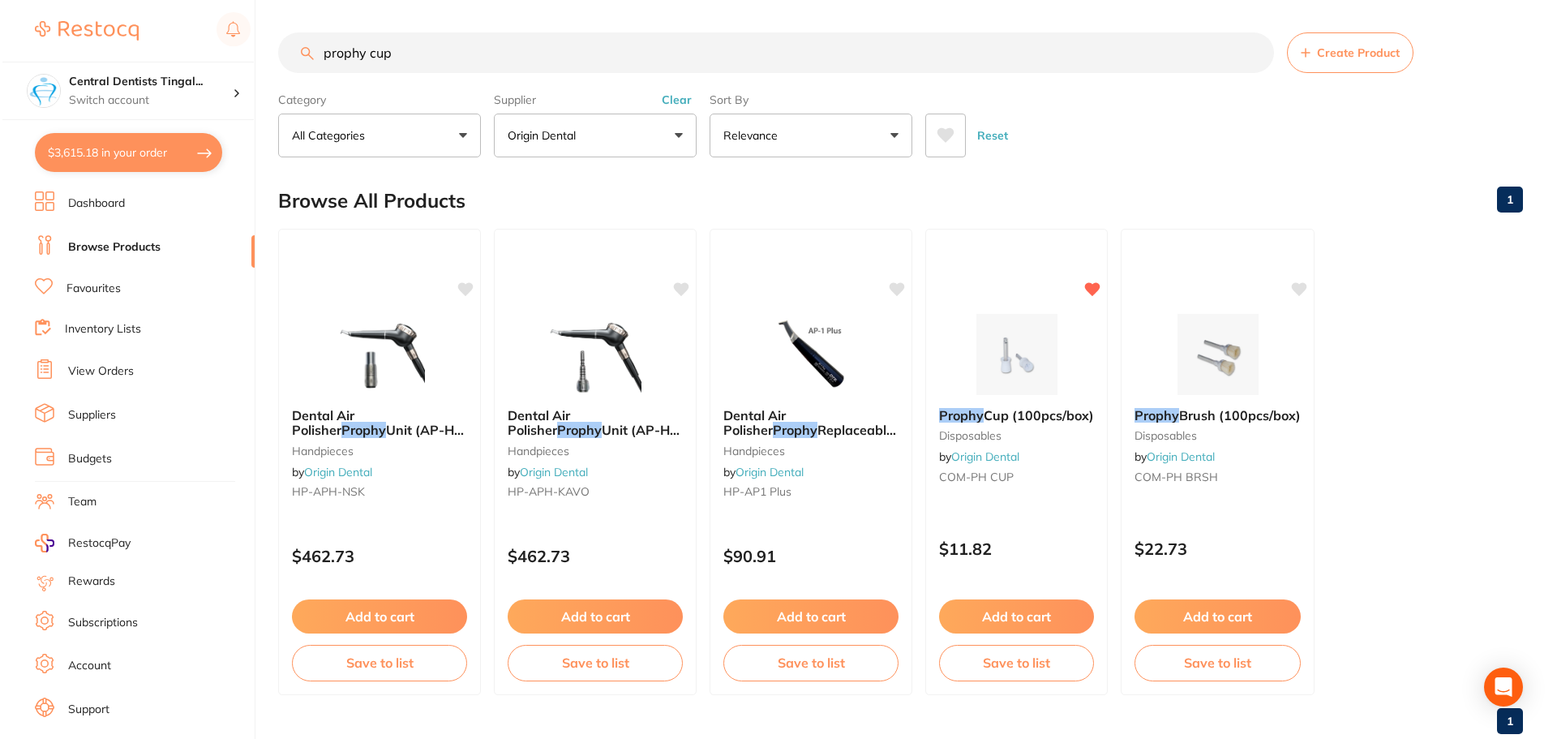
scroll to position [882, 0]
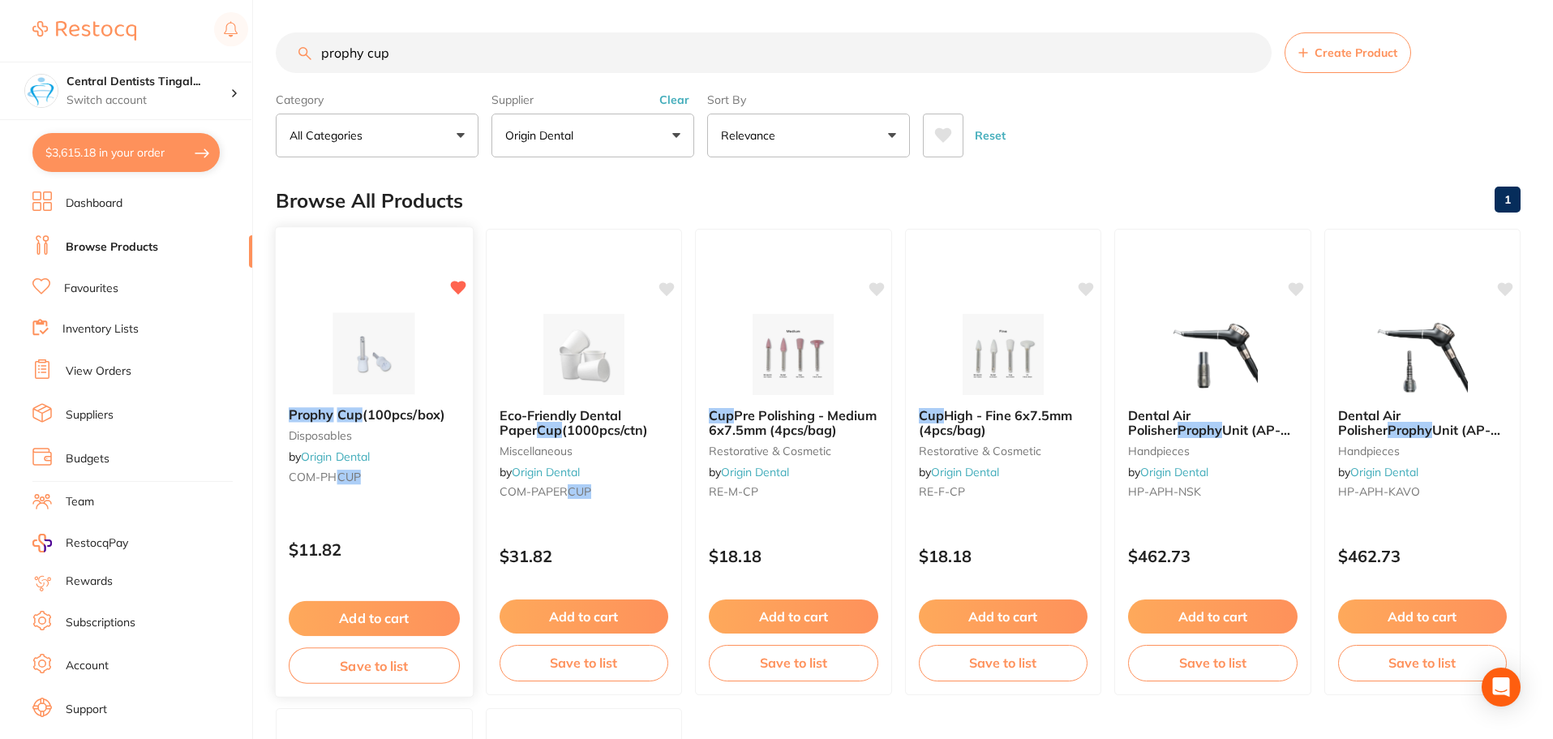
type input "prophy cup"
click at [410, 616] on button "Add to cart" at bounding box center [374, 618] width 171 height 35
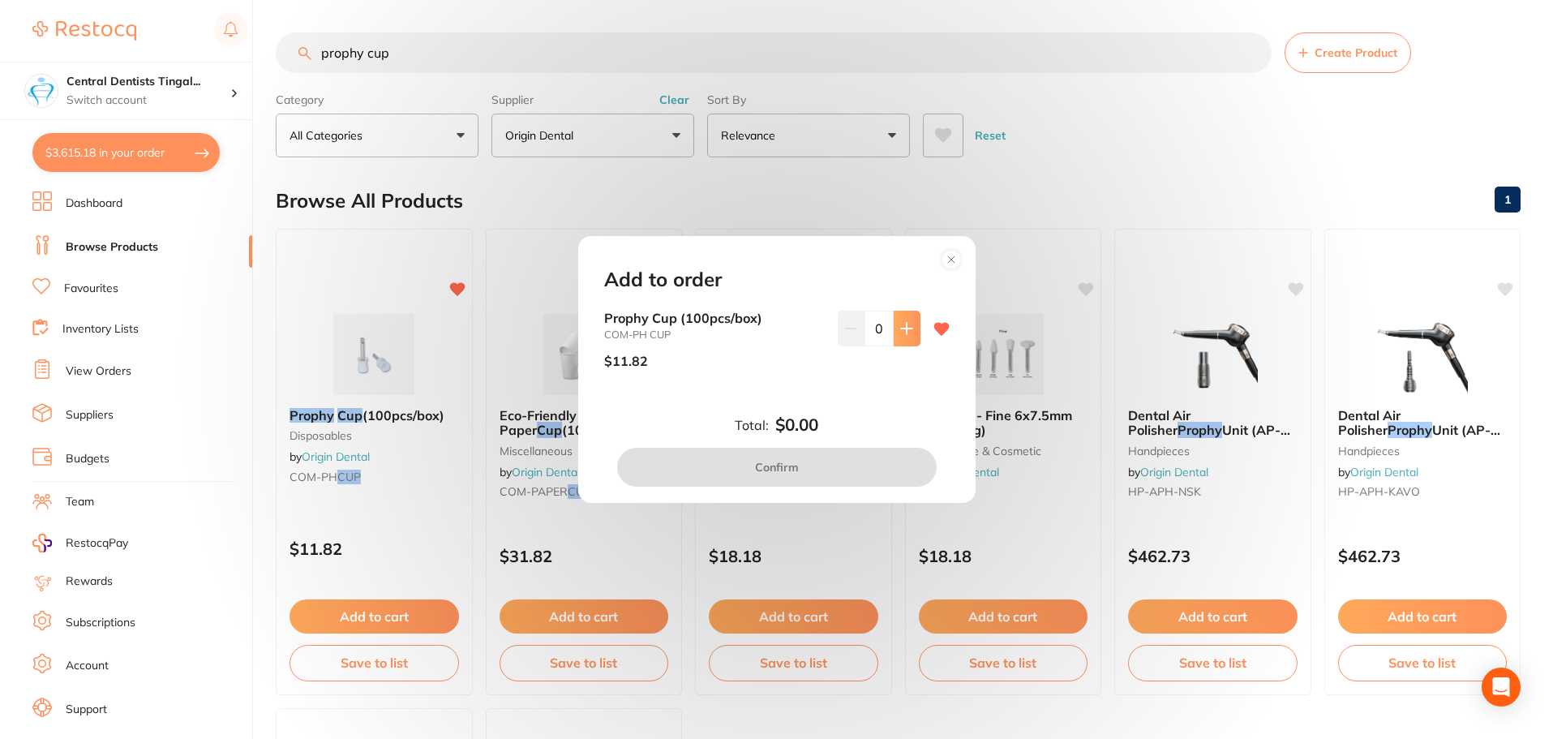
click at [901, 332] on icon at bounding box center [906, 328] width 13 height 13
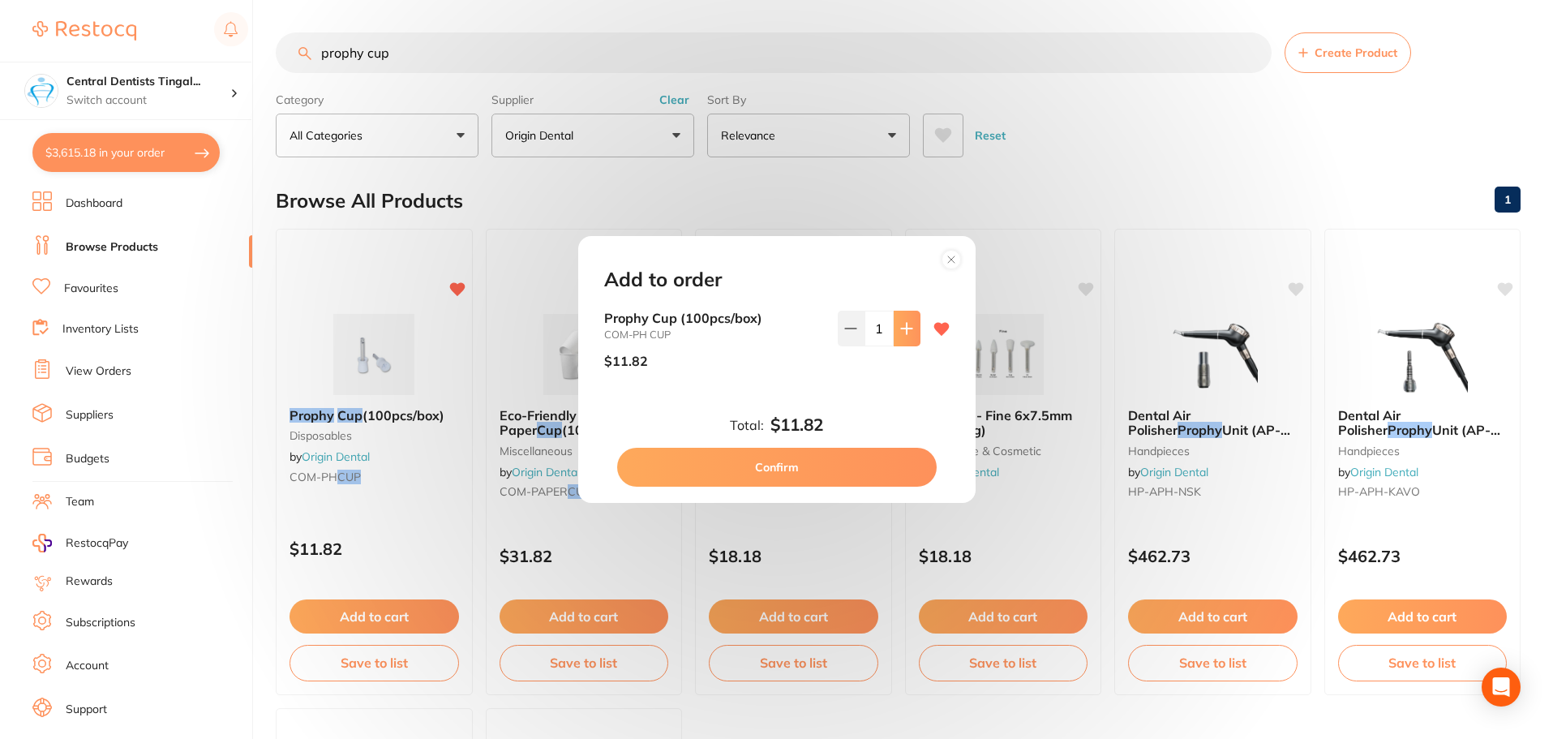
click at [901, 332] on icon at bounding box center [906, 328] width 13 height 13
click at [900, 332] on icon at bounding box center [906, 328] width 13 height 13
type input "3"
click at [834, 466] on button "Confirm" at bounding box center [776, 467] width 319 height 39
checkbox input "false"
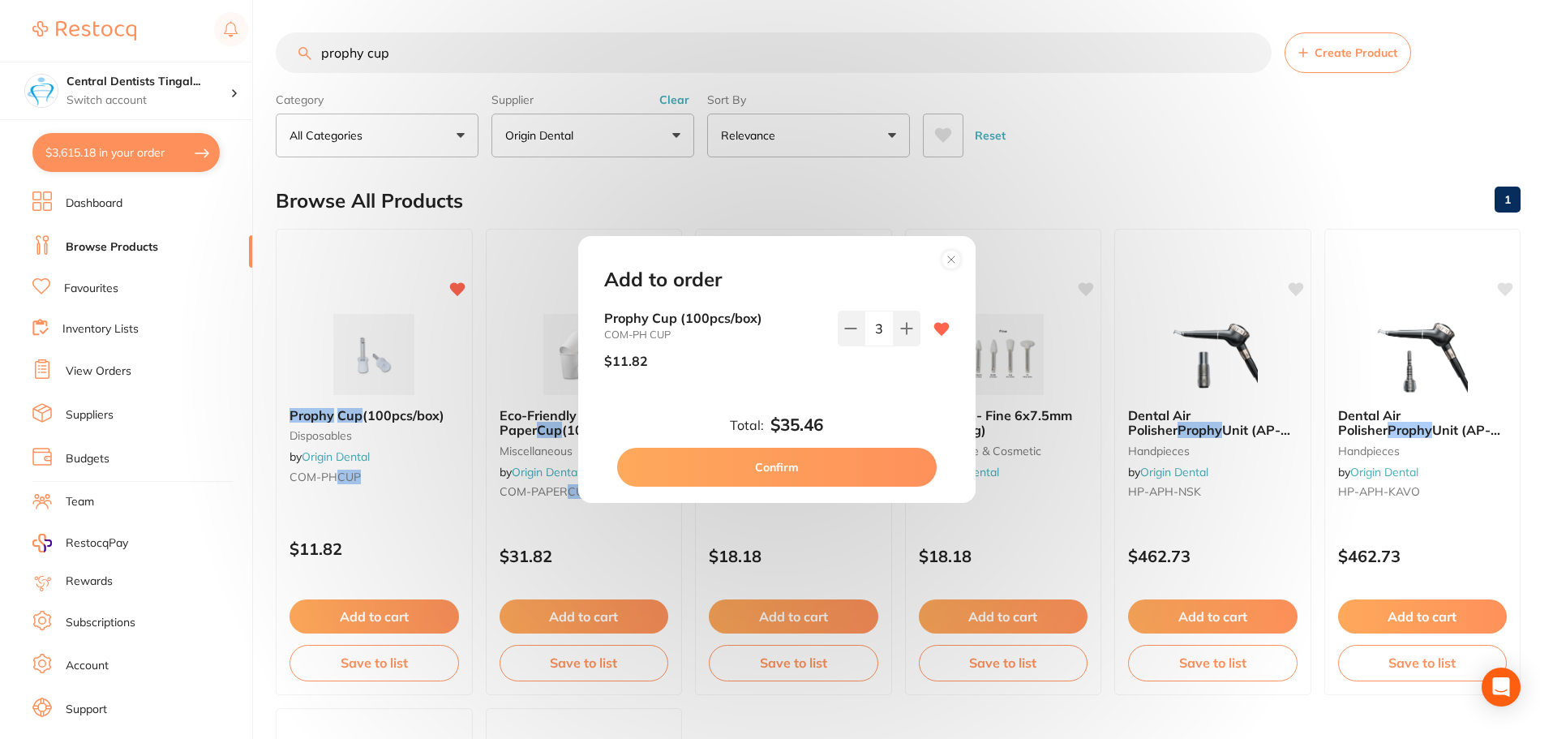
checkbox input "false"
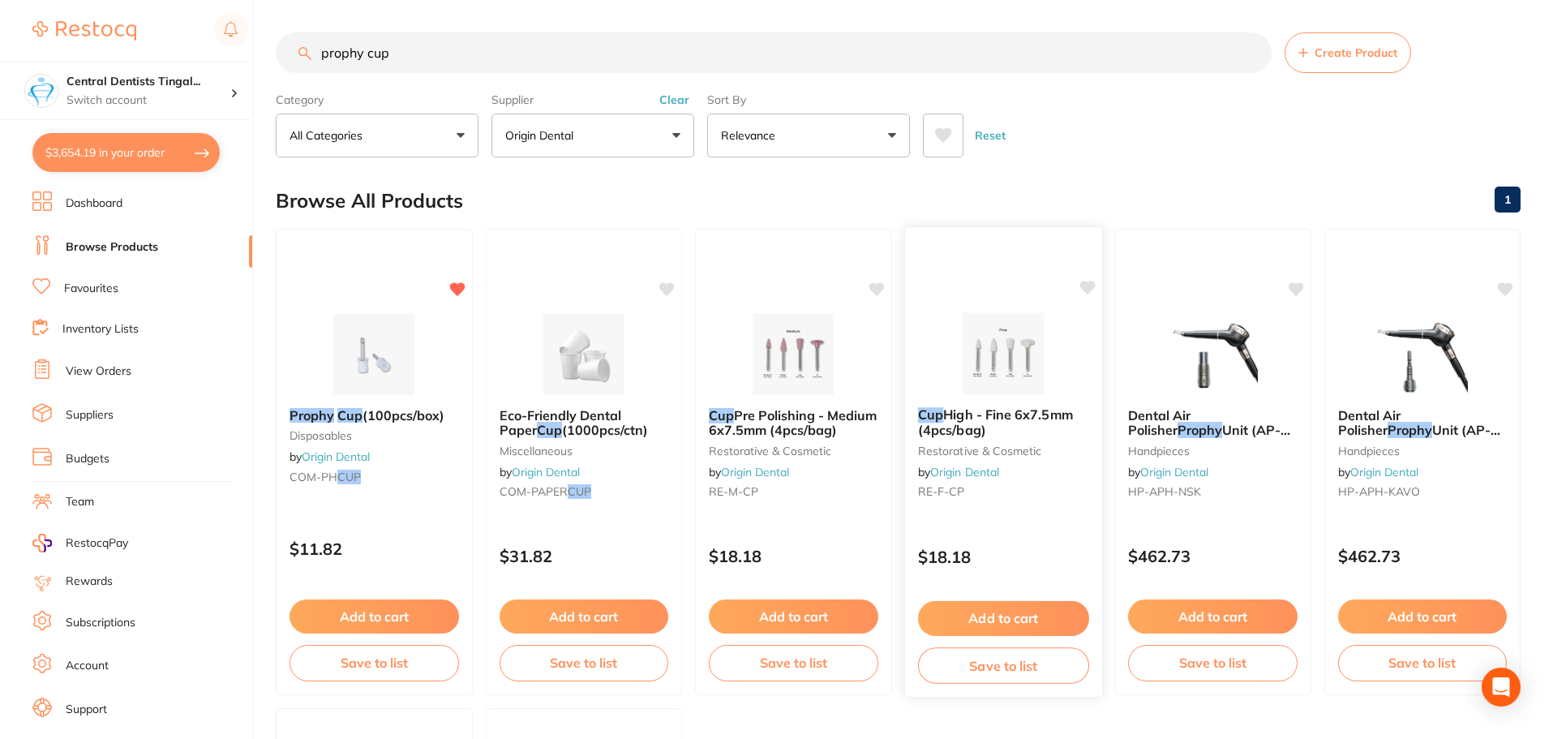
click at [998, 345] on img at bounding box center [1002, 353] width 106 height 82
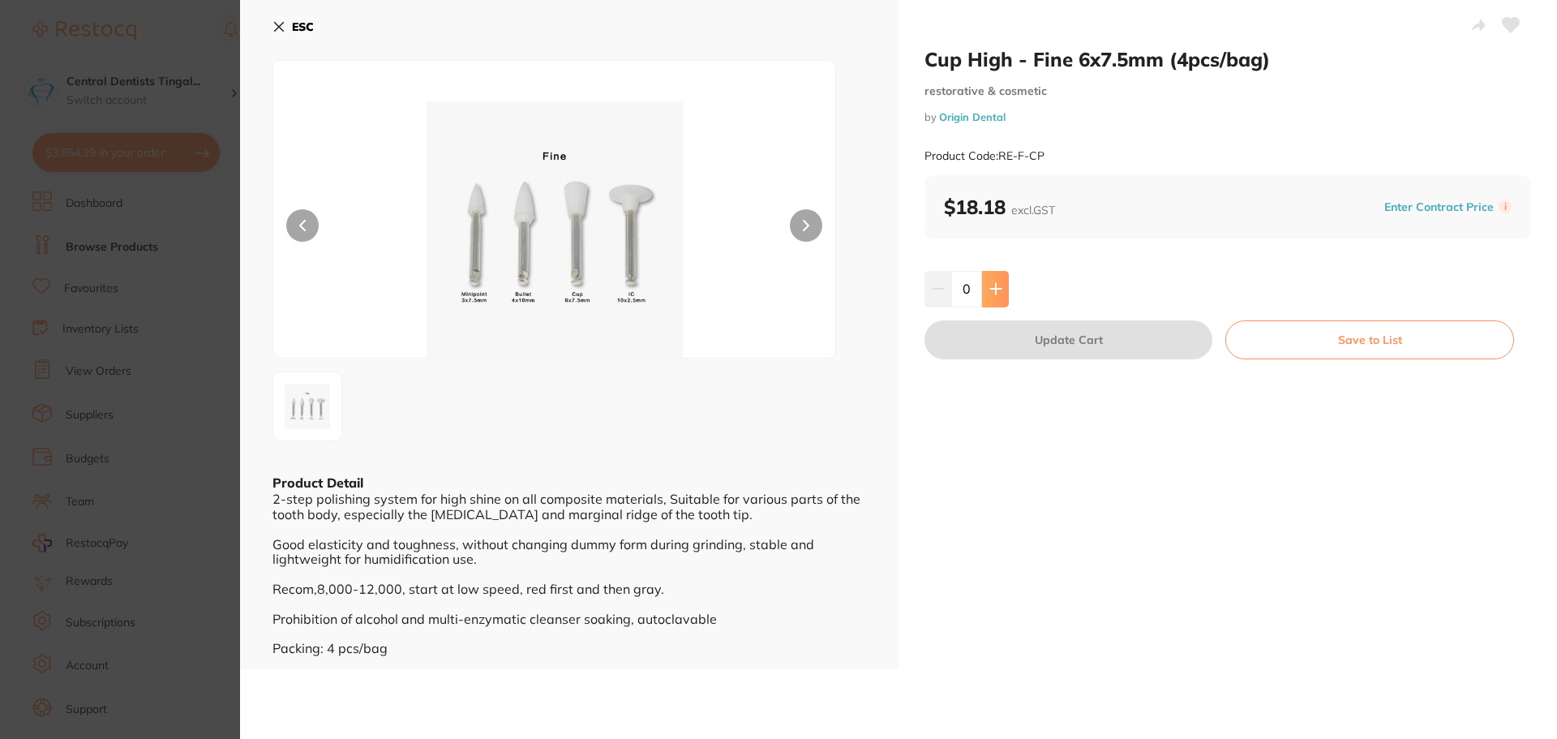
click at [996, 289] on icon at bounding box center [995, 289] width 11 height 11
type input "1"
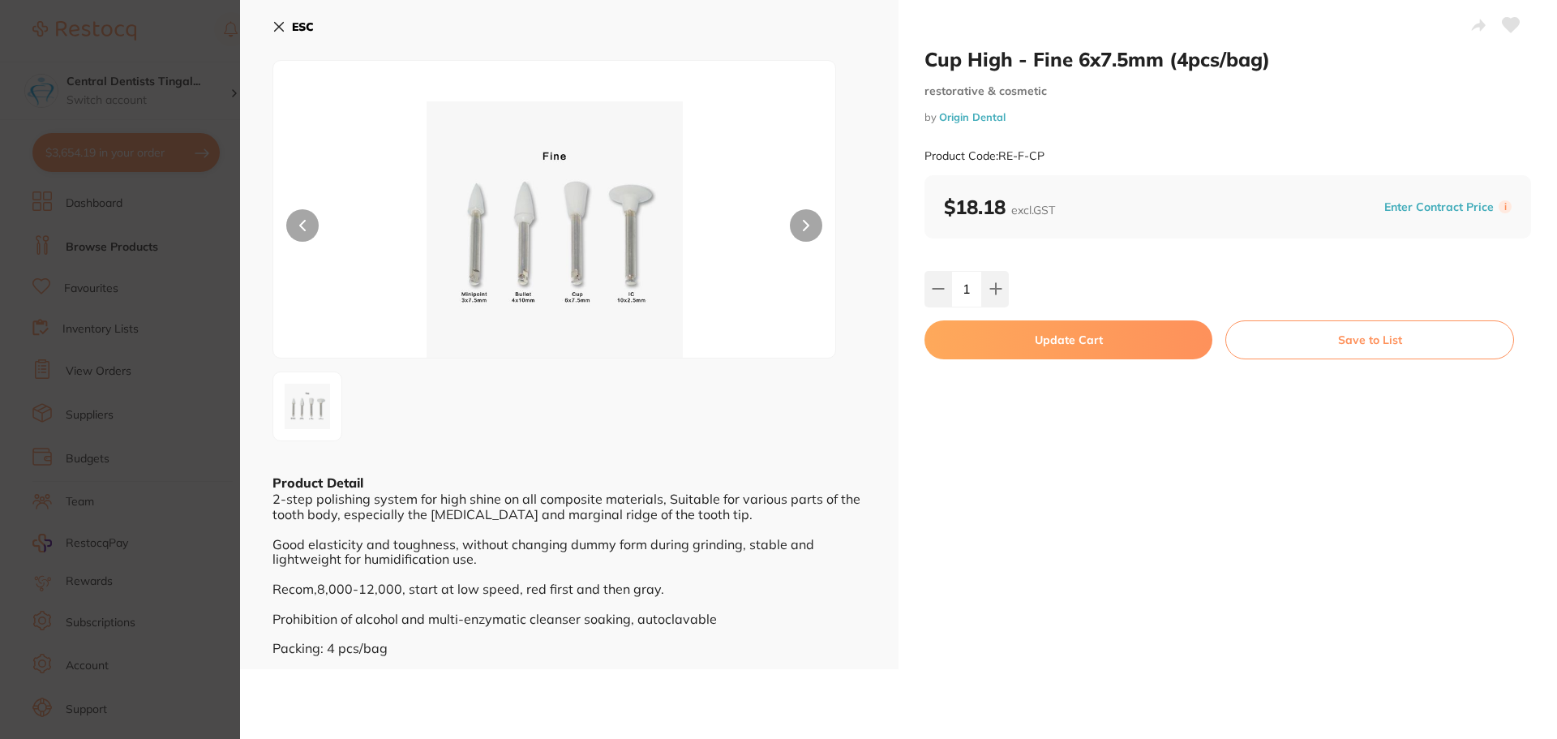
click at [1011, 352] on button "Update Cart" at bounding box center [1068, 339] width 288 height 39
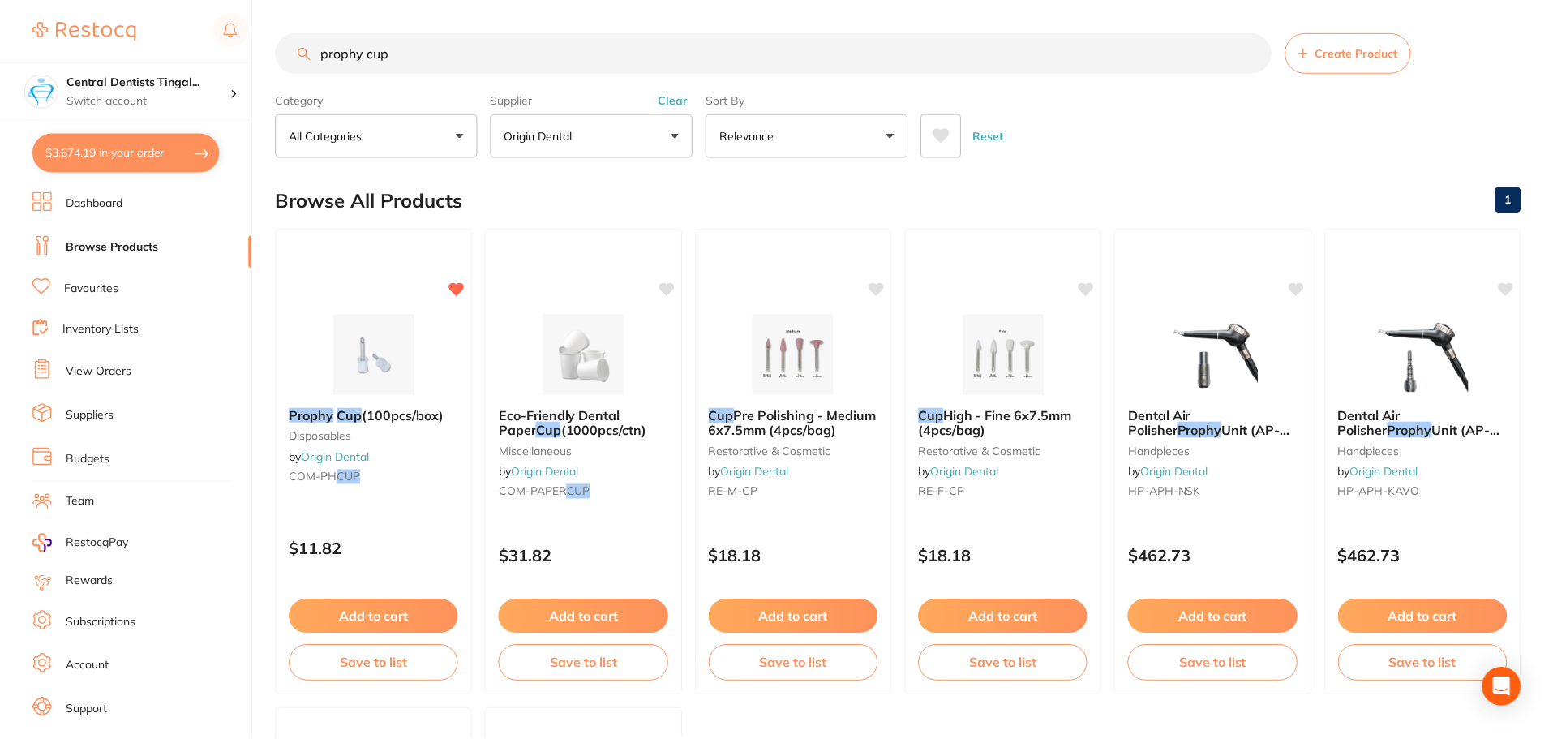
scroll to position [4, 0]
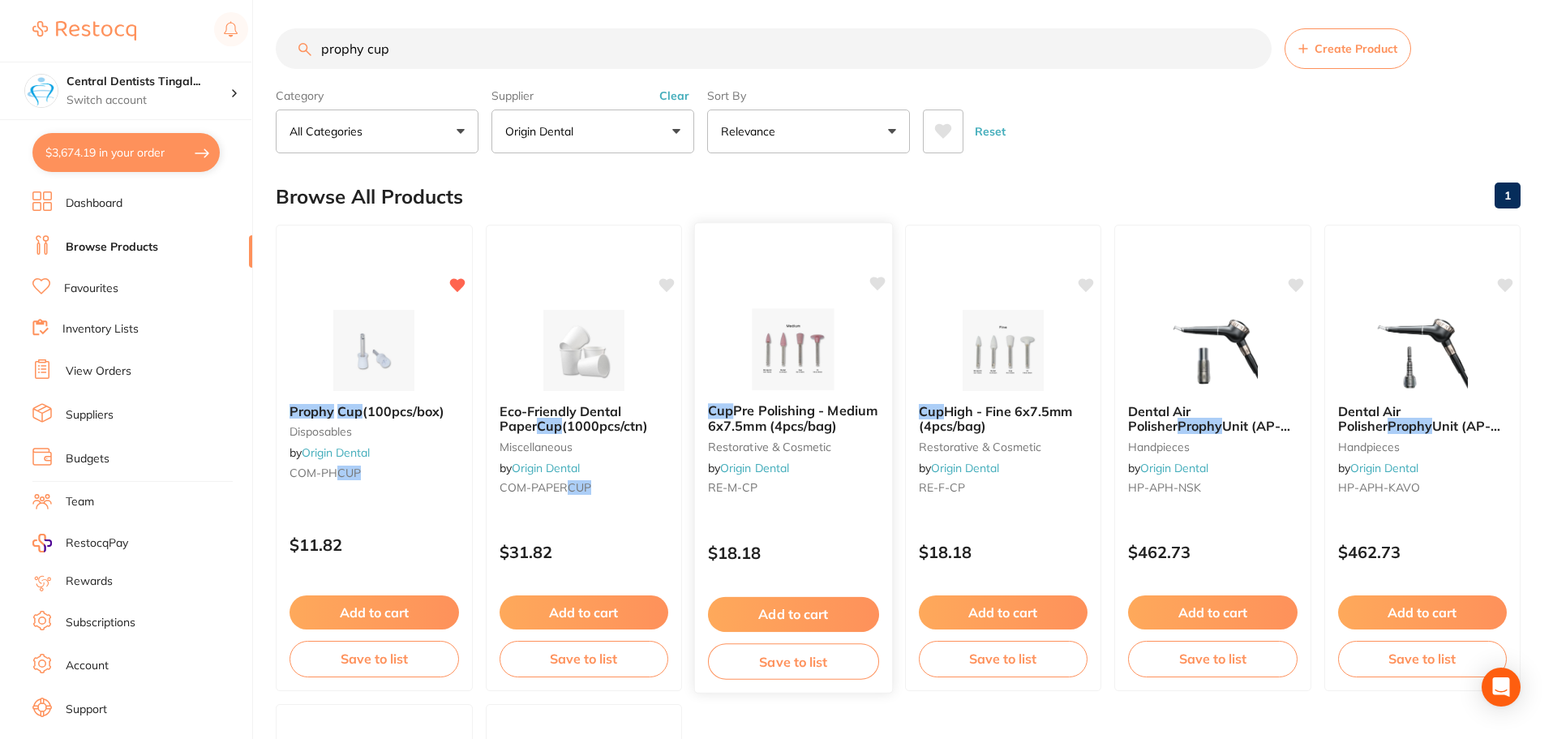
click at [799, 609] on button "Add to cart" at bounding box center [793, 614] width 171 height 35
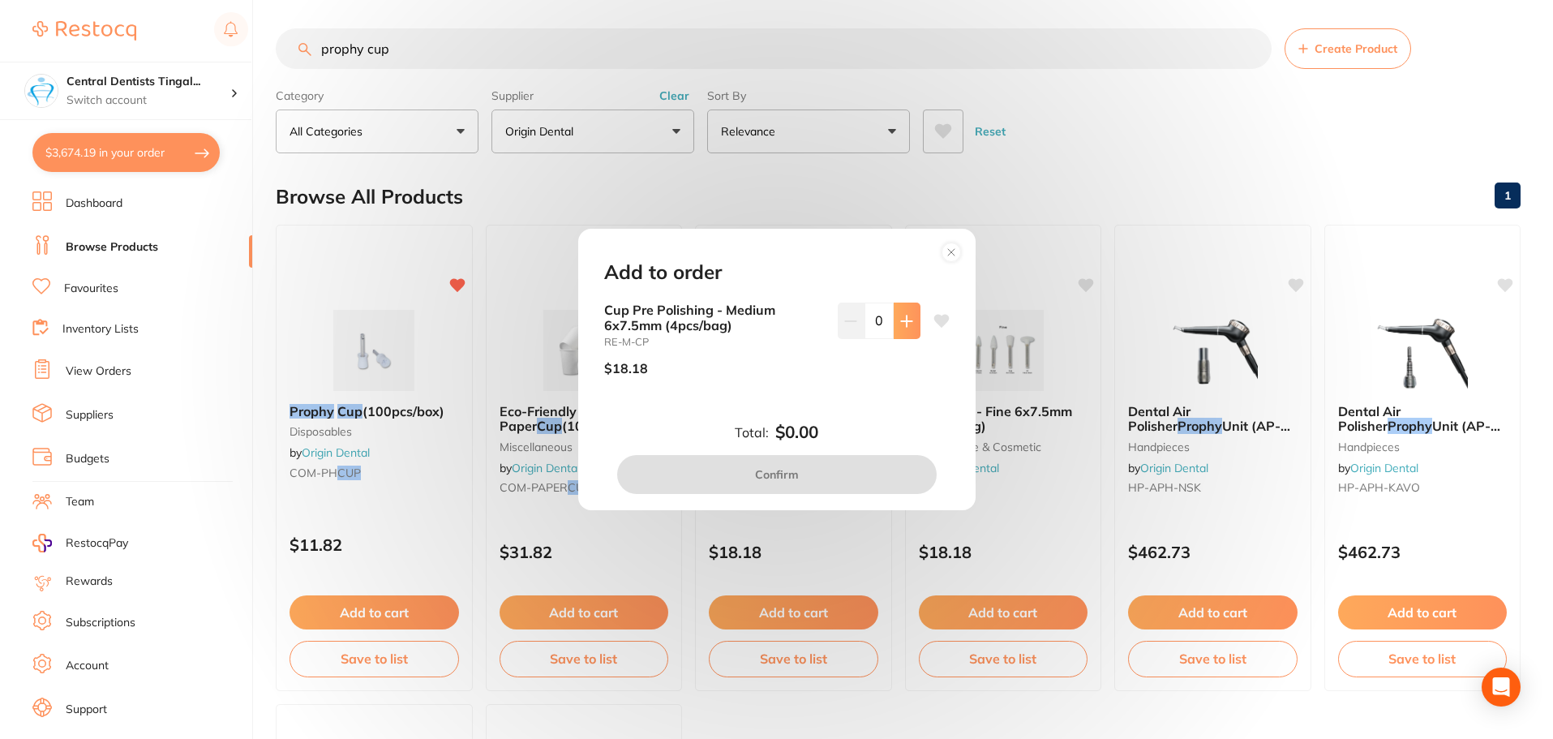
click at [893, 328] on button at bounding box center [906, 320] width 27 height 36
click at [896, 329] on button at bounding box center [906, 320] width 27 height 36
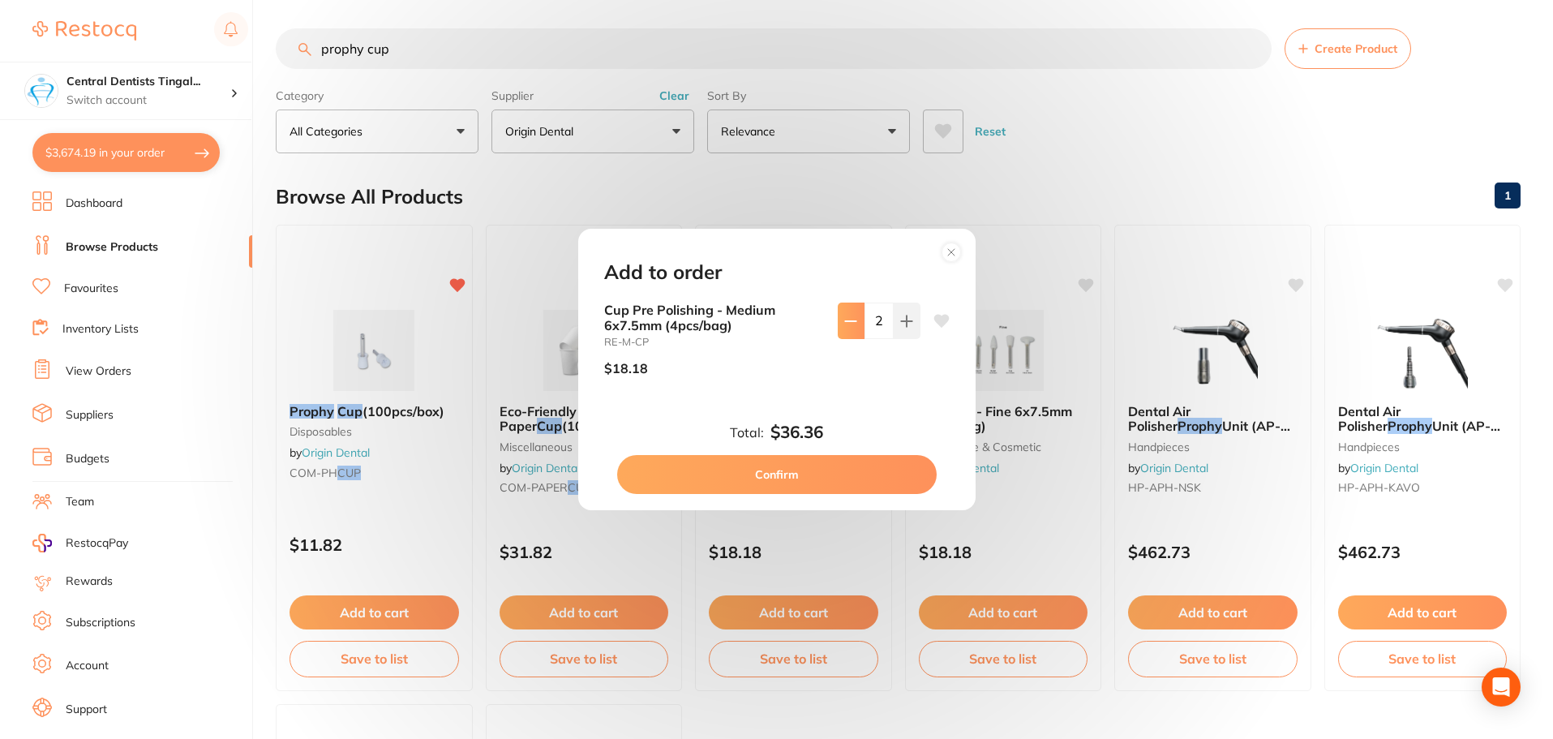
click at [844, 319] on icon at bounding box center [850, 321] width 13 height 13
type input "1"
click at [870, 475] on button "Confirm" at bounding box center [776, 474] width 319 height 39
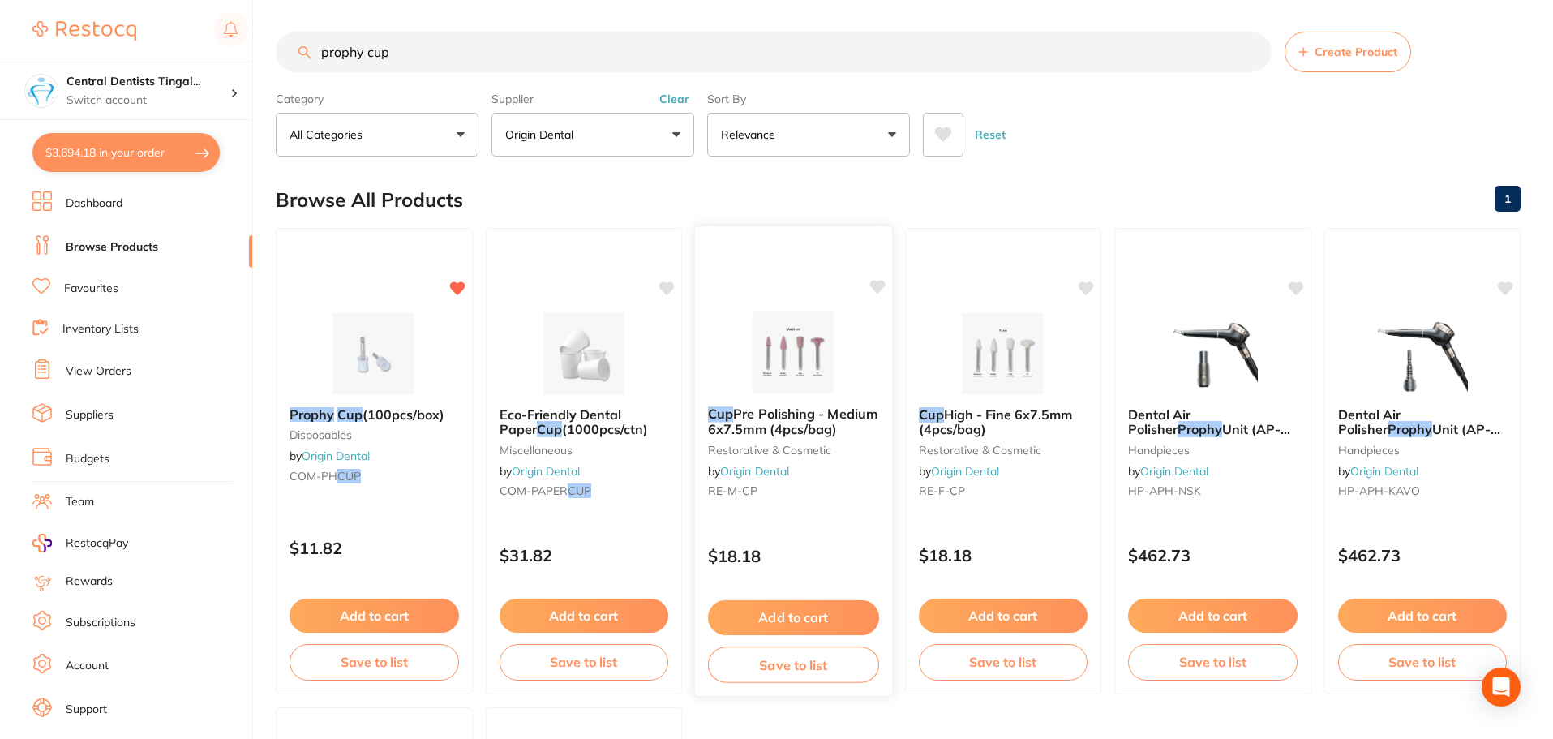
scroll to position [0, 0]
click at [673, 105] on button "Clear" at bounding box center [674, 99] width 40 height 15
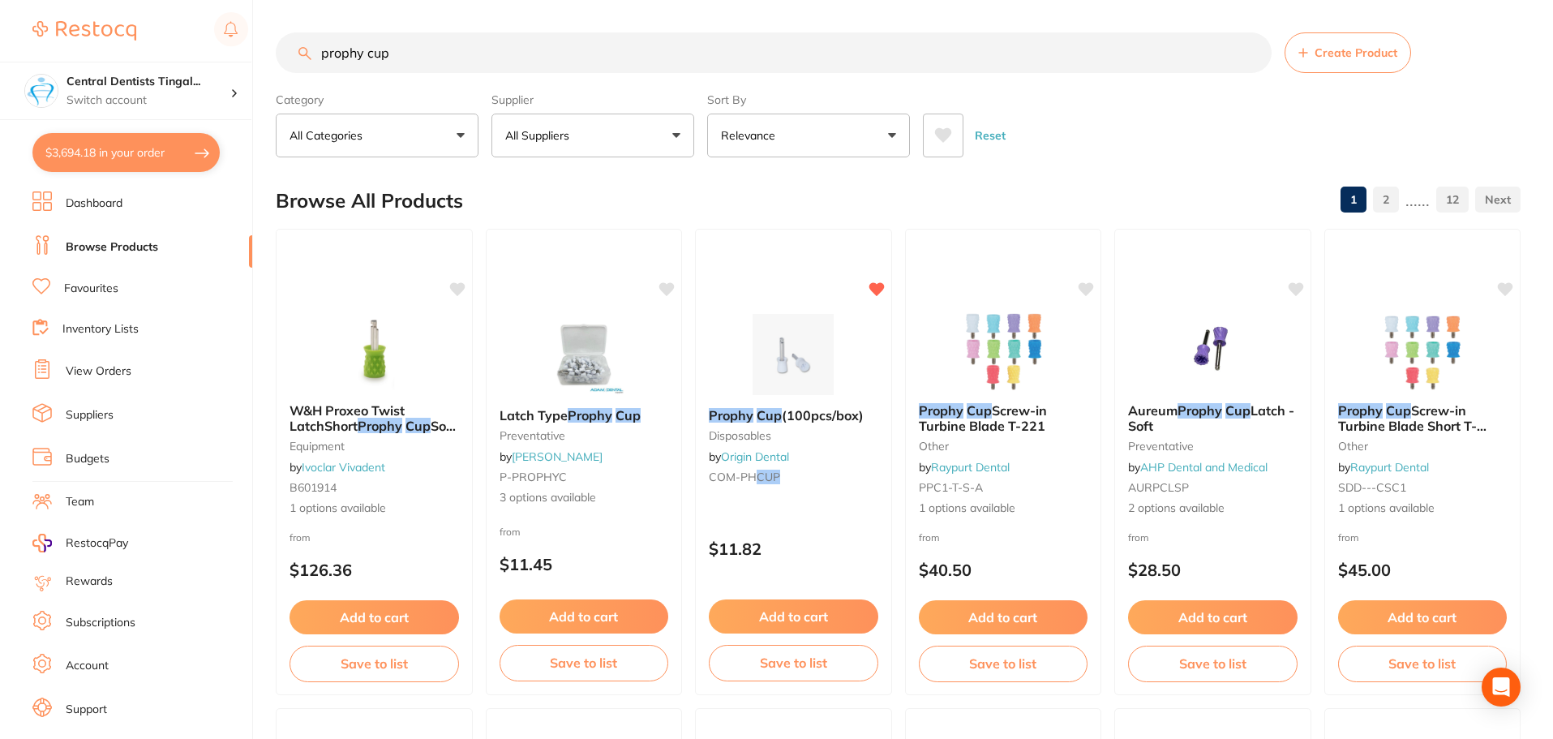
click at [651, 75] on section "prophy cup Create Product Category All Categories All Categories burs disposabl…" at bounding box center [898, 94] width 1245 height 125
click at [648, 66] on input "prophy cup" at bounding box center [774, 52] width 996 height 41
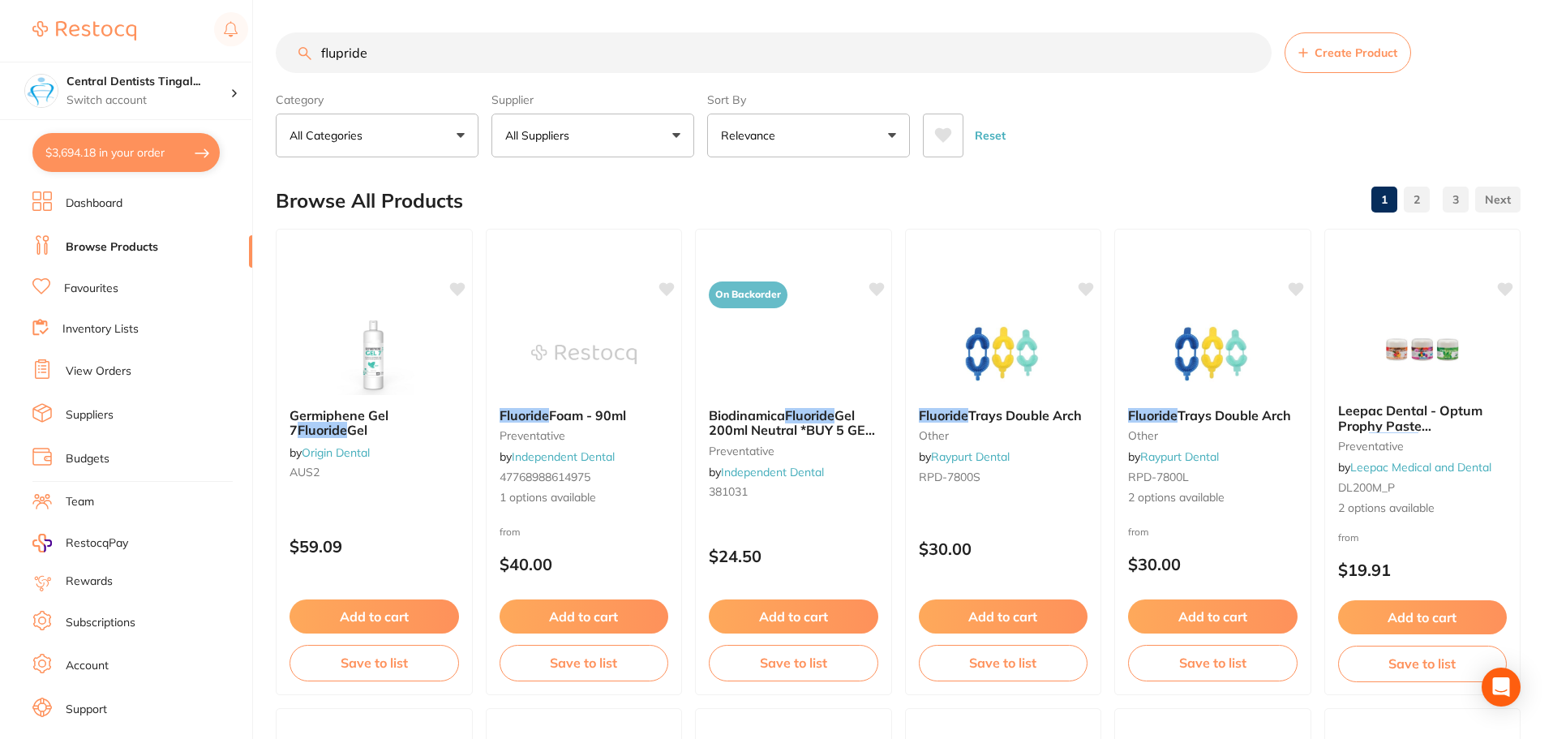
scroll to position [582, 0]
click at [341, 53] on input "flupride" at bounding box center [774, 52] width 996 height 41
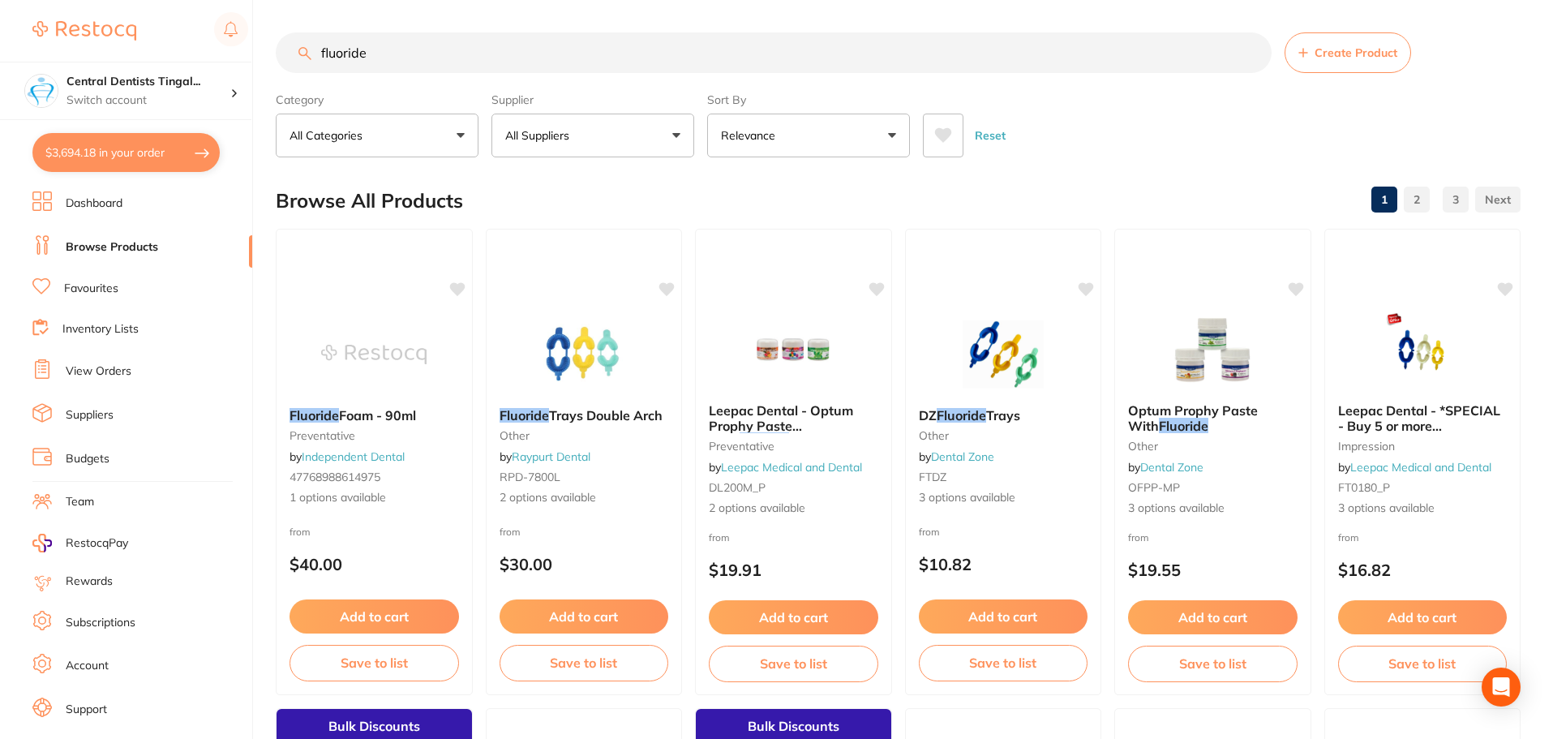
scroll to position [631, 0]
type input "fluoride"
click at [554, 136] on p "All Suppliers" at bounding box center [540, 135] width 71 height 16
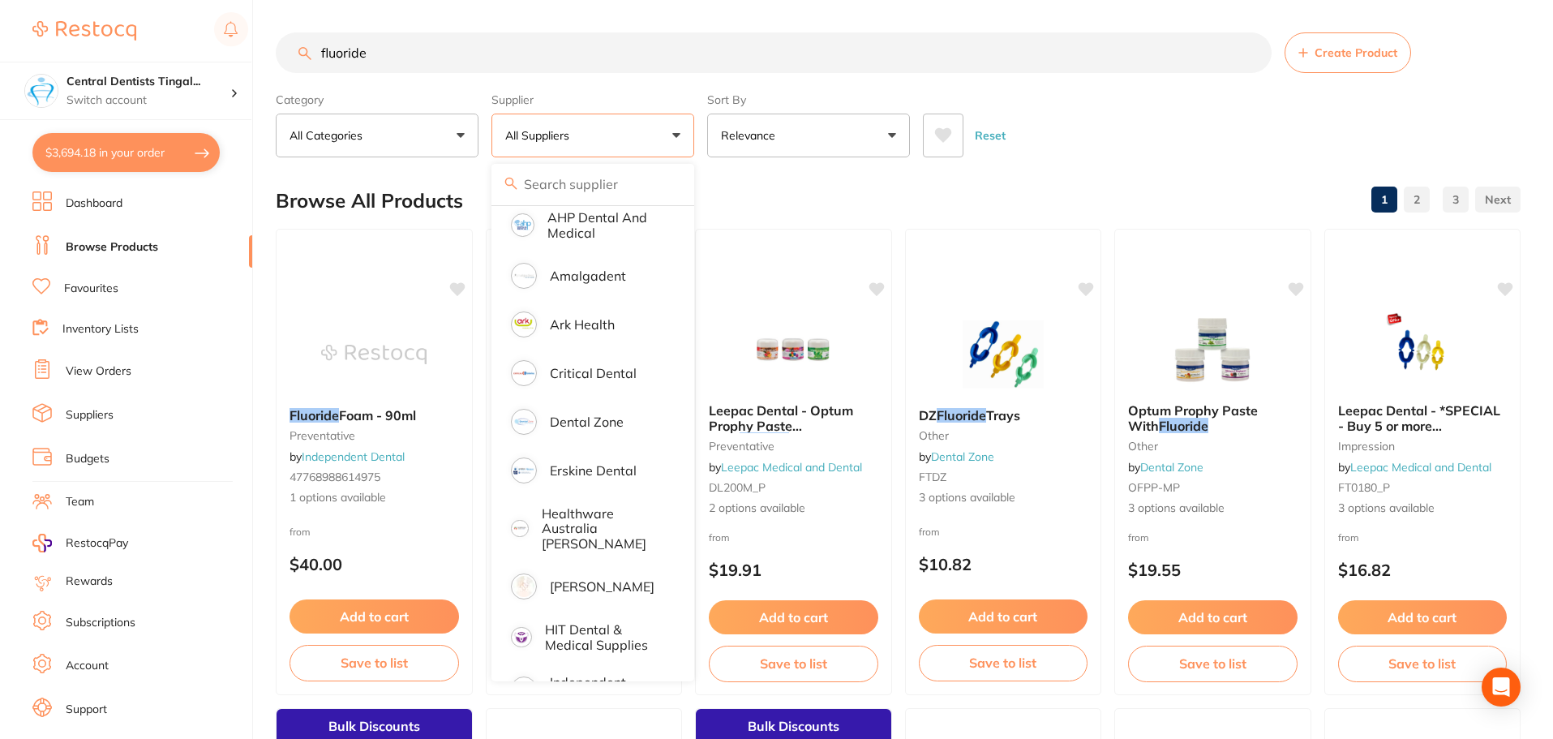
scroll to position [0, 0]
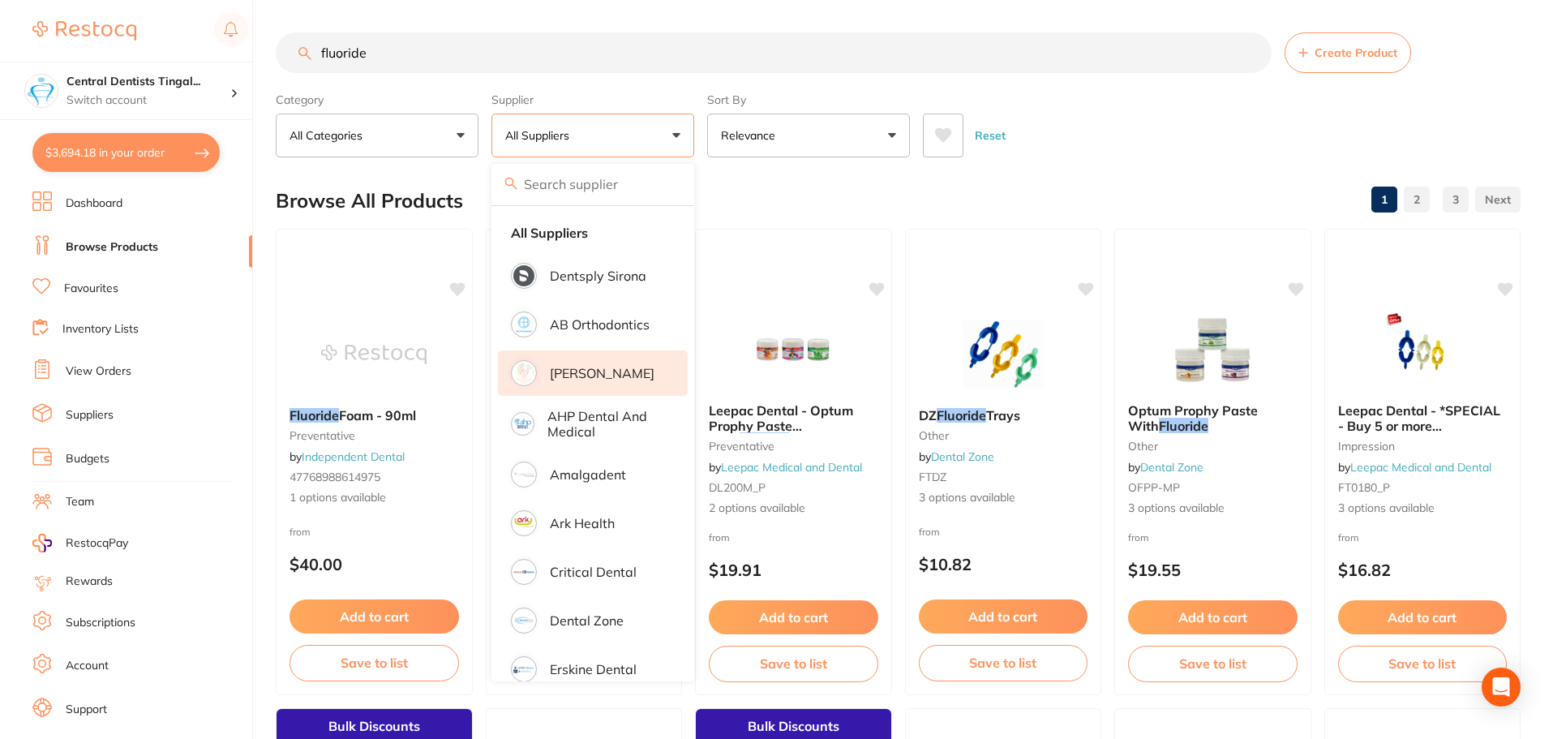
click at [604, 380] on p "[PERSON_NAME]" at bounding box center [602, 373] width 105 height 15
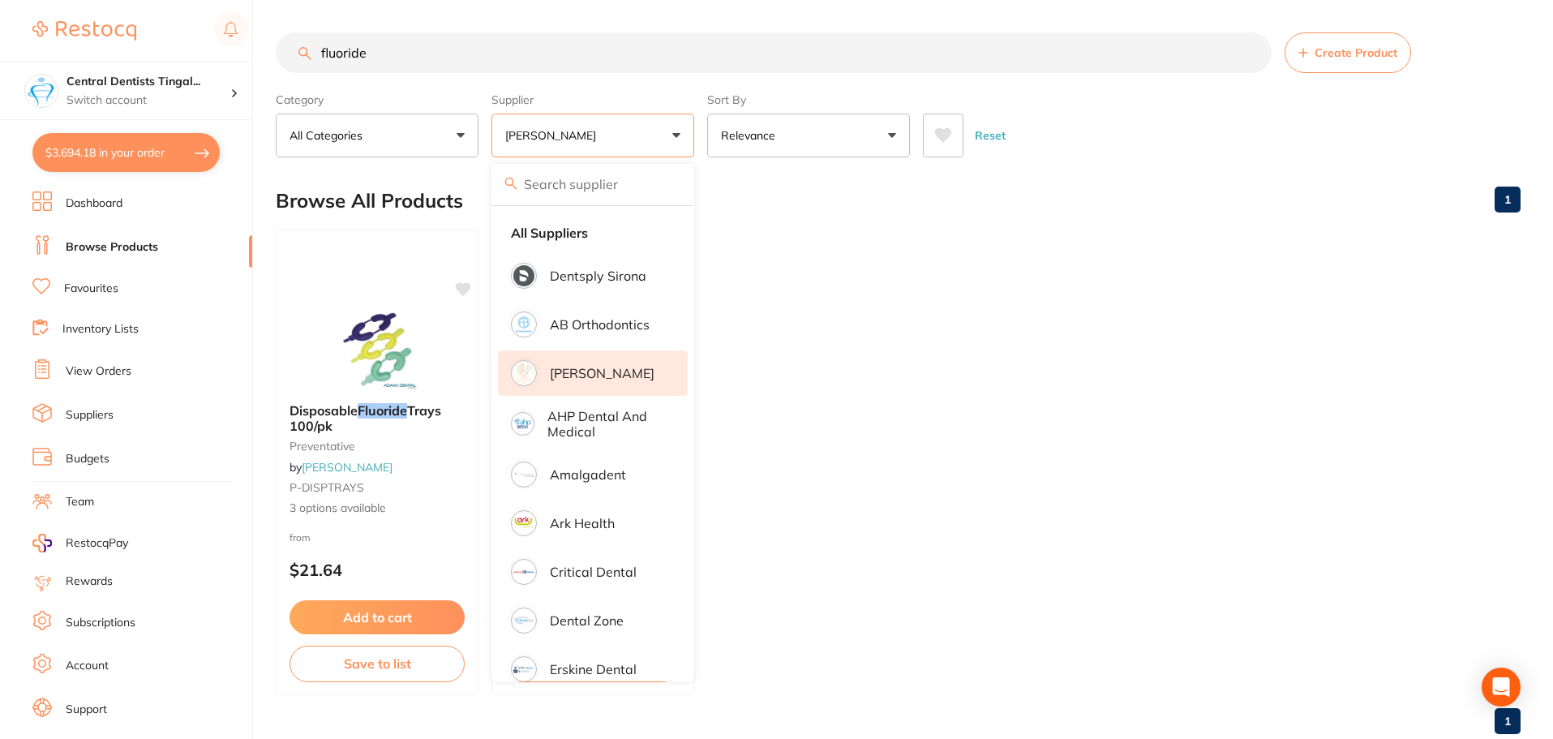
click at [1083, 149] on div "Reset" at bounding box center [1215, 129] width 585 height 57
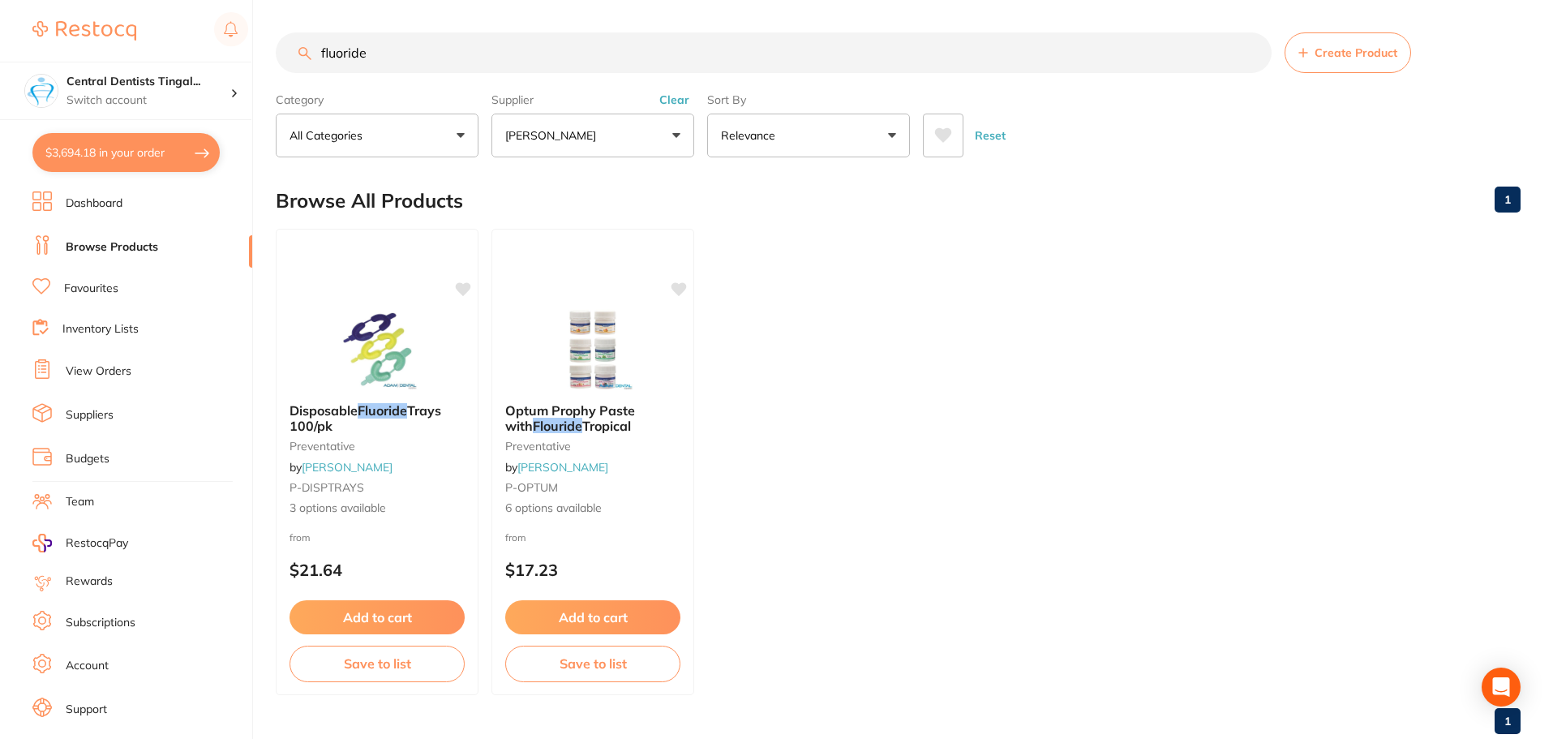
click at [683, 95] on button "Clear" at bounding box center [674, 99] width 40 height 15
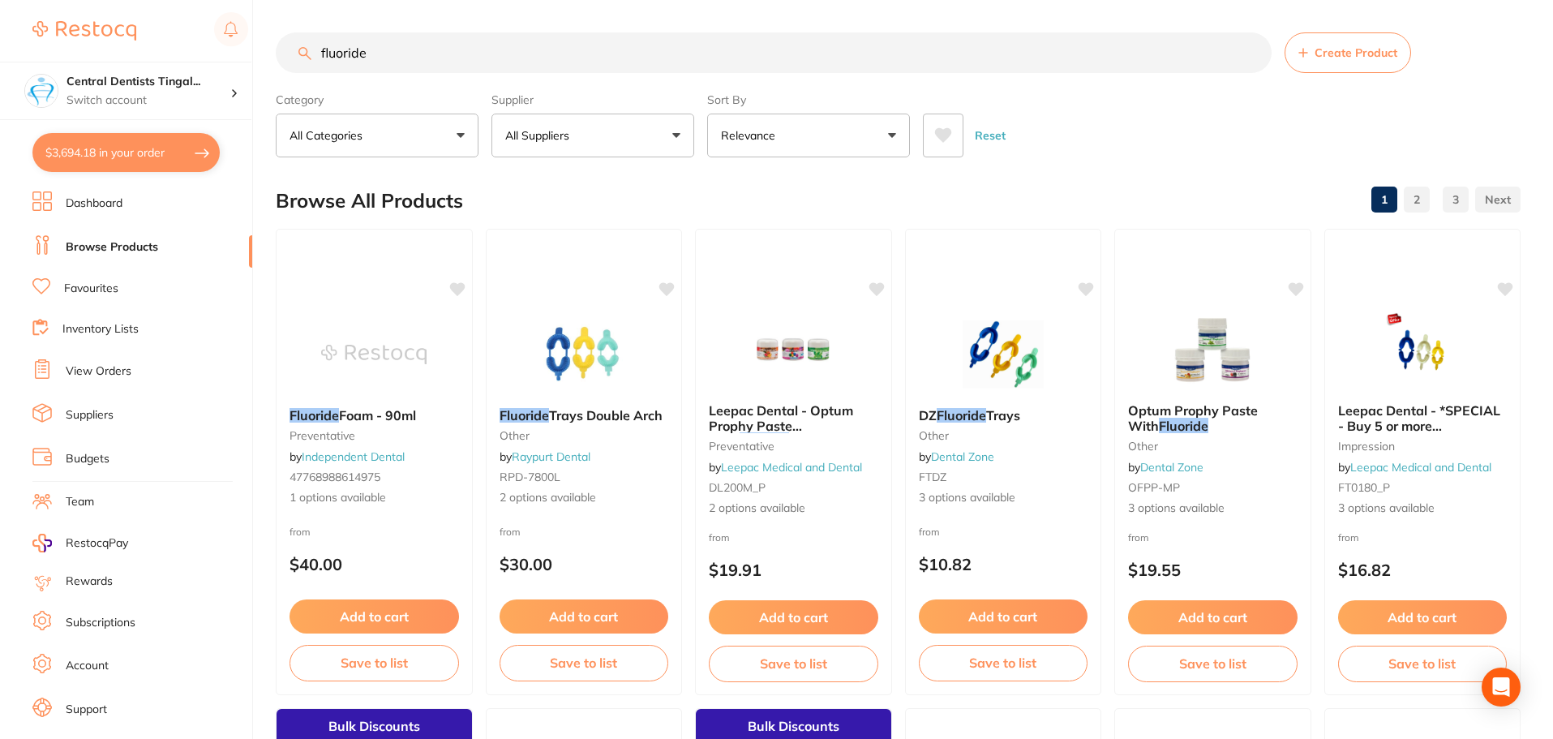
click at [540, 71] on input "fluoride" at bounding box center [774, 52] width 996 height 41
click at [613, 138] on button "All Suppliers" at bounding box center [592, 136] width 203 height 44
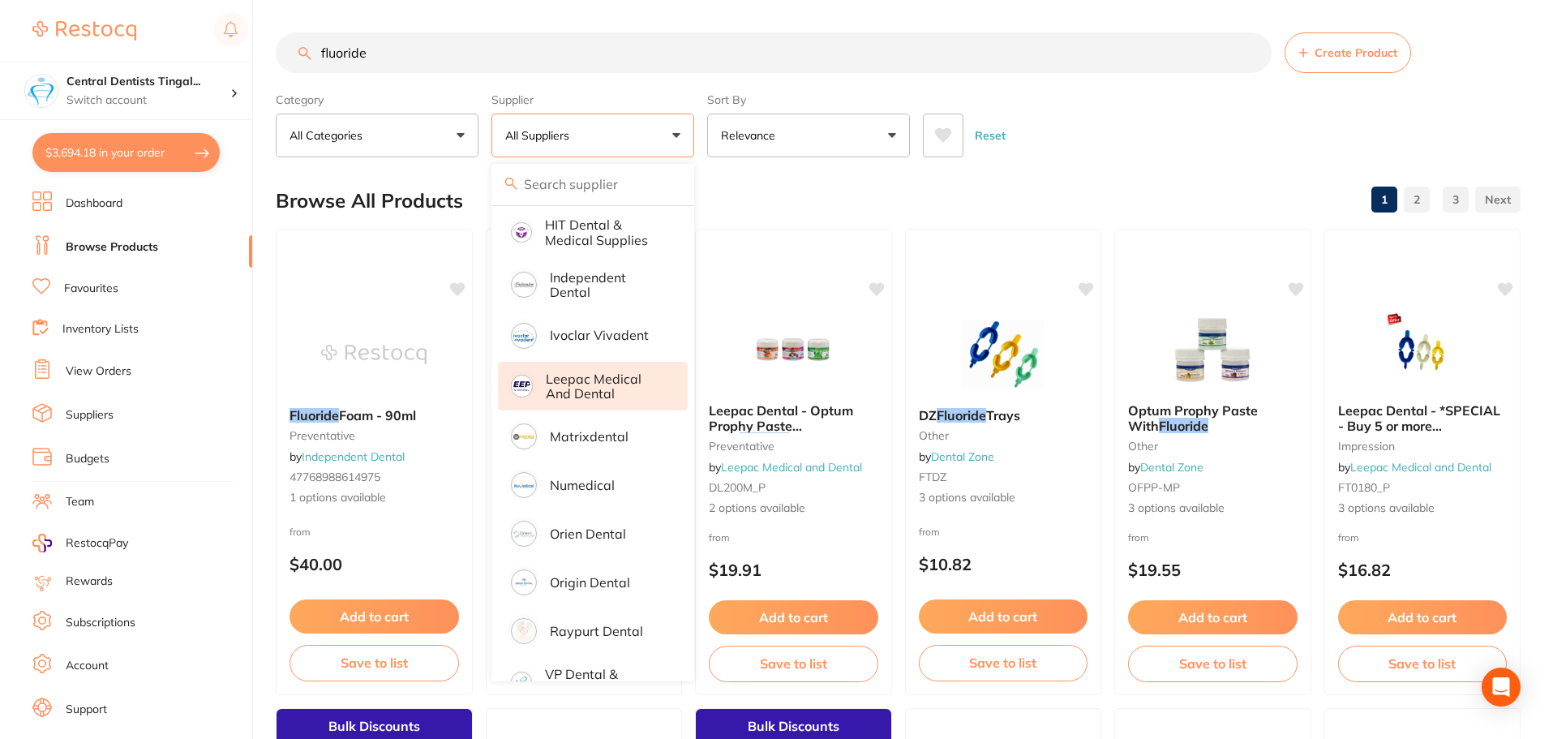
scroll to position [631, 0]
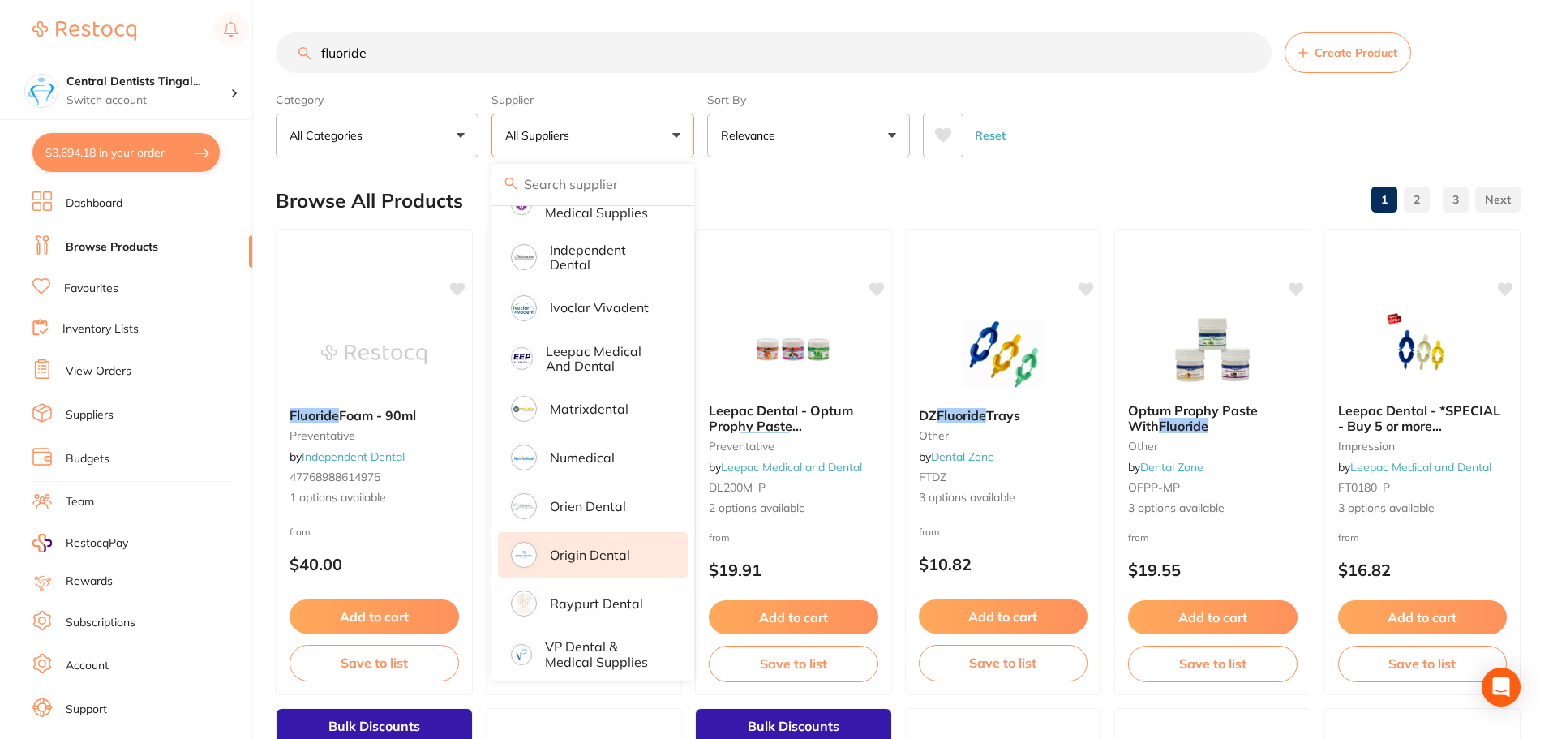
click at [590, 551] on p "Origin Dental" at bounding box center [590, 554] width 80 height 15
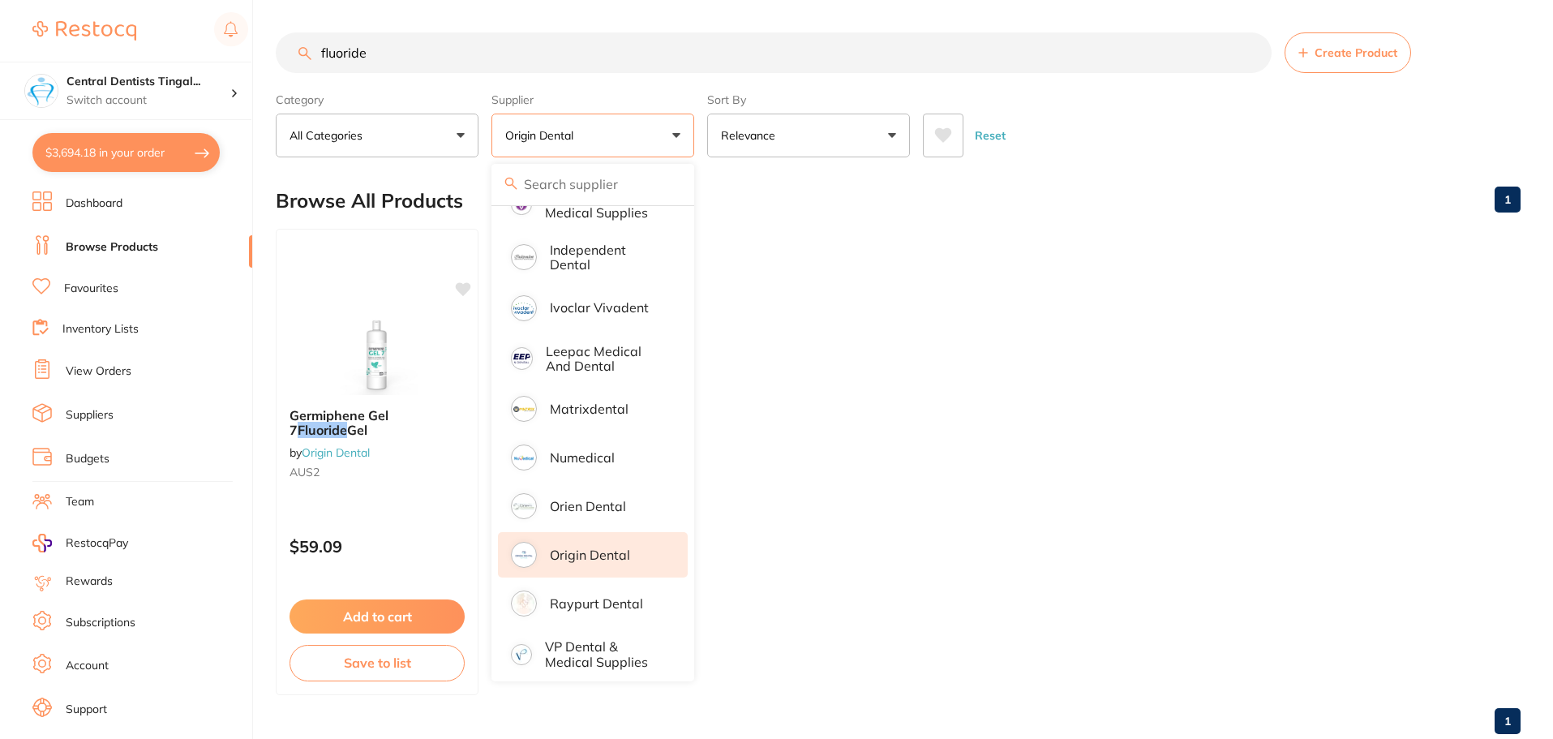
drag, startPoint x: 1133, startPoint y: 138, endPoint x: 1134, endPoint y: 156, distance: 18.7
click at [1134, 138] on div "Reset" at bounding box center [1215, 129] width 585 height 57
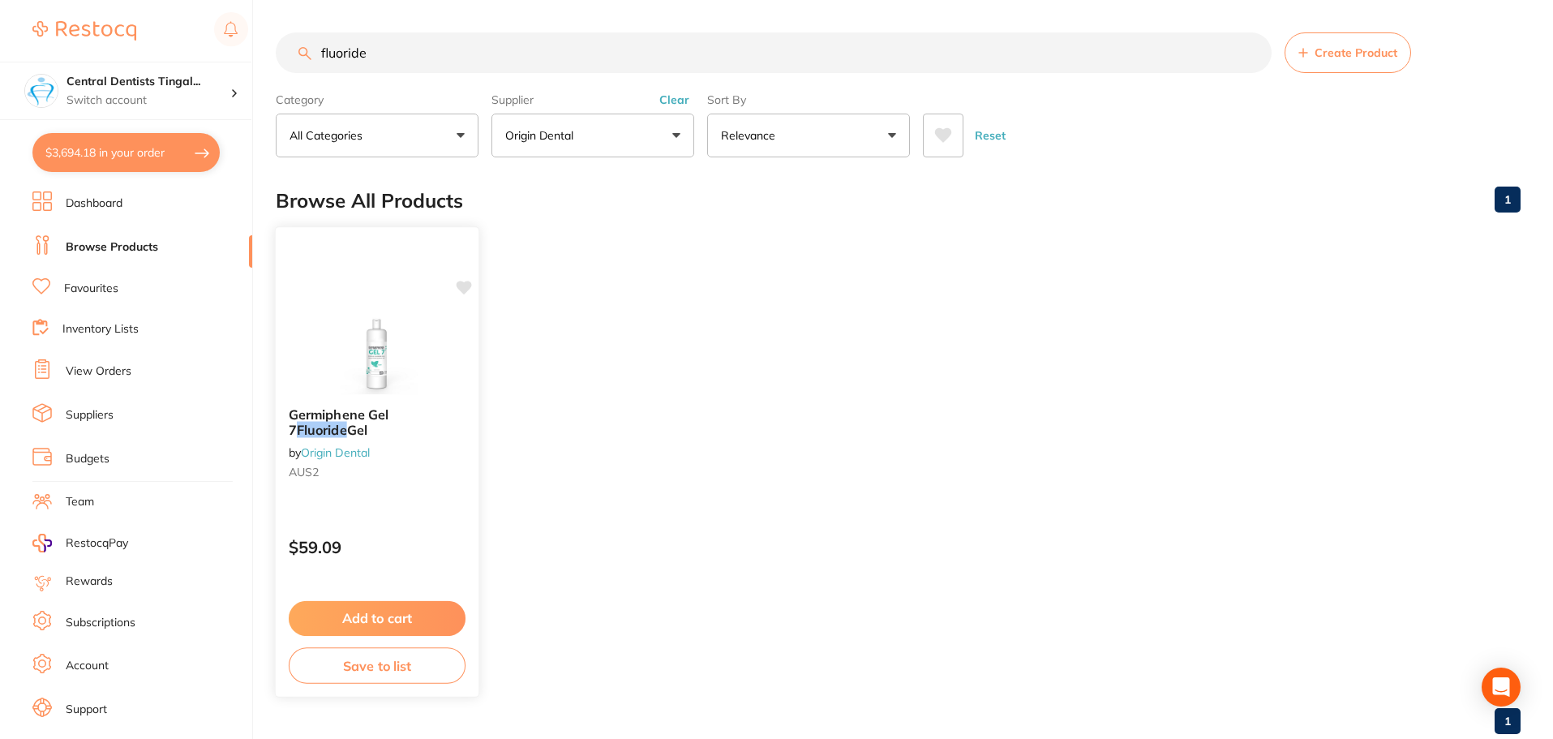
click at [421, 623] on button "Add to cart" at bounding box center [377, 618] width 177 height 35
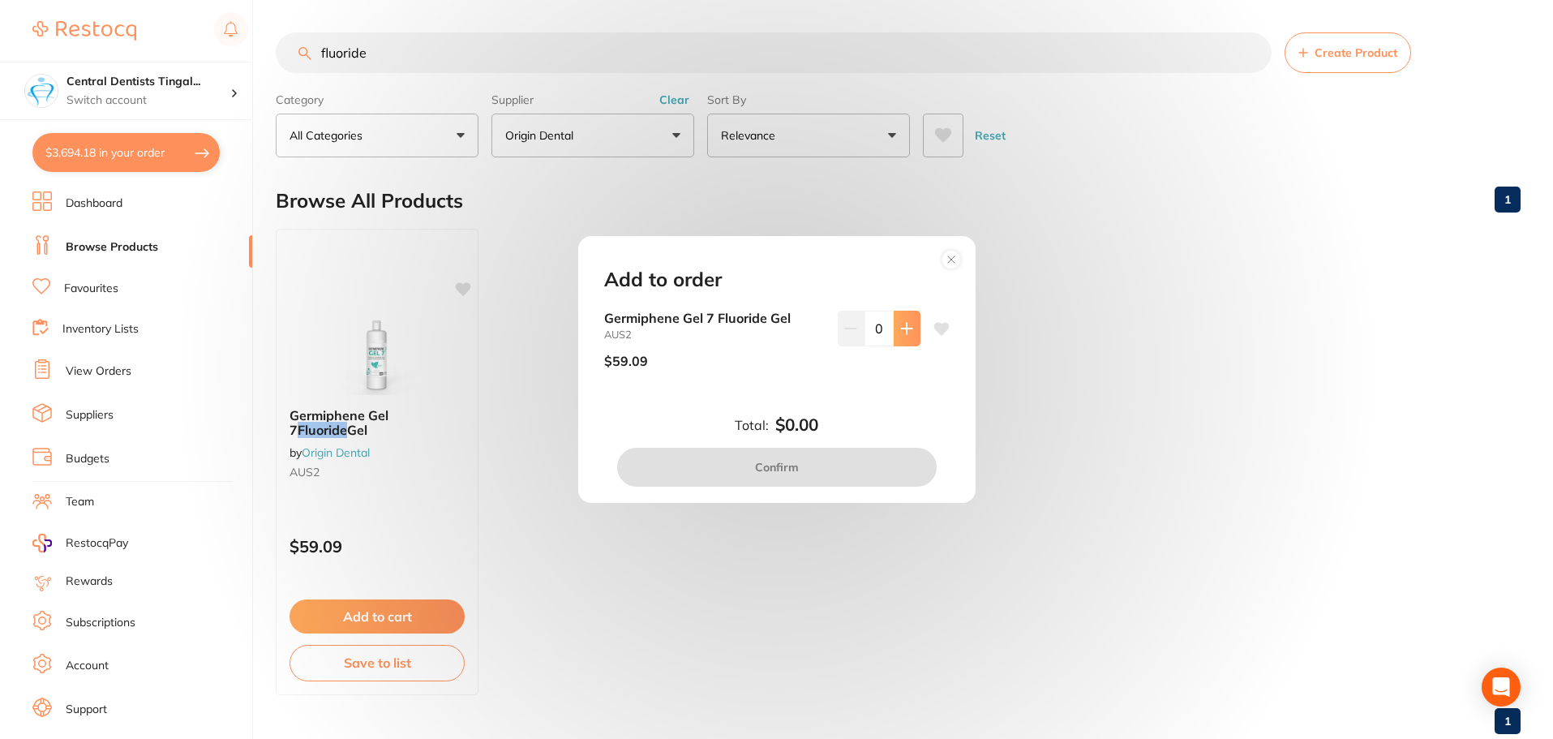
click at [900, 324] on icon at bounding box center [906, 328] width 13 height 13
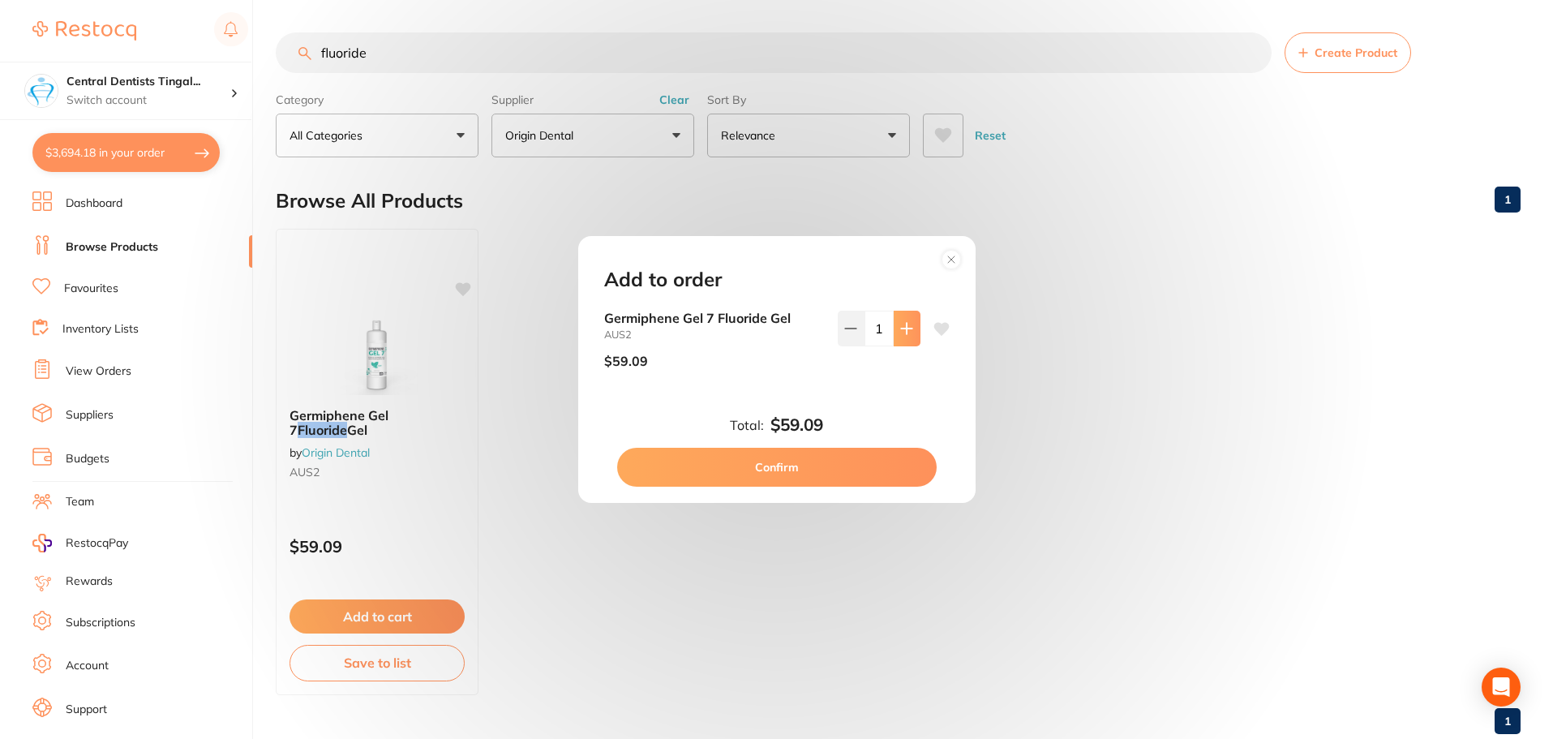
click at [900, 324] on icon at bounding box center [906, 328] width 13 height 13
click at [904, 327] on icon at bounding box center [906, 328] width 13 height 13
type input "4"
click at [846, 469] on button "Confirm" at bounding box center [776, 467] width 319 height 39
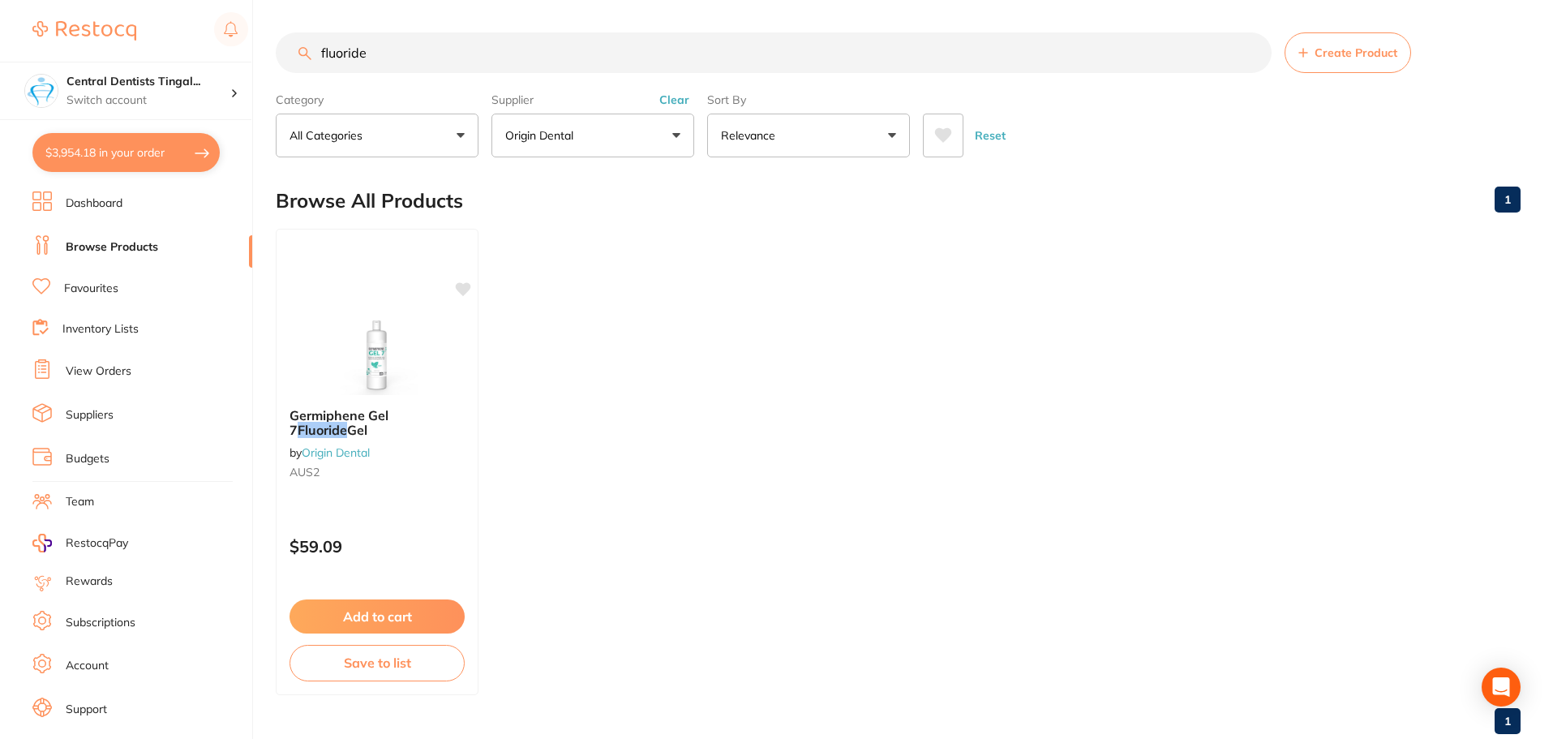
click at [615, 65] on input "fluoride" at bounding box center [774, 52] width 996 height 41
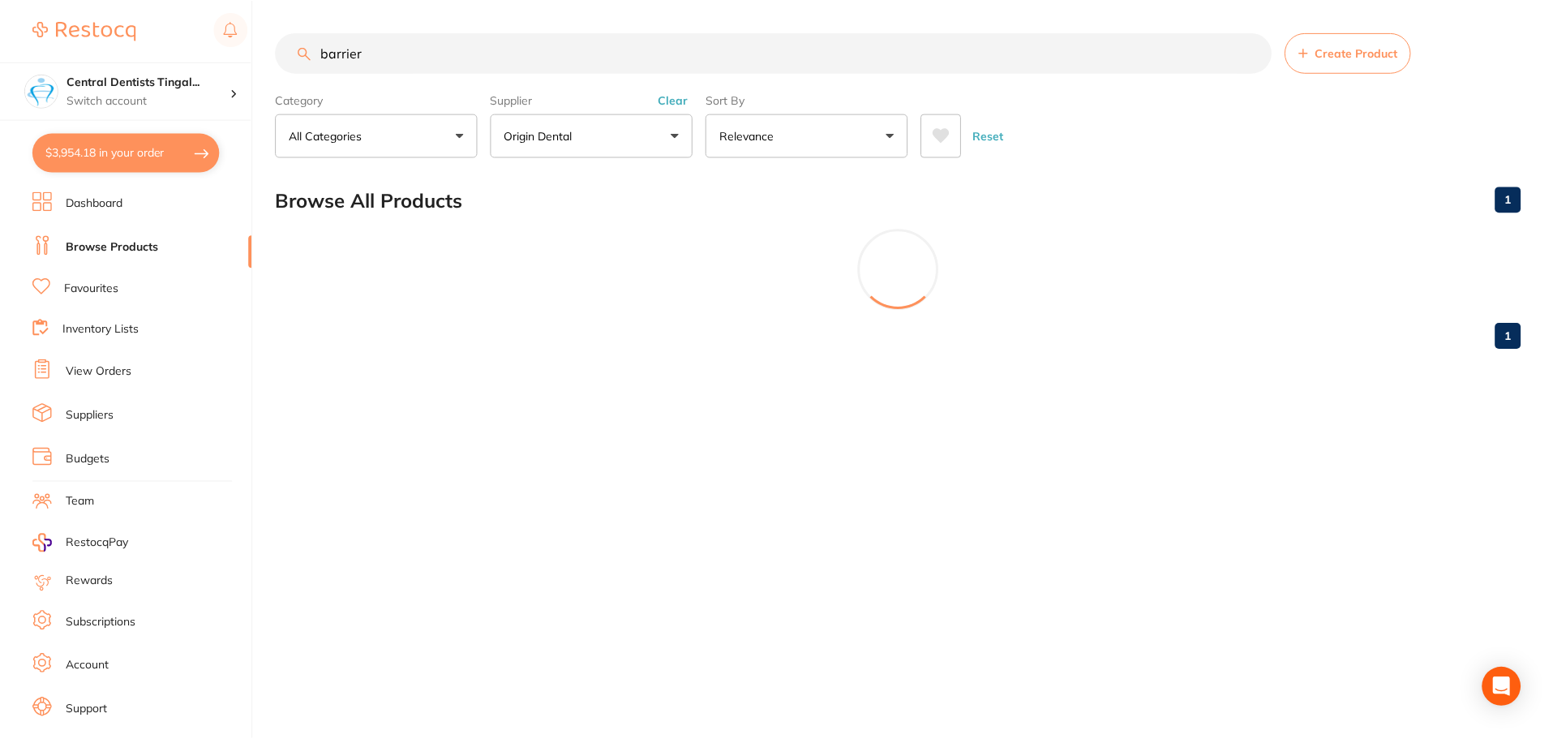
scroll to position [732, 0]
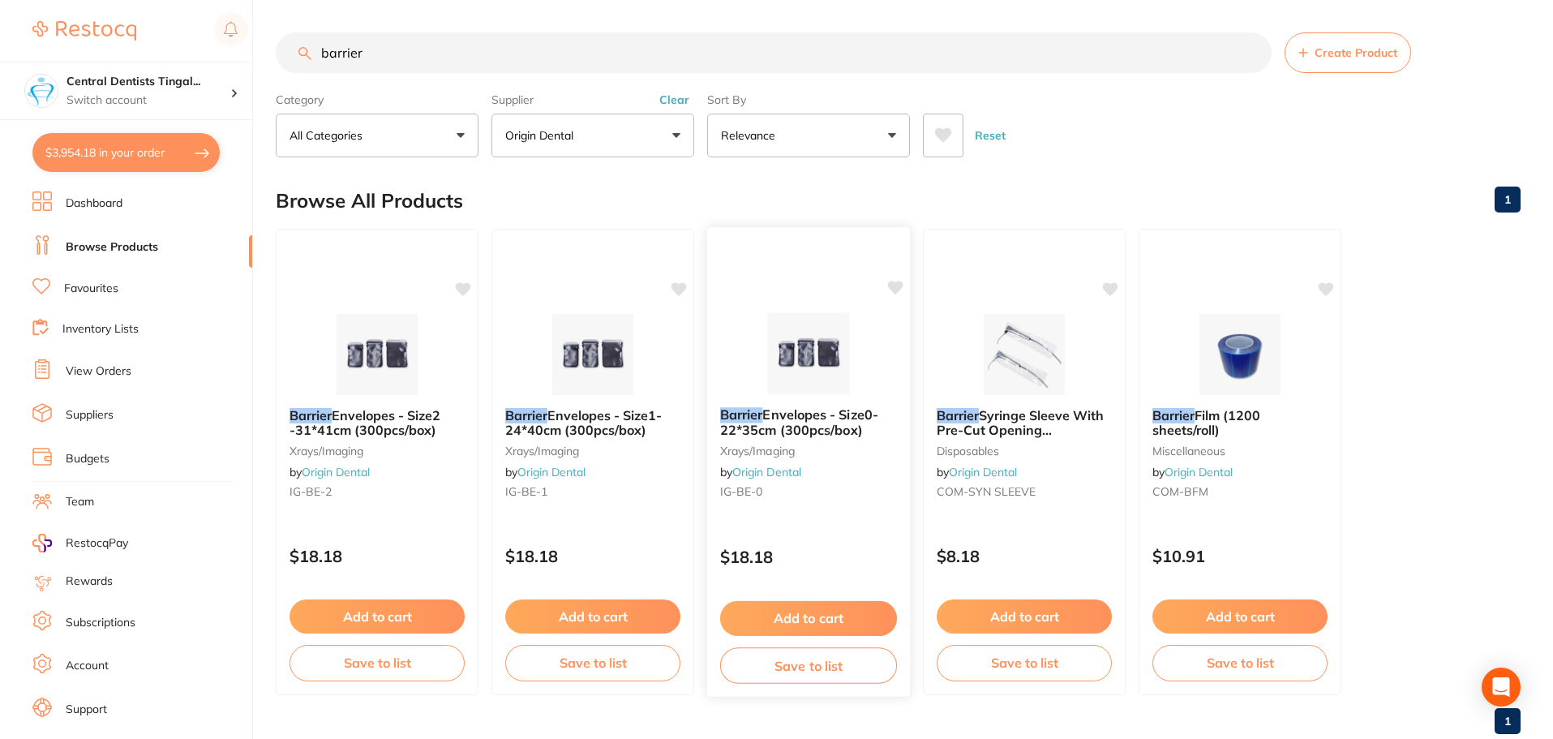
type input "barrier"
click at [782, 623] on button "Add to cart" at bounding box center [808, 618] width 177 height 35
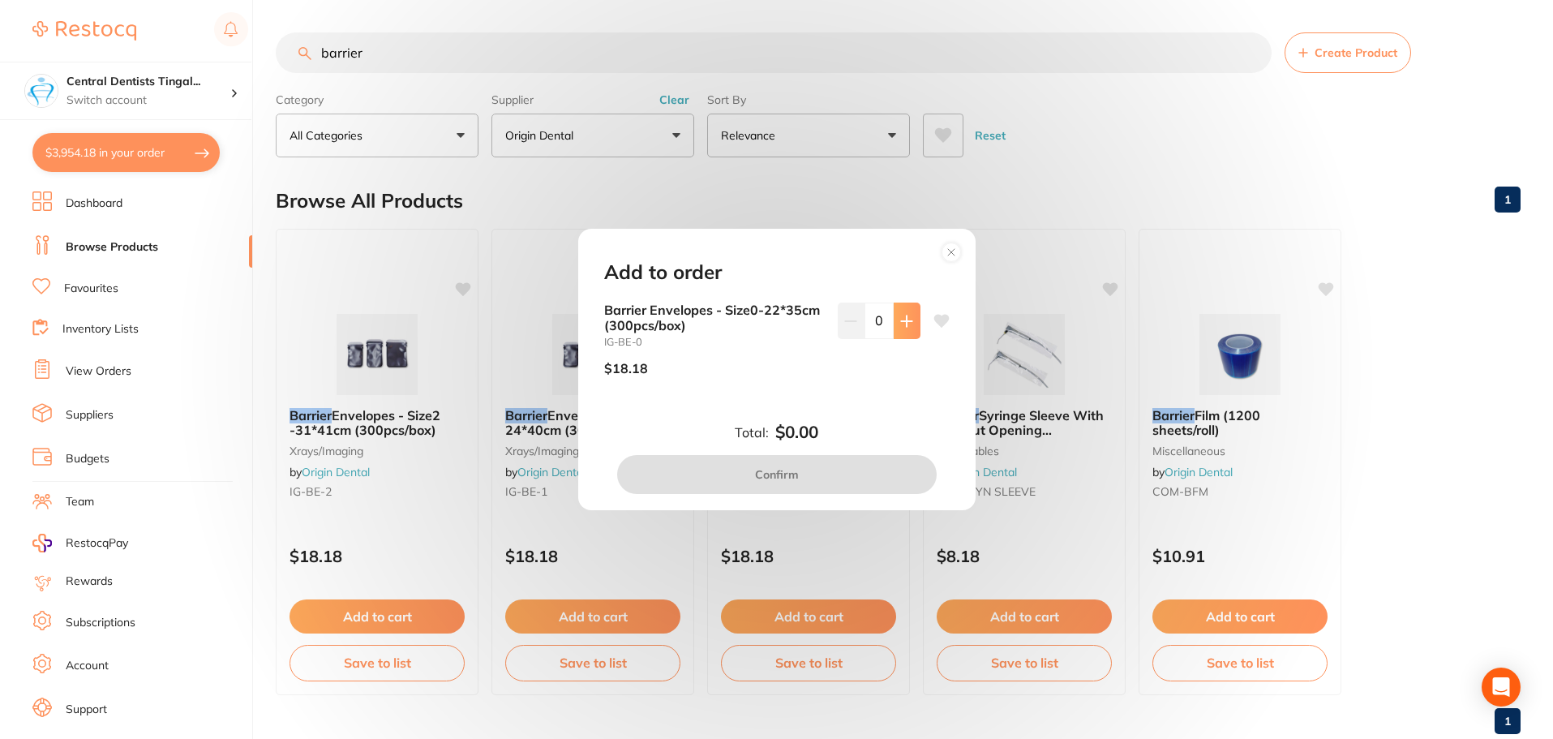
click at [894, 312] on button at bounding box center [906, 320] width 27 height 36
type input "1"
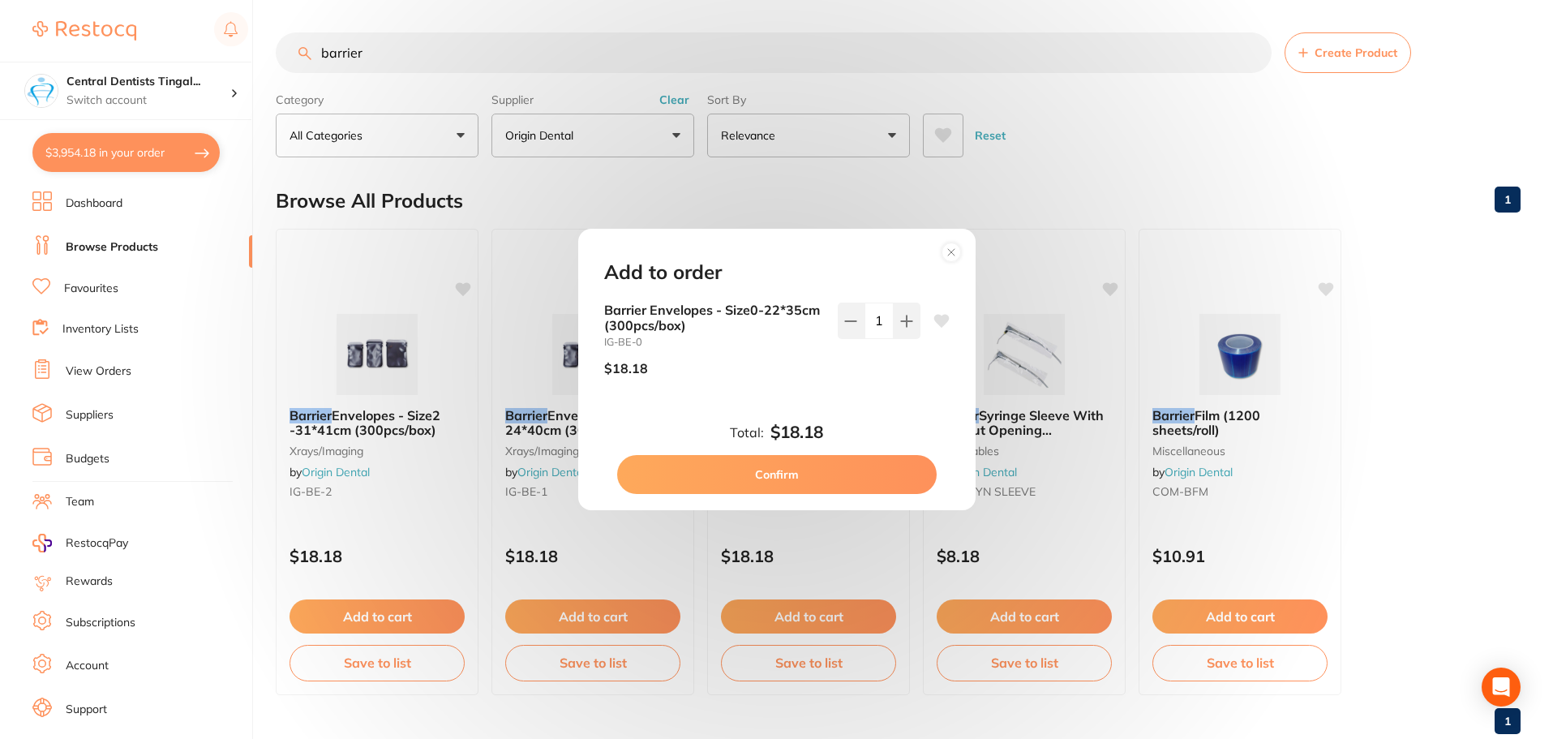
click at [825, 479] on button "Confirm" at bounding box center [776, 474] width 319 height 39
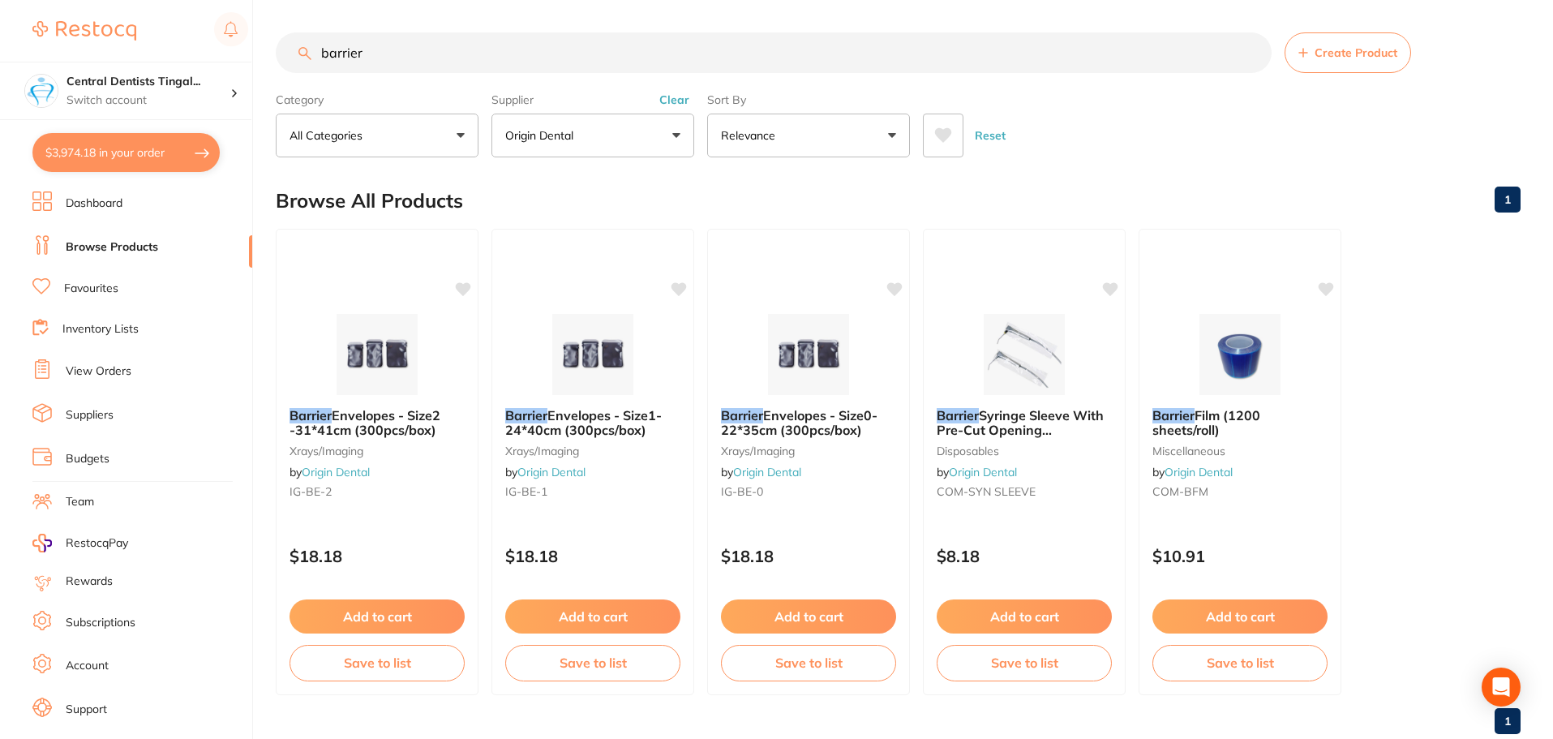
scroll to position [41, 0]
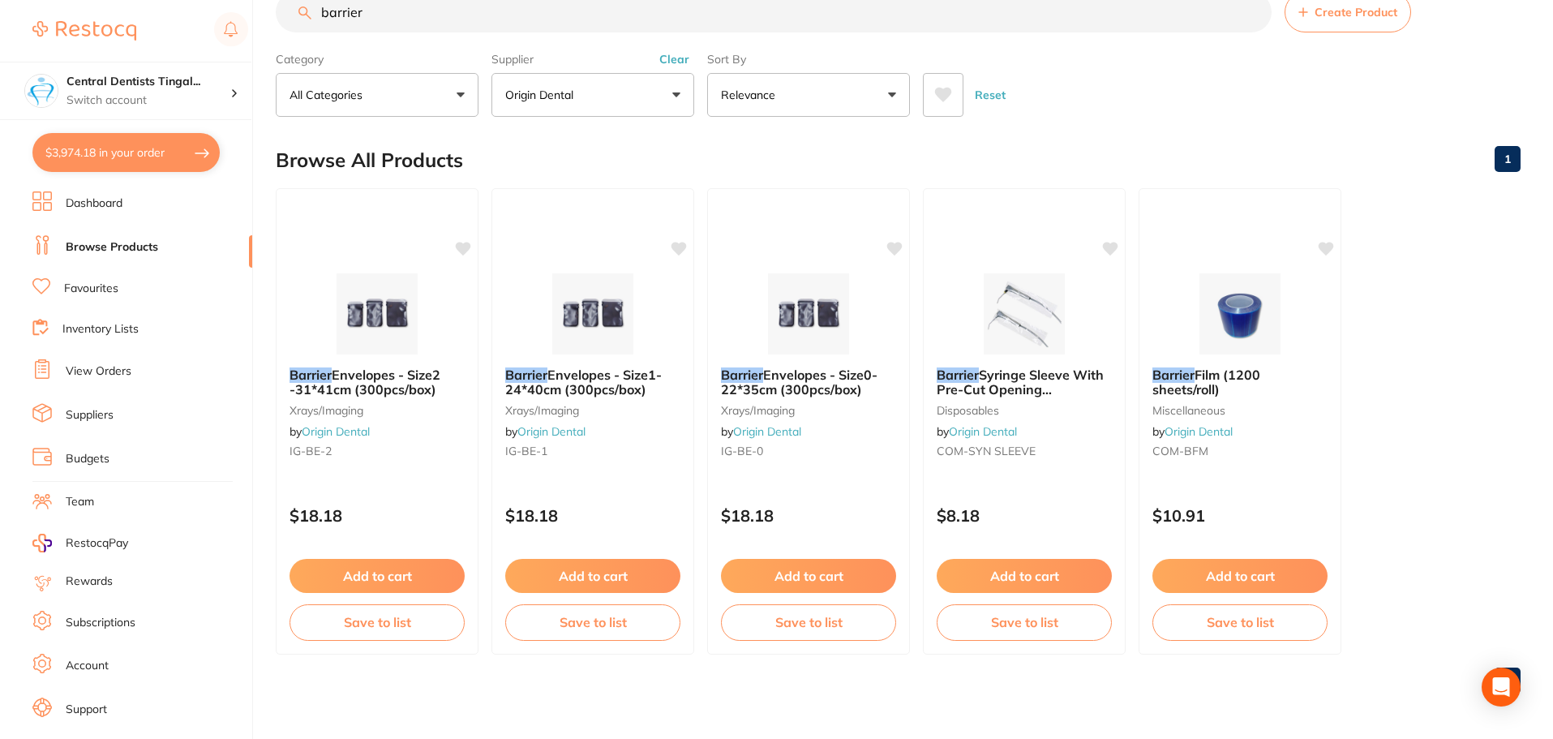
click at [498, 26] on input "barrier" at bounding box center [774, 12] width 996 height 41
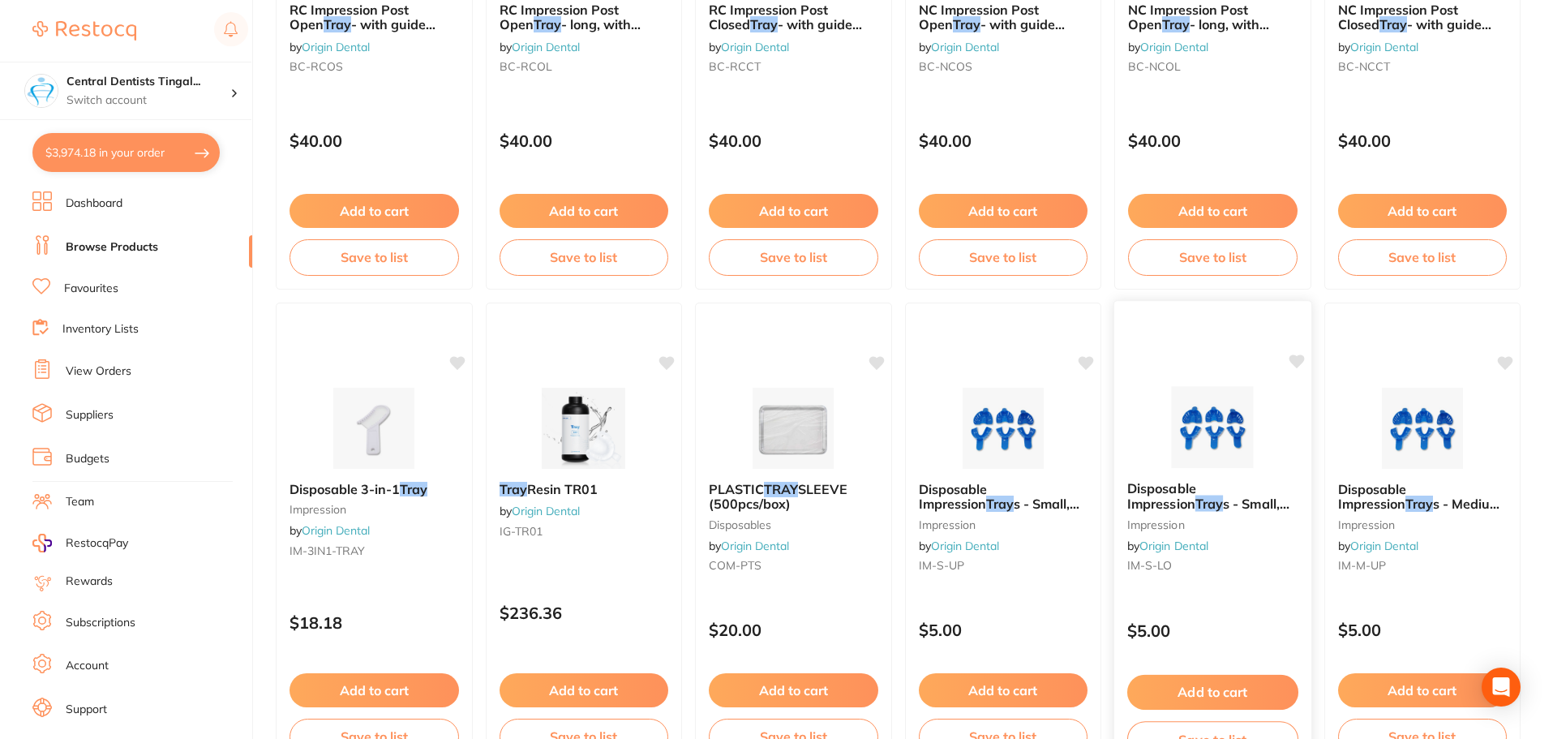
scroll to position [486, 0]
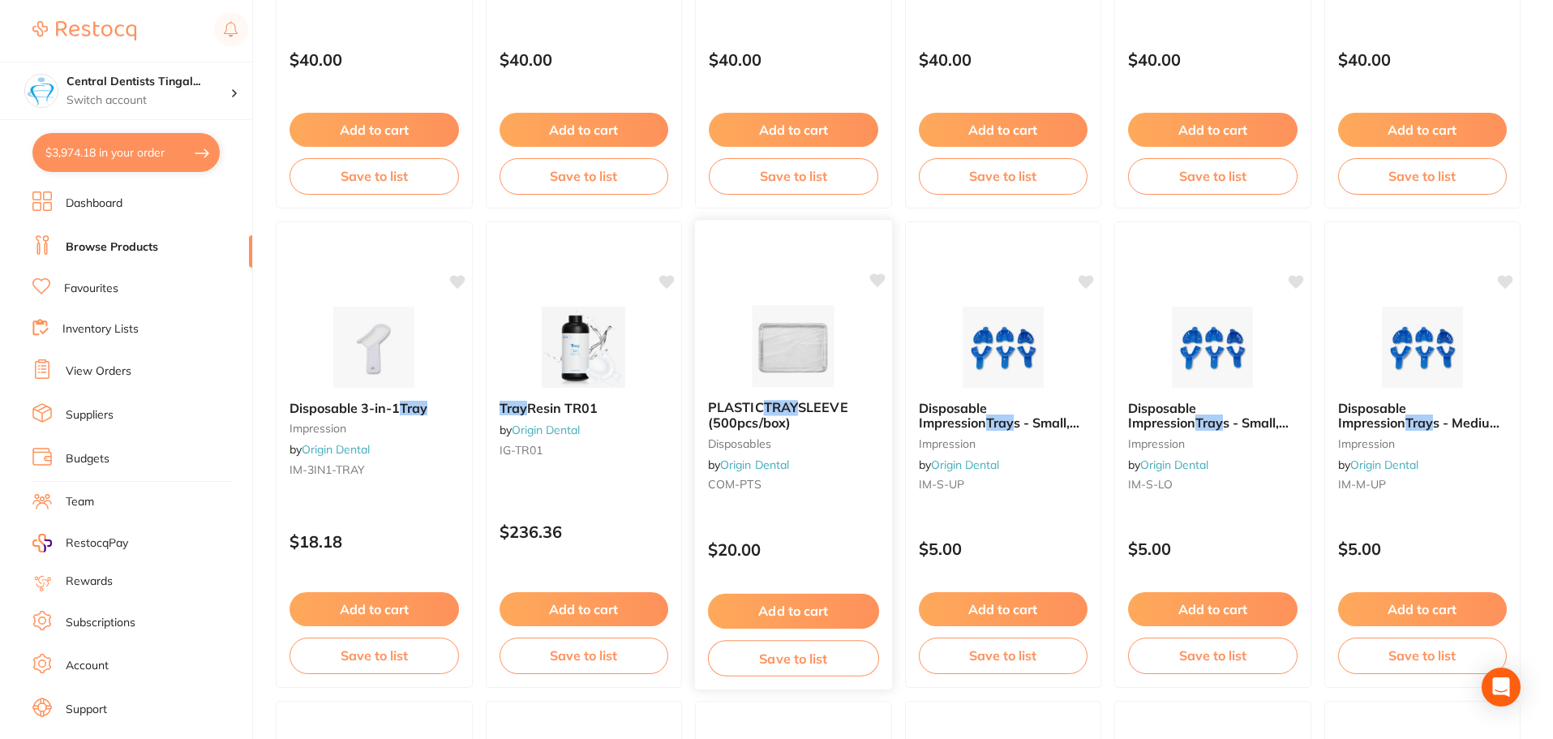
type input "tray"
click at [788, 365] on img at bounding box center [793, 346] width 106 height 82
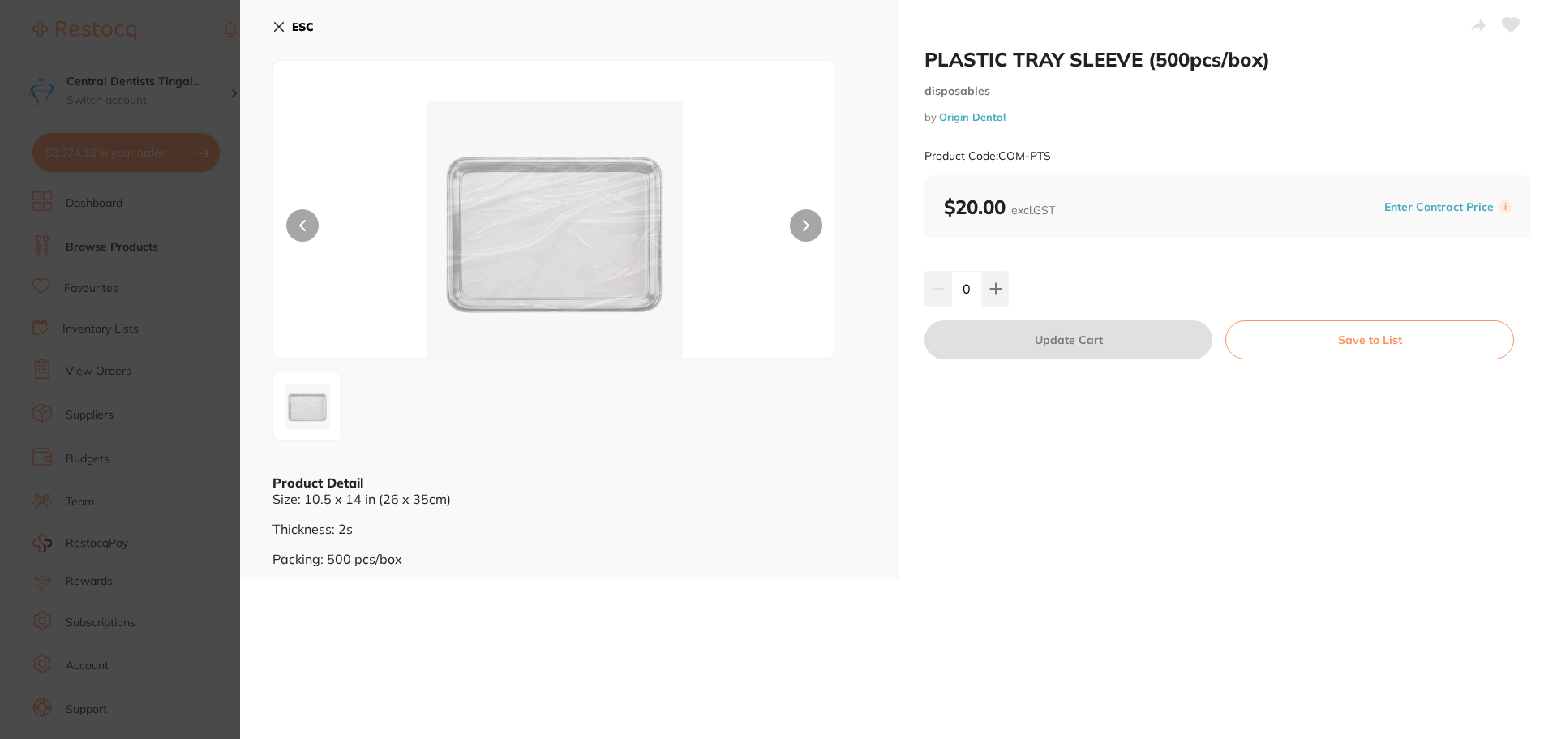
click at [794, 240] on div at bounding box center [553, 209] width 563 height 298
click at [794, 236] on button at bounding box center [806, 225] width 32 height 32
click at [794, 231] on button at bounding box center [806, 225] width 32 height 32
click at [996, 281] on button at bounding box center [995, 289] width 27 height 36
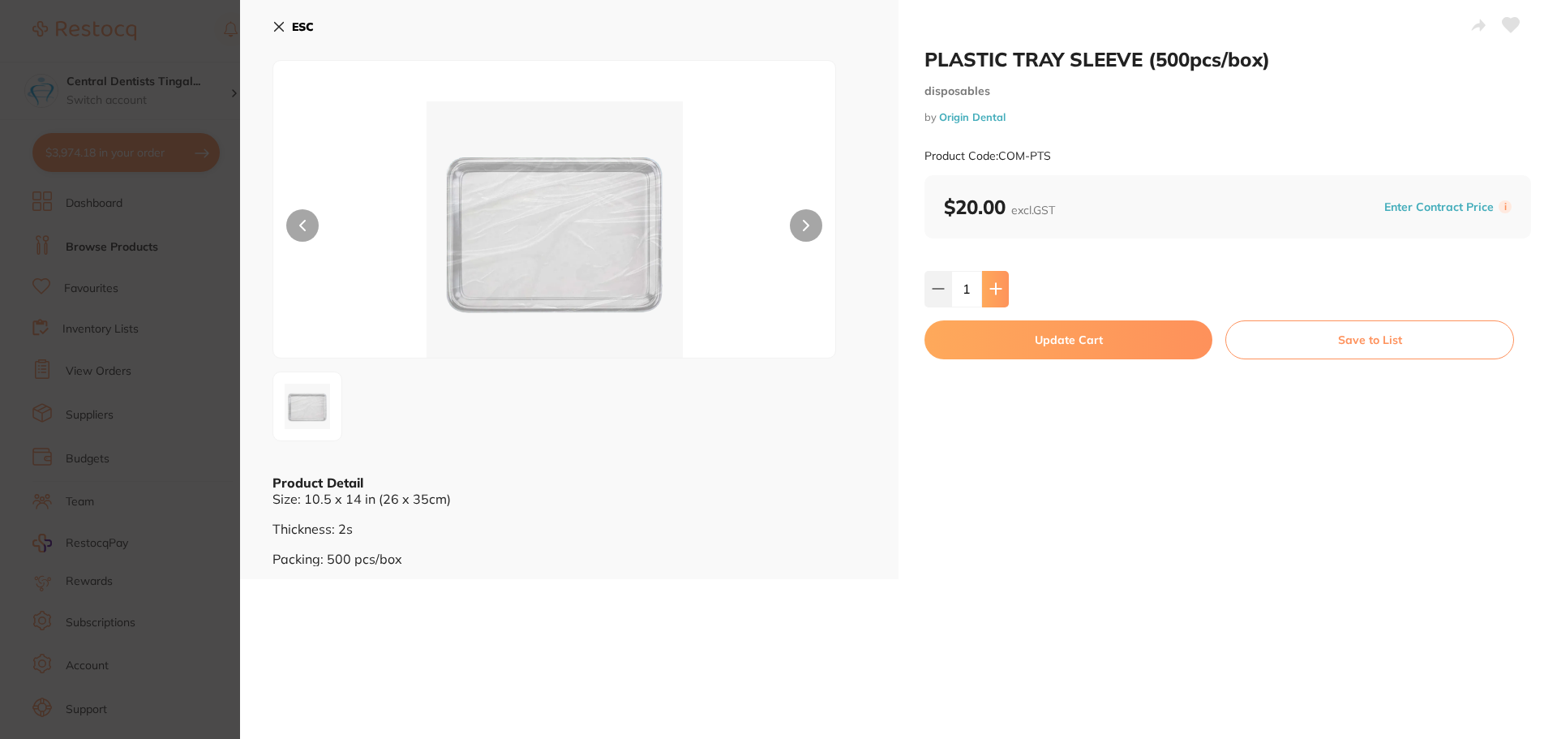
click at [996, 281] on button at bounding box center [995, 289] width 27 height 36
click at [996, 283] on icon at bounding box center [995, 288] width 13 height 13
click at [996, 284] on icon at bounding box center [995, 288] width 13 height 13
click at [945, 285] on button at bounding box center [937, 289] width 27 height 36
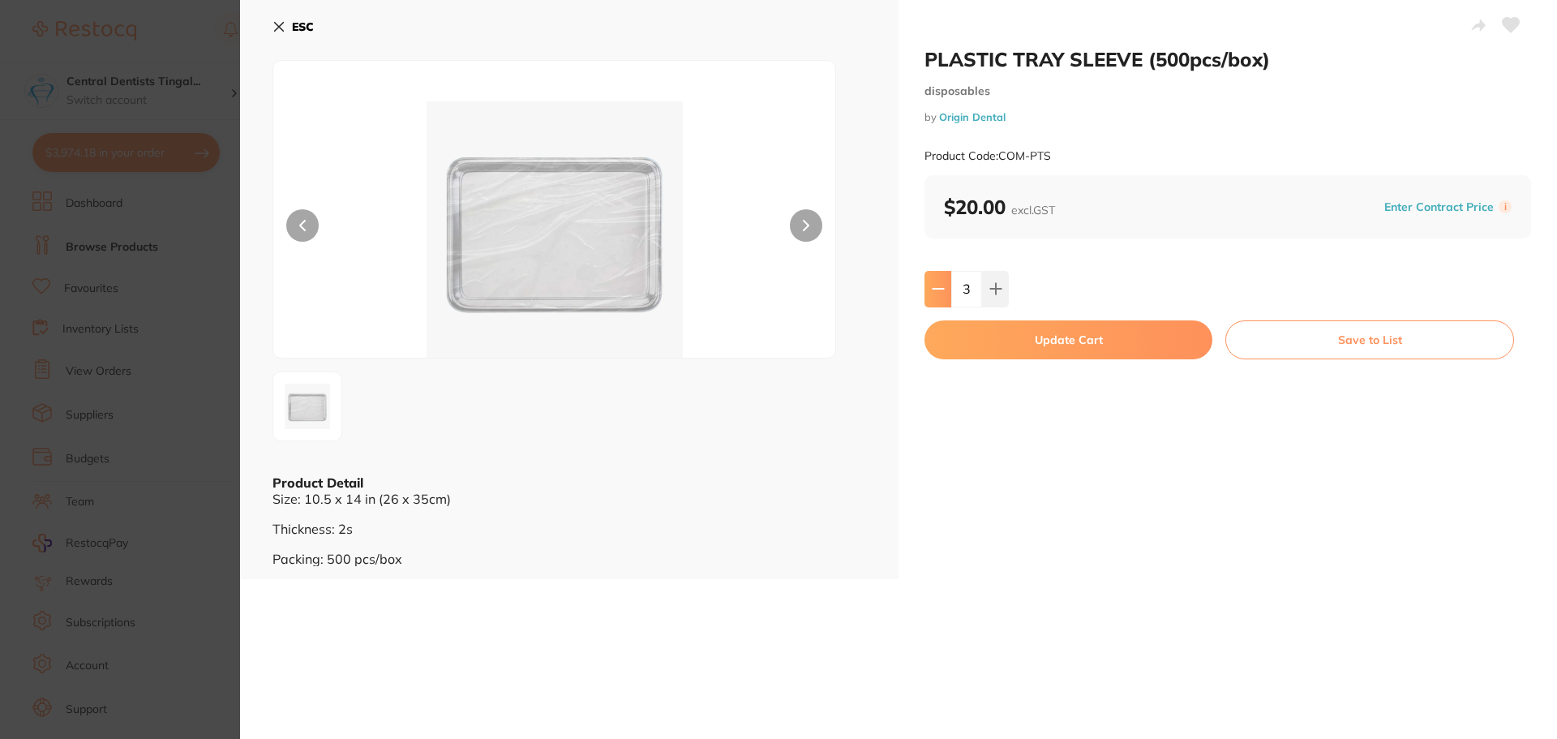
type input "2"
click at [1116, 349] on button "Update Cart" at bounding box center [1068, 339] width 288 height 39
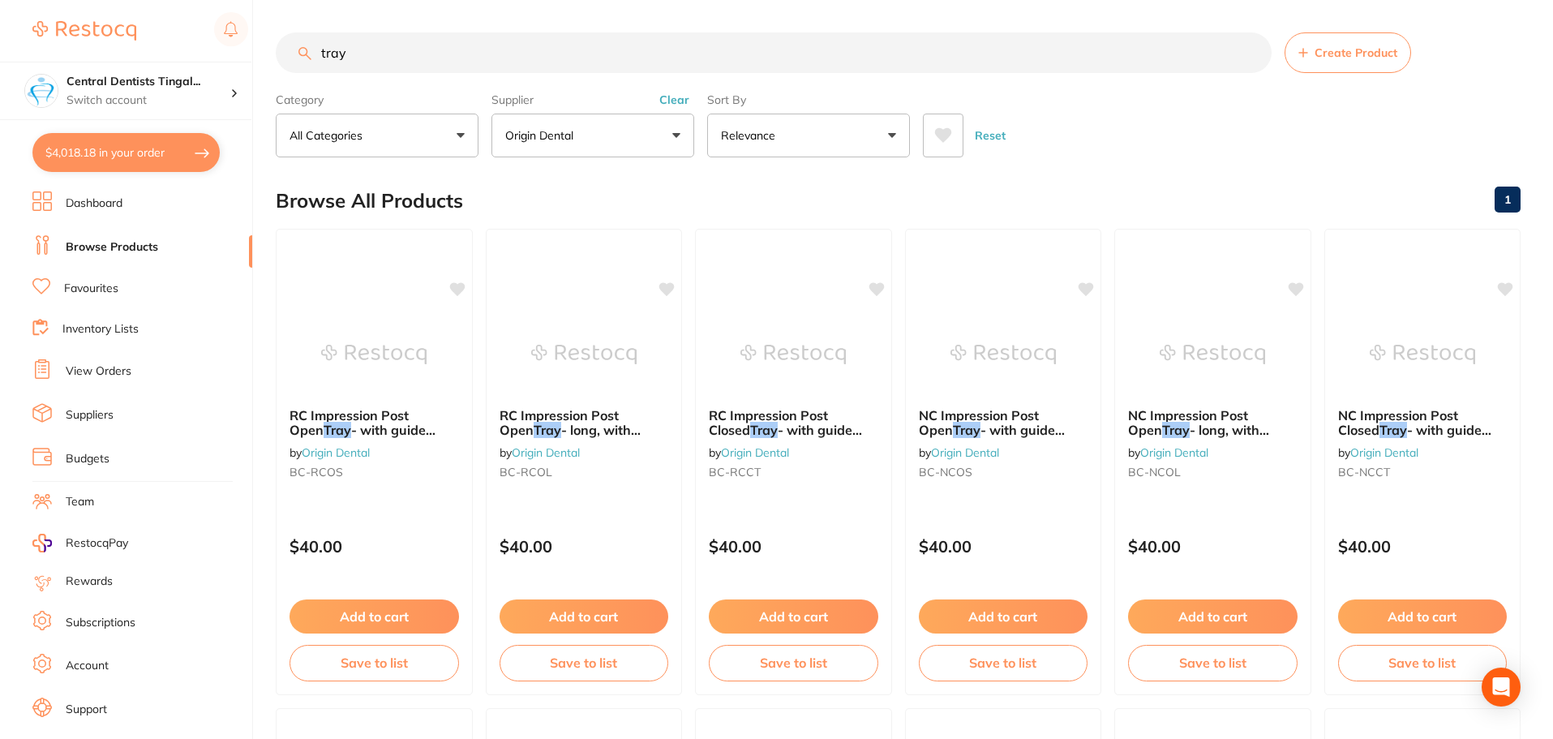
click at [673, 93] on button "Clear" at bounding box center [674, 99] width 40 height 15
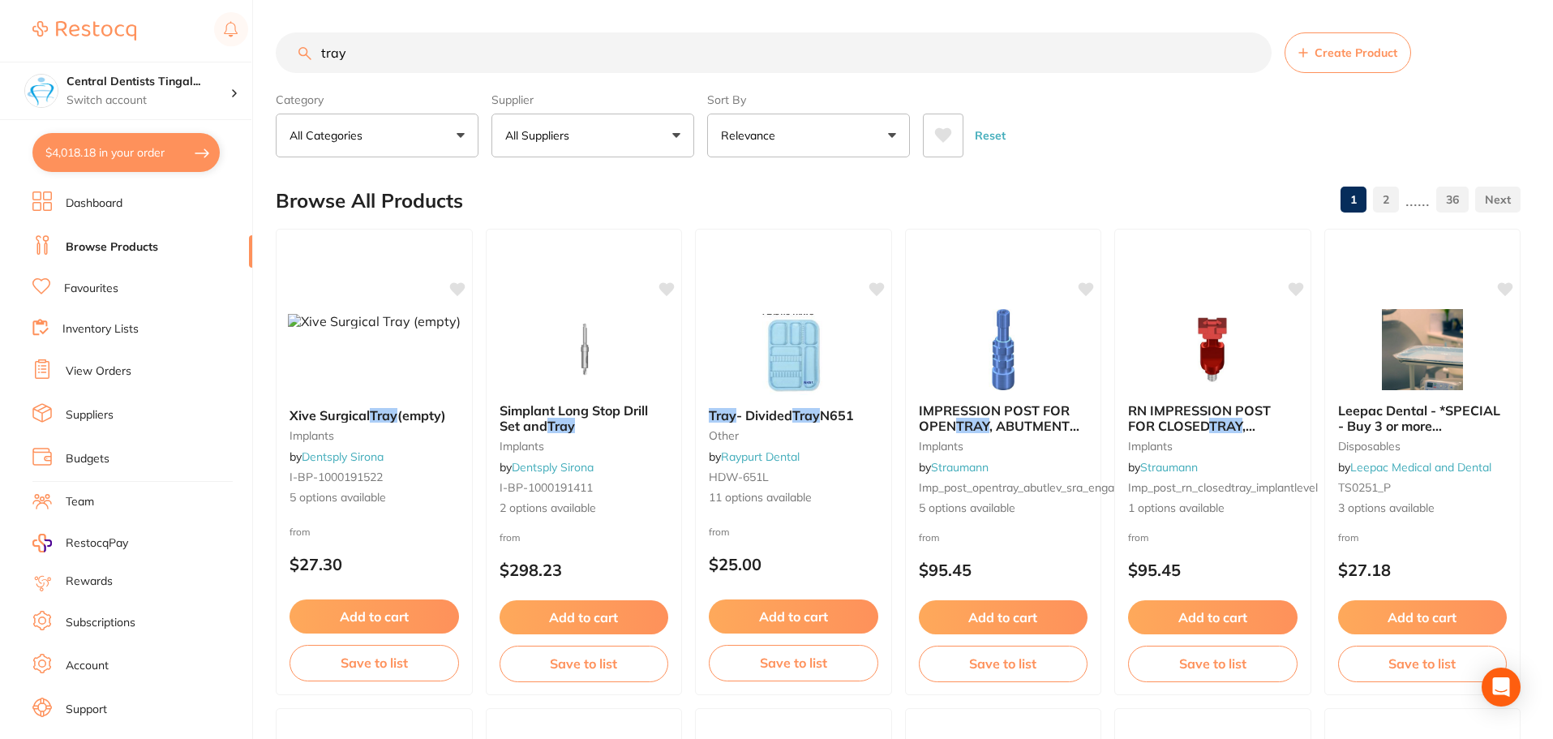
click at [623, 62] on input "tray" at bounding box center [774, 52] width 996 height 41
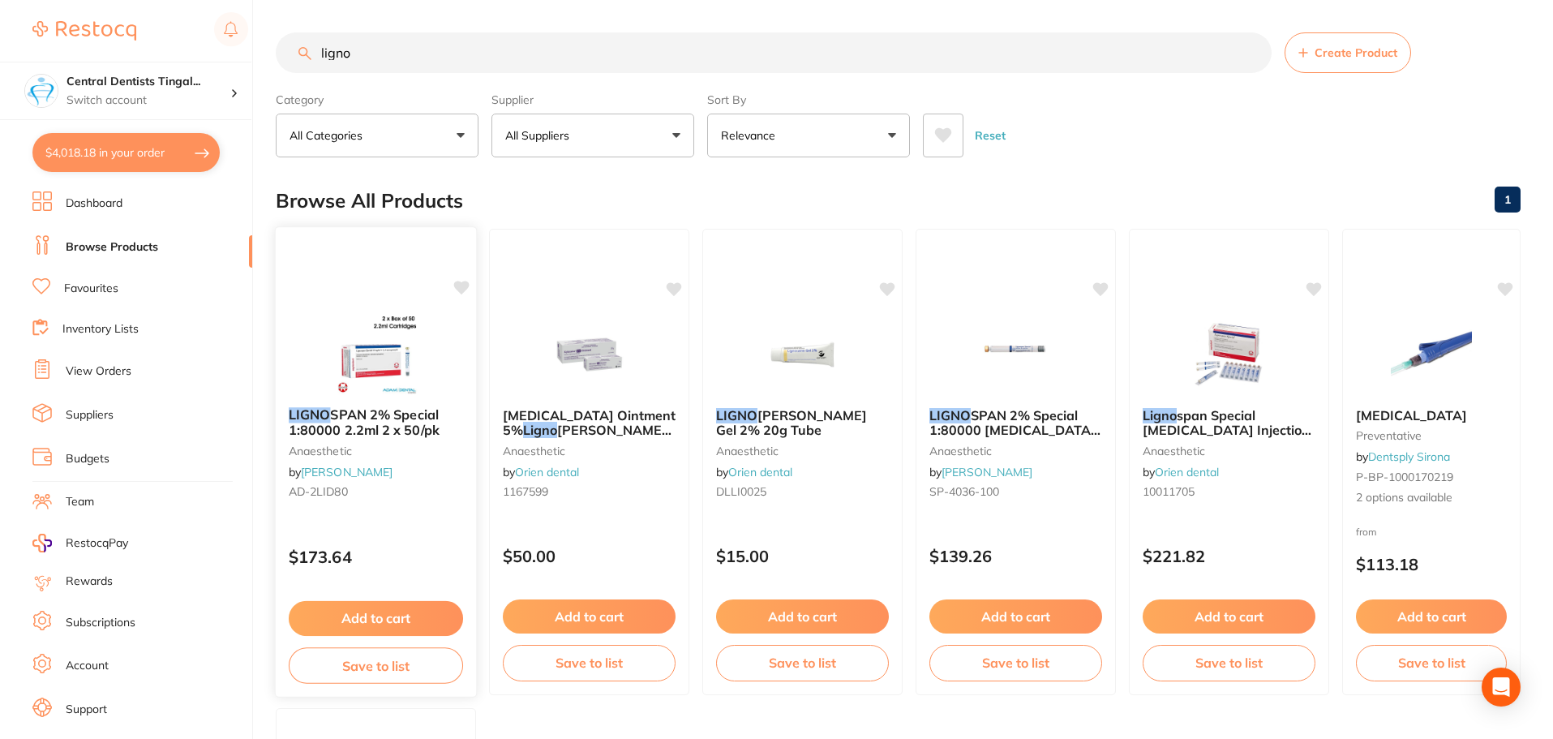
type input "ligno"
click at [385, 621] on button "Add to cart" at bounding box center [376, 618] width 174 height 35
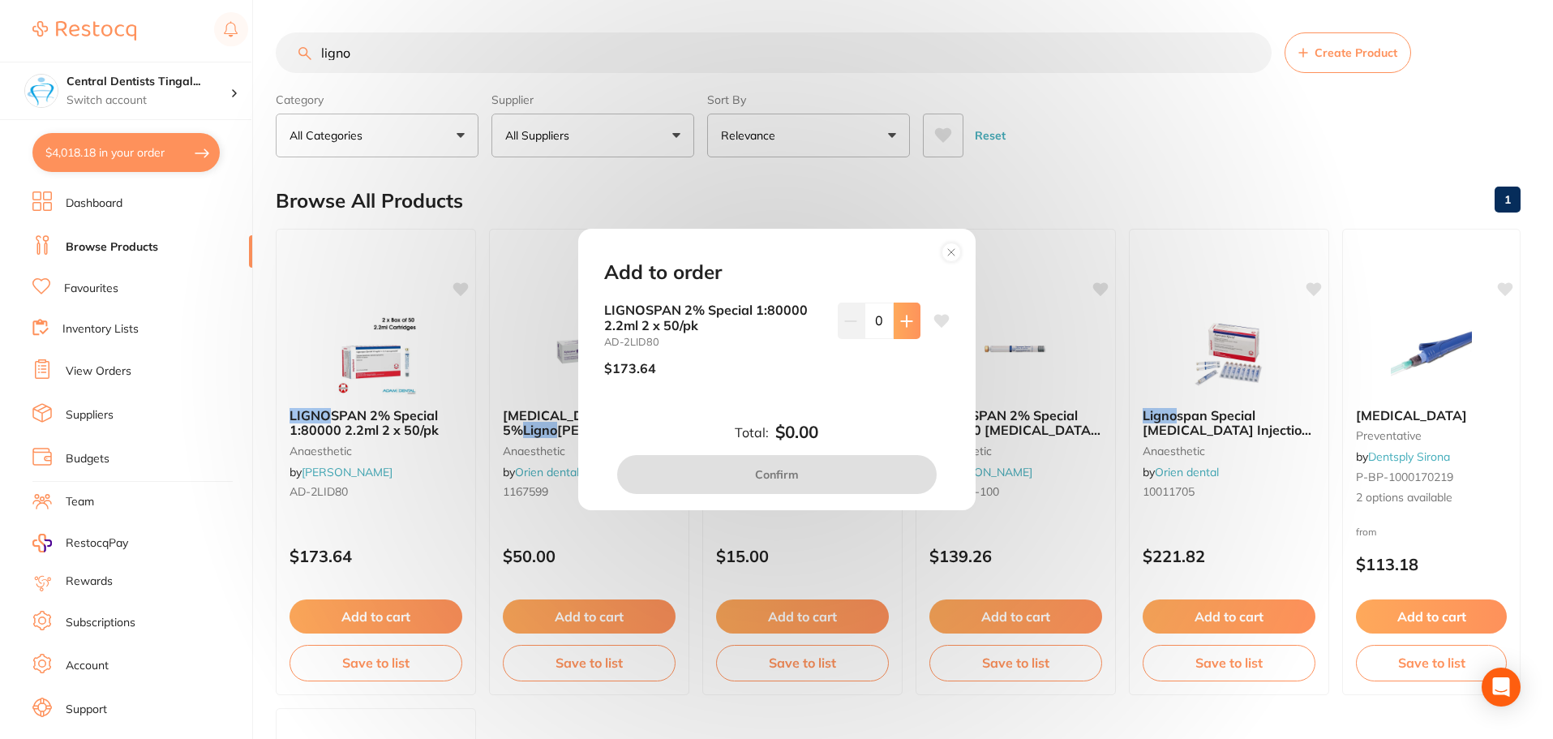
click at [901, 324] on icon at bounding box center [906, 321] width 13 height 13
type input "1"
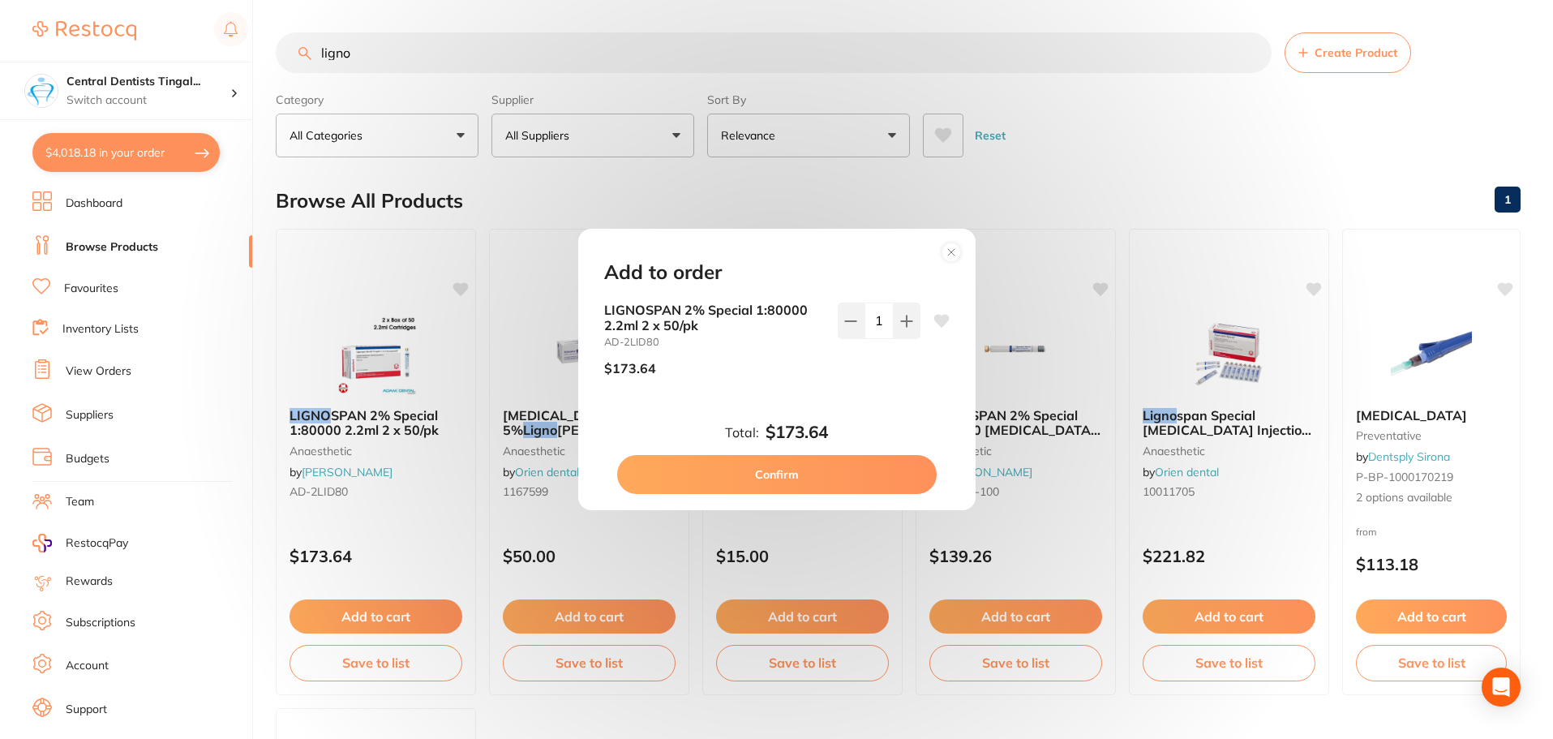
click at [882, 486] on button "Confirm" at bounding box center [776, 474] width 319 height 39
checkbox input "false"
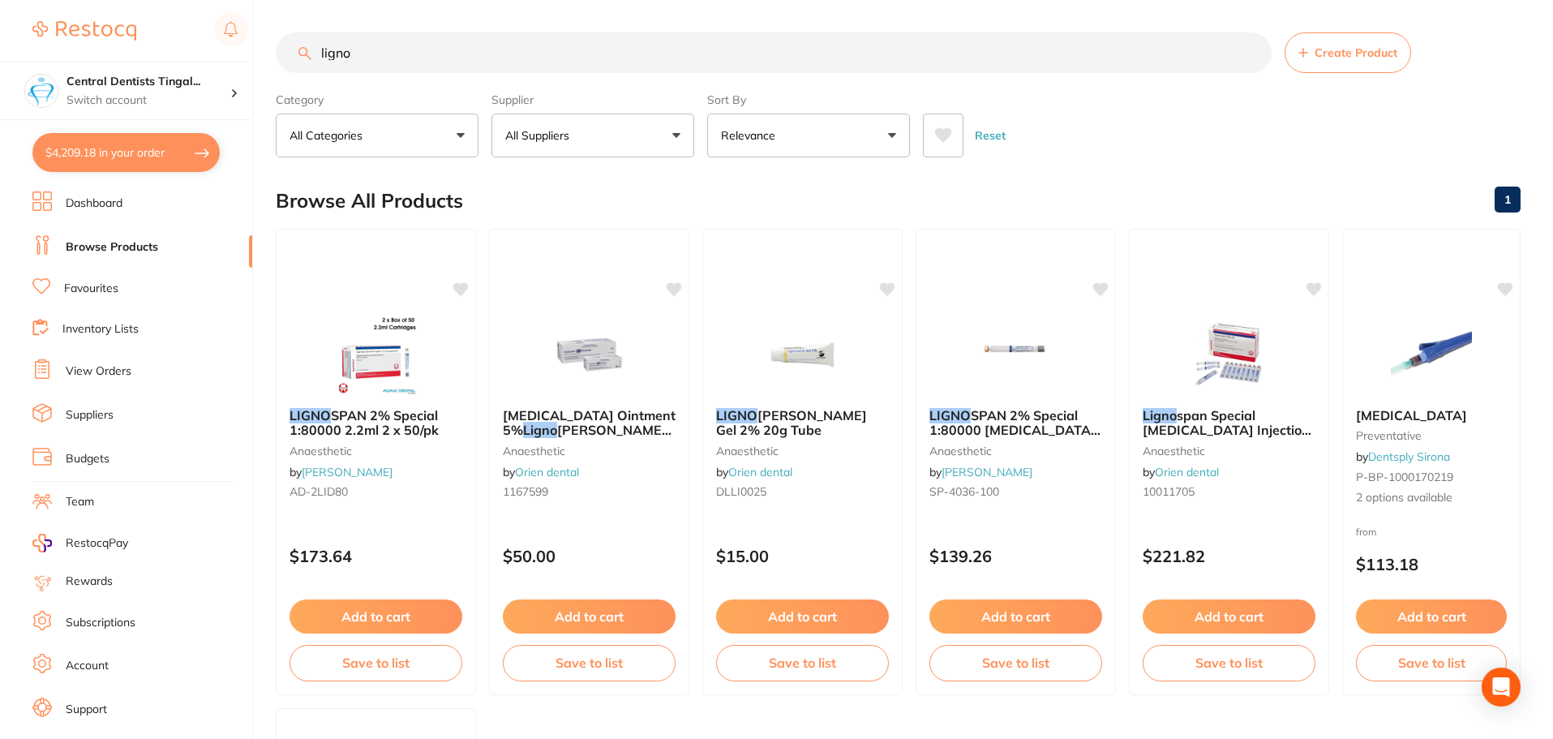
click at [438, 42] on input "ligno" at bounding box center [774, 52] width 996 height 41
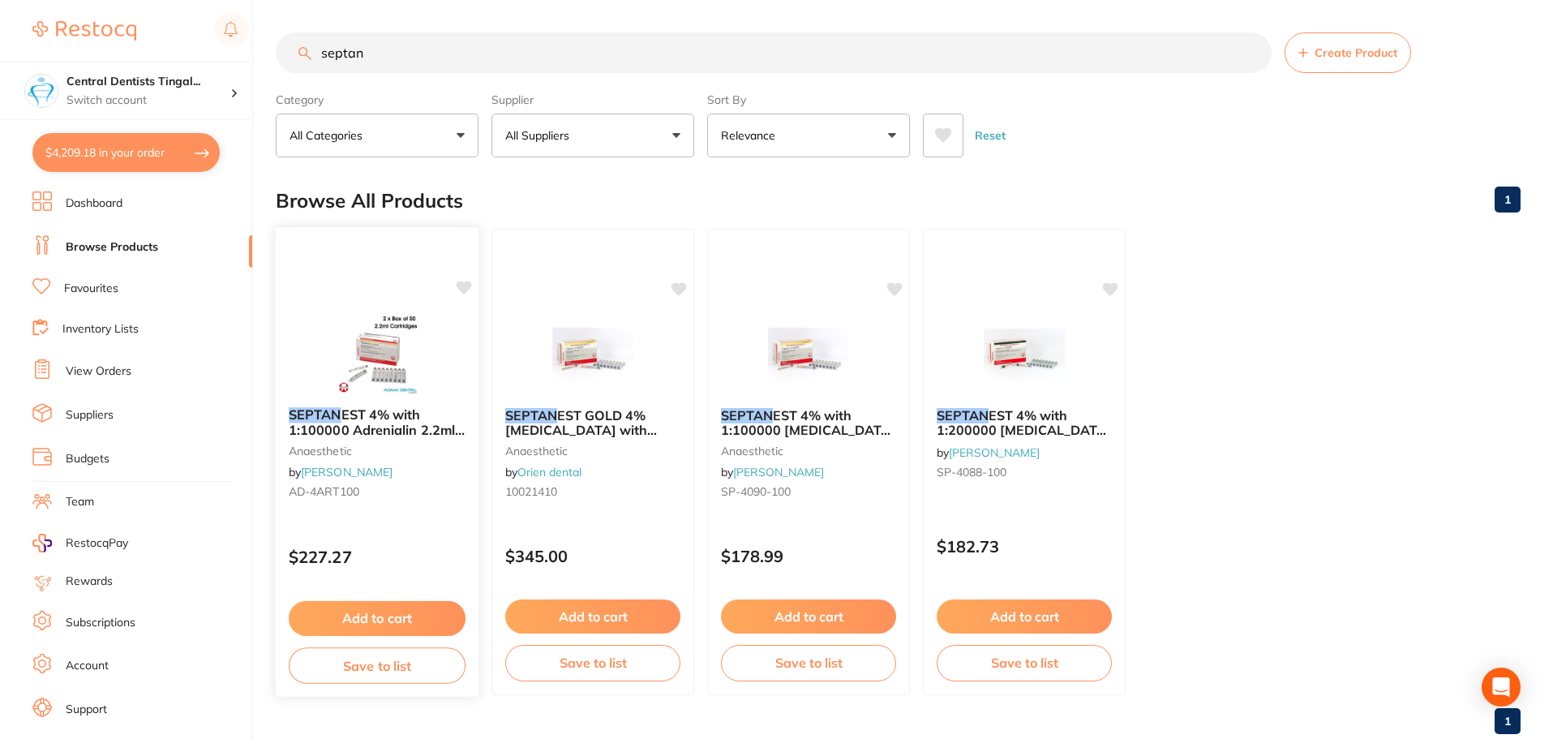
type input "septan"
click at [362, 610] on button "Add to cart" at bounding box center [377, 618] width 177 height 35
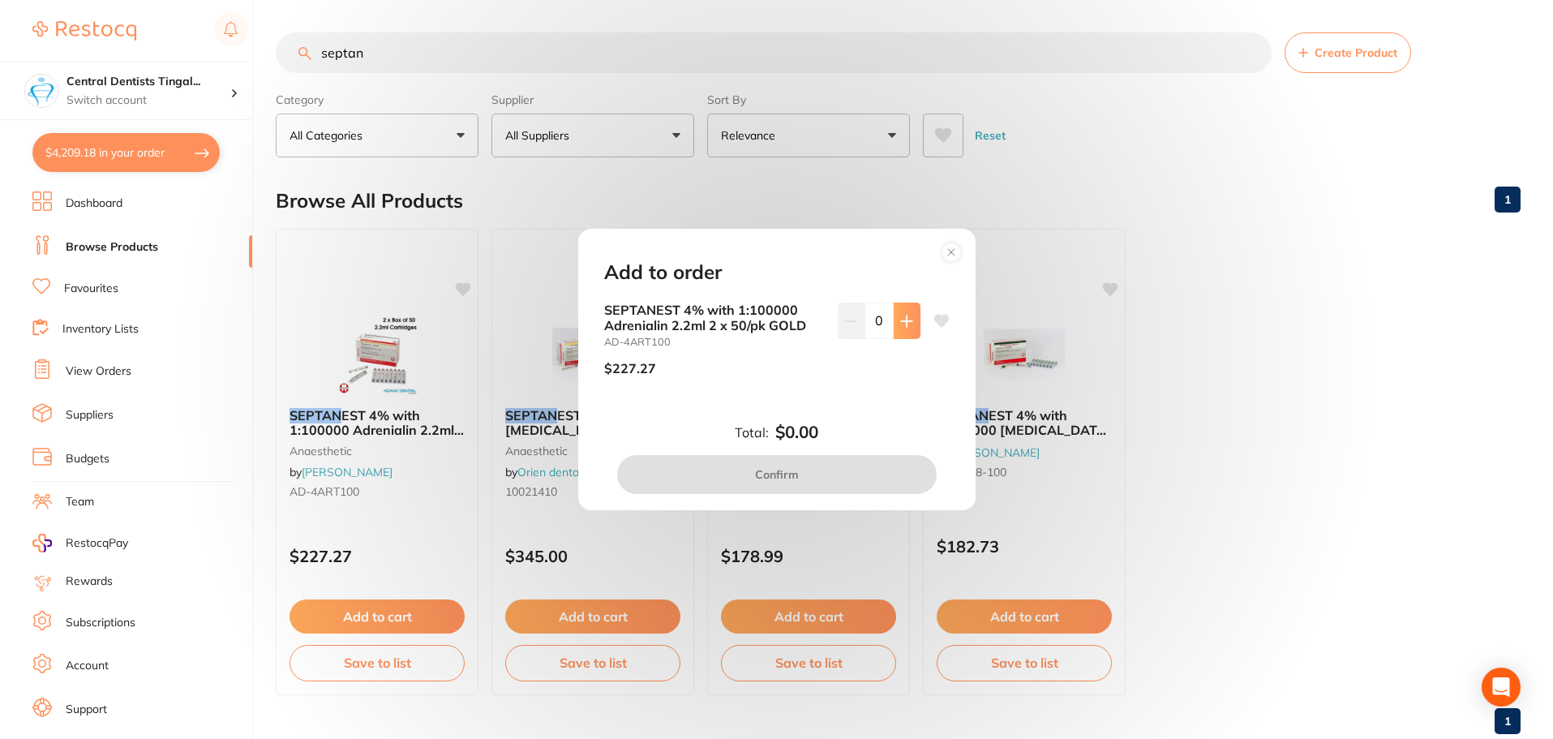
click at [894, 325] on button at bounding box center [906, 320] width 27 height 36
click at [894, 328] on button at bounding box center [906, 320] width 27 height 36
type input "2"
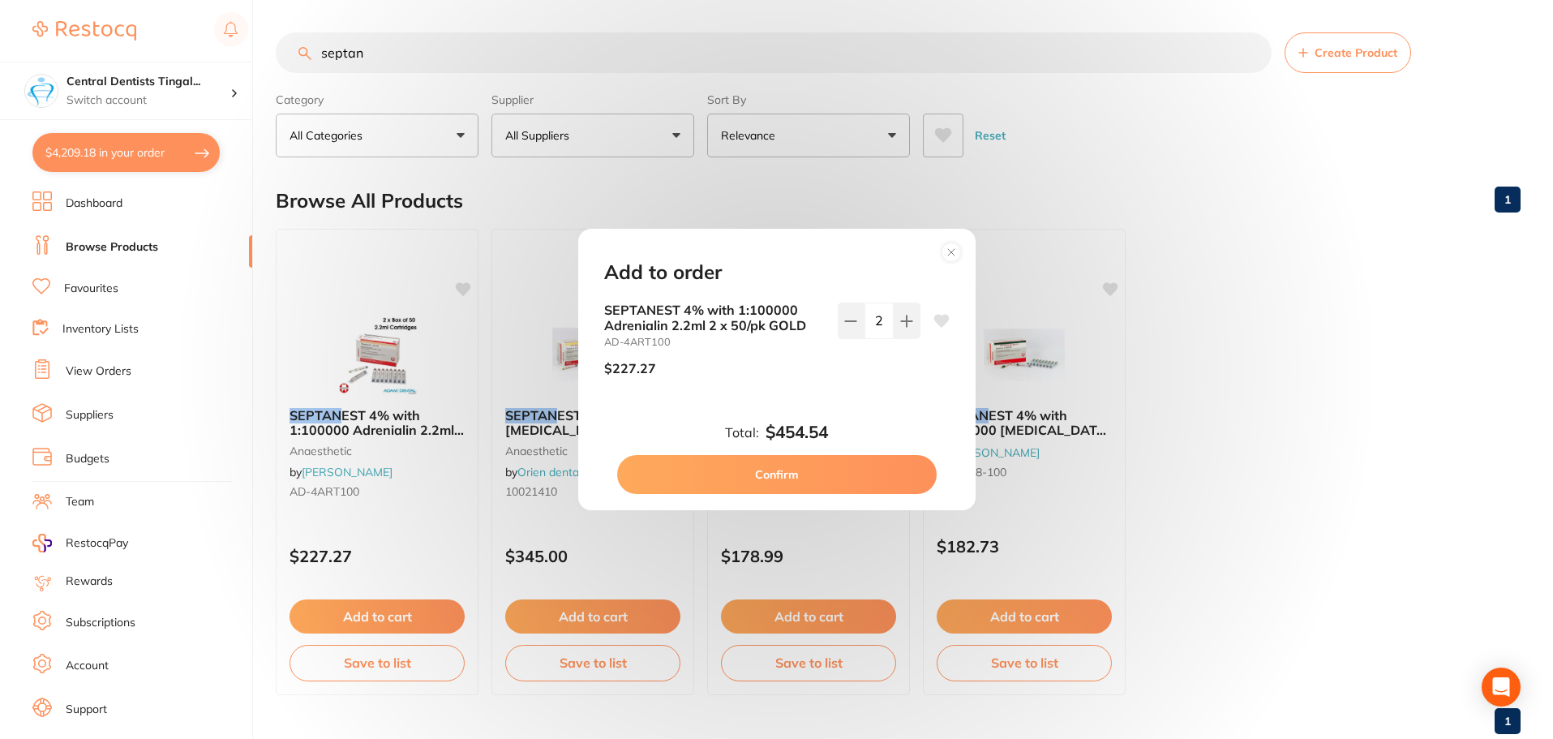
click at [808, 483] on button "Confirm" at bounding box center [776, 474] width 319 height 39
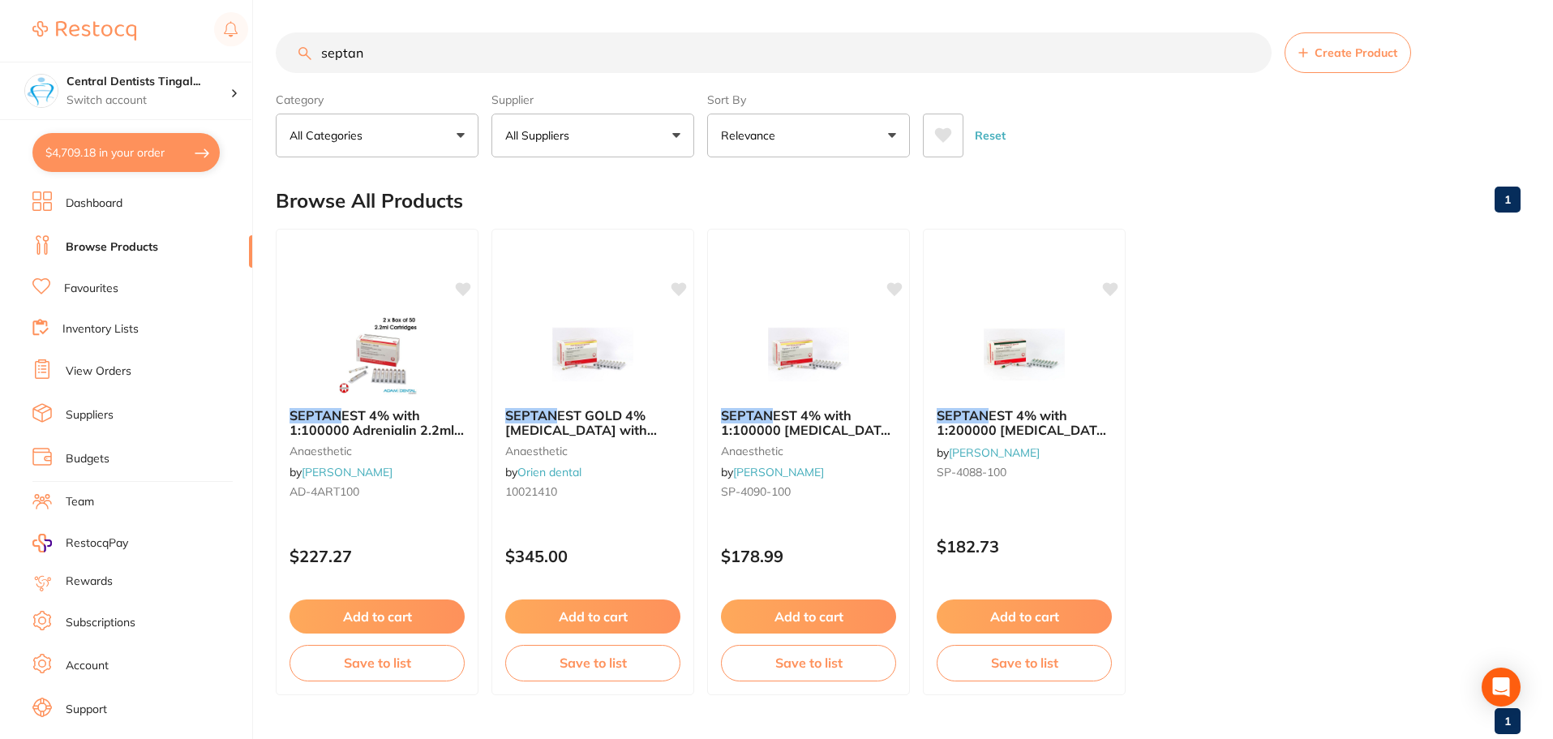
click at [478, 31] on main "septan Create Product Category All Categories All Categories anaesthetic Clear …" at bounding box center [914, 389] width 1277 height 779
click at [478, 36] on input "septan" at bounding box center [774, 52] width 996 height 41
click at [472, 51] on input "septan" at bounding box center [774, 52] width 996 height 41
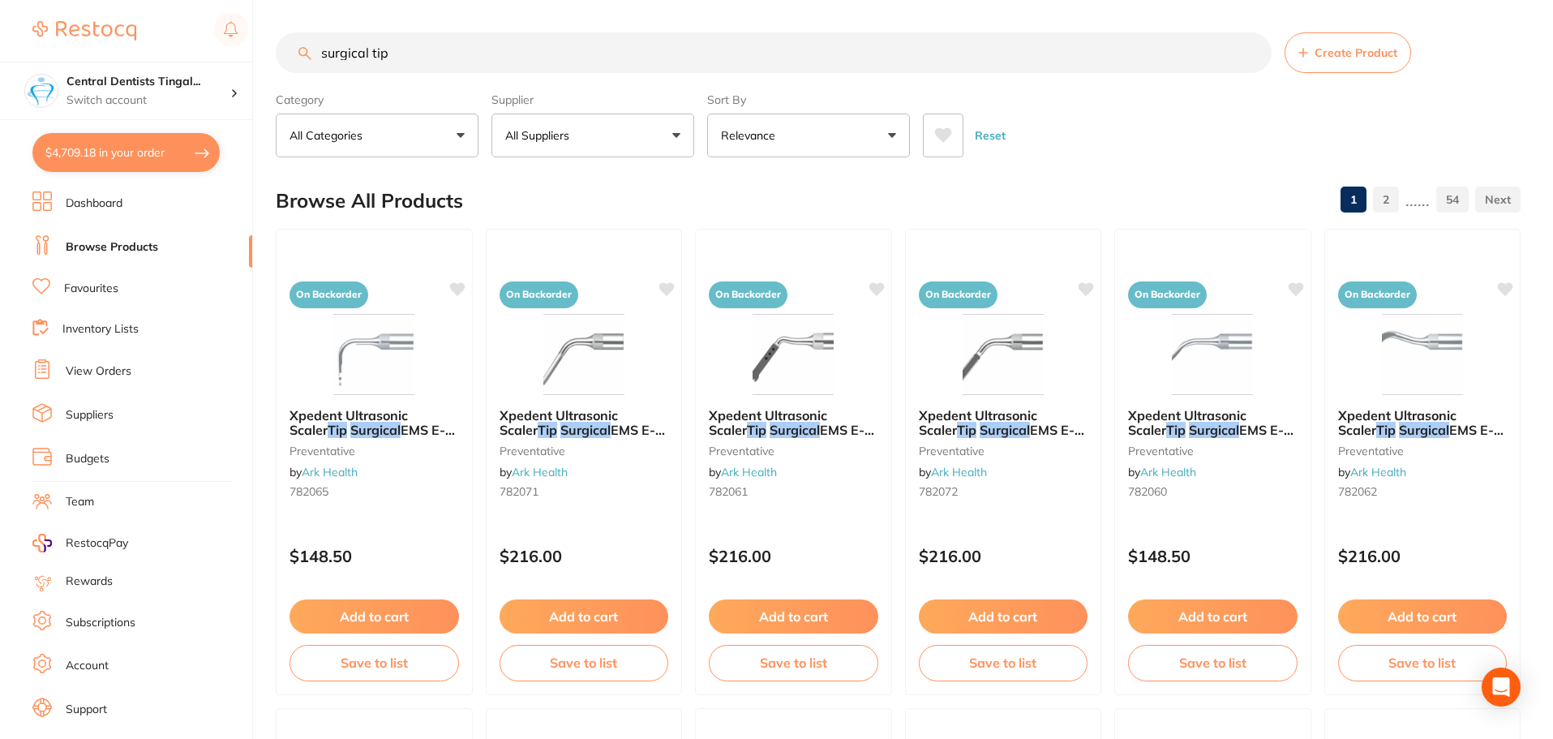
type input "surgical tip"
click at [619, 126] on button "All Suppliers" at bounding box center [592, 136] width 203 height 44
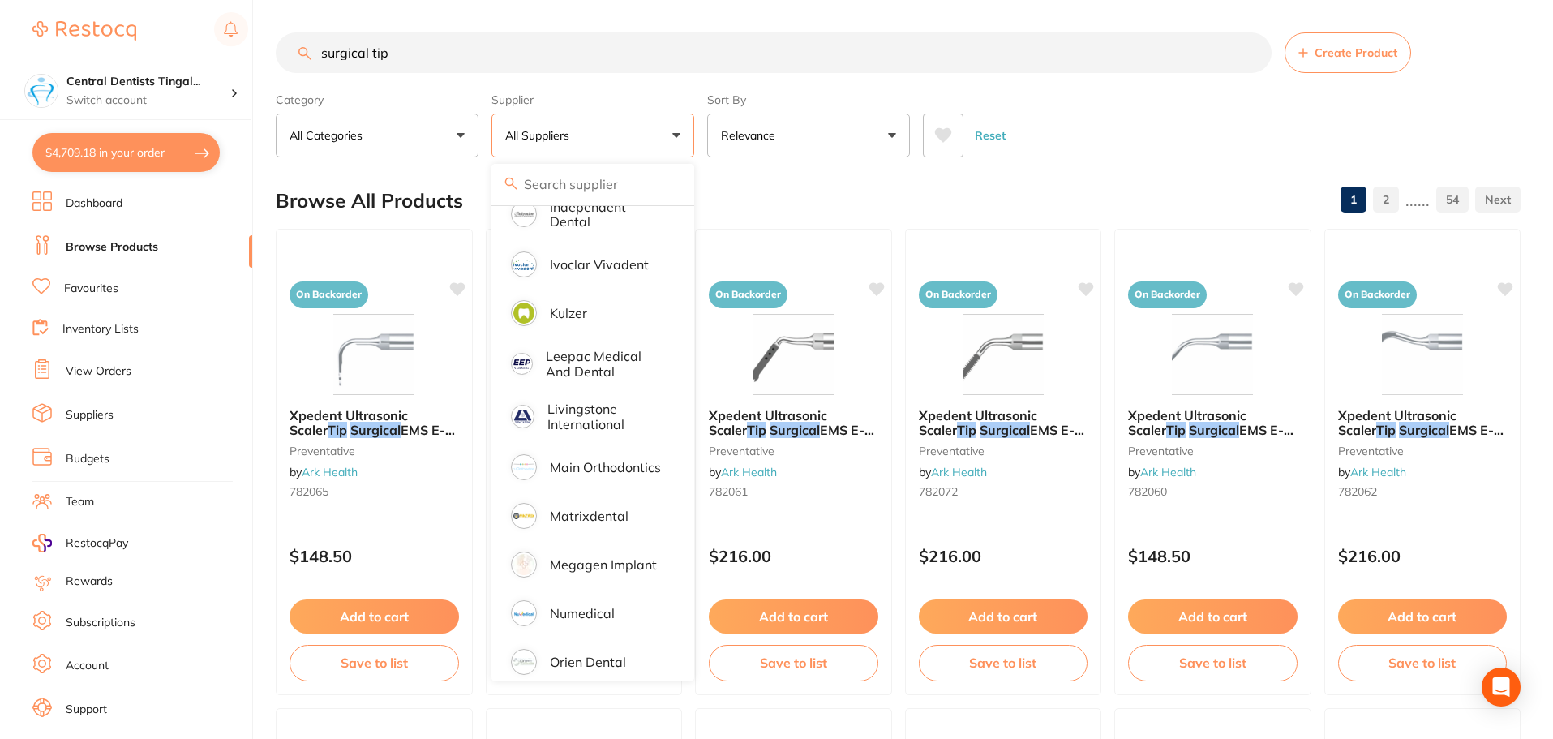
scroll to position [1054, 0]
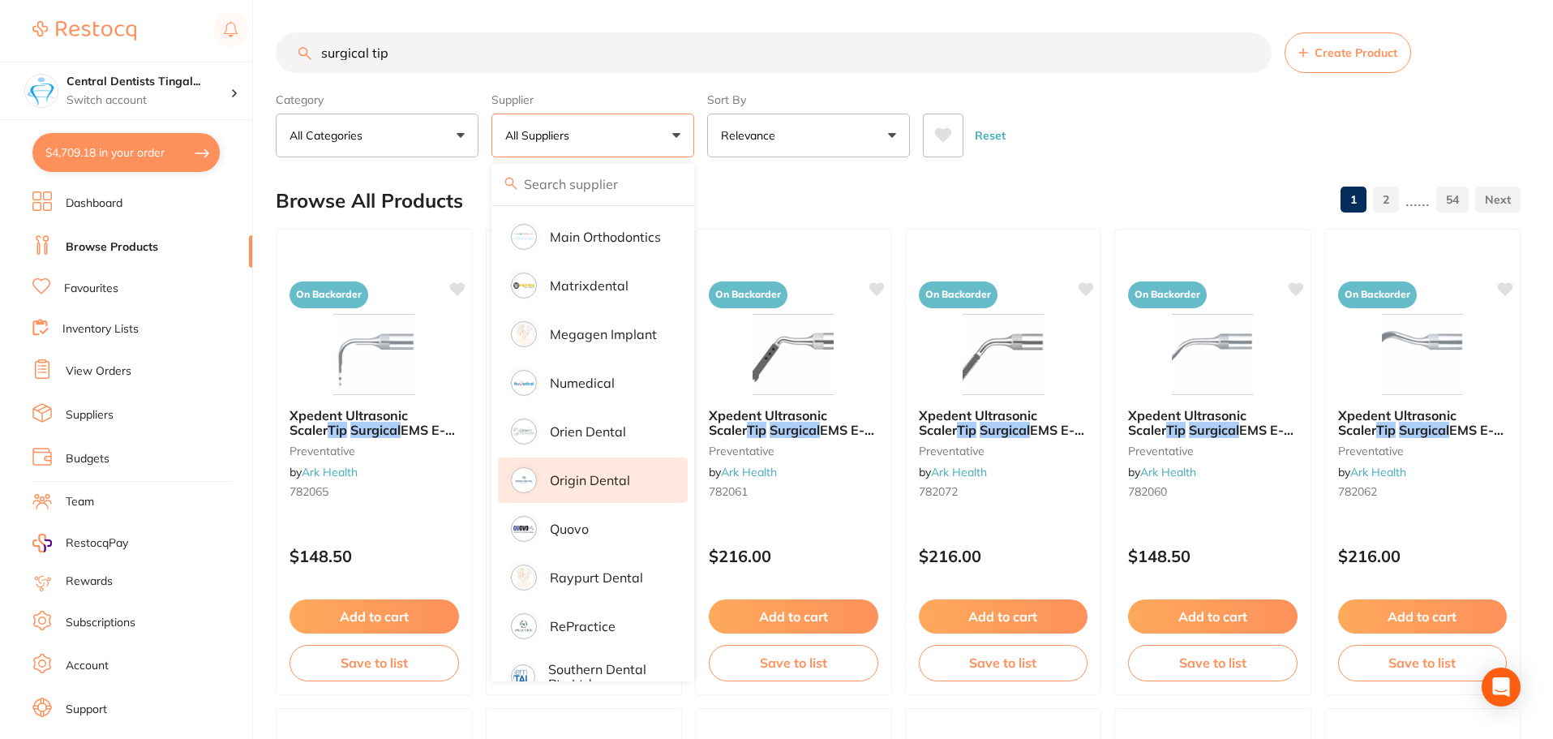
click at [591, 457] on li "Origin Dental" at bounding box center [593, 479] width 190 height 45
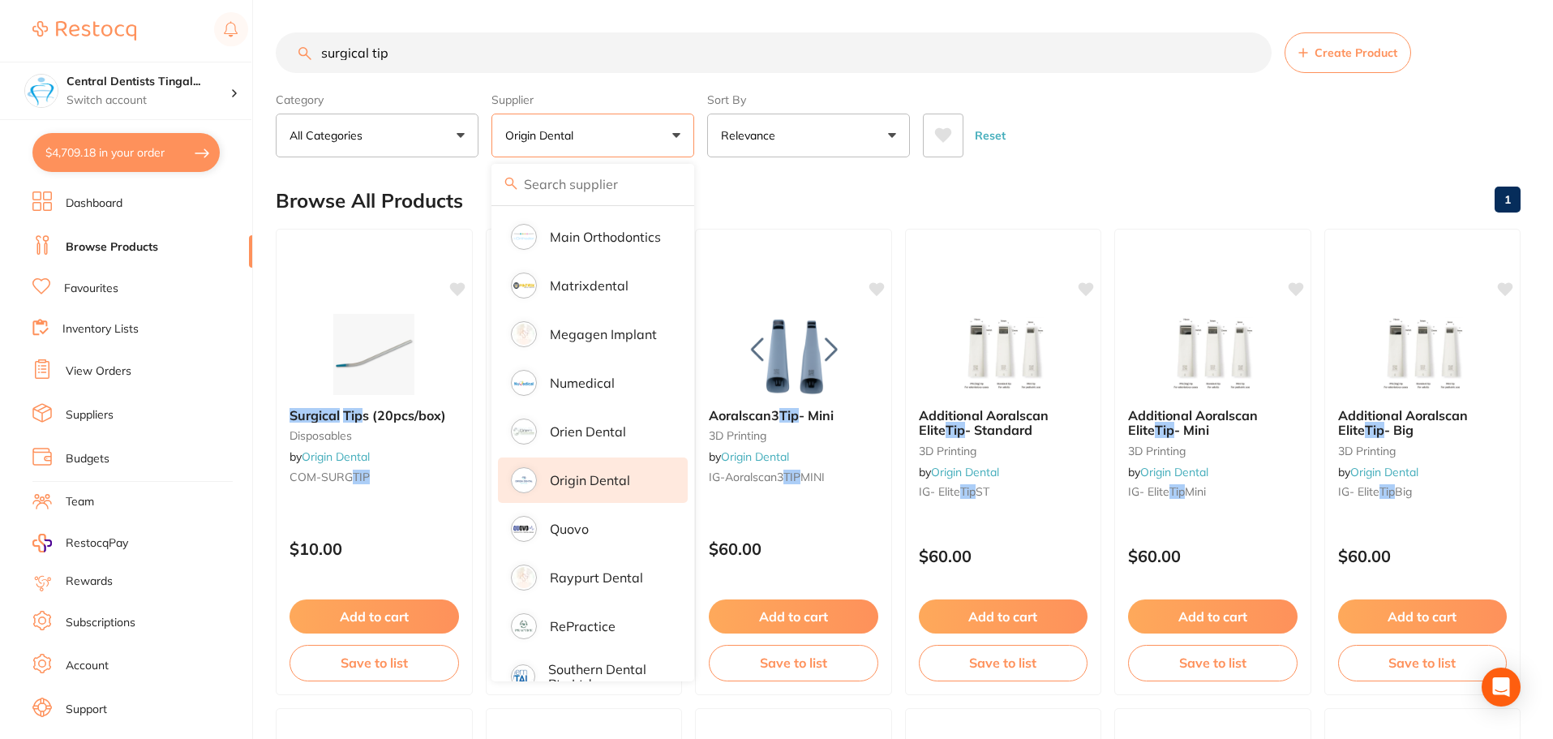
click at [1136, 134] on div "Reset" at bounding box center [1215, 129] width 585 height 57
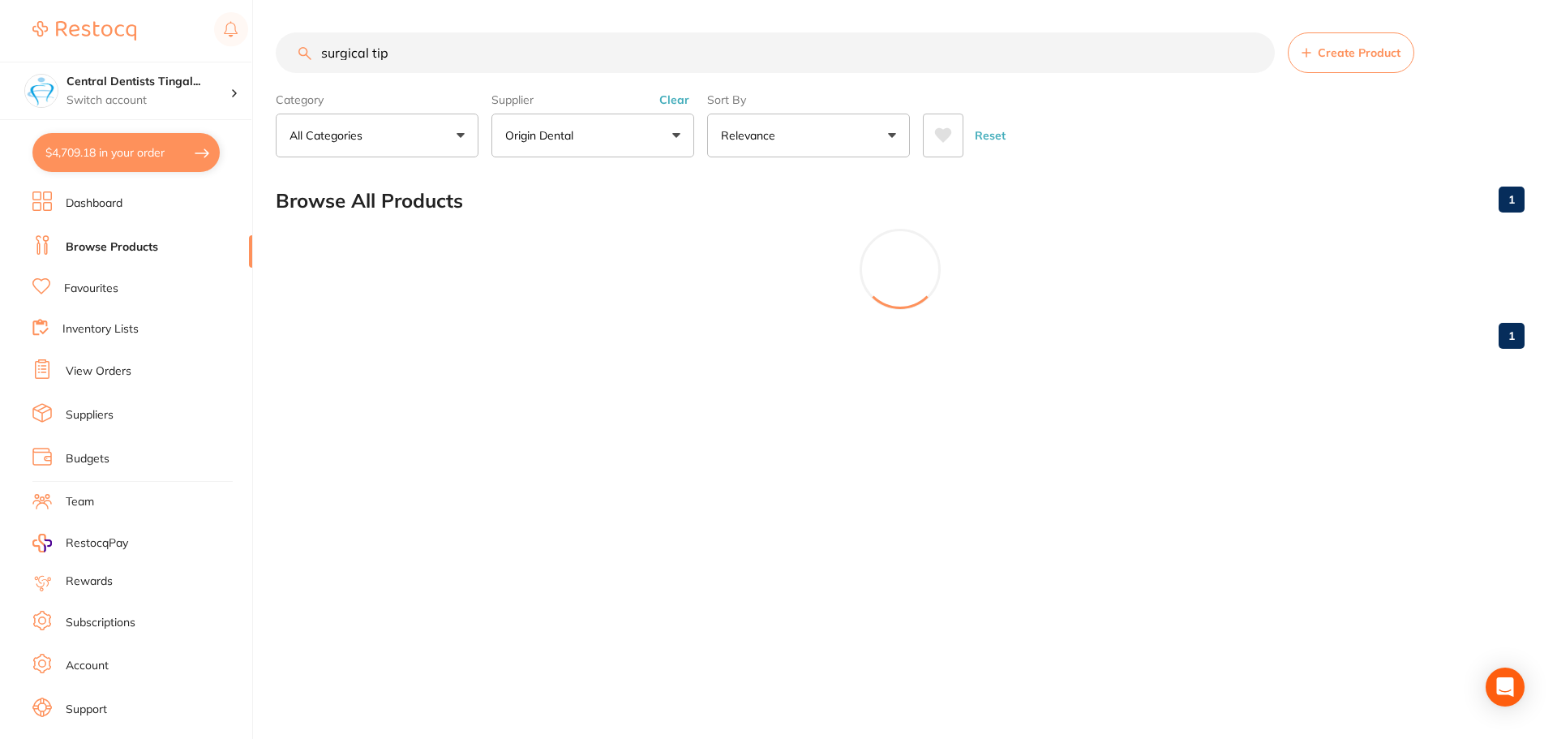
click at [339, 614] on div "surgical tip Create Product Category All Categories All Categories 3D Printing …" at bounding box center [916, 369] width 1281 height 739
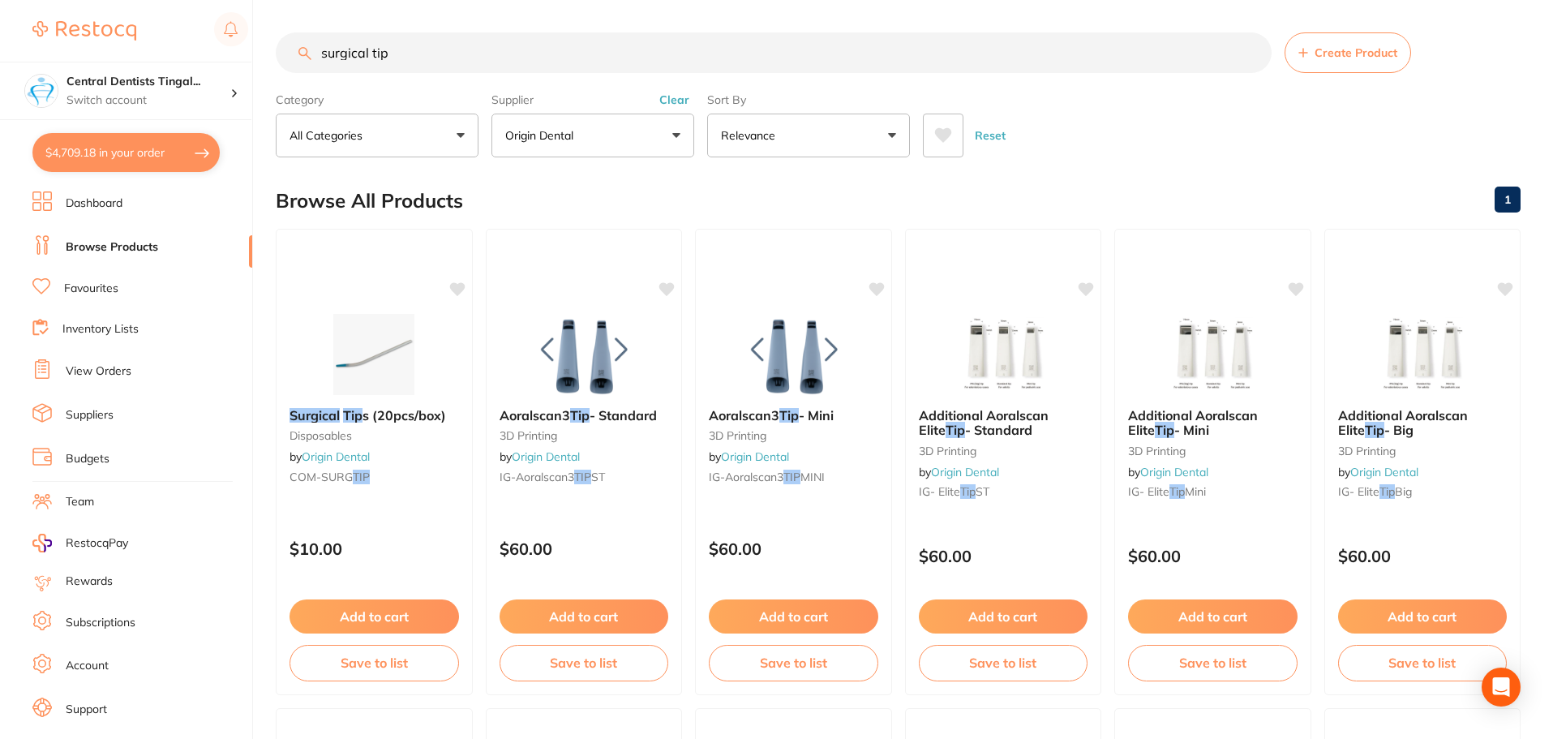
click at [339, 614] on button "Add to cart" at bounding box center [373, 616] width 169 height 34
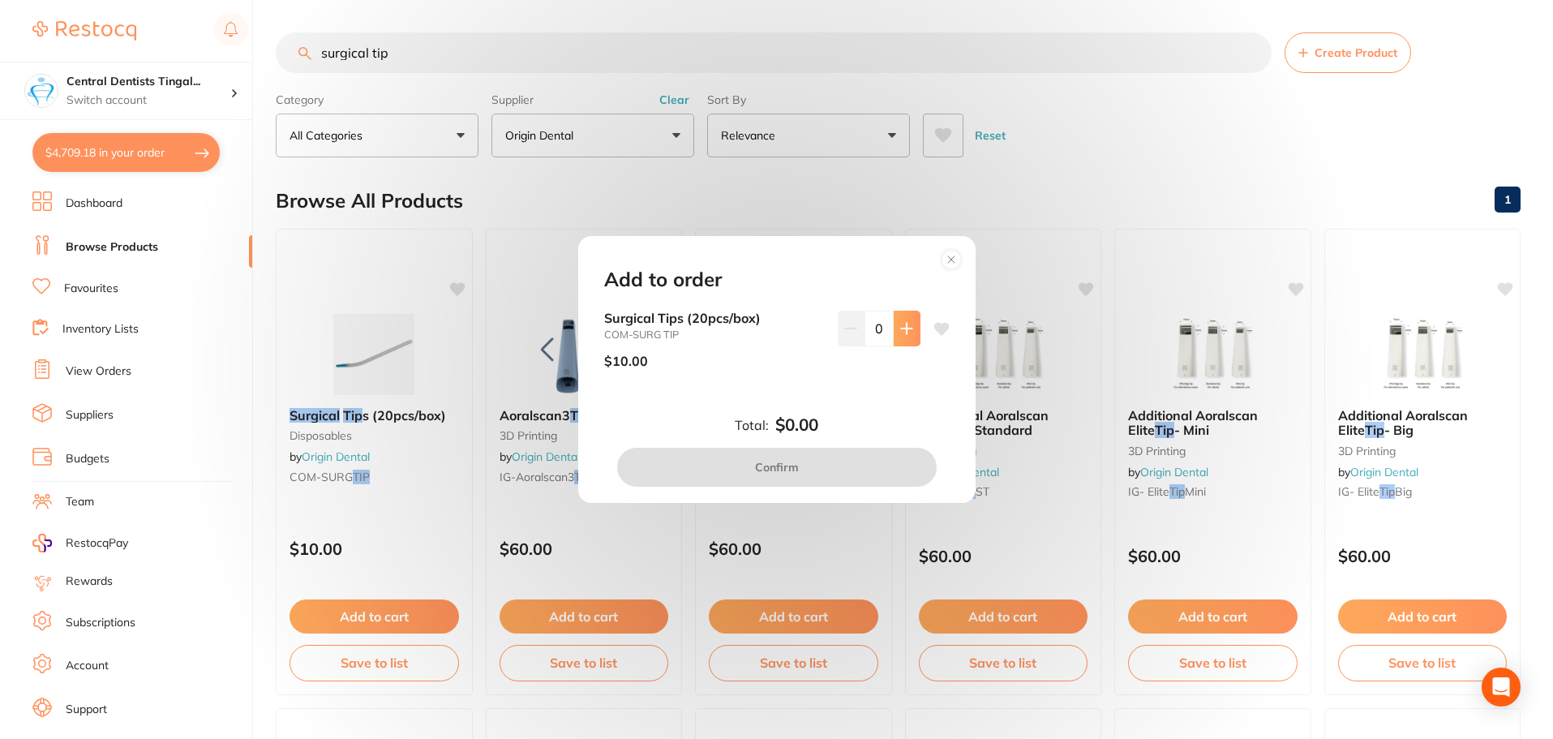
click at [911, 332] on button at bounding box center [906, 329] width 27 height 36
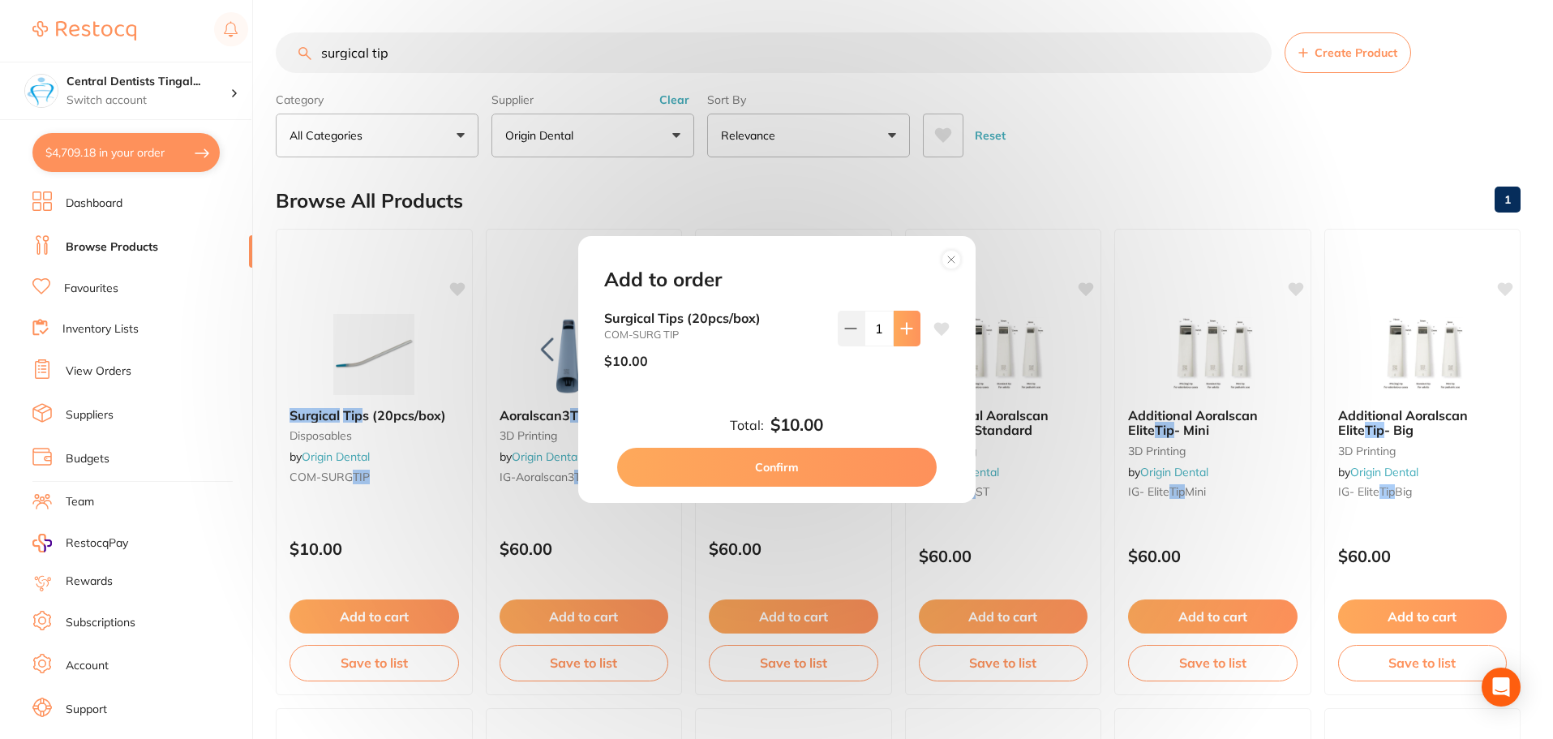
click at [911, 332] on button at bounding box center [906, 329] width 27 height 36
click at [909, 336] on button at bounding box center [906, 329] width 27 height 36
click at [902, 338] on button at bounding box center [906, 329] width 27 height 36
type input "4"
click at [823, 456] on button "Confirm" at bounding box center [776, 467] width 319 height 39
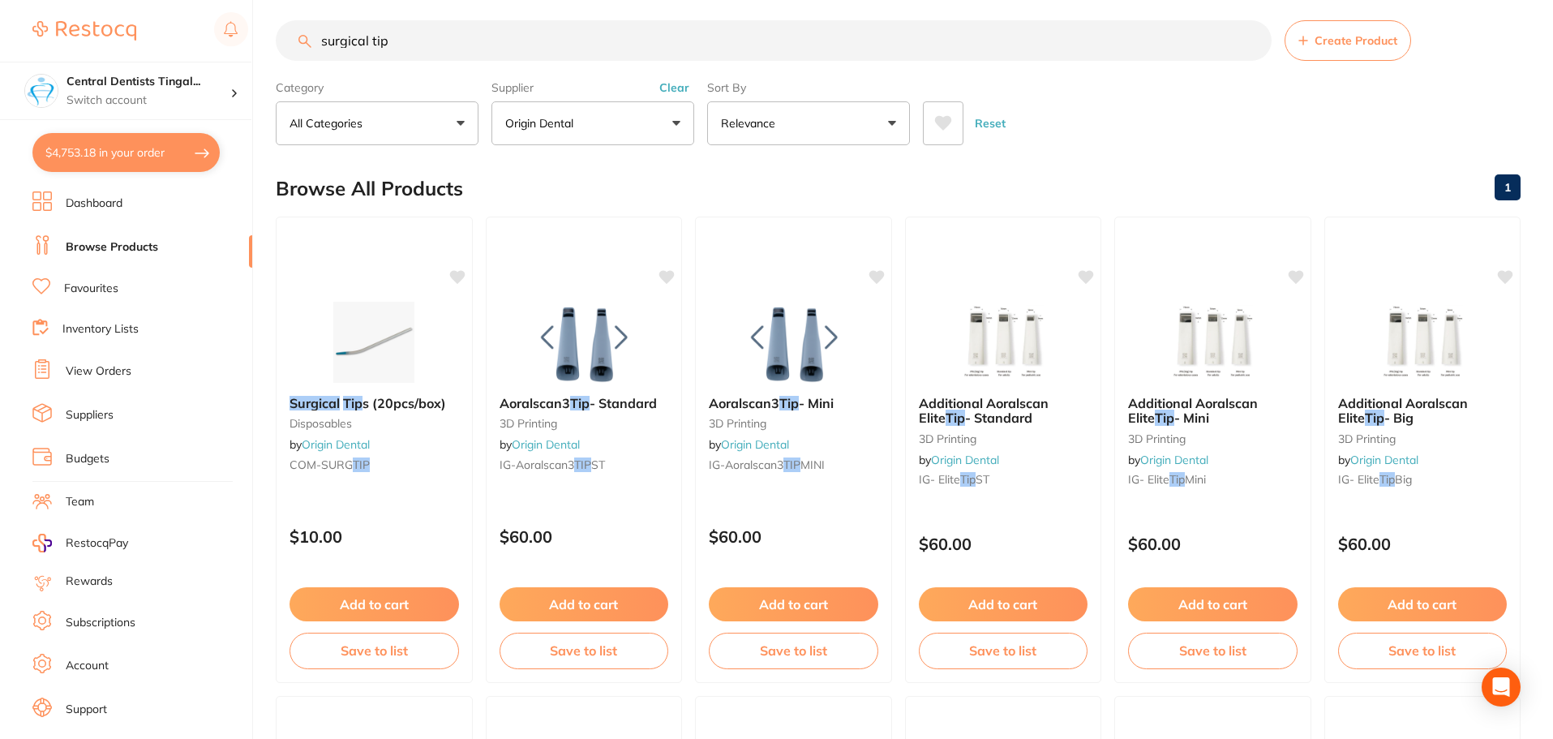
scroll to position [0, 0]
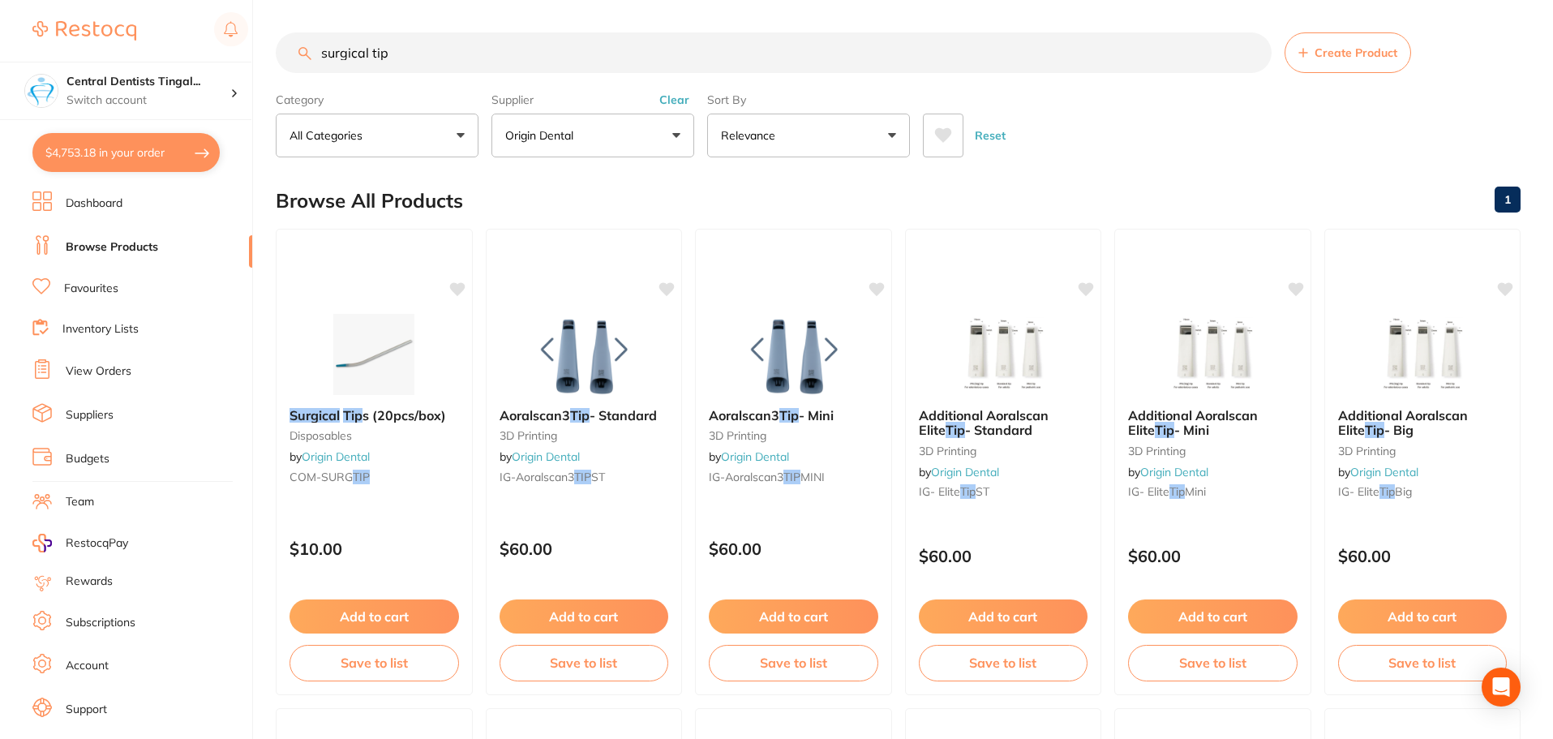
click at [679, 99] on button "Clear" at bounding box center [674, 99] width 40 height 15
click at [653, 66] on input "surgical tip" at bounding box center [775, 52] width 999 height 41
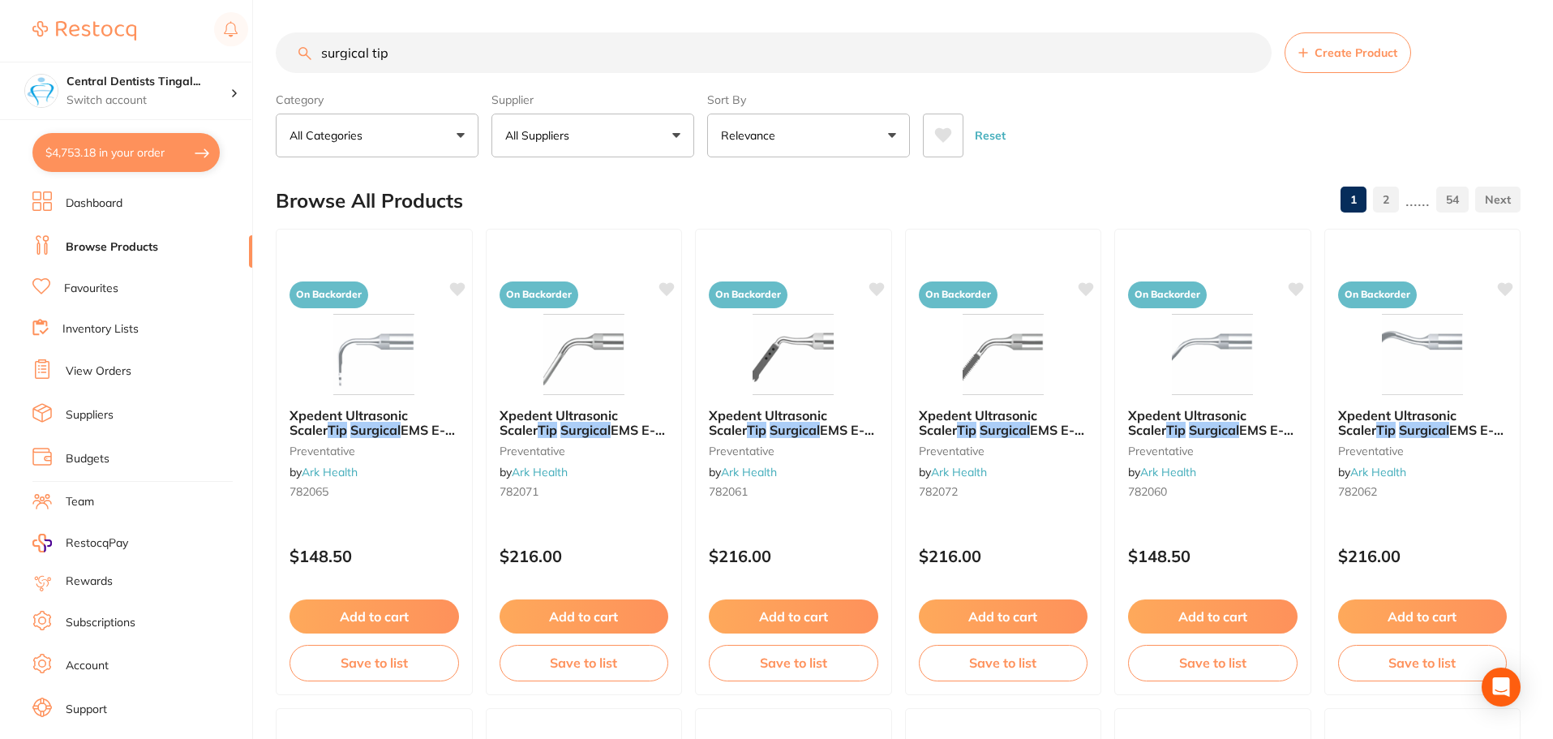
click at [651, 66] on input "surgical tip" at bounding box center [774, 52] width 996 height 41
drag, startPoint x: 651, startPoint y: 66, endPoint x: 610, endPoint y: 58, distance: 42.3
click at [650, 66] on input "surgical tip" at bounding box center [774, 52] width 996 height 41
click at [610, 58] on input "surgical tip" at bounding box center [774, 52] width 996 height 41
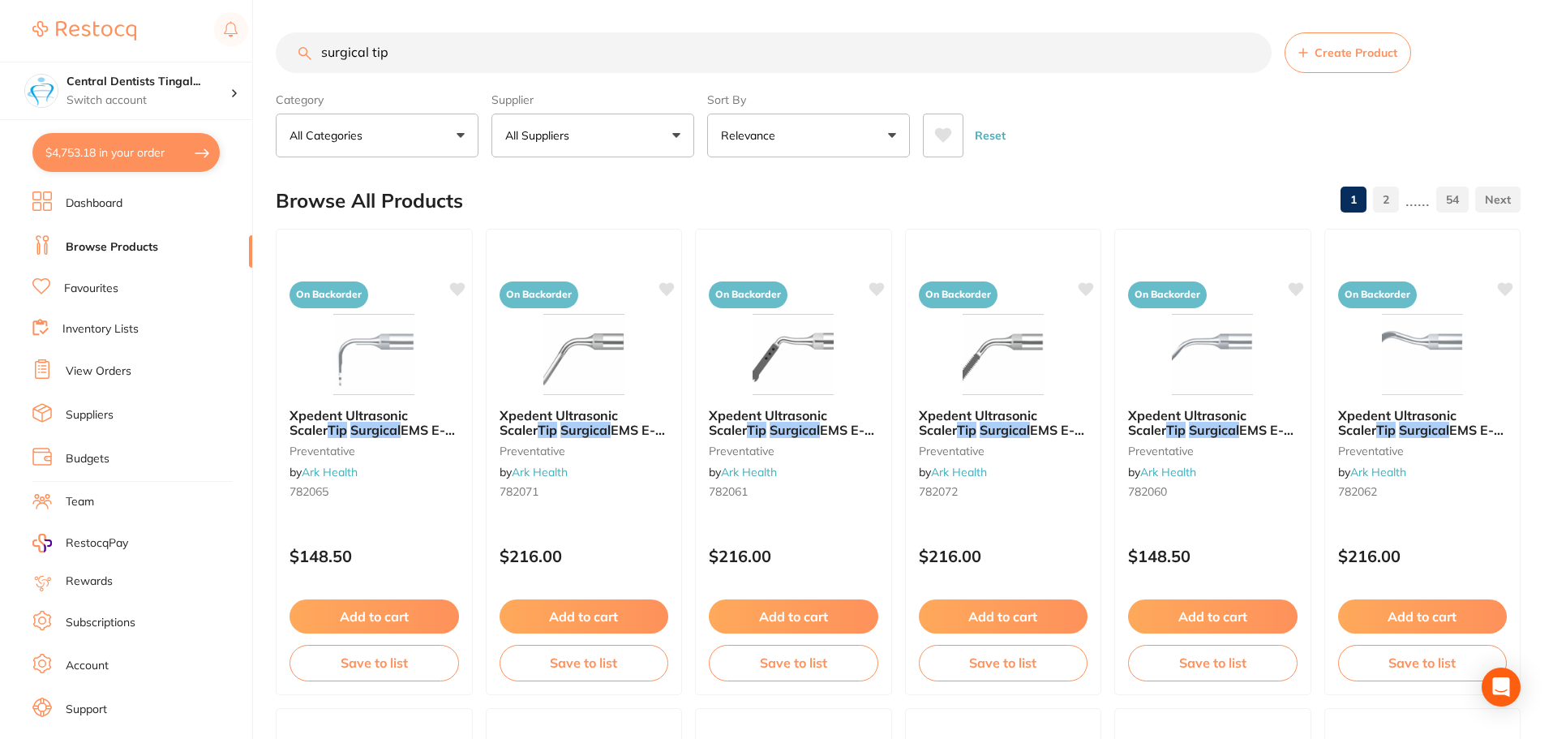
click at [610, 58] on input "surgical tip" at bounding box center [774, 52] width 996 height 41
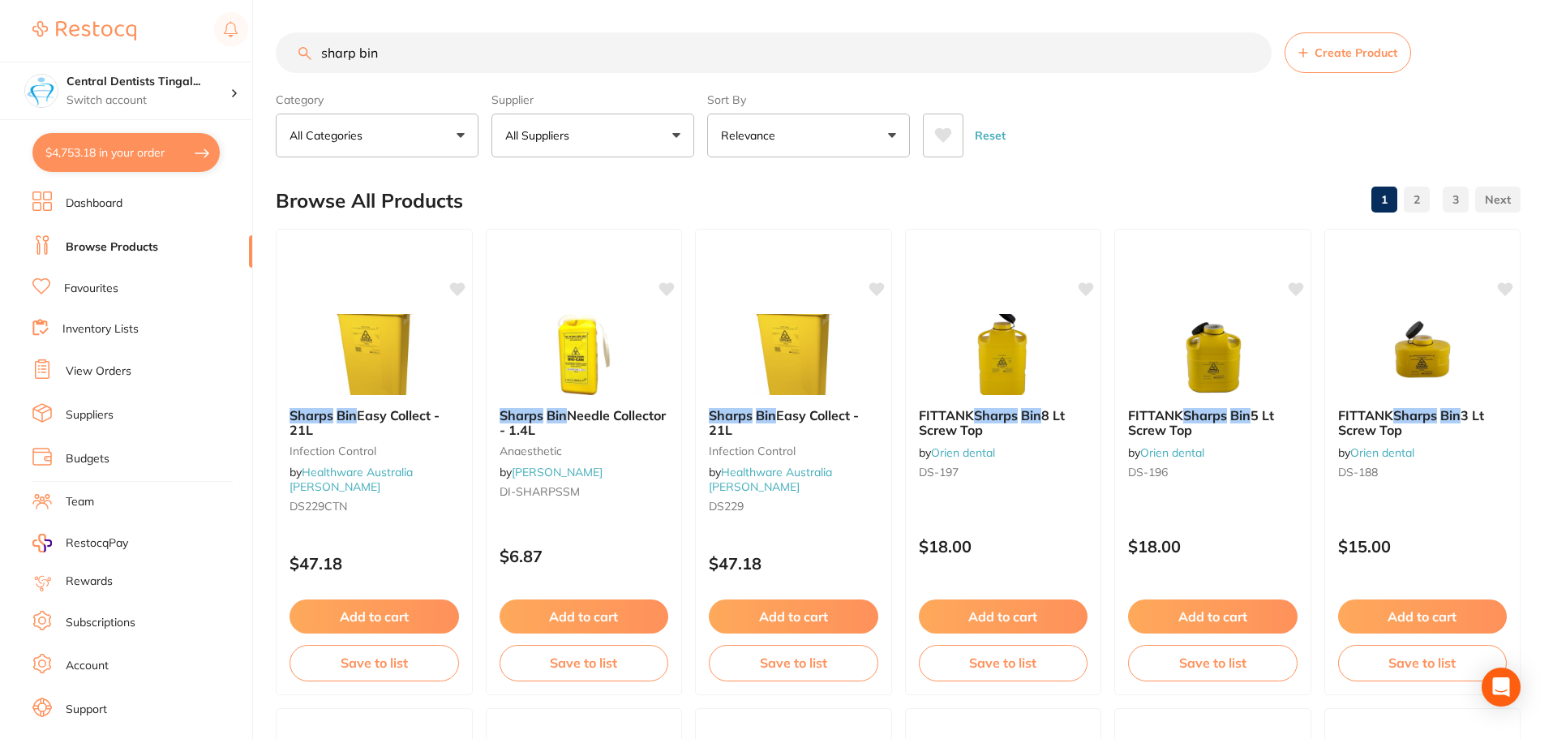
scroll to position [332, 0]
type input "sharp bin"
click at [624, 131] on button "All Suppliers" at bounding box center [592, 136] width 203 height 44
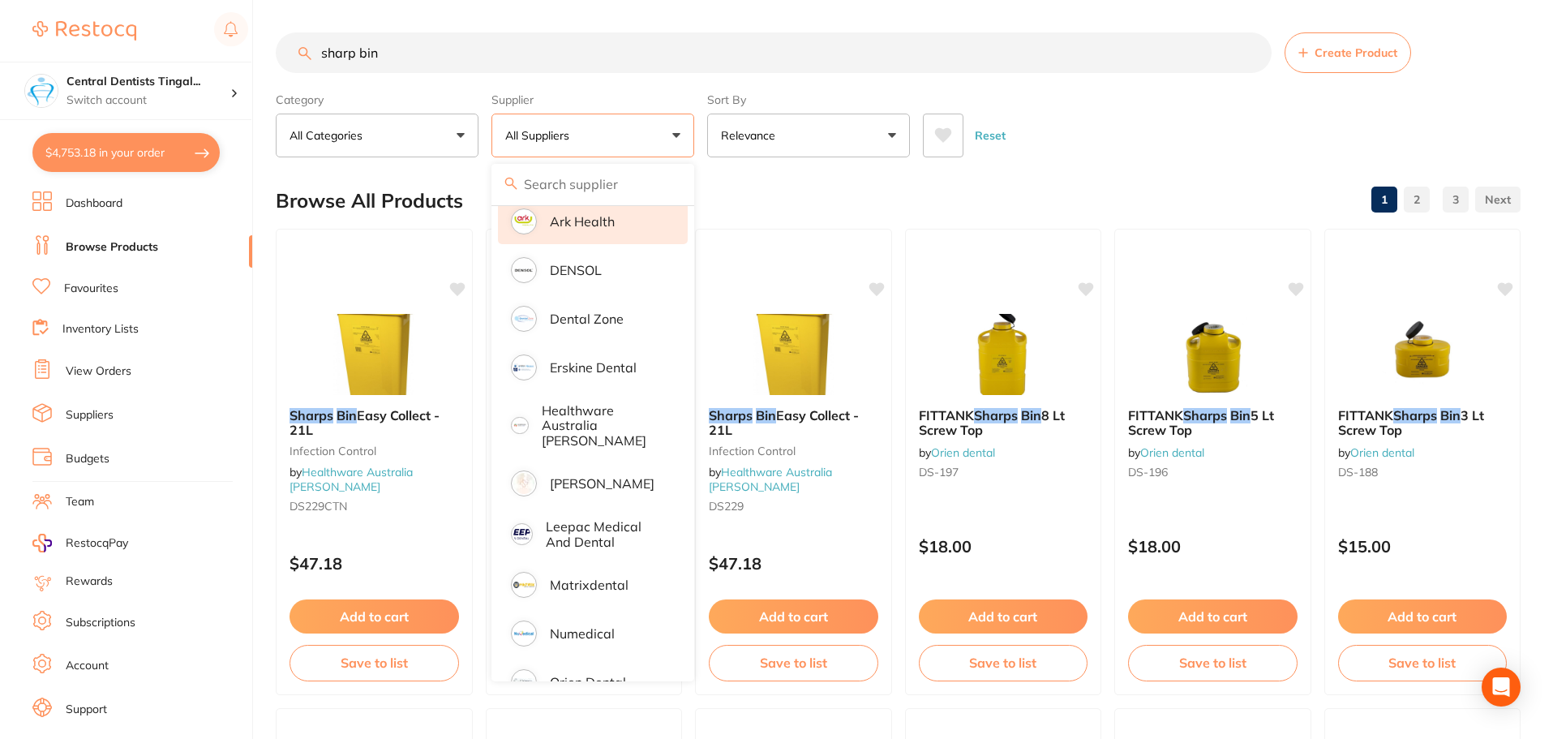
scroll to position [0, 0]
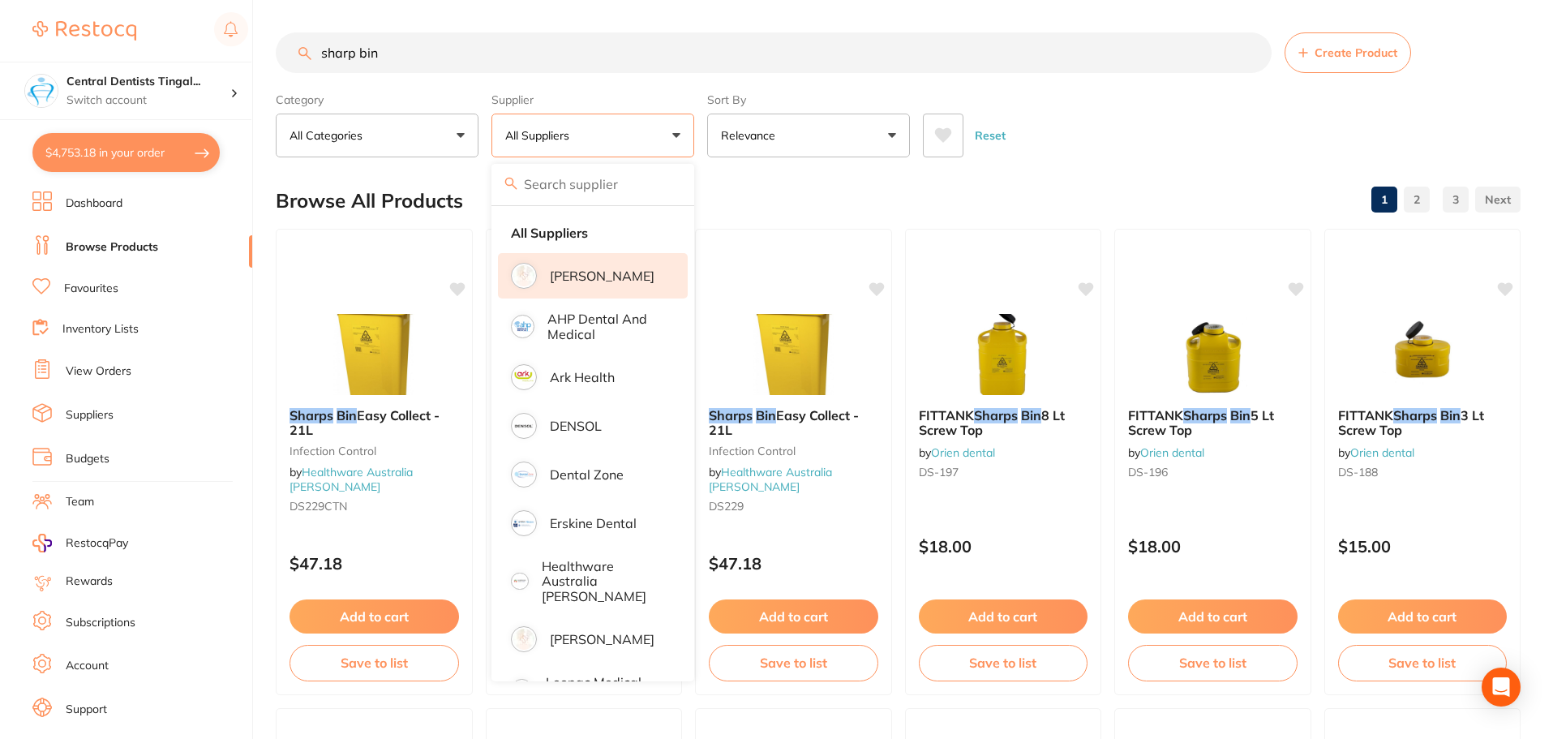
click at [599, 274] on p "[PERSON_NAME]" at bounding box center [602, 275] width 105 height 15
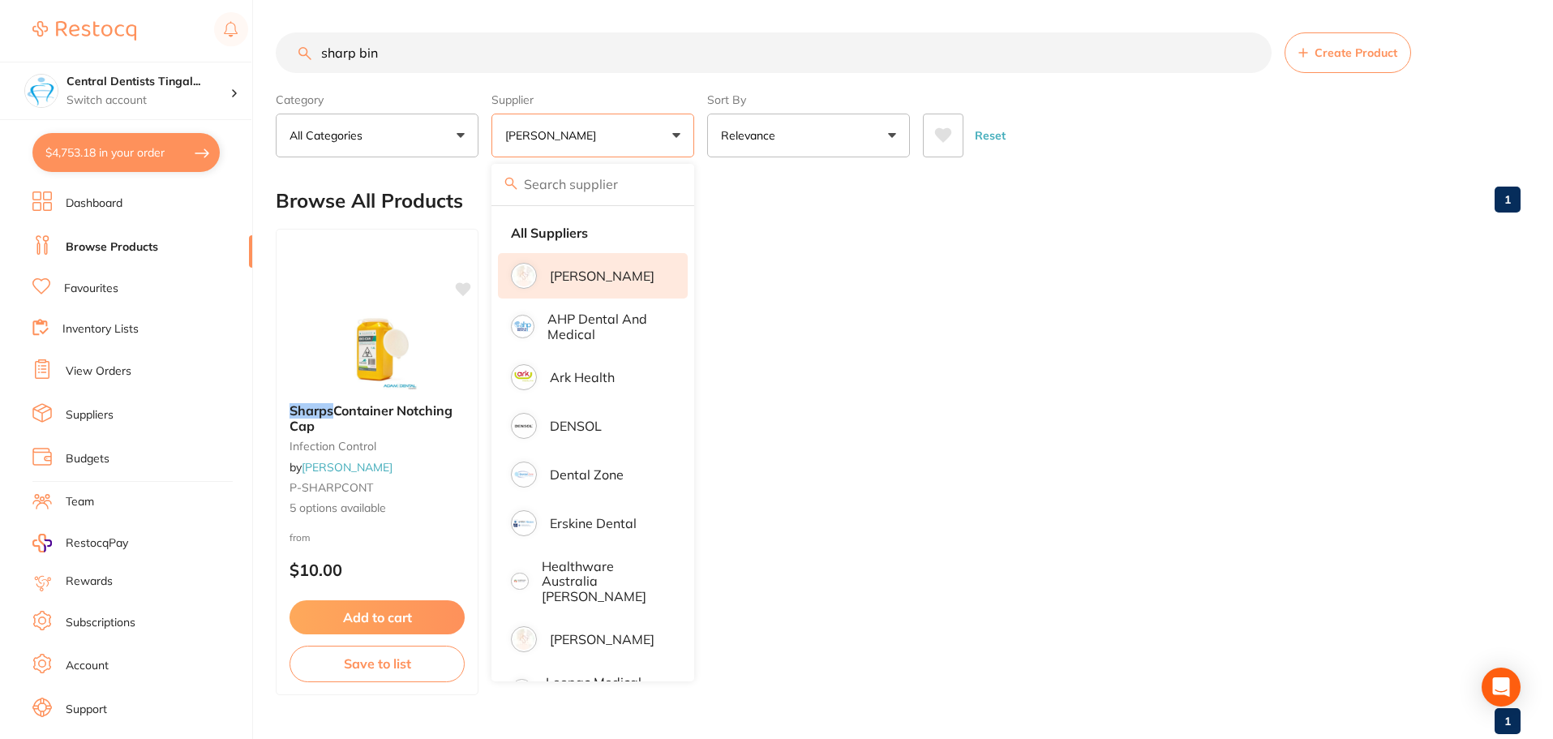
click at [1132, 161] on main "sharp bin Create Product Category All Categories All Categories infection contr…" at bounding box center [914, 389] width 1277 height 779
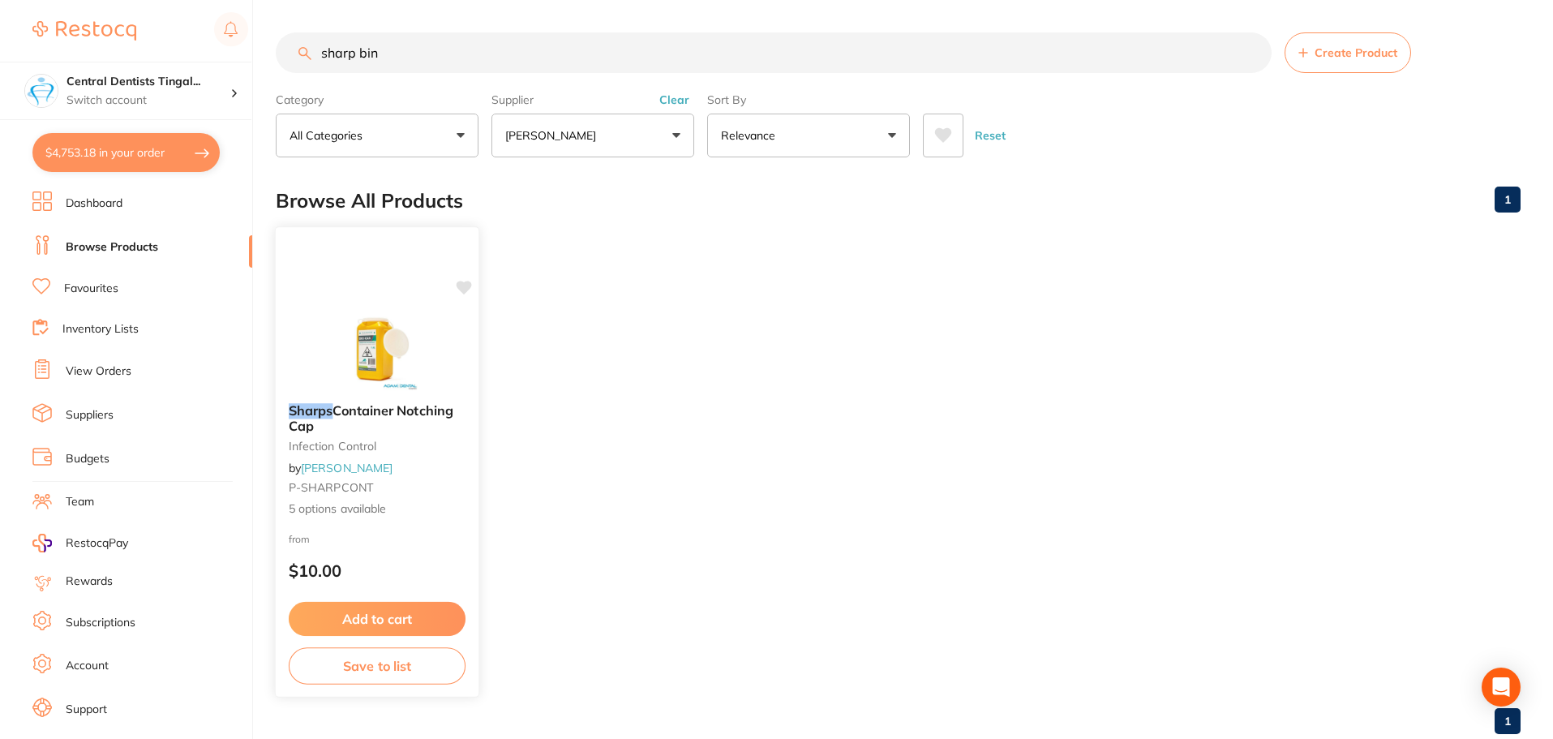
click at [375, 602] on button "Add to cart" at bounding box center [377, 619] width 177 height 35
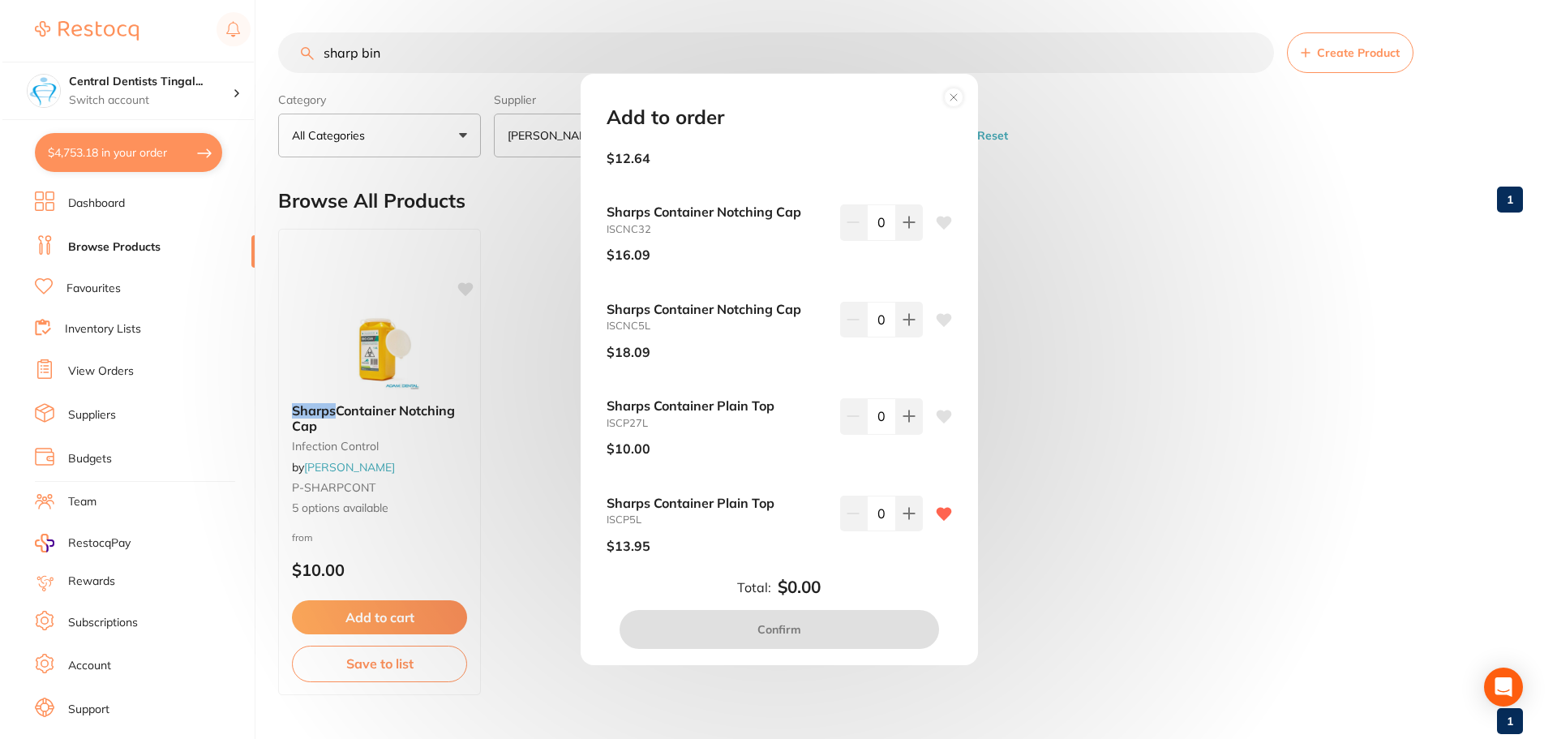
scroll to position [63, 0]
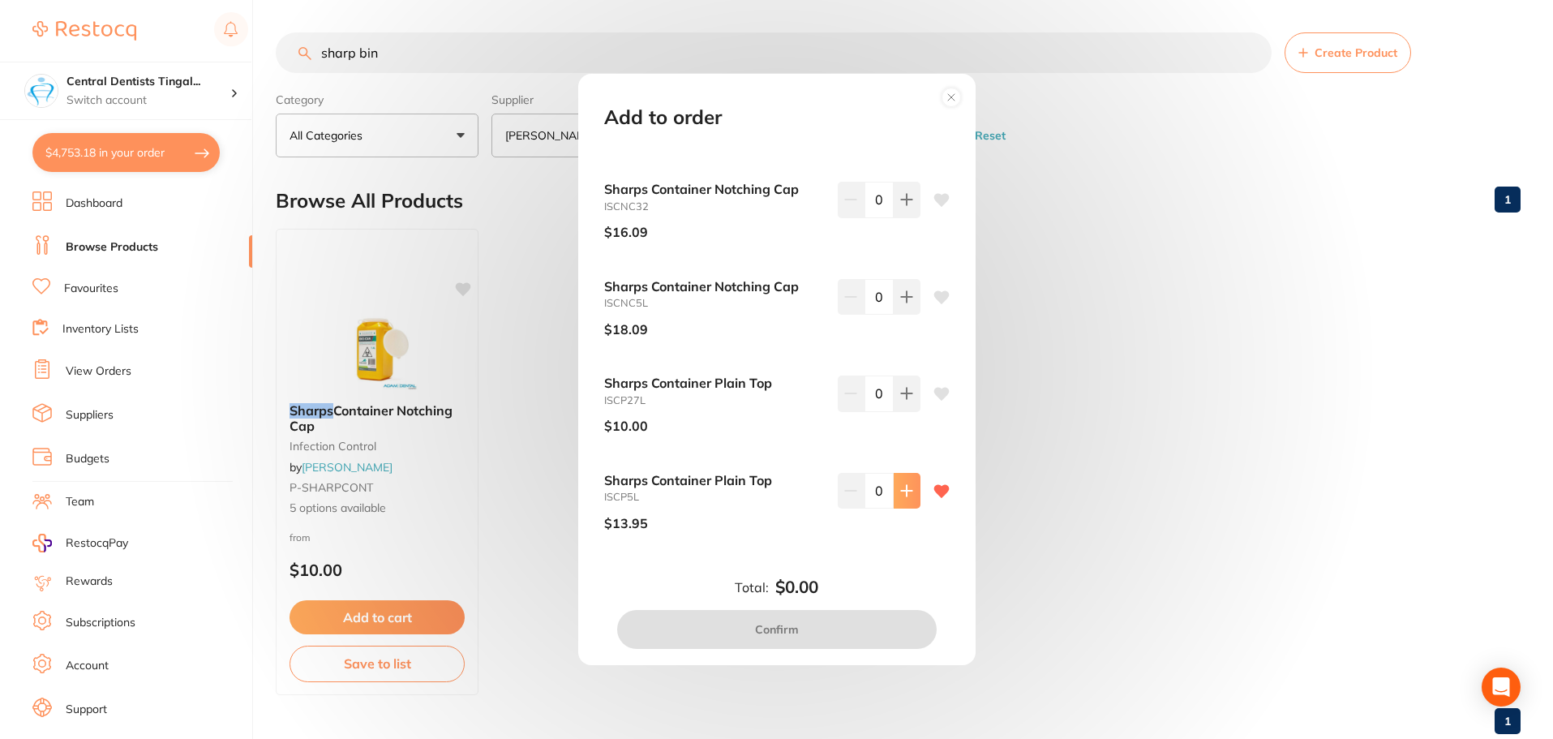
click at [906, 496] on icon at bounding box center [906, 490] width 13 height 13
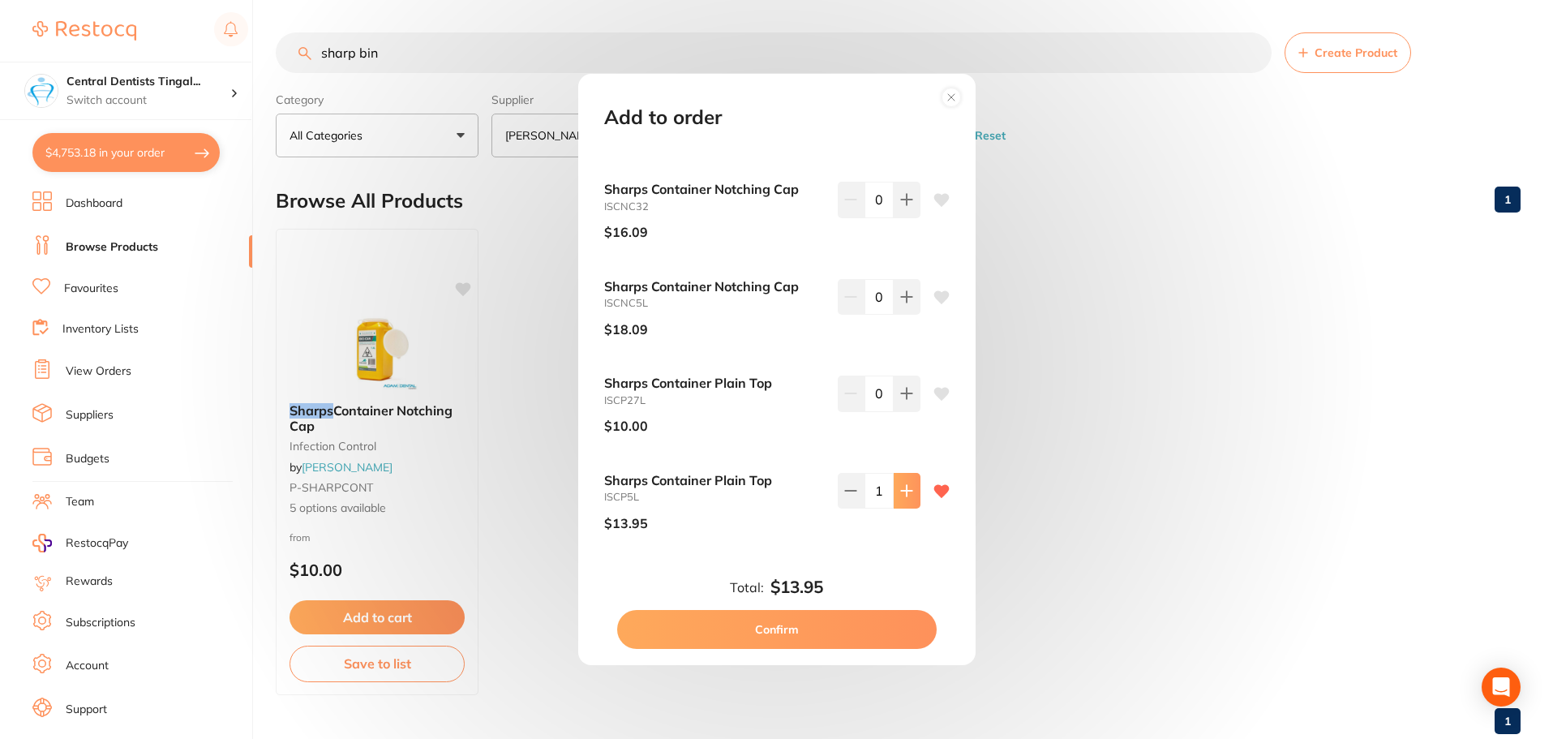
click at [906, 496] on icon at bounding box center [906, 490] width 13 height 13
click at [903, 492] on icon at bounding box center [906, 490] width 11 height 11
type input "5"
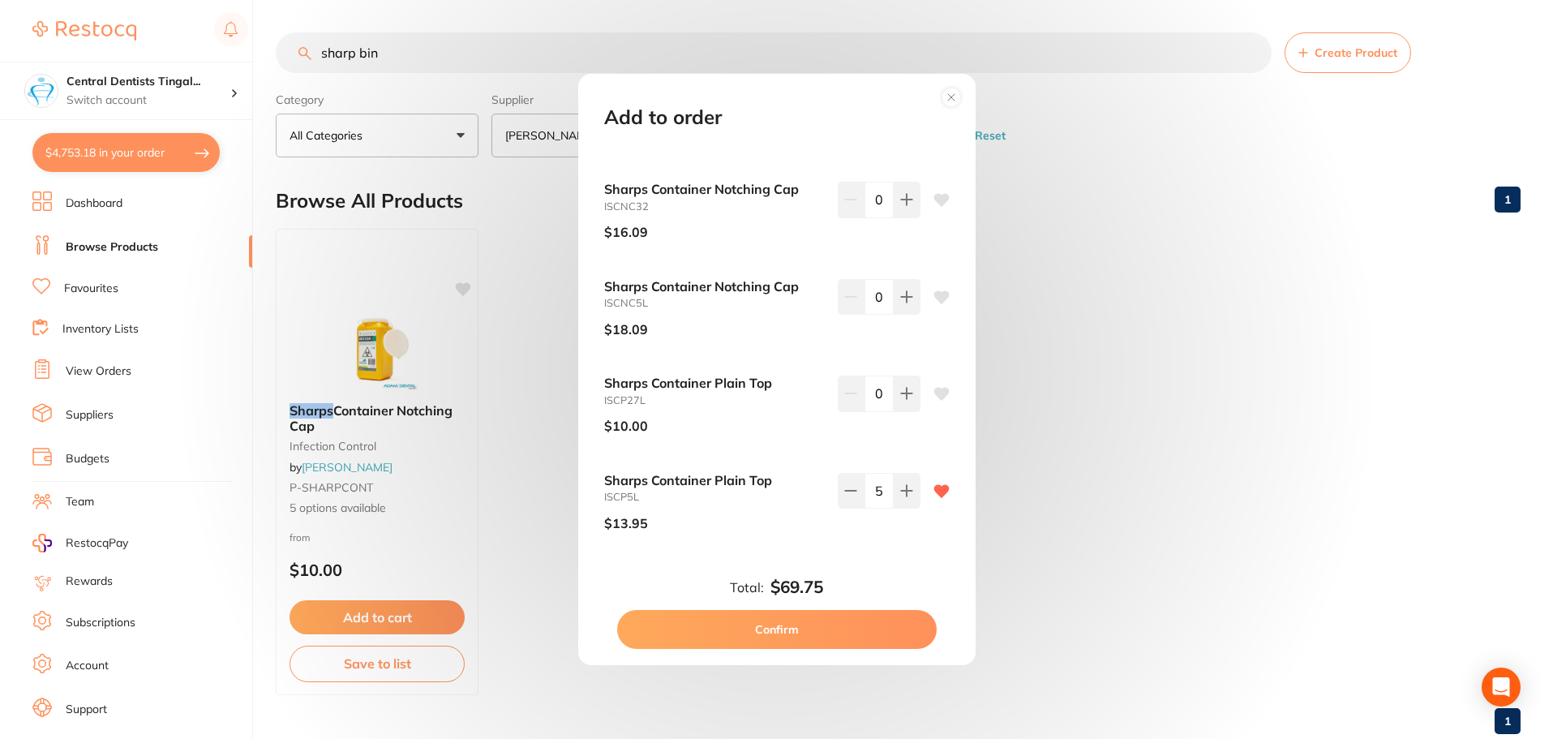
click at [836, 629] on button "Confirm" at bounding box center [776, 629] width 319 height 39
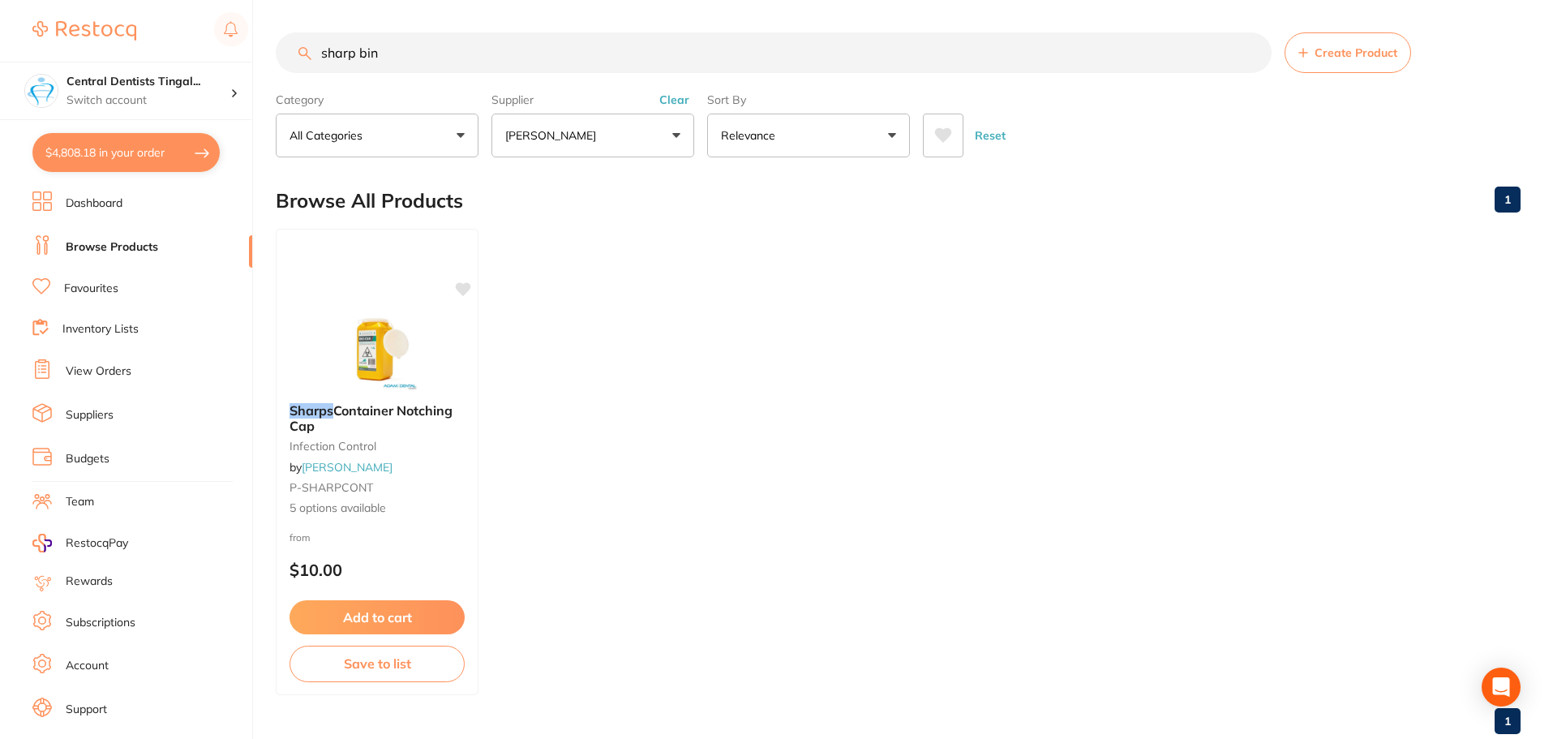
click at [715, 521] on ul "Sharps Container Notching Cap infection control by Adam Dental P-SHARPCONT 5 op…" at bounding box center [898, 462] width 1245 height 466
click at [95, 135] on button "$4,808.18 in your order" at bounding box center [125, 152] width 187 height 39
checkbox input "true"
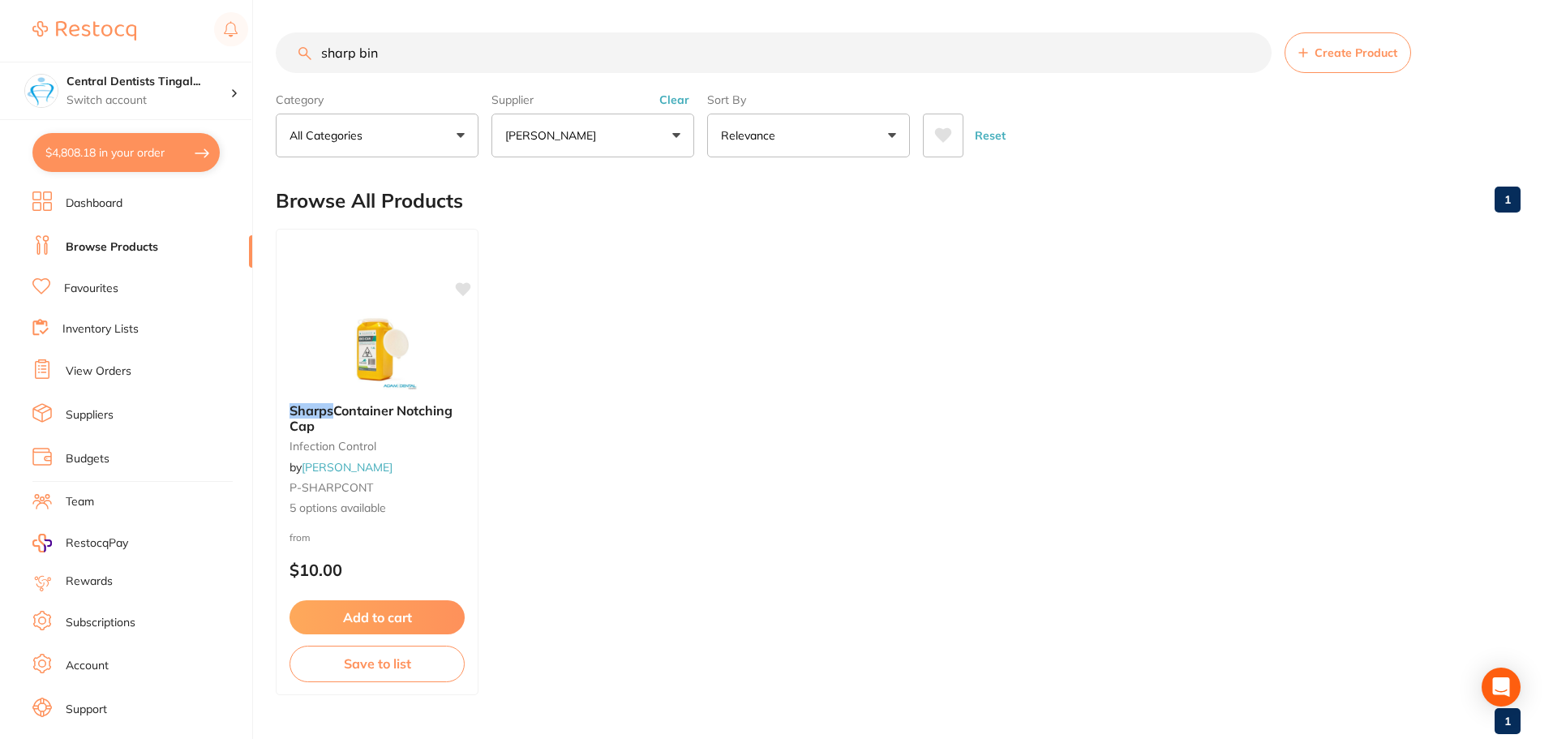
checkbox input "true"
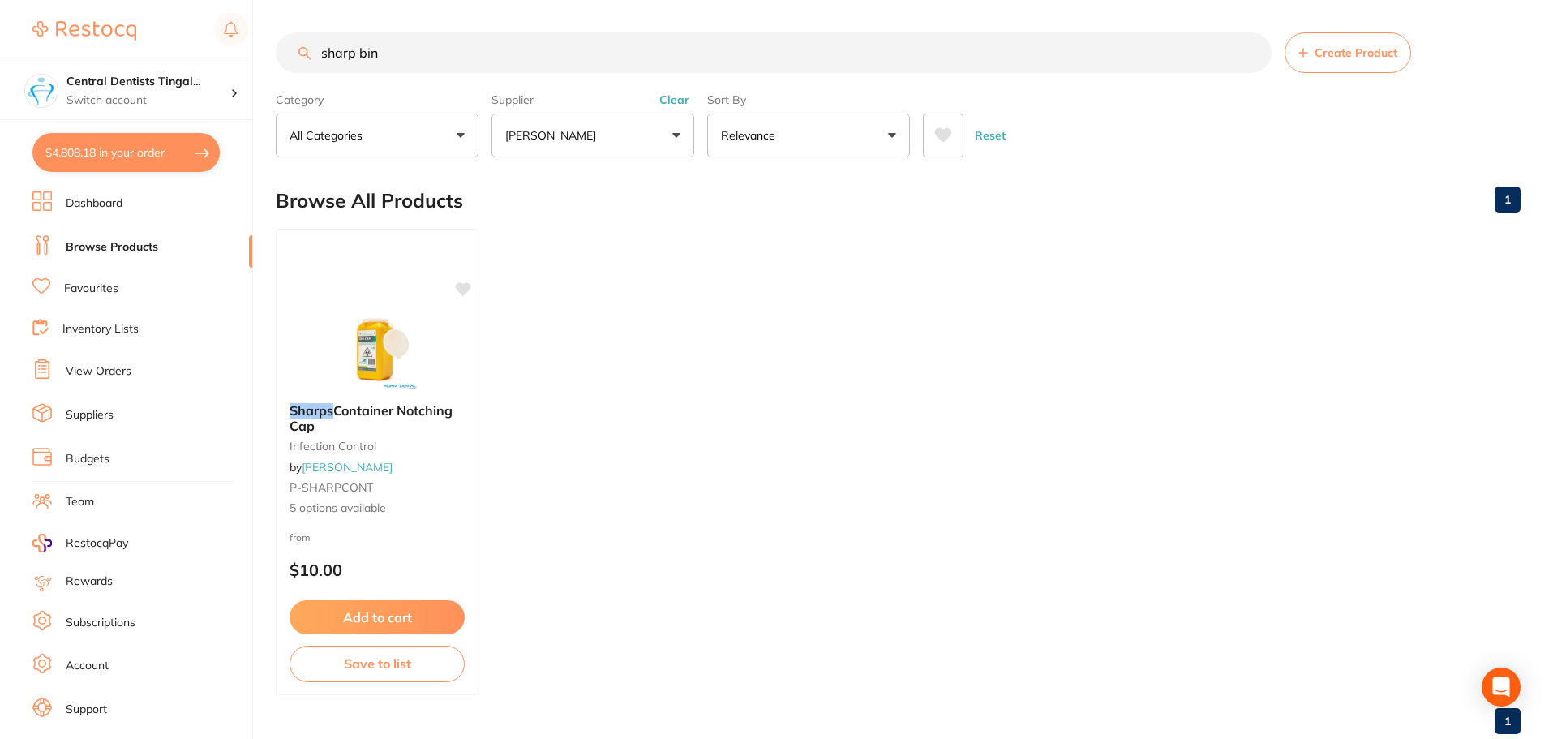
checkbox input "true"
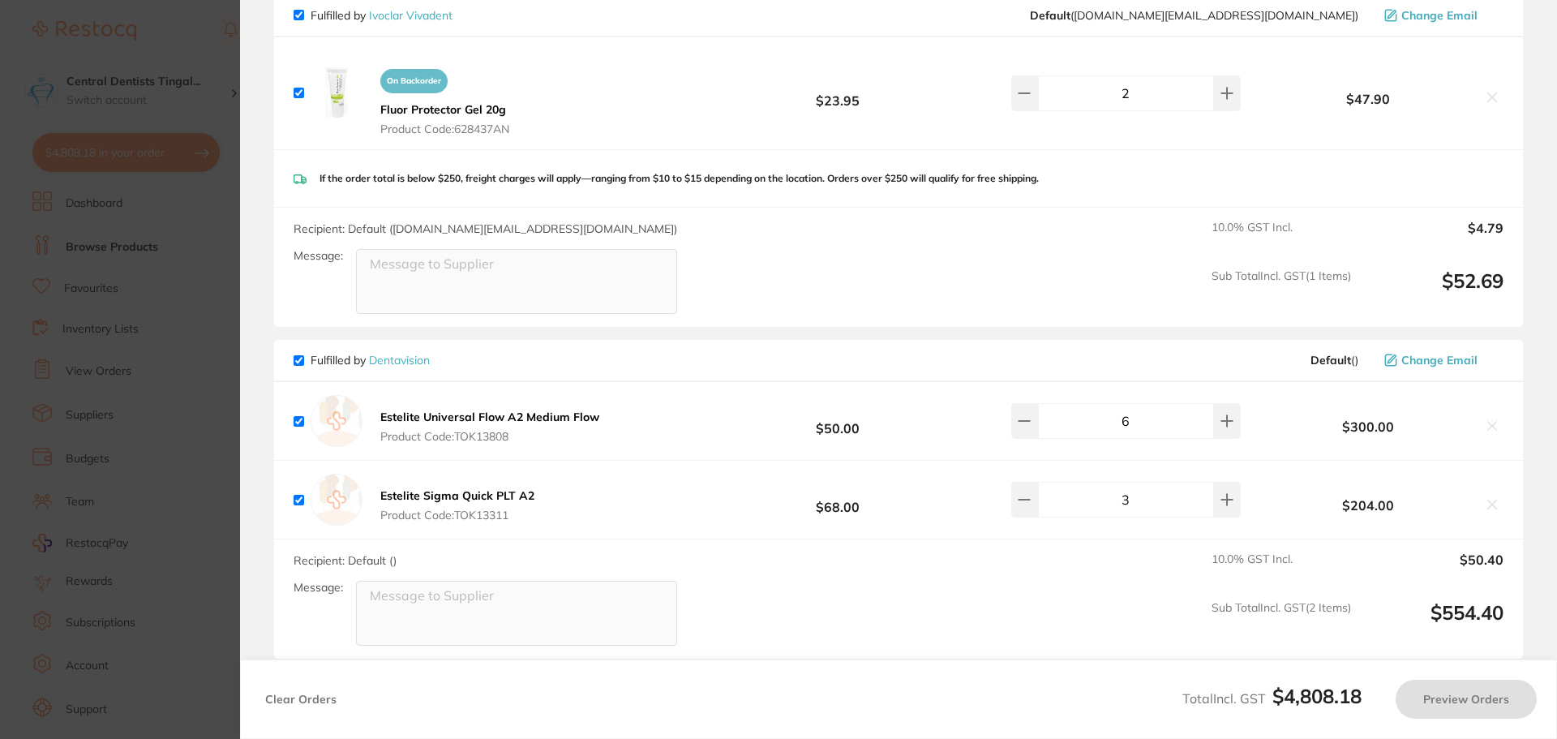
click at [186, 163] on section "Update RRP Set your pre negotiated price for this item. Item Agreed RRP (excl. …" at bounding box center [778, 369] width 1557 height 739
checkbox input "false"
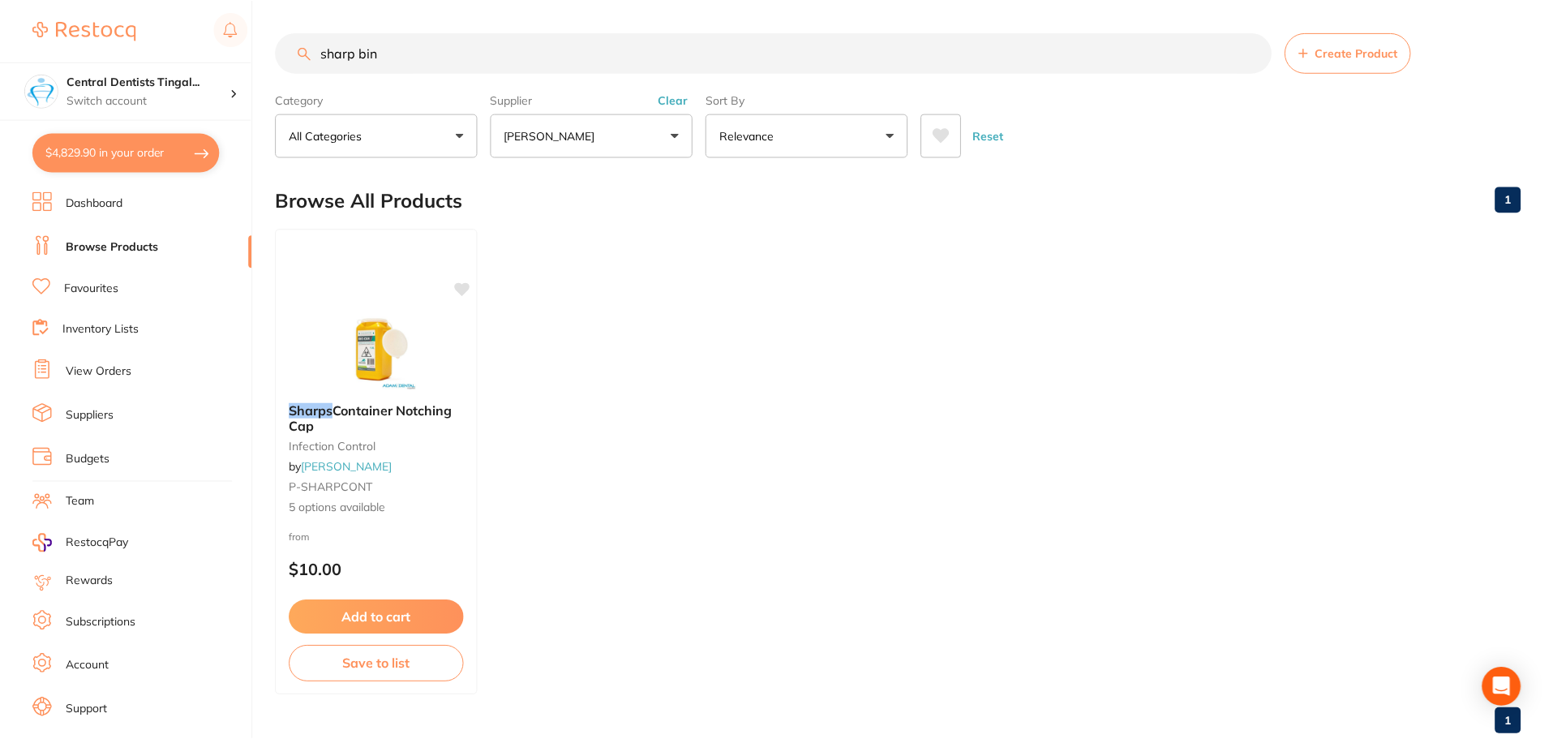
scroll to position [2, 0]
drag, startPoint x: 516, startPoint y: 54, endPoint x: 44, endPoint y: 137, distance: 480.0
click at [41, 135] on div "$4,829.90 Central Dentists Tingal... Switch account Central Dentists Tingalpa R…" at bounding box center [776, 367] width 1553 height 739
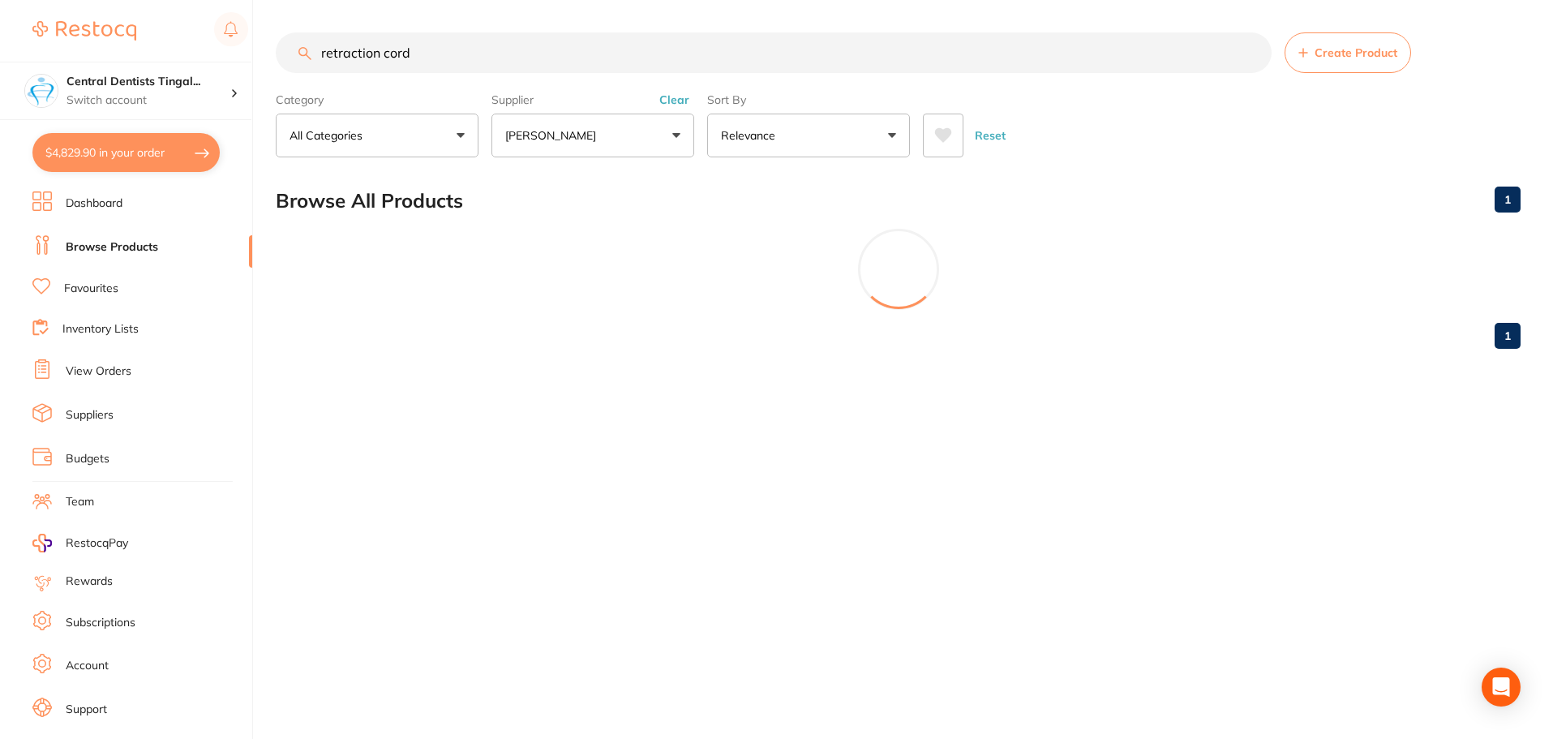
scroll to position [0, 0]
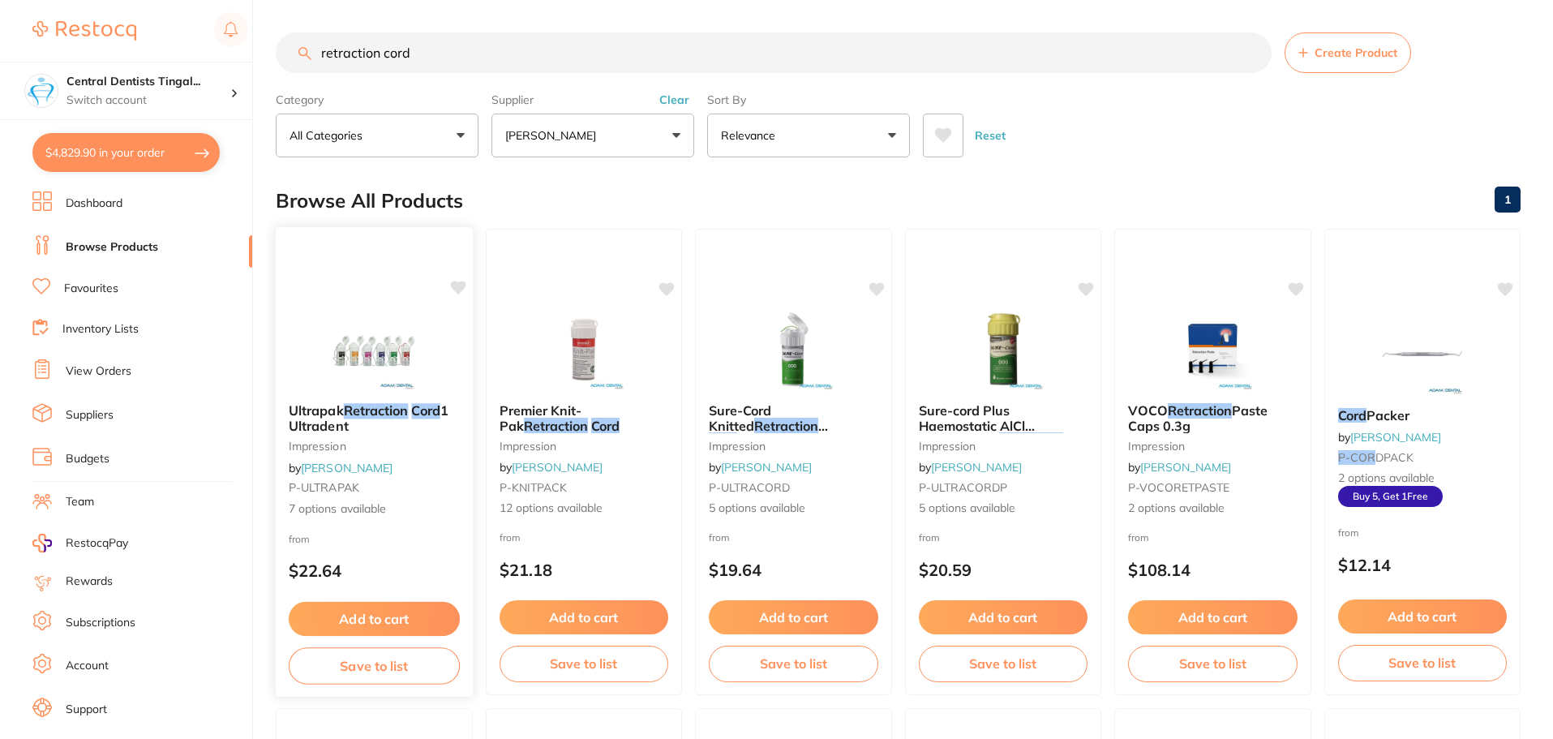
type input "retraction cord"
click at [333, 623] on button "Add to cart" at bounding box center [374, 619] width 171 height 35
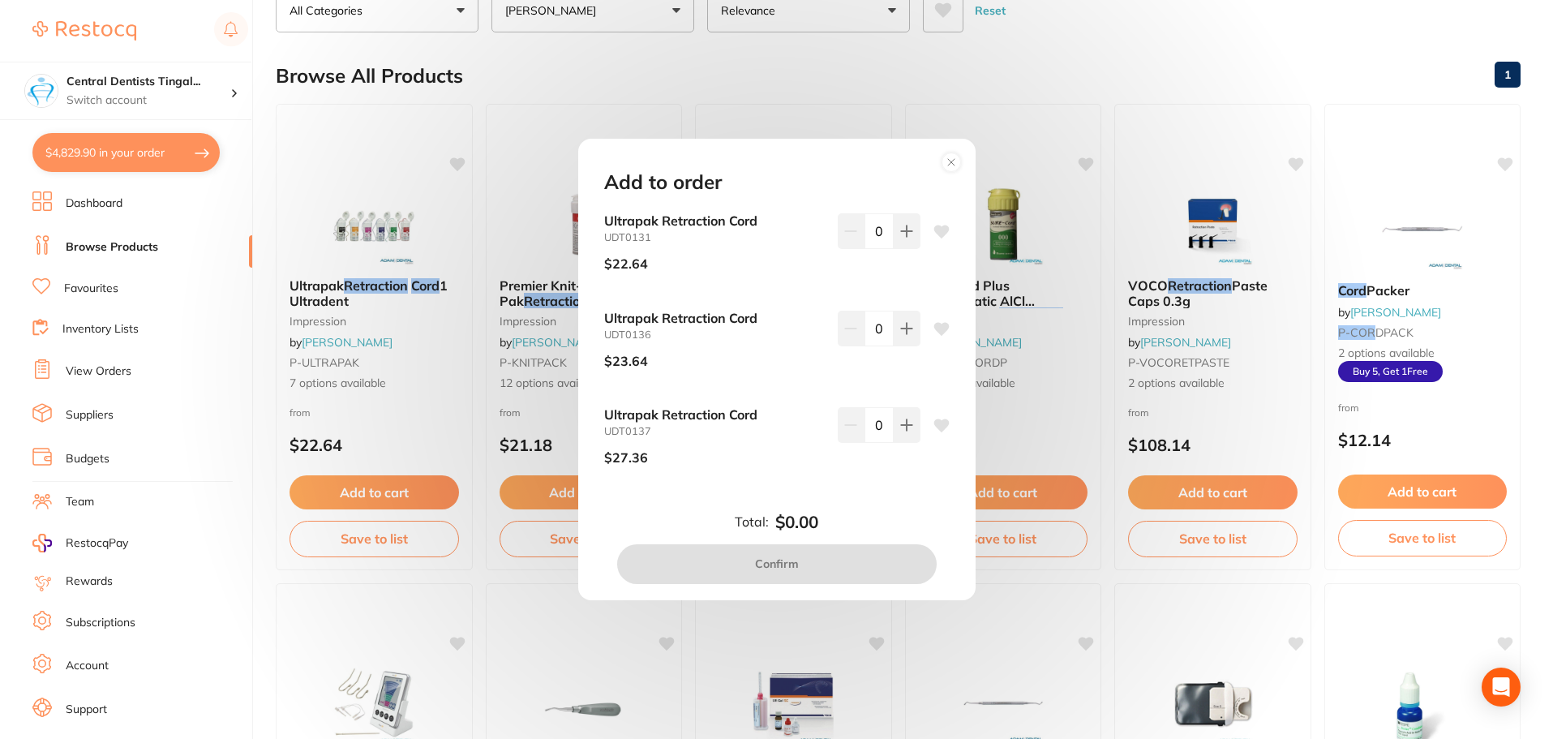
scroll to position [162, 0]
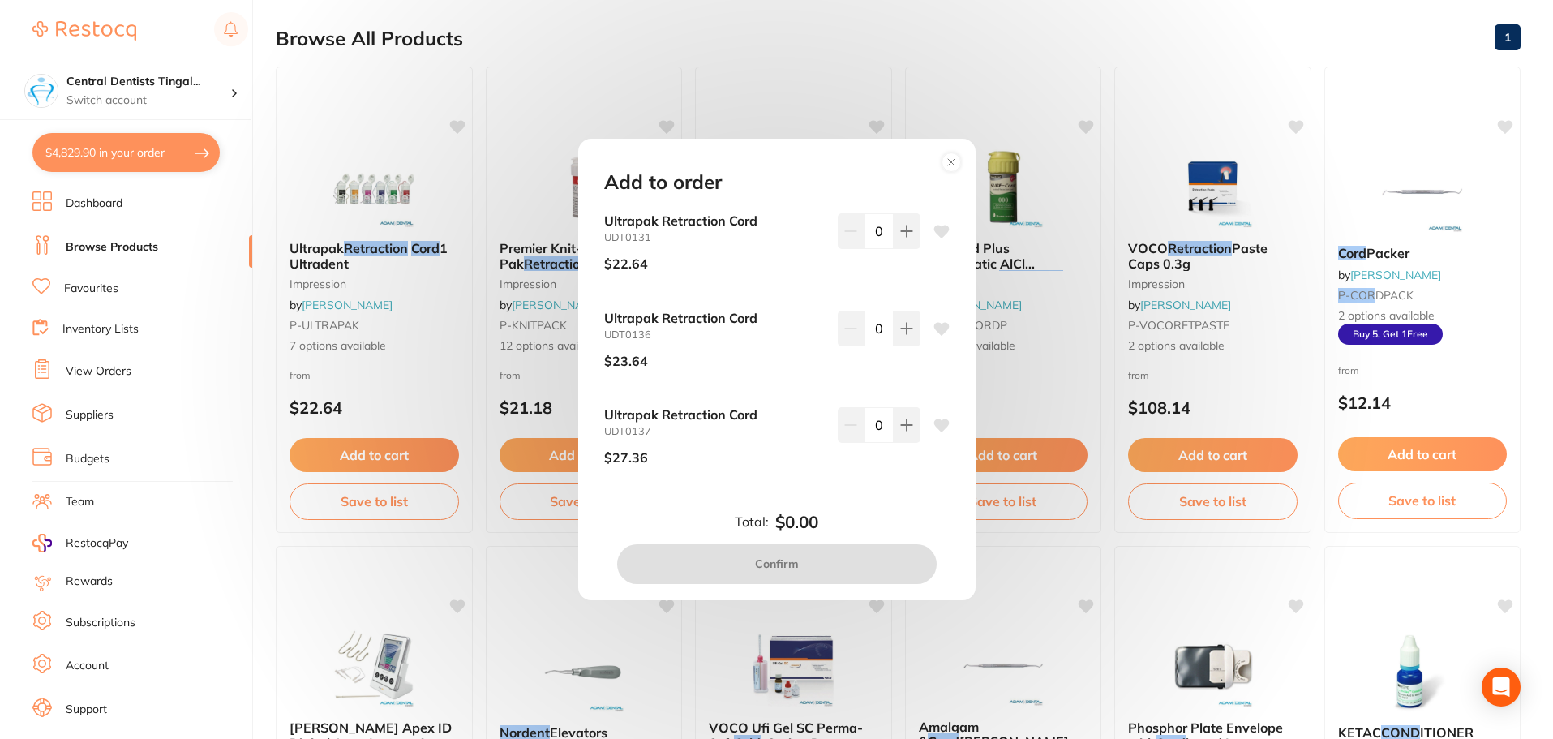
click at [958, 165] on circle at bounding box center [950, 162] width 19 height 19
